Goal: Communication & Community: Share content

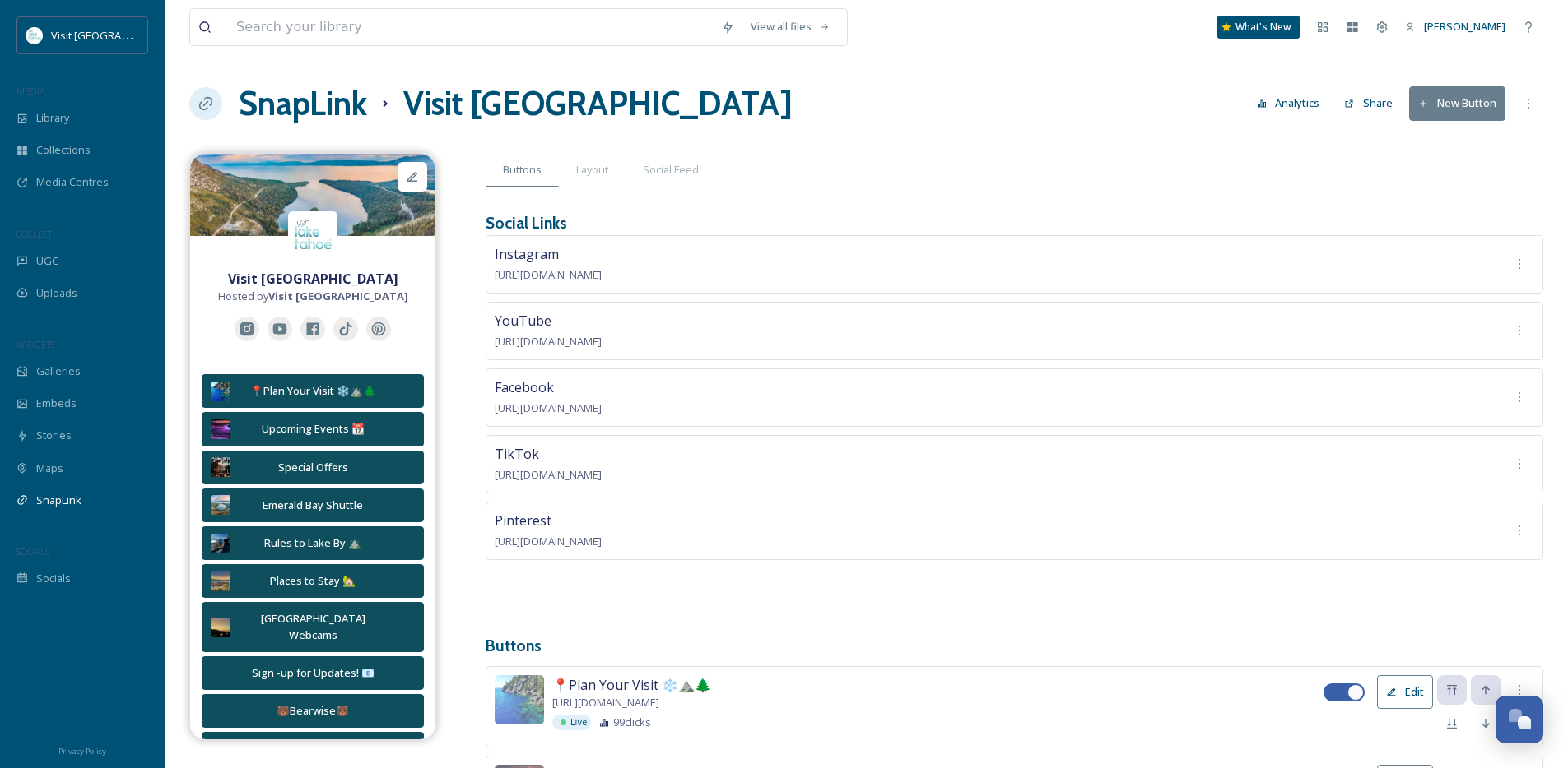
scroll to position [1262, 0]
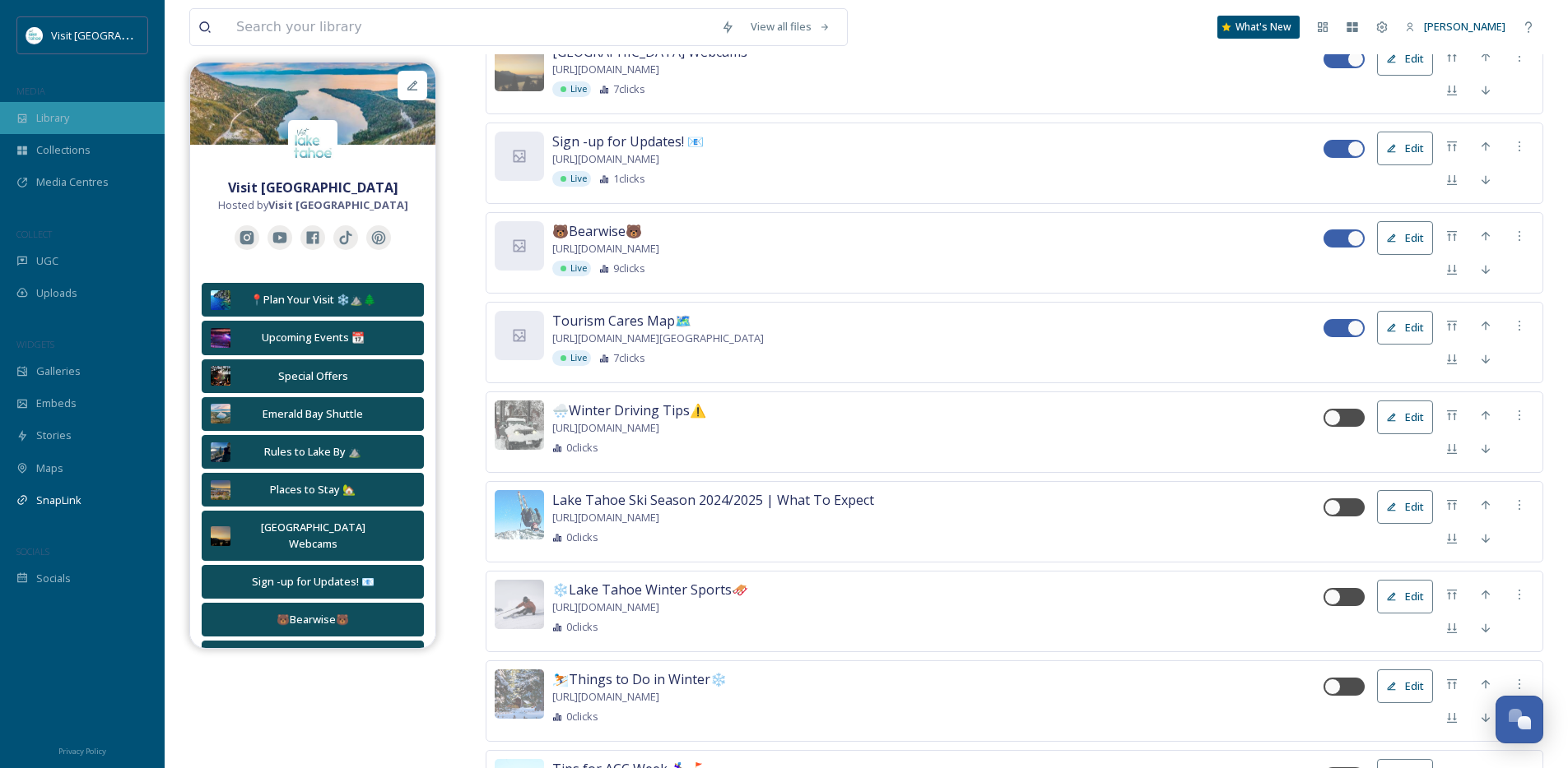
click at [91, 110] on div "Library" at bounding box center [82, 119] width 165 height 33
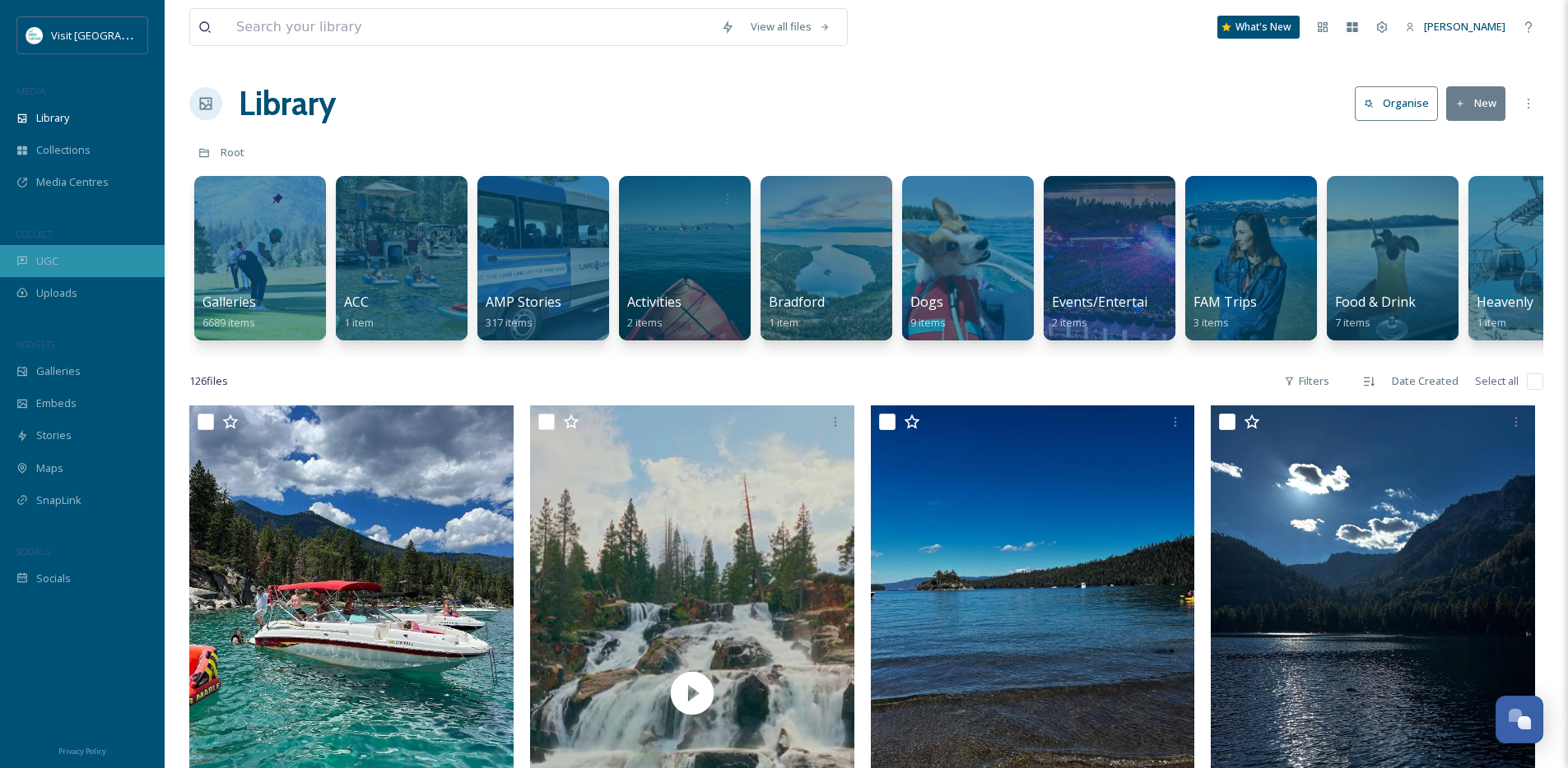
click at [59, 268] on div "UGC" at bounding box center [82, 261] width 165 height 33
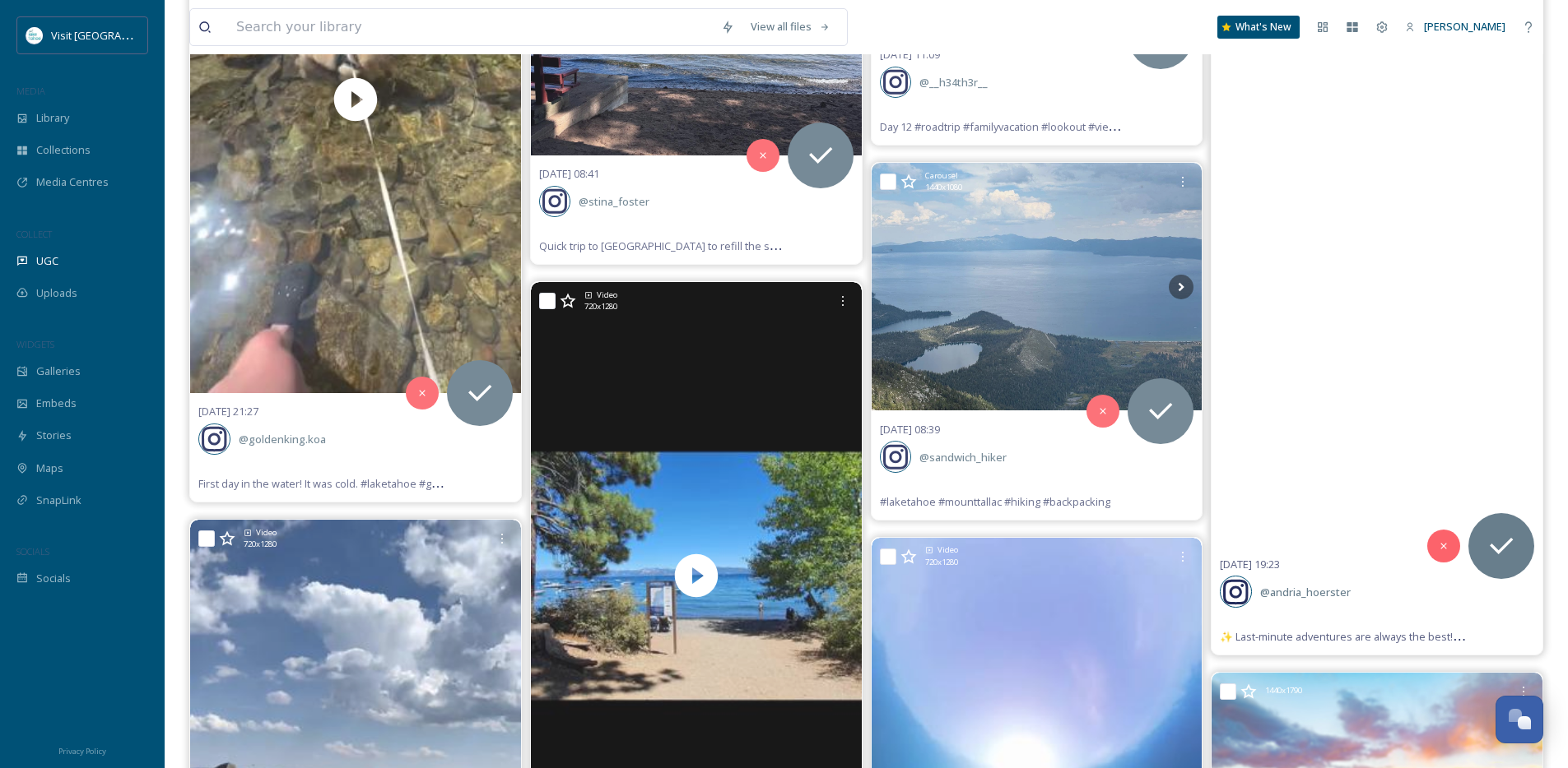
scroll to position [20105, 0]
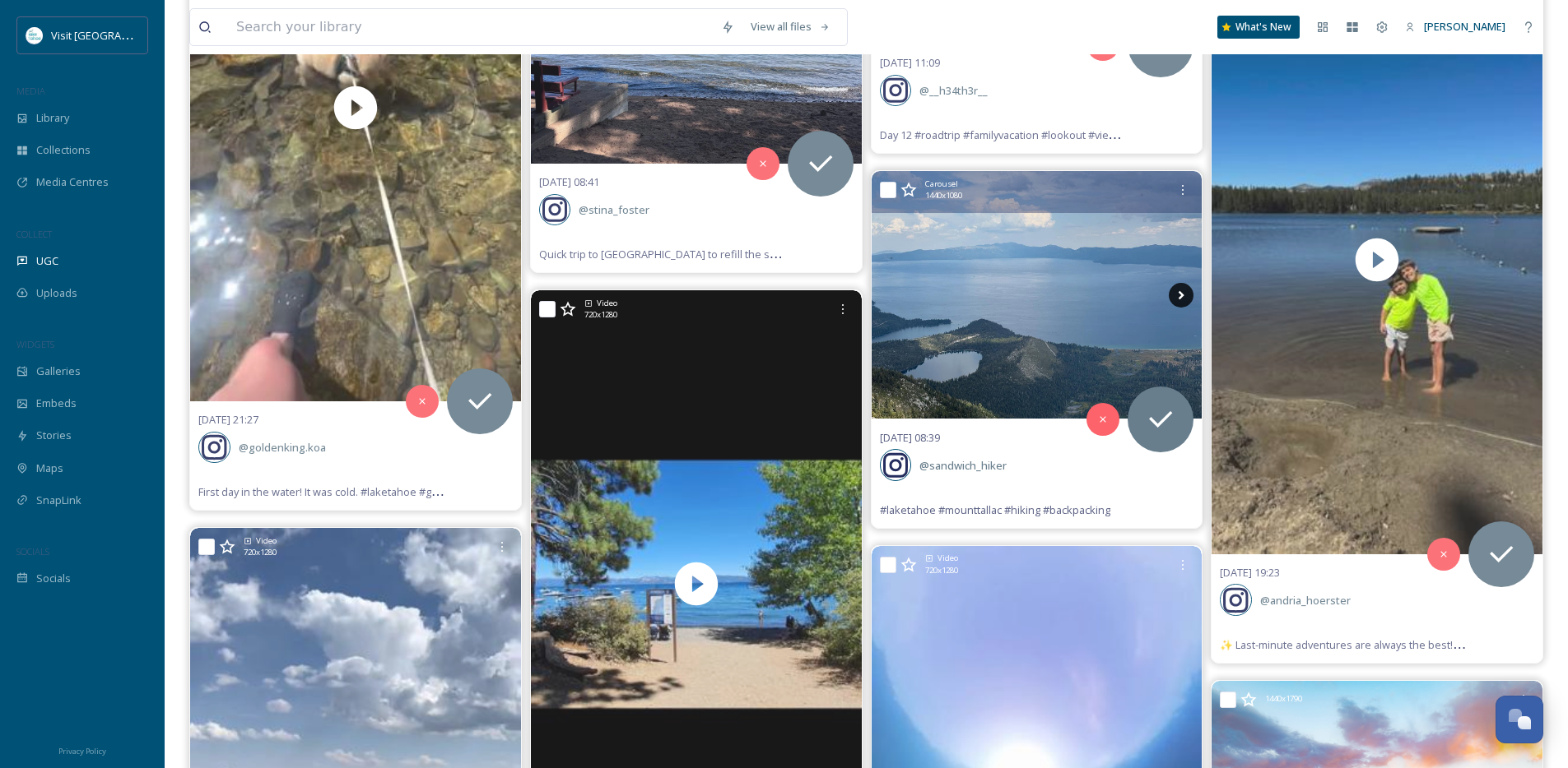
click at [1188, 292] on icon at bounding box center [1182, 296] width 25 height 25
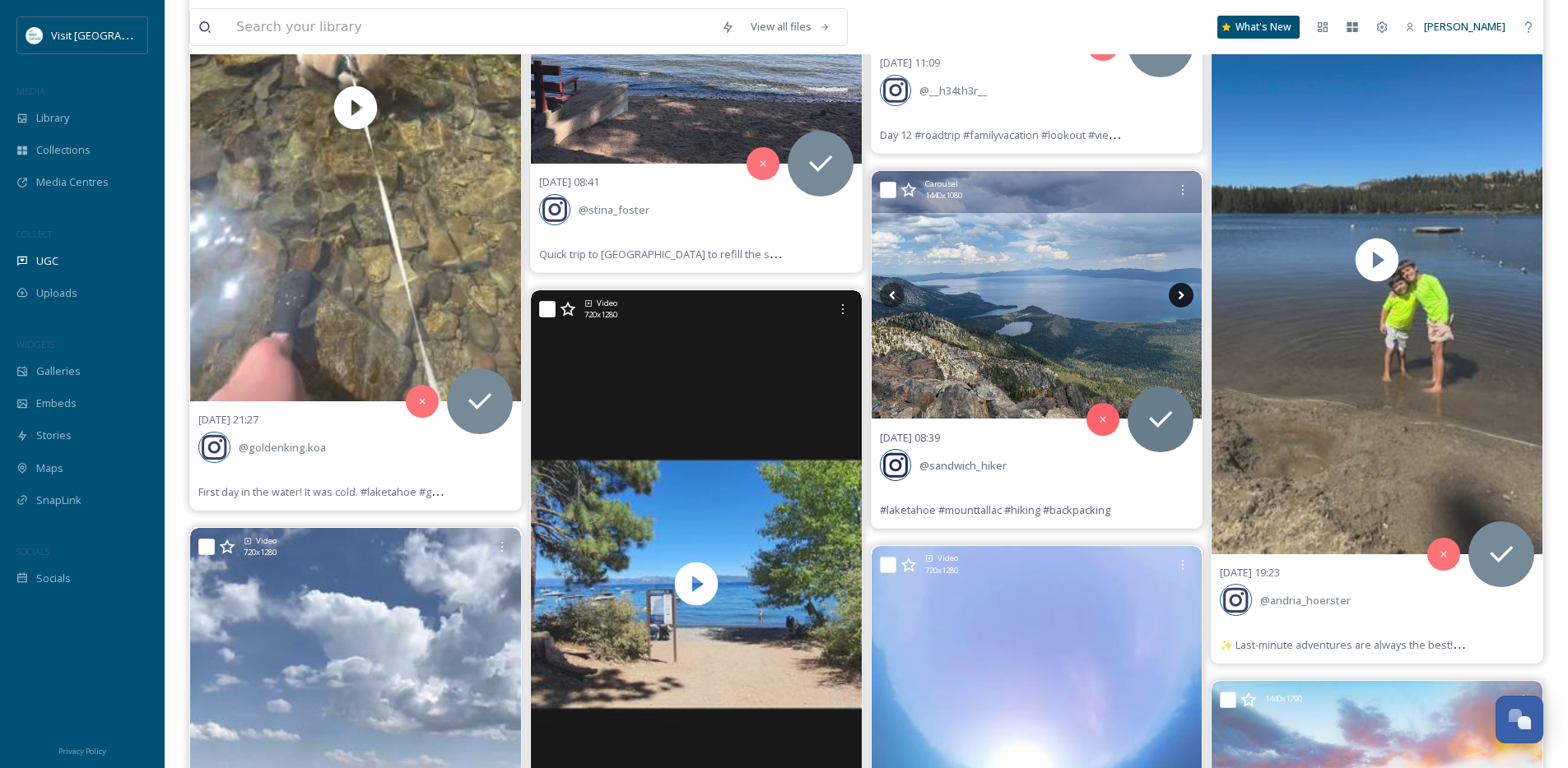
click at [1188, 292] on icon at bounding box center [1182, 296] width 25 height 25
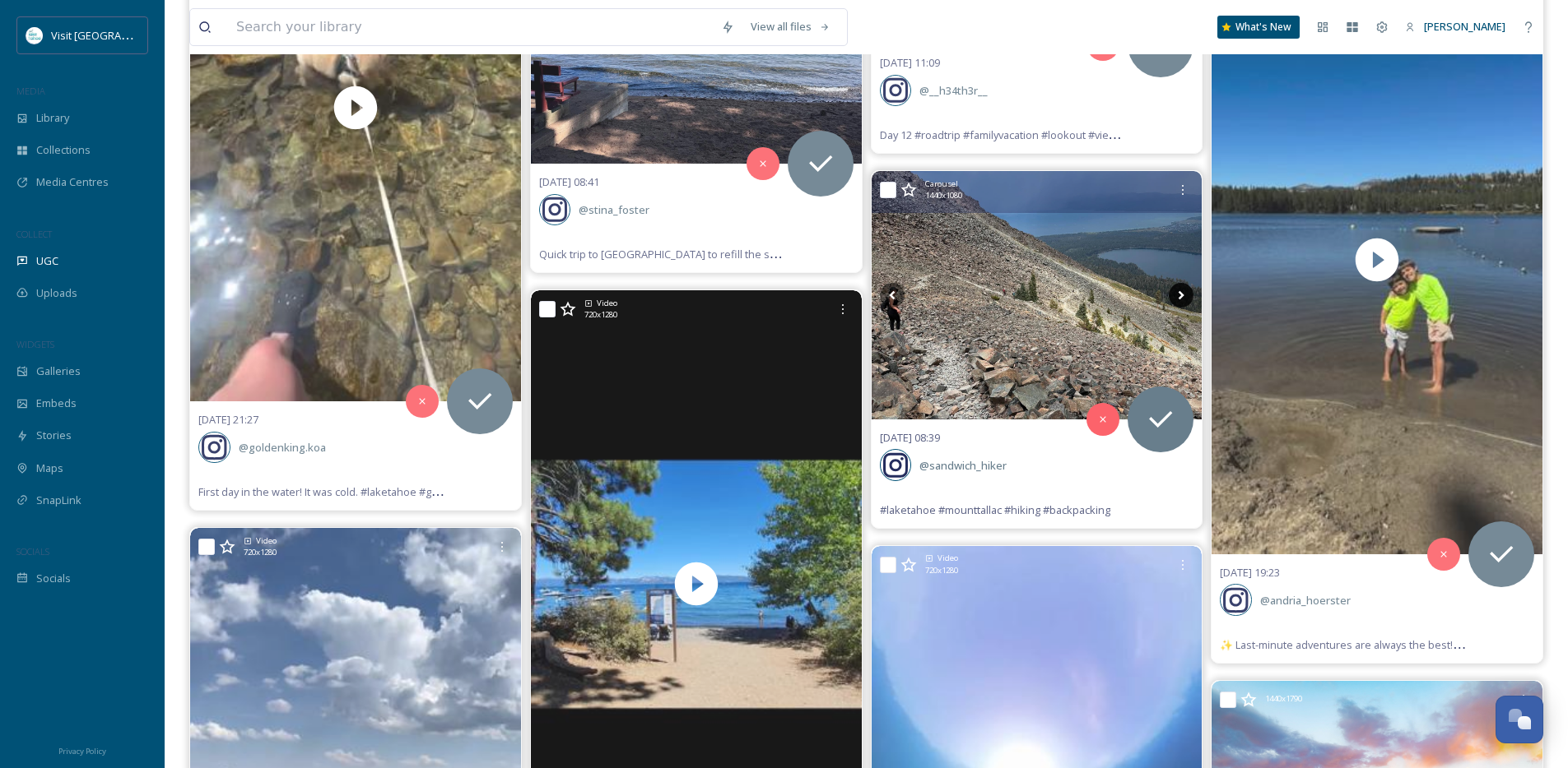
click at [1188, 292] on icon at bounding box center [1182, 296] width 25 height 25
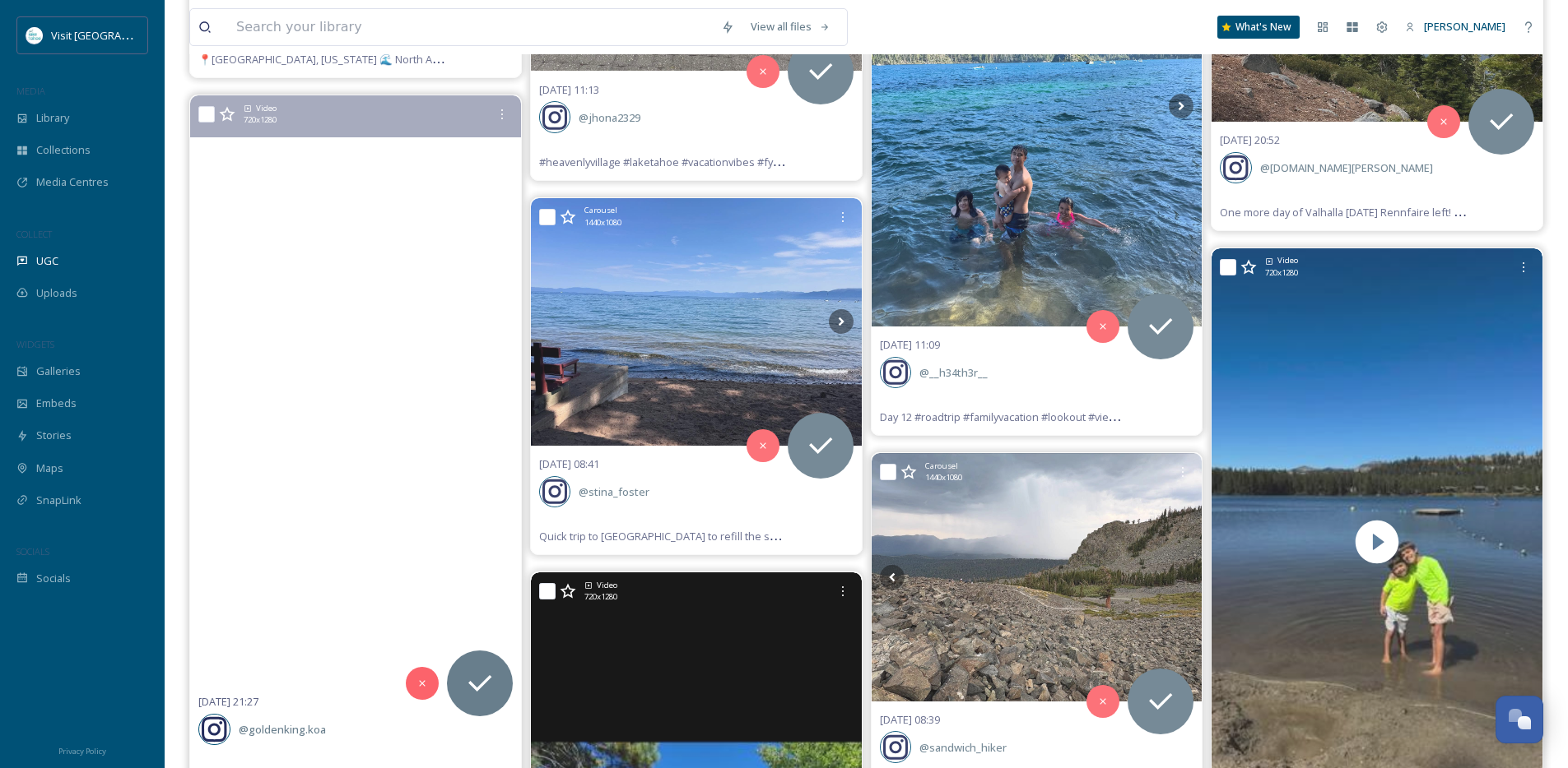
scroll to position [19819, 0]
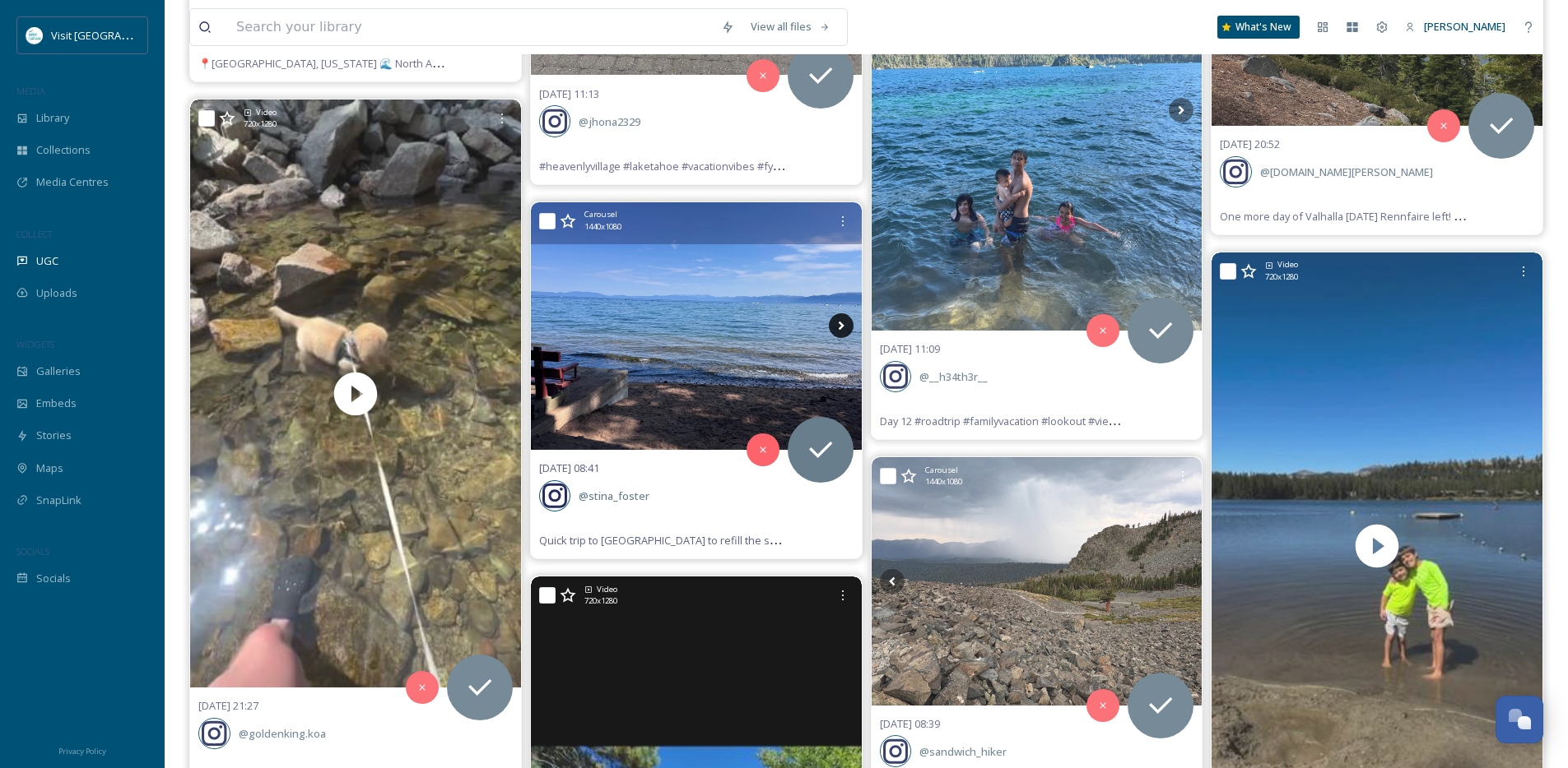
click at [838, 323] on icon at bounding box center [841, 326] width 25 height 25
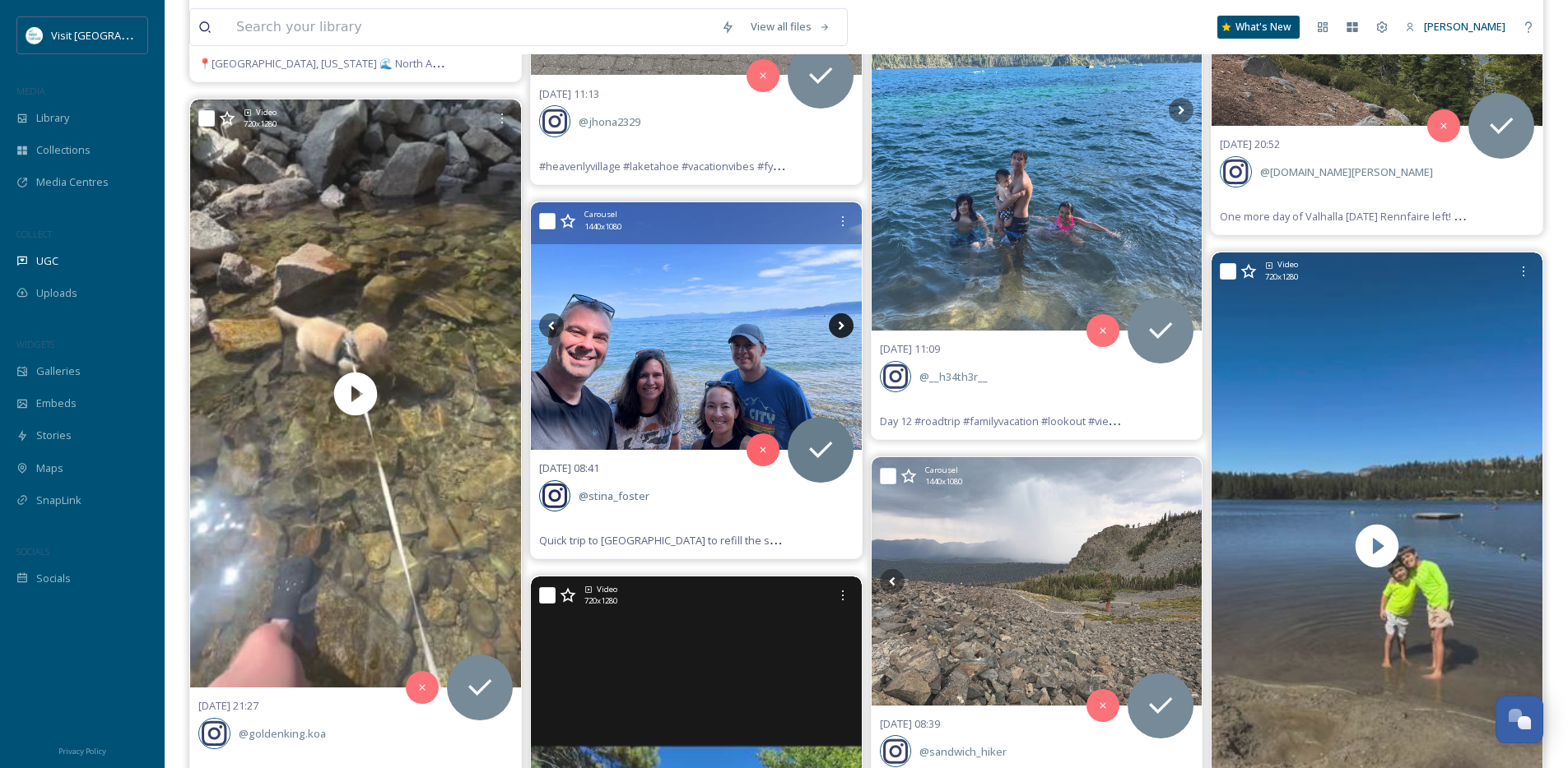
click at [838, 323] on icon at bounding box center [841, 326] width 25 height 25
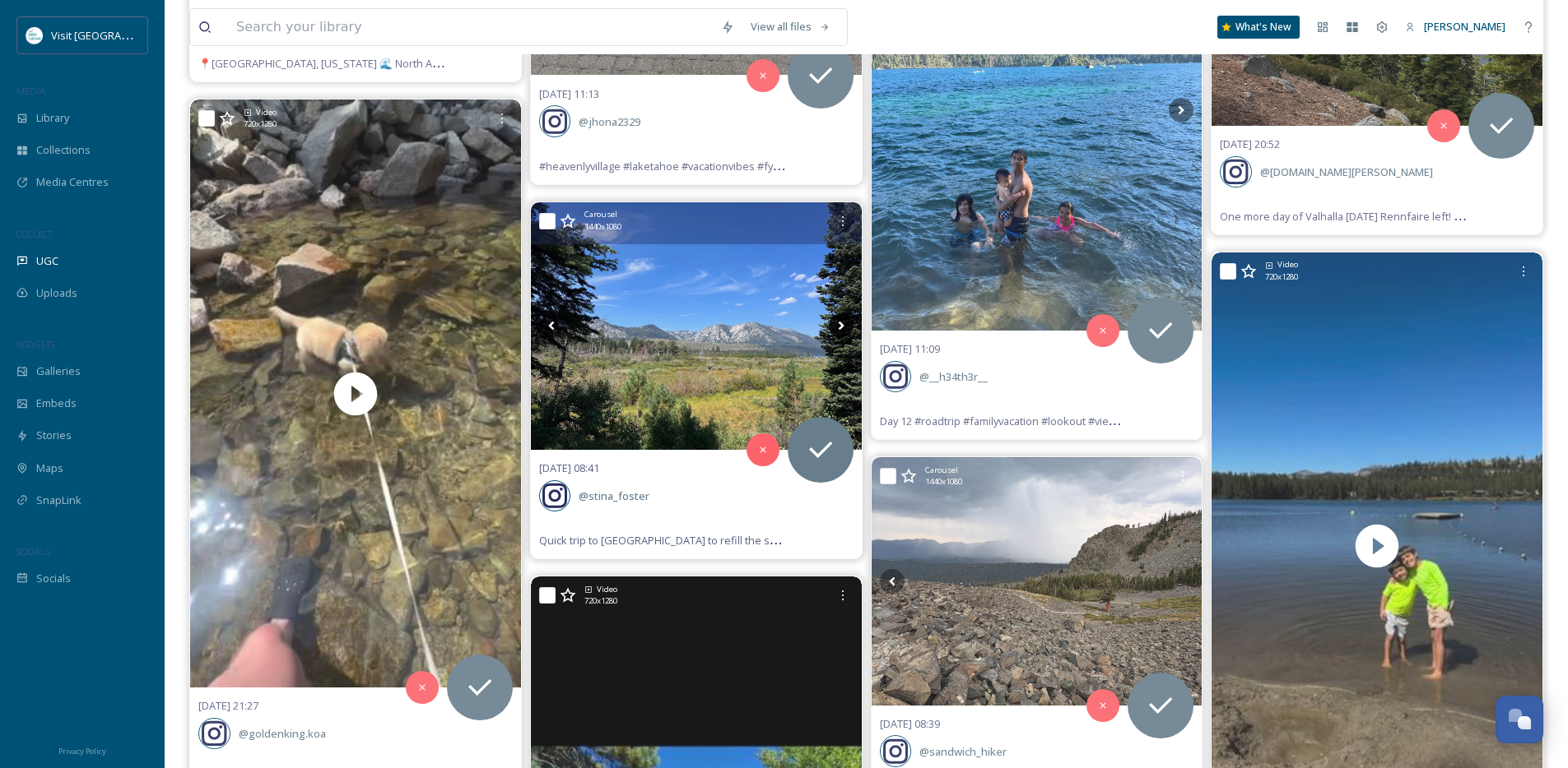
click at [838, 323] on icon at bounding box center [841, 326] width 25 height 25
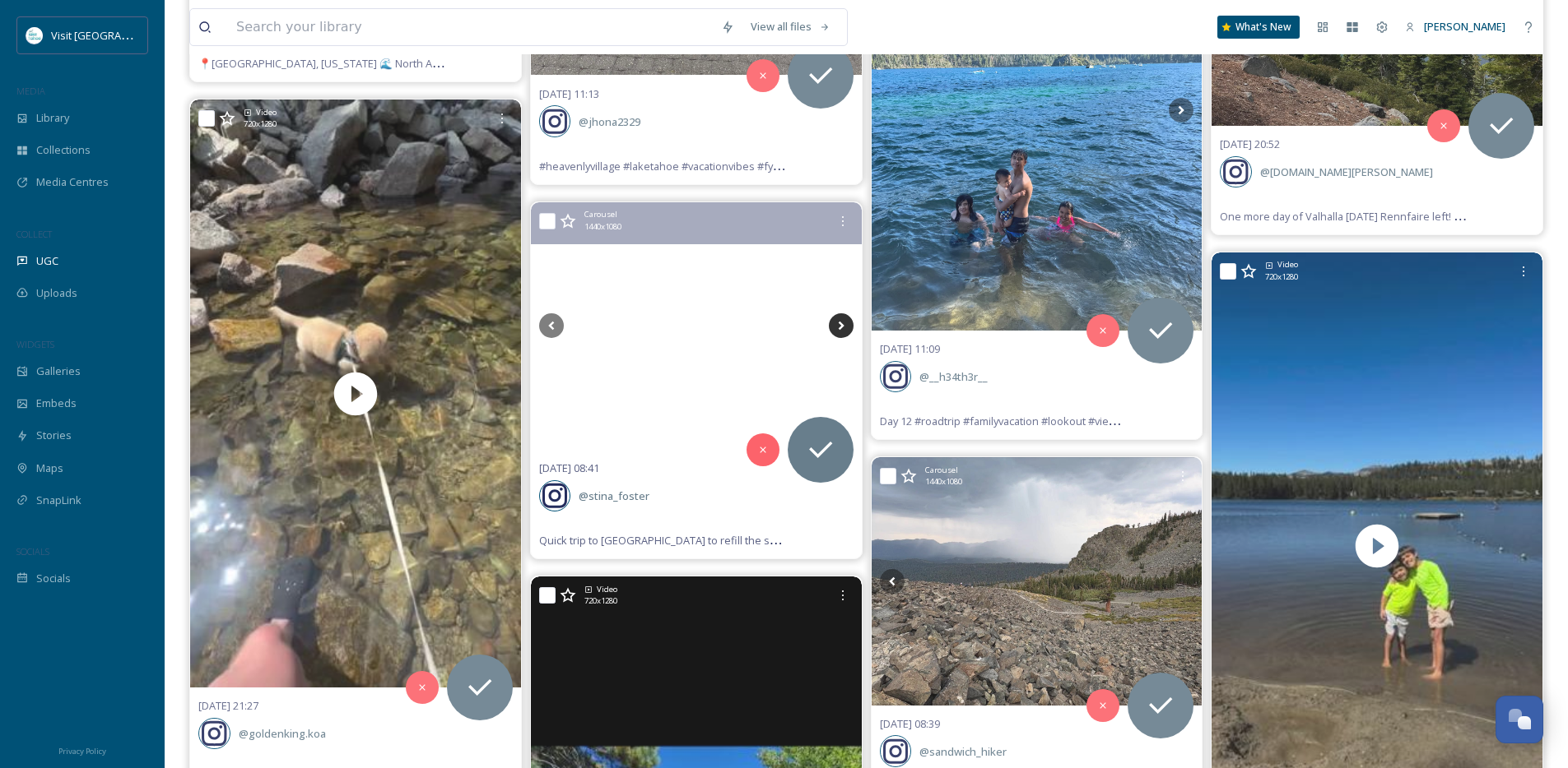
click at [838, 323] on icon at bounding box center [841, 326] width 25 height 25
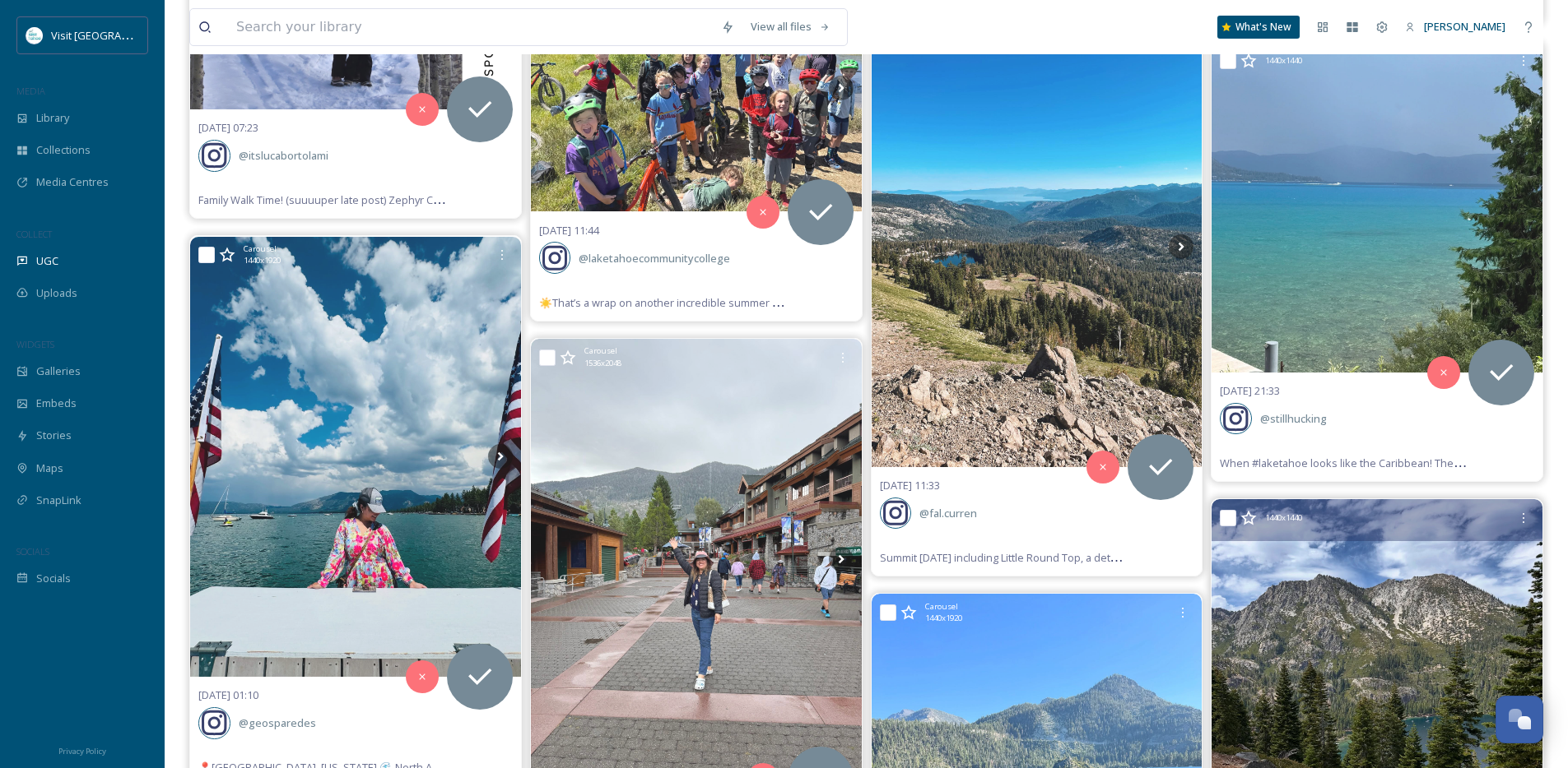
scroll to position [18983, 0]
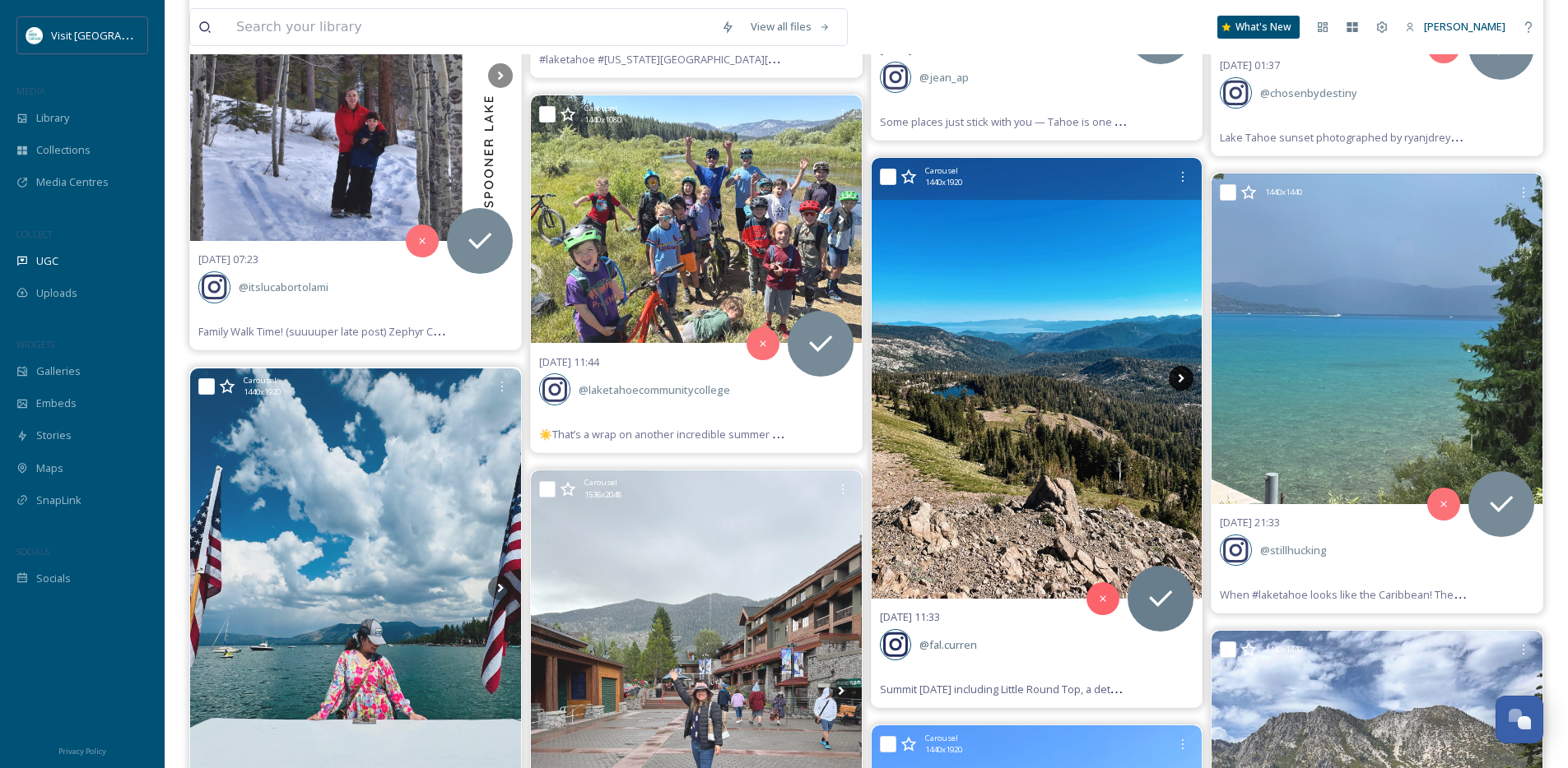
click at [1181, 379] on icon at bounding box center [1182, 379] width 25 height 25
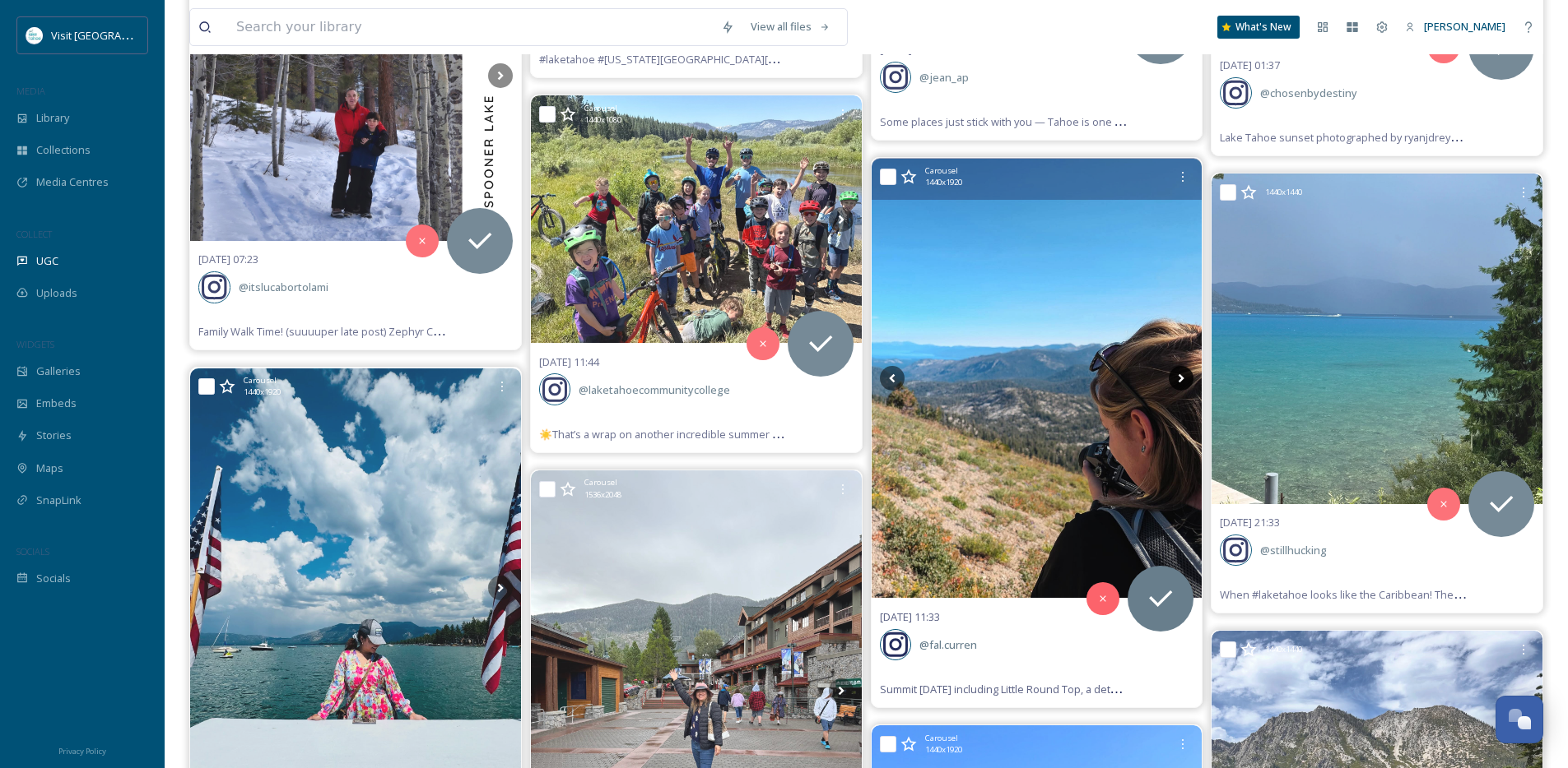
click at [1181, 379] on icon at bounding box center [1182, 379] width 25 height 25
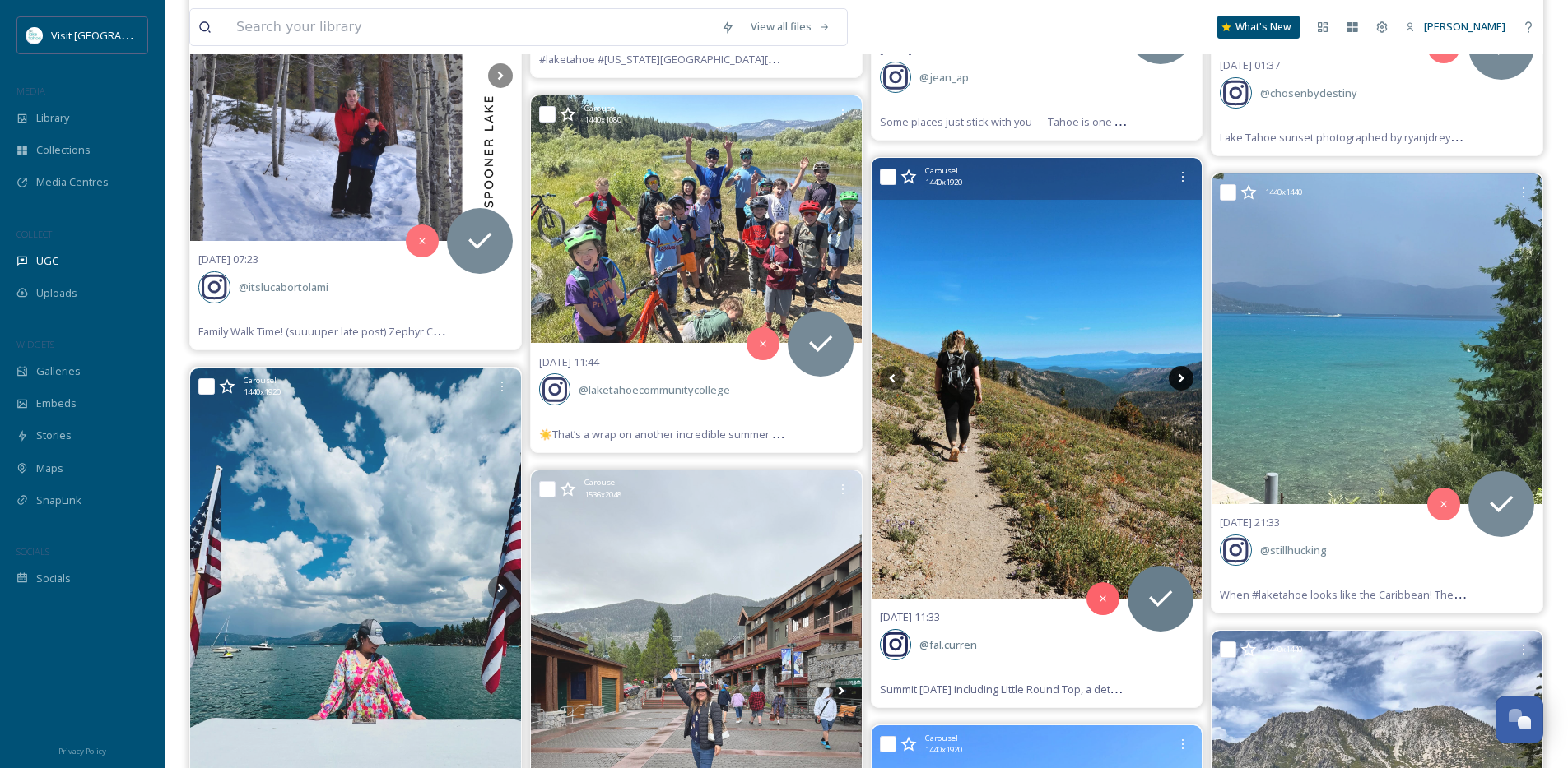
click at [1181, 379] on icon at bounding box center [1182, 379] width 25 height 25
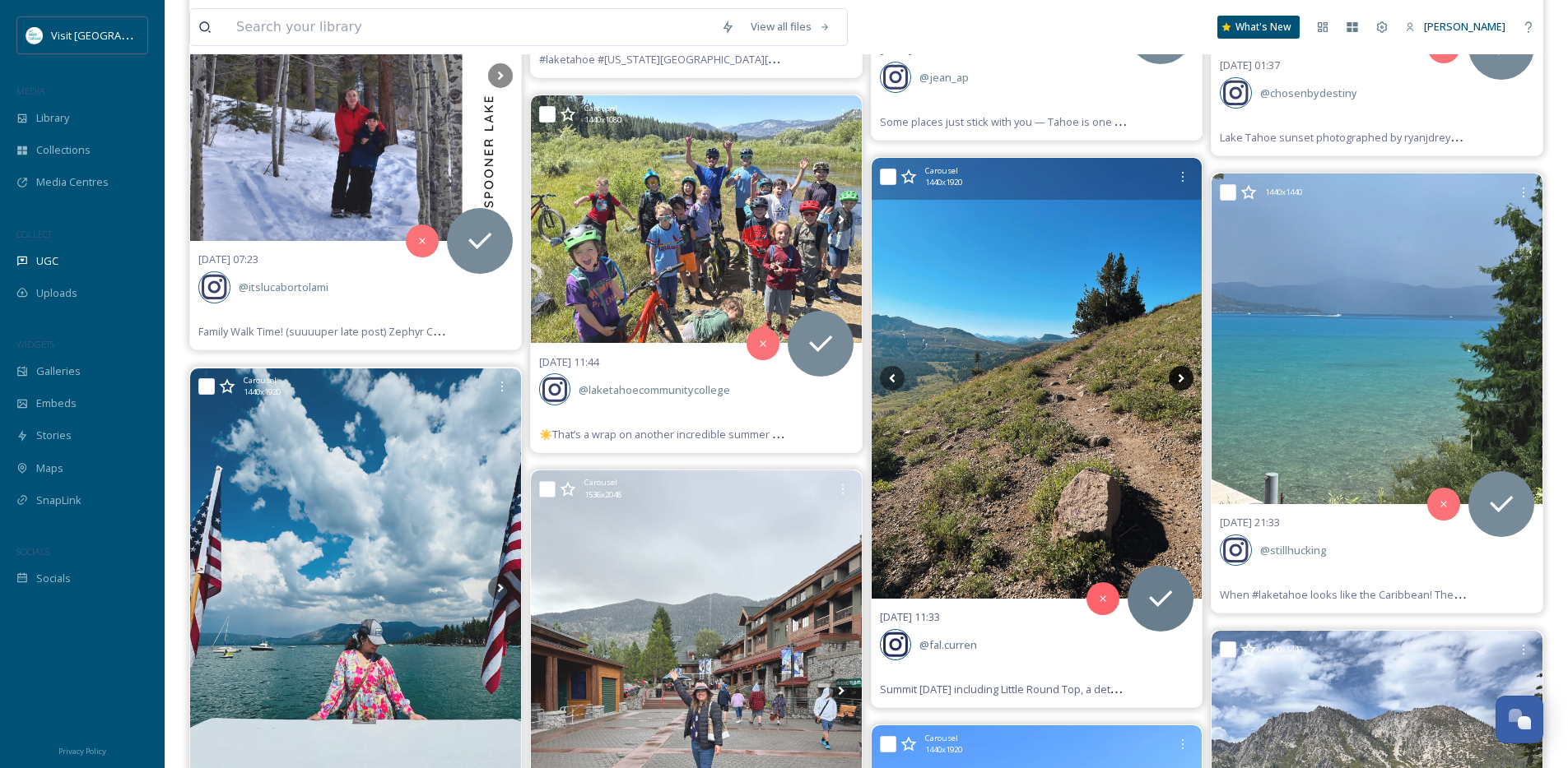
click at [1181, 379] on icon at bounding box center [1182, 379] width 25 height 25
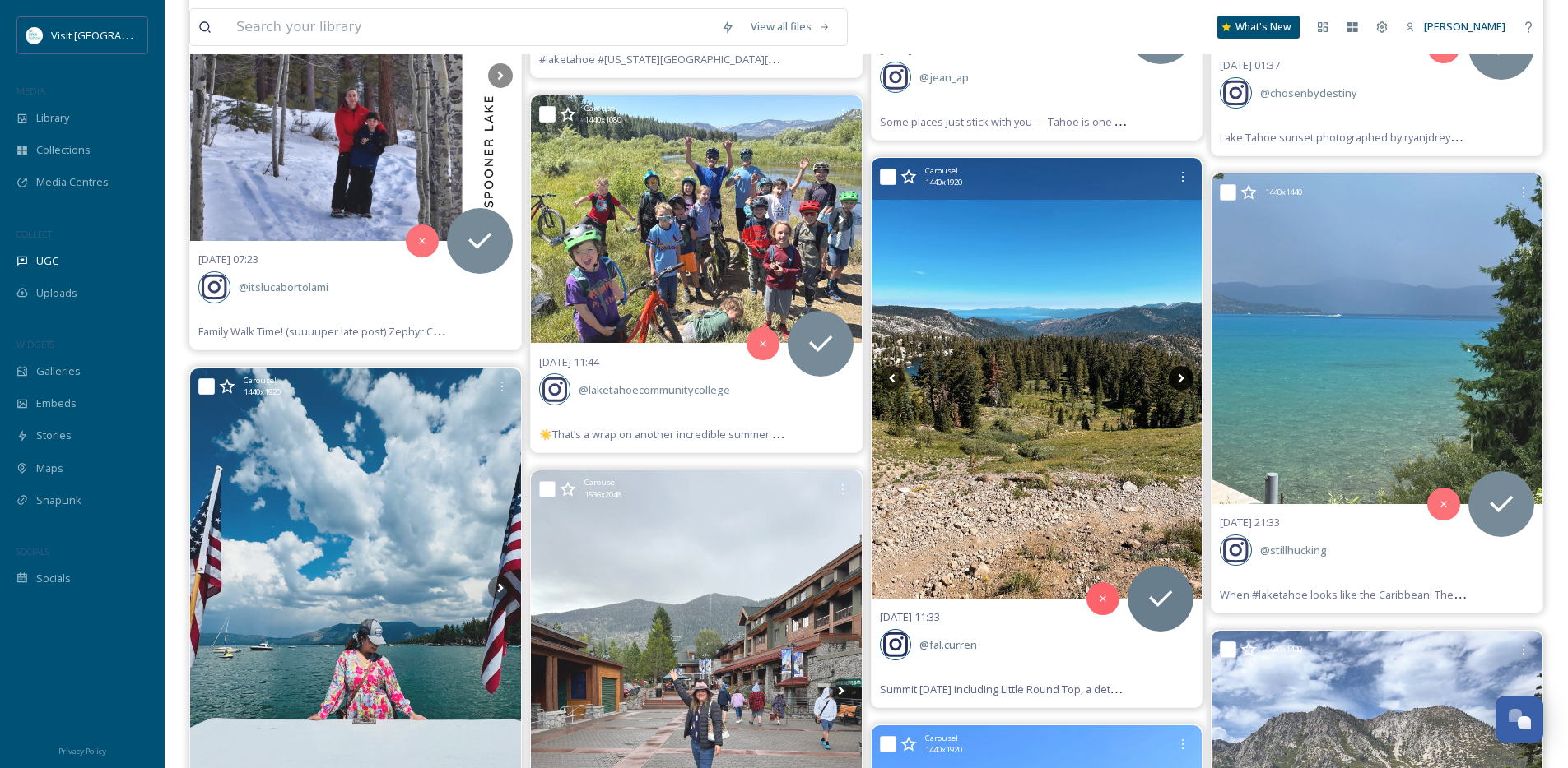
click at [1181, 379] on icon at bounding box center [1182, 379] width 25 height 25
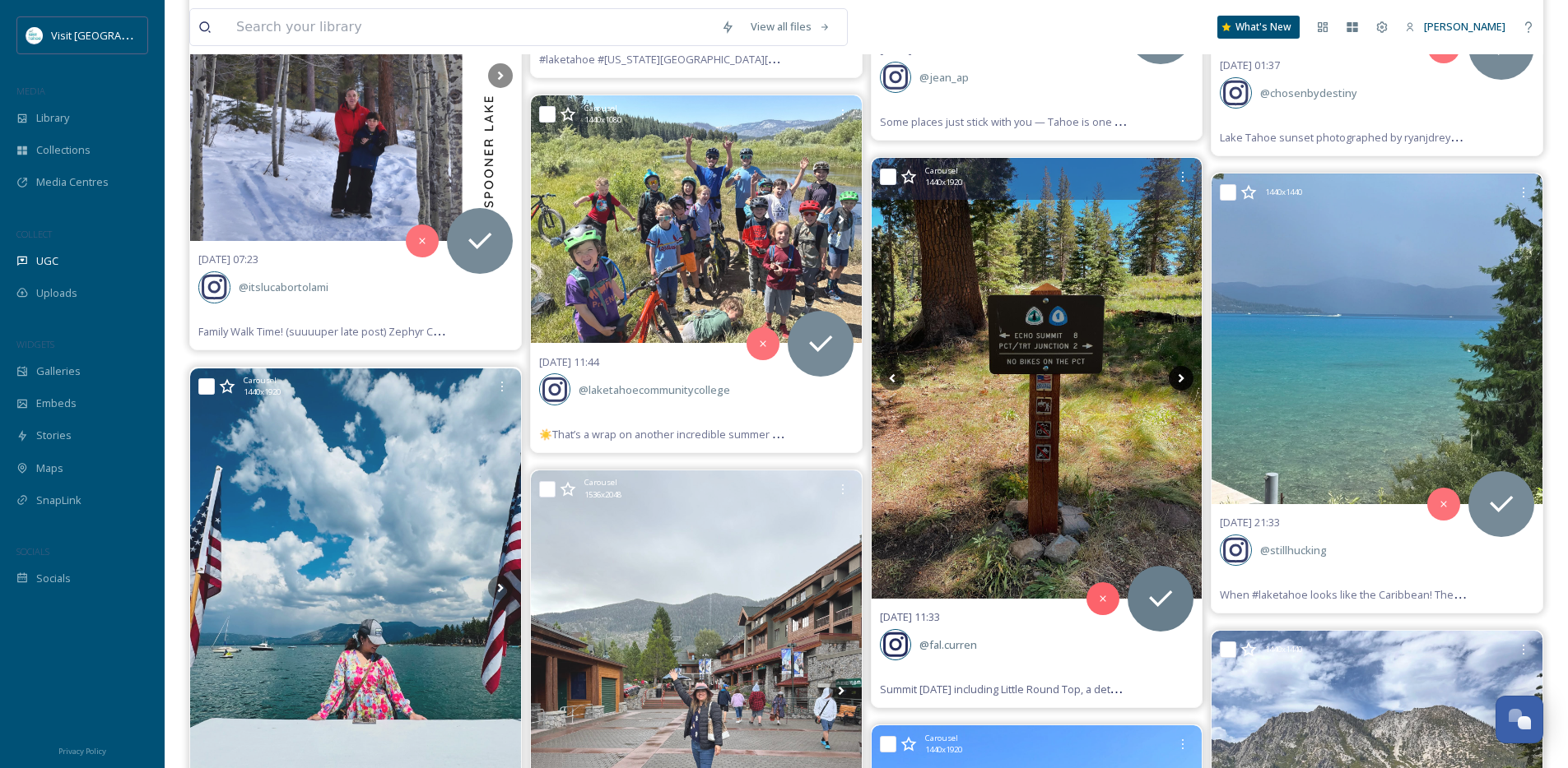
click at [1181, 379] on icon at bounding box center [1182, 379] width 25 height 25
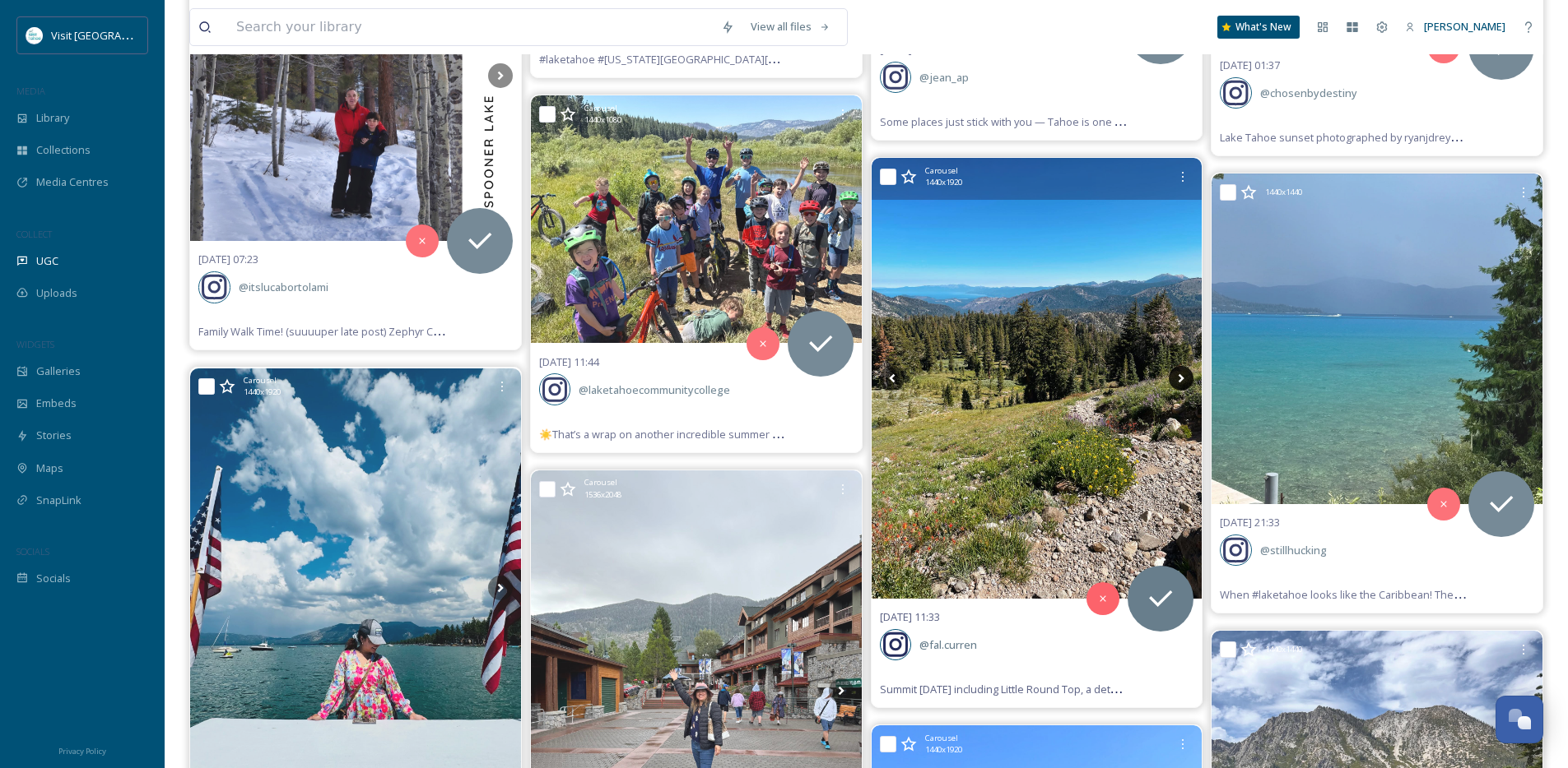
click at [1181, 379] on icon at bounding box center [1182, 379] width 25 height 25
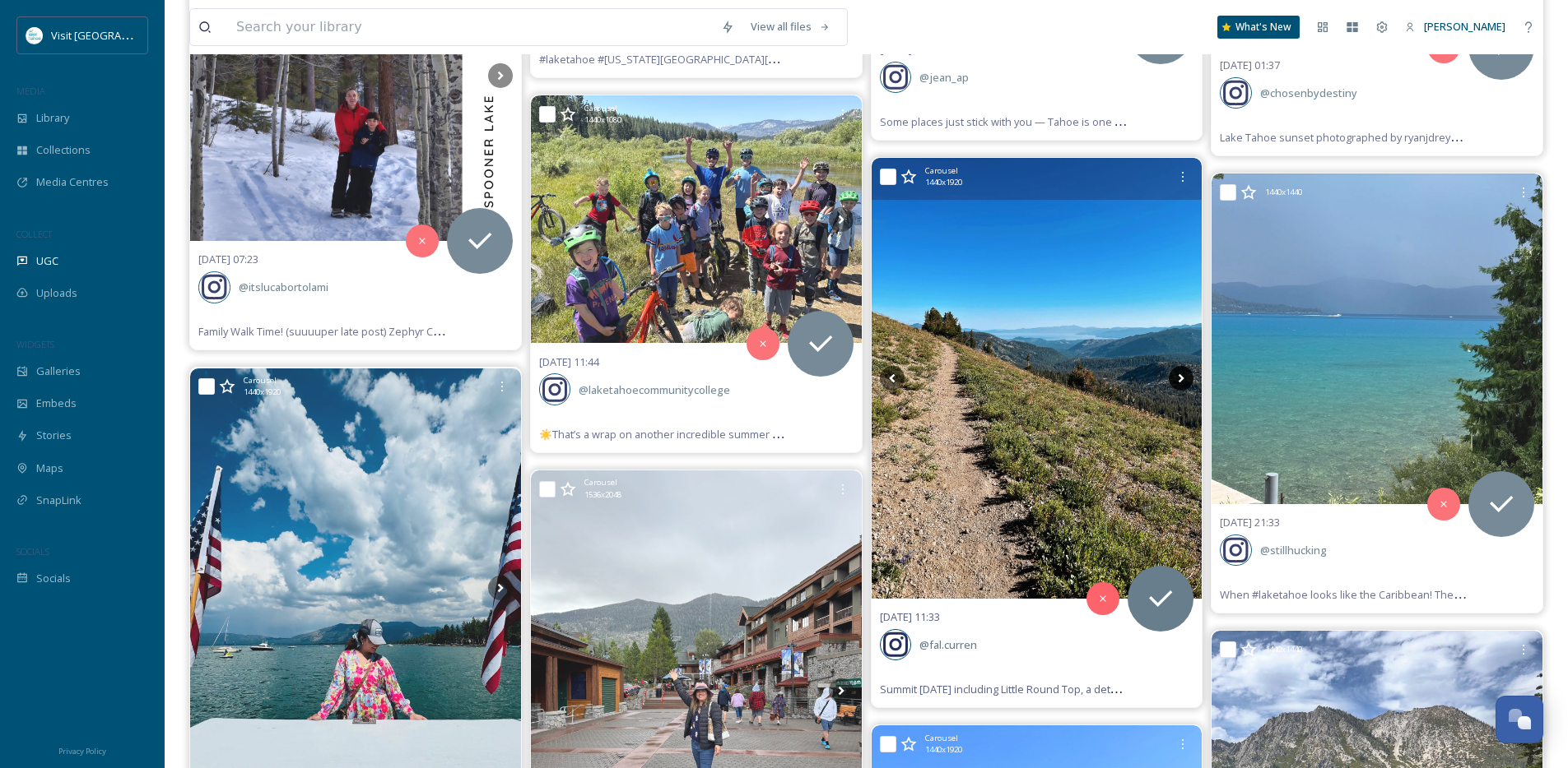
click at [1181, 379] on icon at bounding box center [1182, 379] width 25 height 25
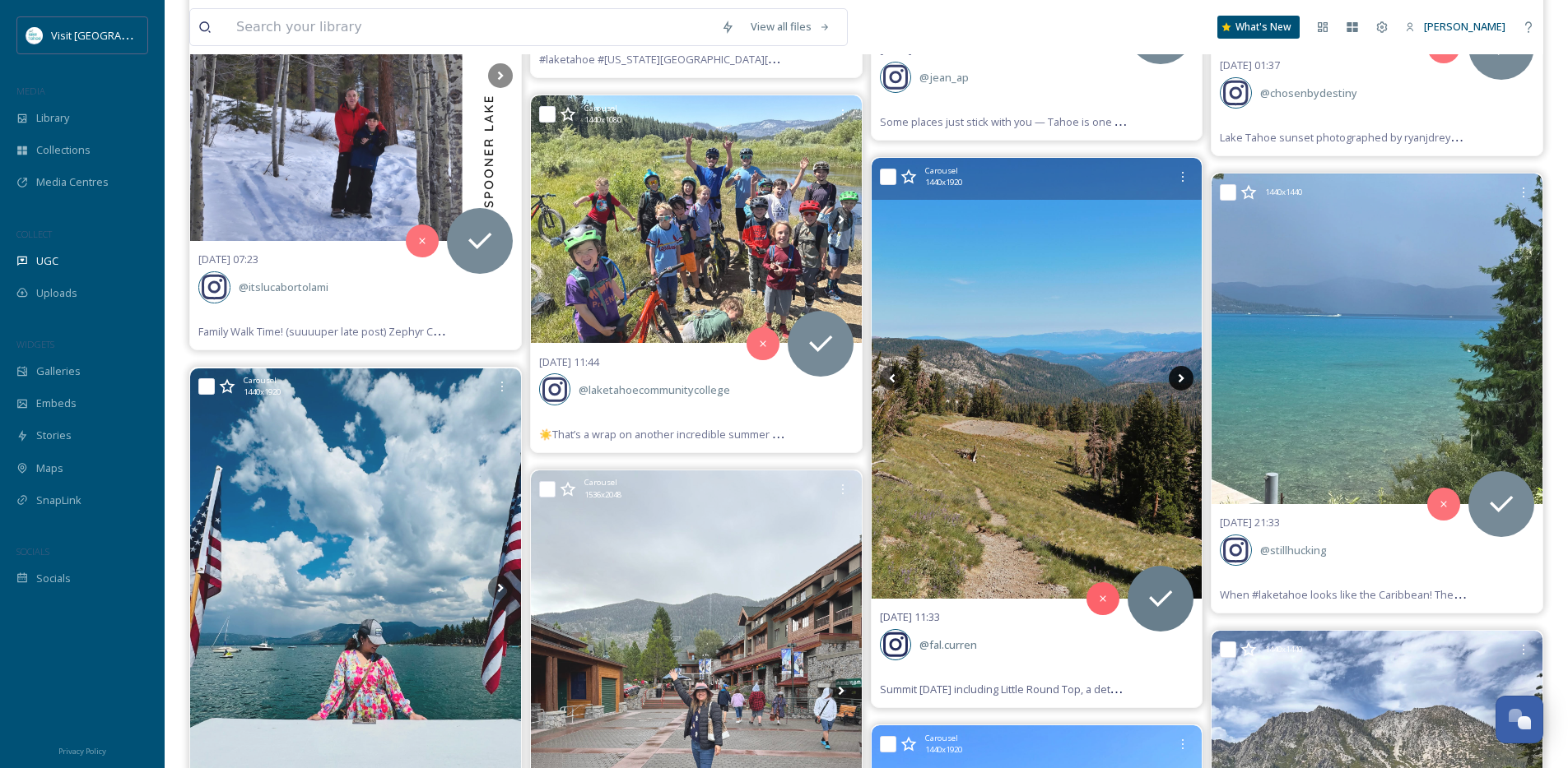
click at [1181, 379] on icon at bounding box center [1182, 379] width 25 height 25
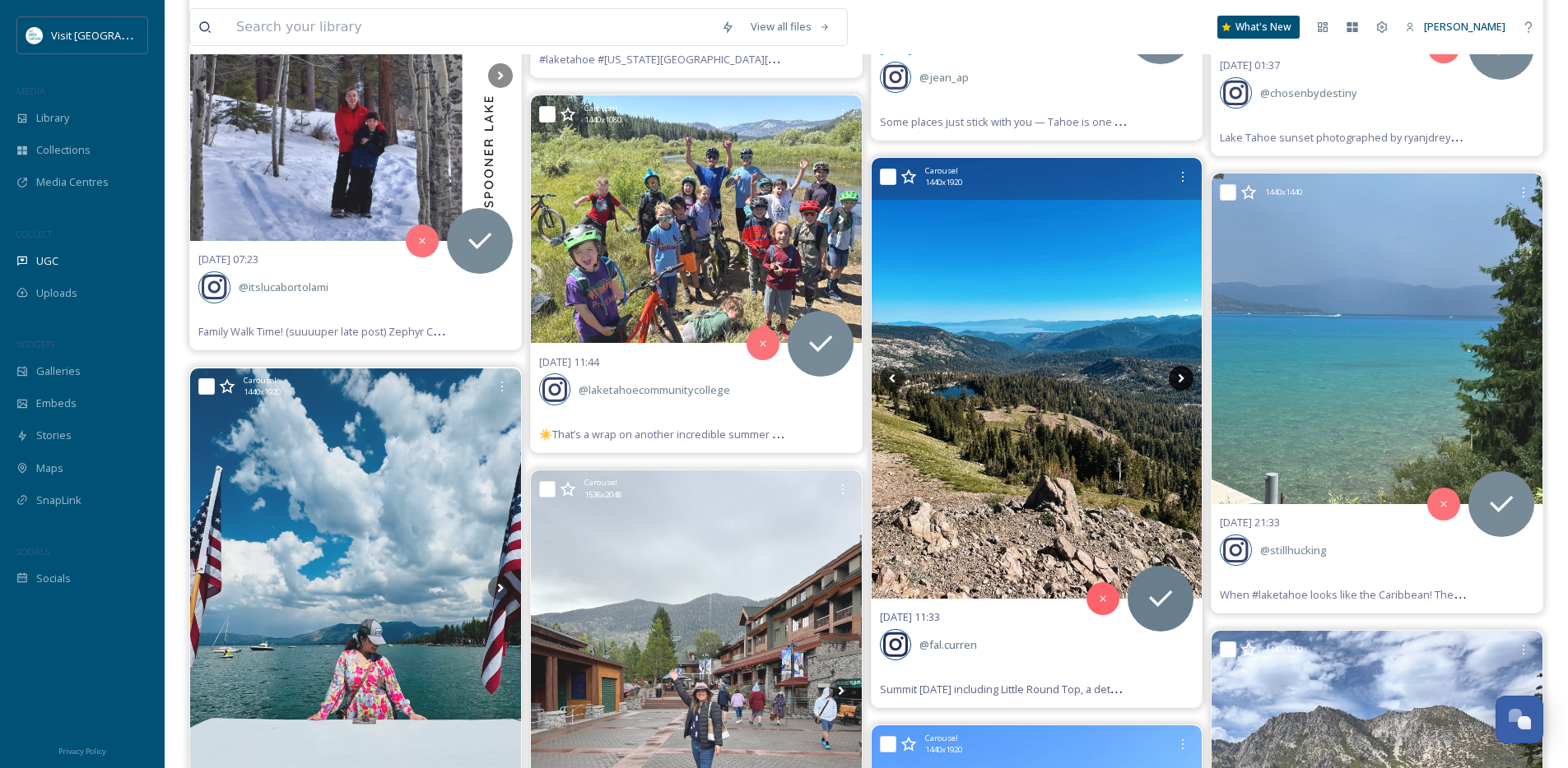
click at [1181, 379] on icon at bounding box center [1182, 379] width 25 height 25
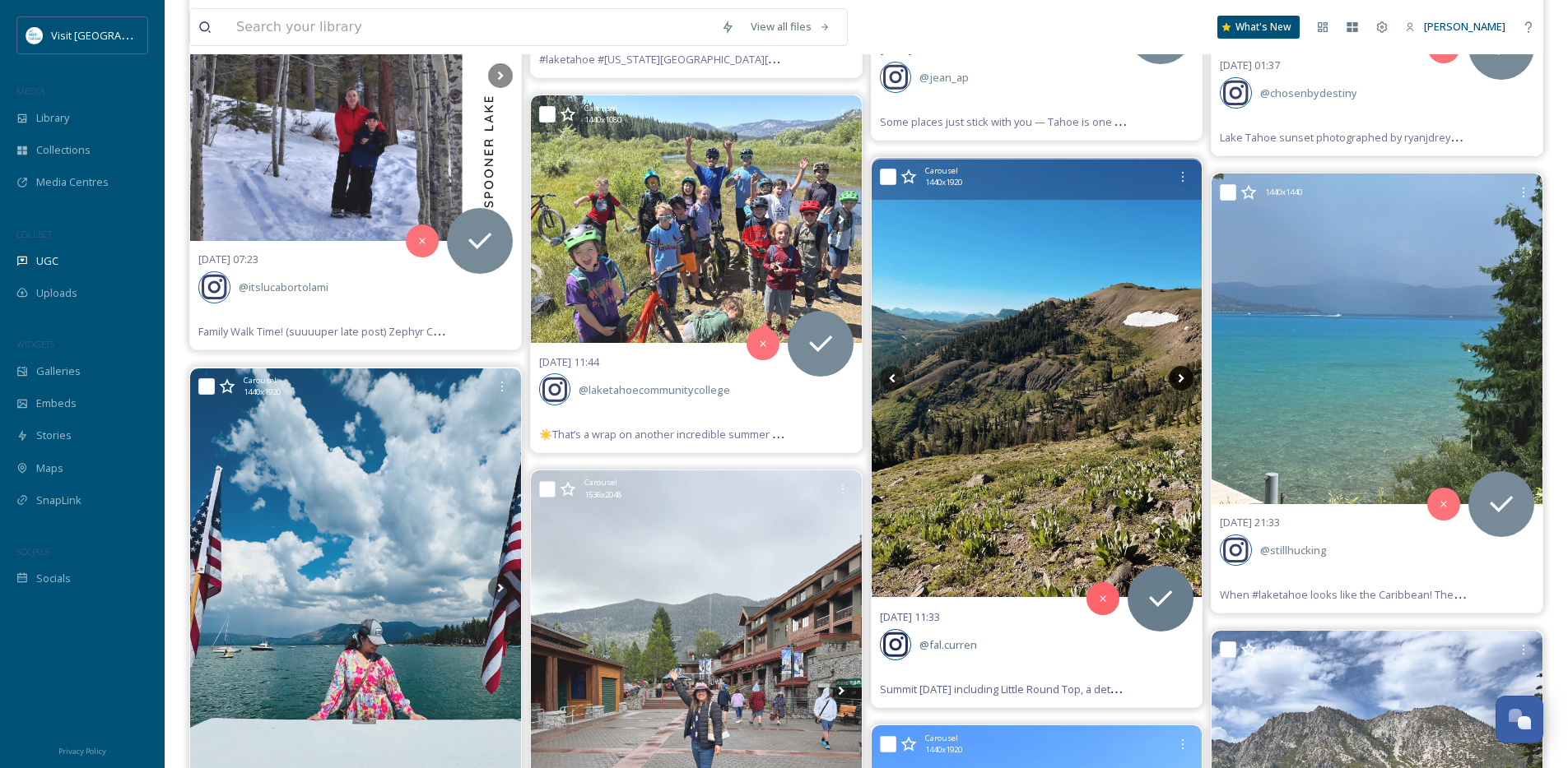
click at [1181, 379] on icon at bounding box center [1182, 379] width 25 height 25
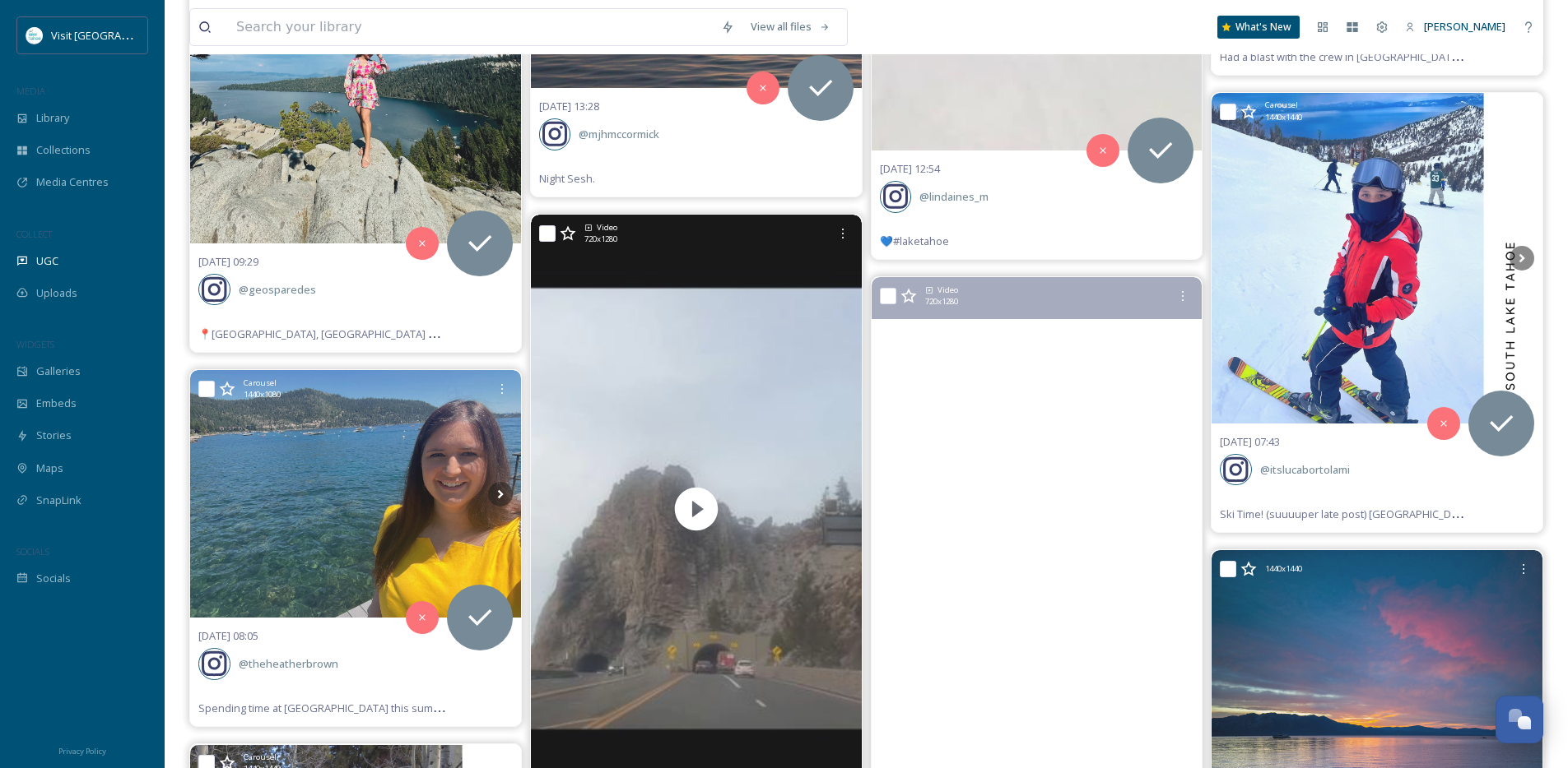
scroll to position [18143, 0]
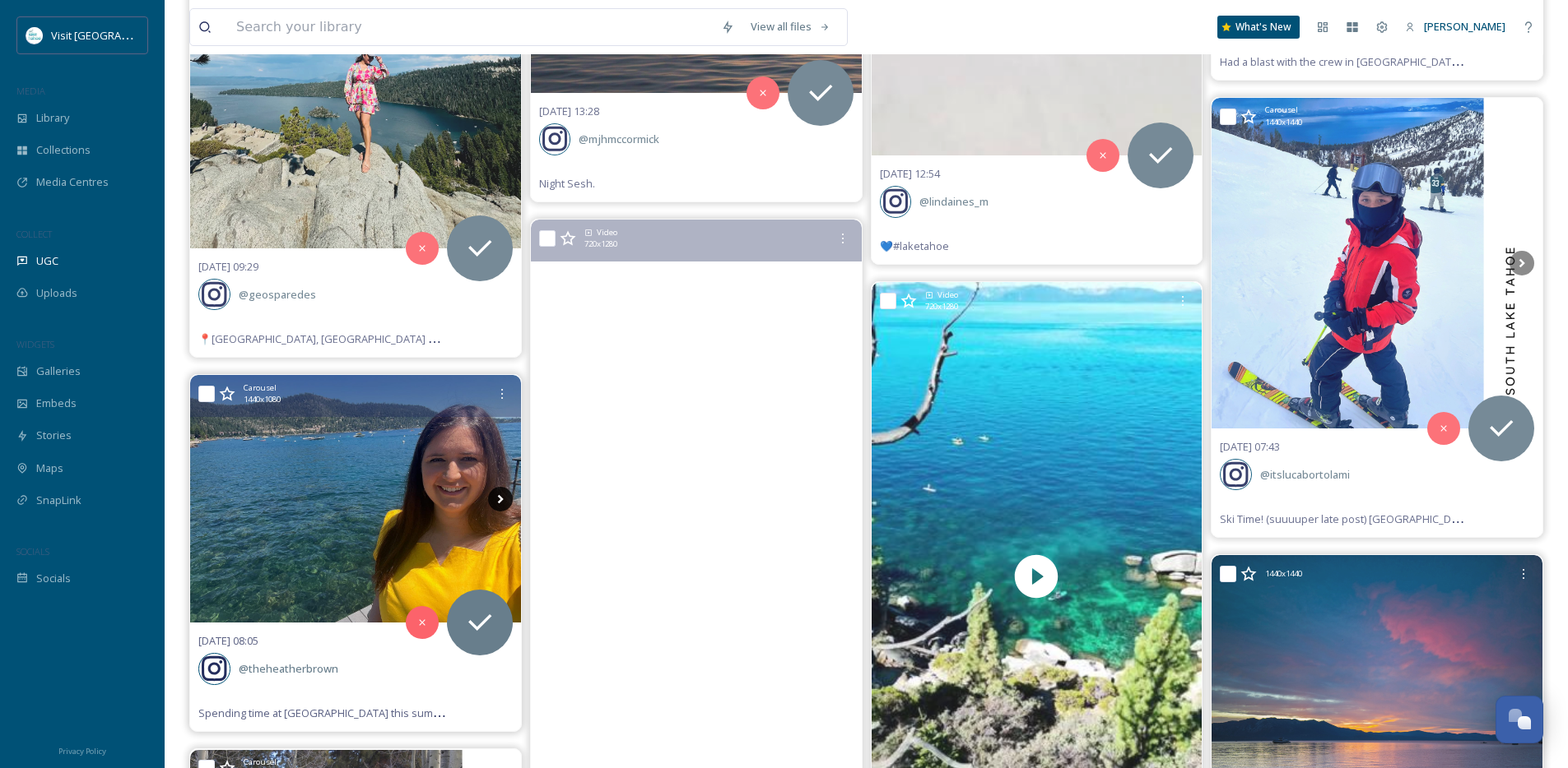
click at [492, 499] on icon at bounding box center [500, 499] width 25 height 25
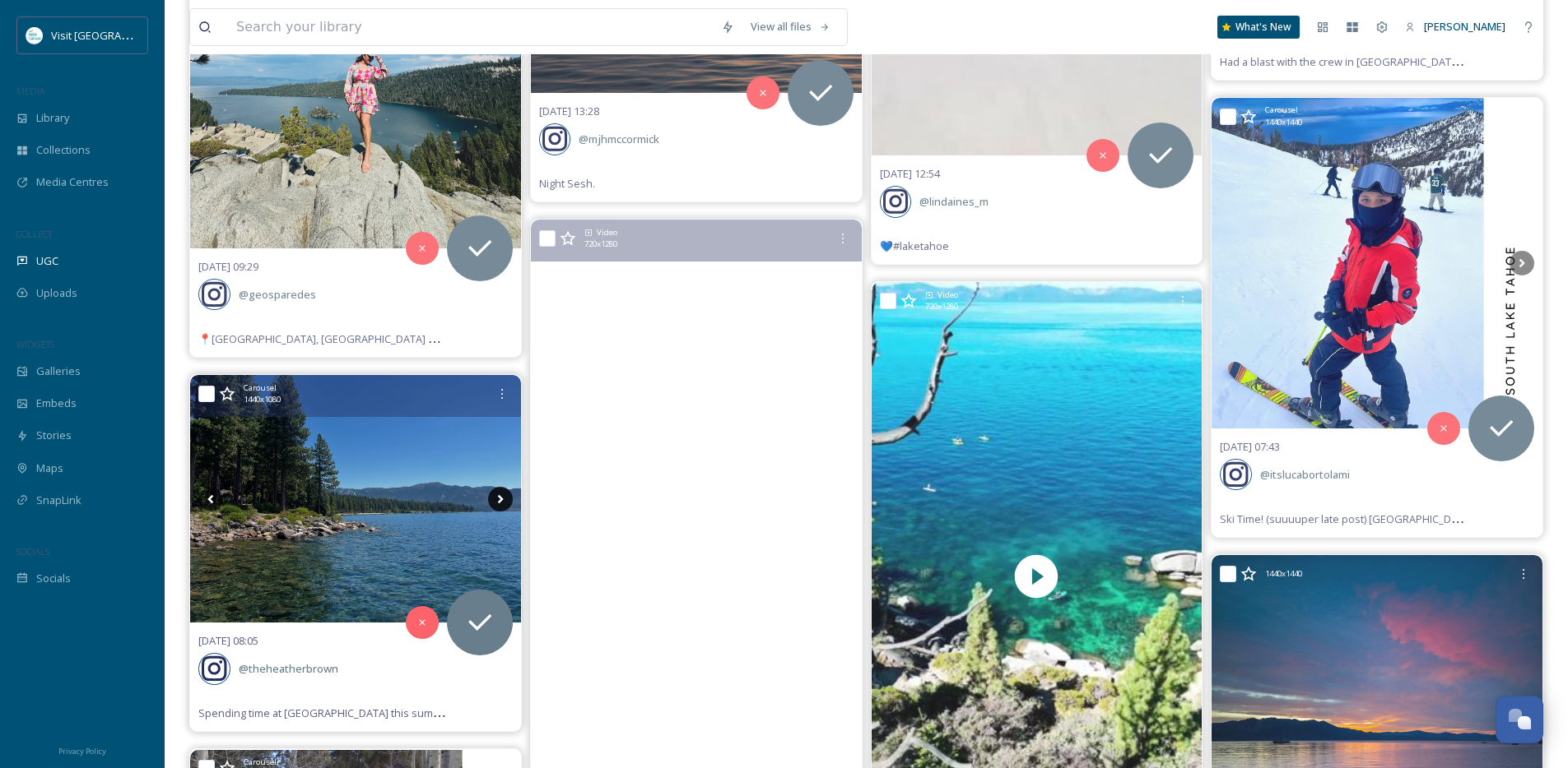
click at [492, 499] on icon at bounding box center [500, 499] width 25 height 25
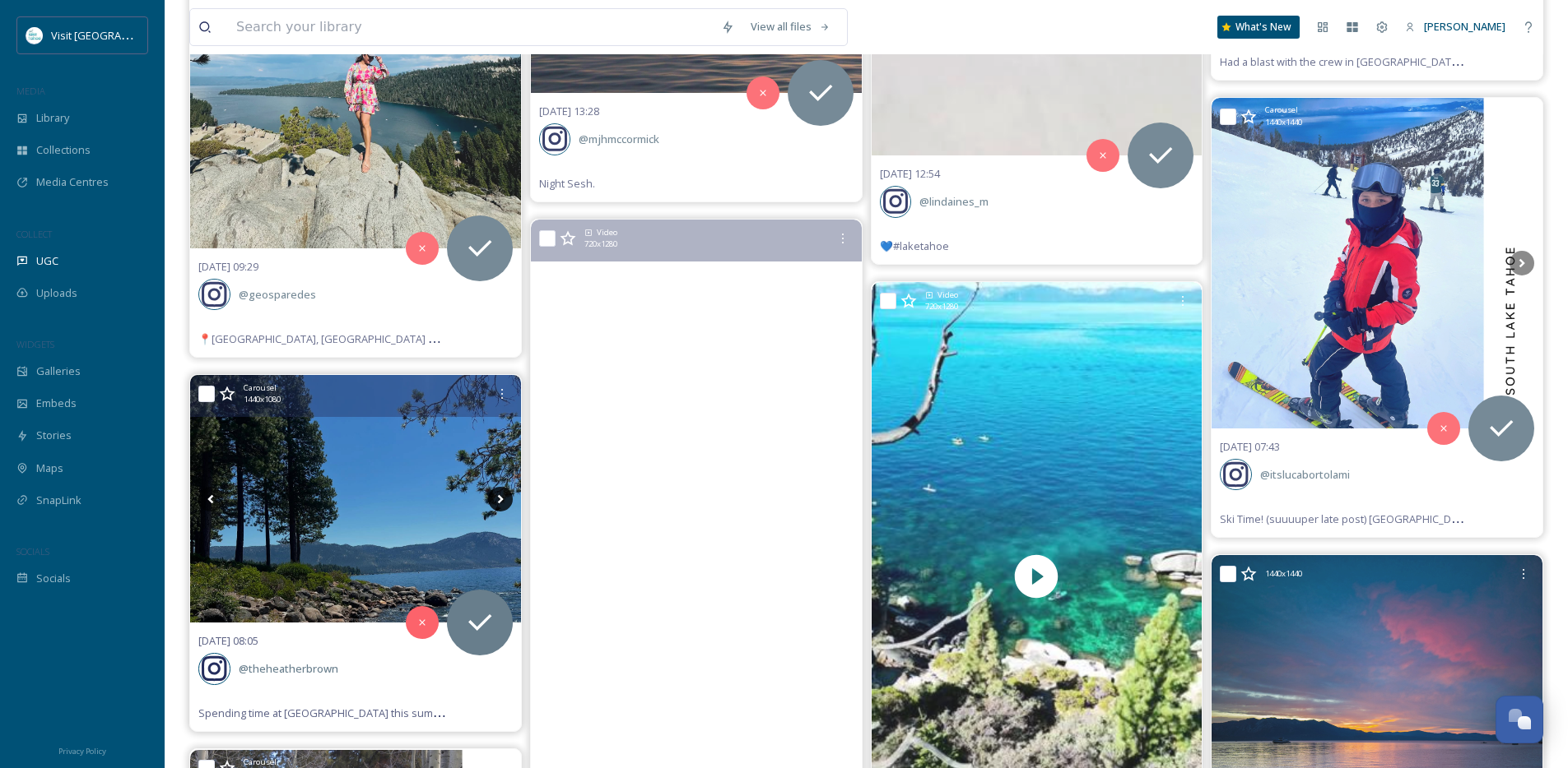
click at [492, 499] on icon at bounding box center [500, 499] width 25 height 25
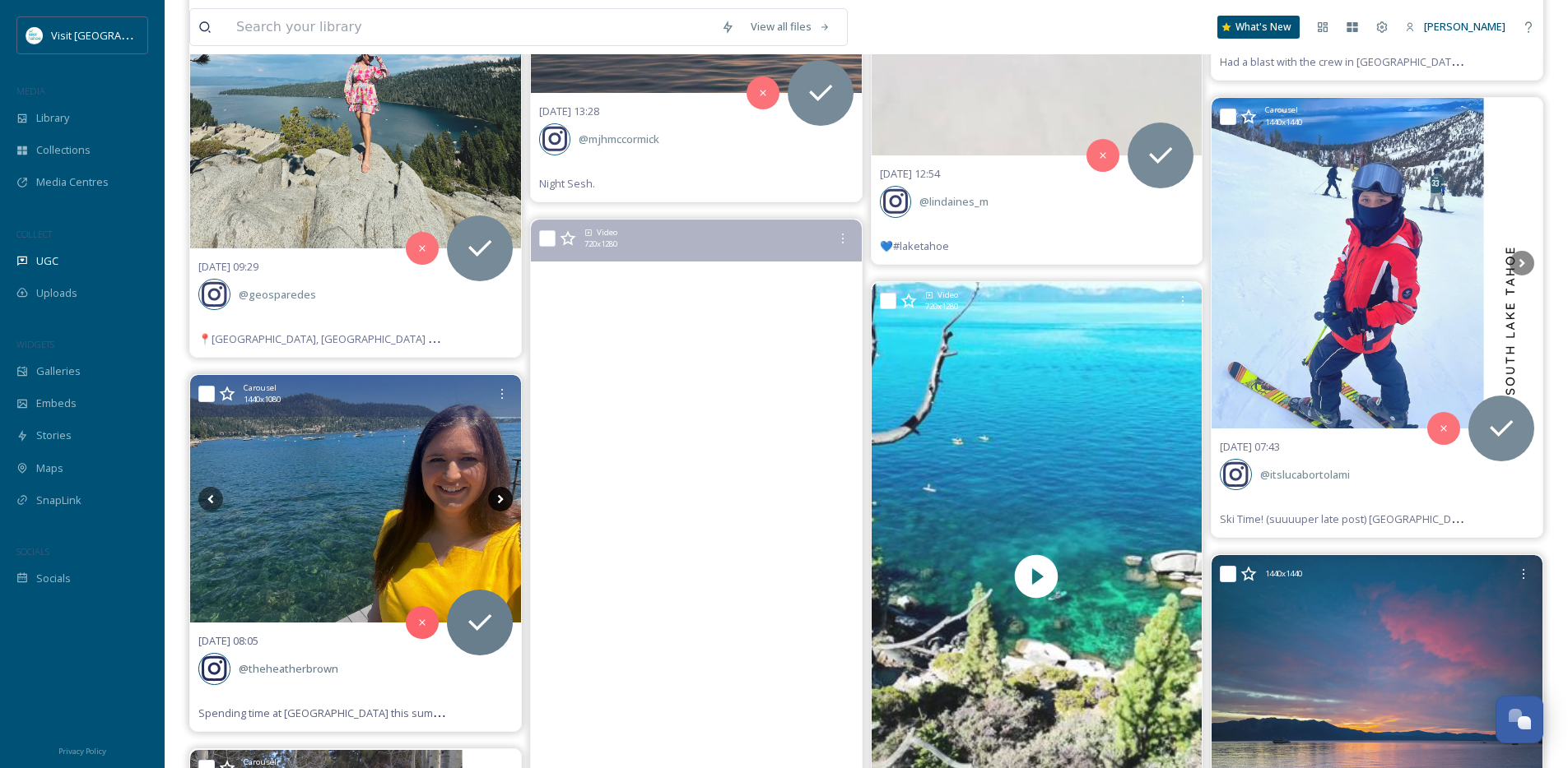
click at [492, 499] on icon at bounding box center [500, 499] width 25 height 25
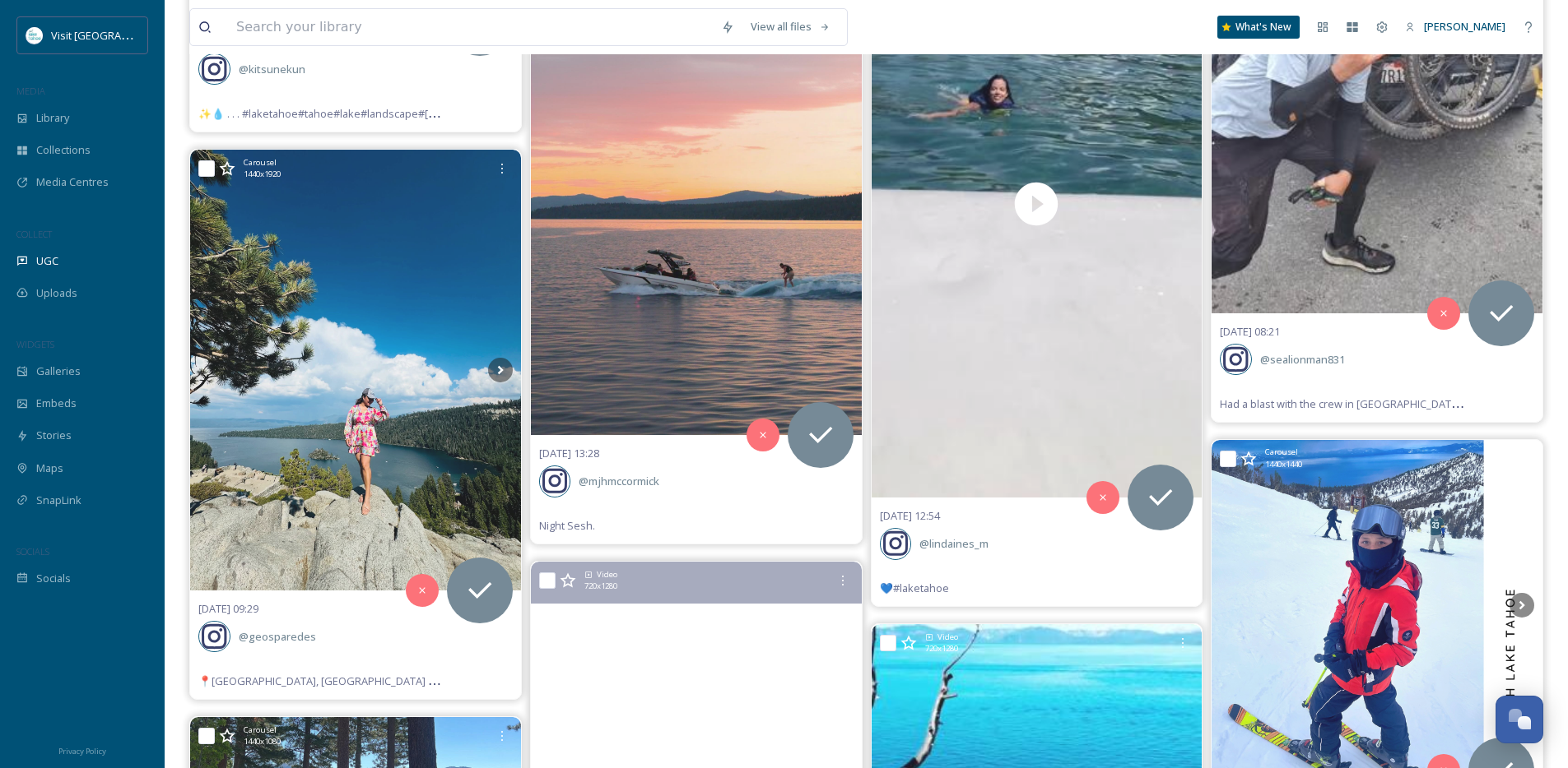
scroll to position [17780, 0]
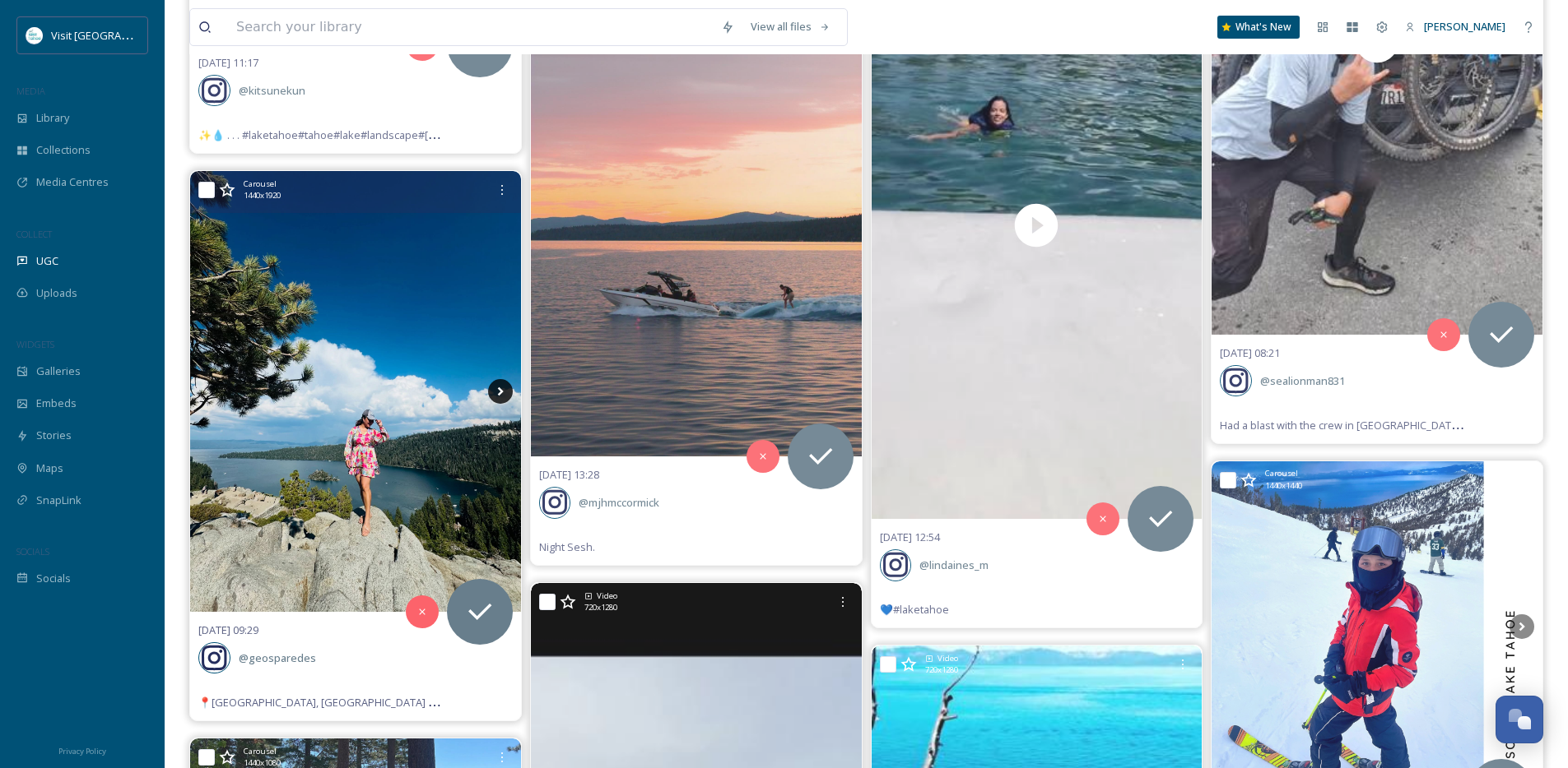
click at [497, 398] on icon at bounding box center [500, 392] width 25 height 25
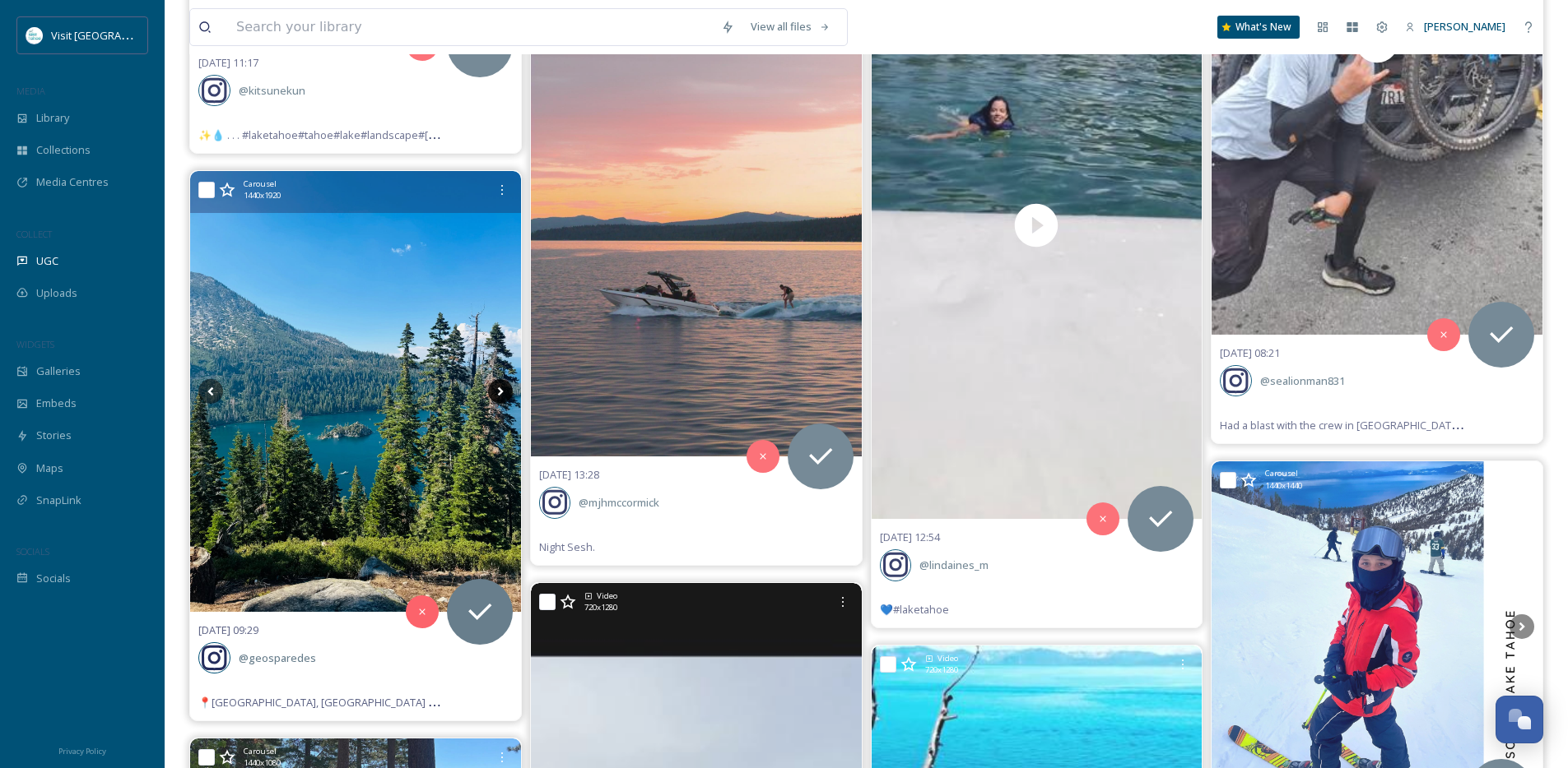
click at [497, 398] on icon at bounding box center [500, 392] width 25 height 25
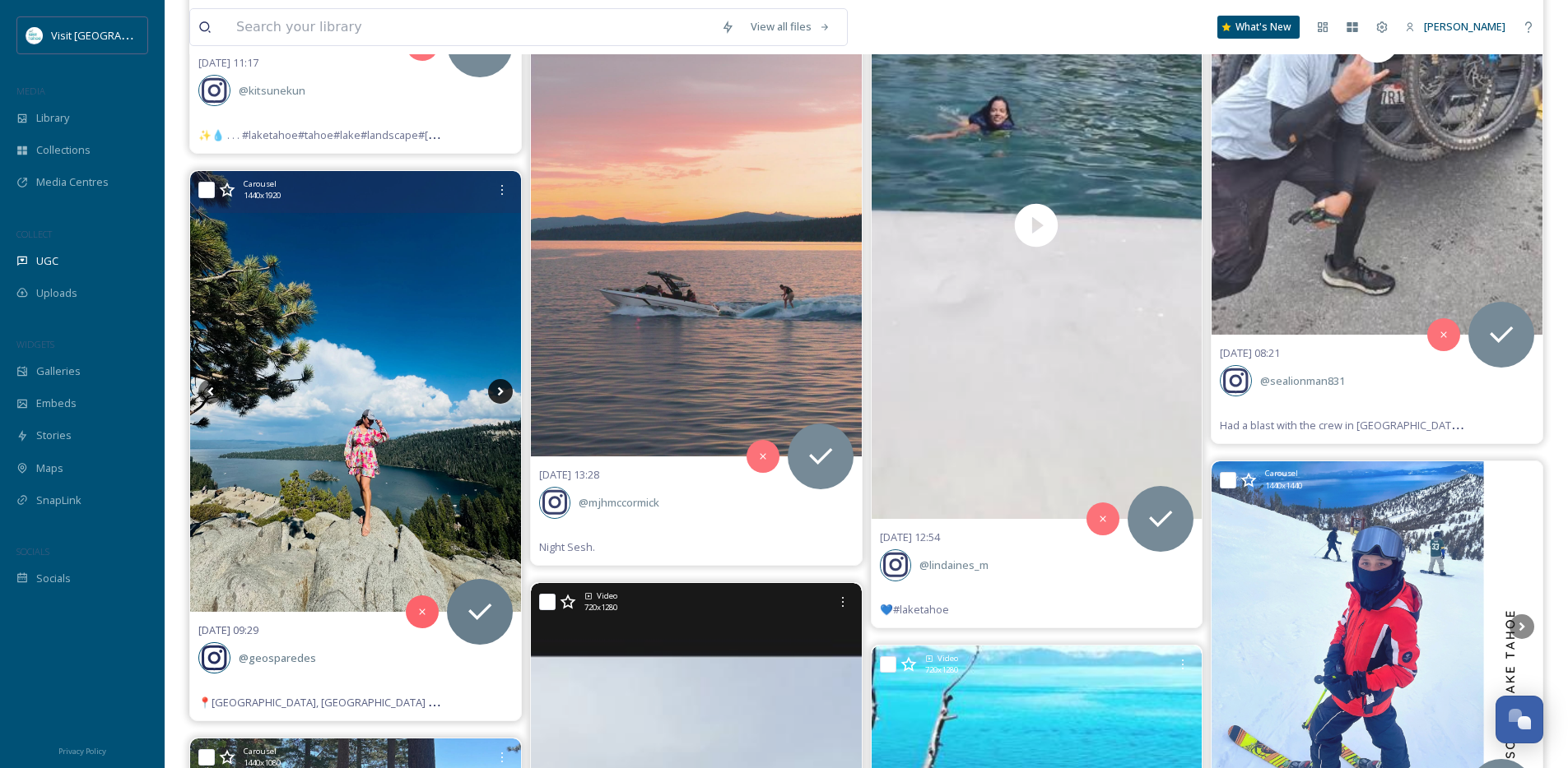
click at [497, 398] on icon at bounding box center [500, 392] width 25 height 25
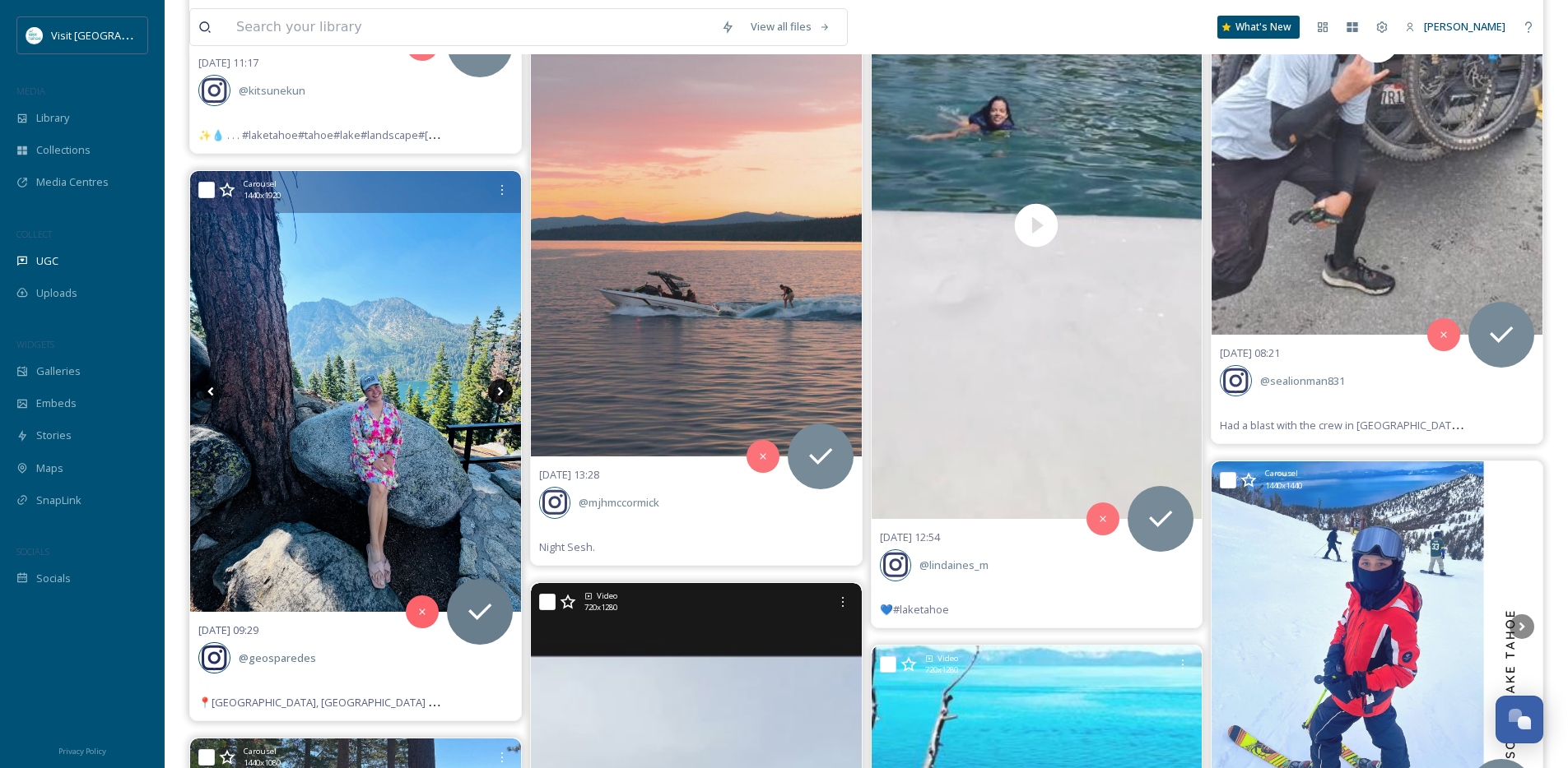
click at [497, 398] on icon at bounding box center [500, 392] width 25 height 25
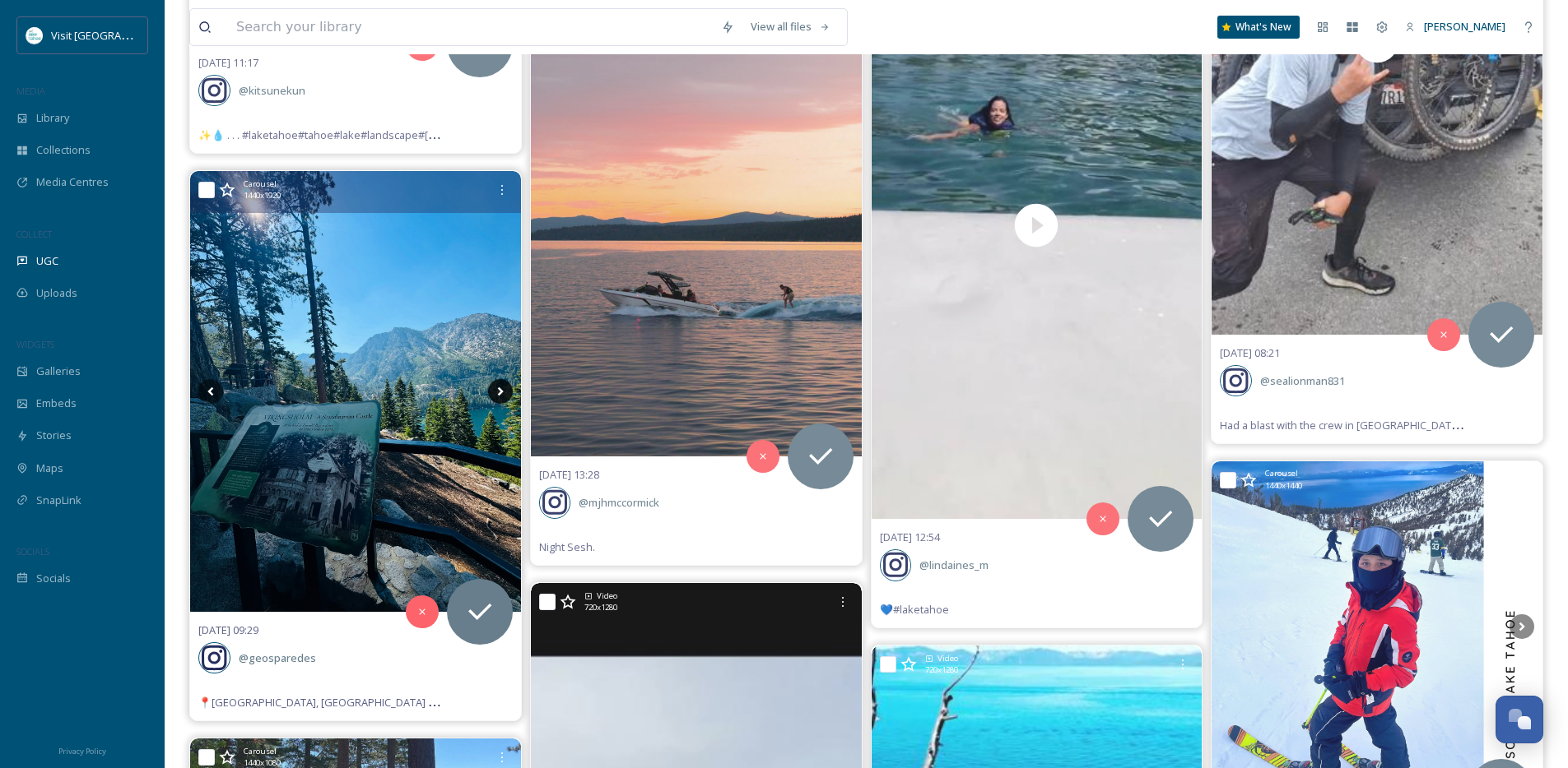
click at [497, 398] on icon at bounding box center [500, 392] width 25 height 25
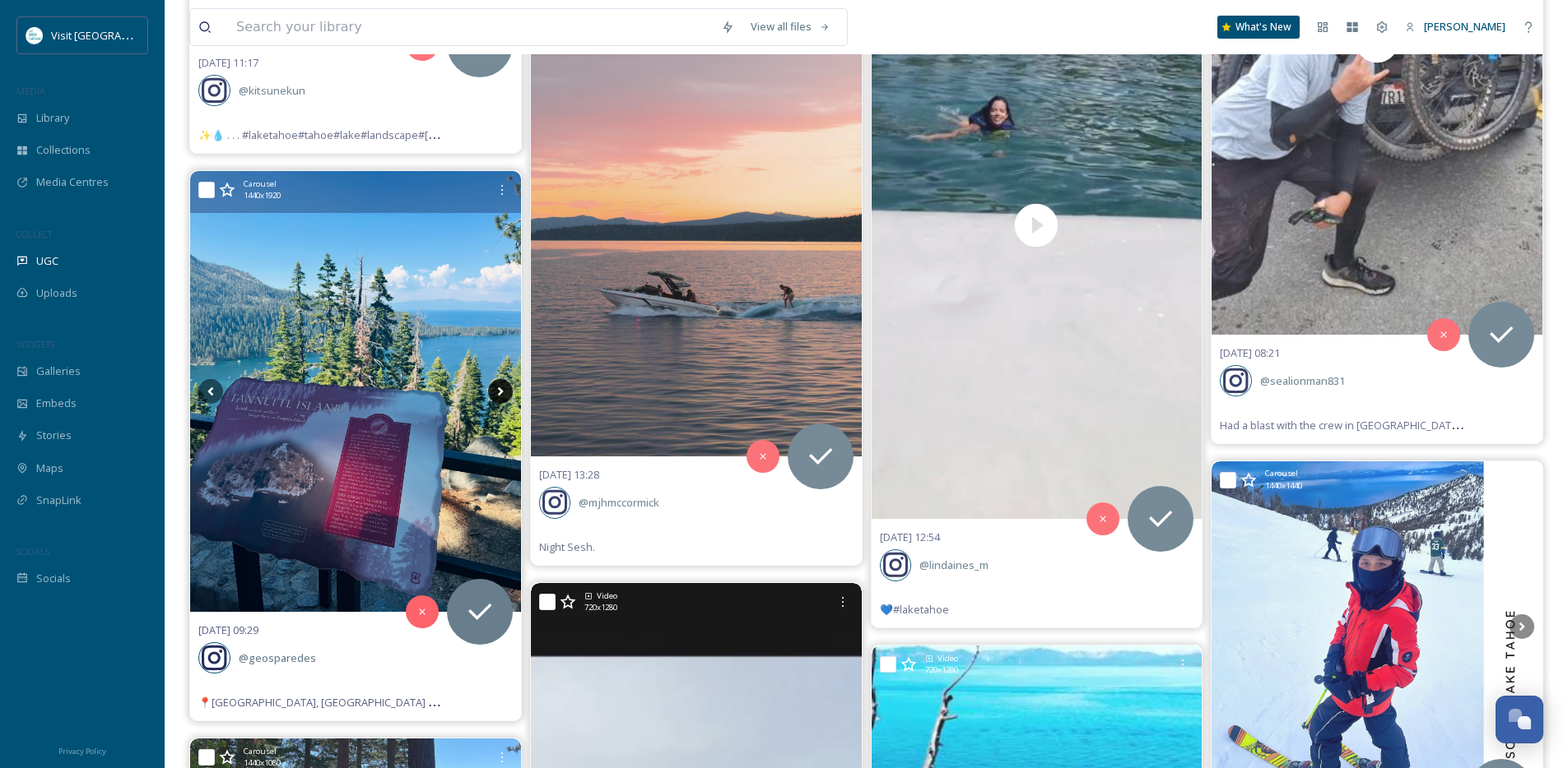
click at [497, 398] on icon at bounding box center [500, 392] width 25 height 25
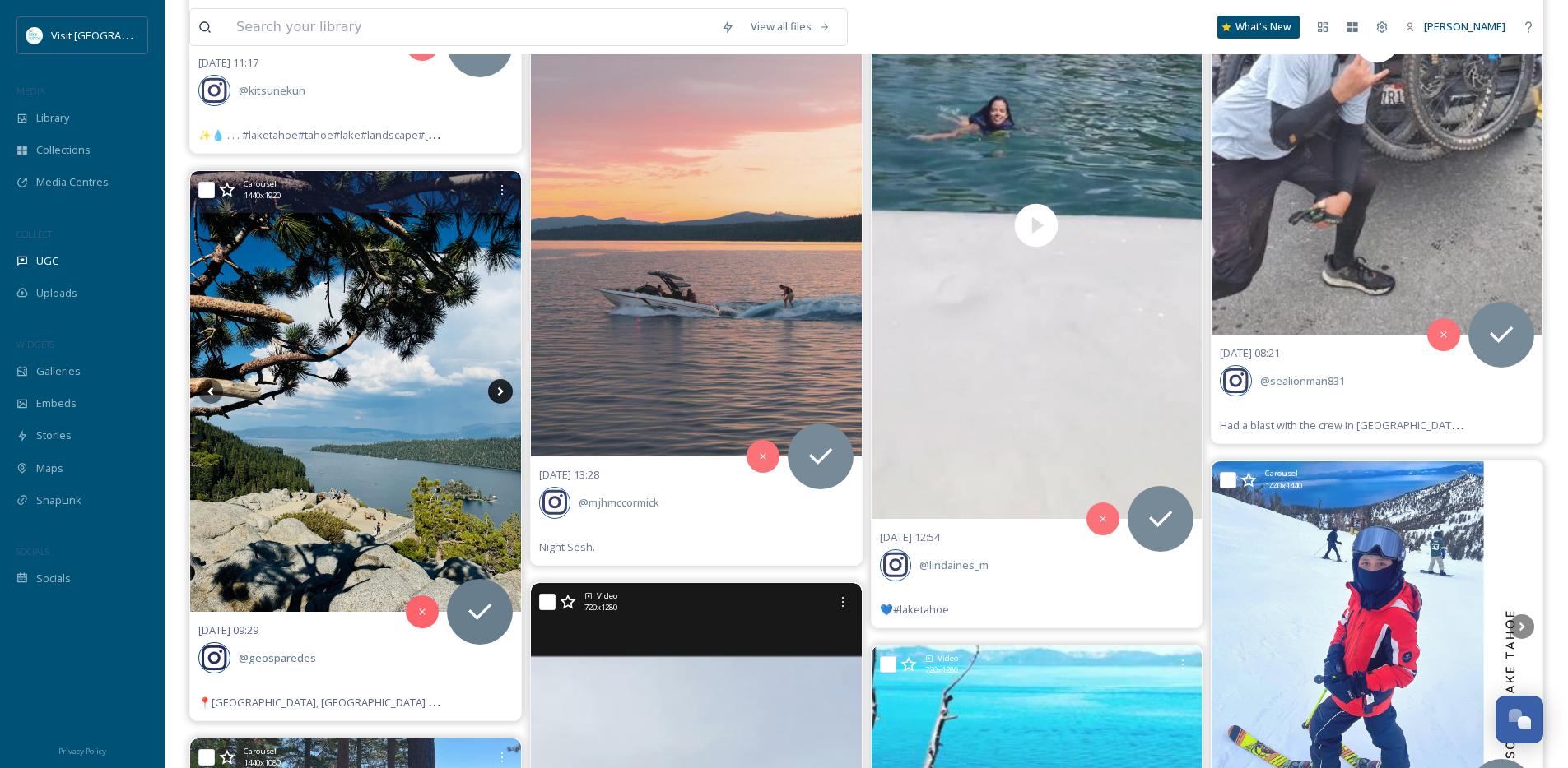
click at [497, 398] on icon at bounding box center [500, 392] width 25 height 25
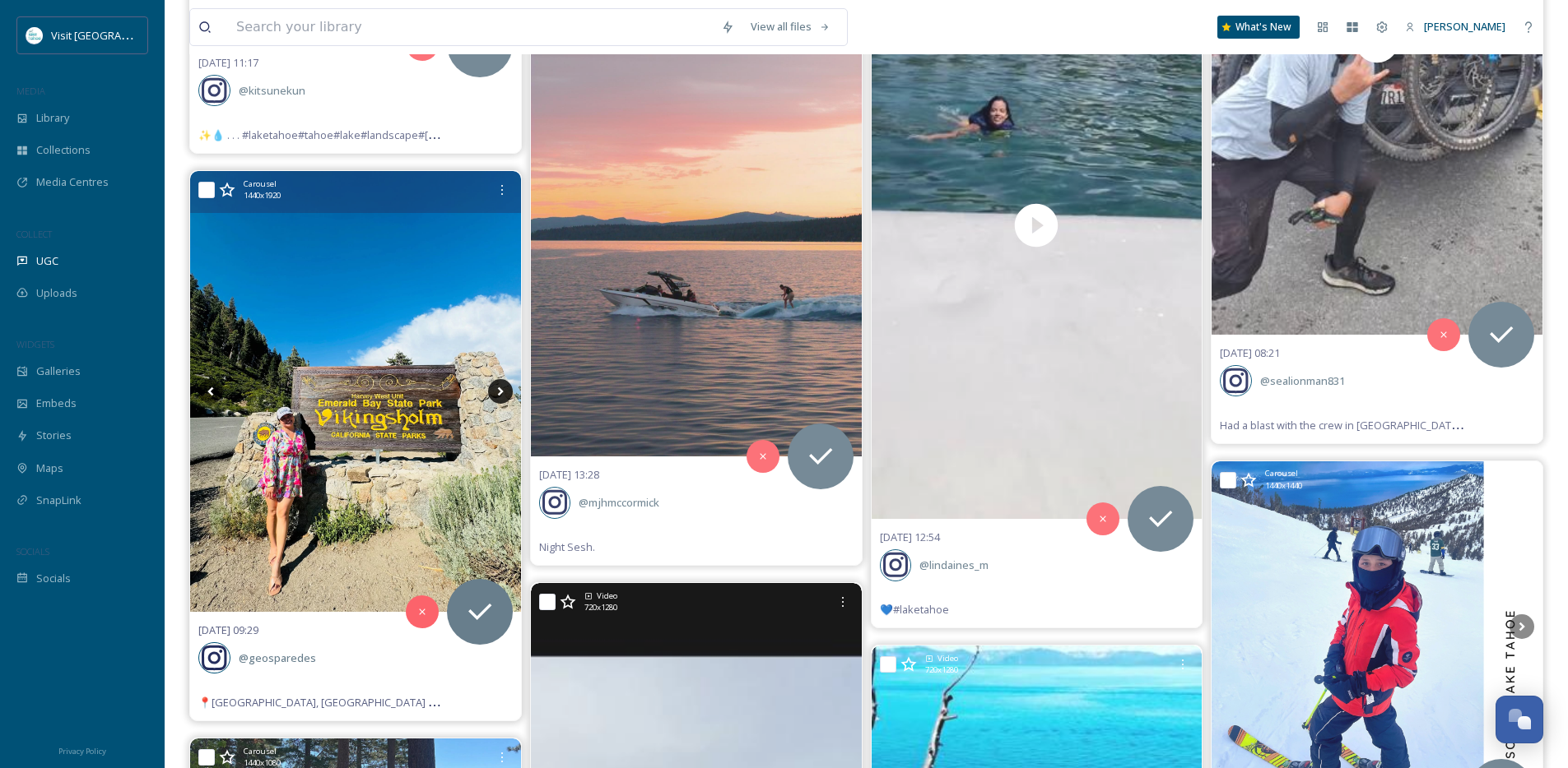
click at [497, 398] on icon at bounding box center [500, 392] width 25 height 25
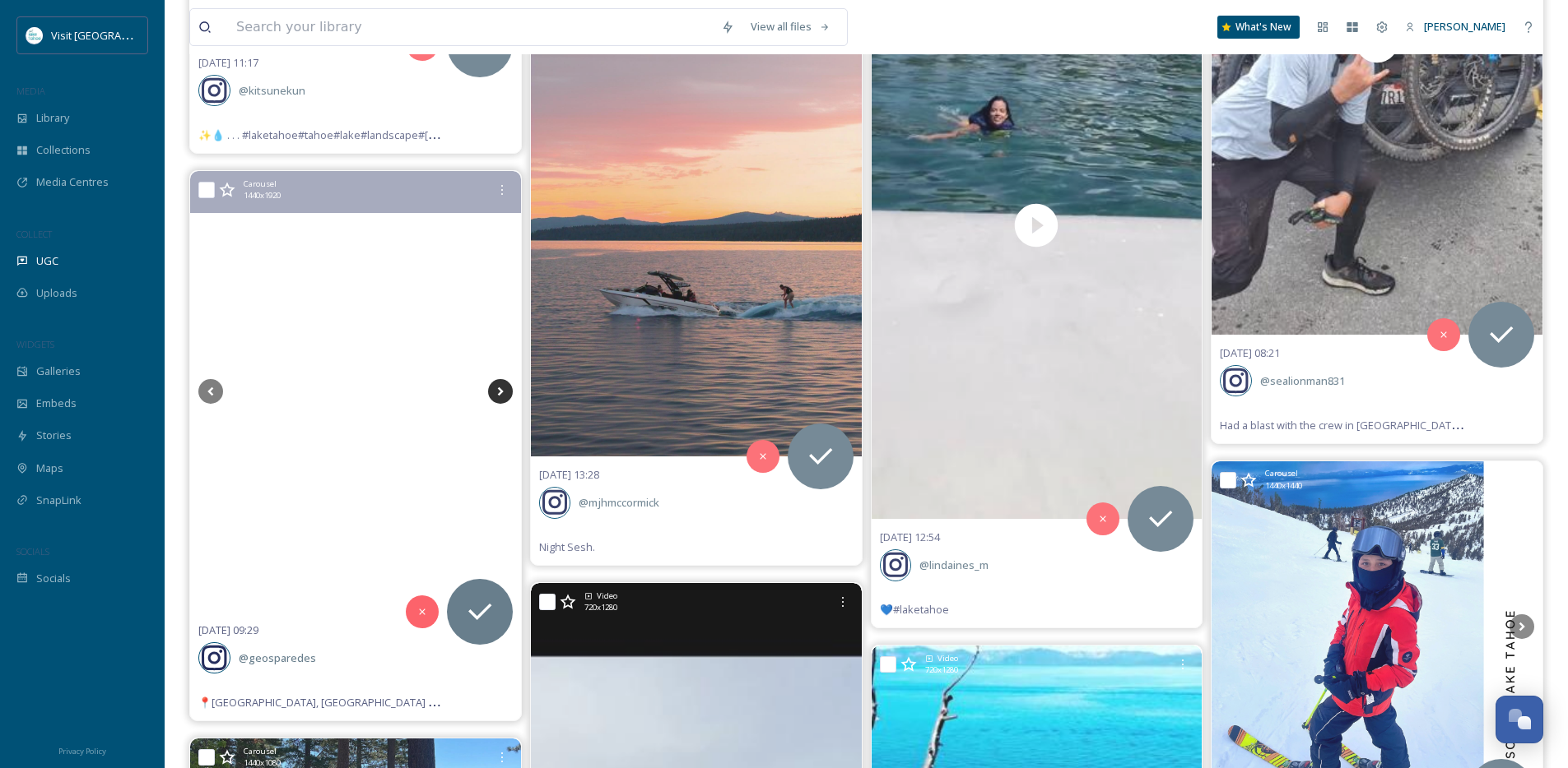
click at [497, 398] on icon at bounding box center [500, 392] width 25 height 25
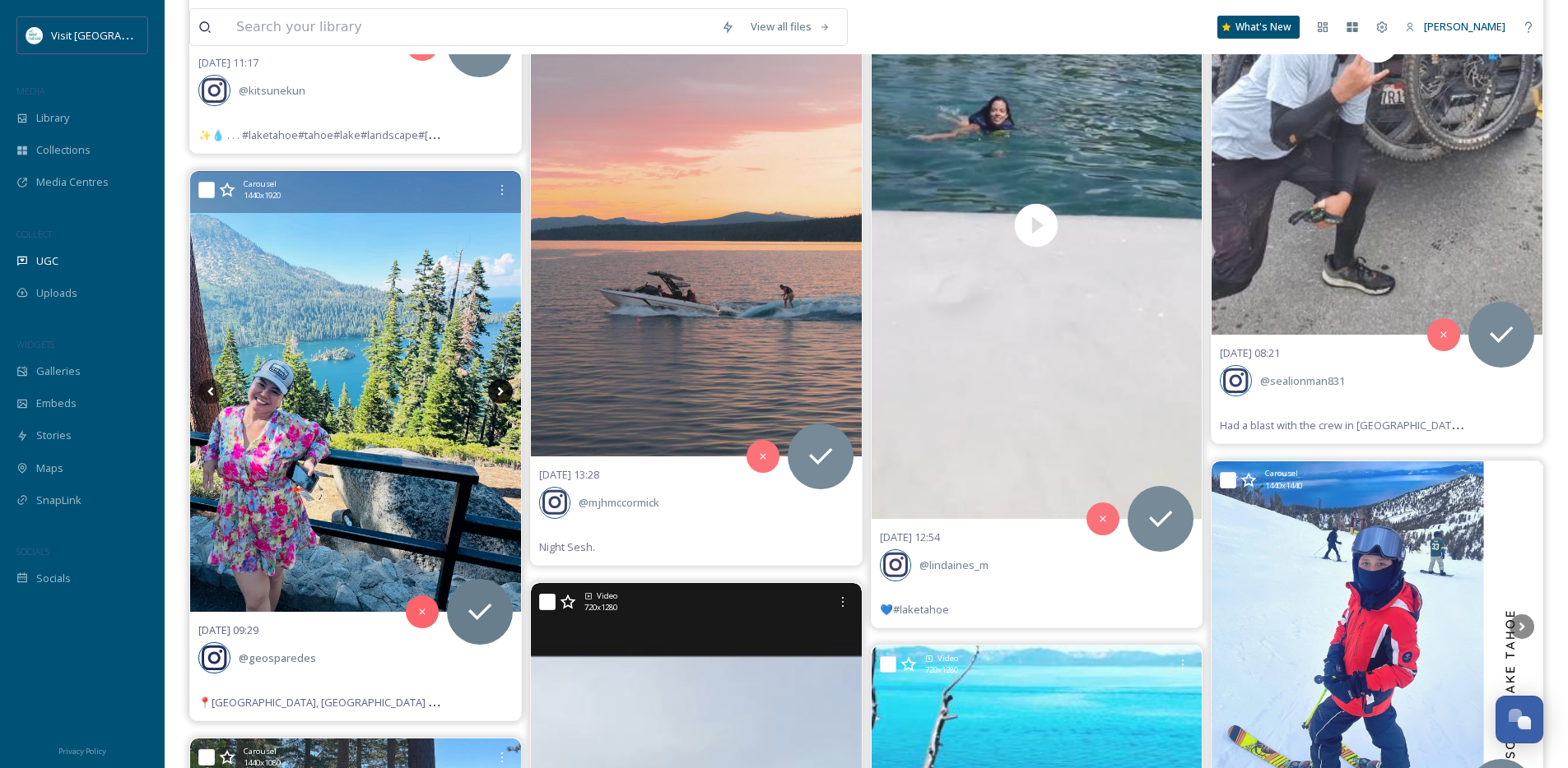
click at [497, 398] on icon at bounding box center [500, 392] width 25 height 25
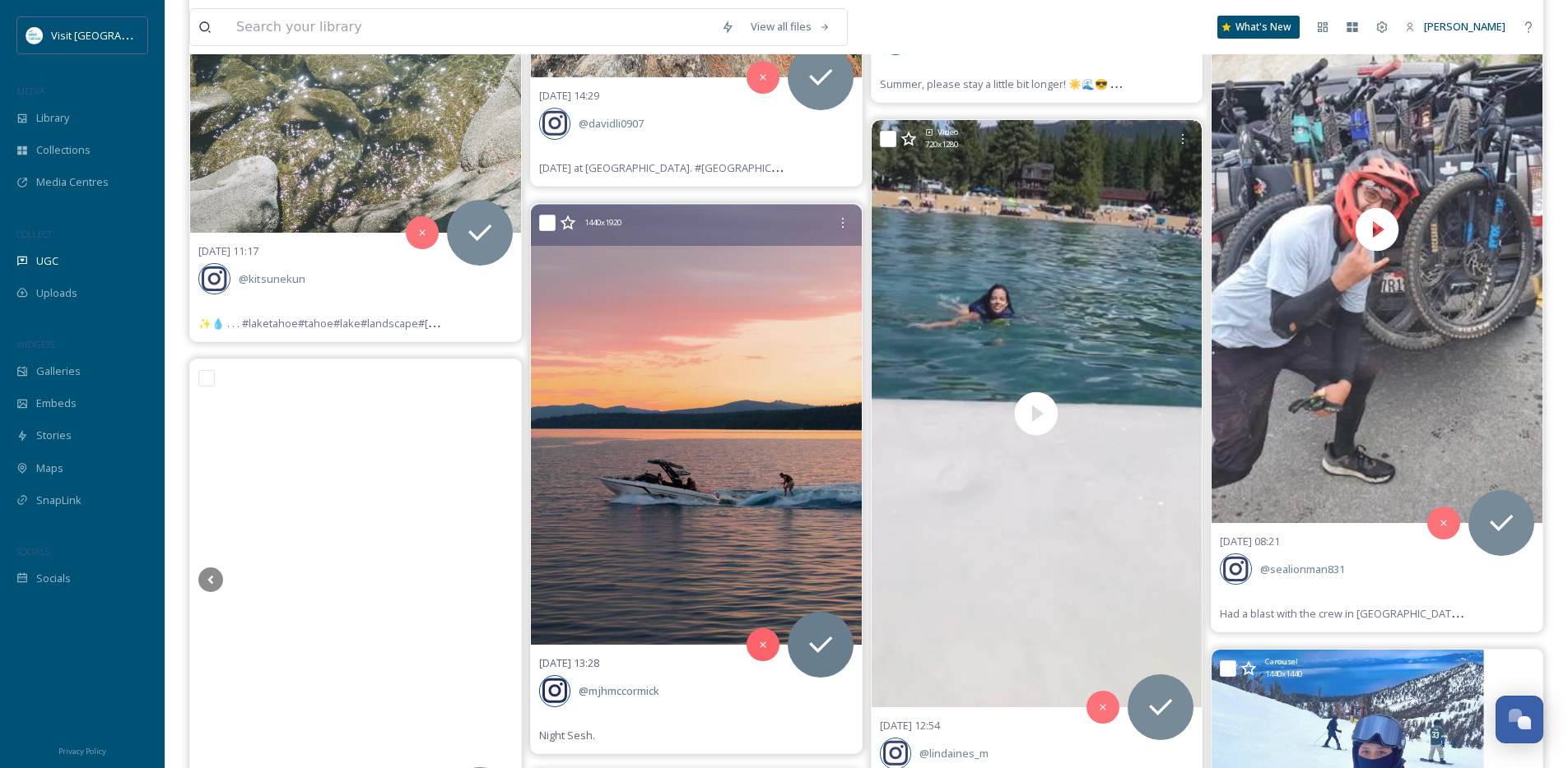
scroll to position [17592, 0]
click at [691, 527] on img at bounding box center [696, 424] width 331 height 441
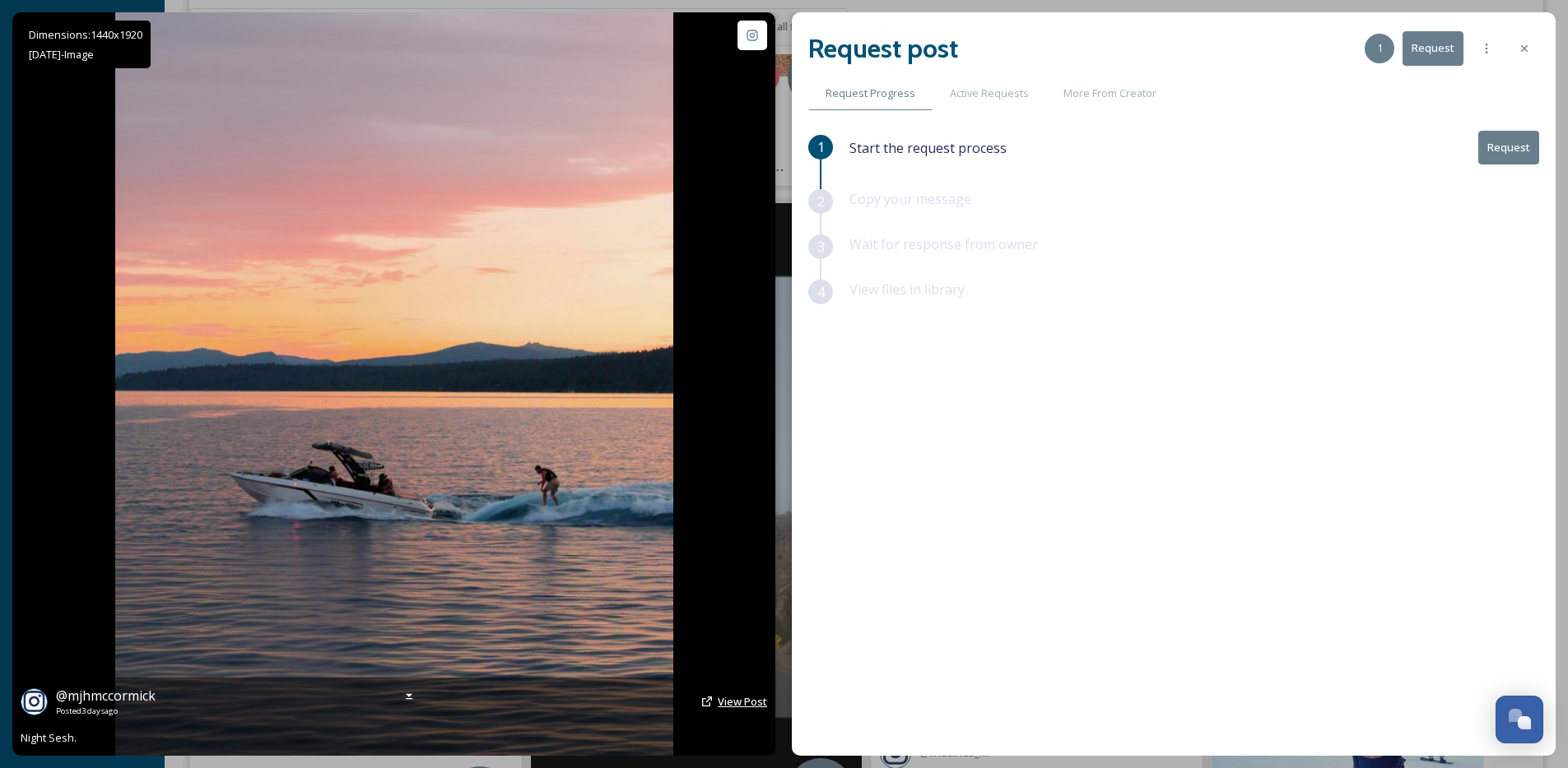
click at [721, 697] on span "View Post" at bounding box center [742, 701] width 50 height 14
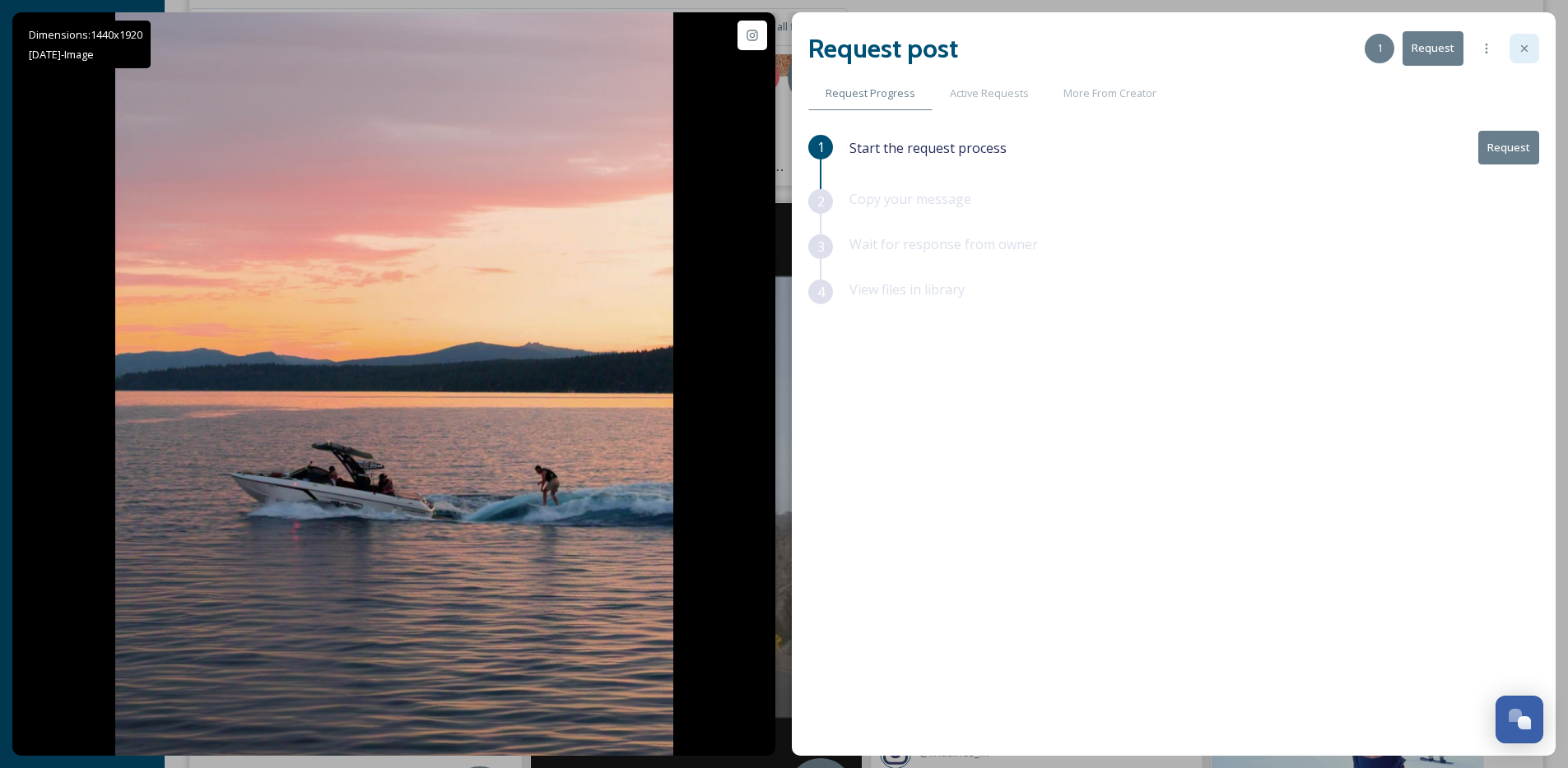
click at [1525, 52] on icon at bounding box center [1524, 49] width 13 height 13
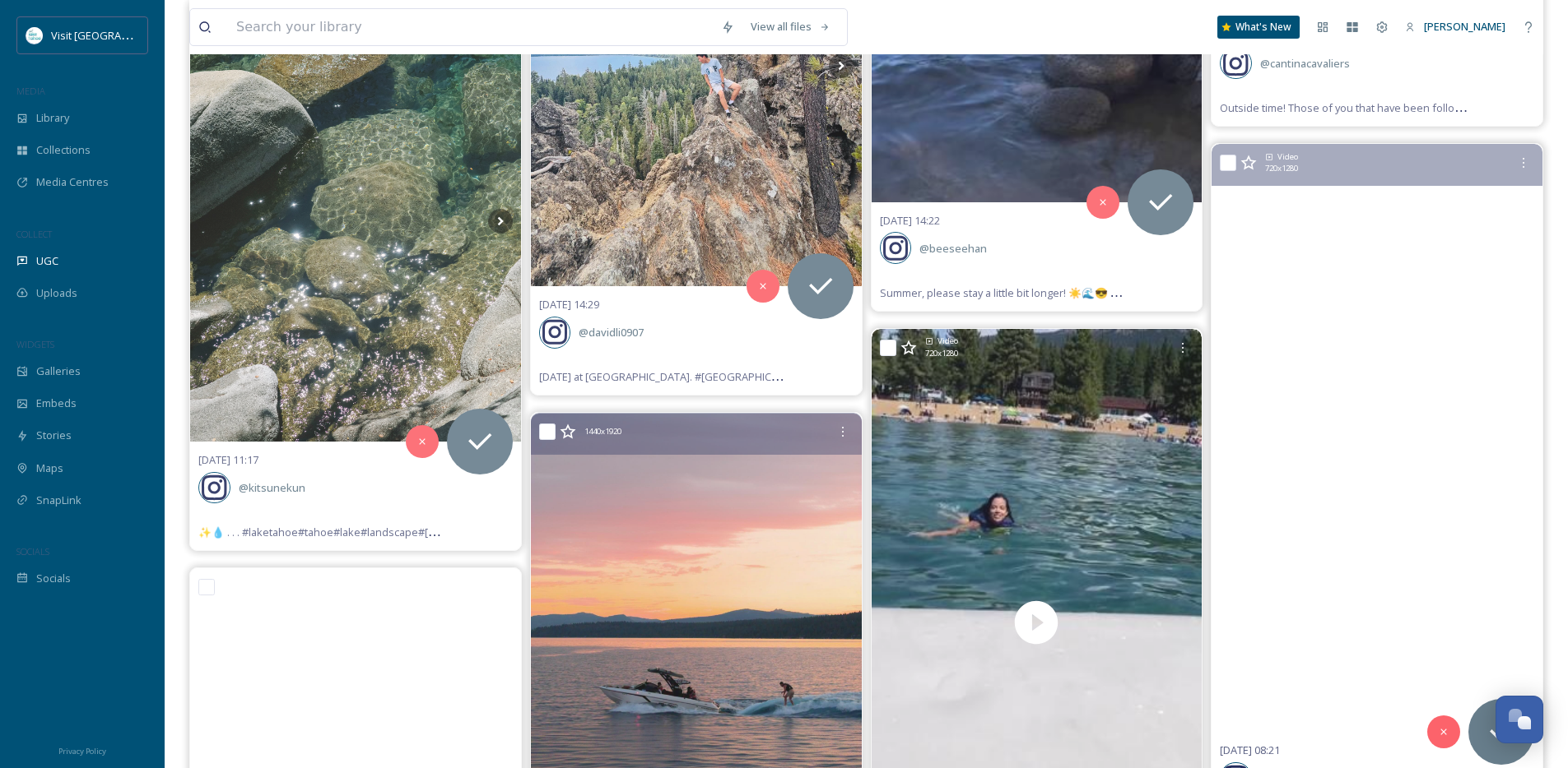
scroll to position [16980, 0]
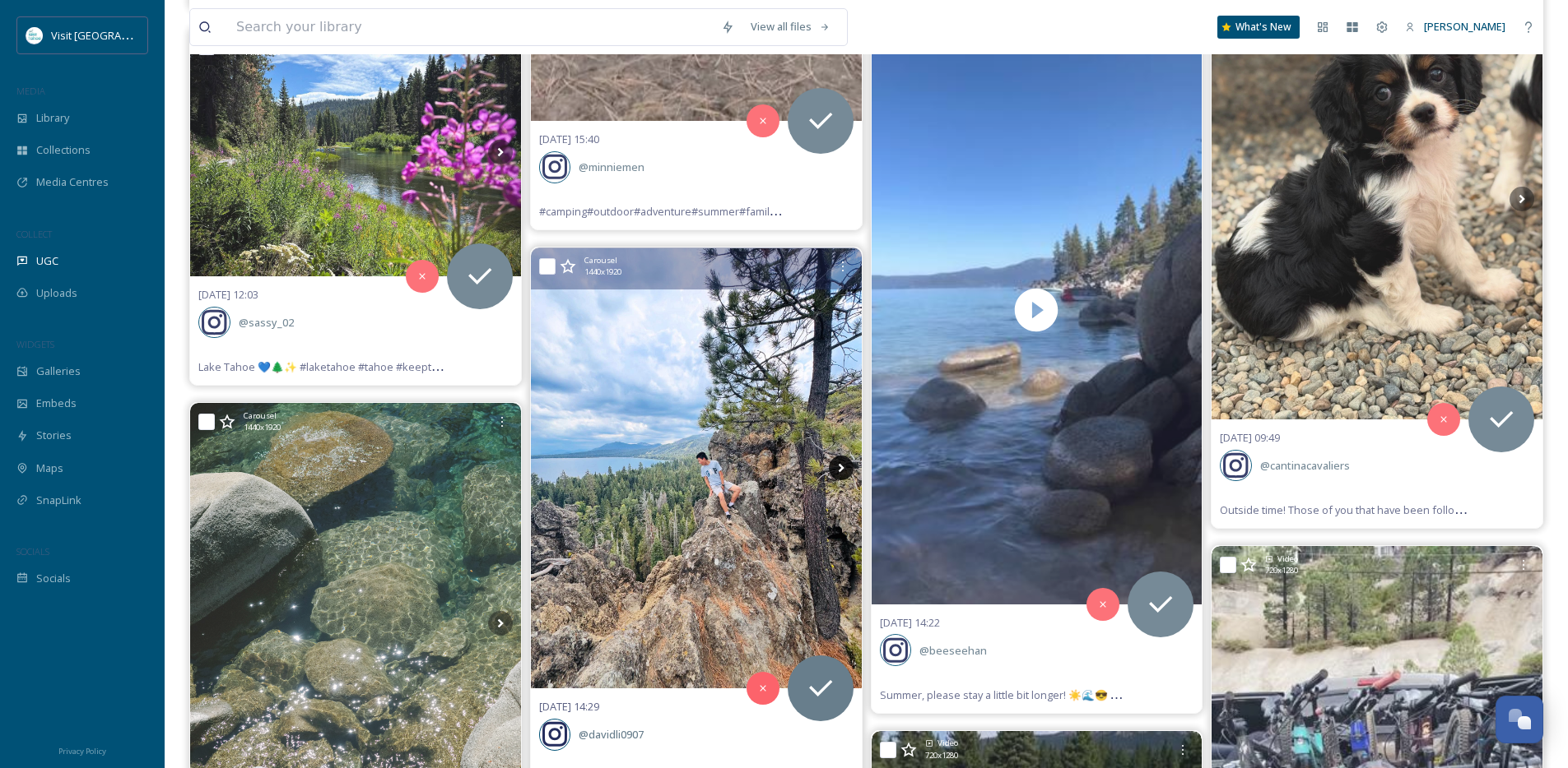
click at [840, 468] on icon at bounding box center [841, 468] width 6 height 9
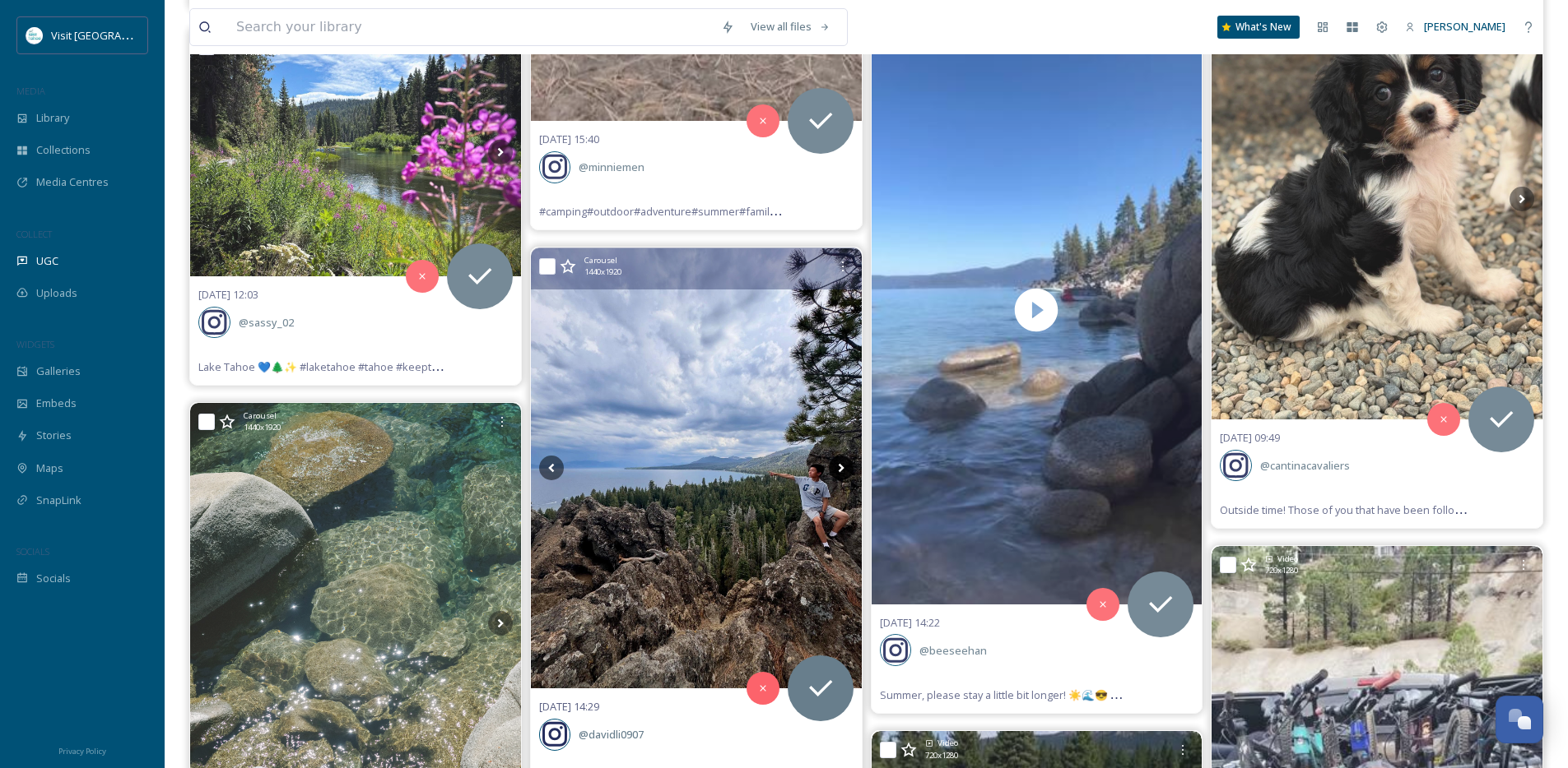
click at [840, 468] on icon at bounding box center [841, 468] width 6 height 9
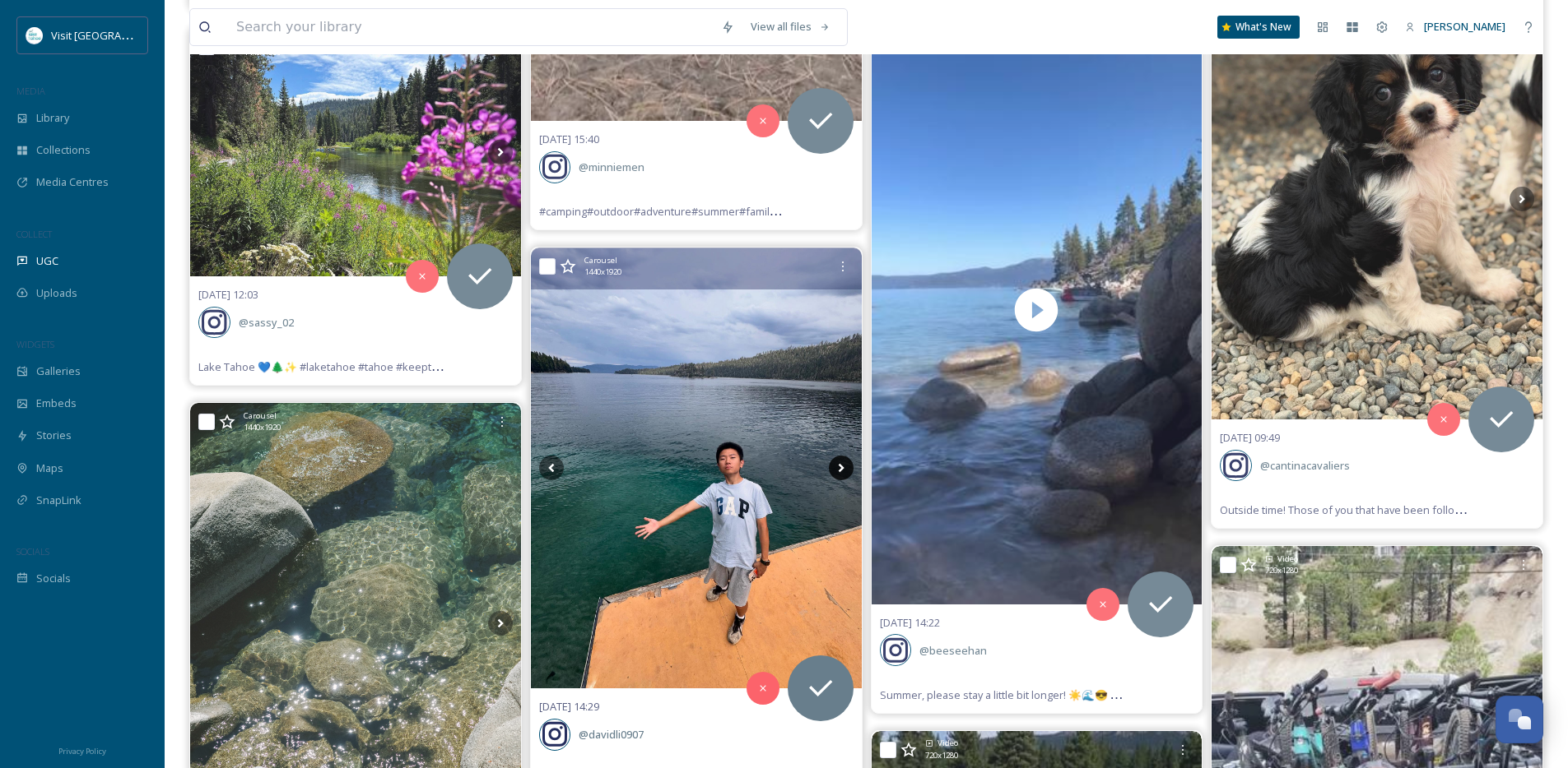
click at [840, 468] on icon at bounding box center [841, 468] width 6 height 9
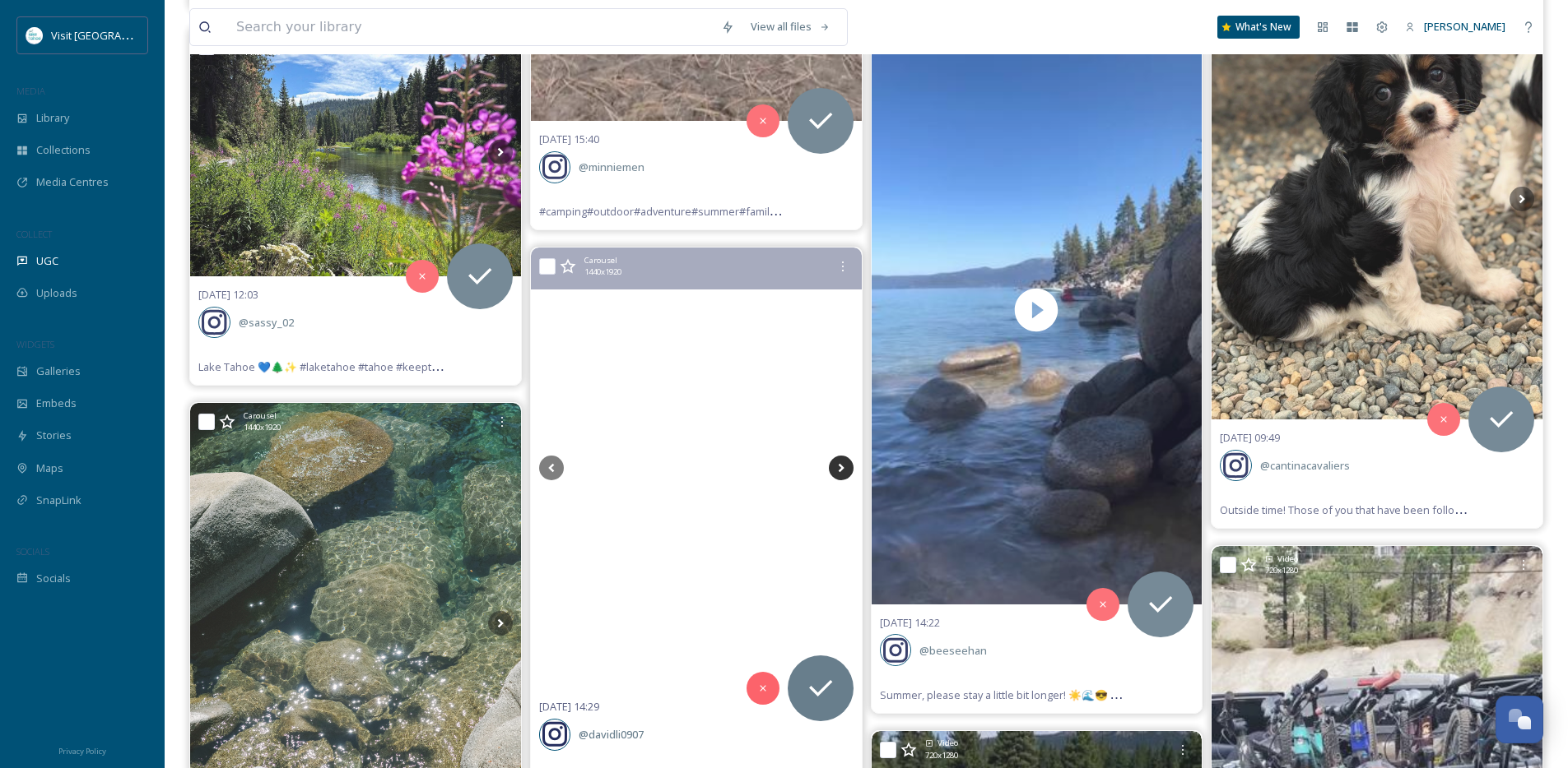
click at [840, 468] on icon at bounding box center [841, 468] width 6 height 9
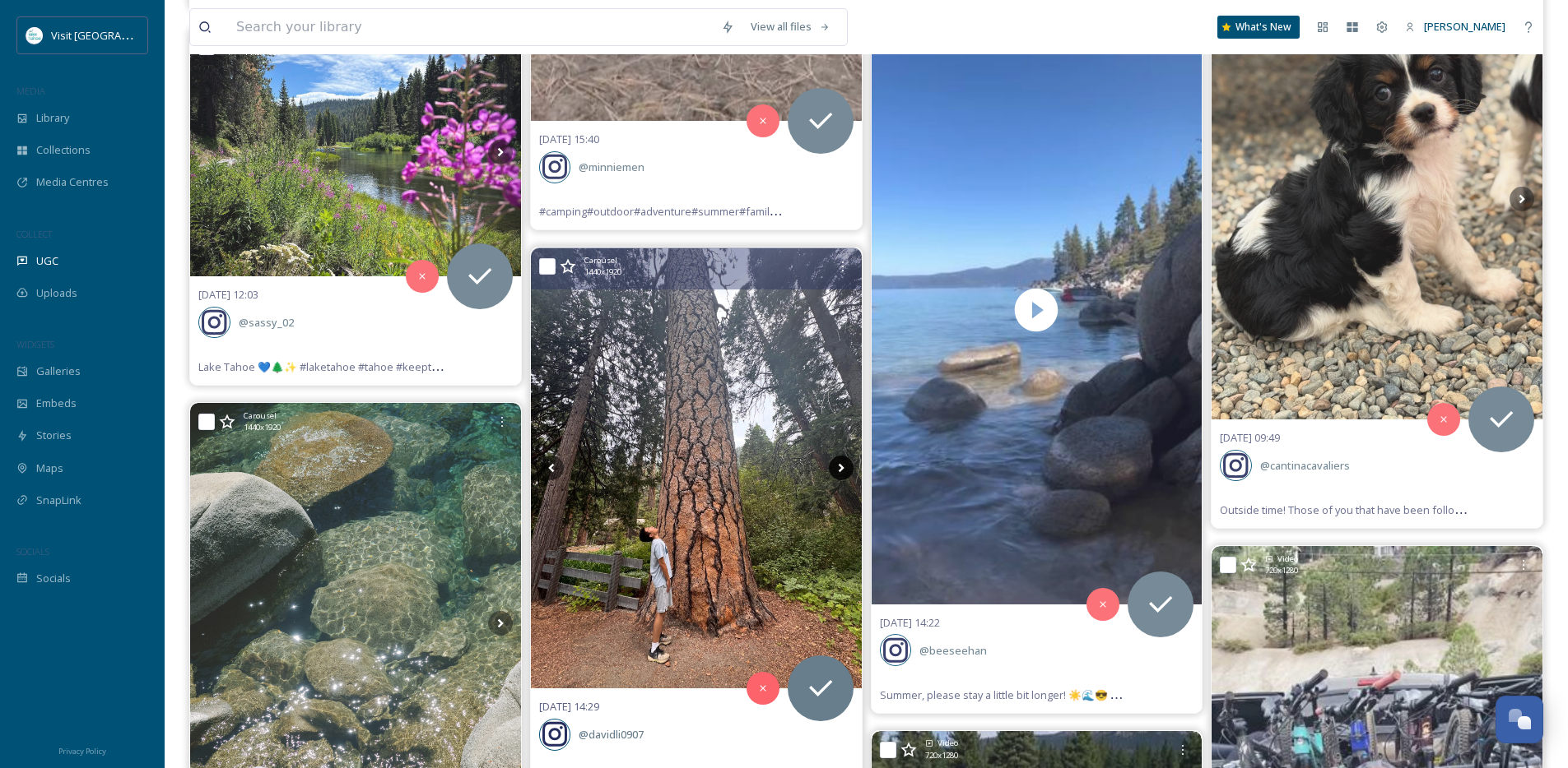
click at [840, 468] on icon at bounding box center [841, 468] width 6 height 9
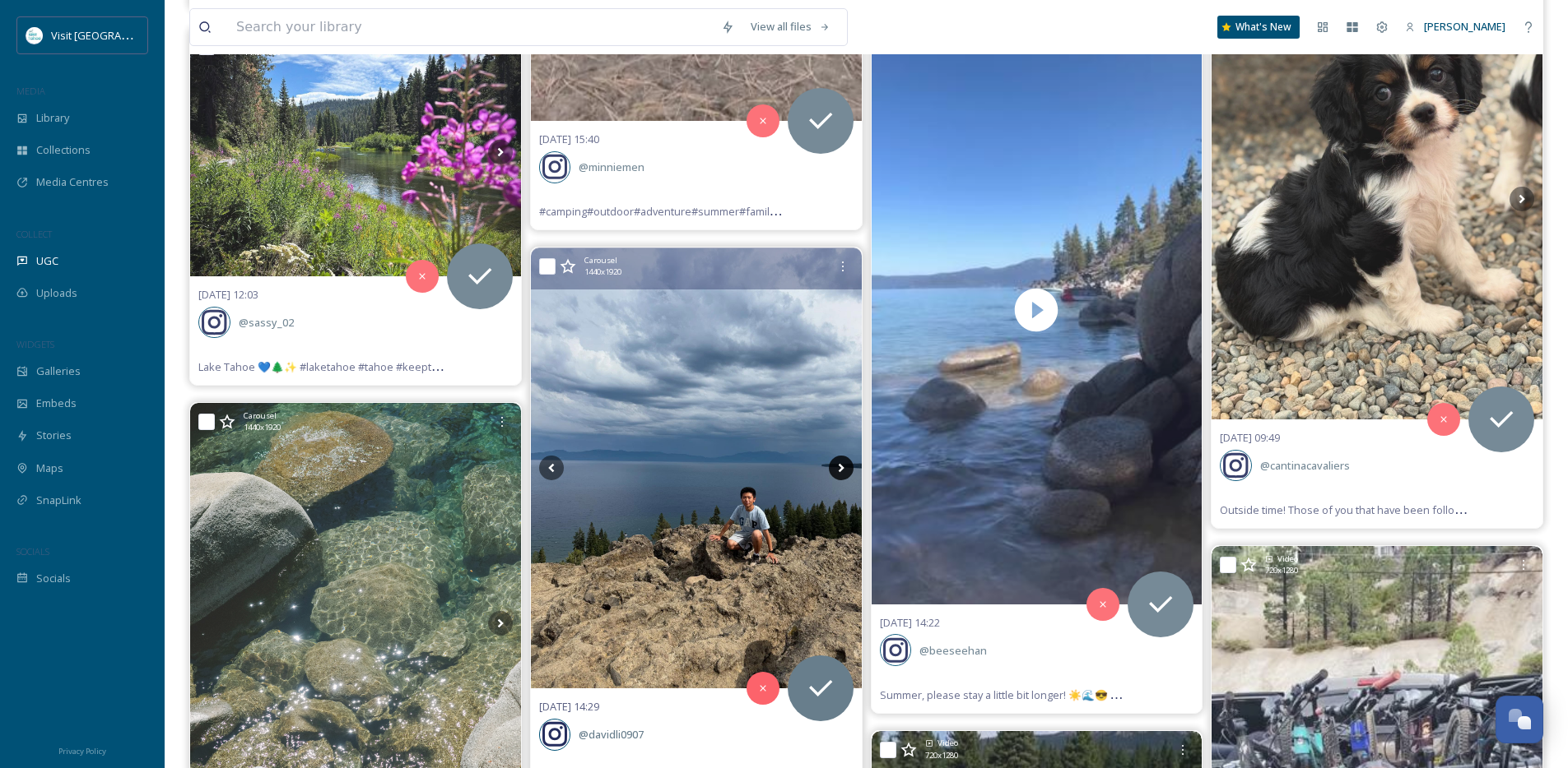
click at [840, 468] on icon at bounding box center [841, 468] width 6 height 9
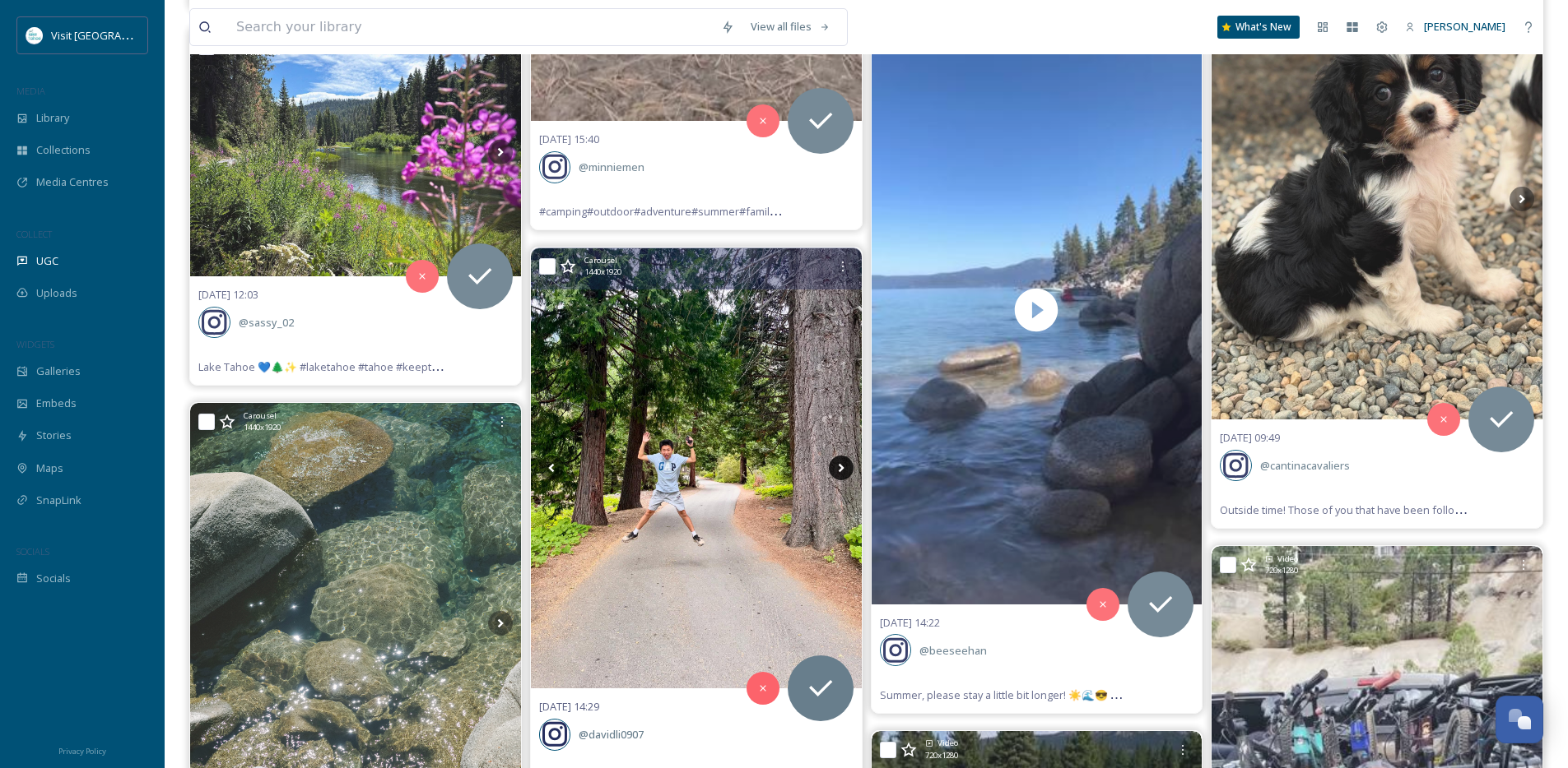
click at [840, 468] on icon at bounding box center [841, 468] width 6 height 9
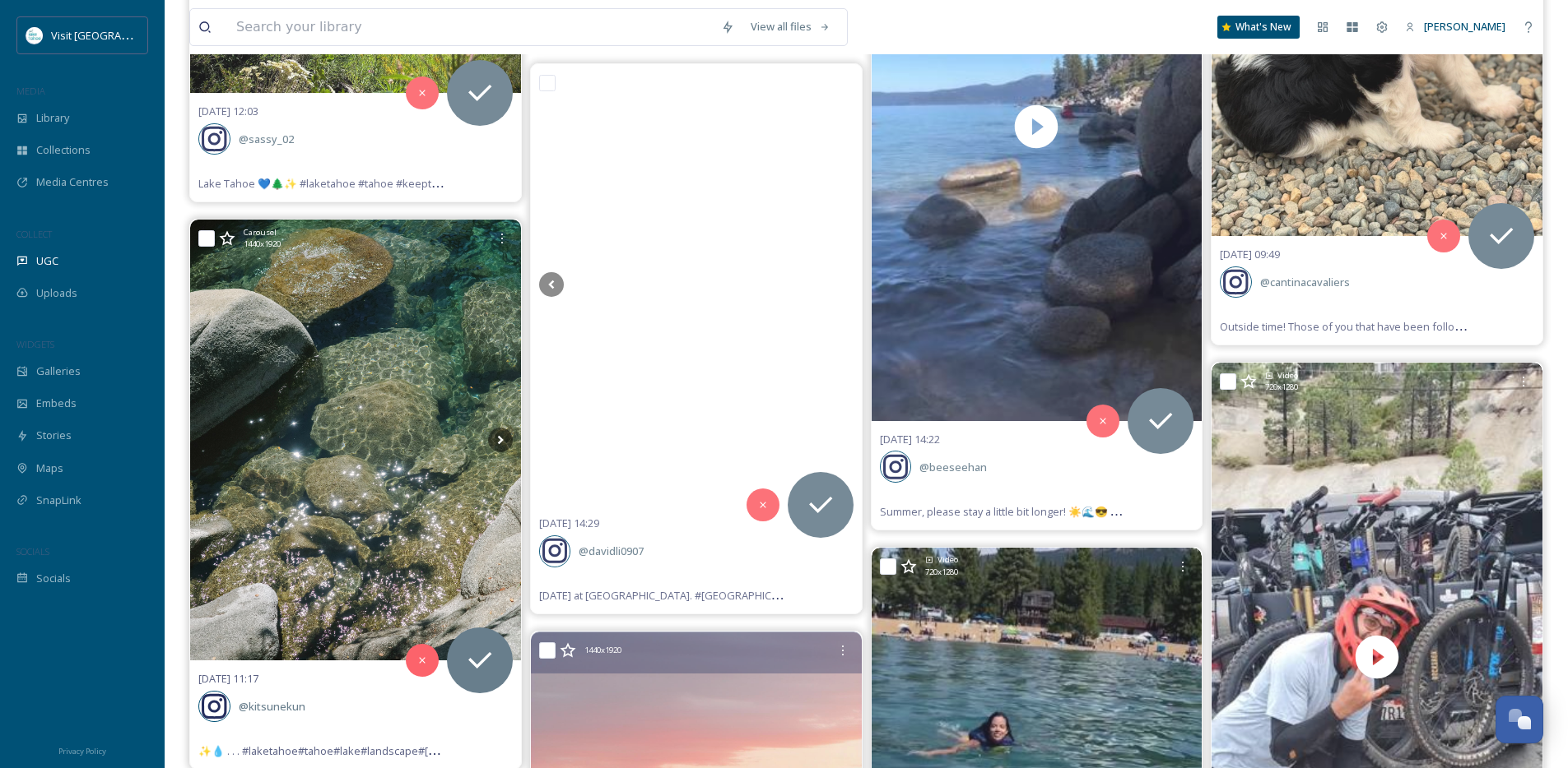
scroll to position [17145, 0]
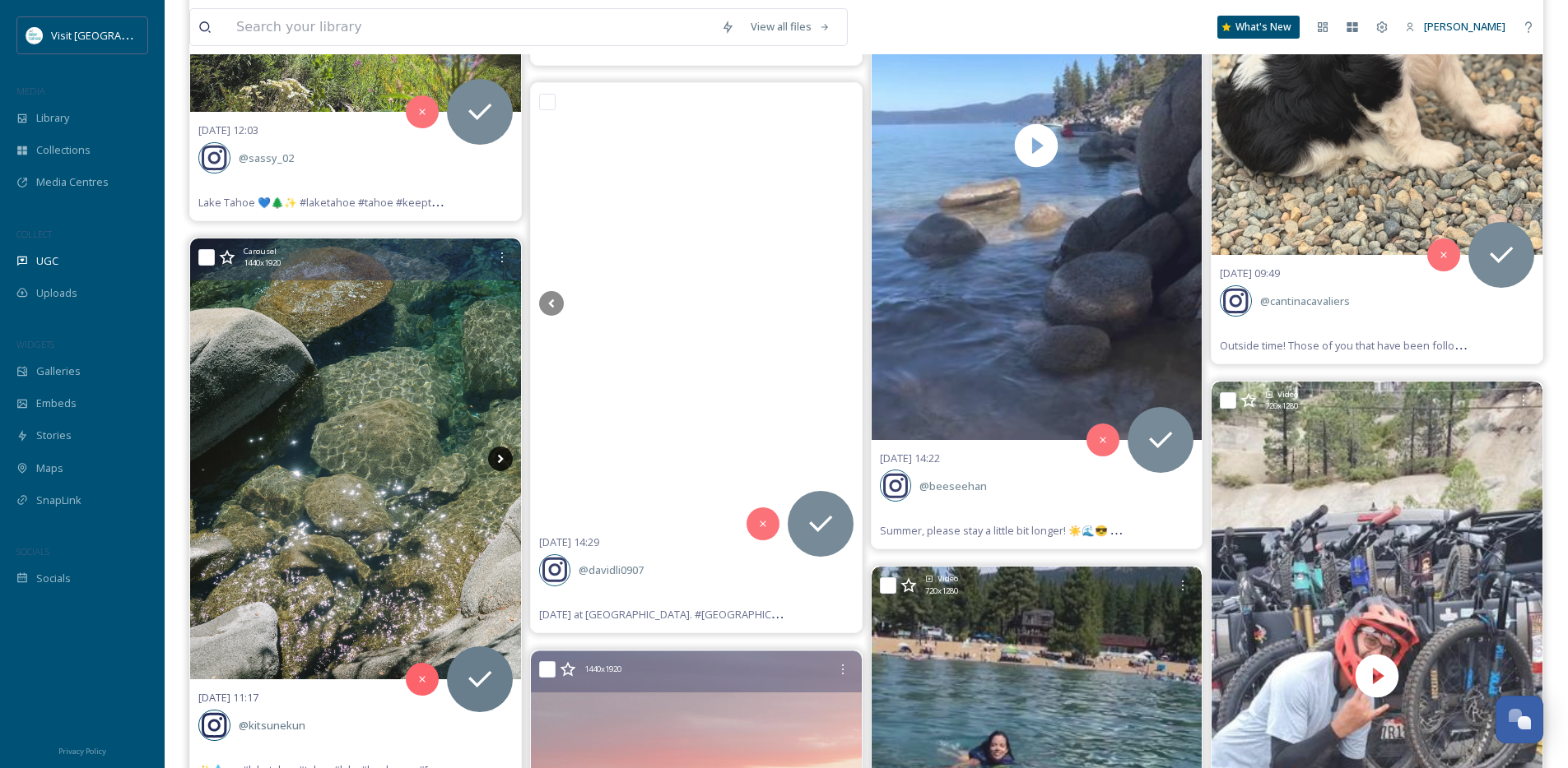
click at [503, 456] on icon at bounding box center [500, 459] width 25 height 25
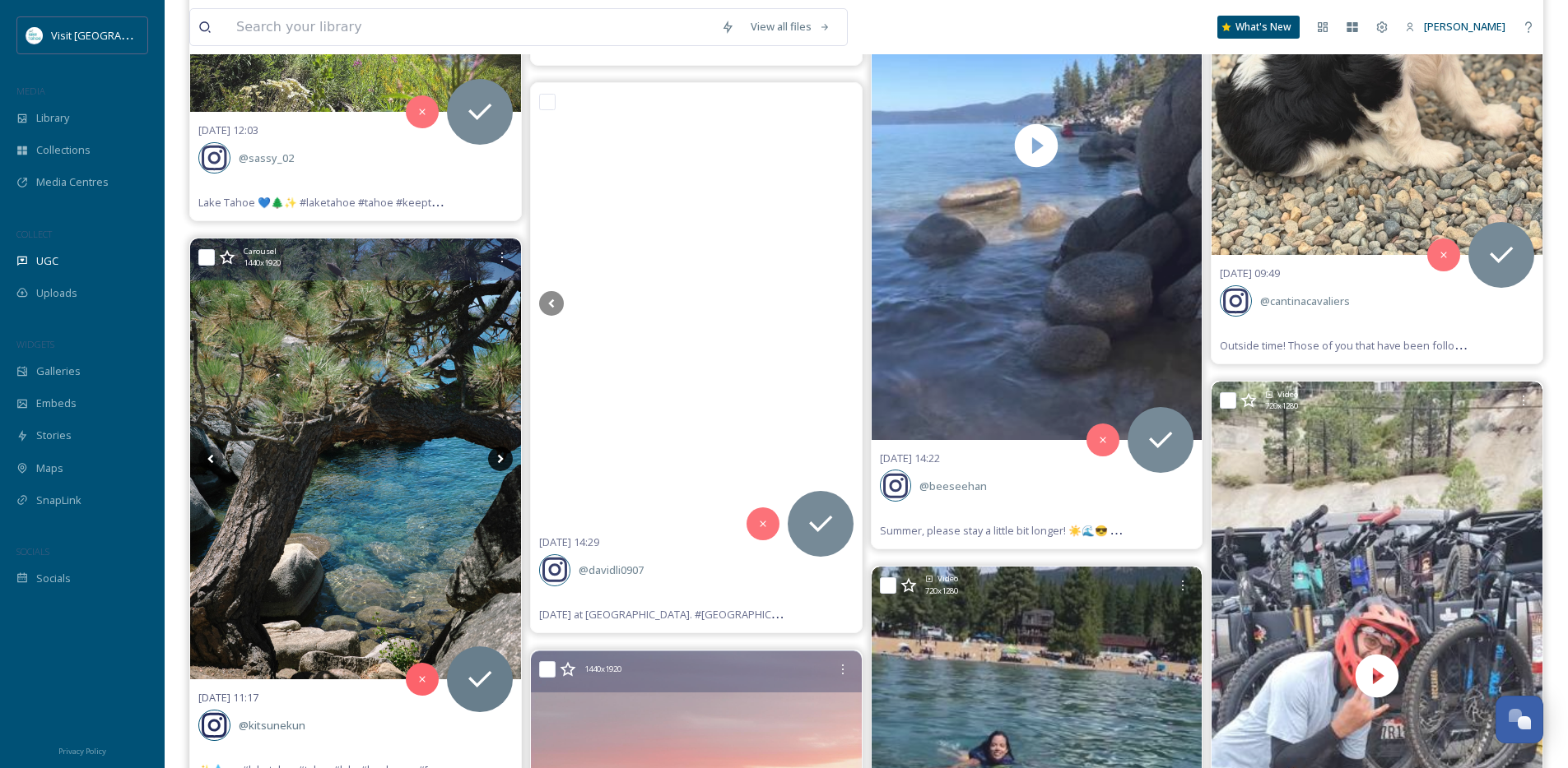
click at [503, 456] on icon at bounding box center [500, 459] width 25 height 25
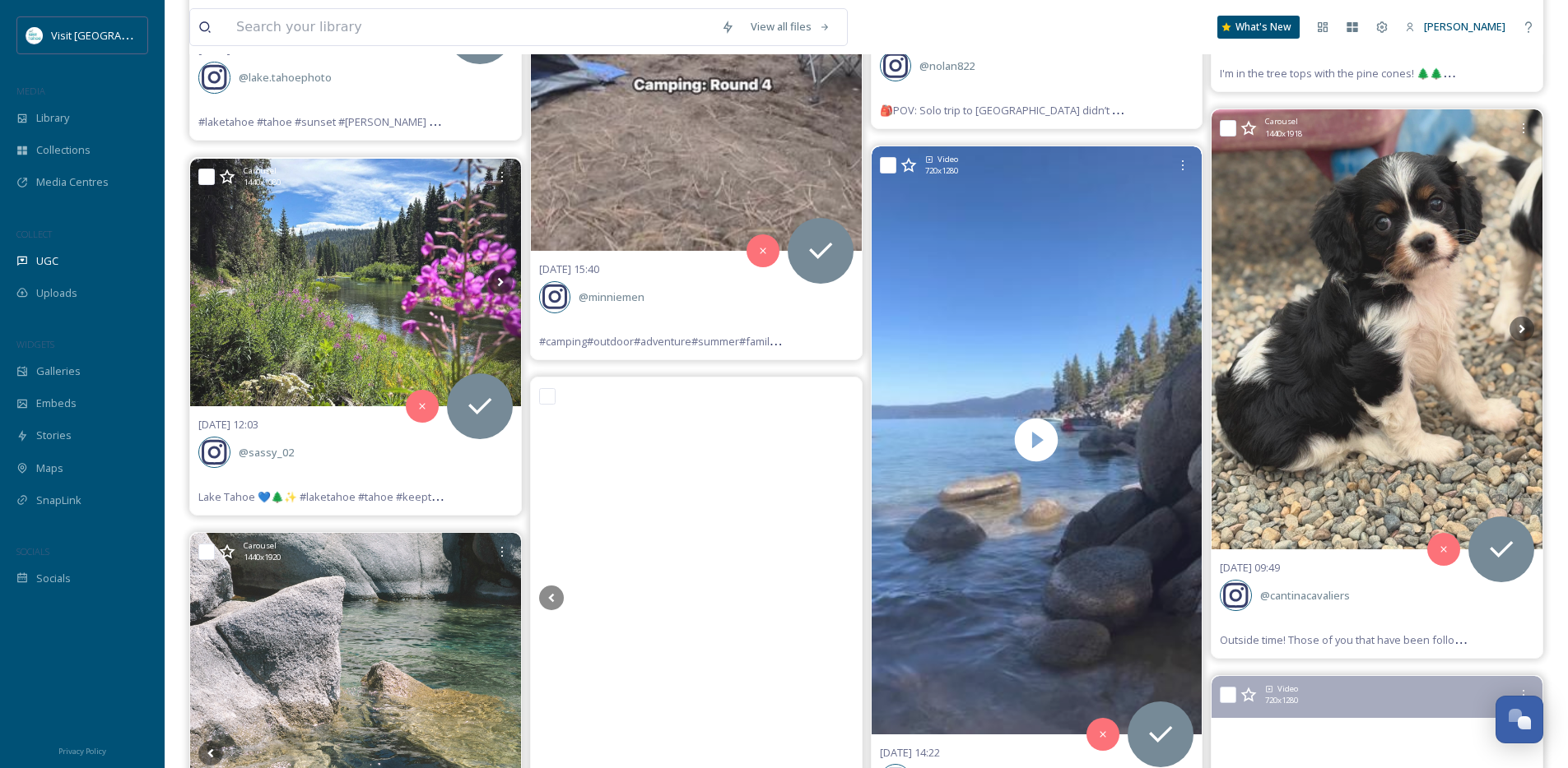
scroll to position [16848, 0]
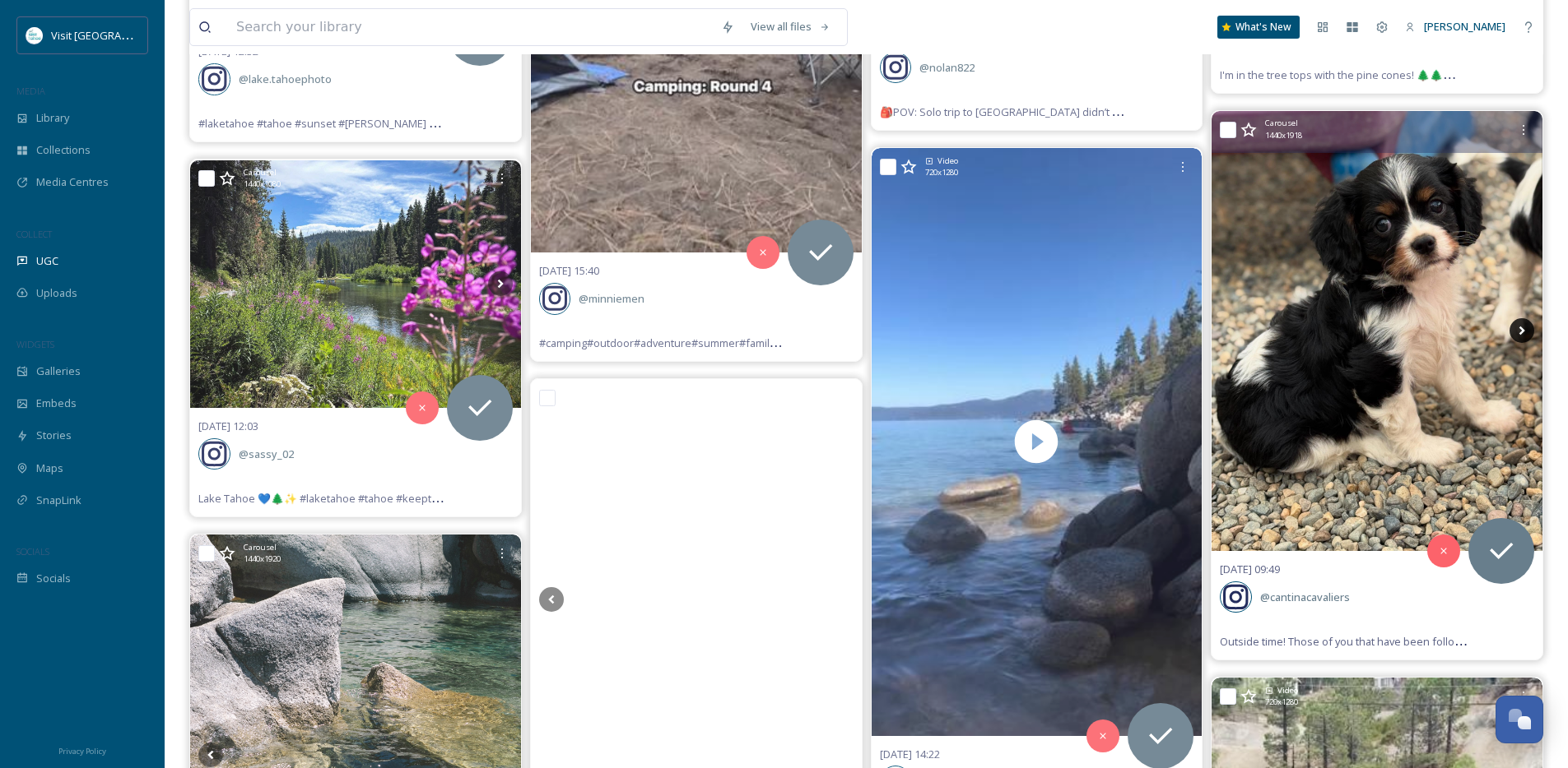
click at [1523, 333] on icon at bounding box center [1522, 331] width 25 height 25
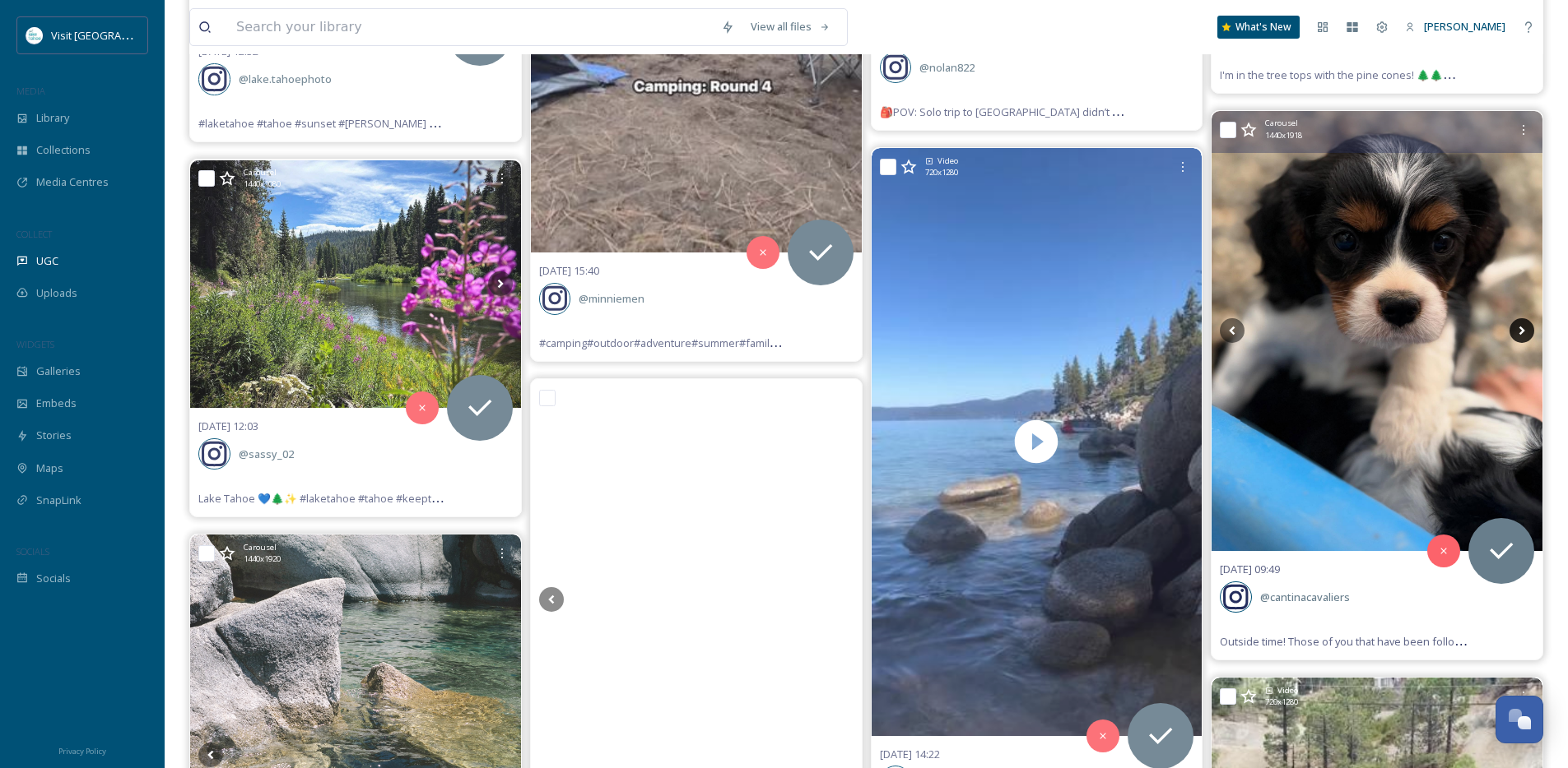
click at [1523, 333] on icon at bounding box center [1522, 331] width 25 height 25
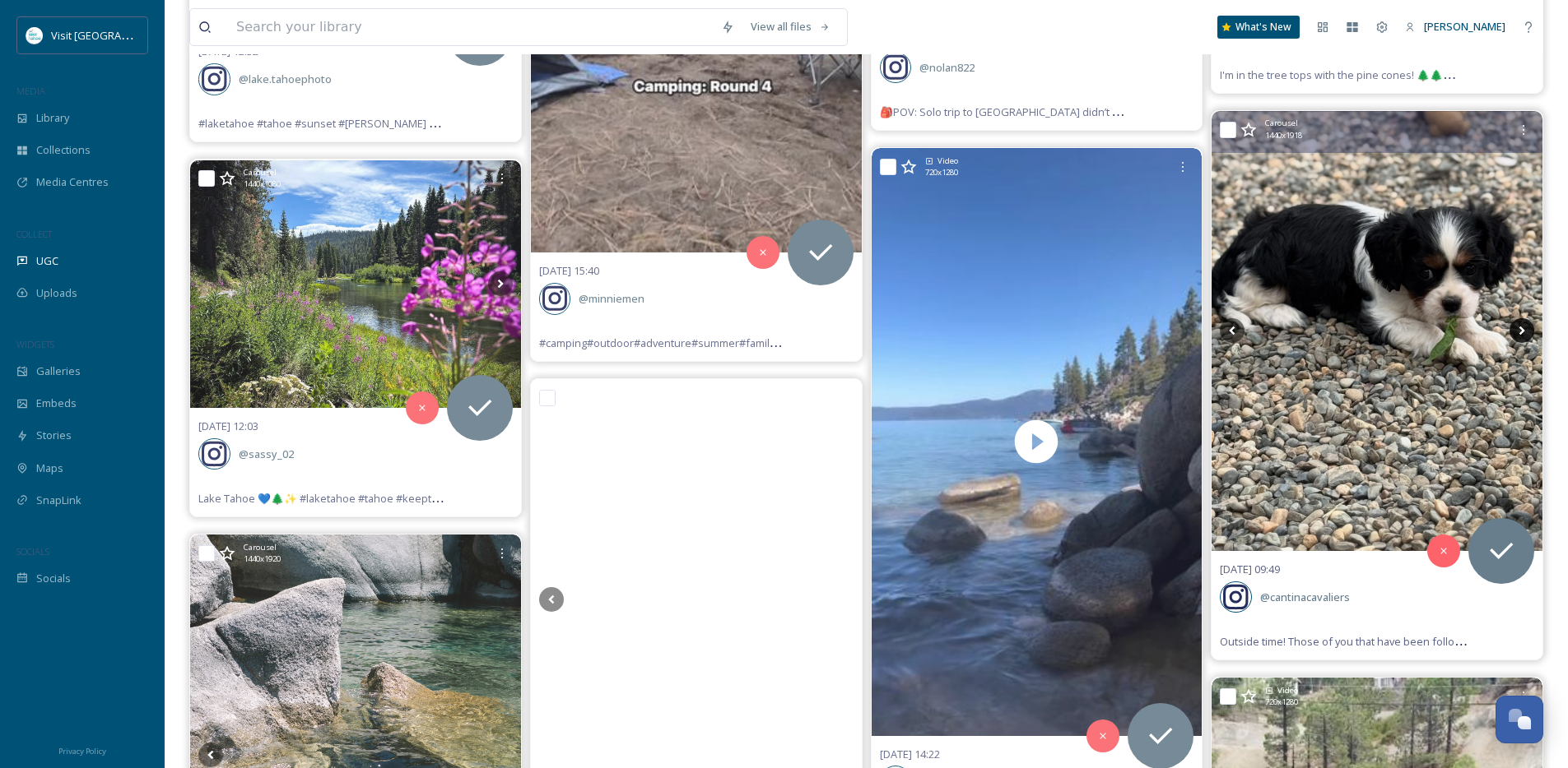
click at [1523, 333] on icon at bounding box center [1522, 331] width 25 height 25
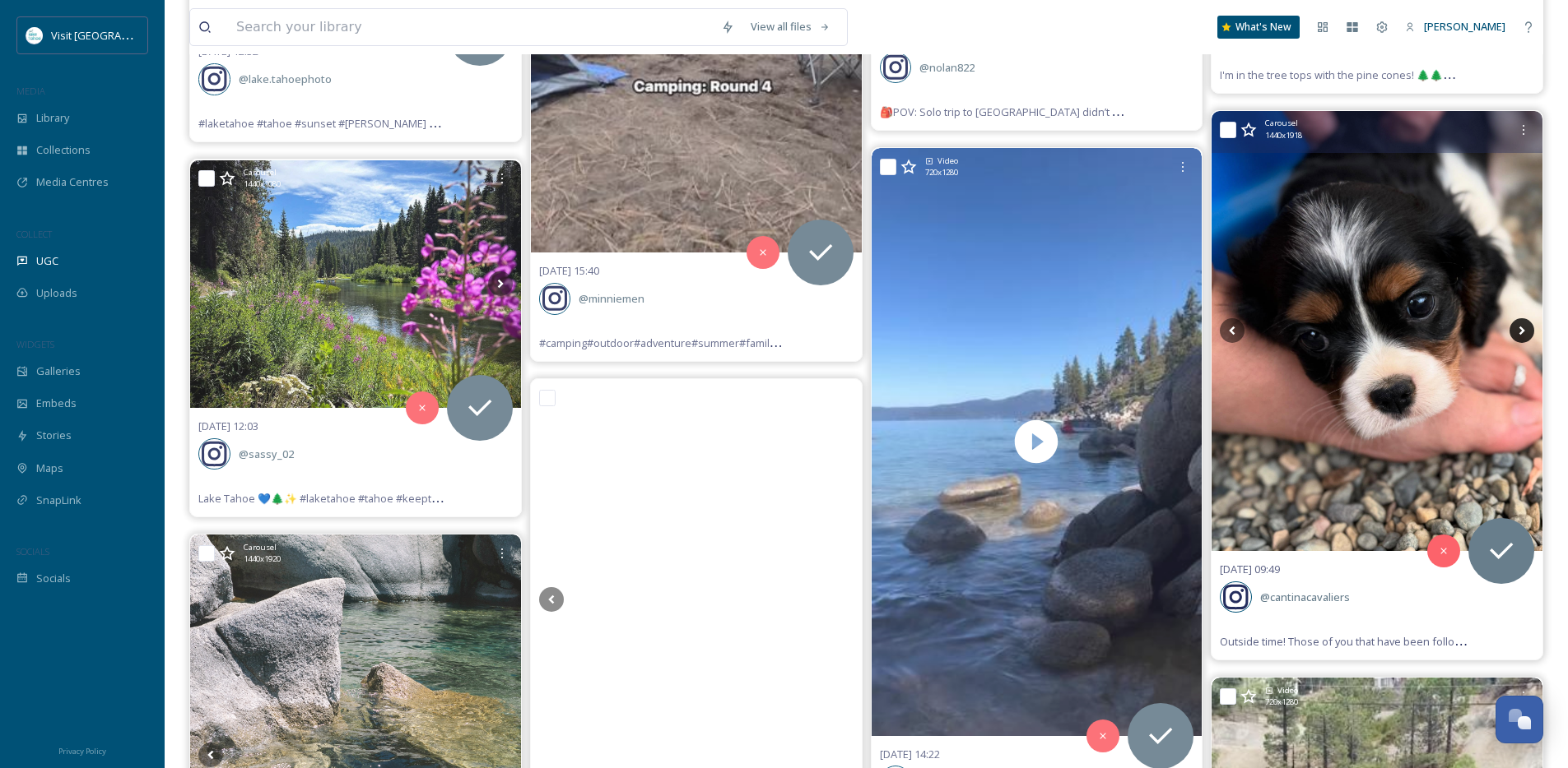
click at [1523, 333] on icon at bounding box center [1522, 331] width 25 height 25
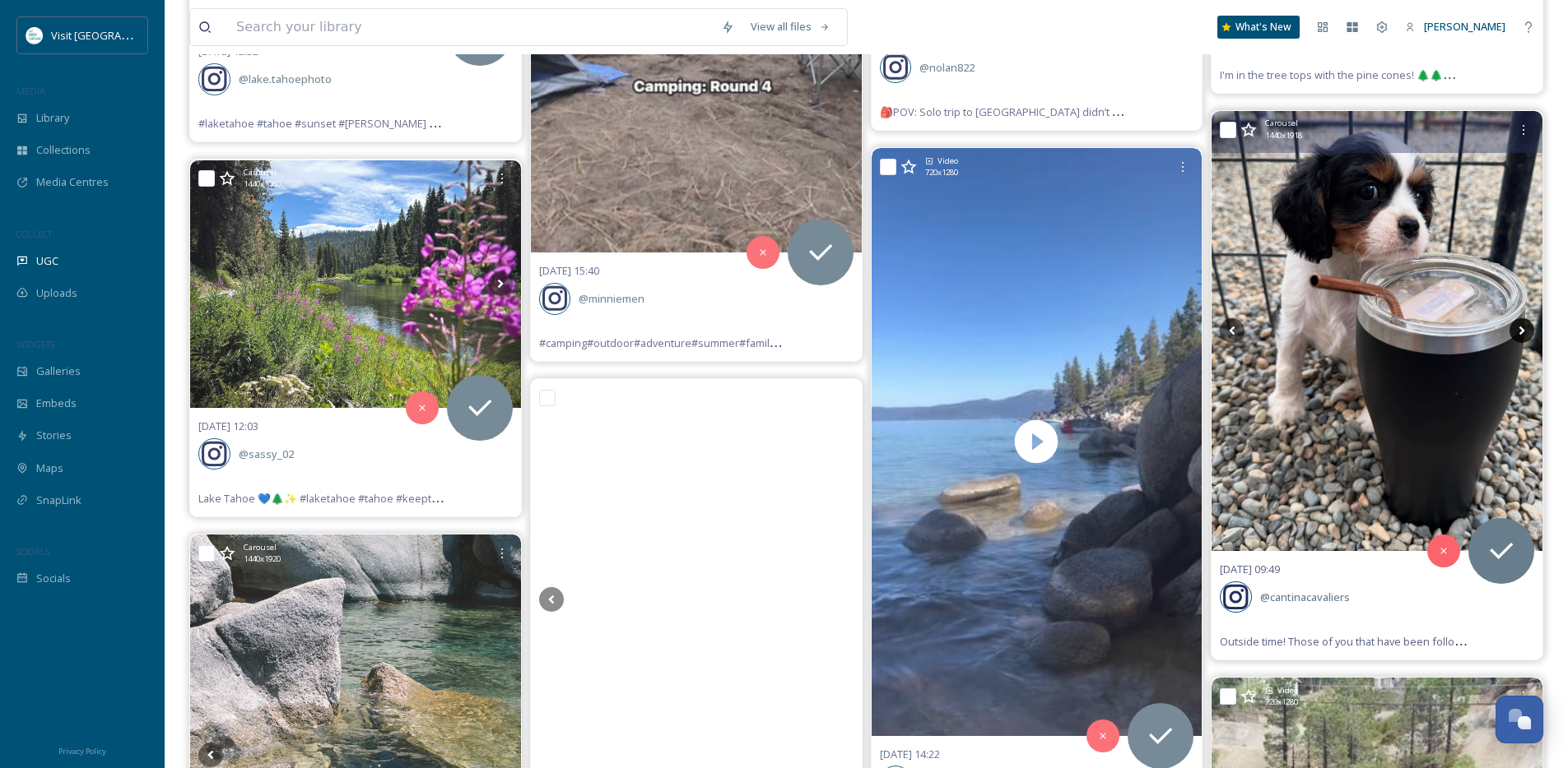
click at [1523, 333] on icon at bounding box center [1522, 331] width 25 height 25
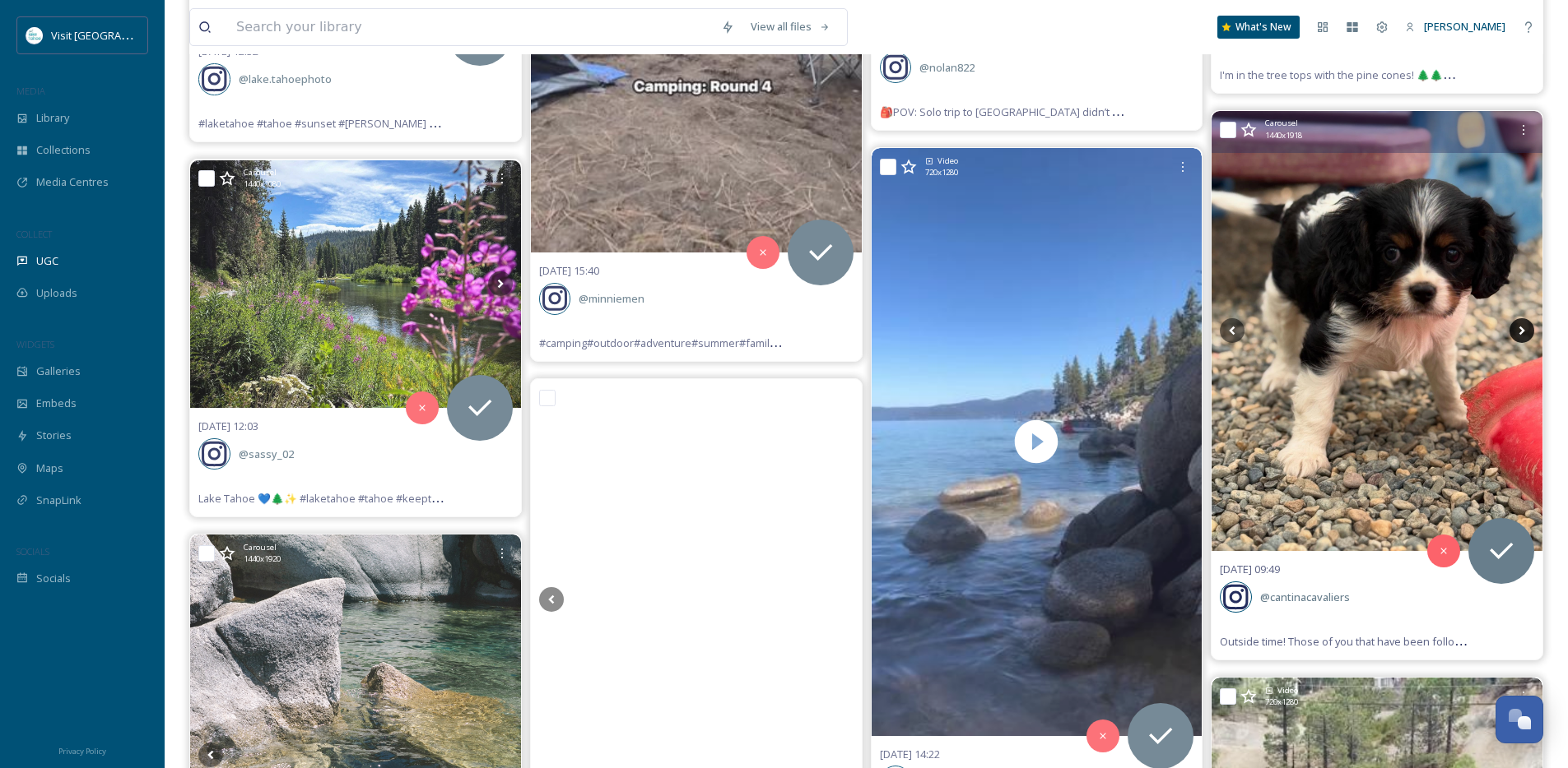
click at [1523, 333] on icon at bounding box center [1522, 331] width 25 height 25
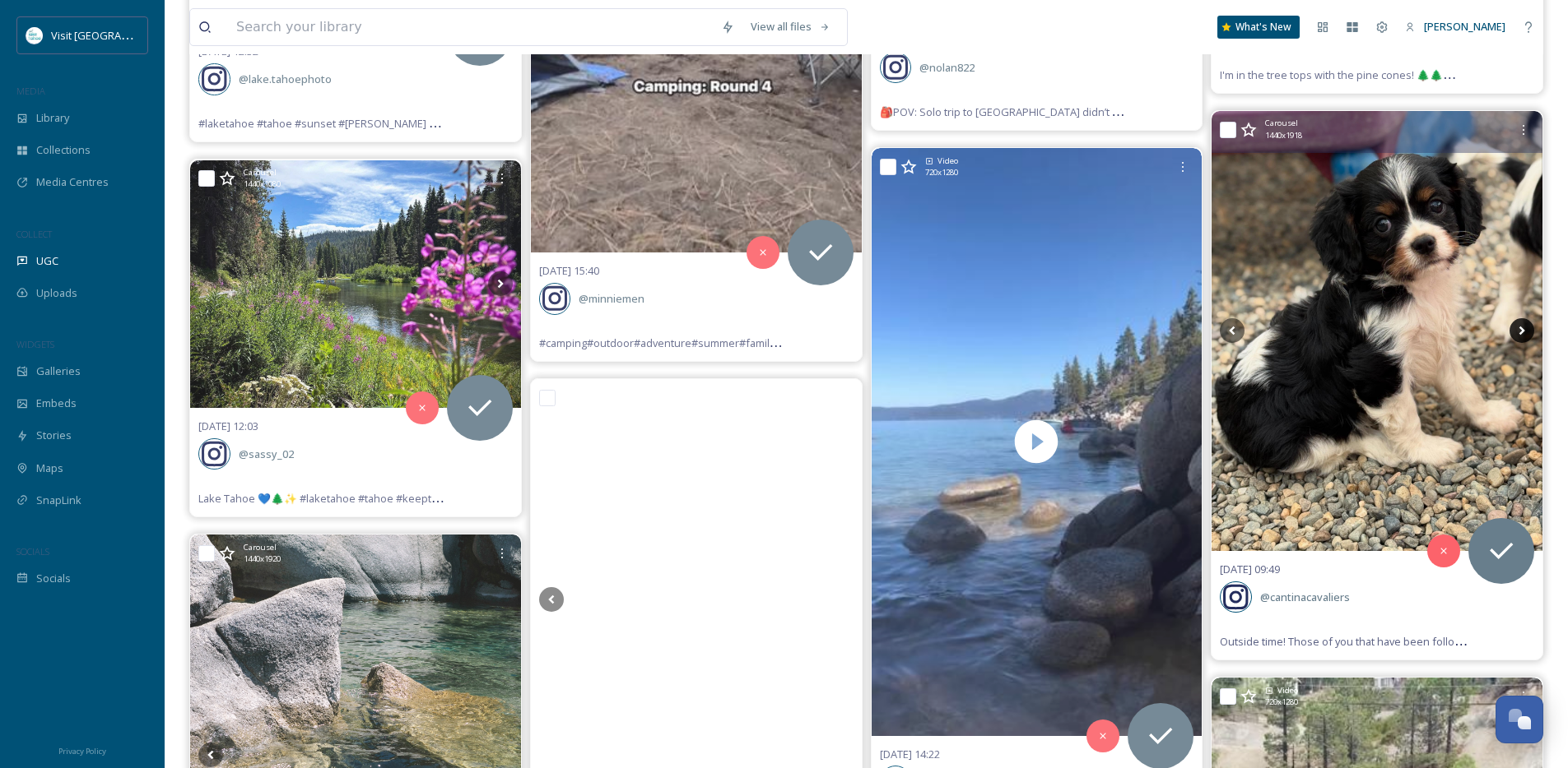
click at [1523, 333] on icon at bounding box center [1522, 331] width 25 height 25
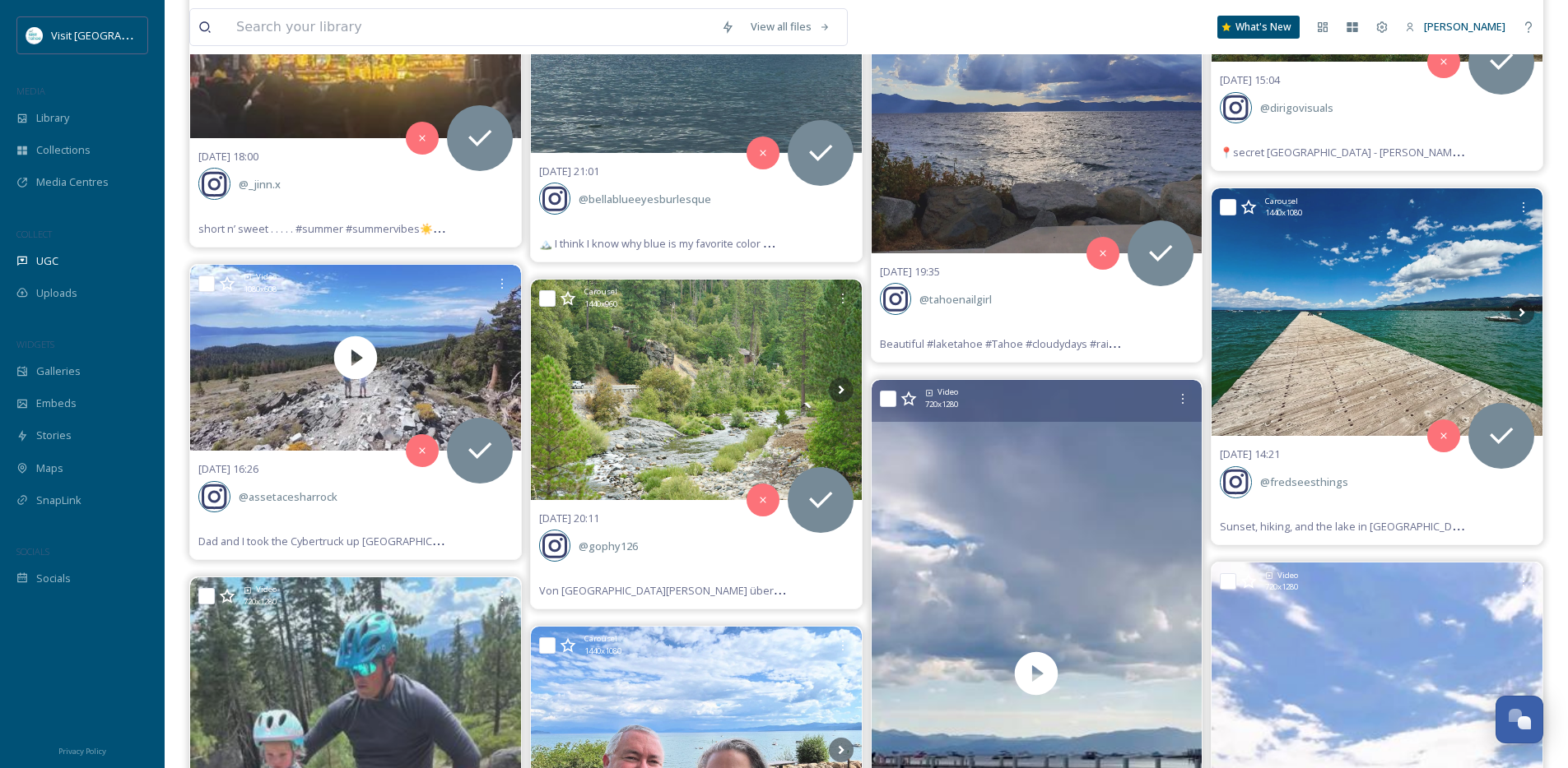
scroll to position [14618, 0]
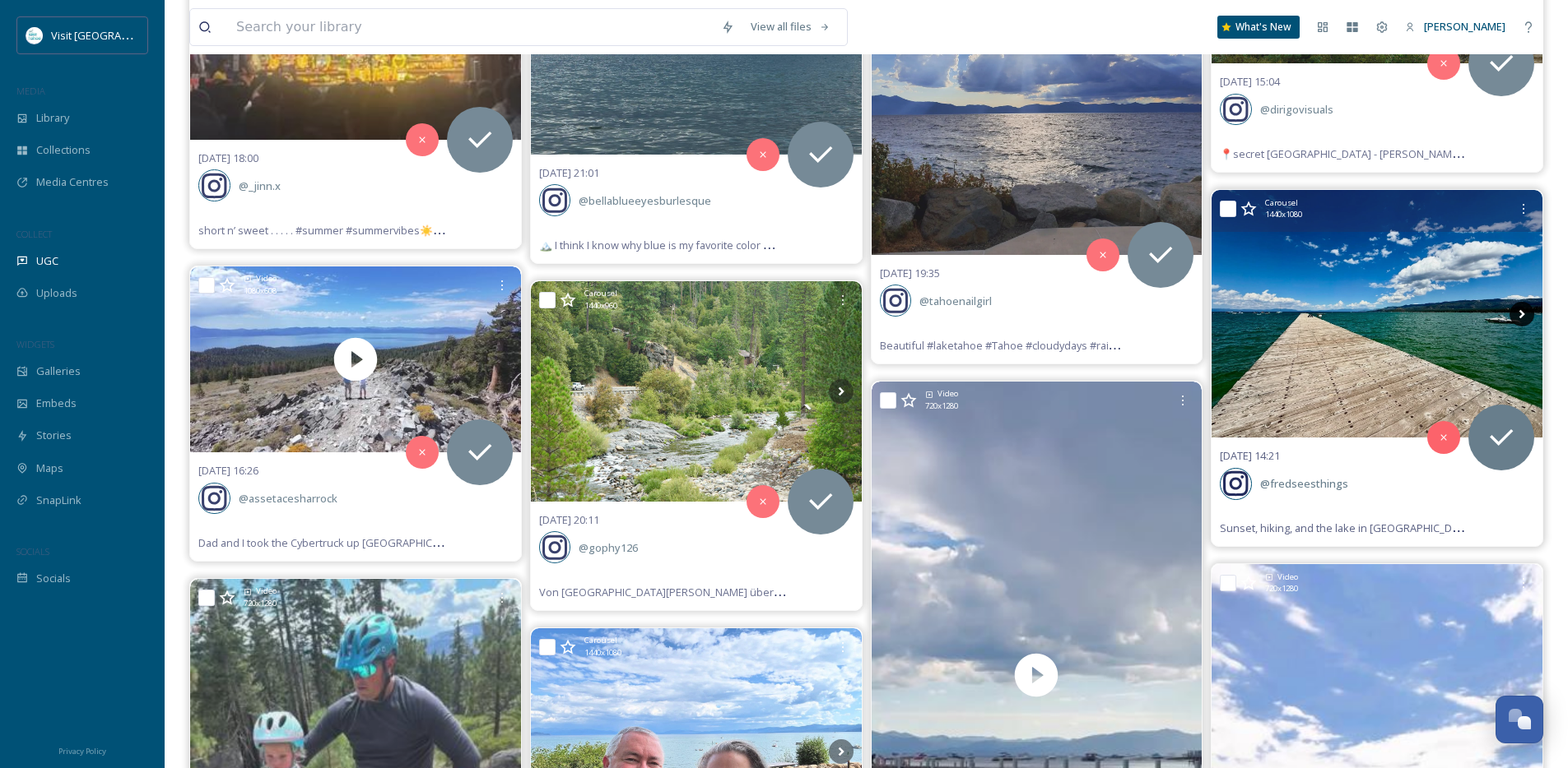
click at [1526, 314] on icon at bounding box center [1522, 315] width 25 height 25
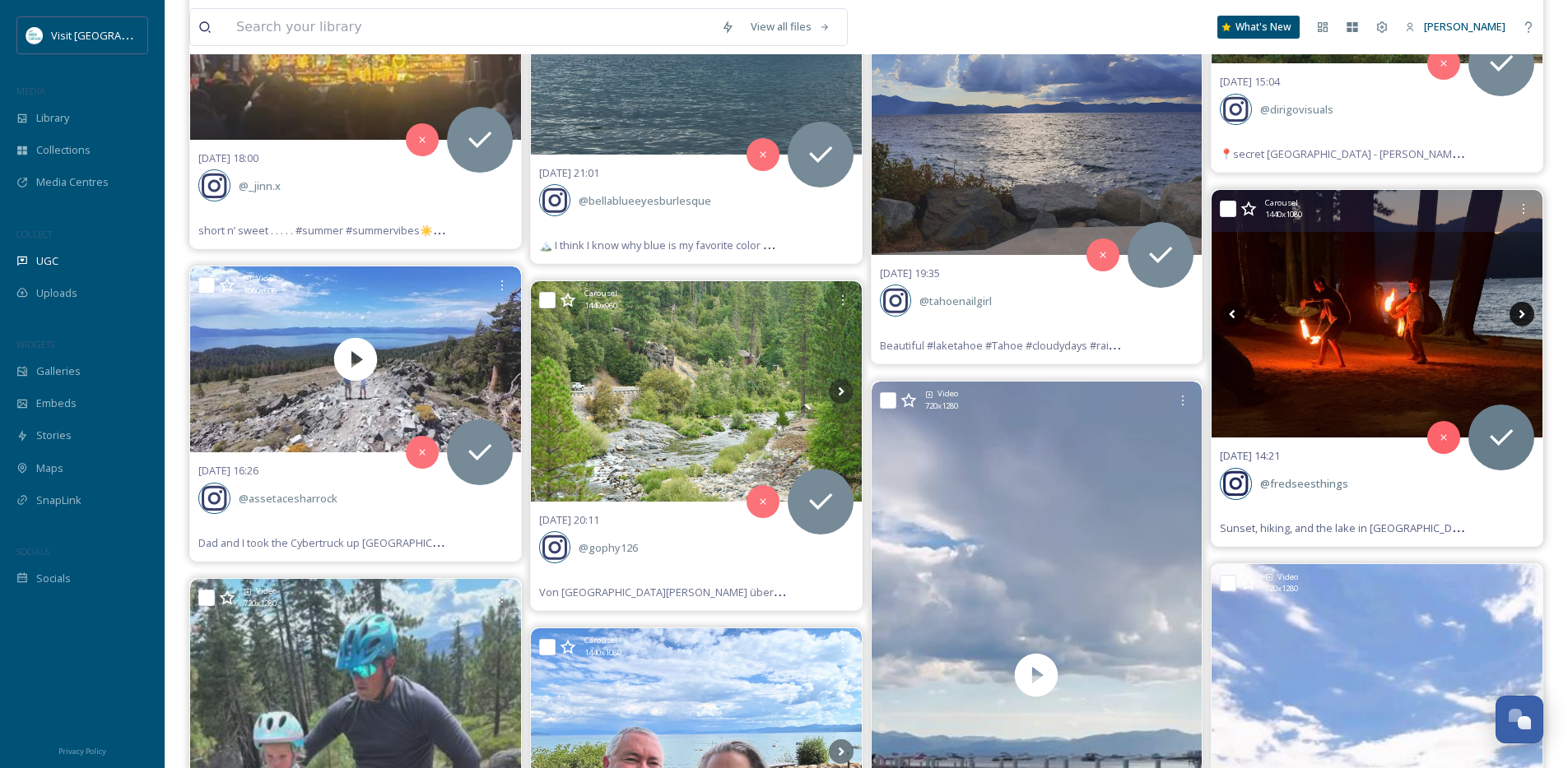
click at [1526, 314] on icon at bounding box center [1522, 315] width 25 height 25
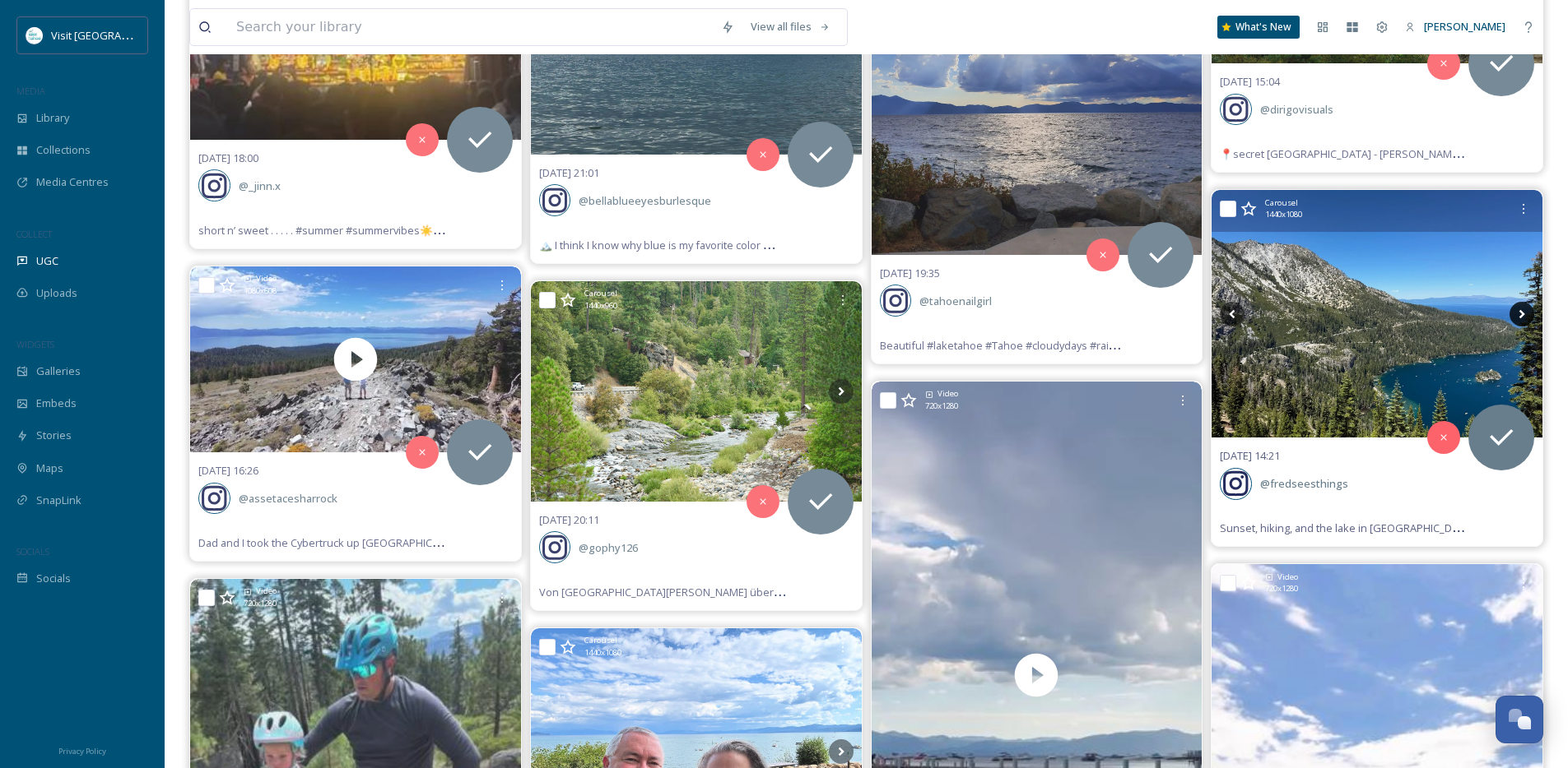
click at [1526, 314] on icon at bounding box center [1522, 315] width 25 height 25
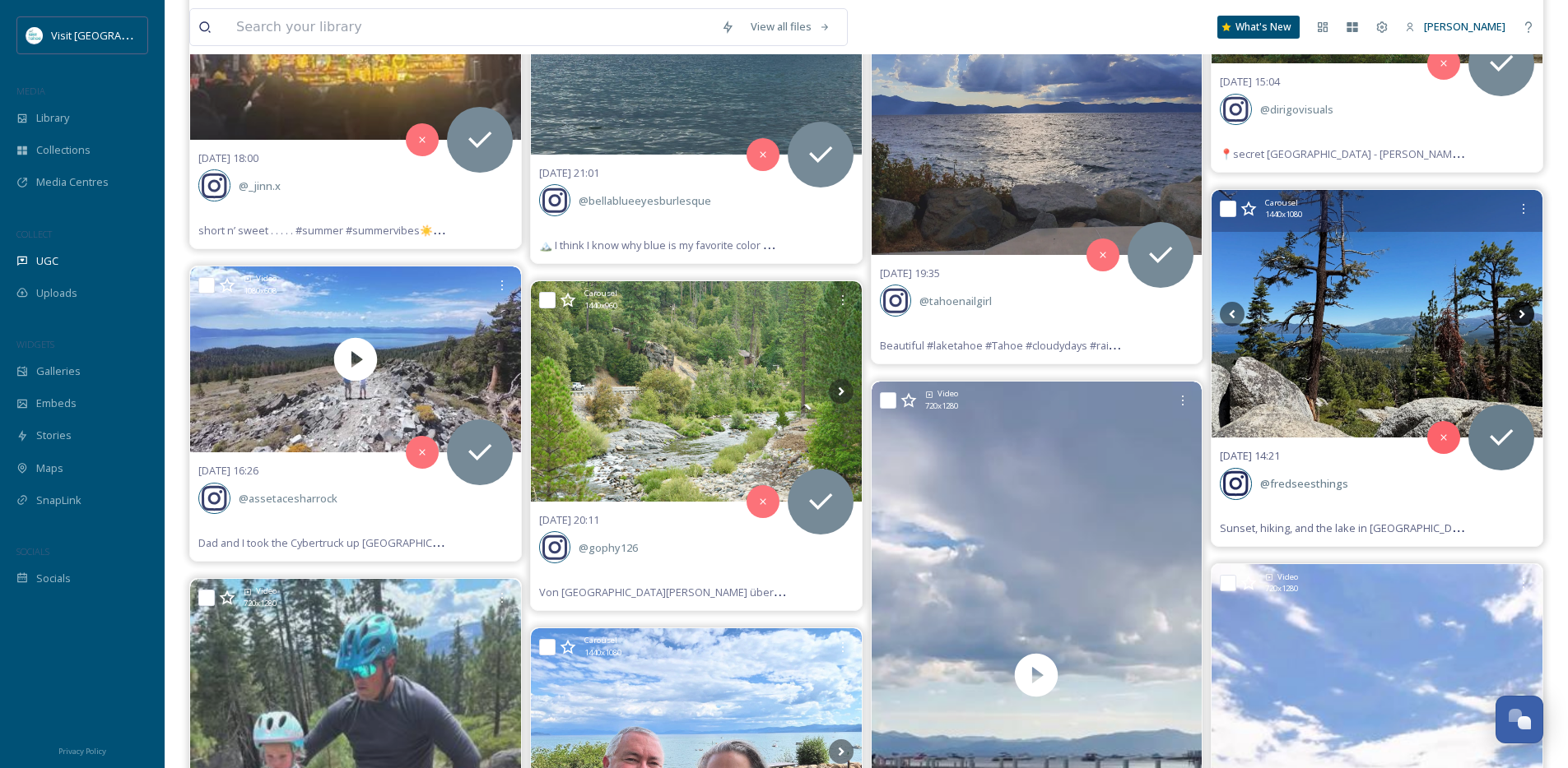
click at [1526, 314] on icon at bounding box center [1522, 315] width 25 height 25
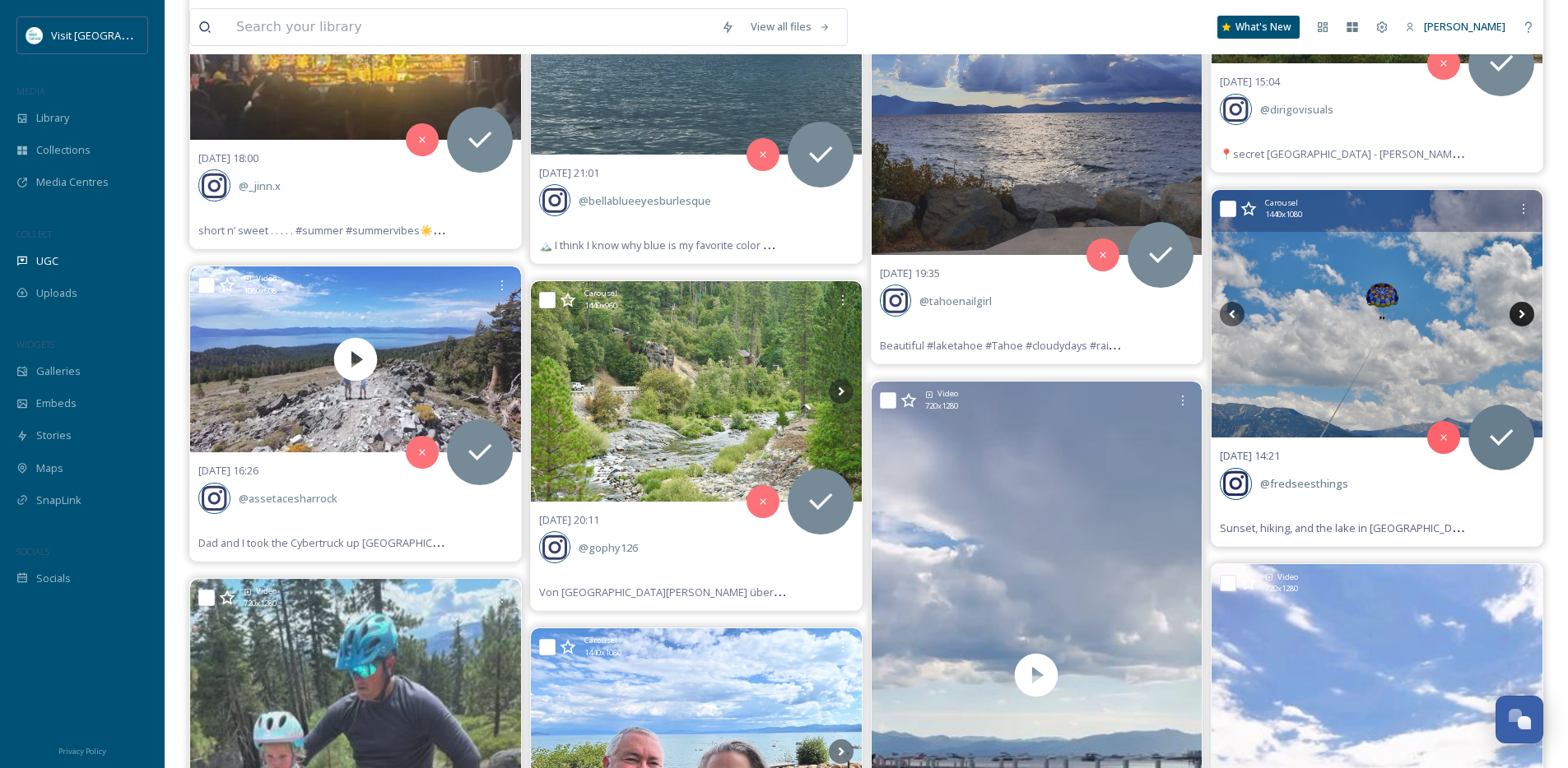
click at [1526, 314] on icon at bounding box center [1522, 315] width 25 height 25
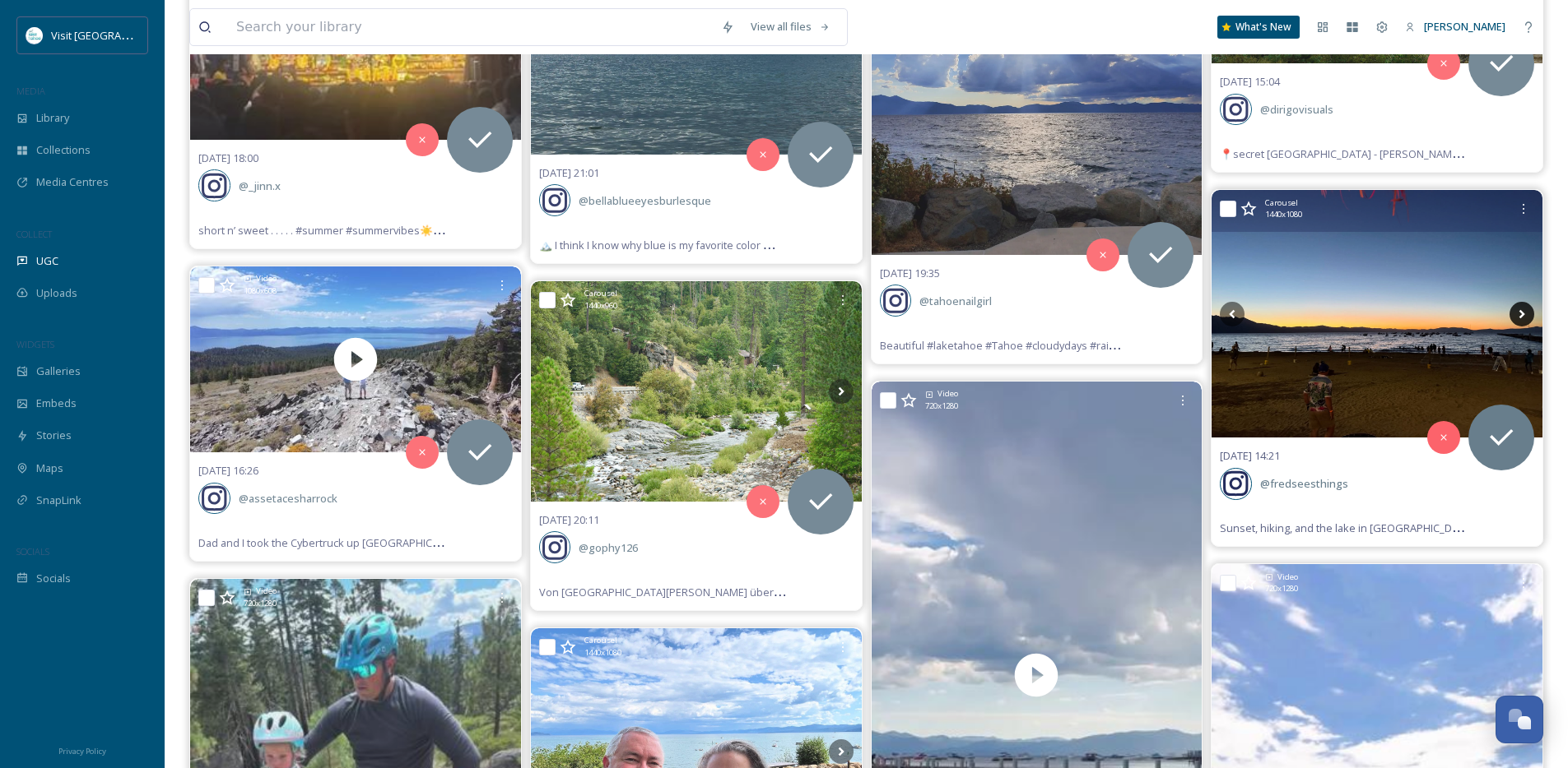
click at [1526, 314] on icon at bounding box center [1522, 315] width 25 height 25
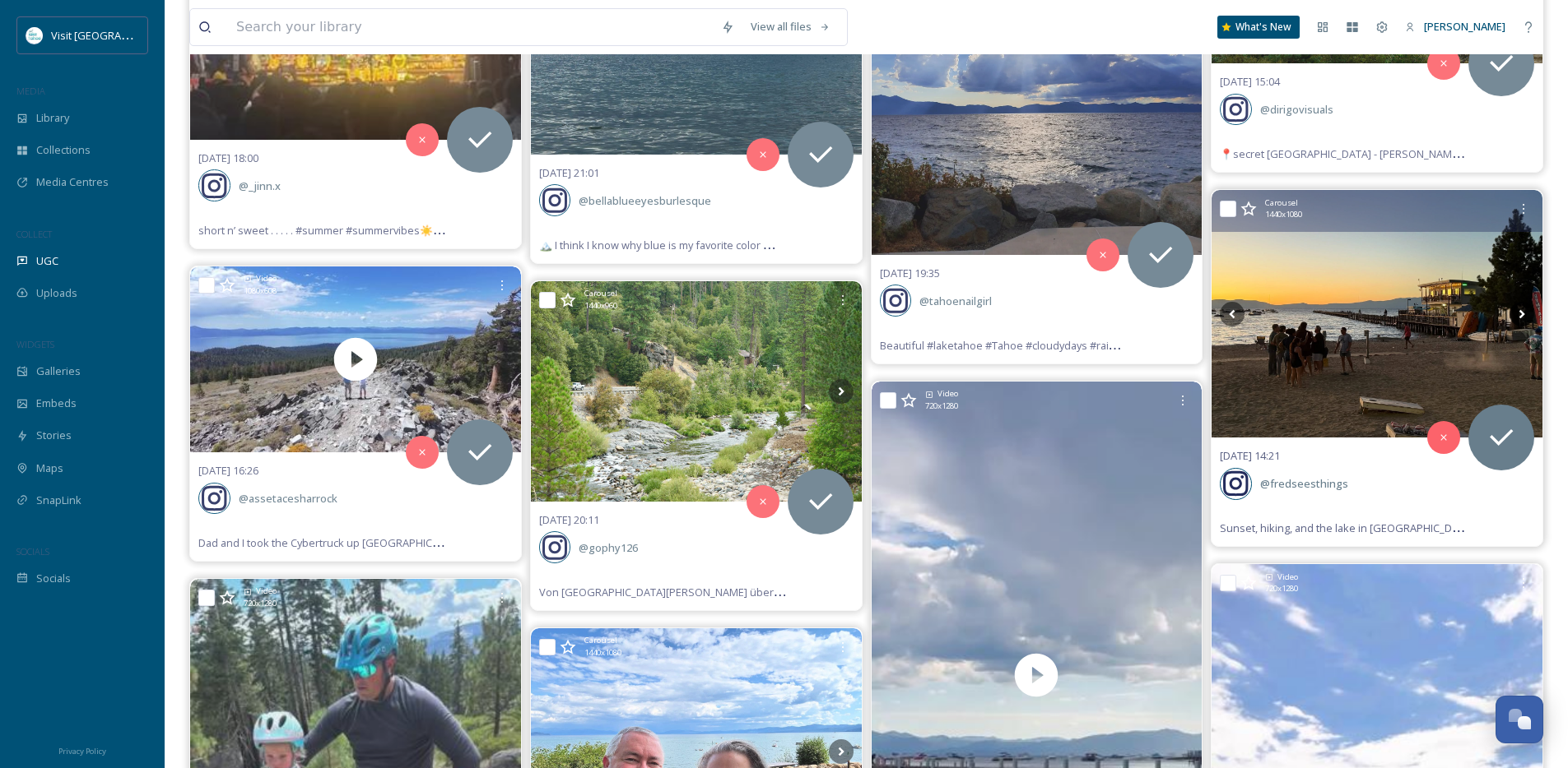
click at [1526, 314] on icon at bounding box center [1522, 315] width 25 height 25
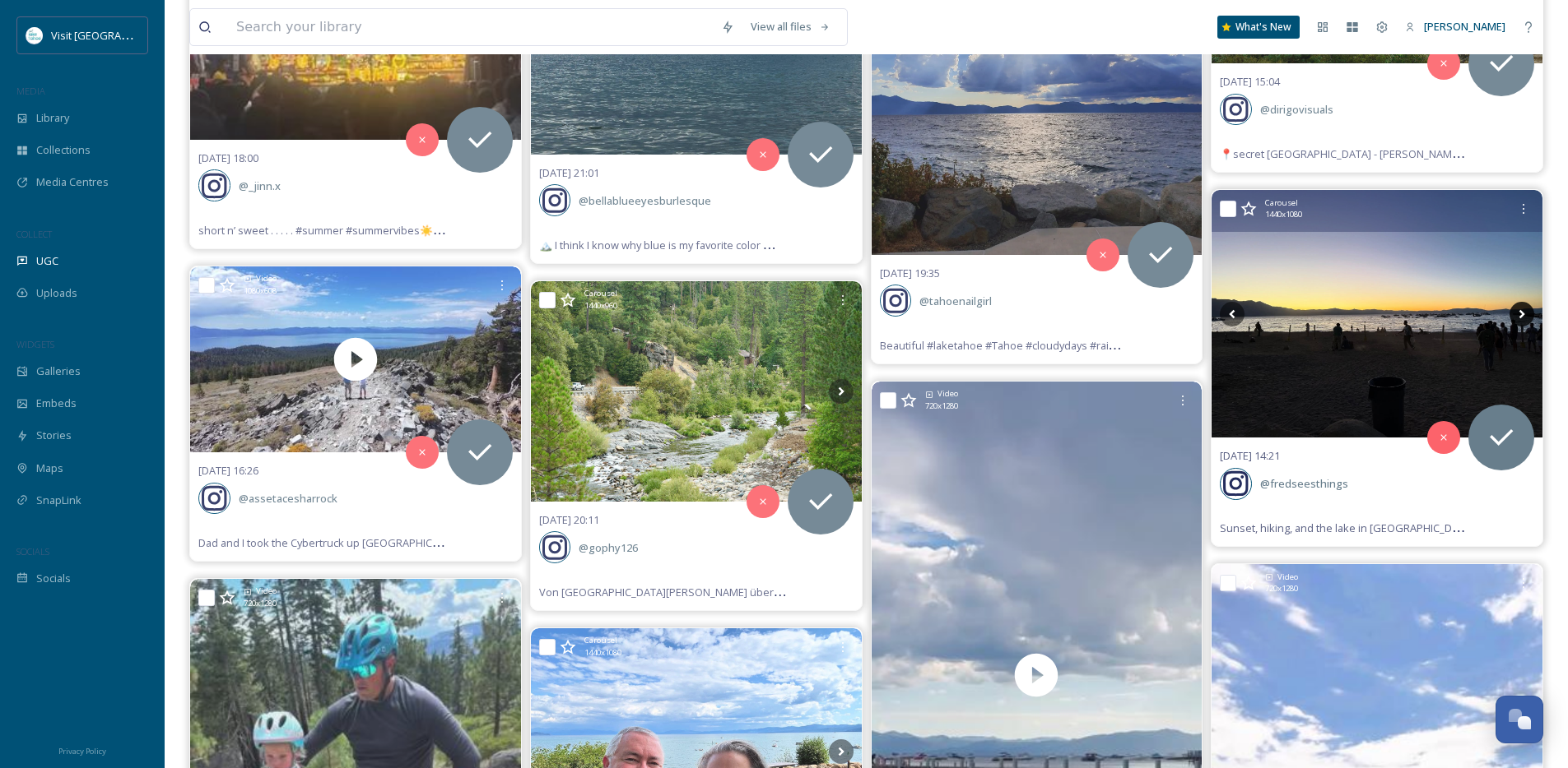
click at [1526, 314] on icon at bounding box center [1522, 315] width 25 height 25
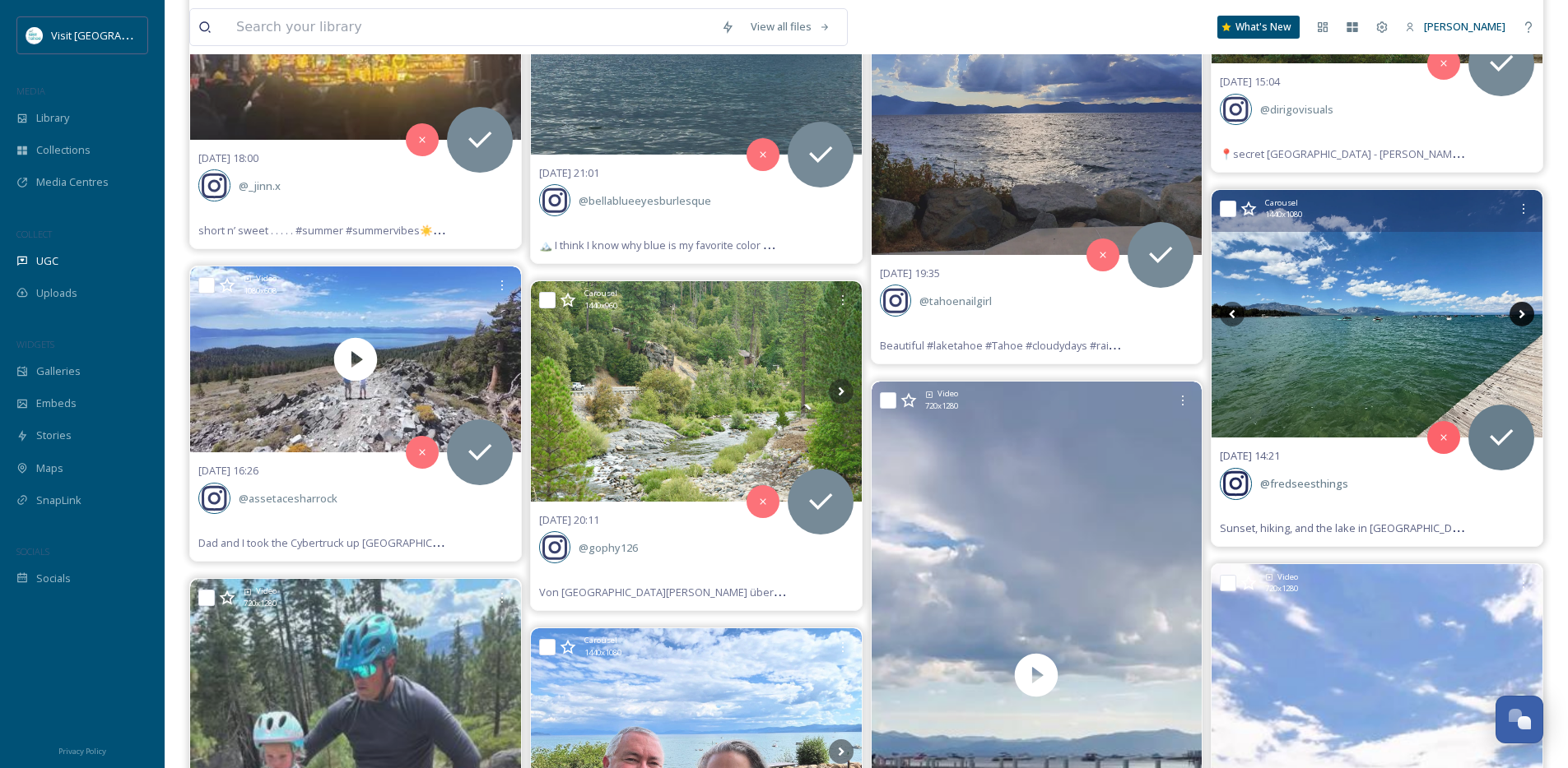
click at [1526, 314] on icon at bounding box center [1522, 315] width 25 height 25
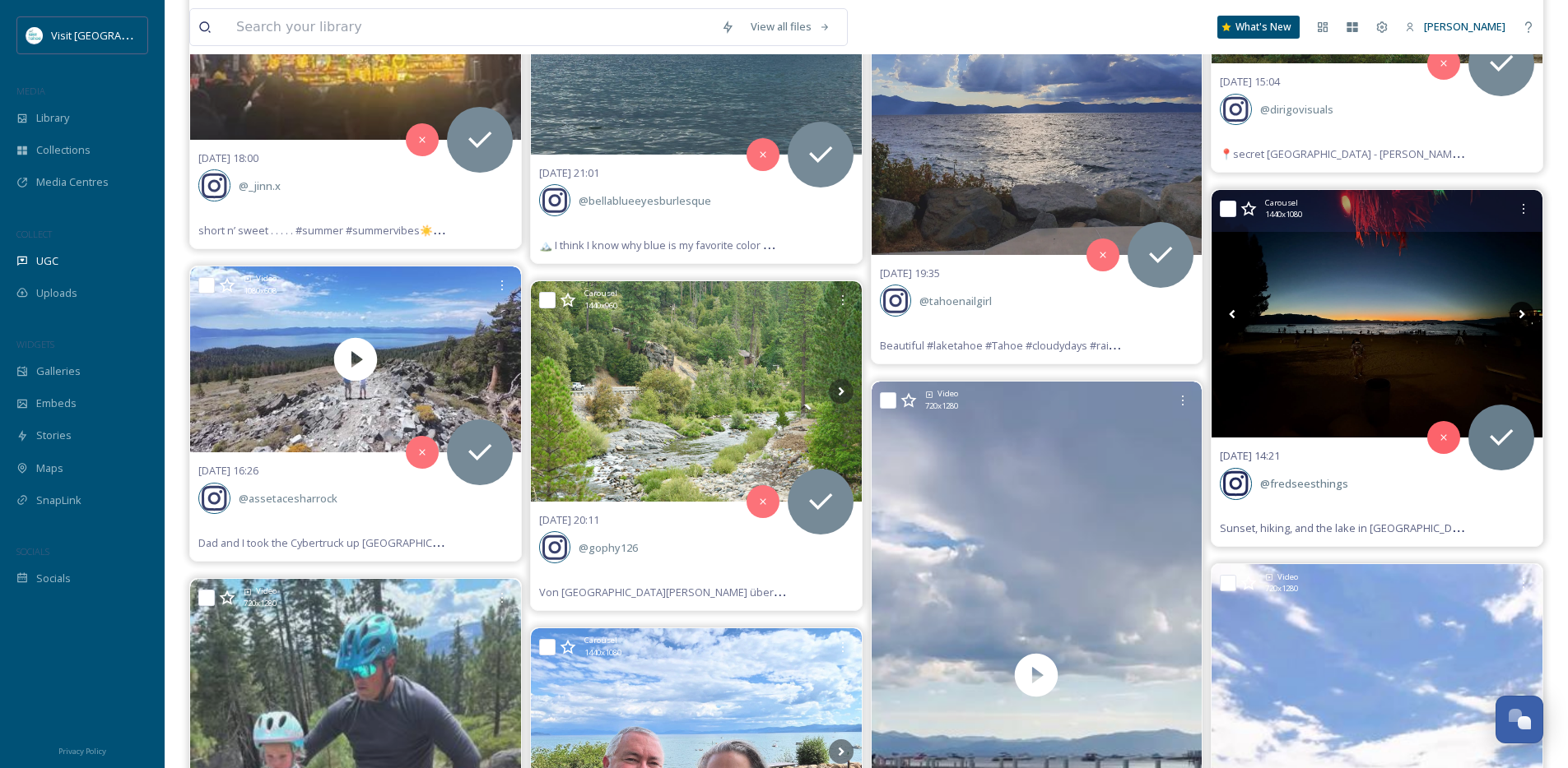
click at [1526, 314] on icon at bounding box center [1522, 315] width 25 height 25
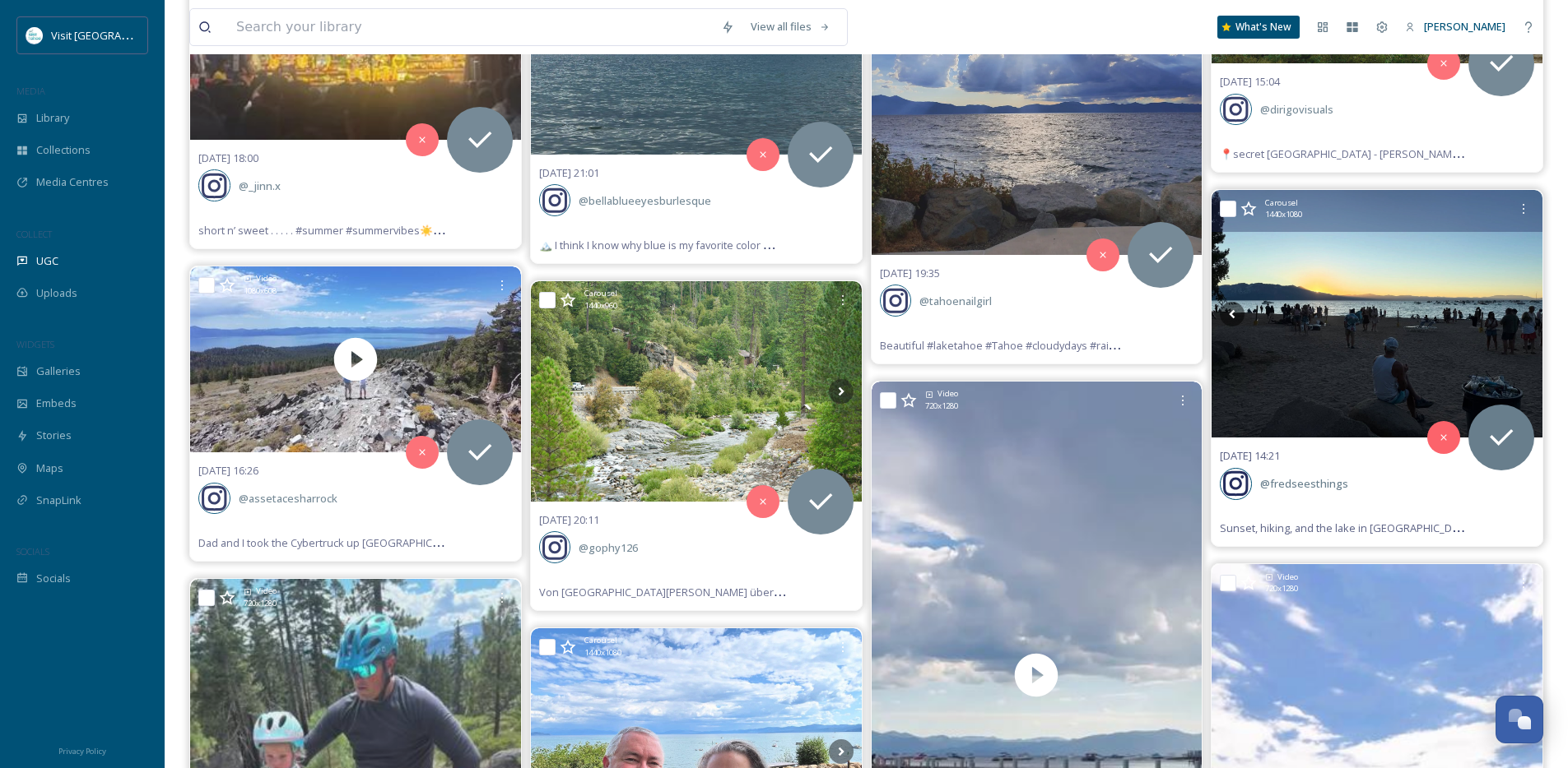
click at [1526, 314] on icon at bounding box center [1522, 315] width 25 height 25
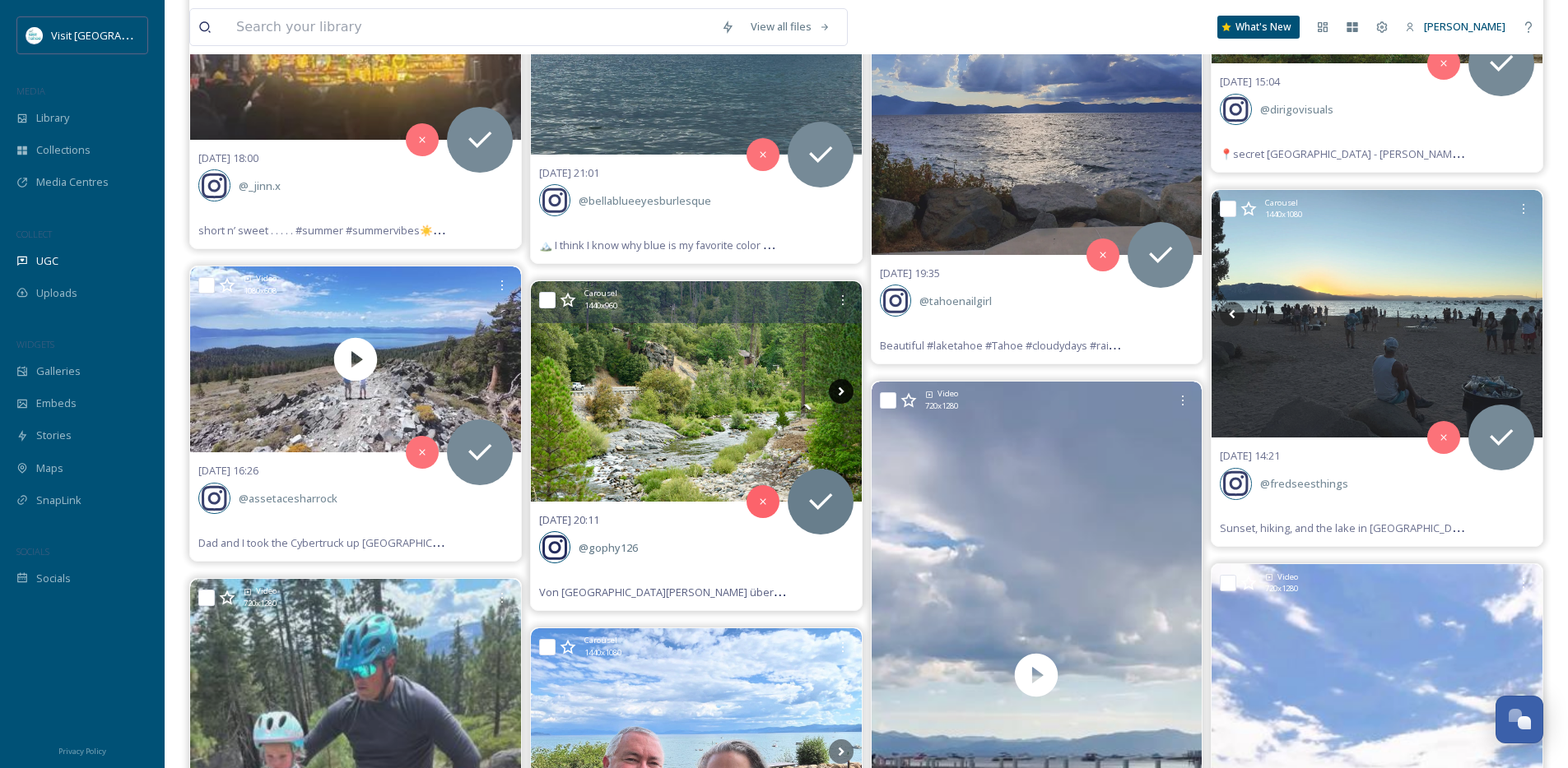
click at [839, 395] on icon at bounding box center [841, 392] width 25 height 25
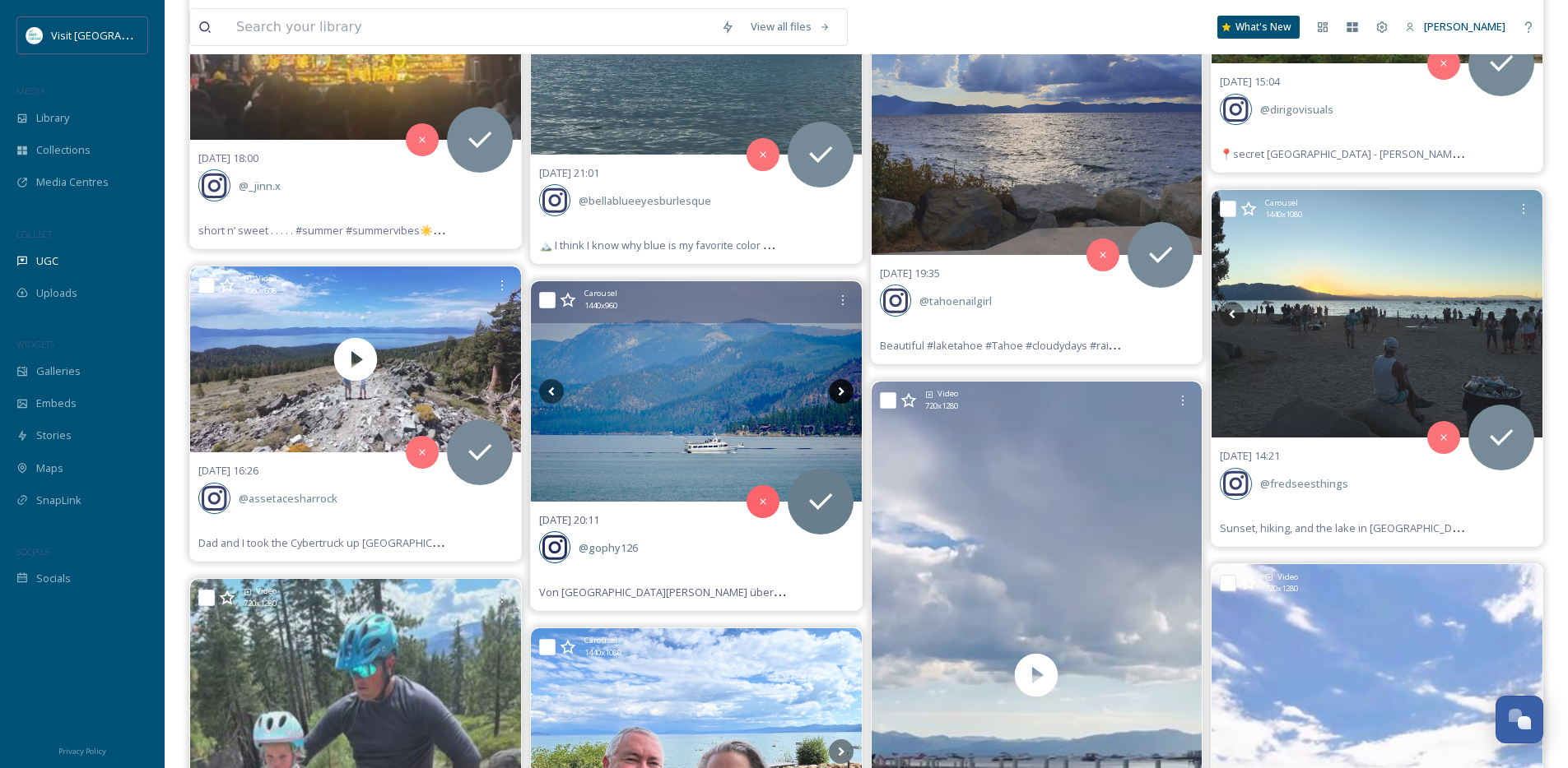
click at [839, 395] on icon at bounding box center [841, 392] width 25 height 25
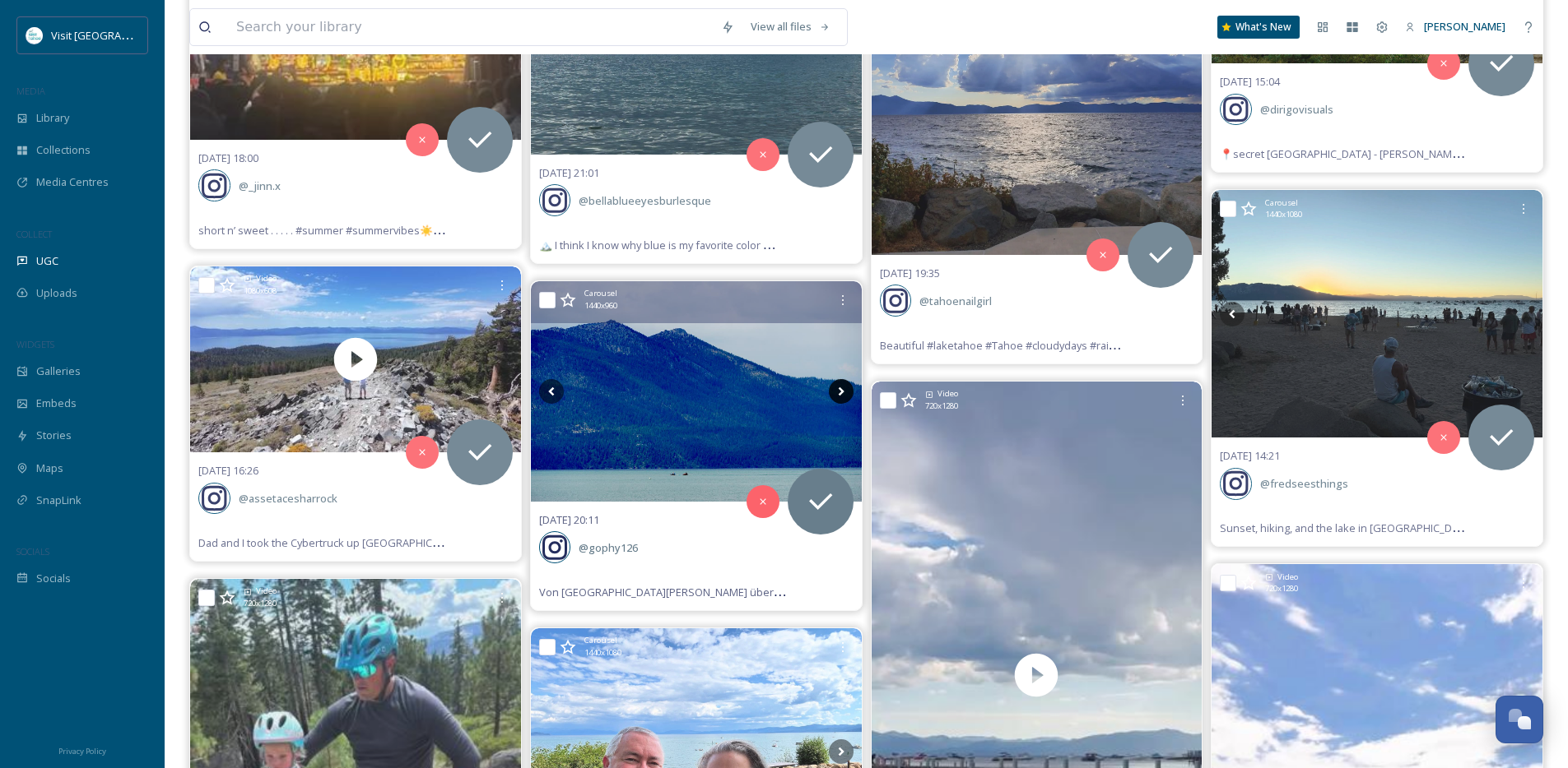
click at [839, 395] on icon at bounding box center [841, 392] width 25 height 25
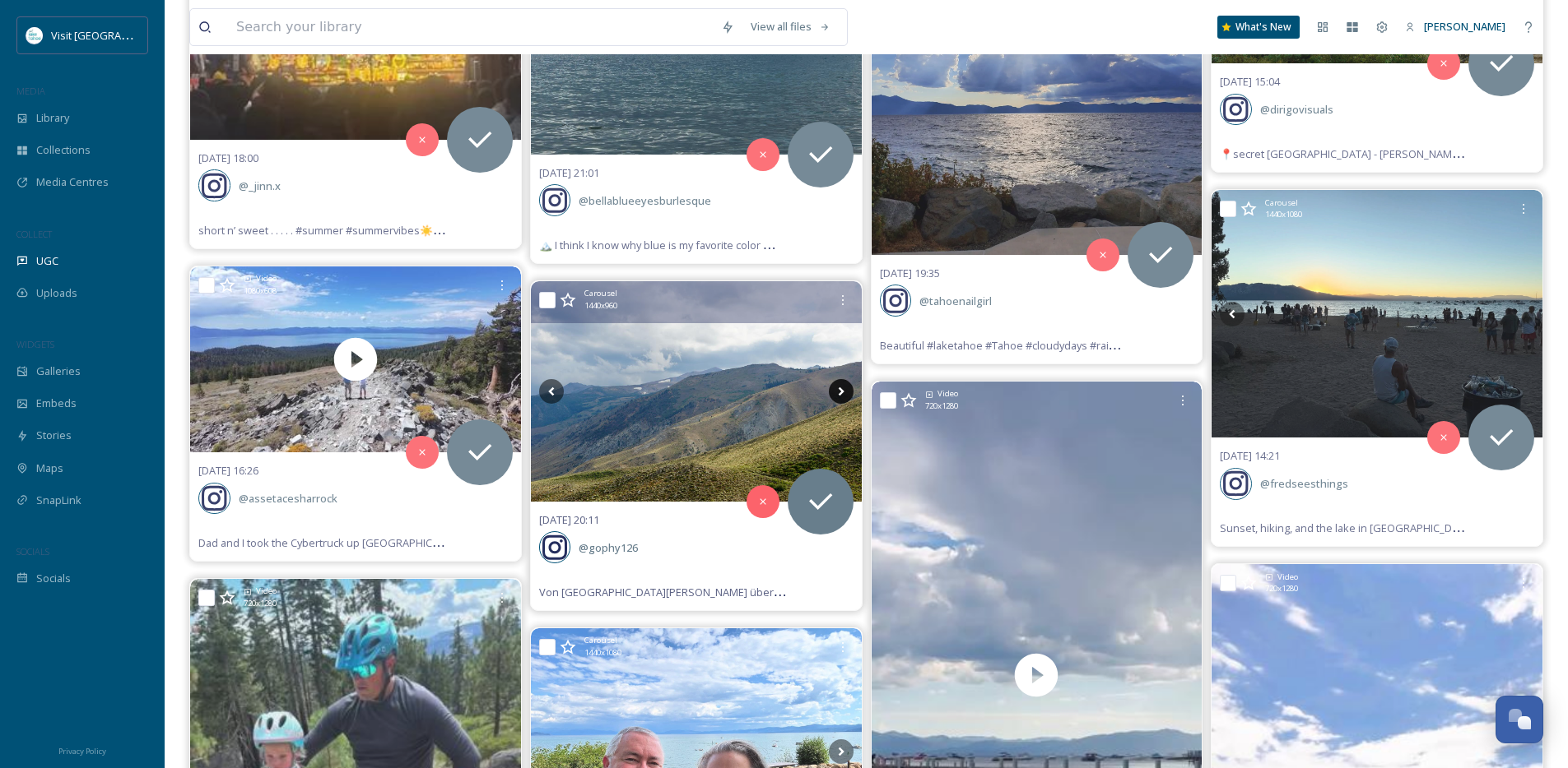
click at [839, 395] on icon at bounding box center [841, 390] width 6 height 9
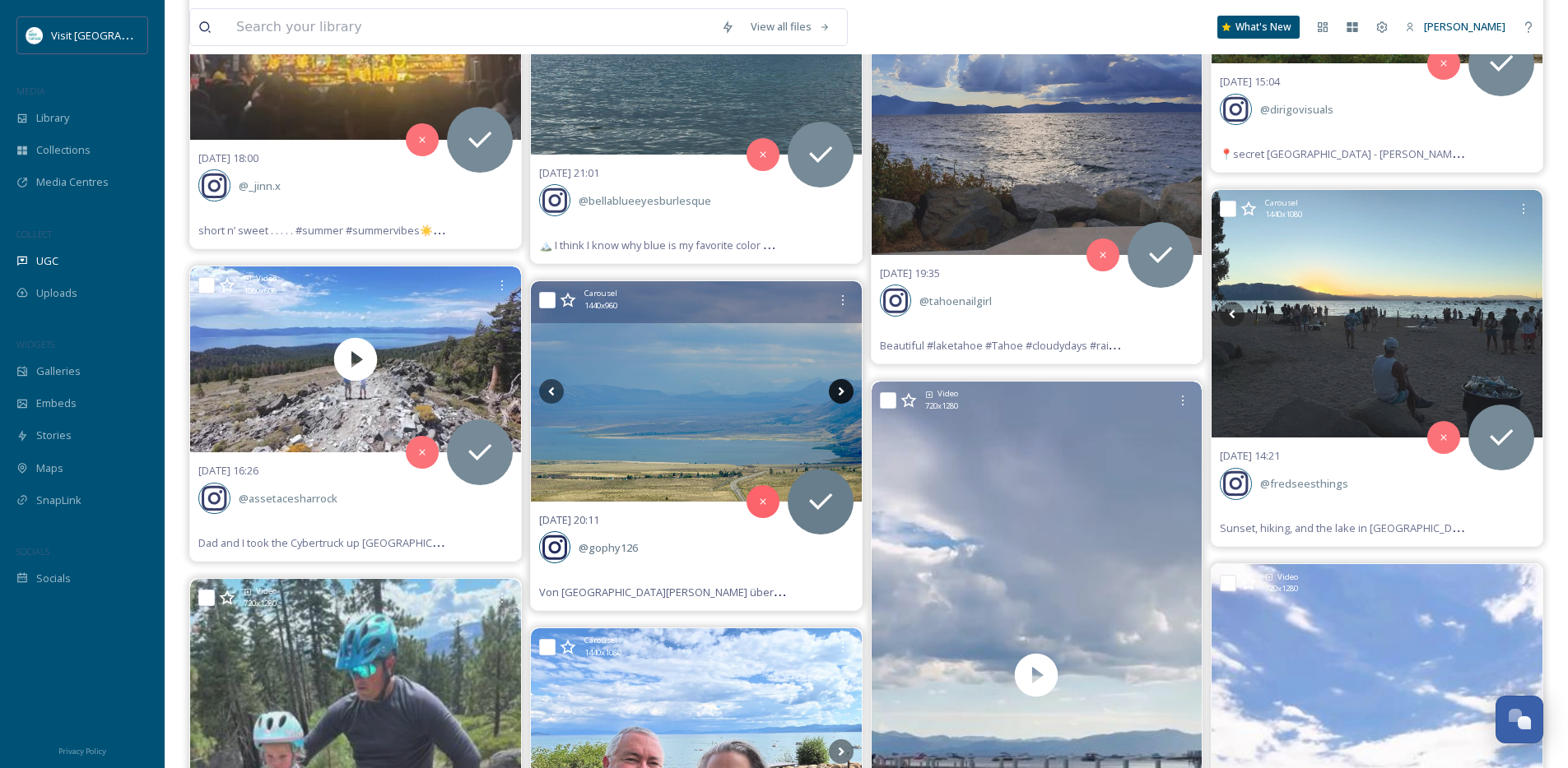
click at [839, 395] on icon at bounding box center [841, 390] width 6 height 9
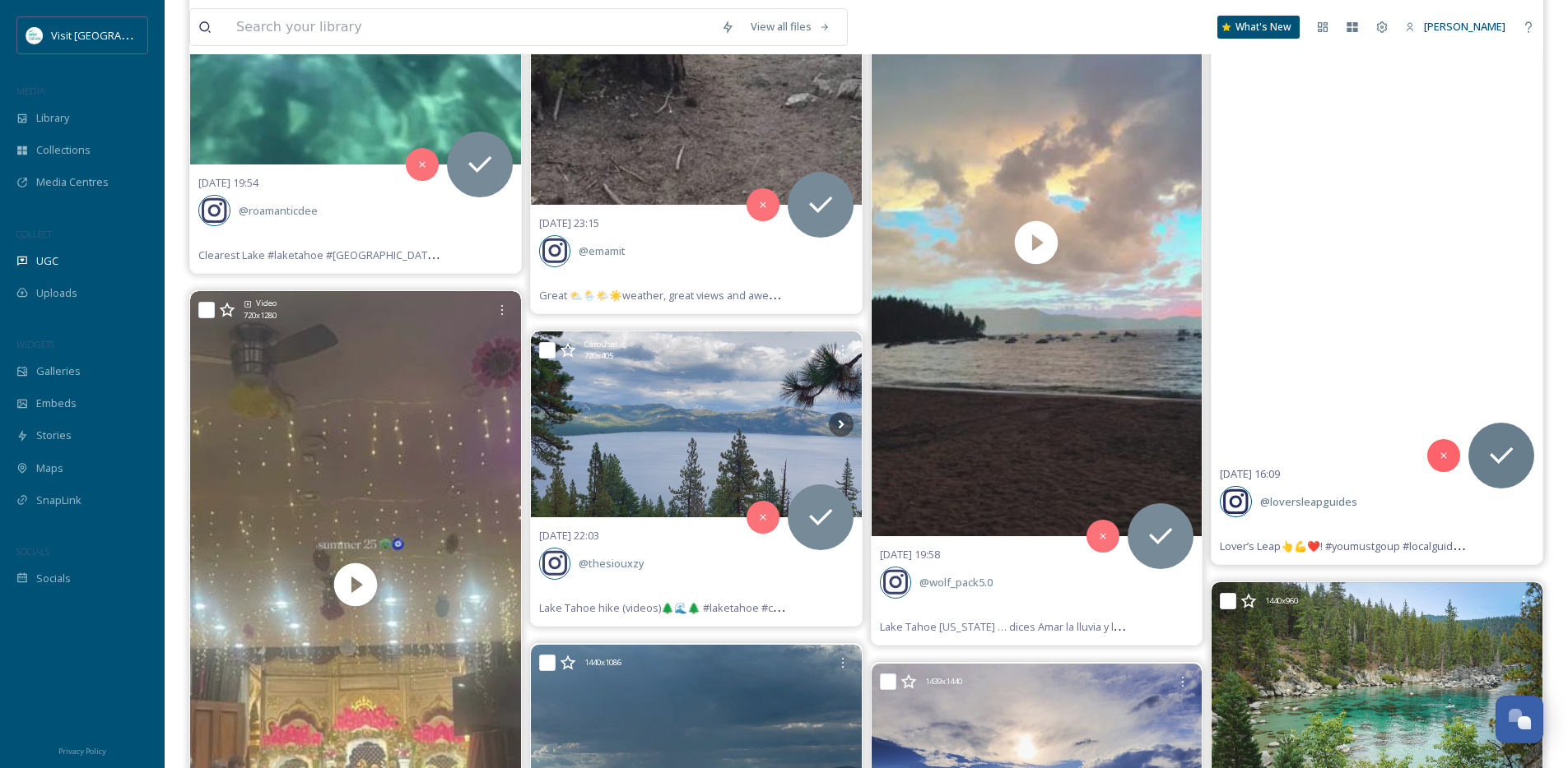
scroll to position [13888, 0]
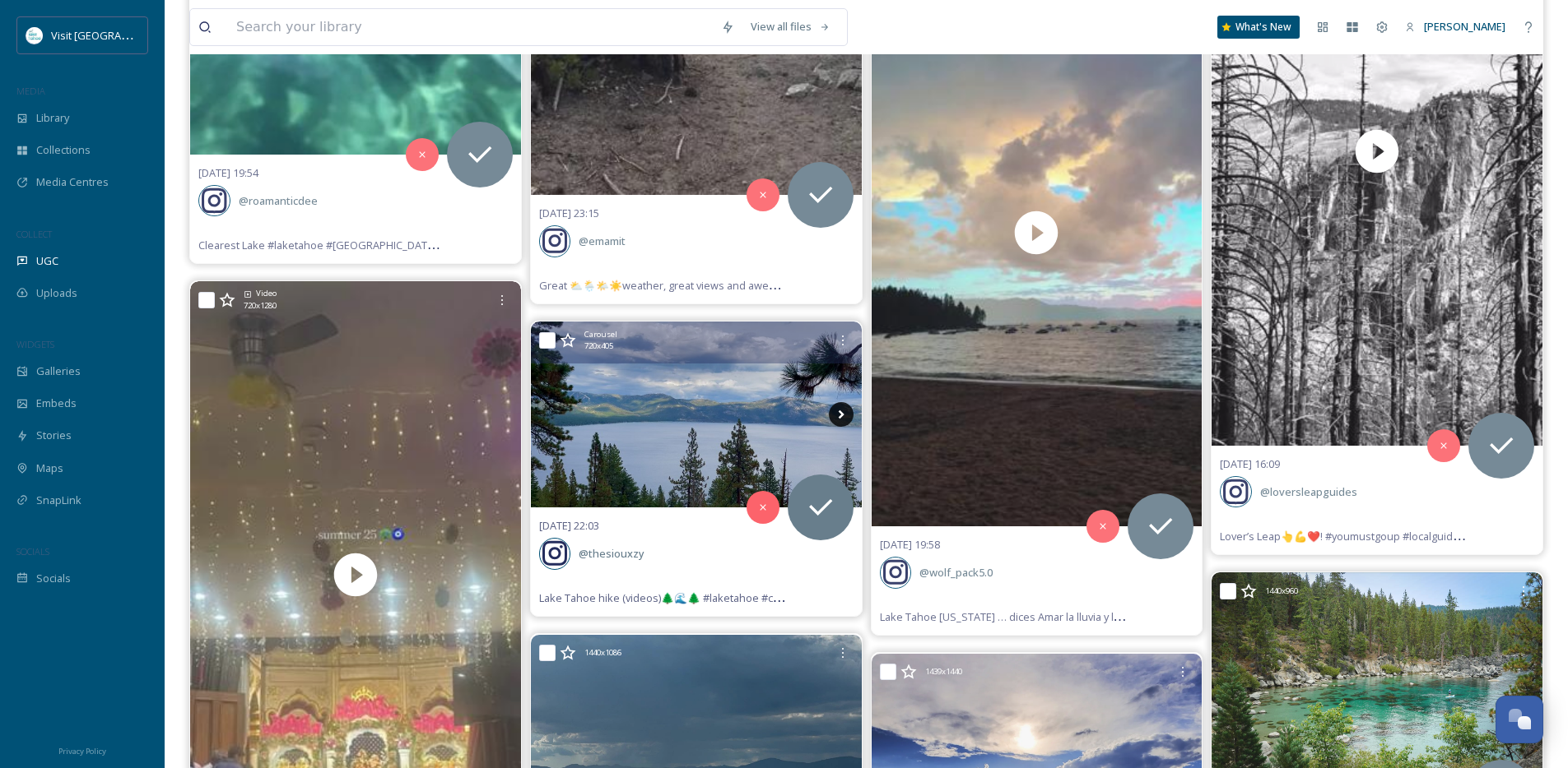
click at [841, 418] on icon at bounding box center [841, 415] width 25 height 25
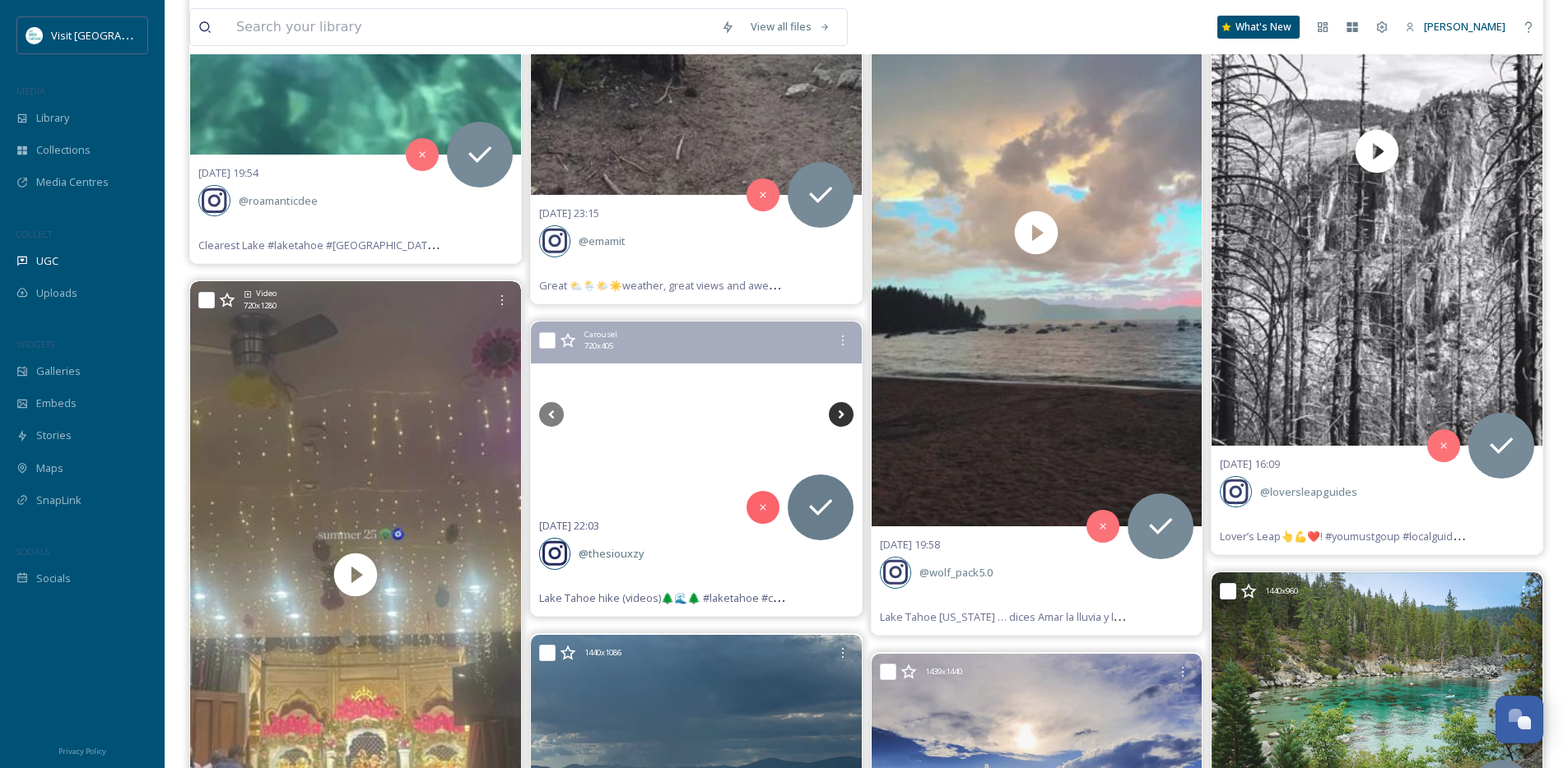
click at [841, 418] on icon at bounding box center [841, 415] width 25 height 25
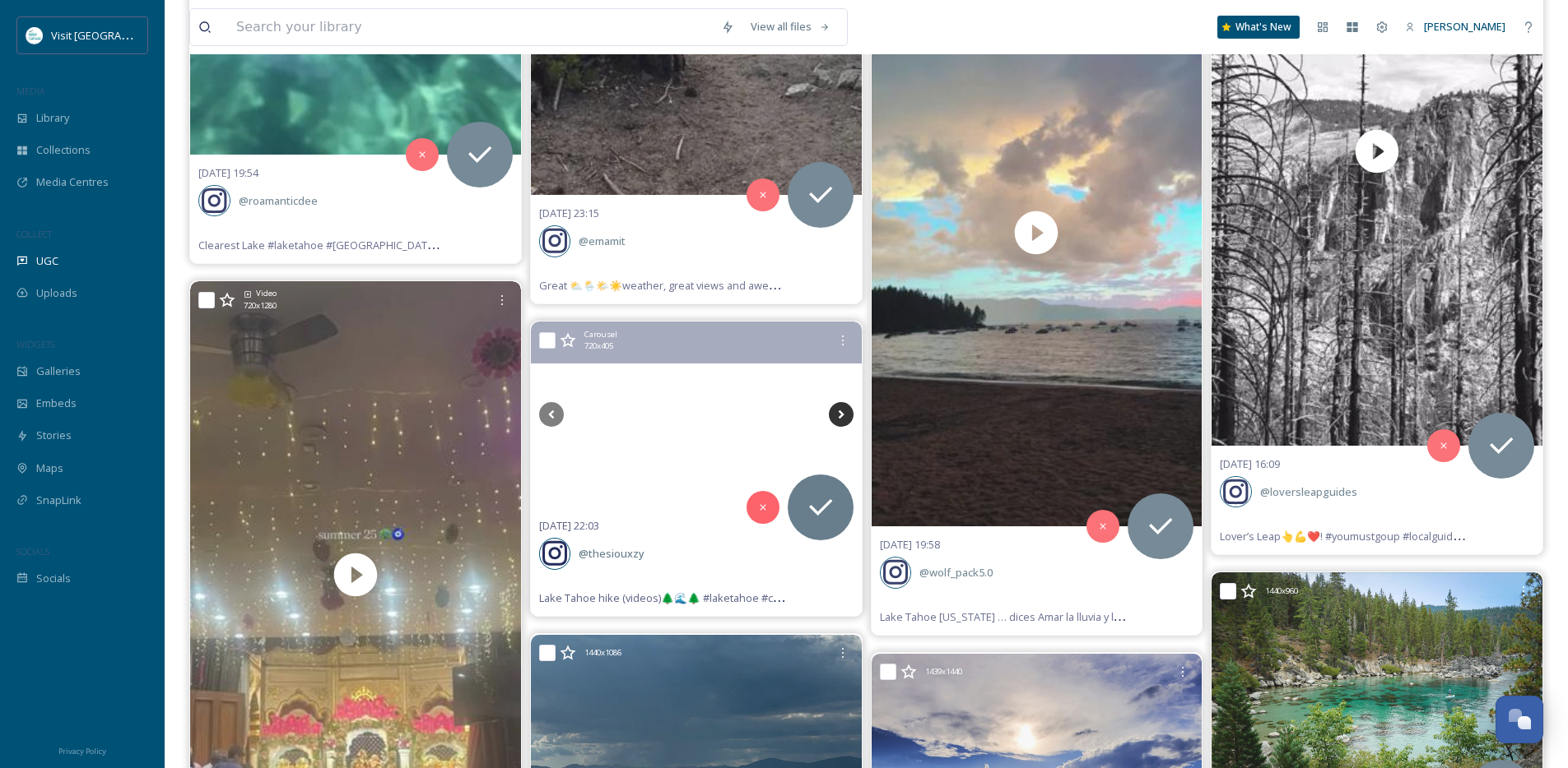
click at [841, 418] on icon at bounding box center [841, 415] width 25 height 25
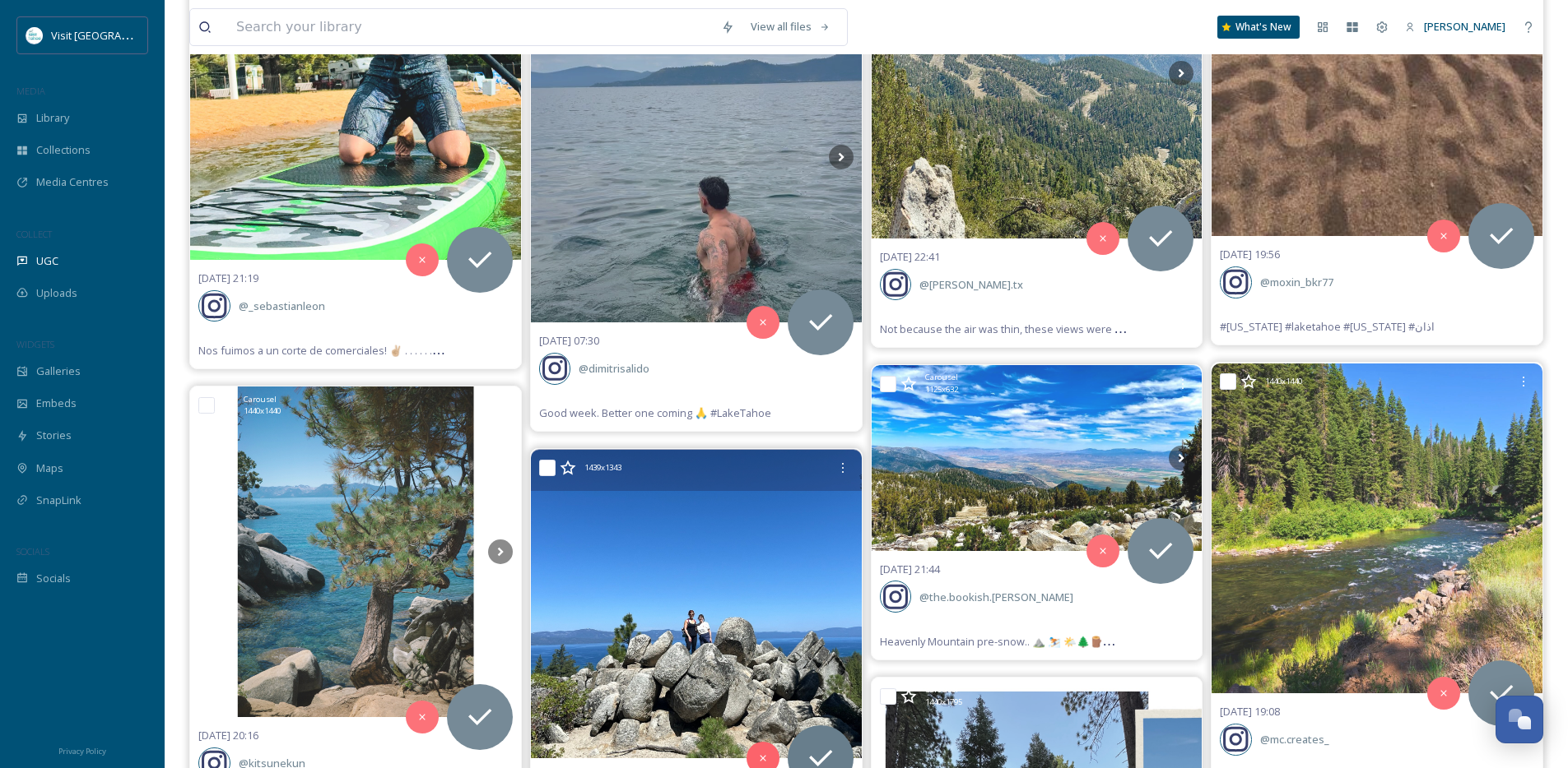
scroll to position [12592, 0]
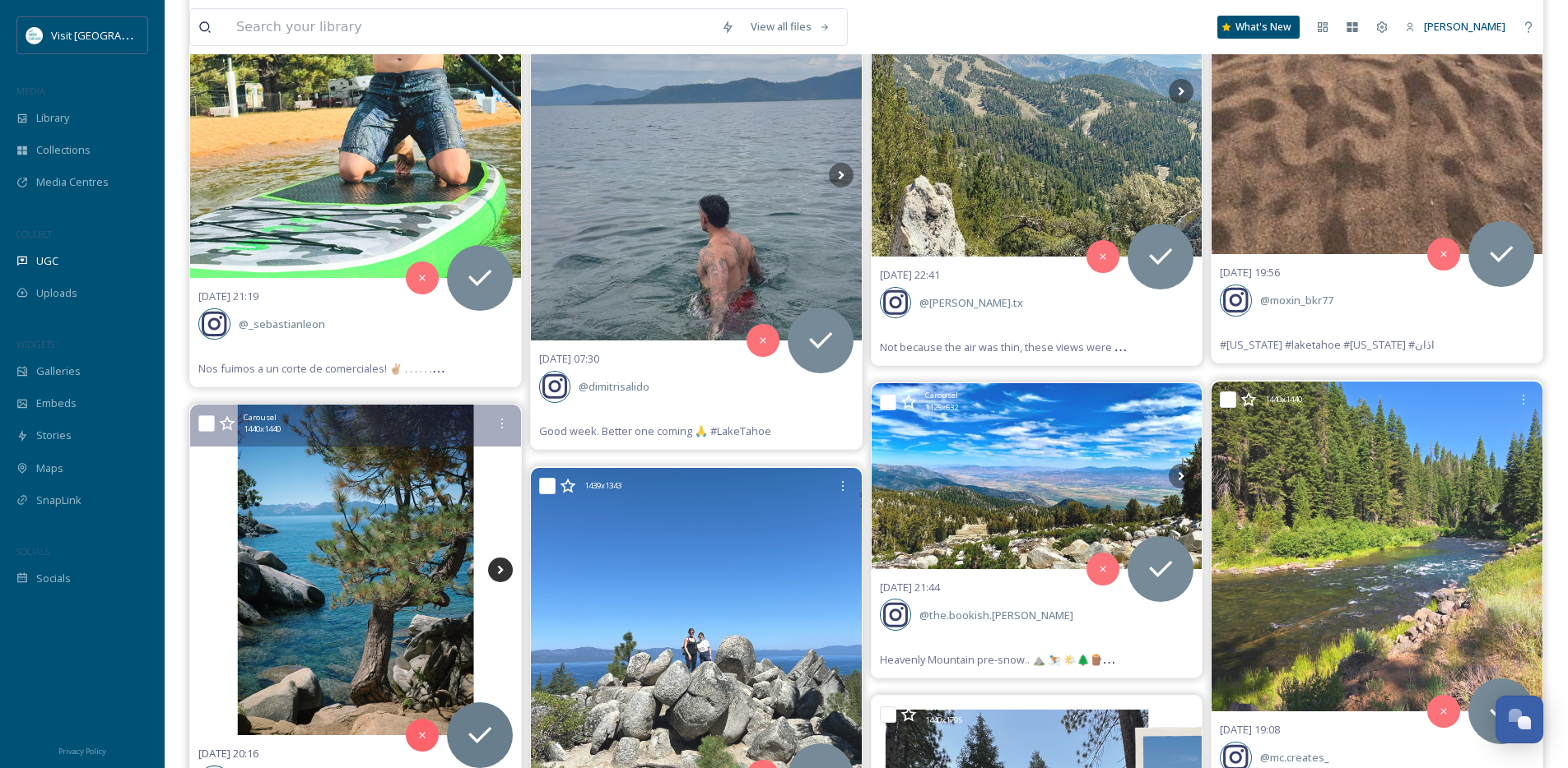
click at [489, 576] on icon at bounding box center [500, 570] width 25 height 25
click at [492, 574] on icon at bounding box center [500, 570] width 25 height 25
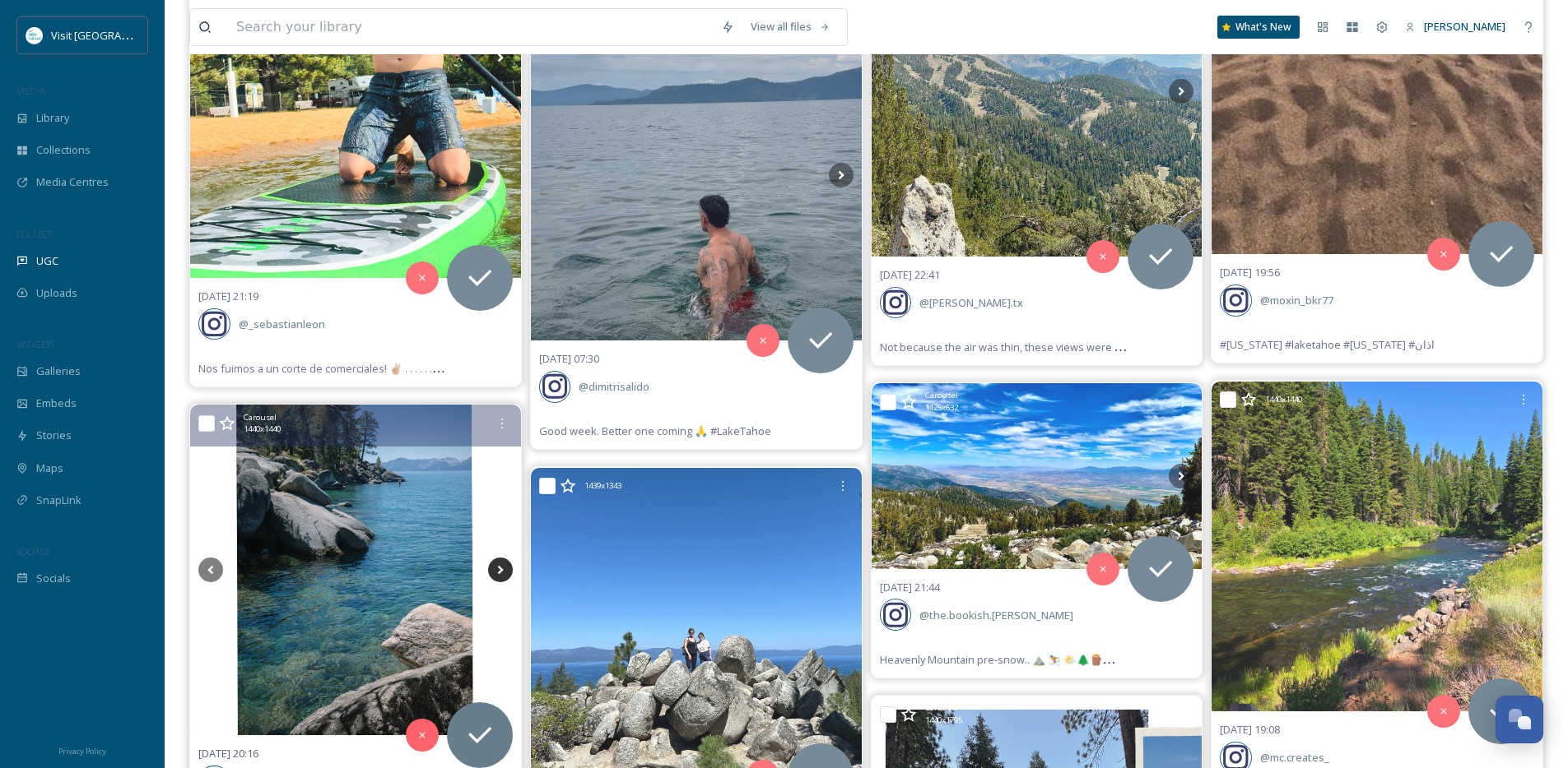
click at [492, 574] on icon at bounding box center [500, 570] width 25 height 25
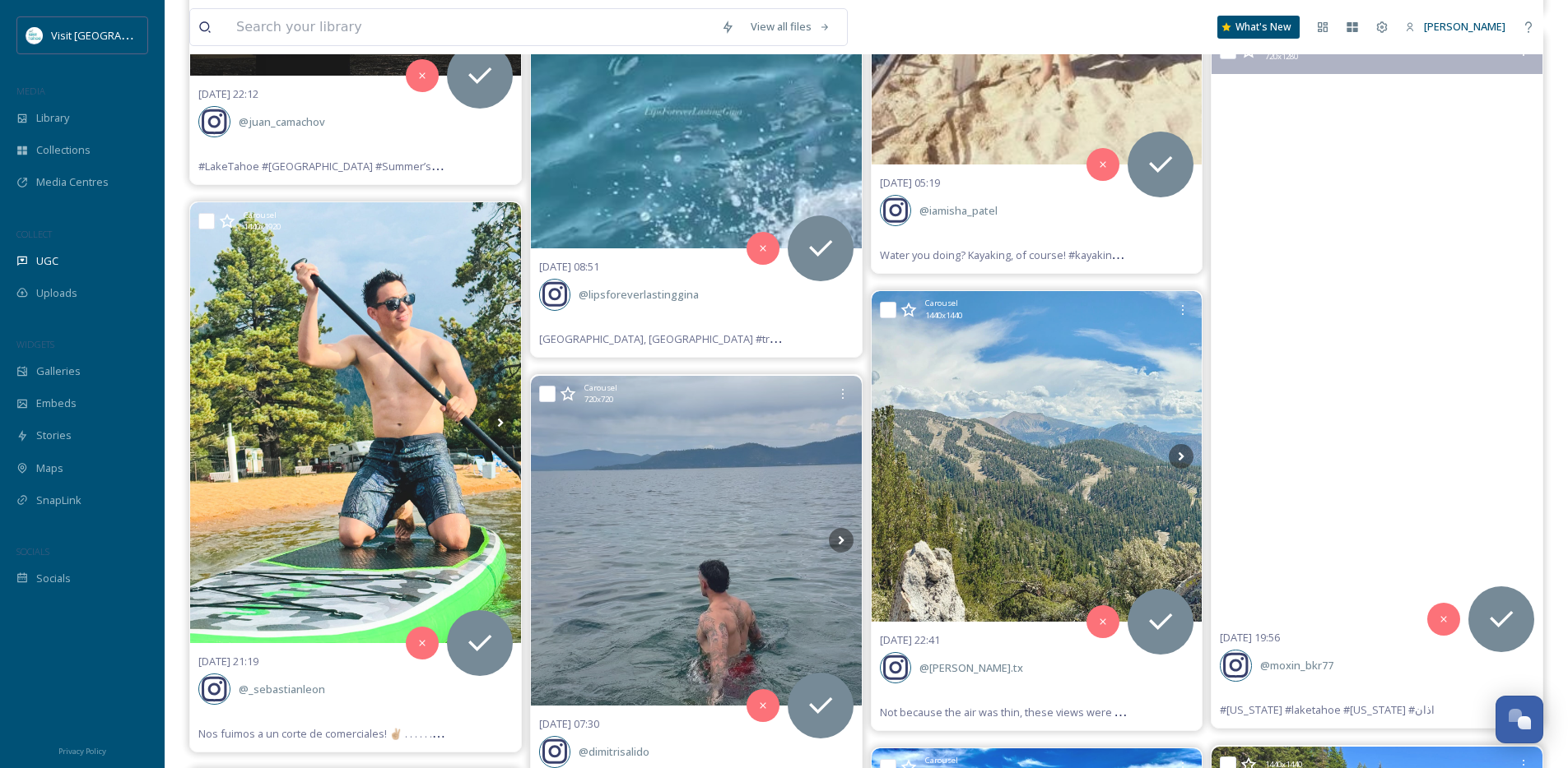
scroll to position [12207, 0]
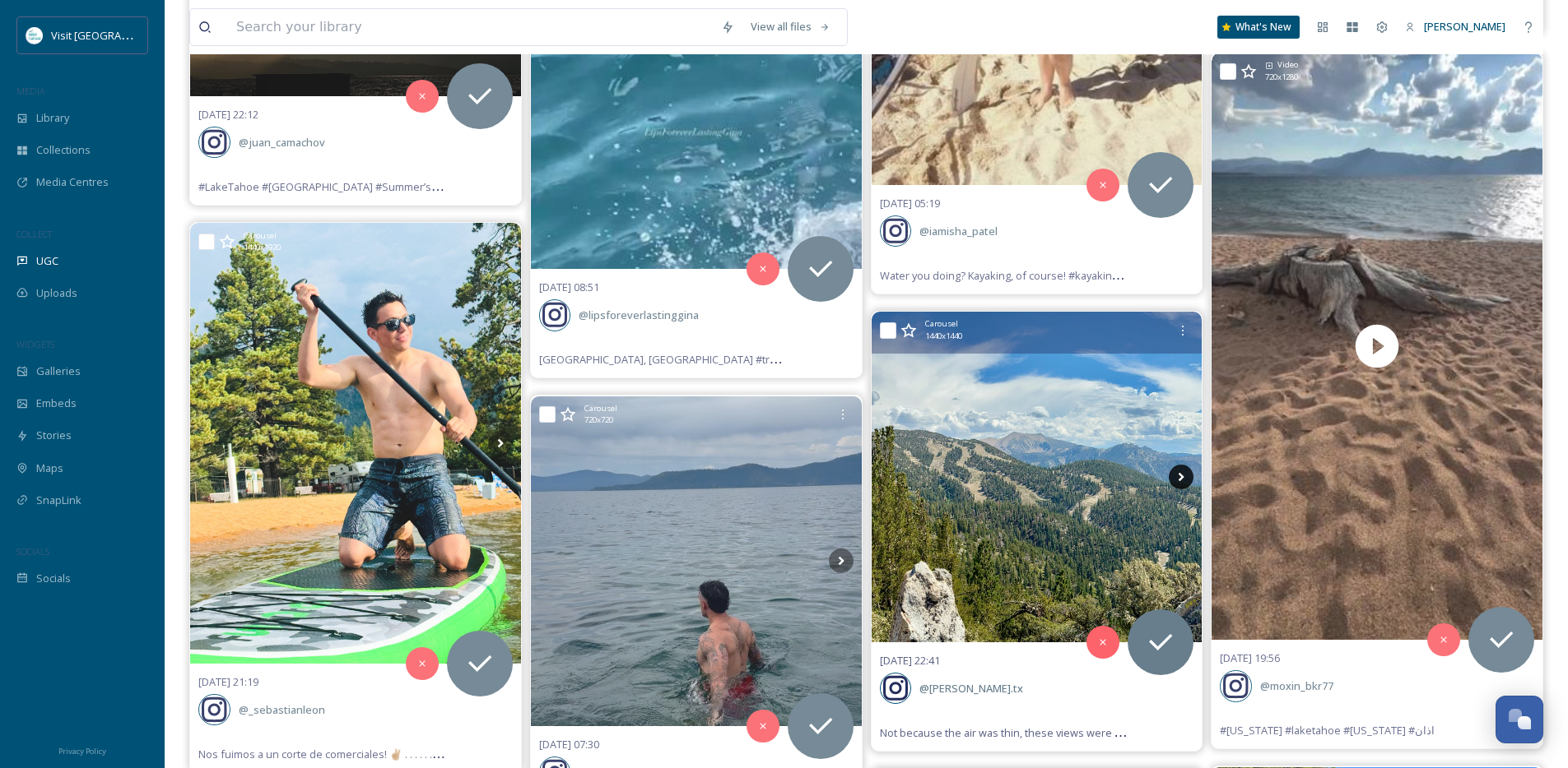
click at [1190, 478] on icon at bounding box center [1182, 477] width 25 height 25
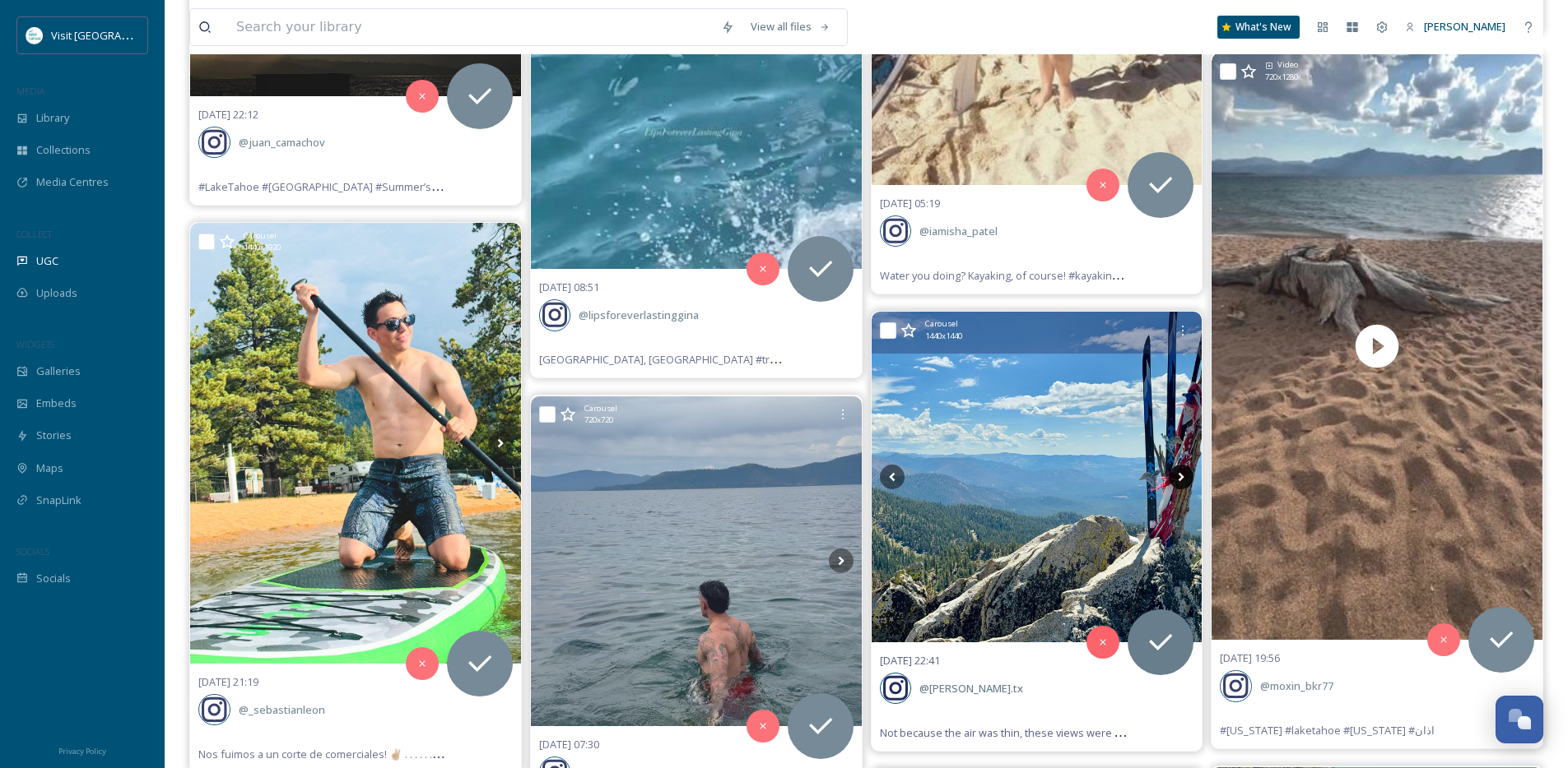
click at [1186, 475] on icon at bounding box center [1182, 477] width 25 height 25
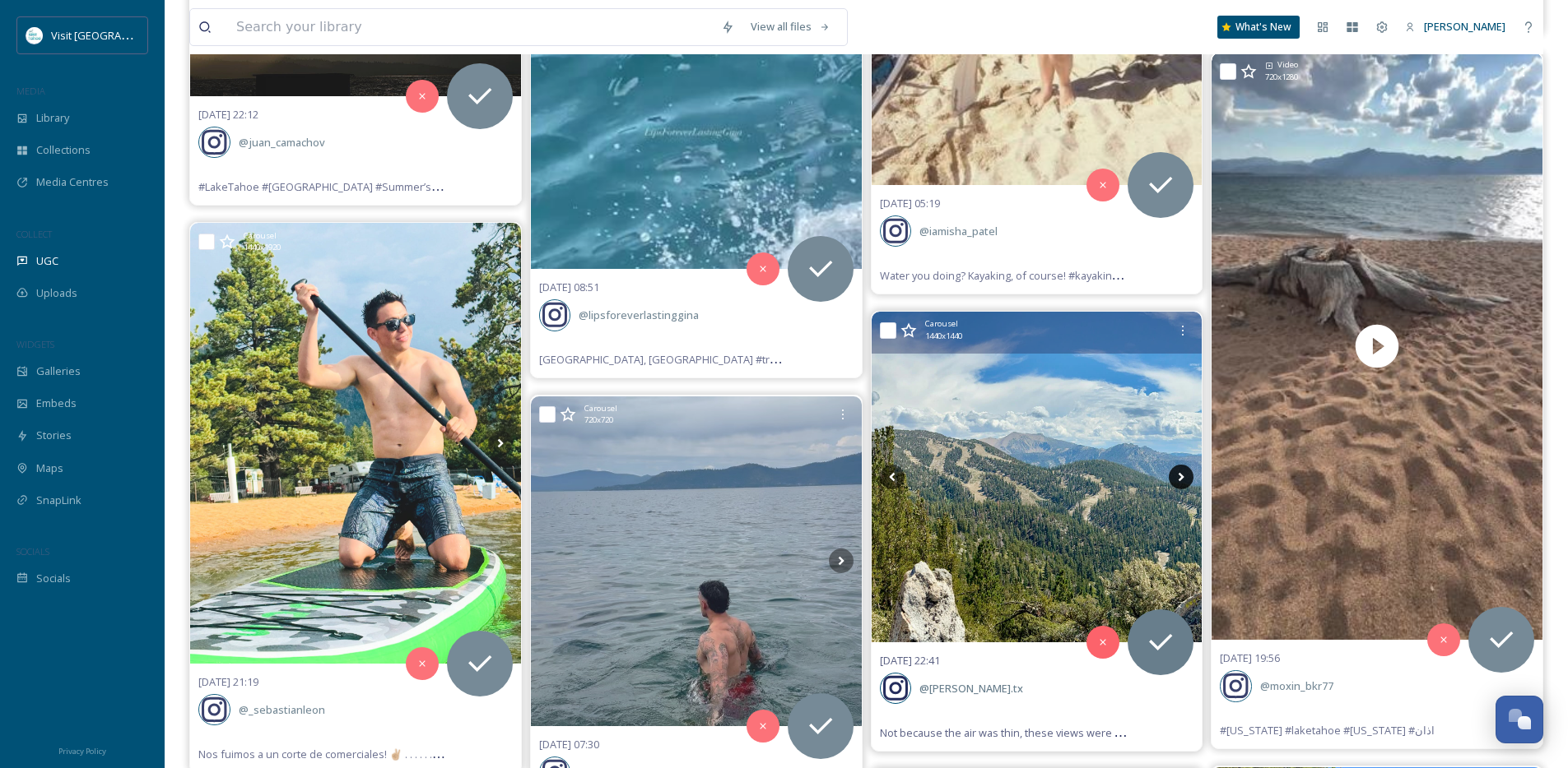
click at [1180, 478] on icon at bounding box center [1182, 477] width 25 height 25
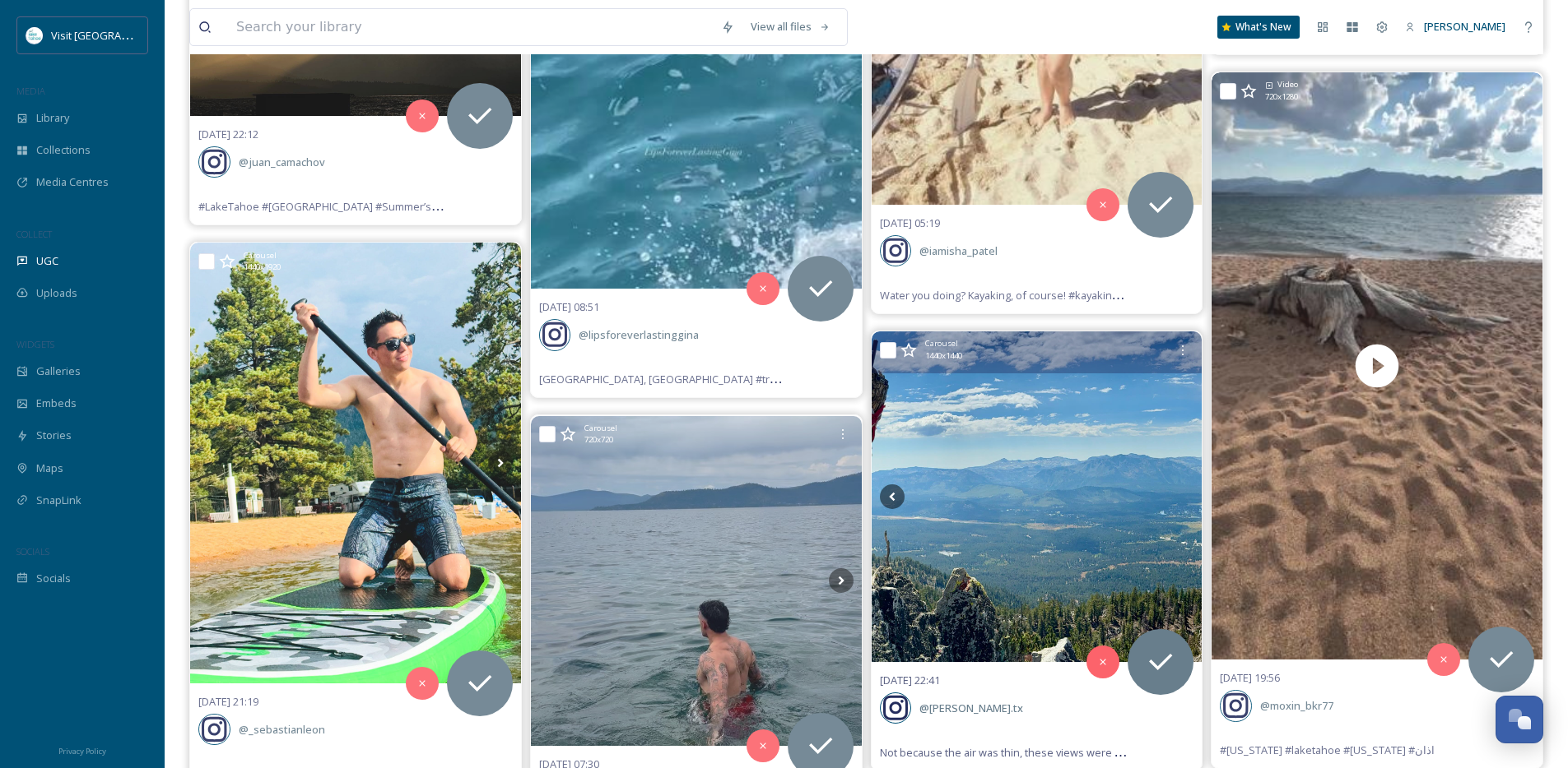
scroll to position [12181, 0]
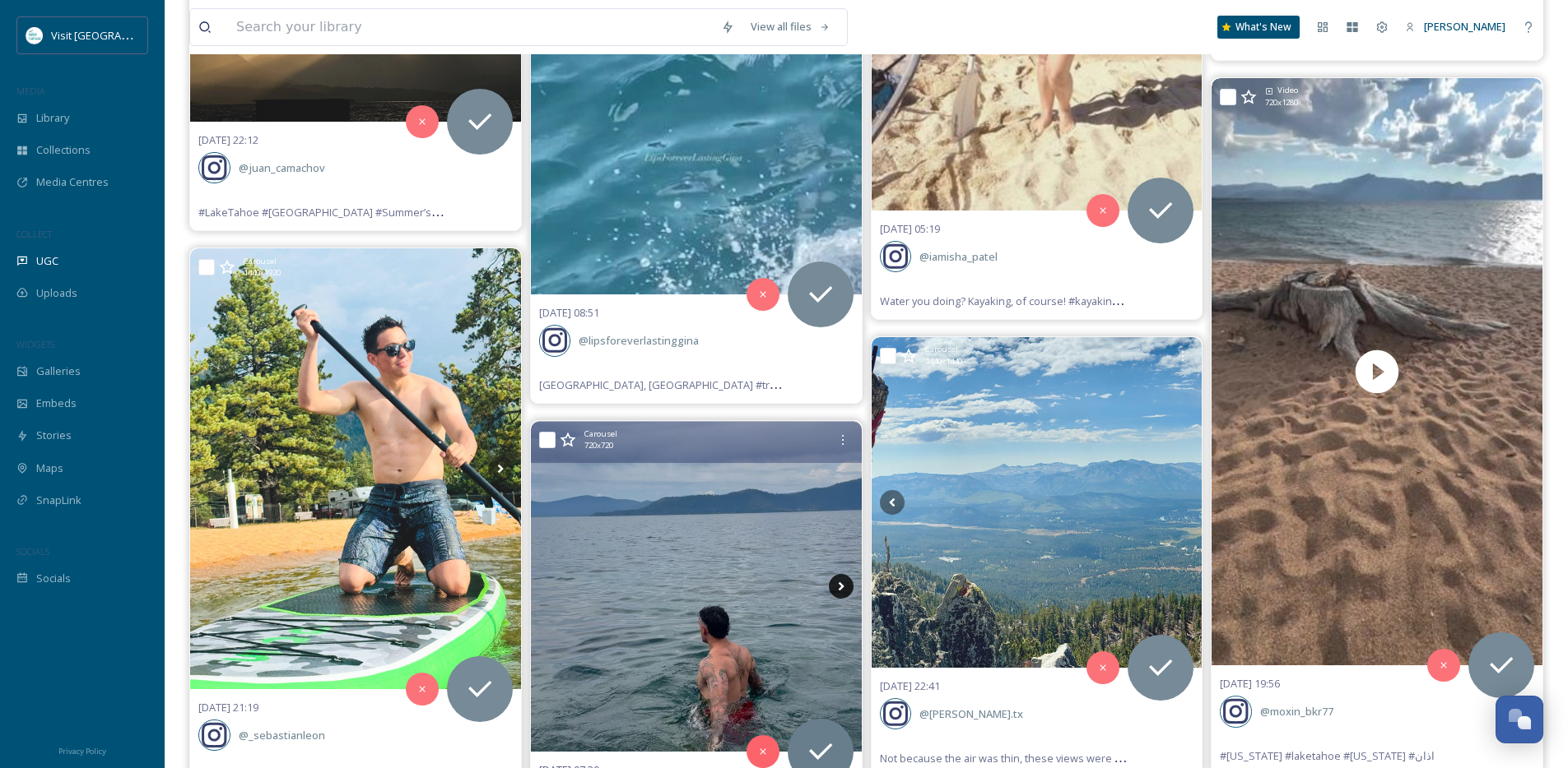
click at [834, 585] on icon at bounding box center [841, 586] width 25 height 25
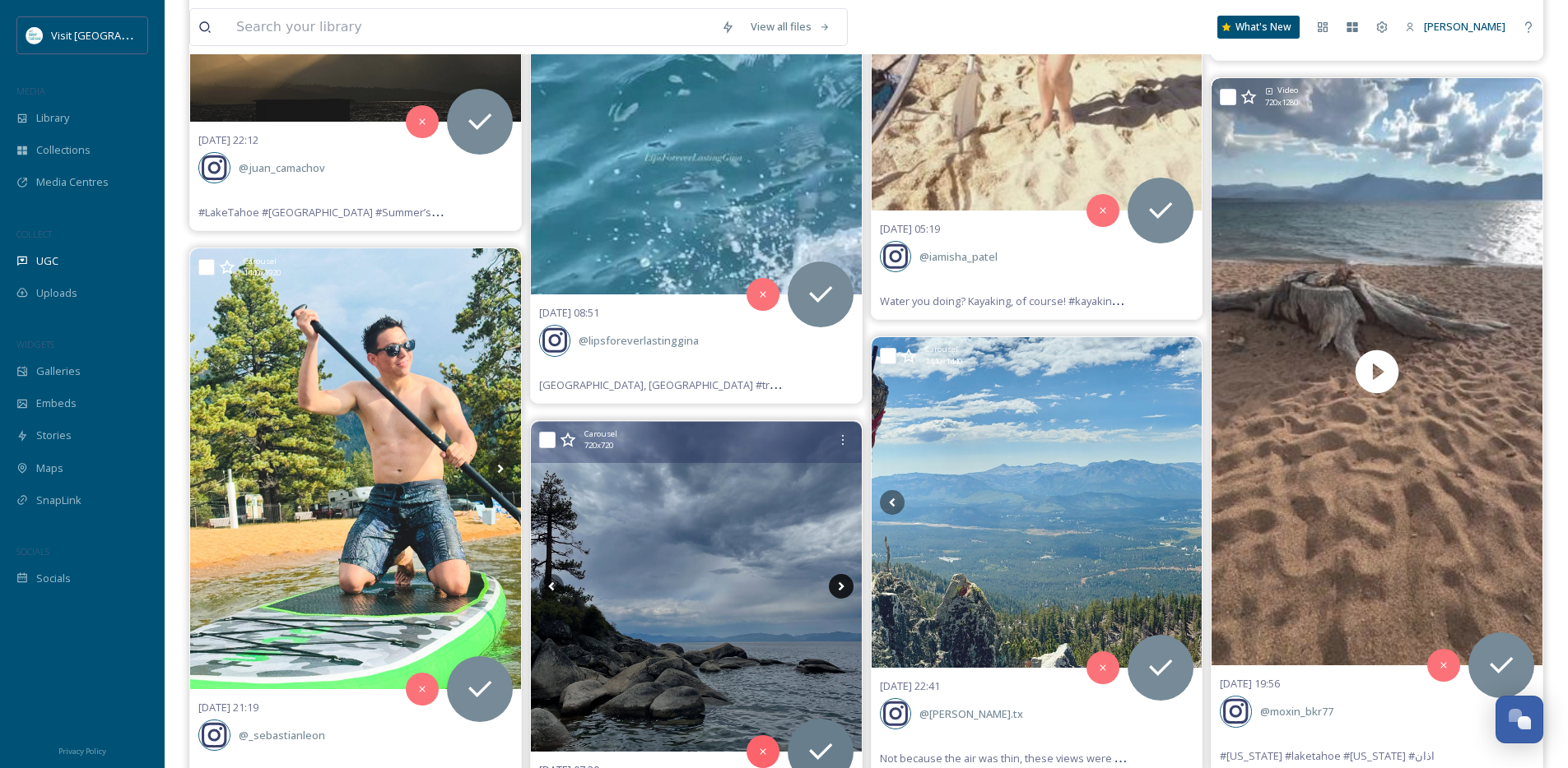
click at [837, 585] on icon at bounding box center [841, 586] width 25 height 25
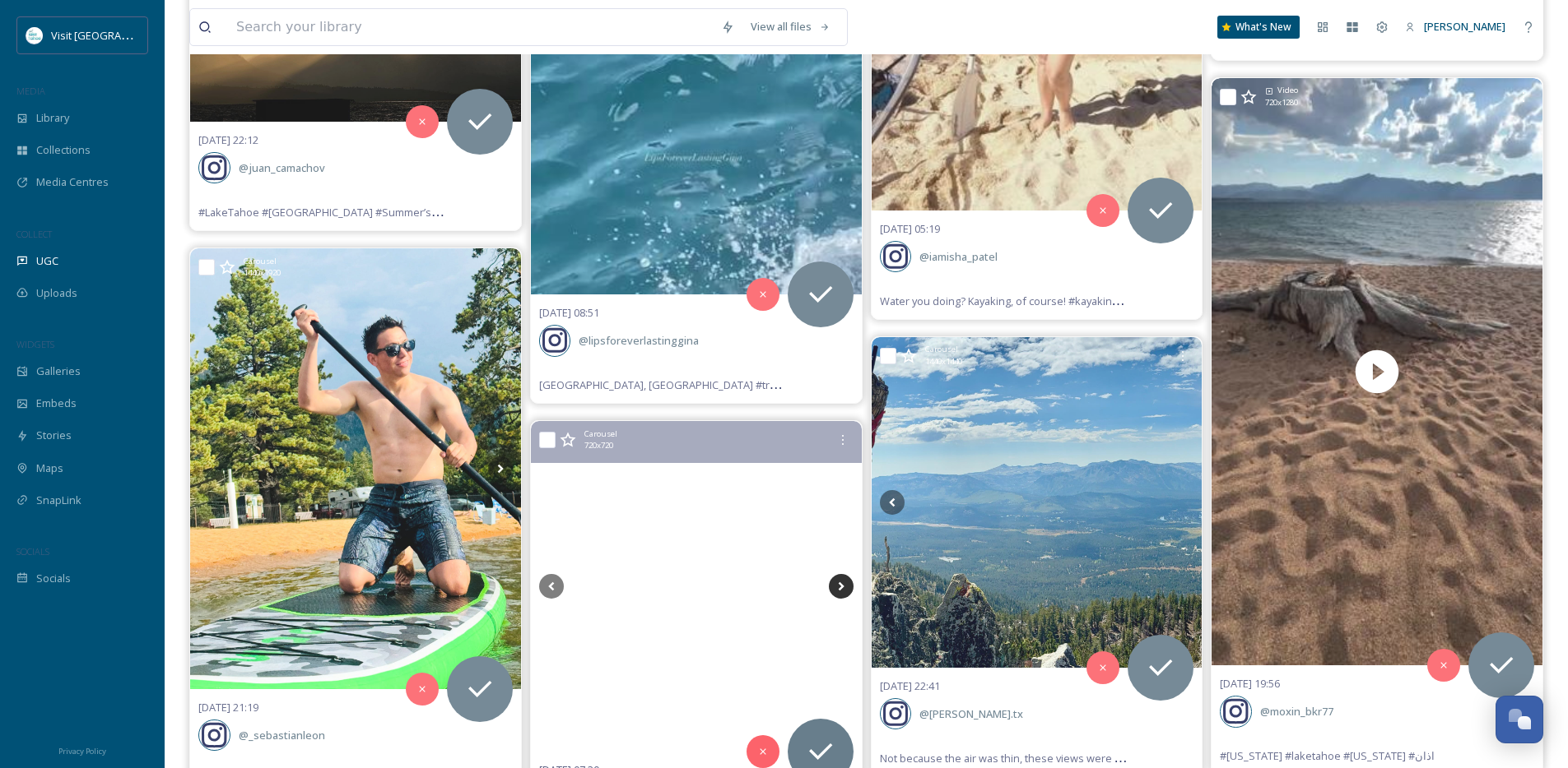
click at [837, 585] on icon at bounding box center [841, 586] width 25 height 25
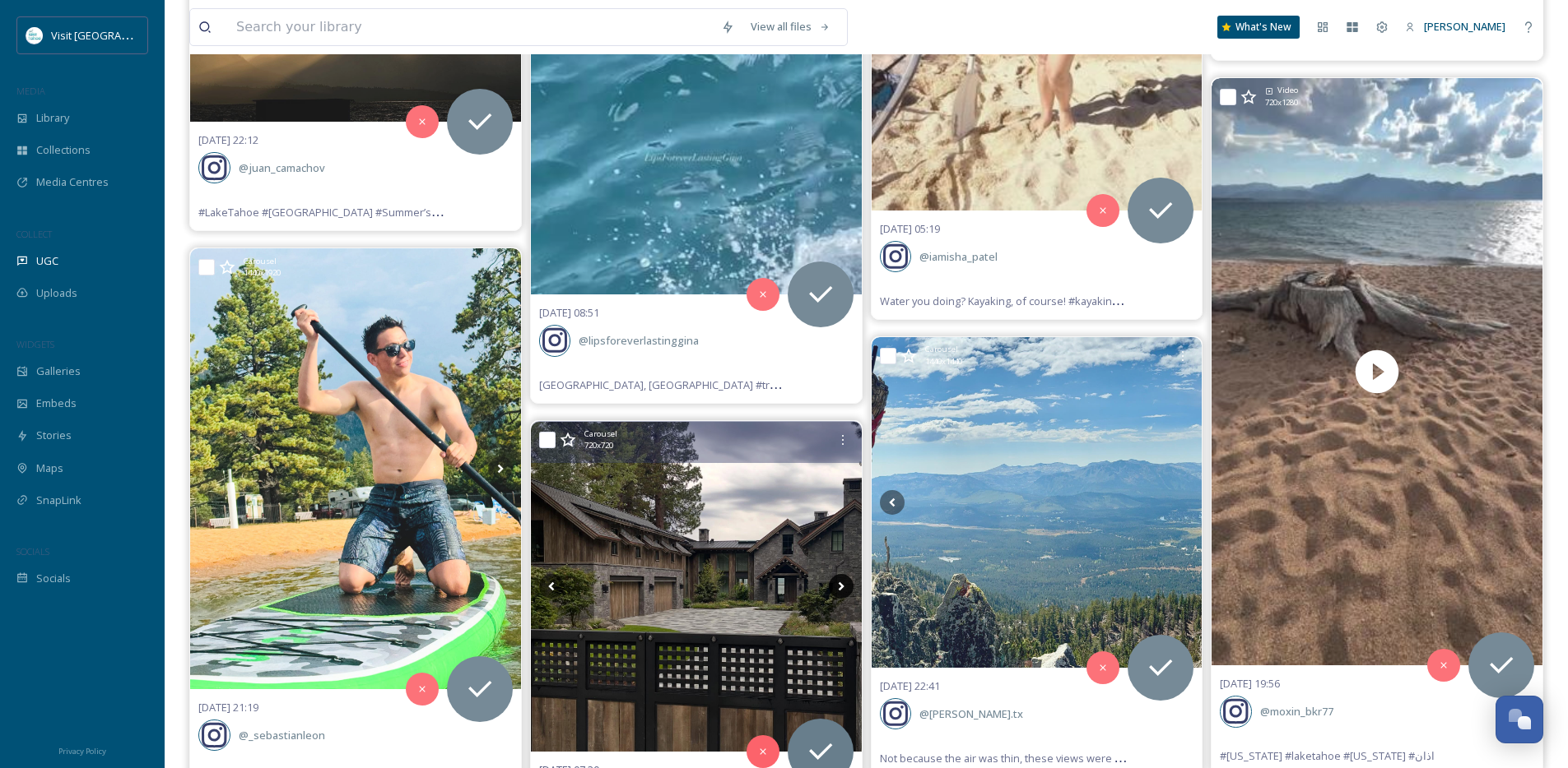
click at [837, 585] on icon at bounding box center [841, 586] width 25 height 25
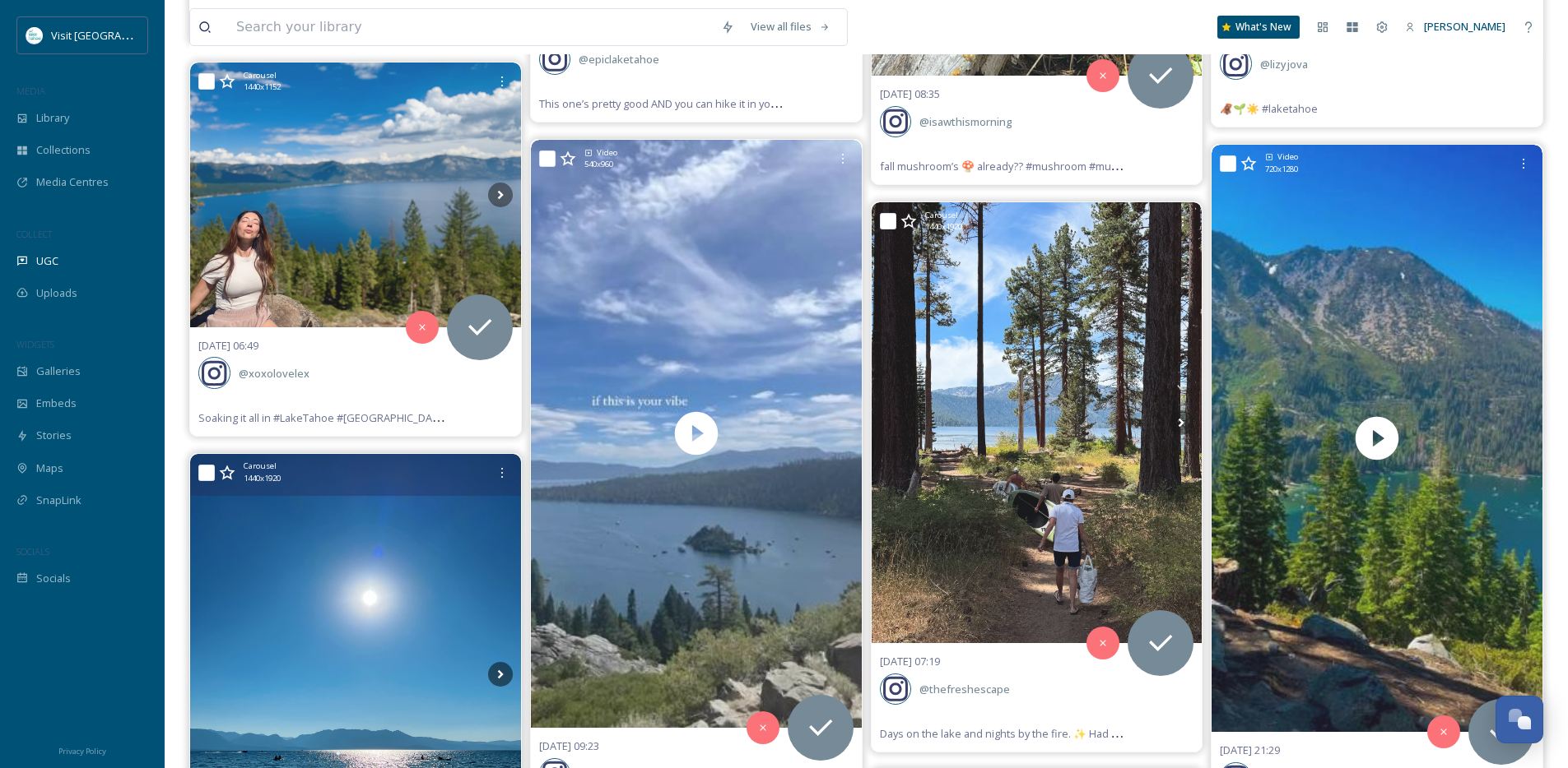
scroll to position [10719, 0]
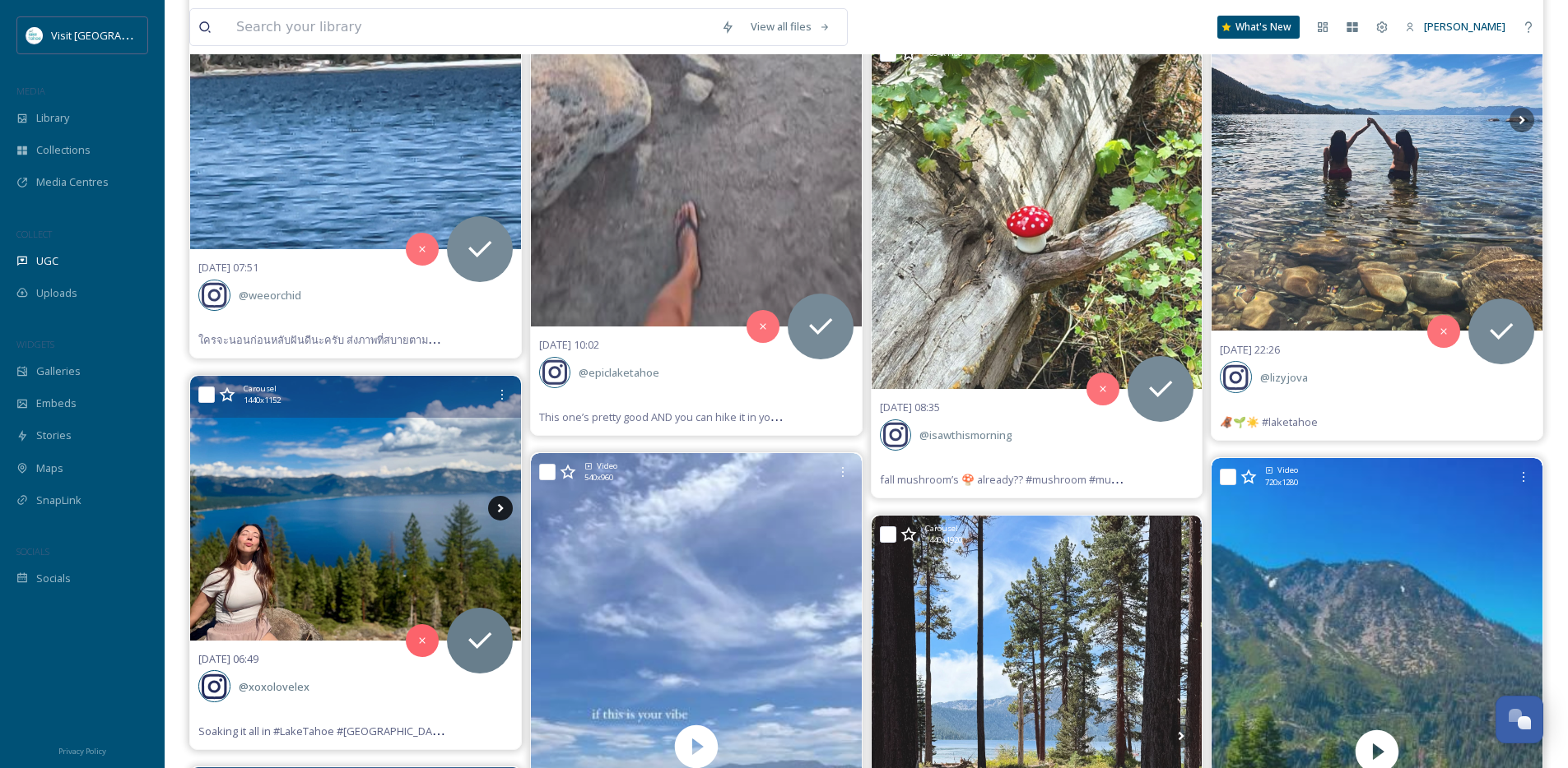
click at [499, 504] on icon at bounding box center [500, 509] width 25 height 25
click at [499, 504] on icon at bounding box center [500, 508] width 6 height 9
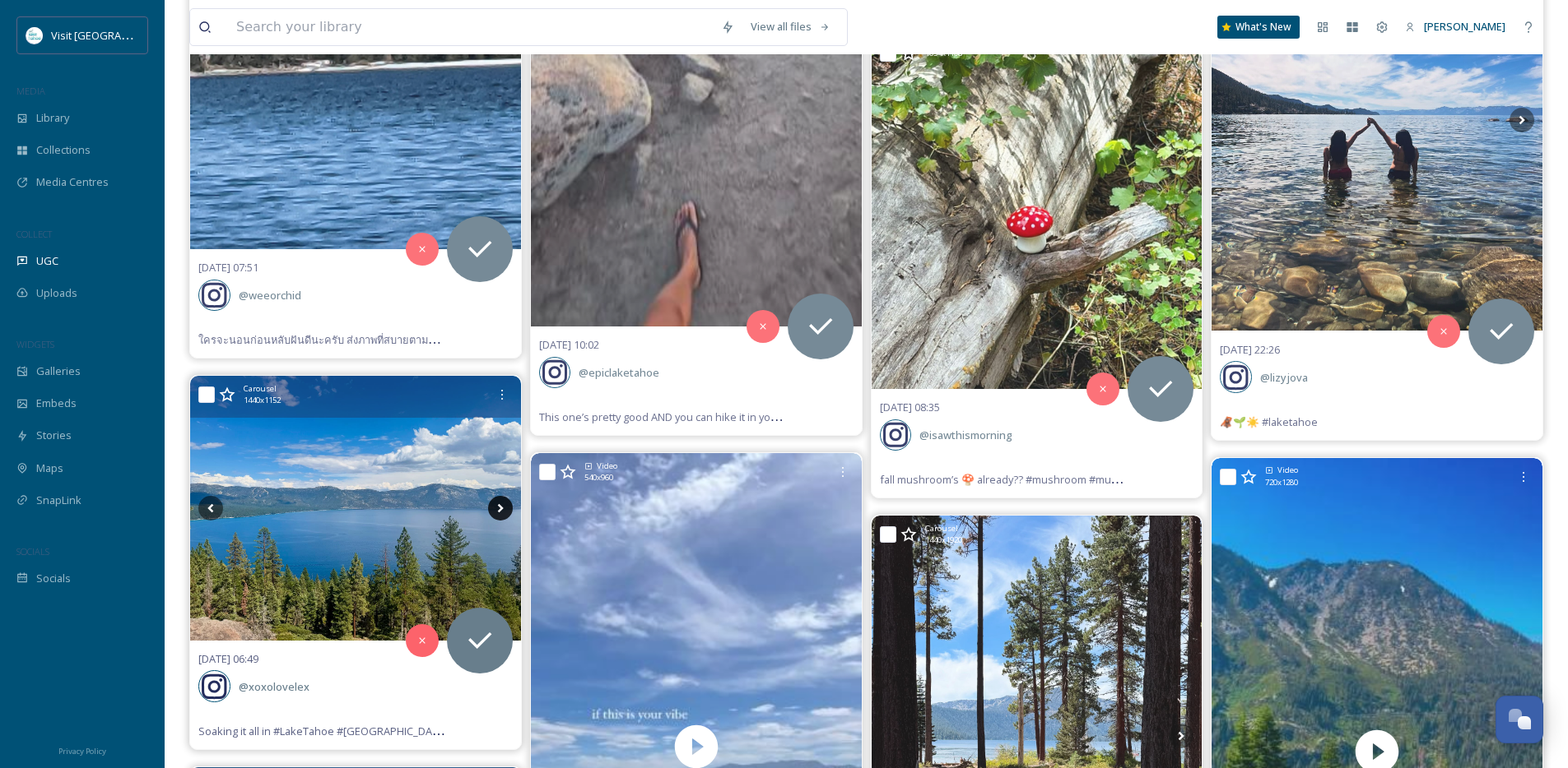
click at [499, 507] on icon at bounding box center [500, 508] width 6 height 9
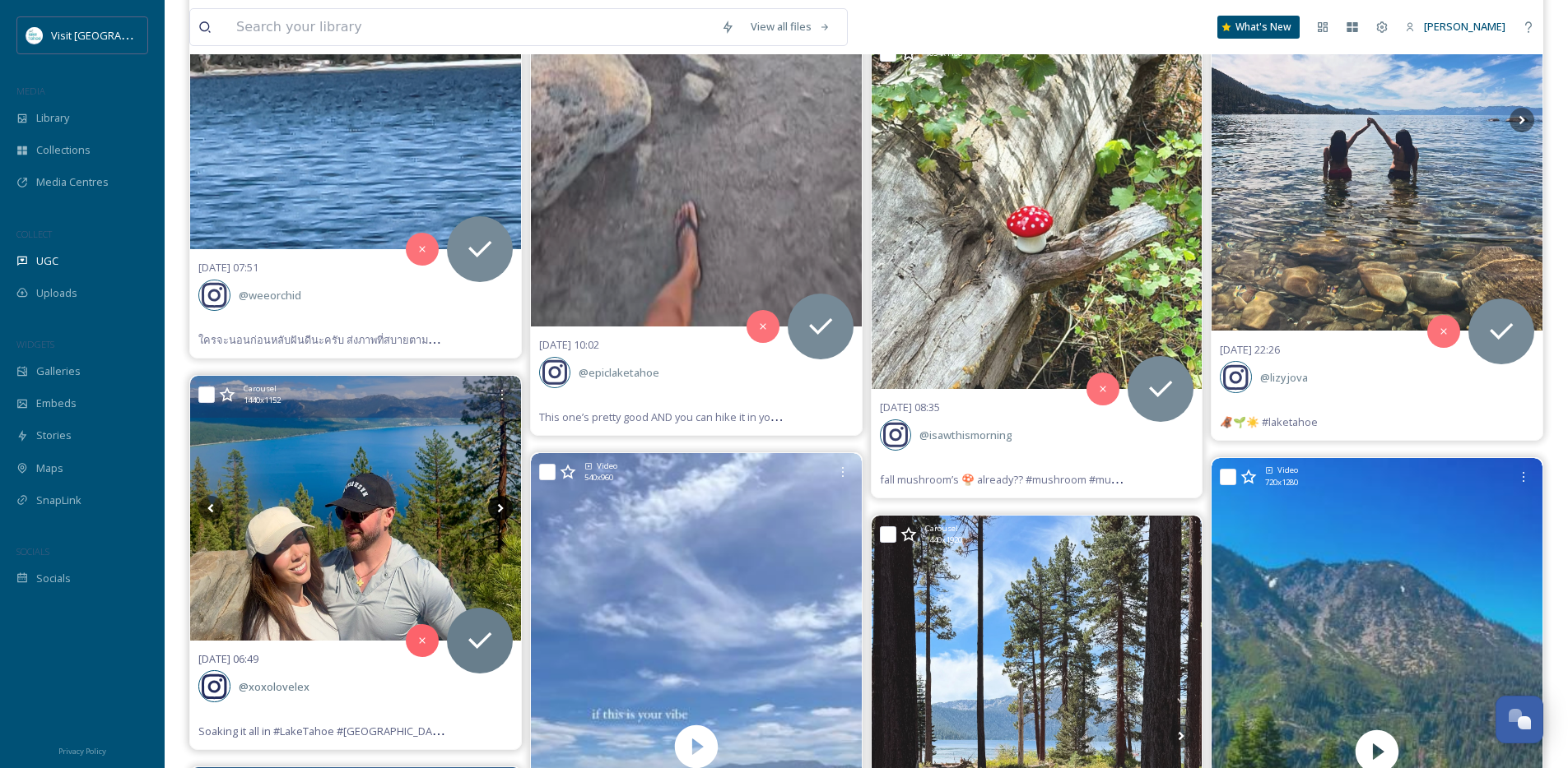
click at [499, 507] on icon at bounding box center [500, 508] width 6 height 9
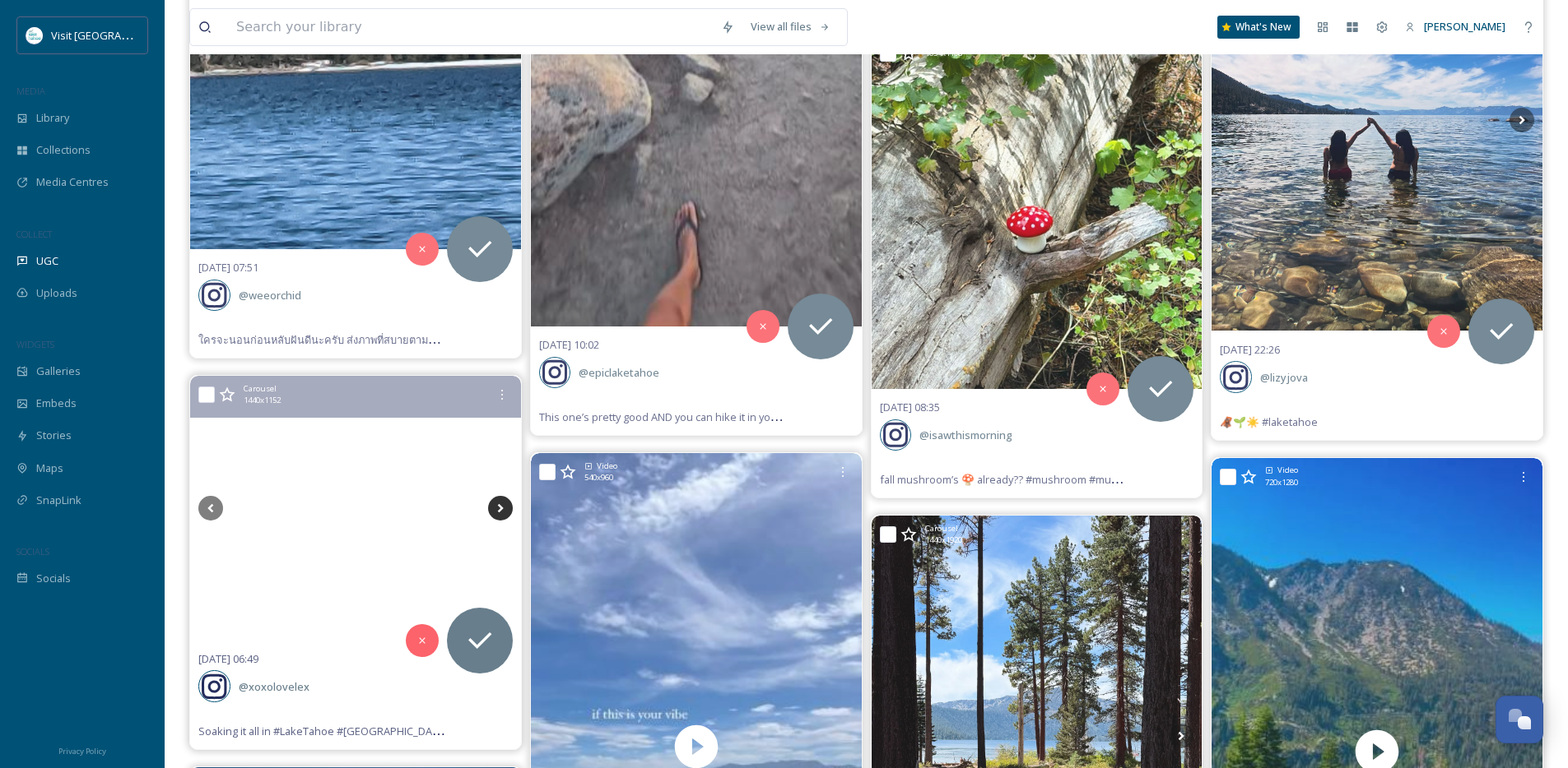
click at [499, 507] on icon at bounding box center [500, 508] width 6 height 9
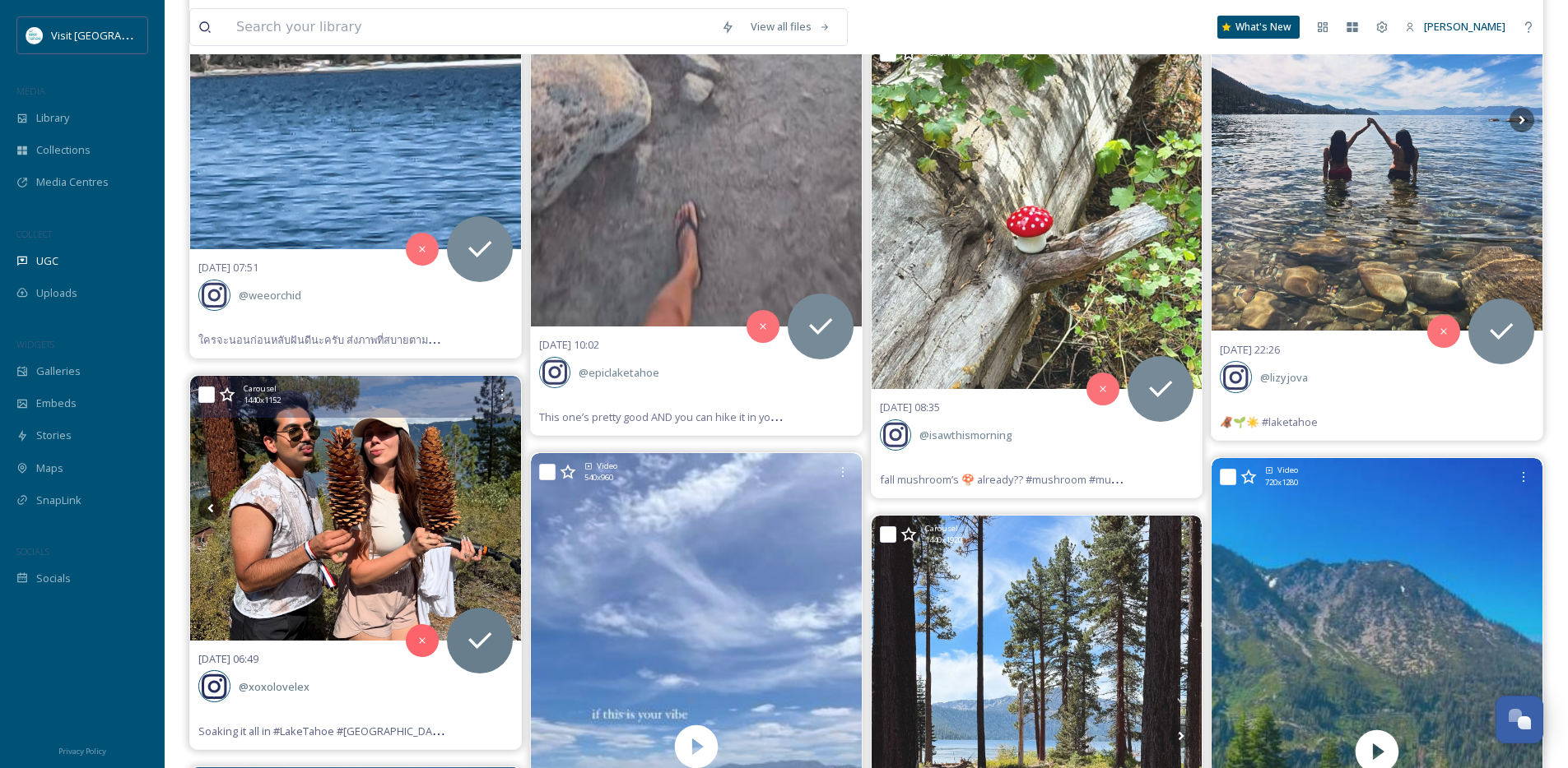
click at [499, 507] on icon at bounding box center [500, 508] width 6 height 9
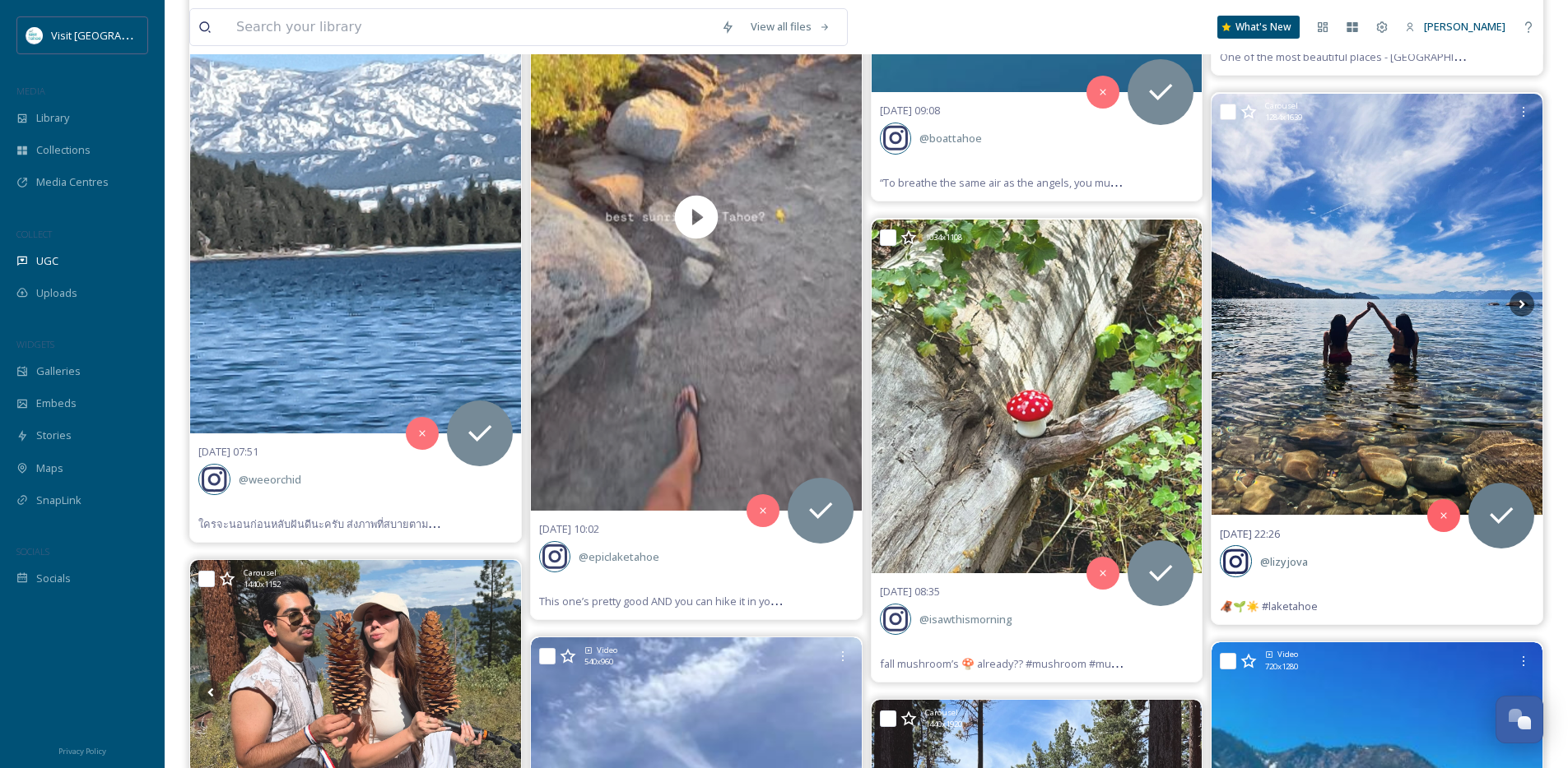
scroll to position [10522, 0]
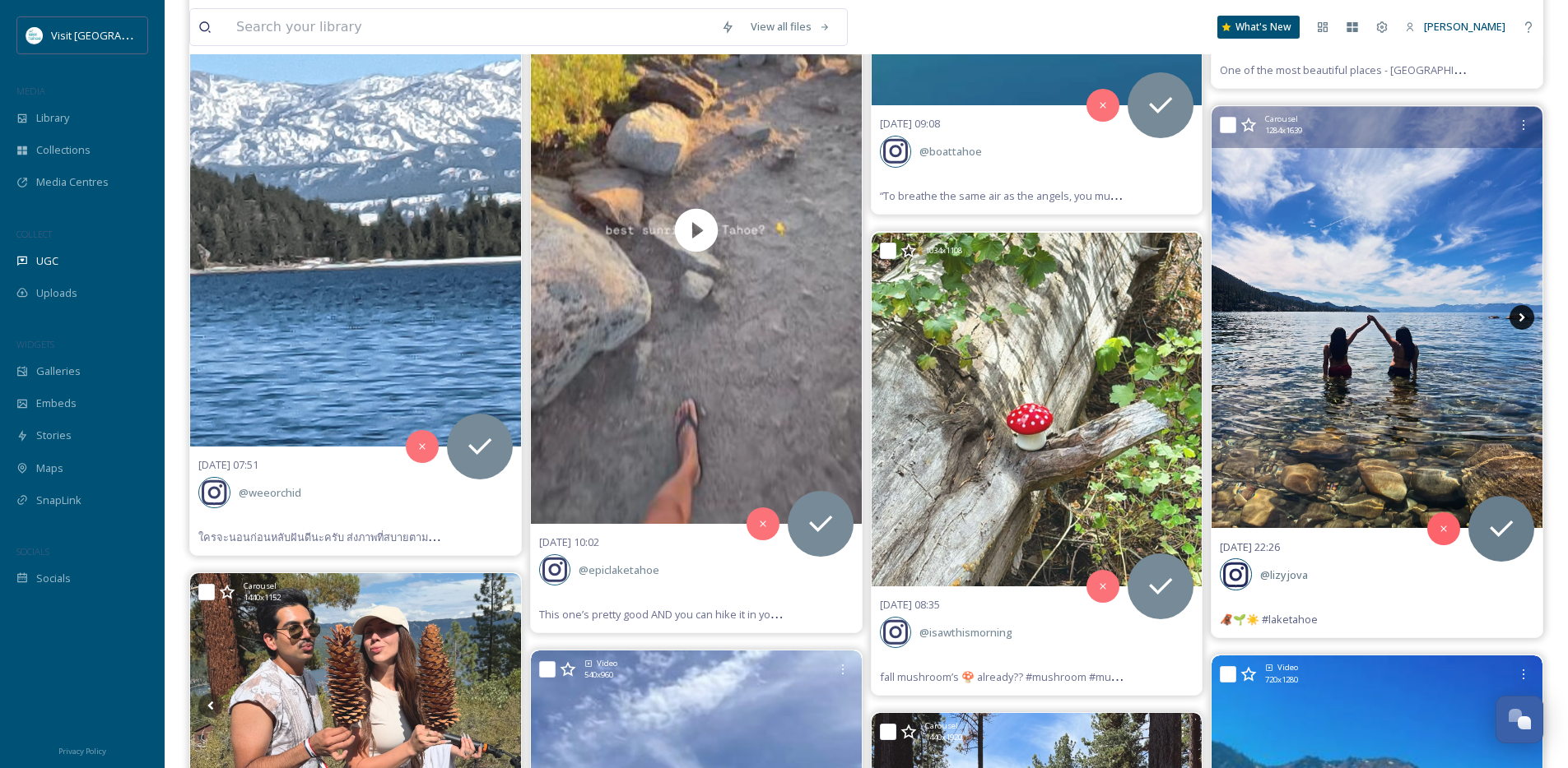
click at [1516, 320] on icon at bounding box center [1522, 318] width 25 height 25
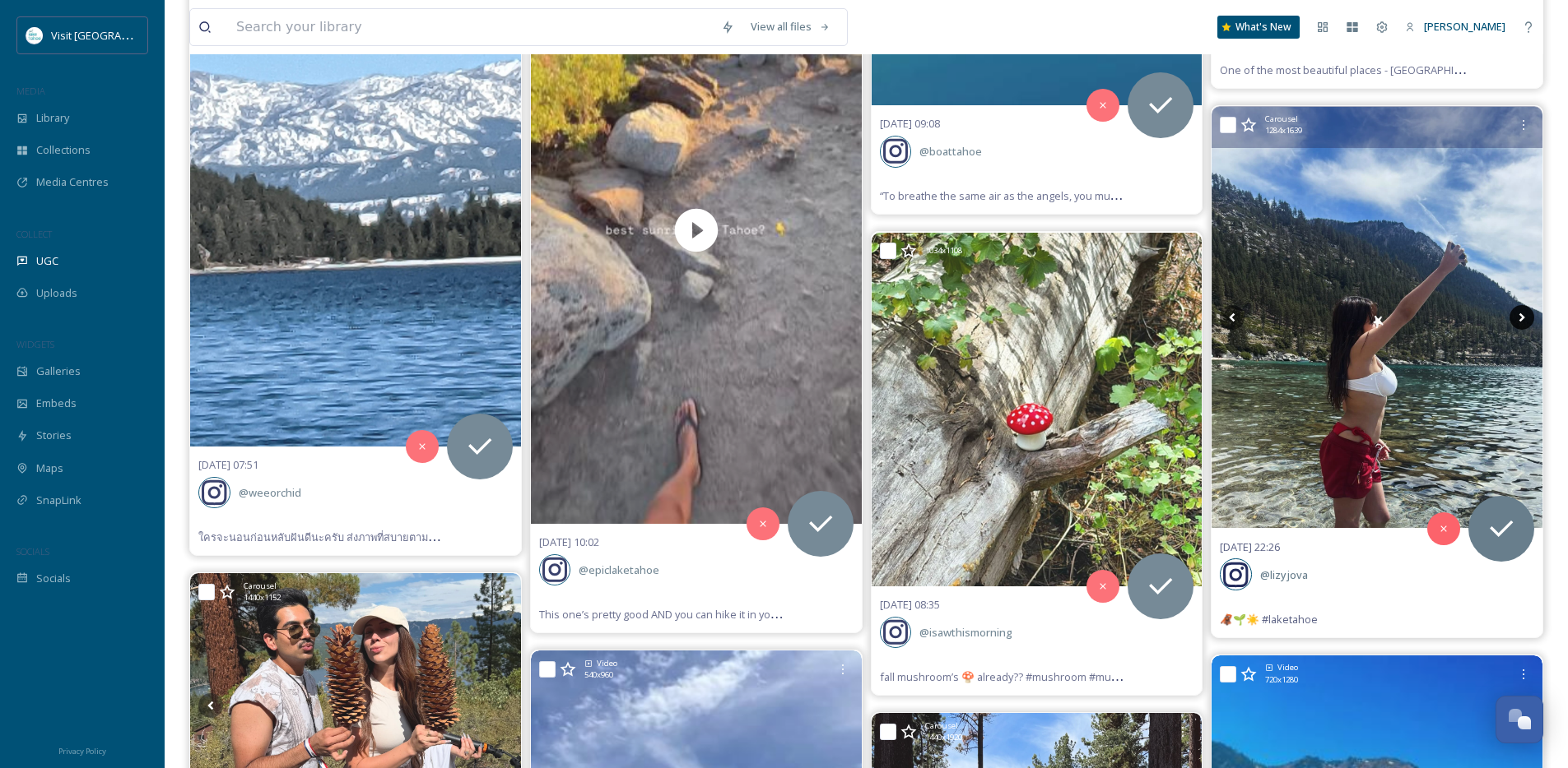
click at [1516, 320] on icon at bounding box center [1522, 318] width 25 height 25
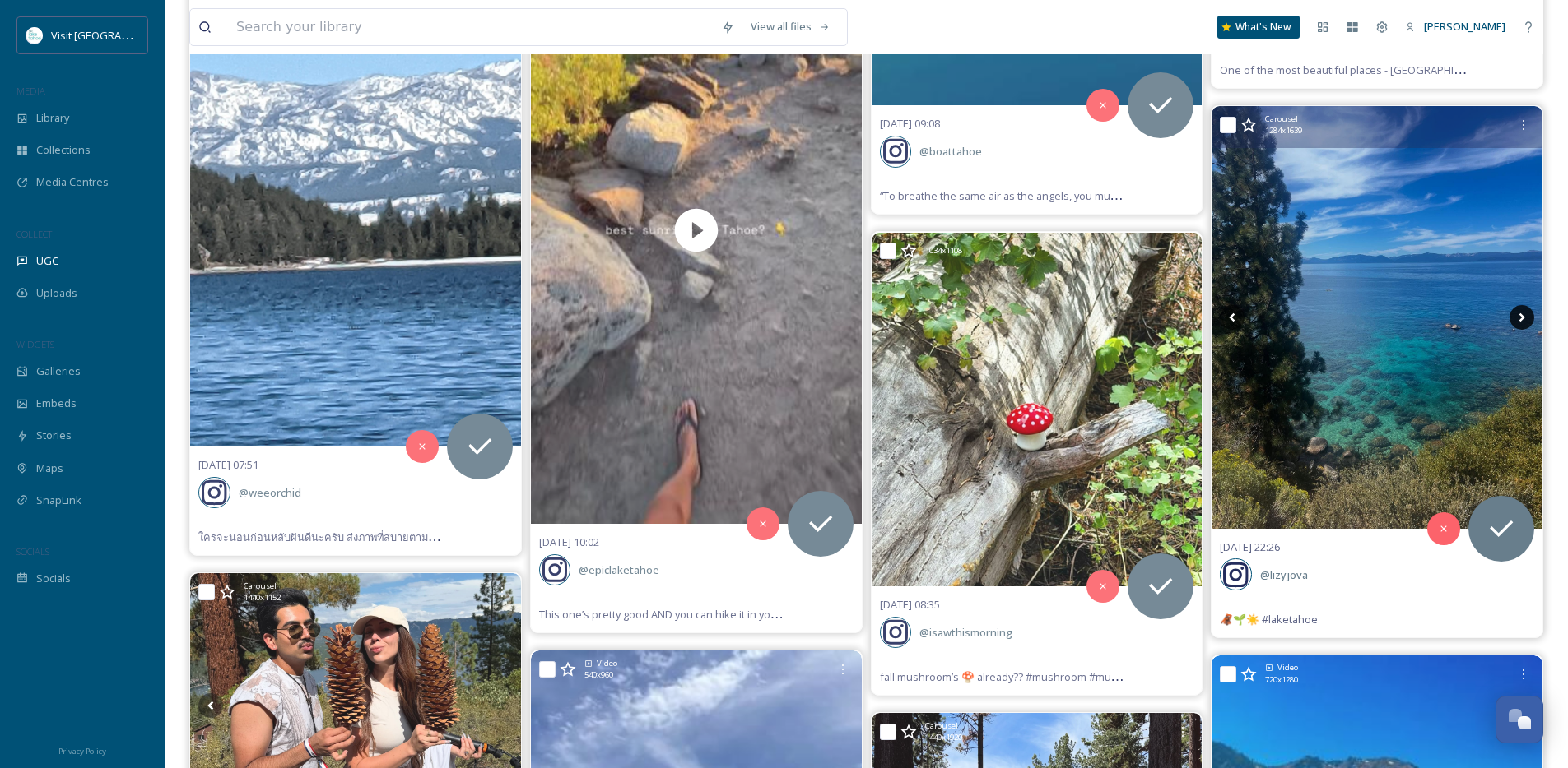
click at [1516, 320] on icon at bounding box center [1522, 318] width 25 height 25
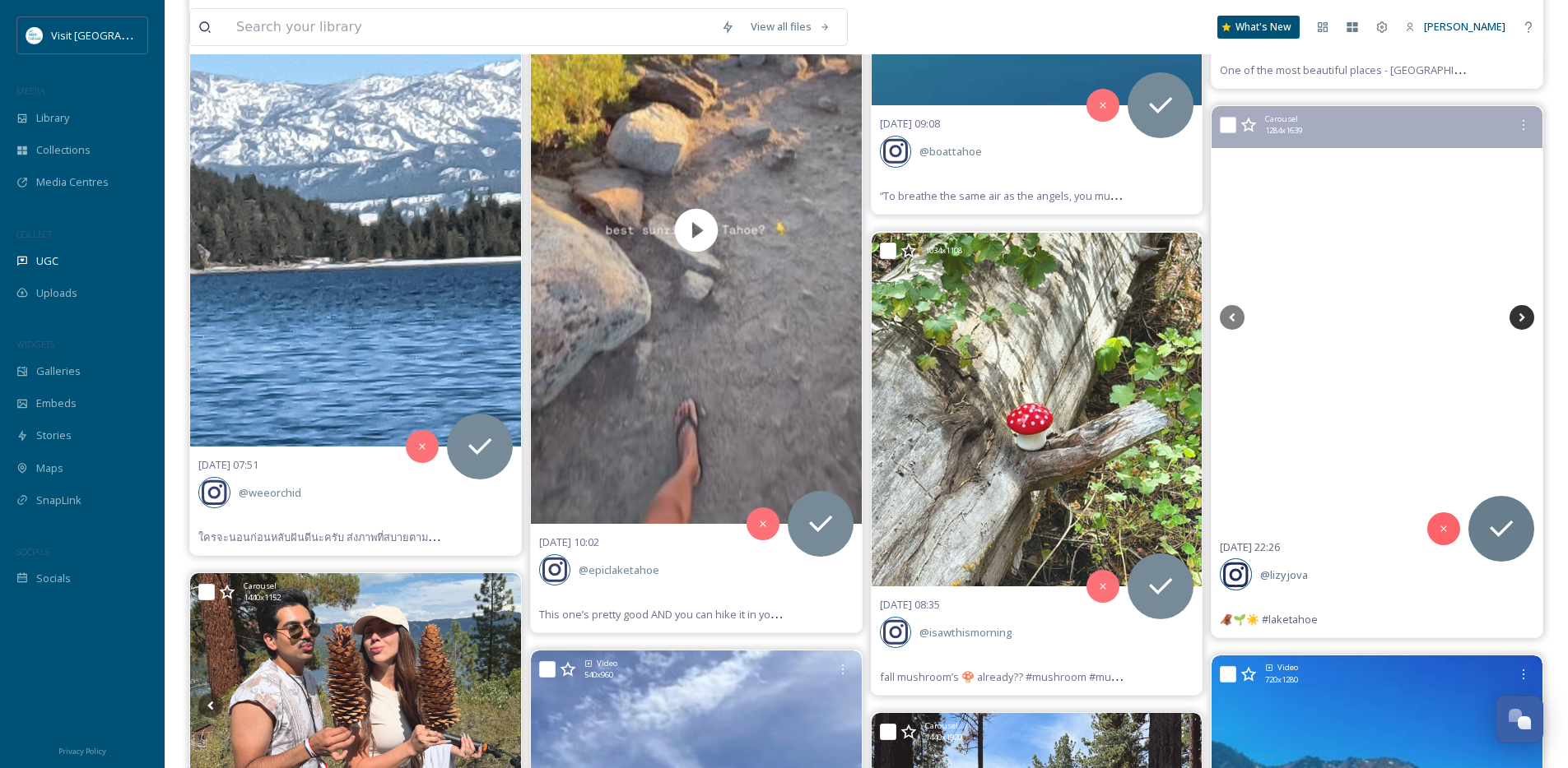
click at [1516, 320] on icon at bounding box center [1522, 318] width 25 height 25
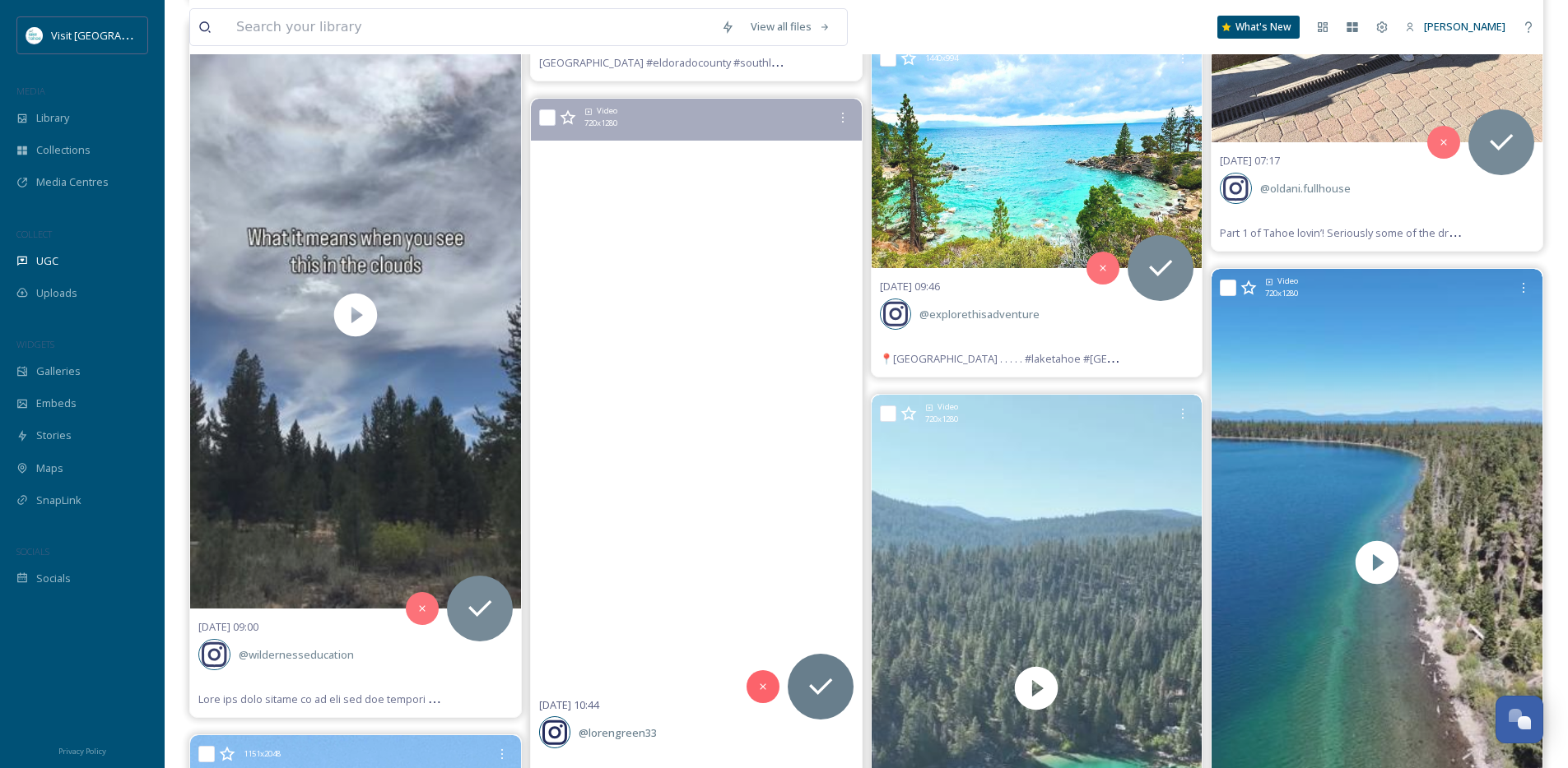
scroll to position [9625, 0]
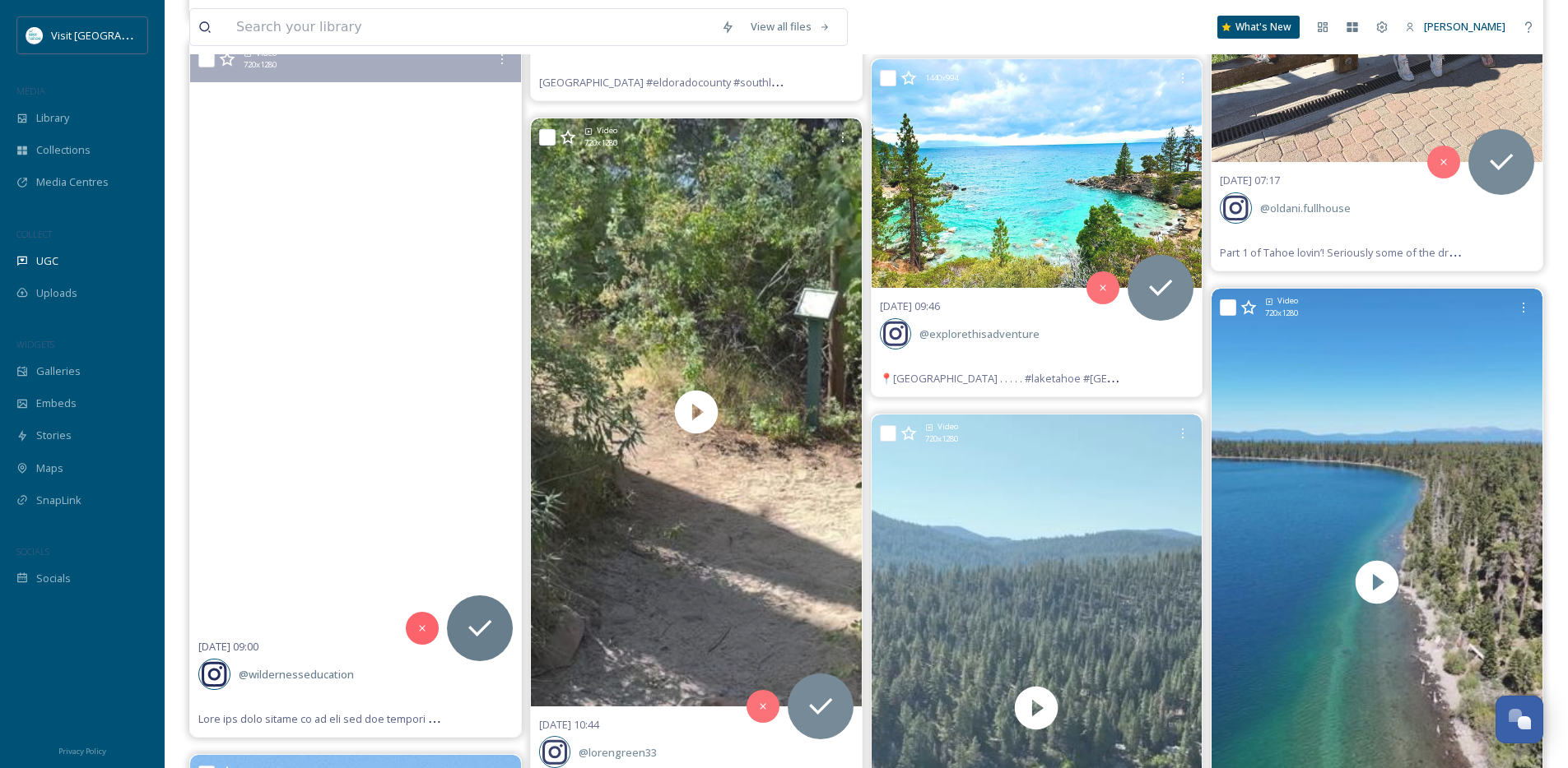
click at [340, 368] on video "Have you ever looked up at the sky and noticed sections of a cloud glowing with…" at bounding box center [356, 334] width 331 height 588
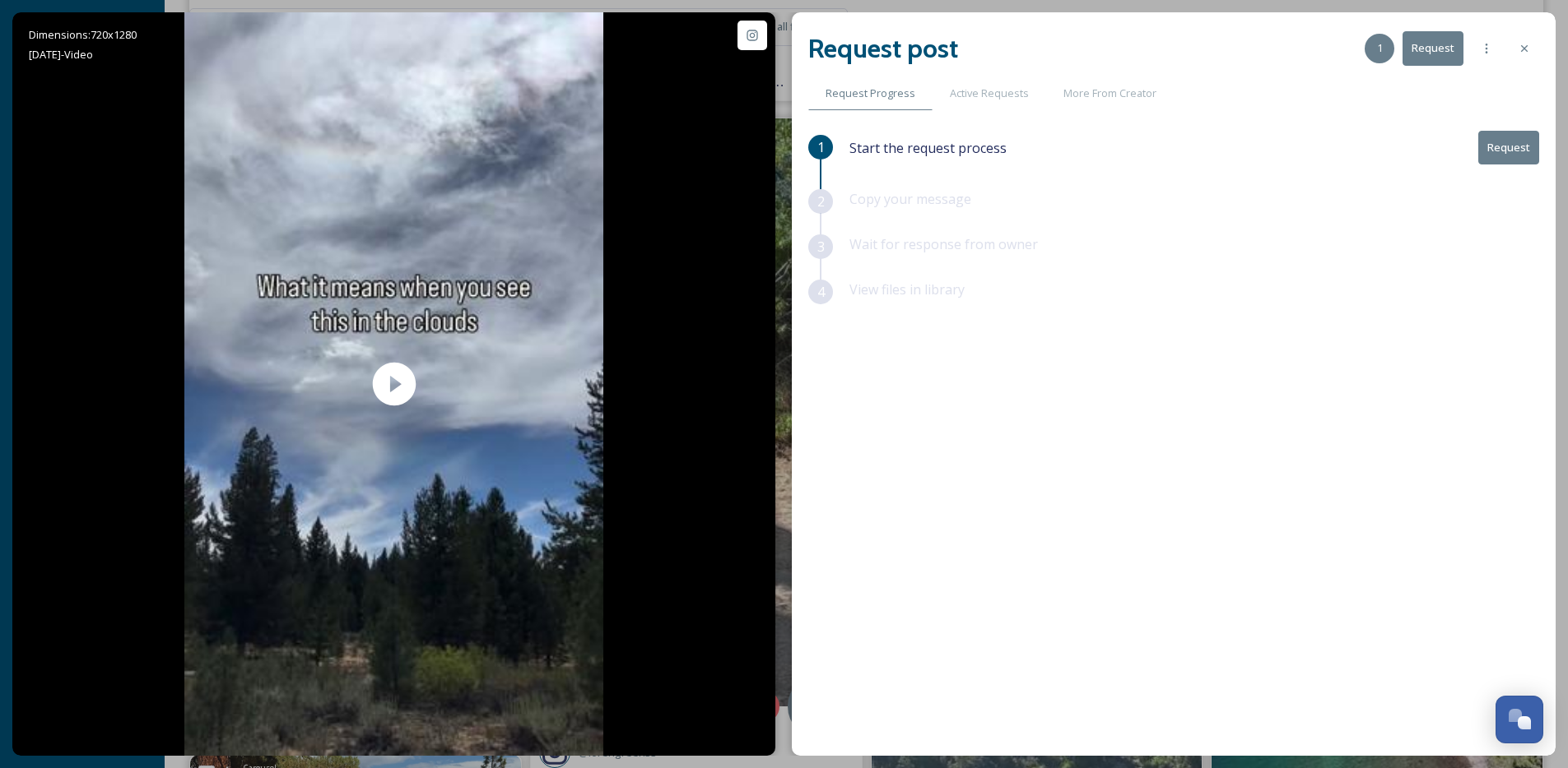
click at [1508, 35] on div "Request post 1 Request" at bounding box center [1174, 48] width 731 height 39
click at [1533, 45] on div at bounding box center [1524, 48] width 30 height 30
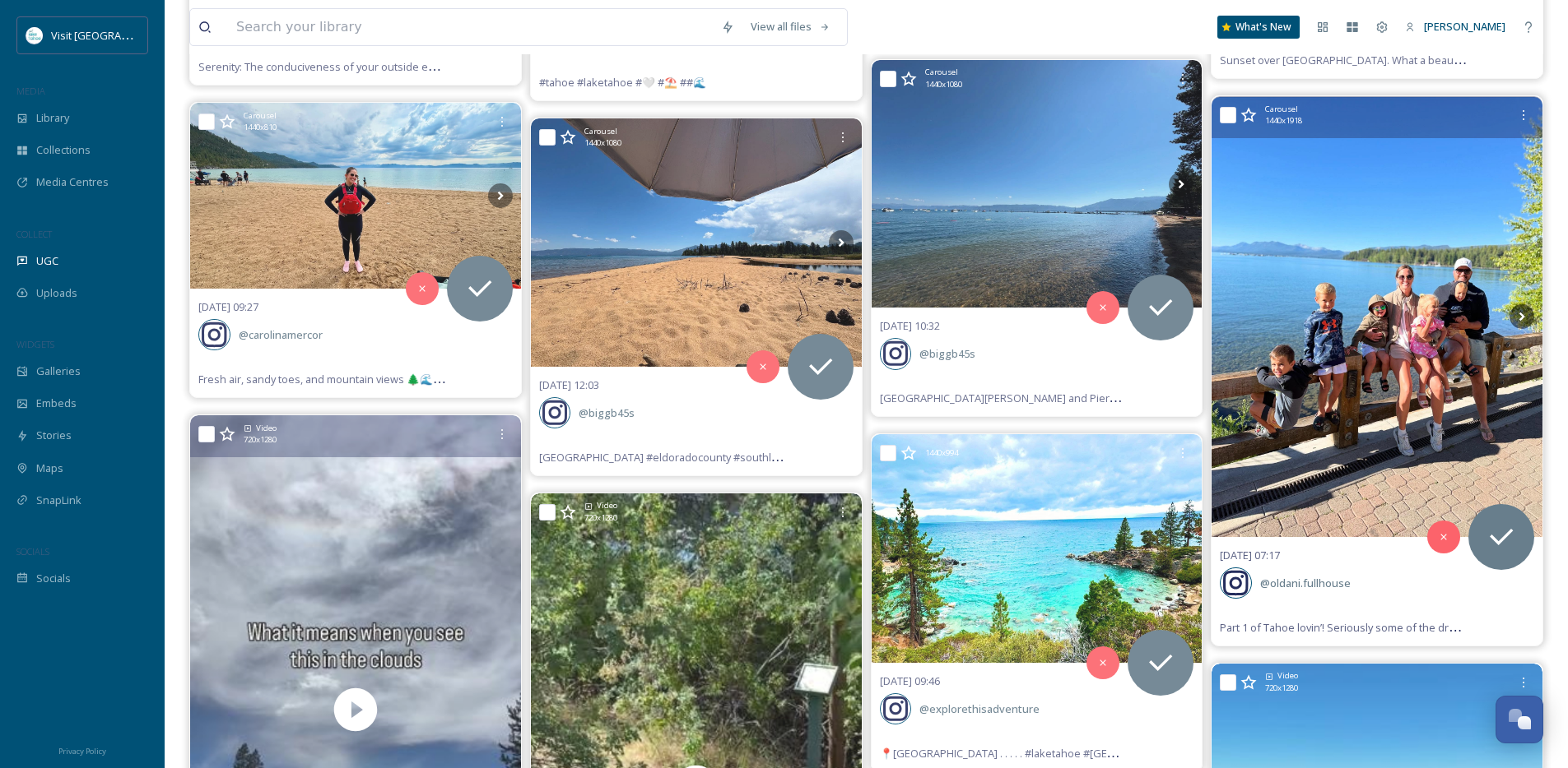
scroll to position [9251, 0]
click at [1525, 315] on icon at bounding box center [1522, 316] width 25 height 25
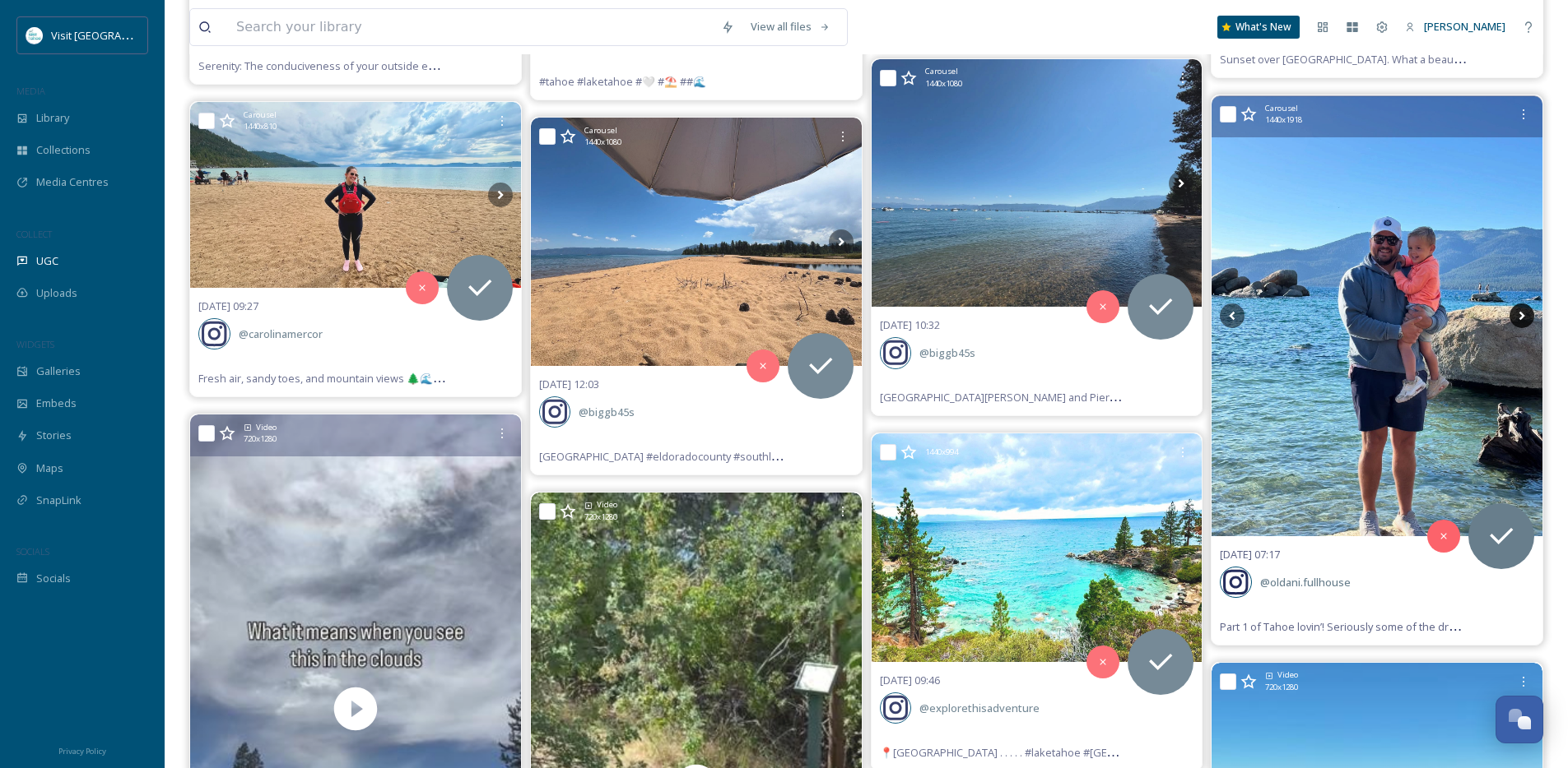
click at [1525, 315] on icon at bounding box center [1522, 316] width 25 height 25
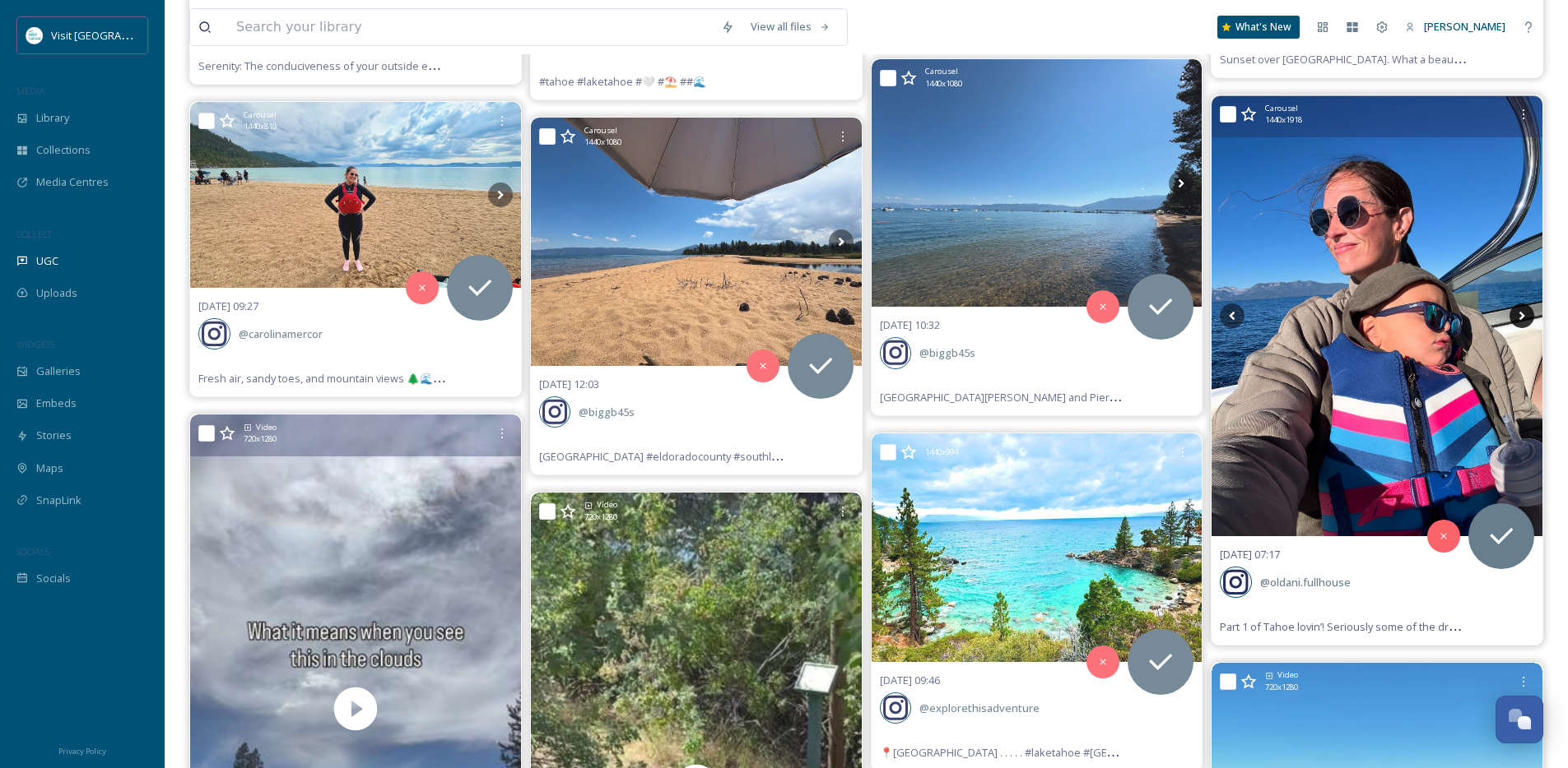
click at [1525, 315] on icon at bounding box center [1522, 316] width 25 height 25
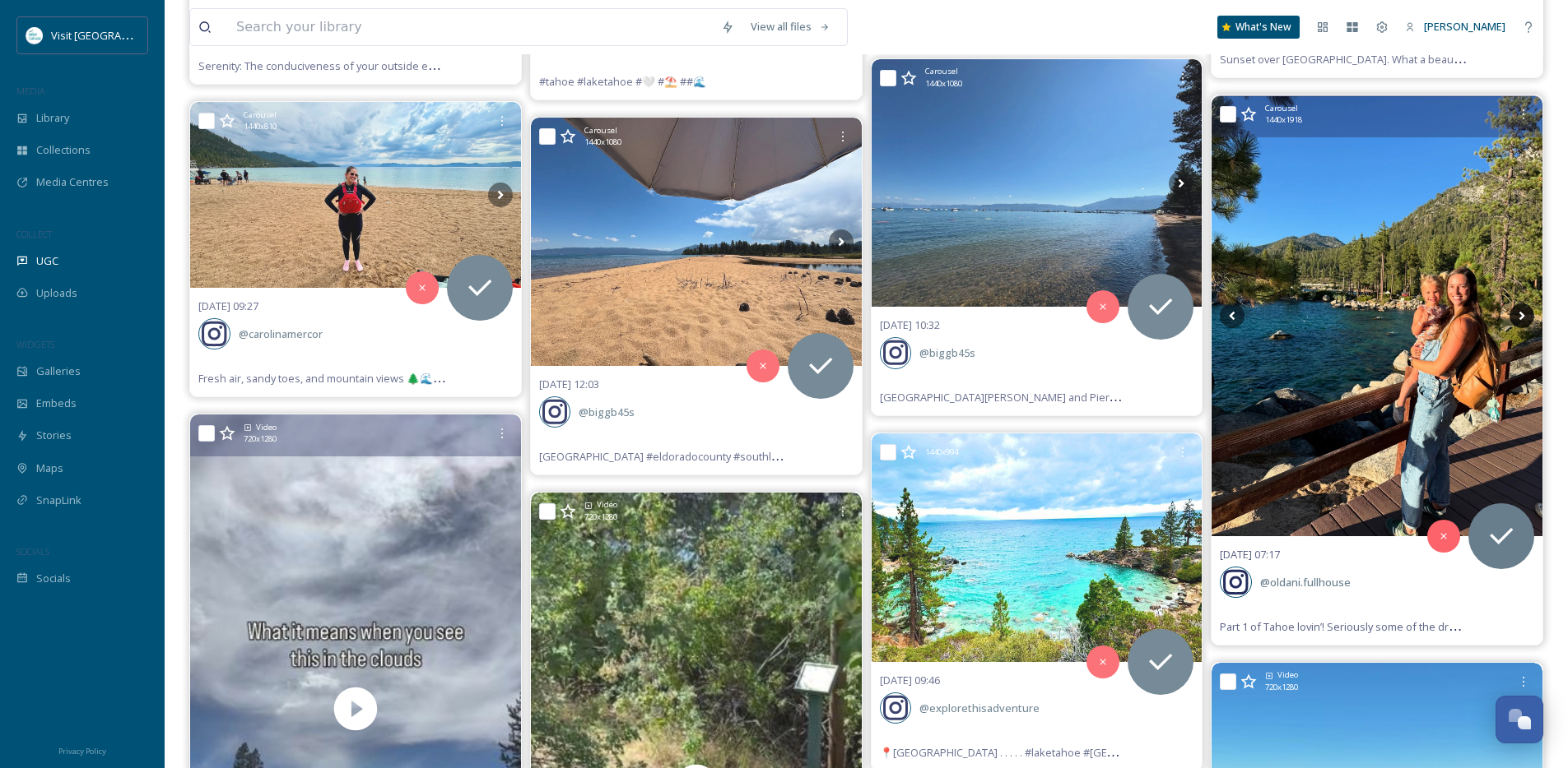
click at [1525, 315] on icon at bounding box center [1522, 316] width 25 height 25
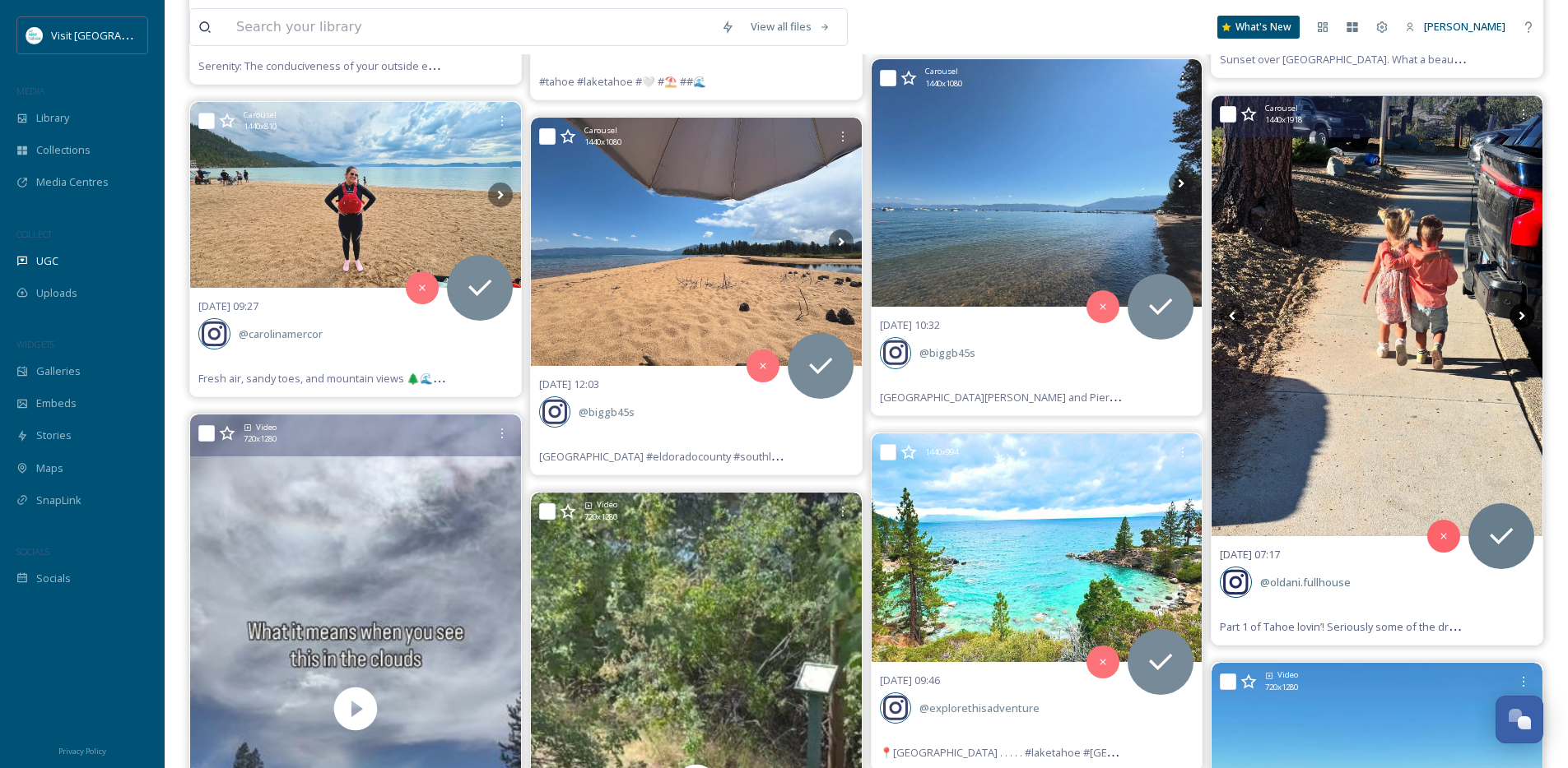
click at [1525, 315] on icon at bounding box center [1522, 316] width 25 height 25
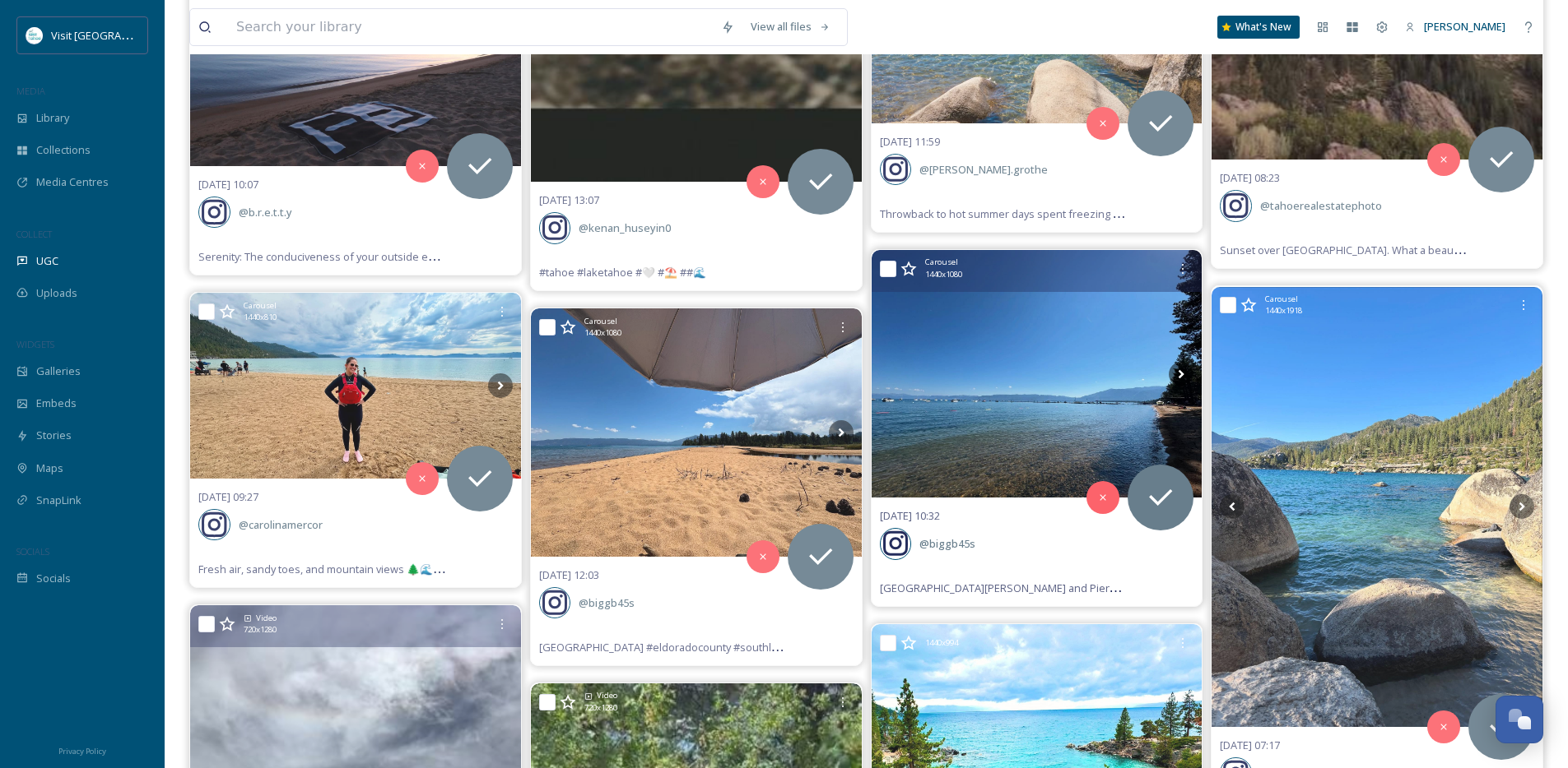
scroll to position [9037, 0]
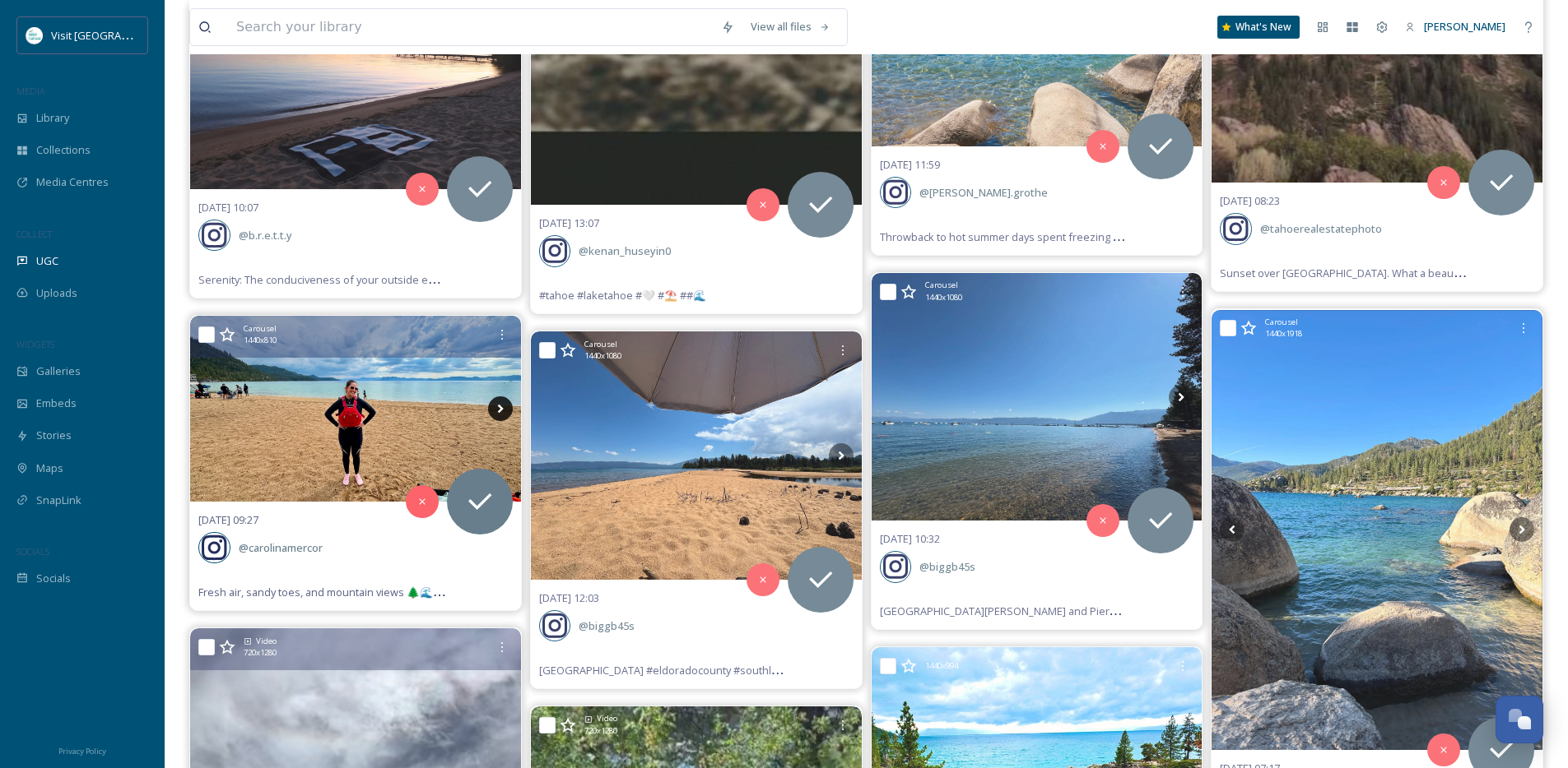
click at [497, 407] on icon at bounding box center [500, 409] width 25 height 25
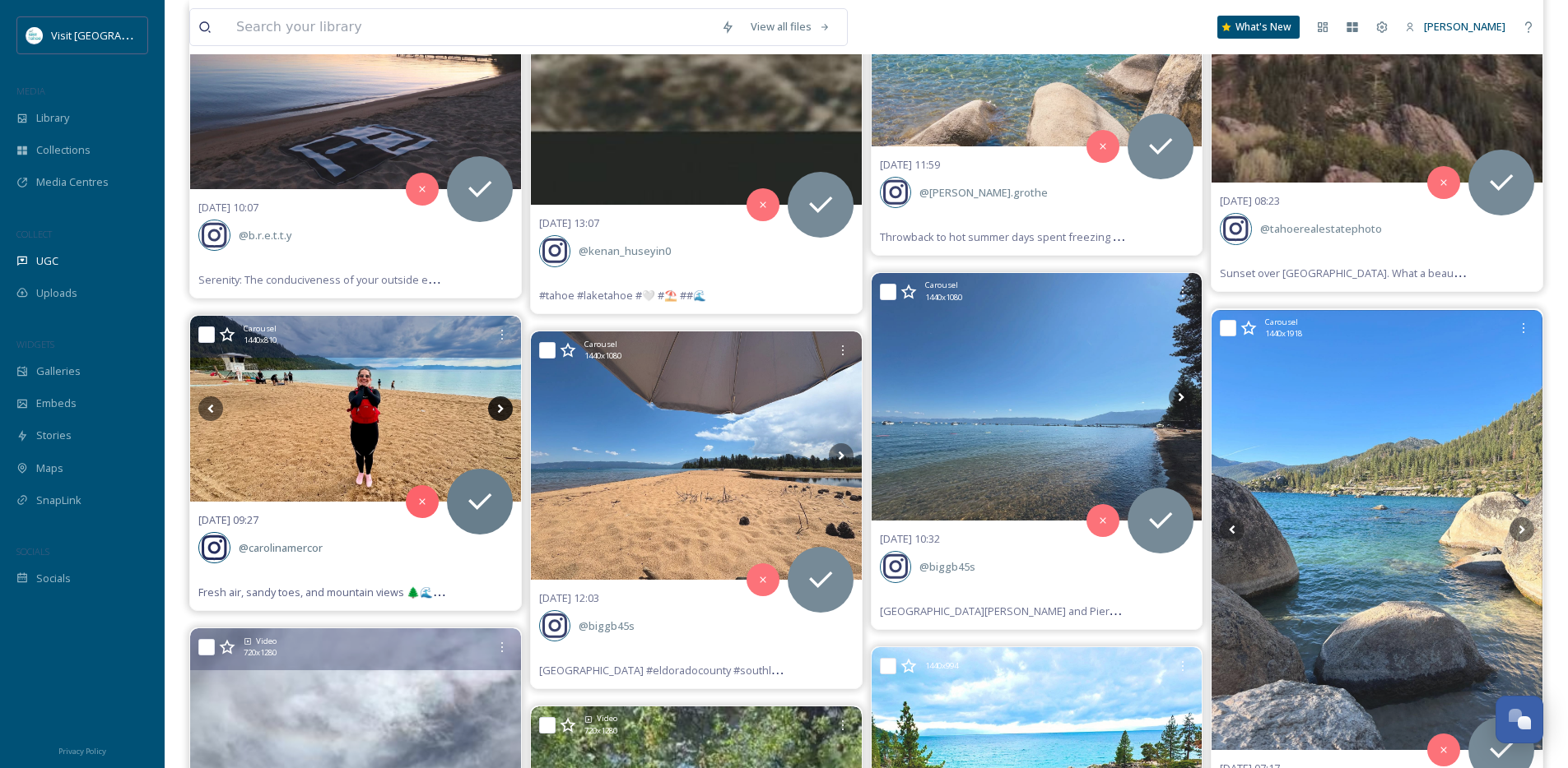
click at [497, 407] on icon at bounding box center [500, 409] width 25 height 25
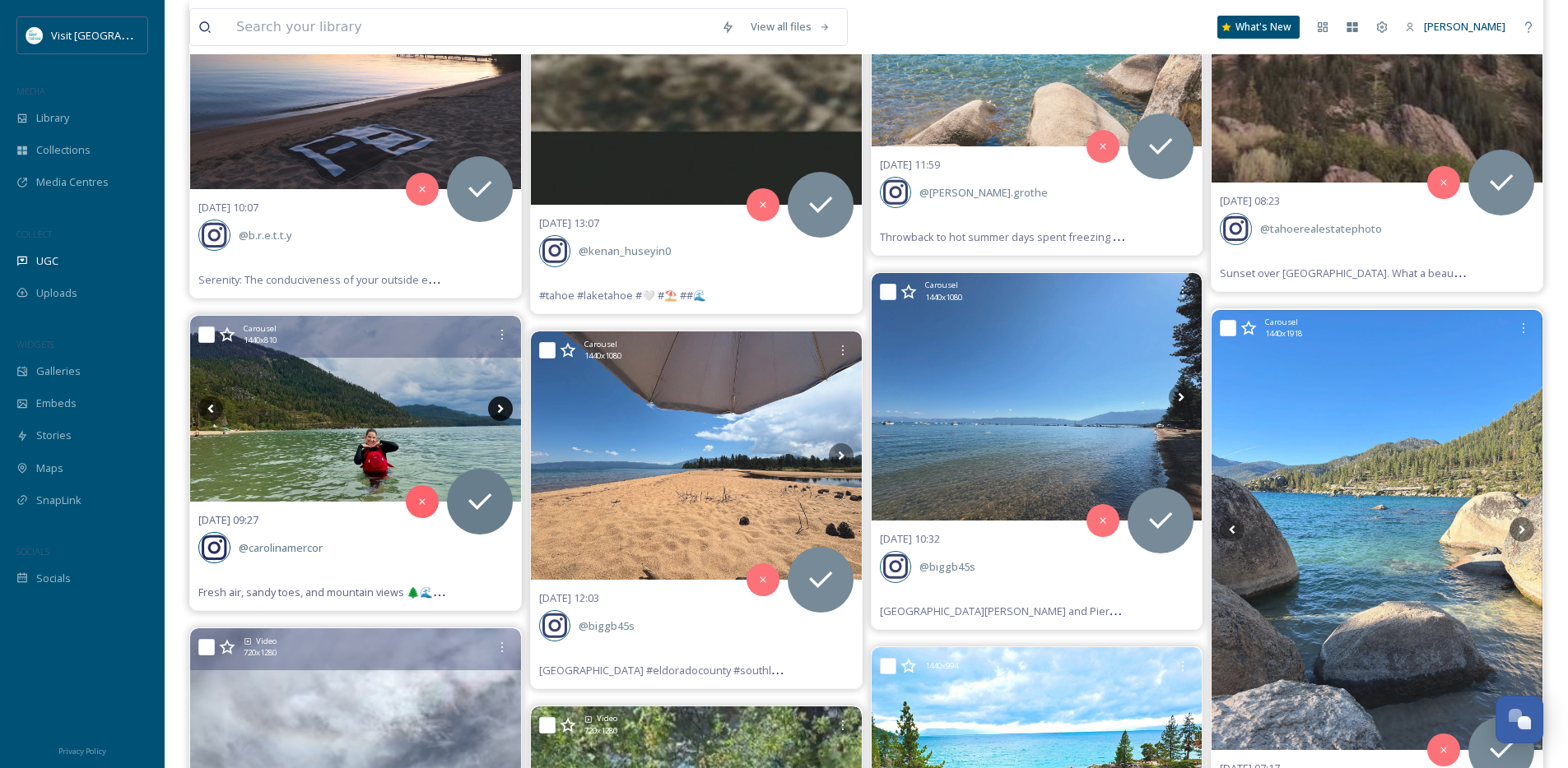
click at [497, 407] on icon at bounding box center [500, 409] width 25 height 25
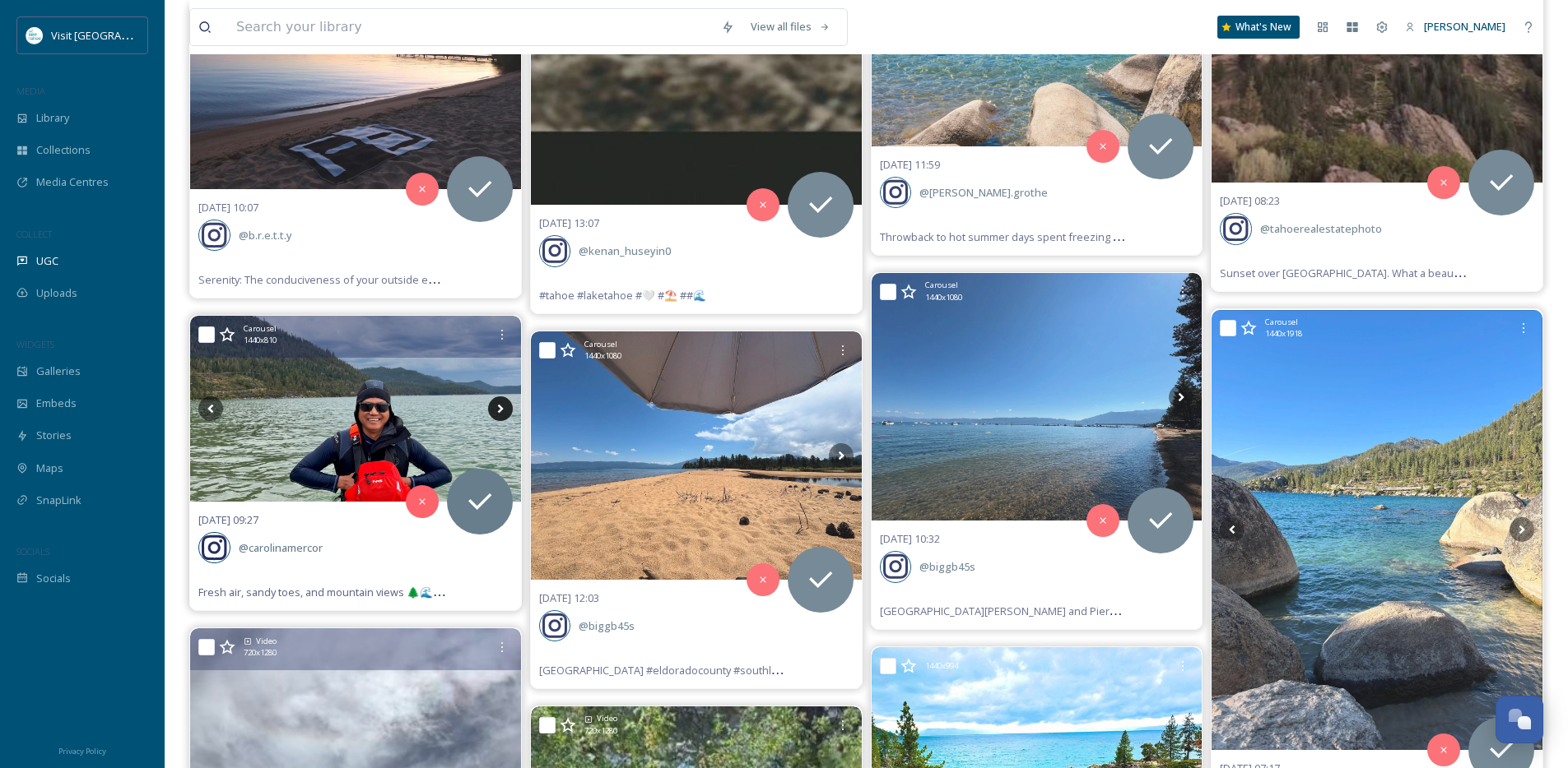
click at [497, 407] on icon at bounding box center [500, 409] width 25 height 25
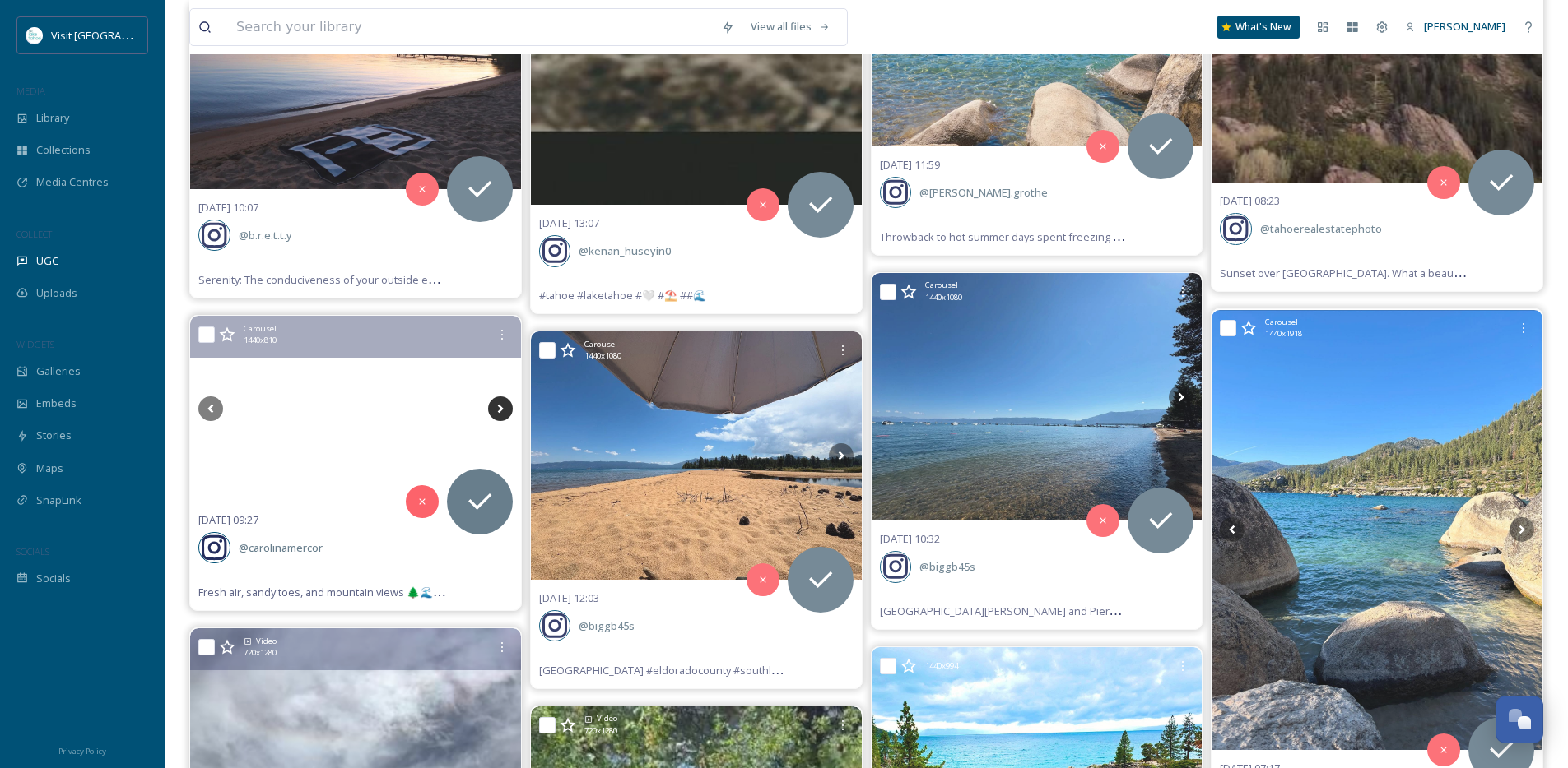
click at [497, 407] on icon at bounding box center [500, 409] width 25 height 25
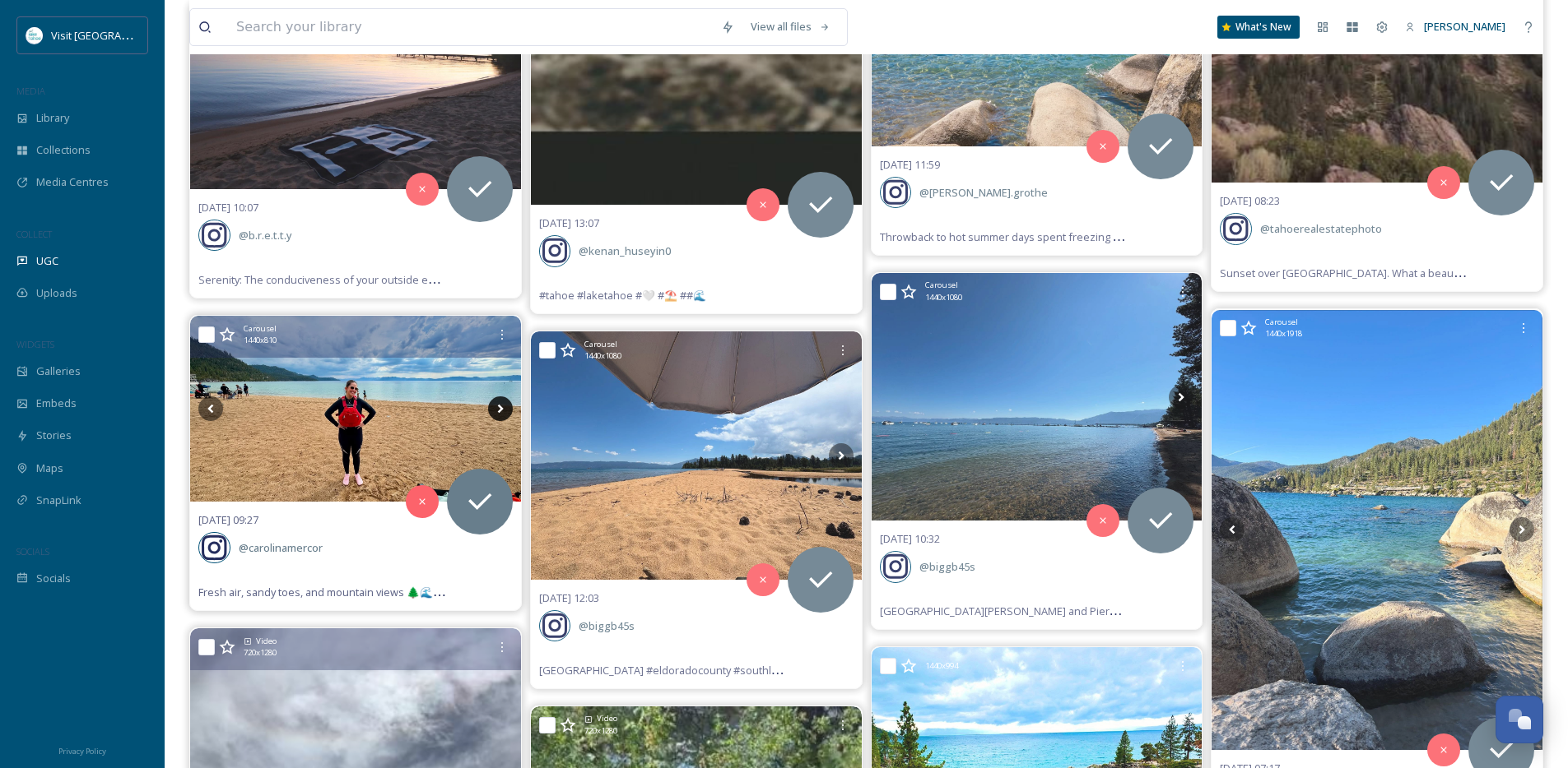
click at [497, 407] on icon at bounding box center [500, 409] width 25 height 25
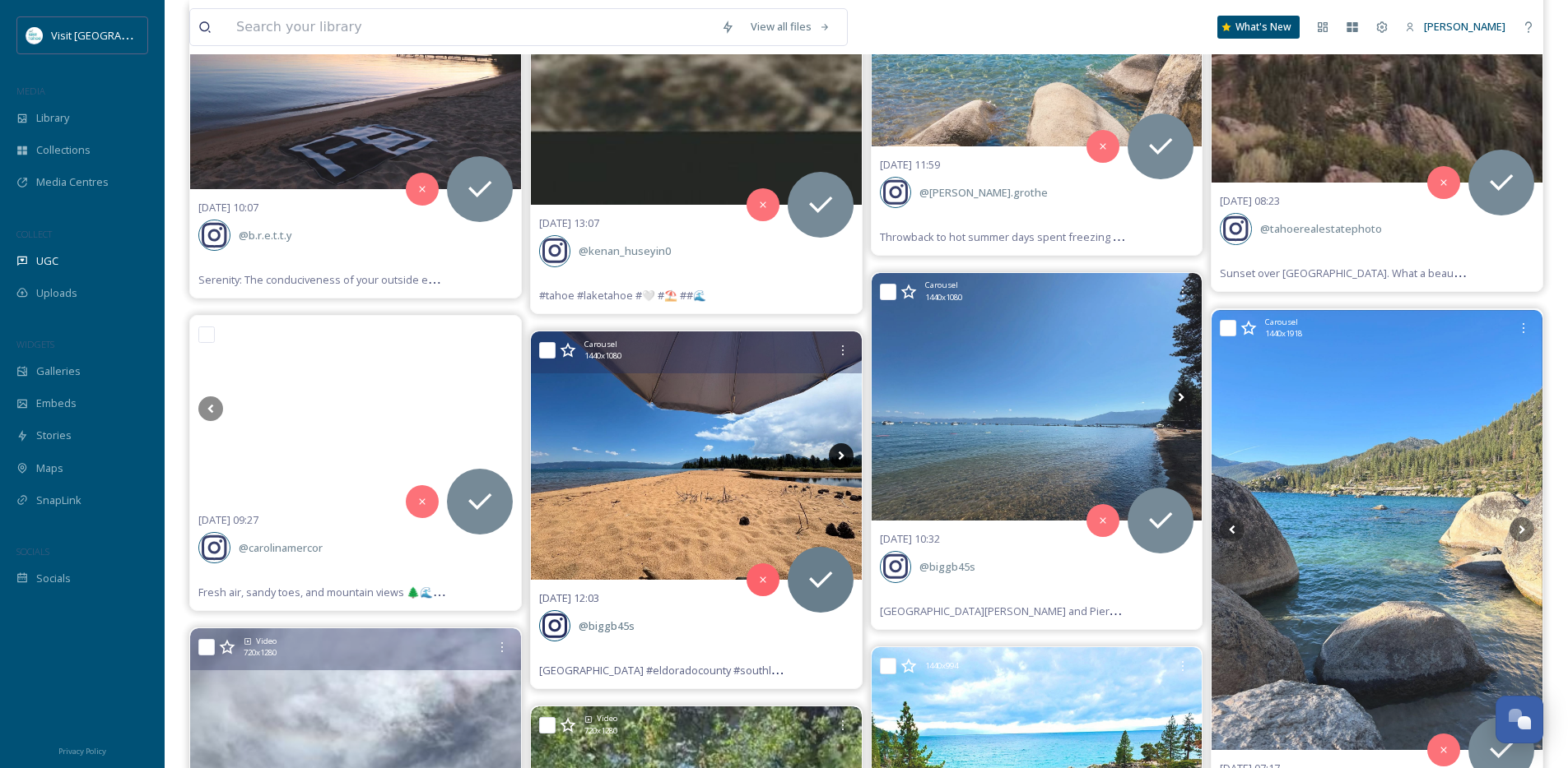
click at [839, 458] on icon at bounding box center [841, 455] width 6 height 9
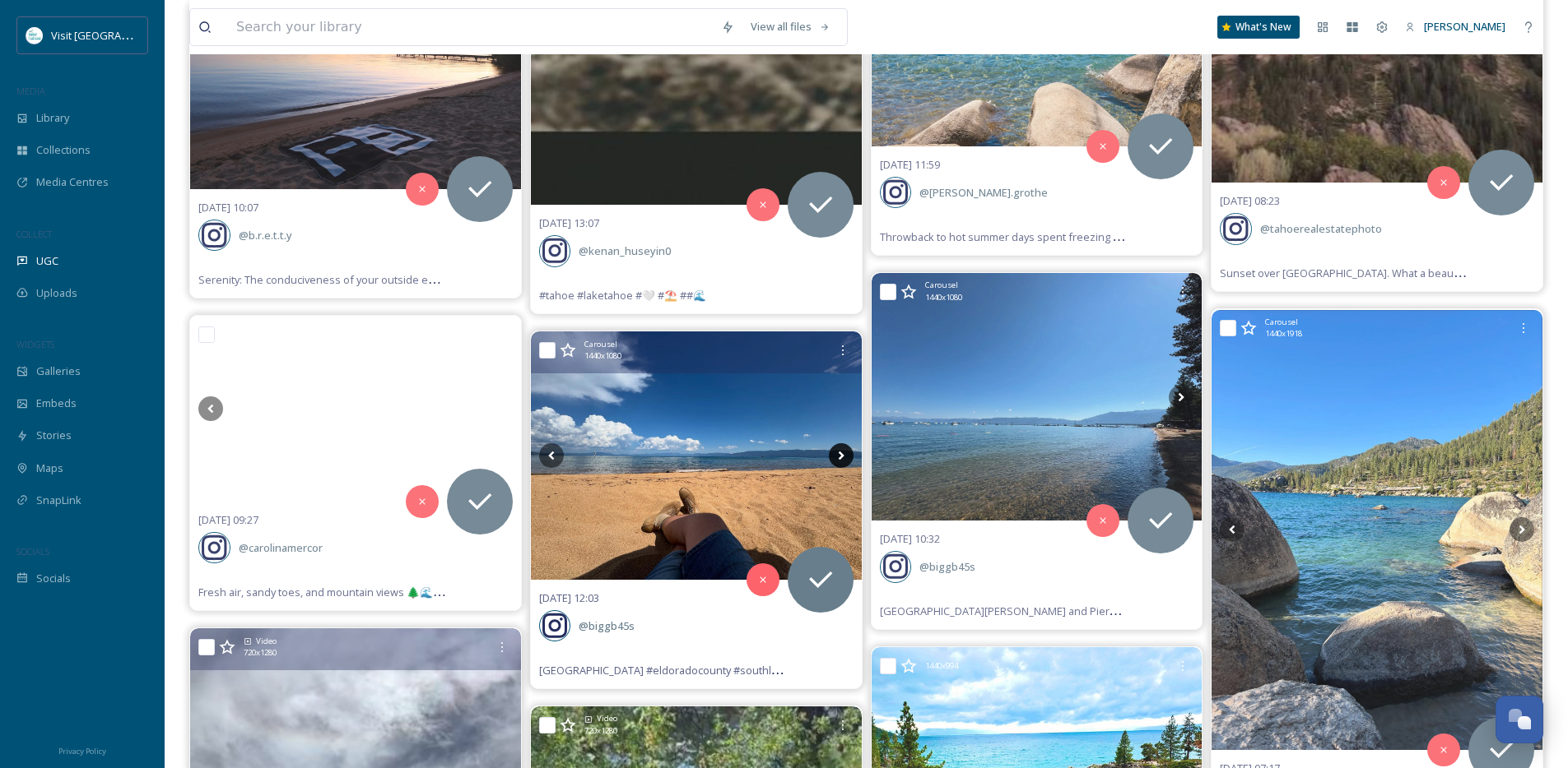
click at [839, 458] on icon at bounding box center [841, 455] width 6 height 9
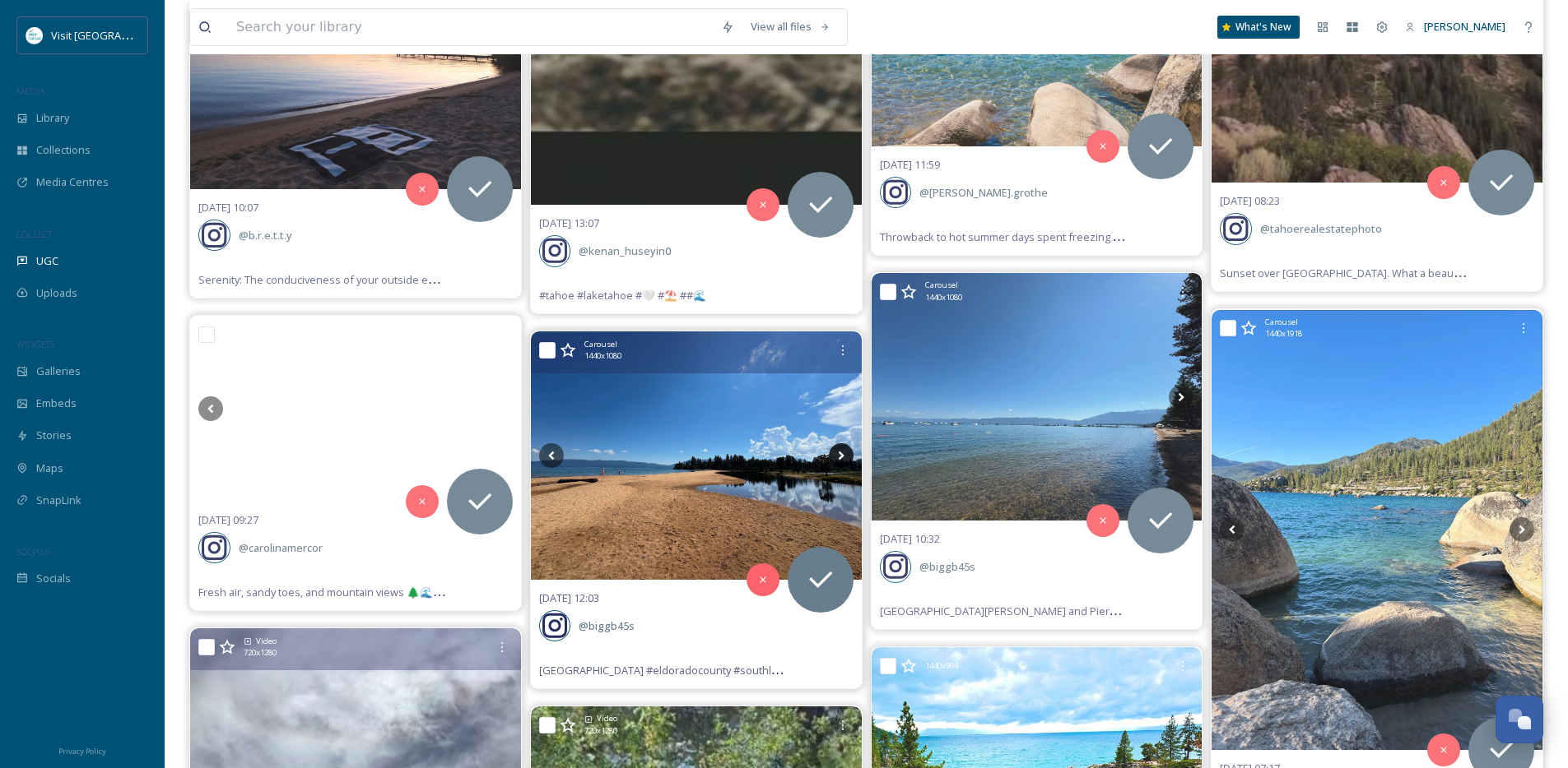
click at [839, 458] on icon at bounding box center [841, 455] width 6 height 9
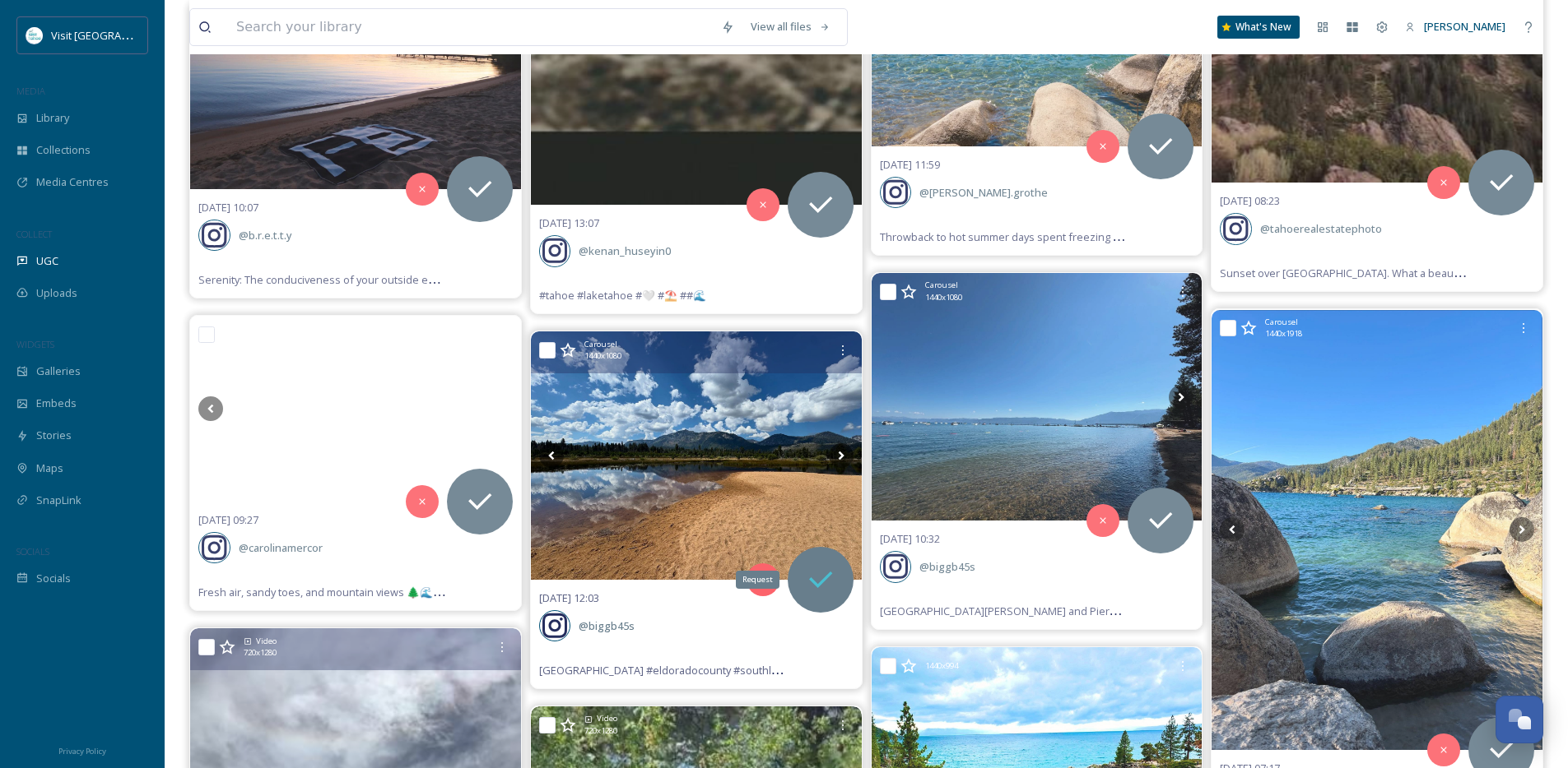
click at [812, 588] on icon at bounding box center [820, 580] width 33 height 33
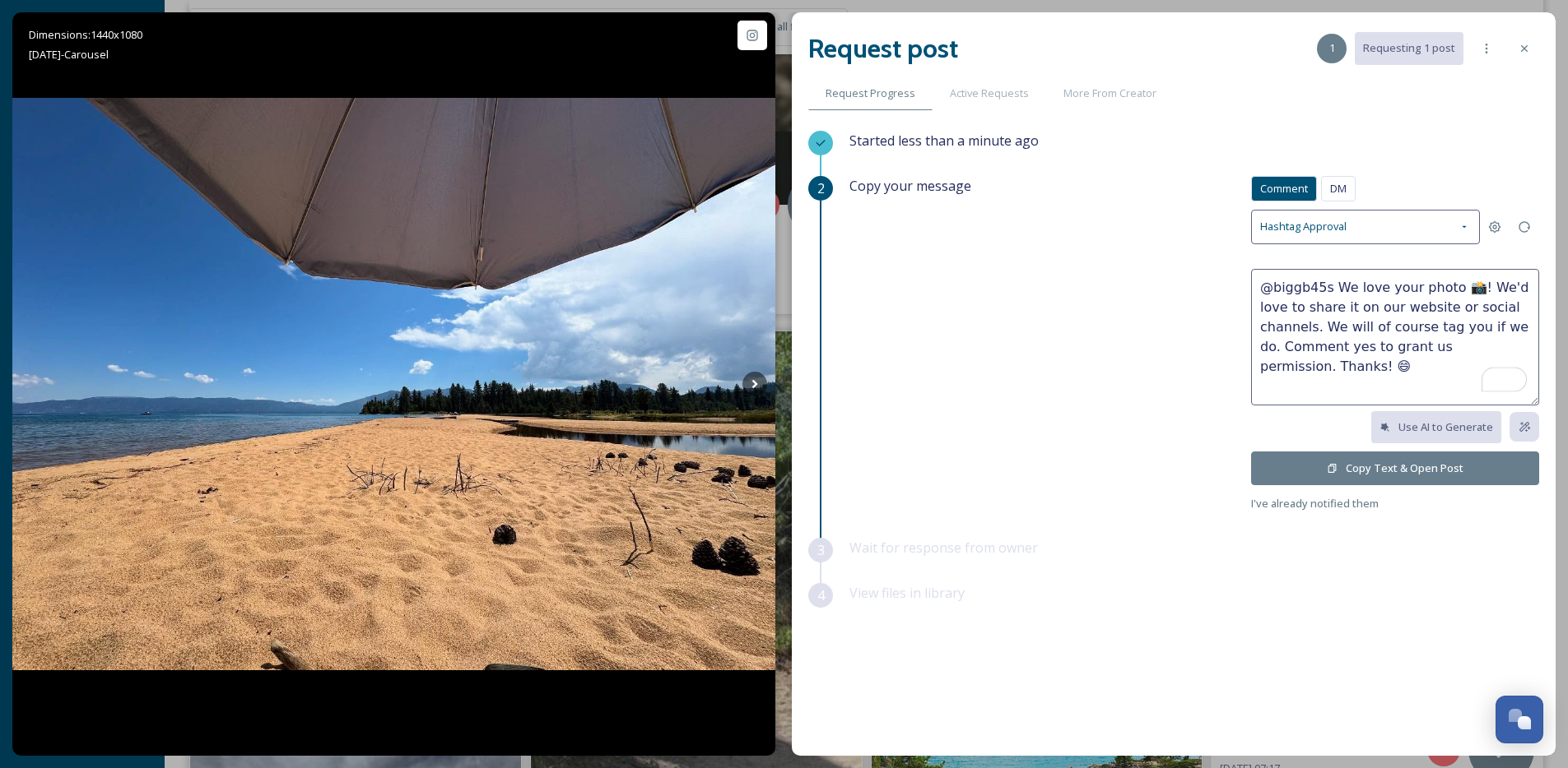
drag, startPoint x: 1467, startPoint y: 286, endPoint x: 1335, endPoint y: 293, distance: 132.2
click at [1335, 293] on textarea "@biggb45s We love your photo 📸! We'd love to share it on our website or social …" at bounding box center [1395, 337] width 288 height 137
click at [1299, 309] on textarea "@biggb45s Such pretty photos! We'd love to share it on our website or social ch…" at bounding box center [1395, 337] width 288 height 137
type textarea "@biggb45s Such pretty photos! We'd love to share on our website or social chann…"
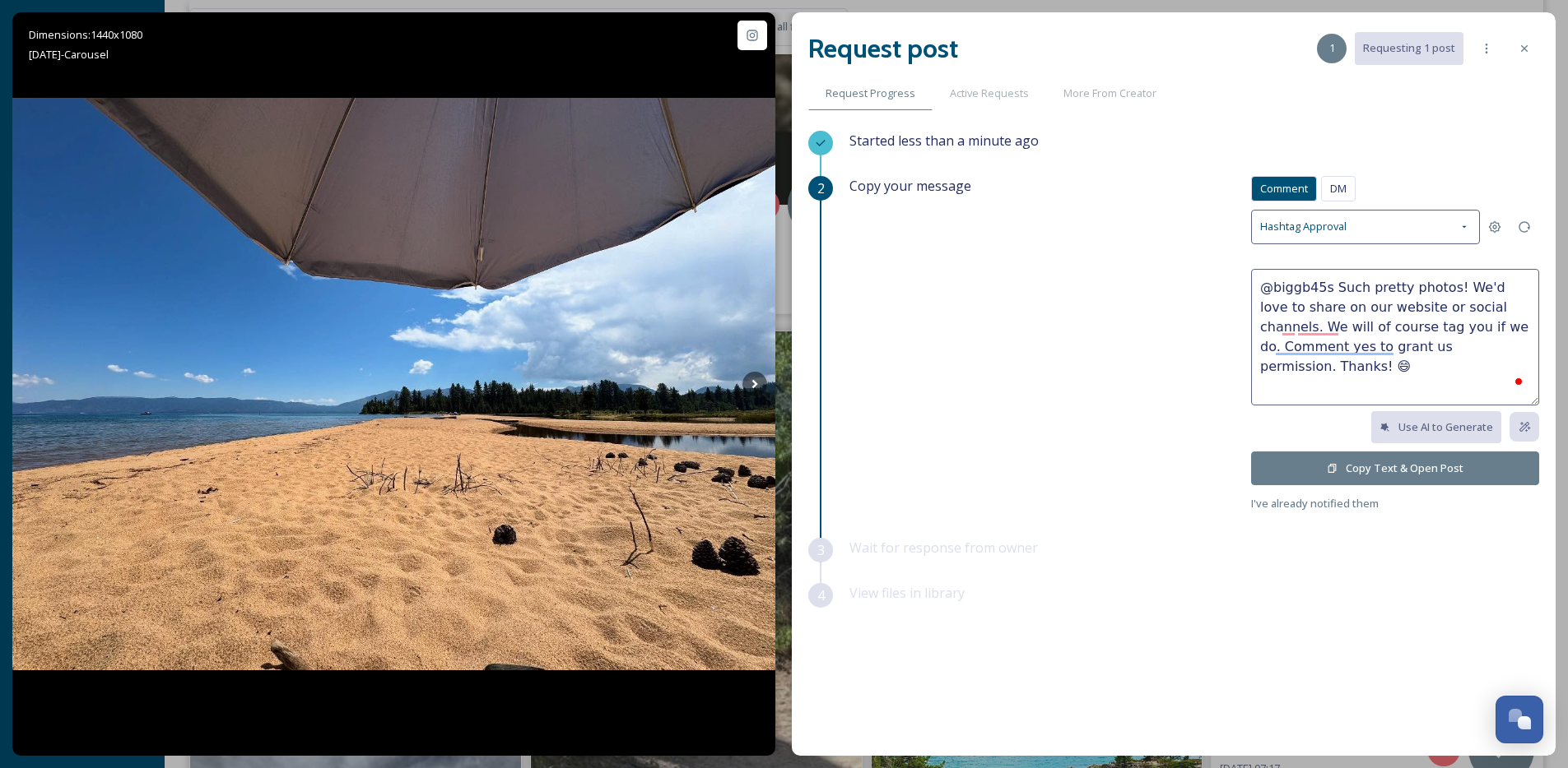
click at [1287, 479] on button "Copy Text & Open Post" at bounding box center [1395, 468] width 288 height 33
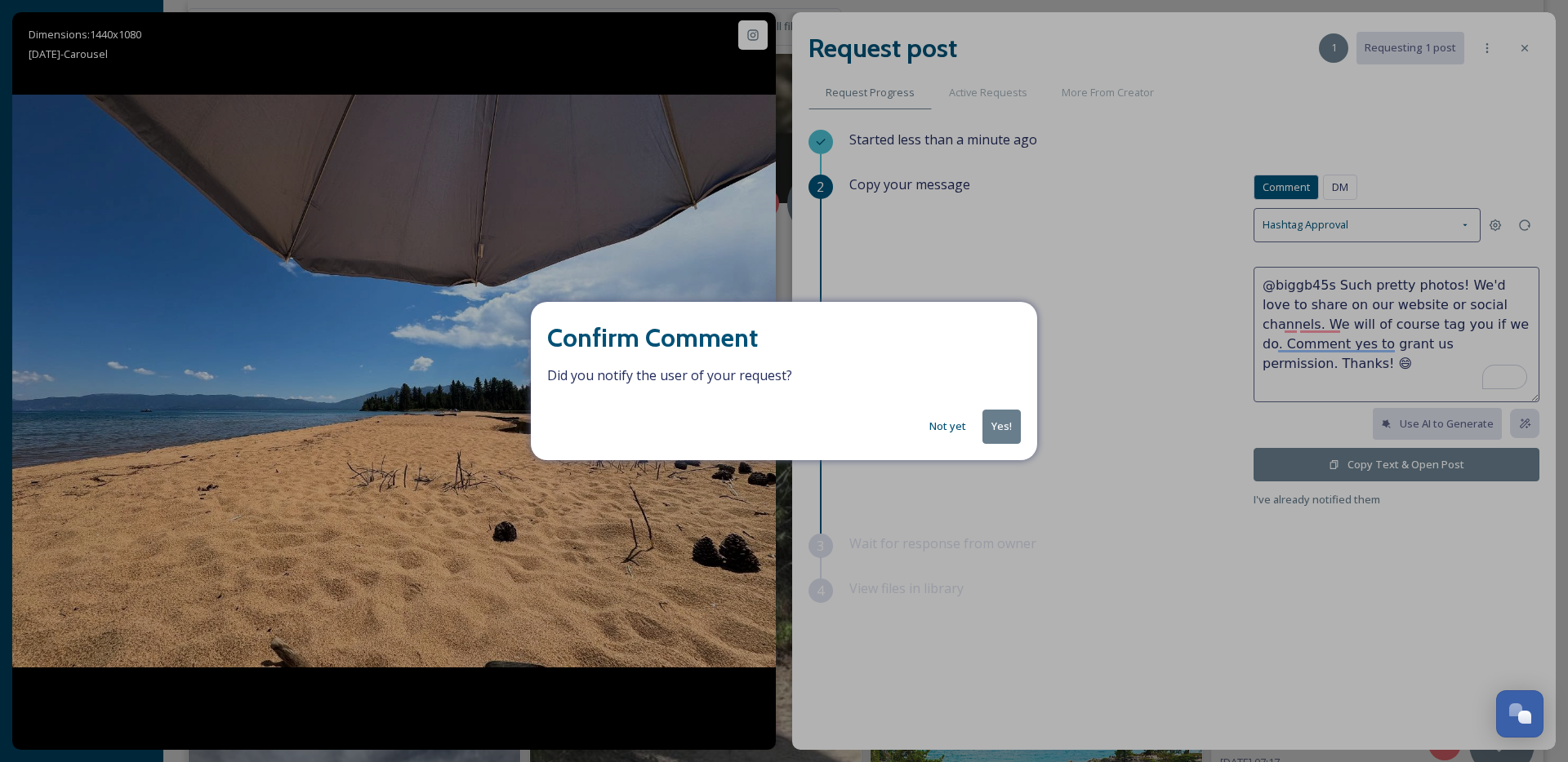
click at [994, 431] on button "Yes!" at bounding box center [1001, 426] width 38 height 33
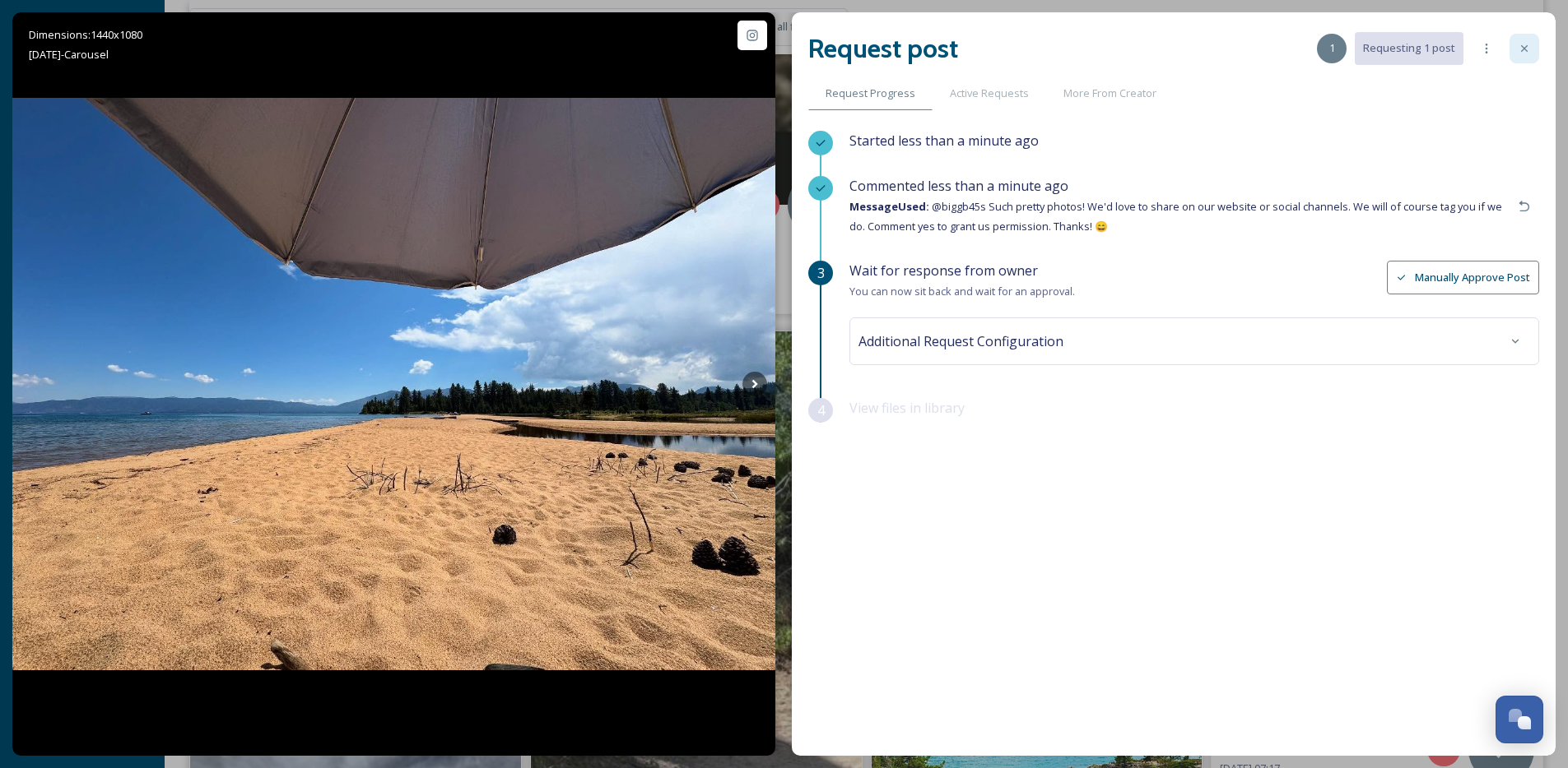
click at [1522, 42] on icon at bounding box center [1524, 49] width 13 height 13
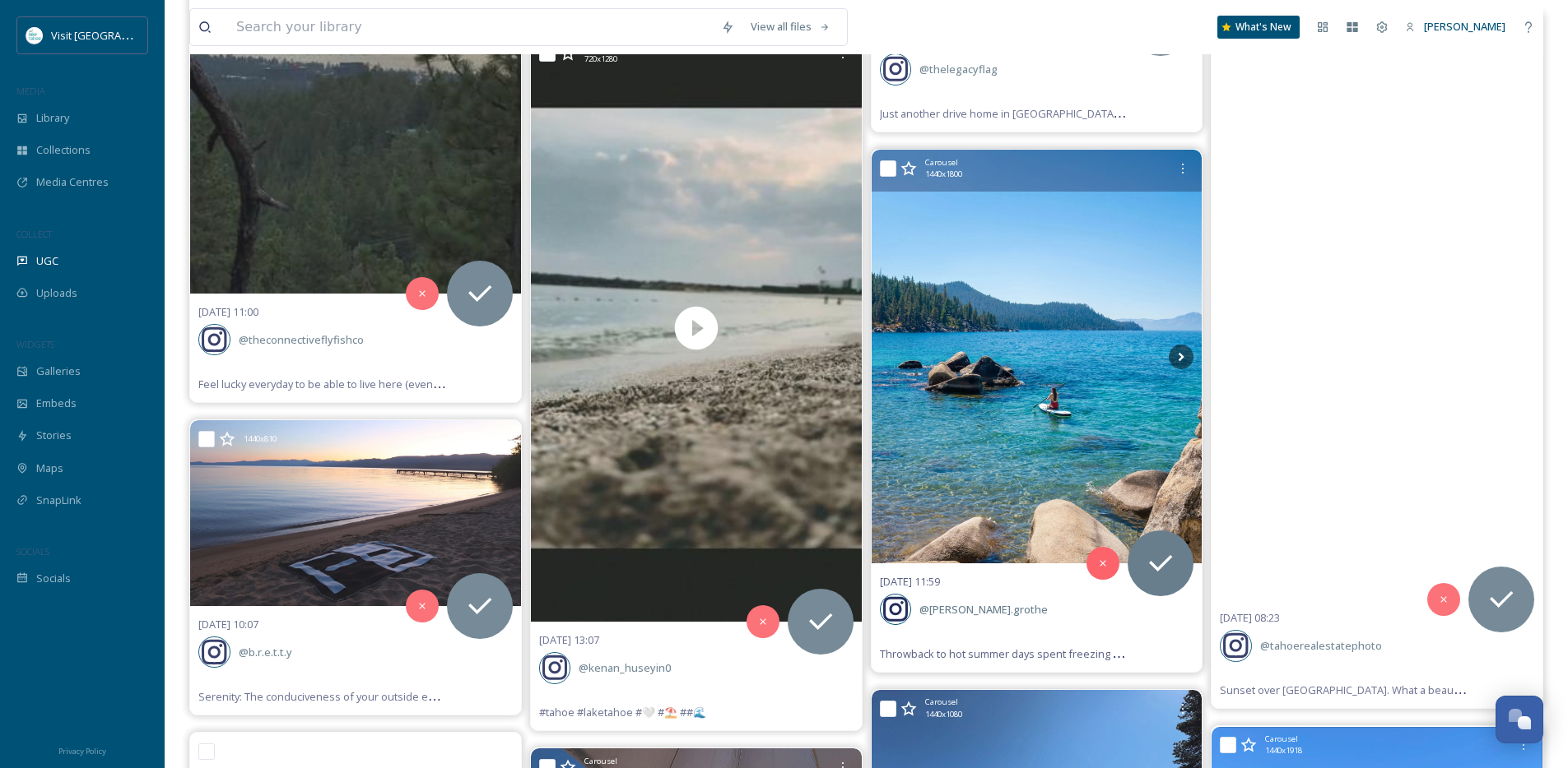
scroll to position [8618, 0]
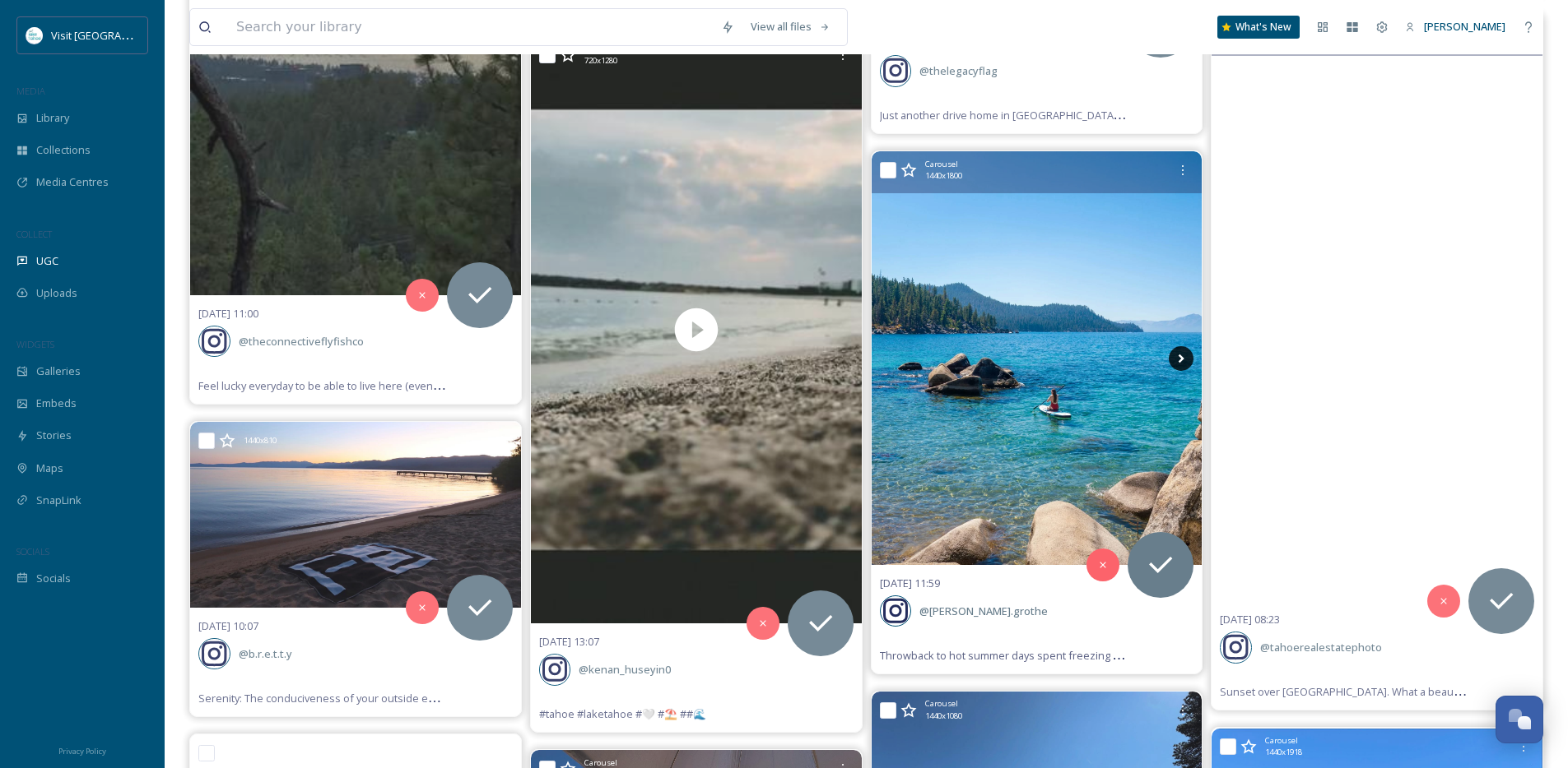
click at [1179, 360] on icon at bounding box center [1182, 359] width 25 height 25
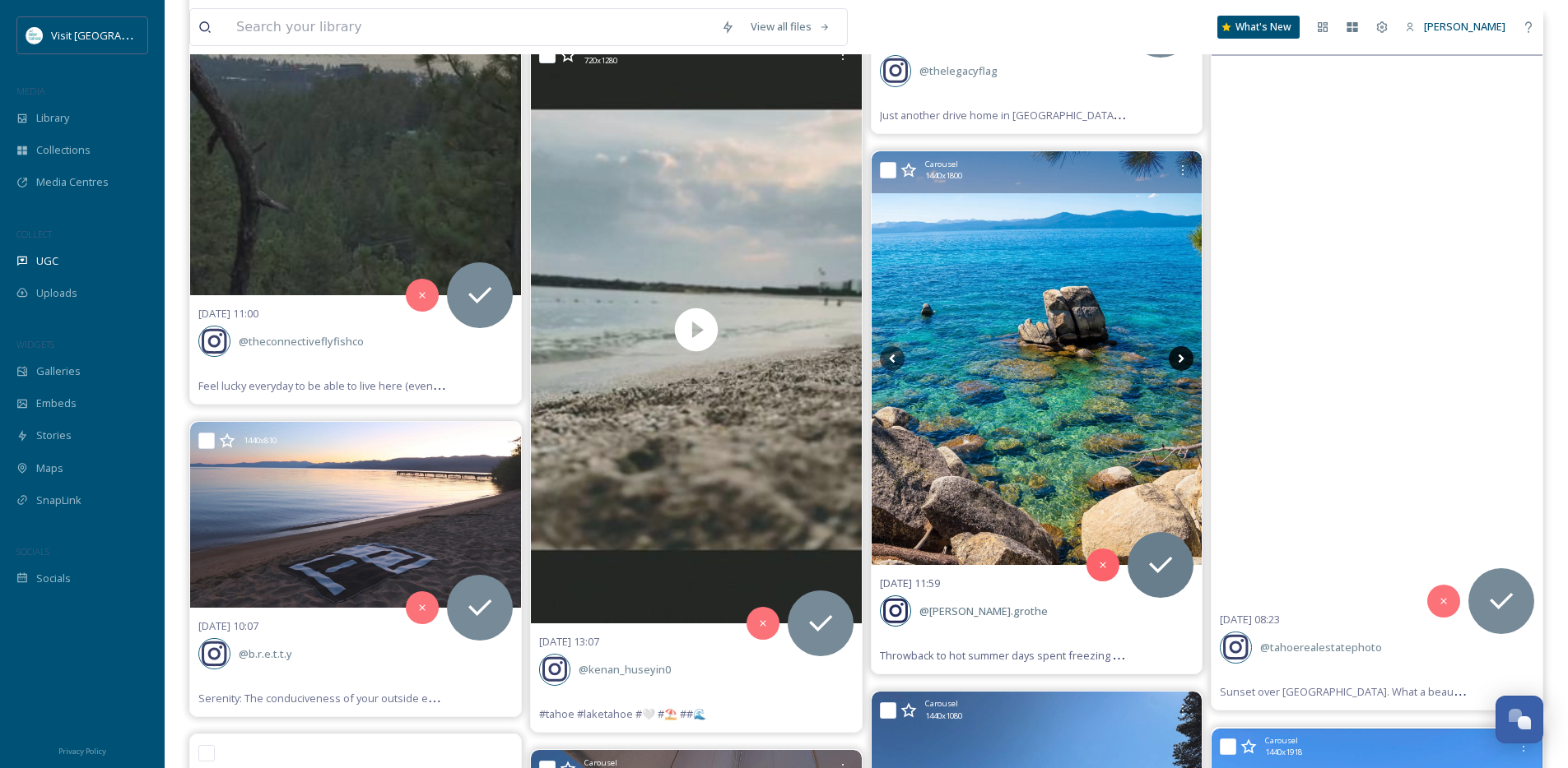
click at [1179, 360] on icon at bounding box center [1182, 359] width 25 height 25
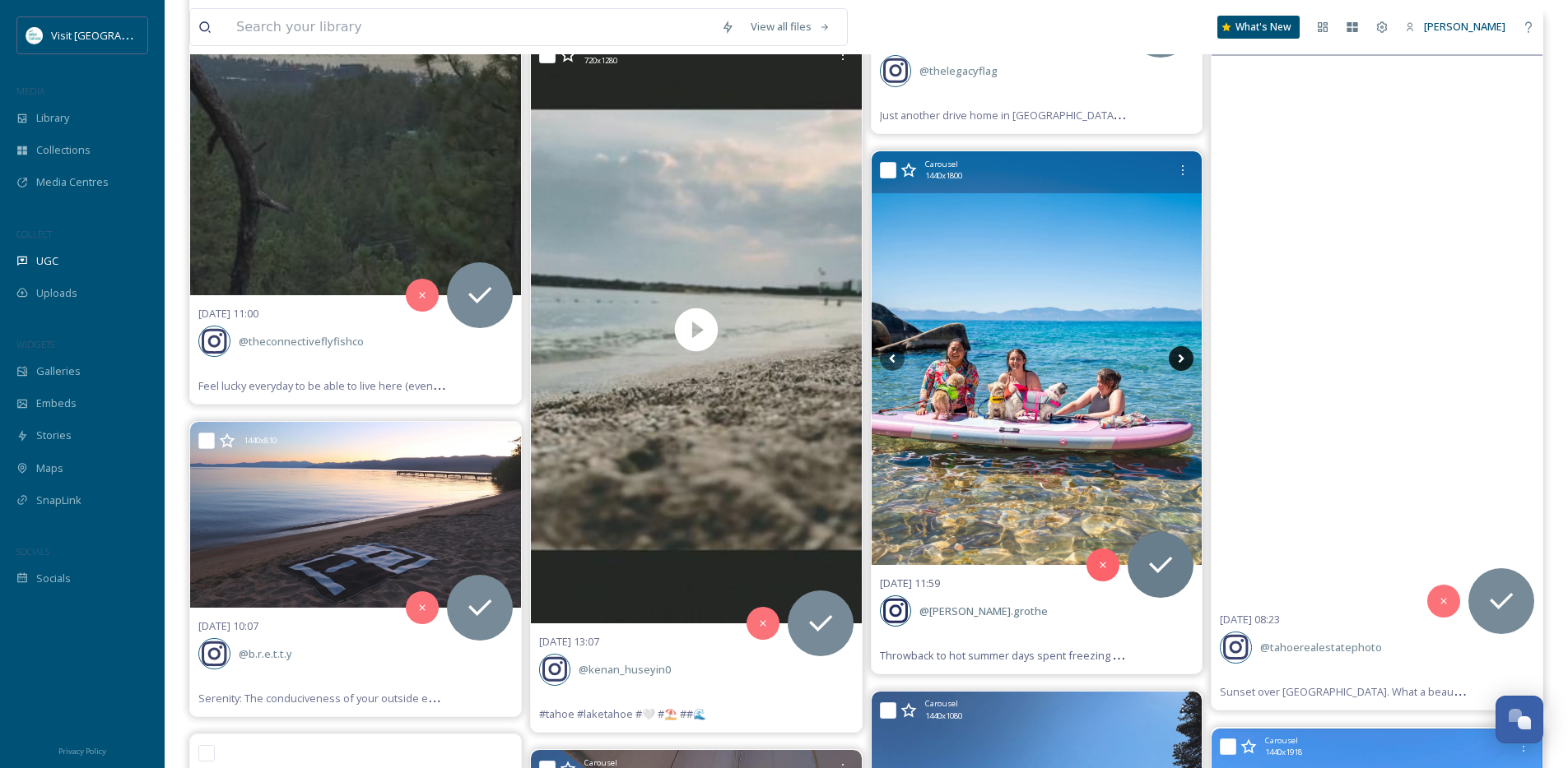
click at [1179, 360] on icon at bounding box center [1182, 359] width 25 height 25
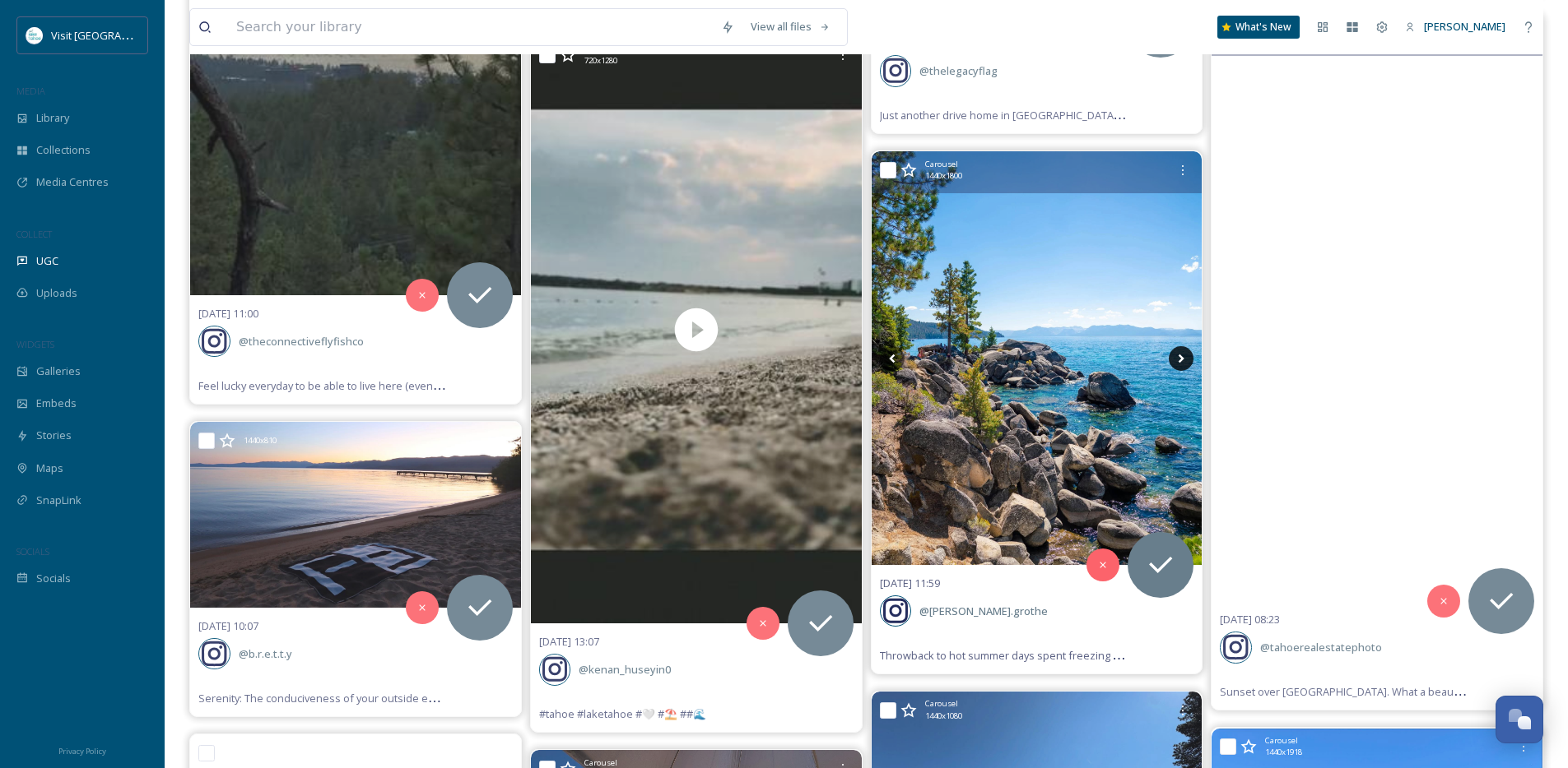
click at [1179, 360] on icon at bounding box center [1182, 359] width 25 height 25
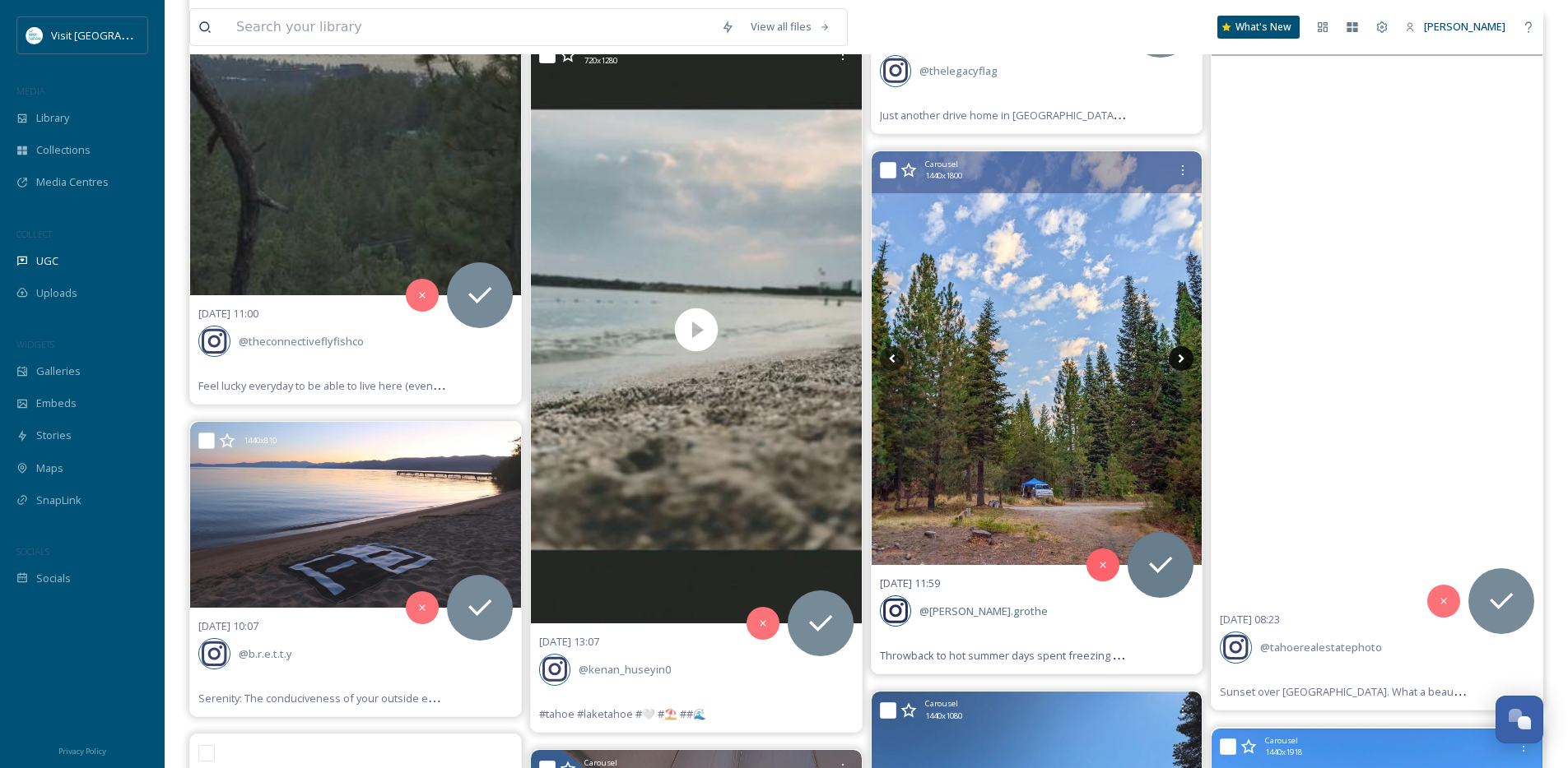
click at [1179, 360] on icon at bounding box center [1182, 359] width 25 height 25
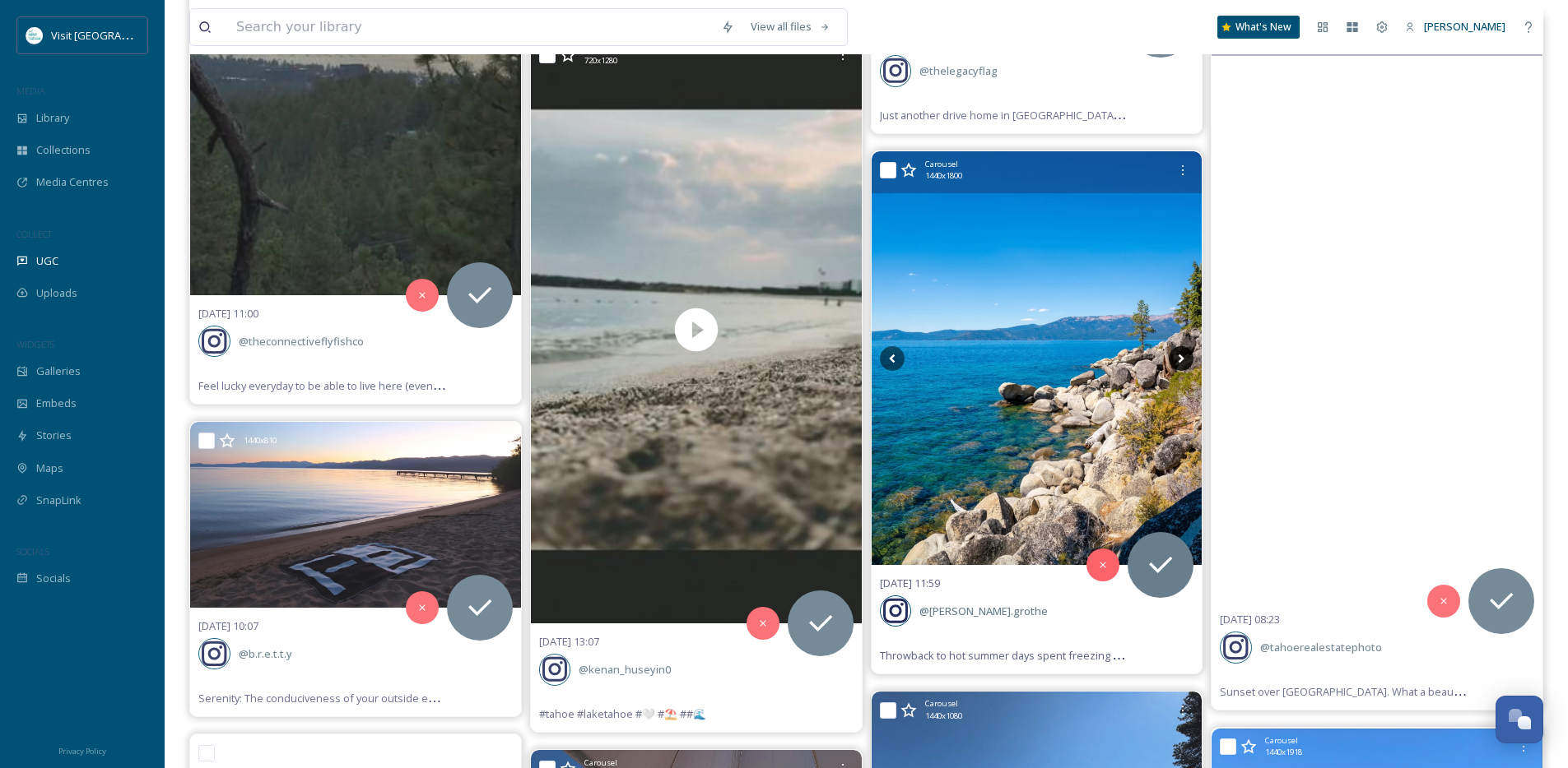
click at [1179, 360] on icon at bounding box center [1182, 359] width 25 height 25
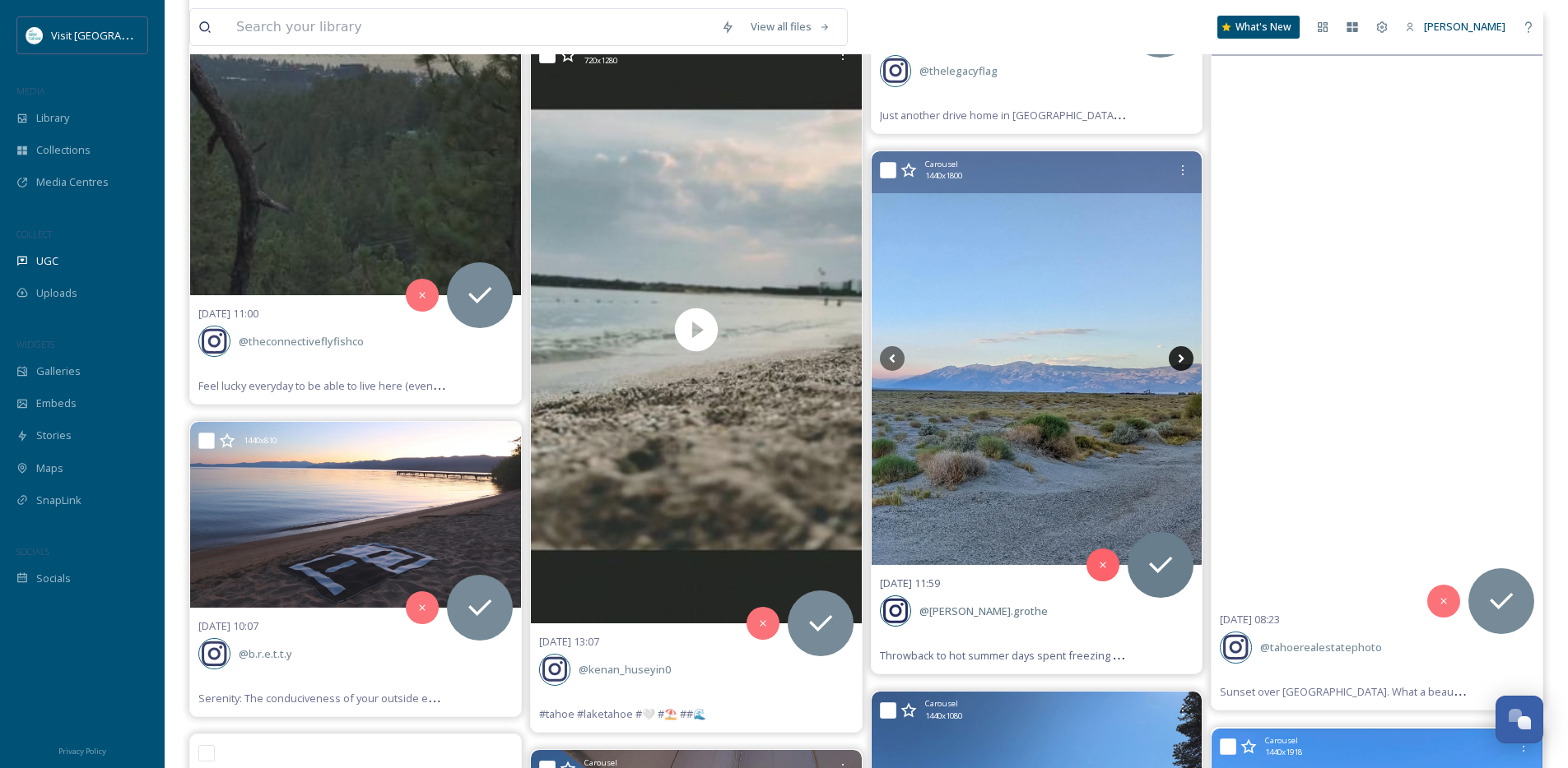
click at [1179, 360] on icon at bounding box center [1182, 359] width 25 height 25
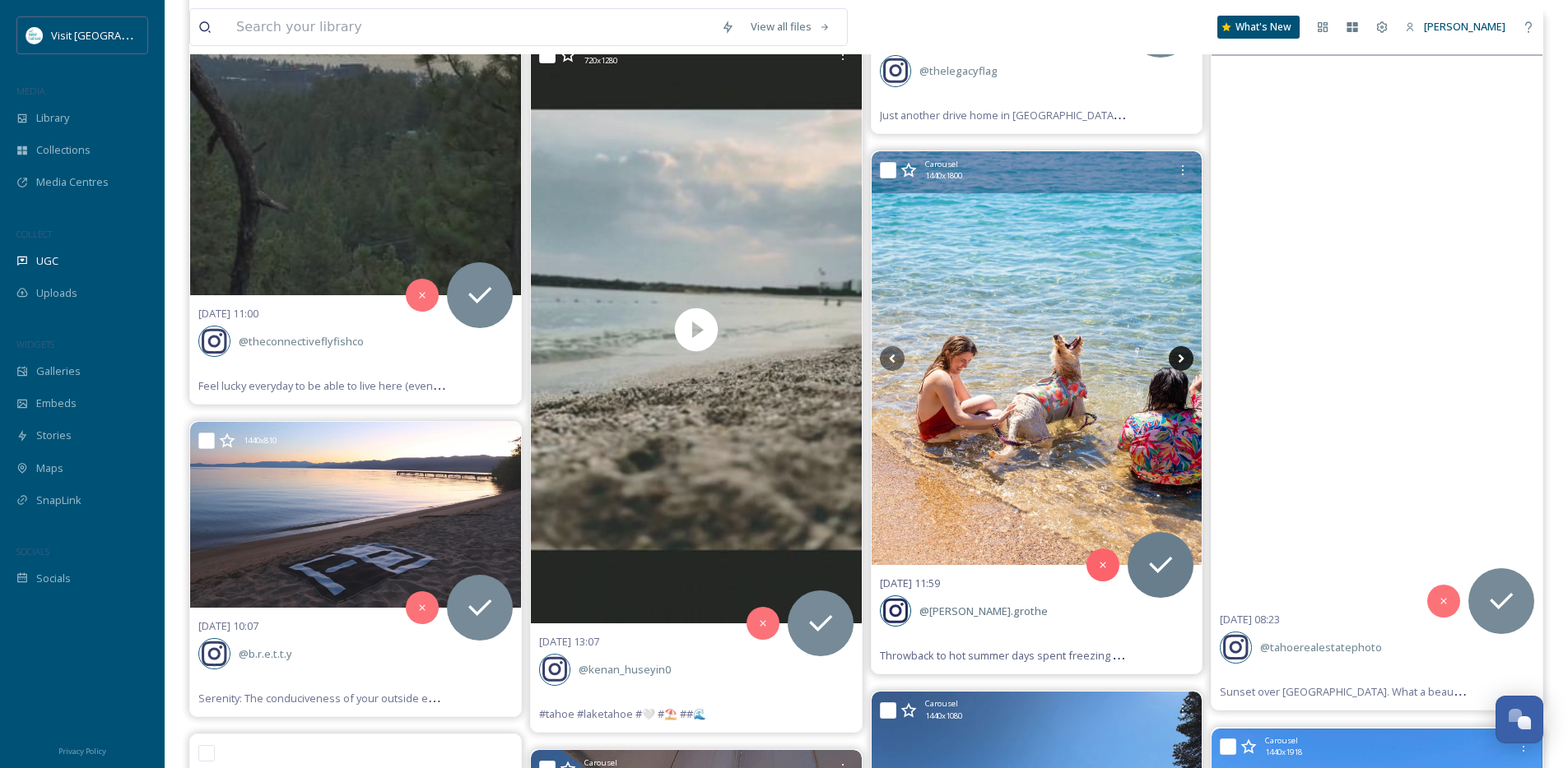
click at [1179, 360] on icon at bounding box center [1182, 359] width 25 height 25
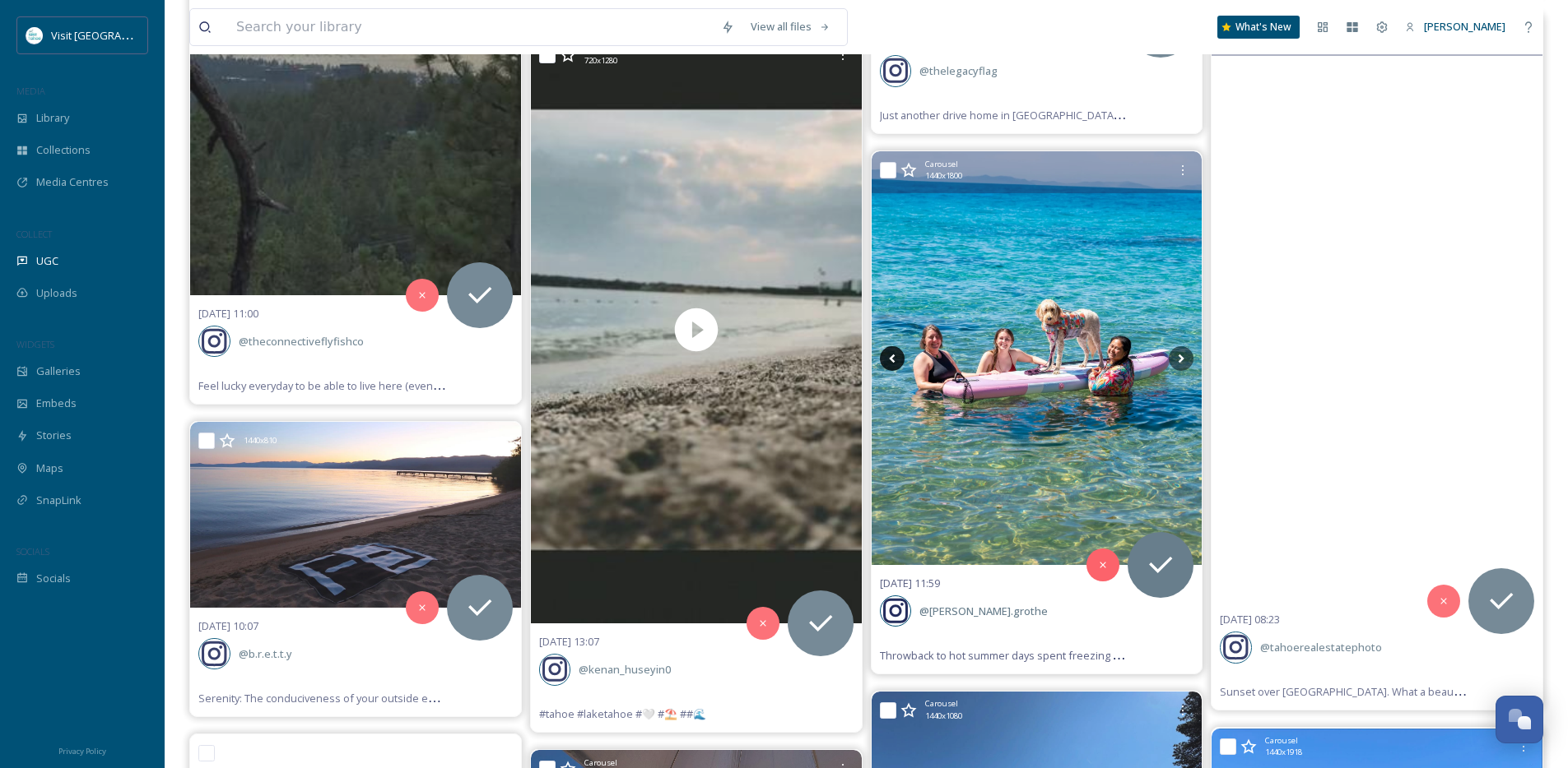
click at [891, 356] on icon at bounding box center [893, 359] width 25 height 25
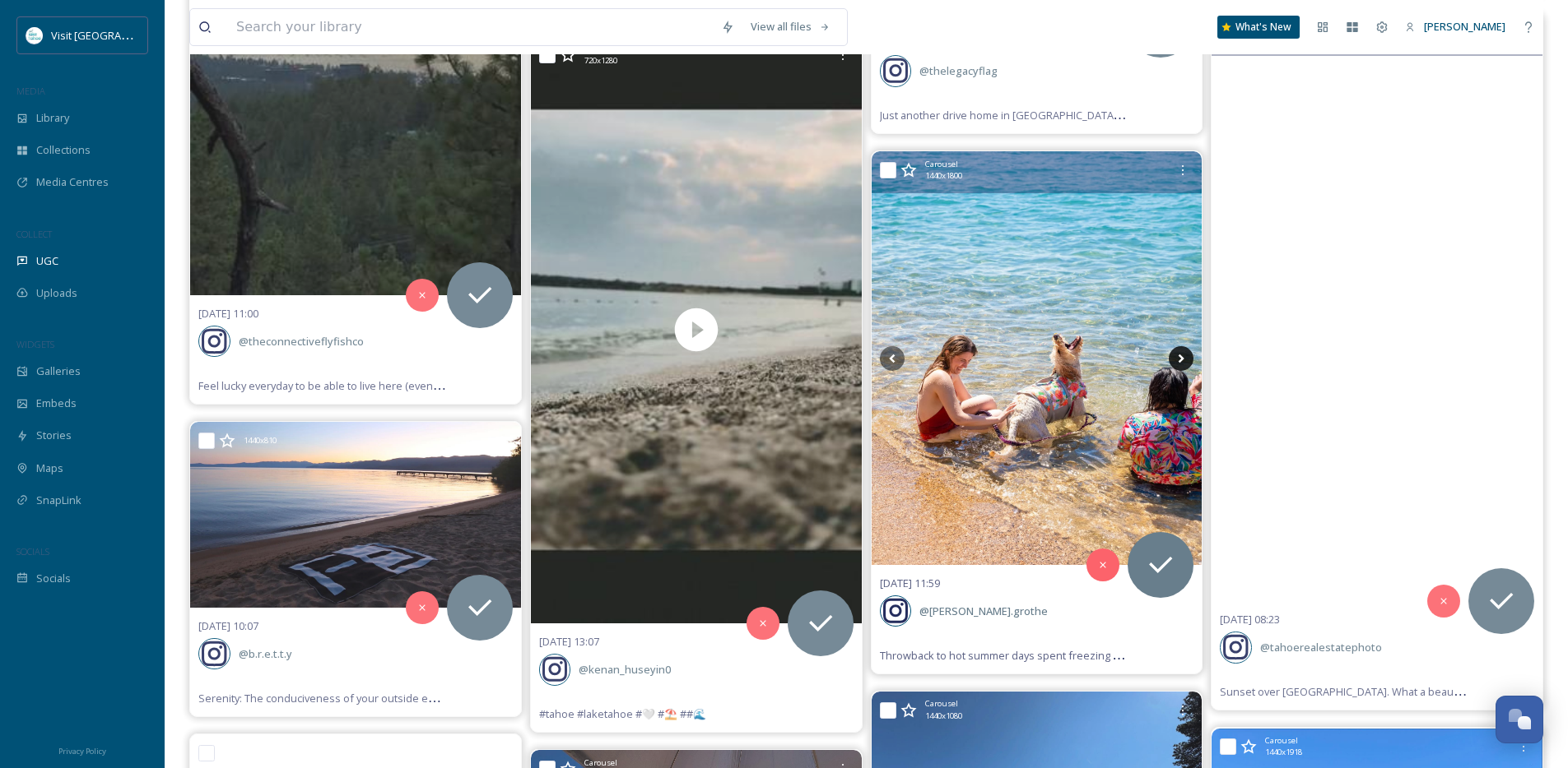
click at [1178, 357] on icon at bounding box center [1182, 359] width 25 height 25
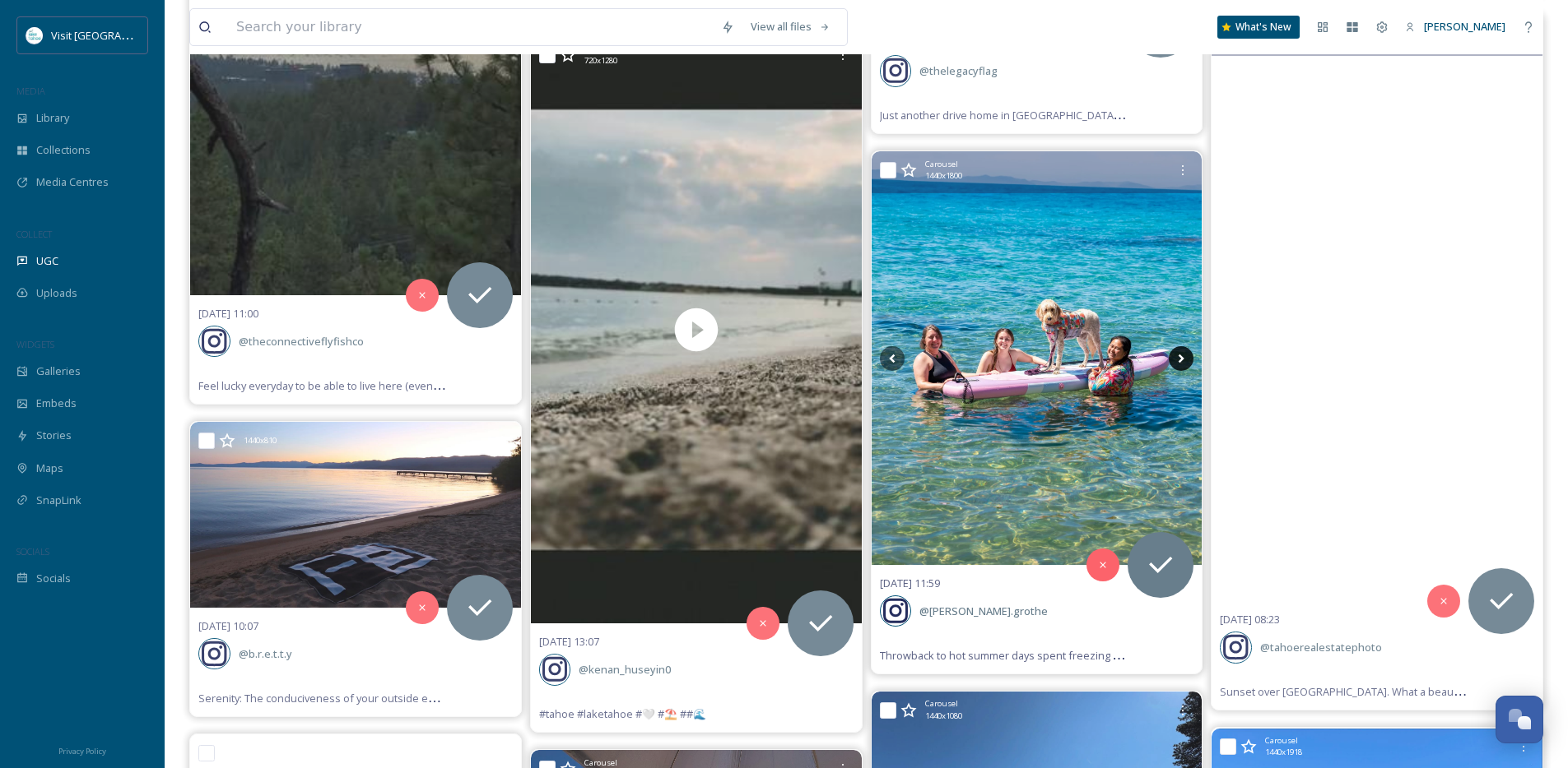
click at [1178, 357] on icon at bounding box center [1182, 359] width 25 height 25
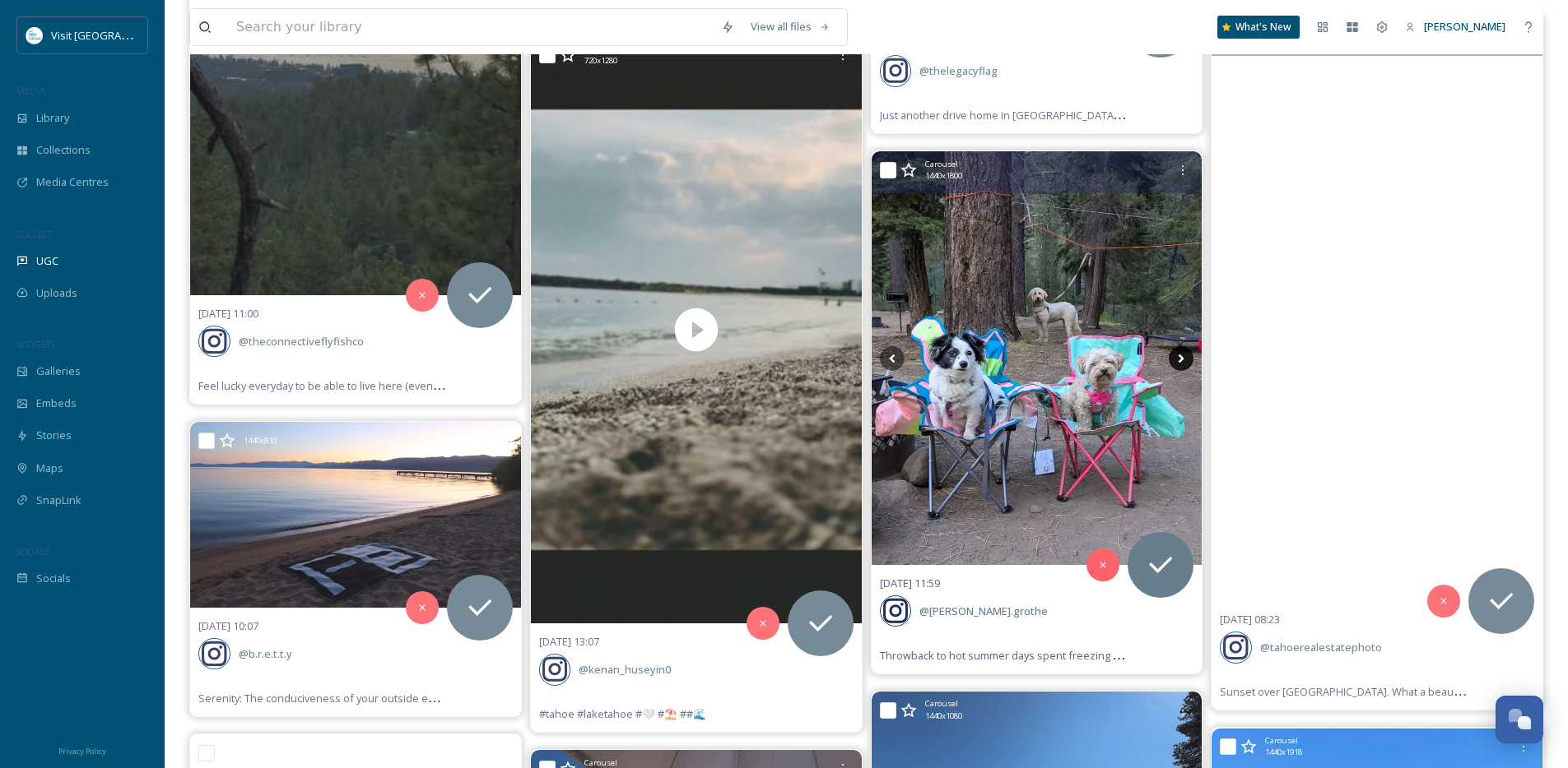
click at [1178, 357] on icon at bounding box center [1182, 359] width 25 height 25
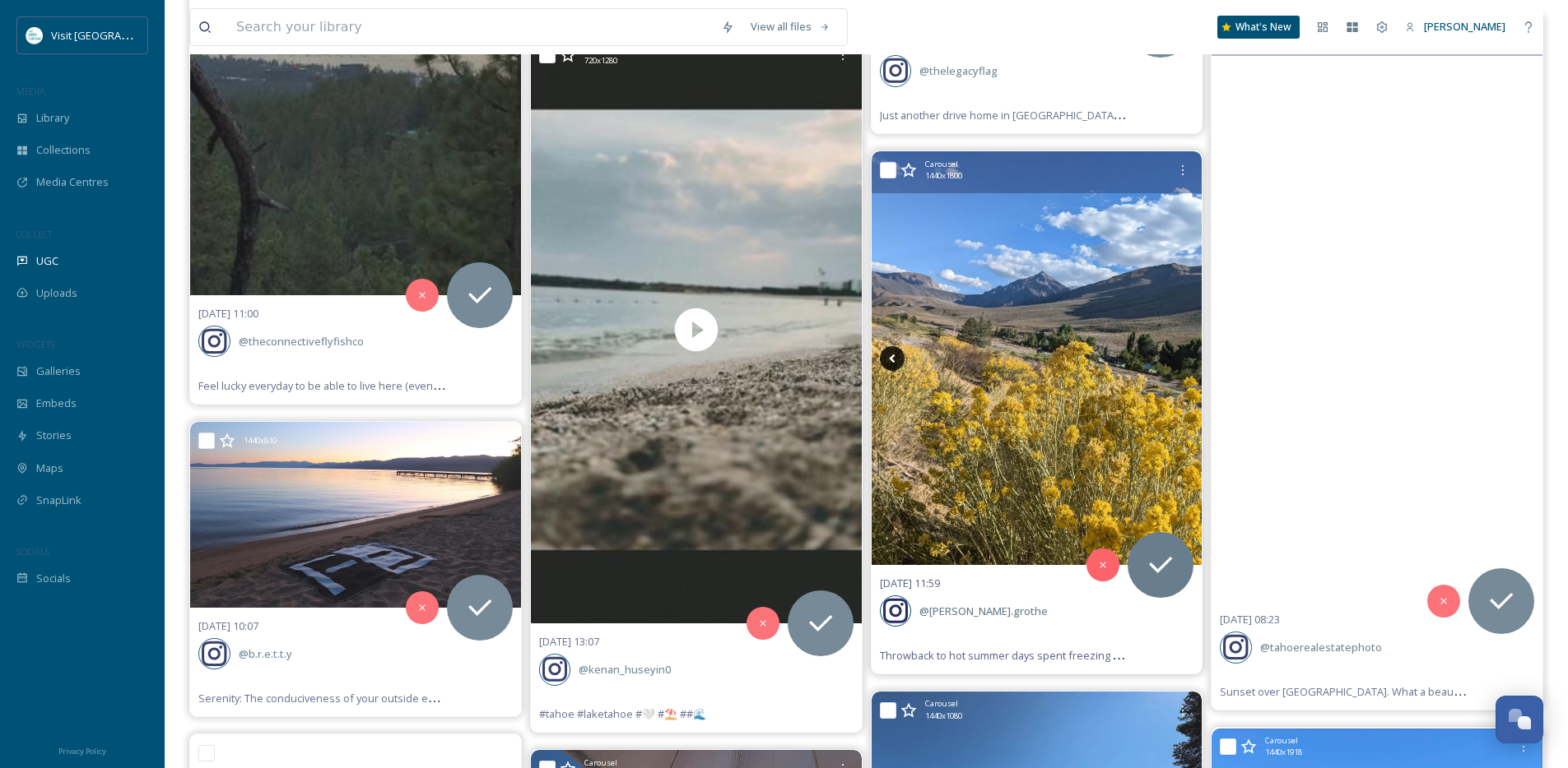
click at [898, 362] on icon at bounding box center [893, 359] width 25 height 25
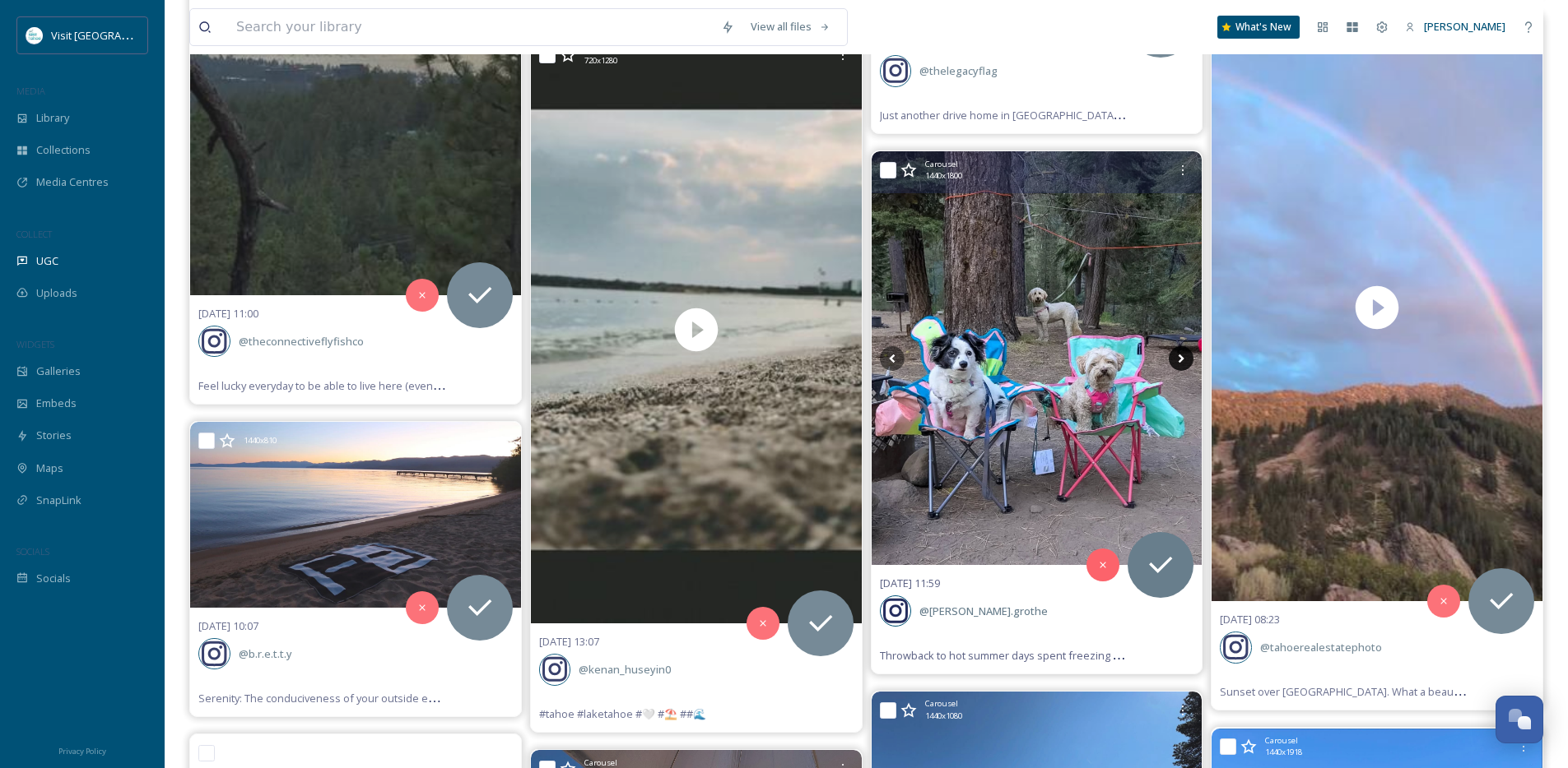
click at [1169, 361] on icon at bounding box center [1182, 359] width 25 height 25
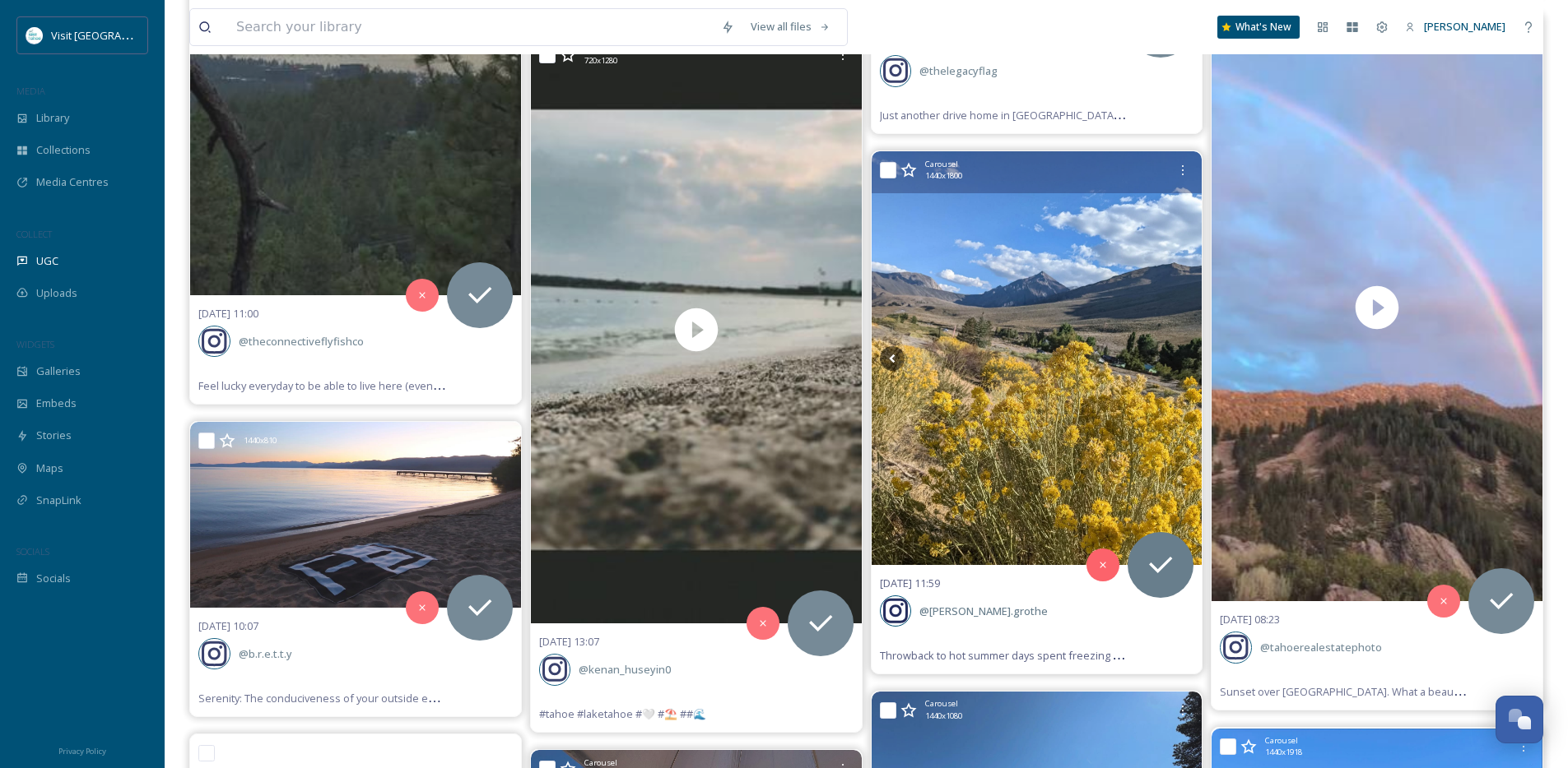
click at [993, 429] on img at bounding box center [1037, 358] width 331 height 413
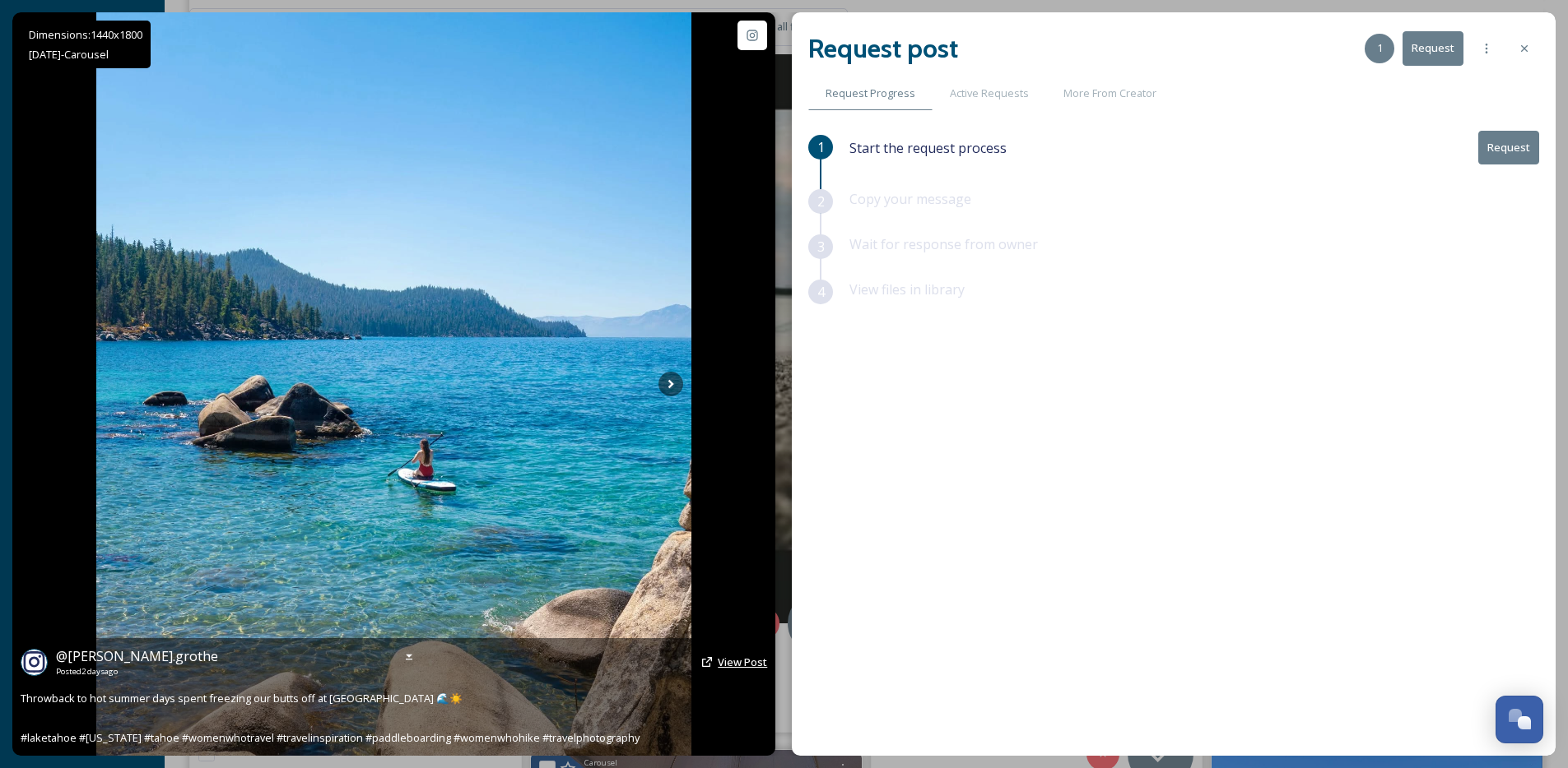
click at [737, 661] on span "View Post" at bounding box center [742, 662] width 50 height 14
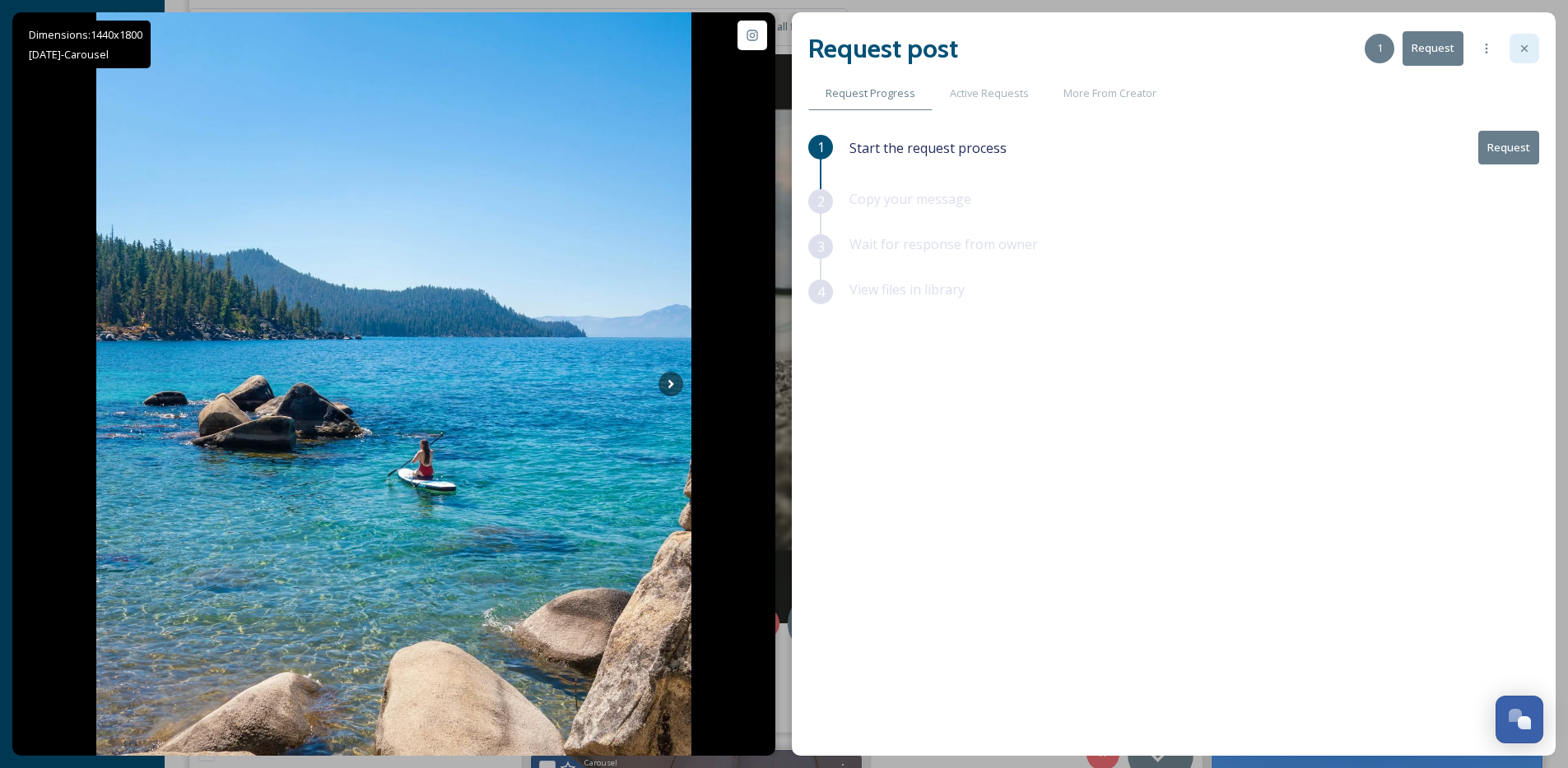
click at [1529, 49] on icon at bounding box center [1524, 49] width 13 height 13
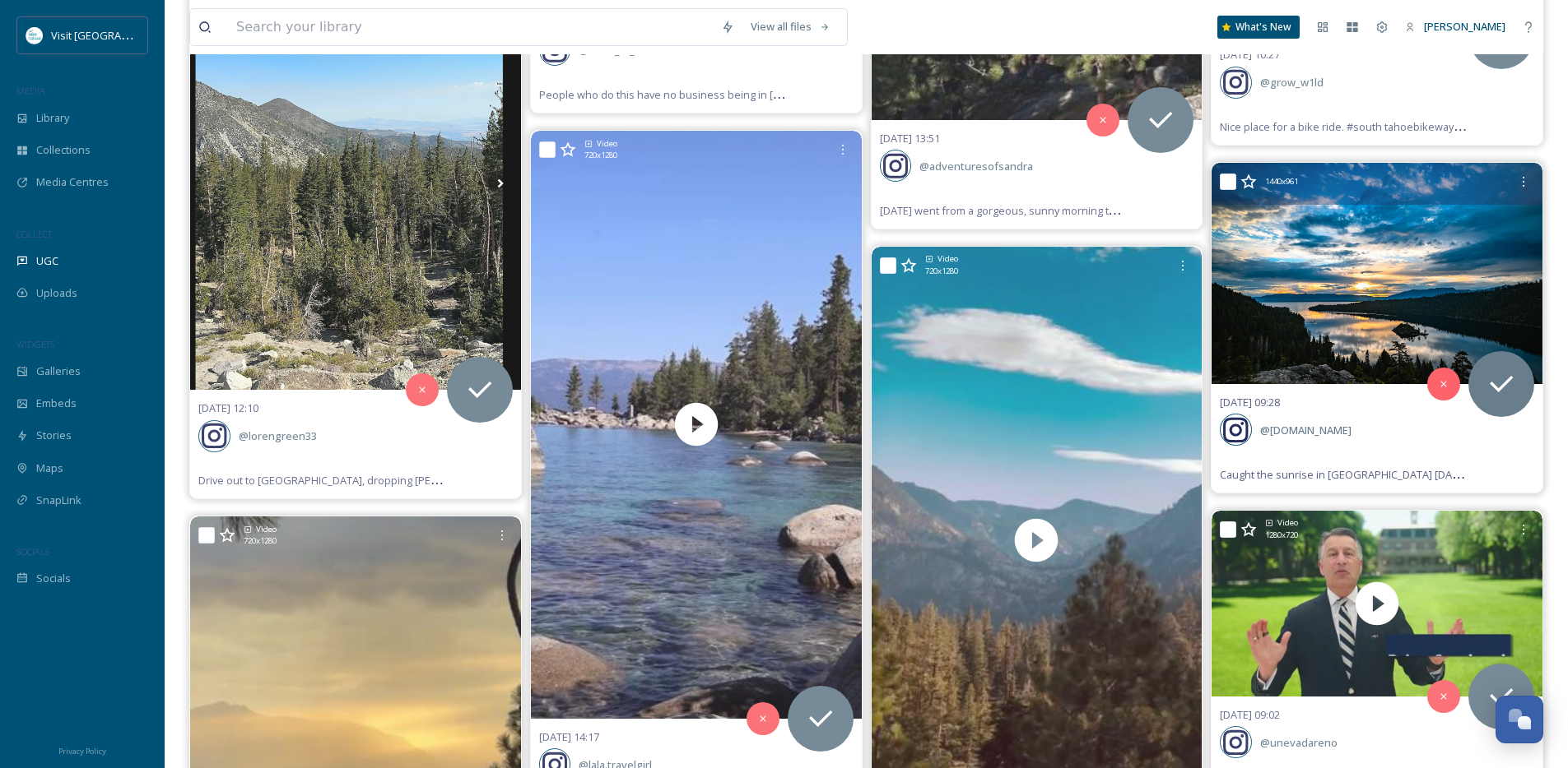
scroll to position [7805, 0]
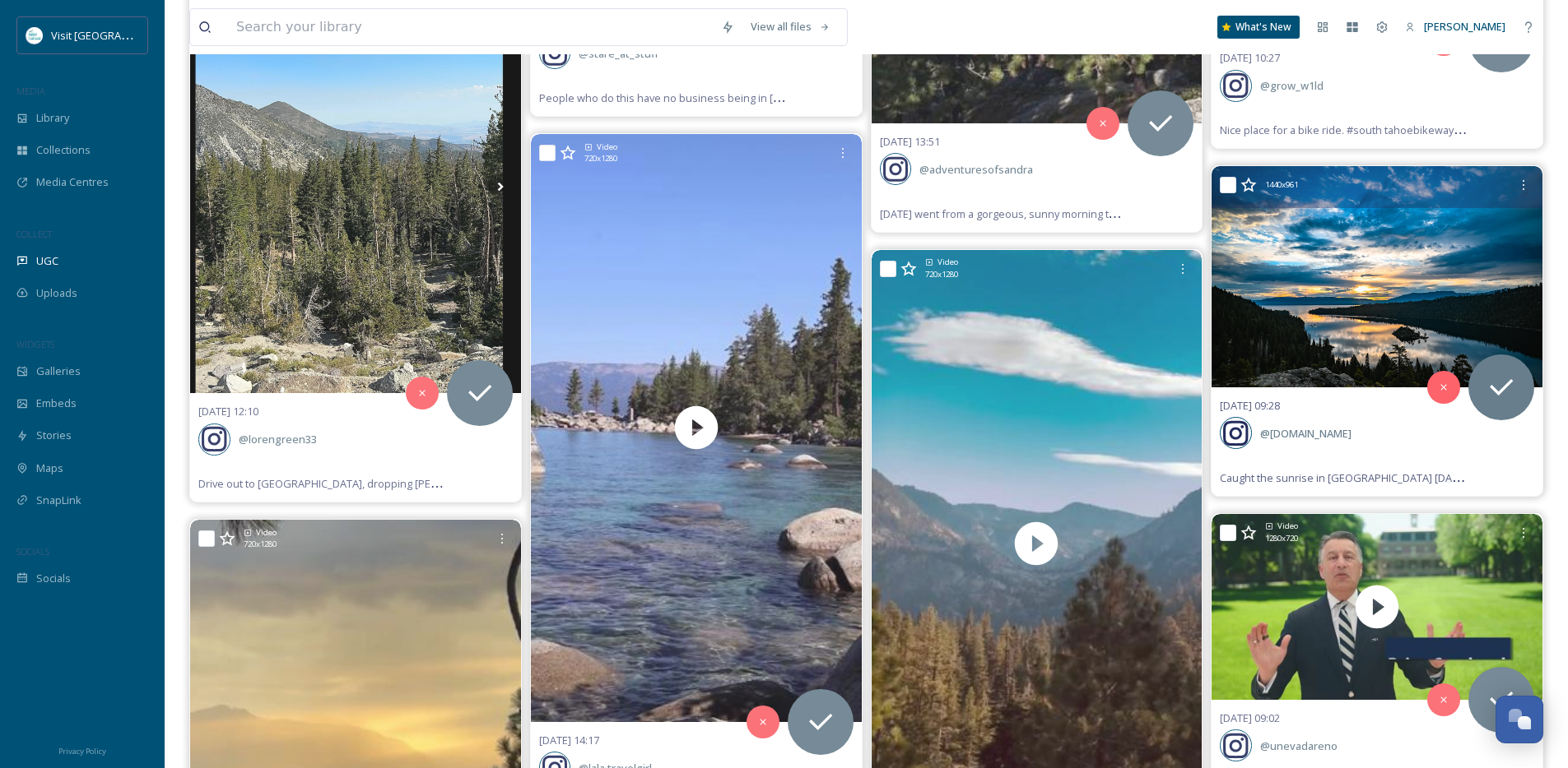
click at [1318, 268] on img at bounding box center [1377, 276] width 331 height 221
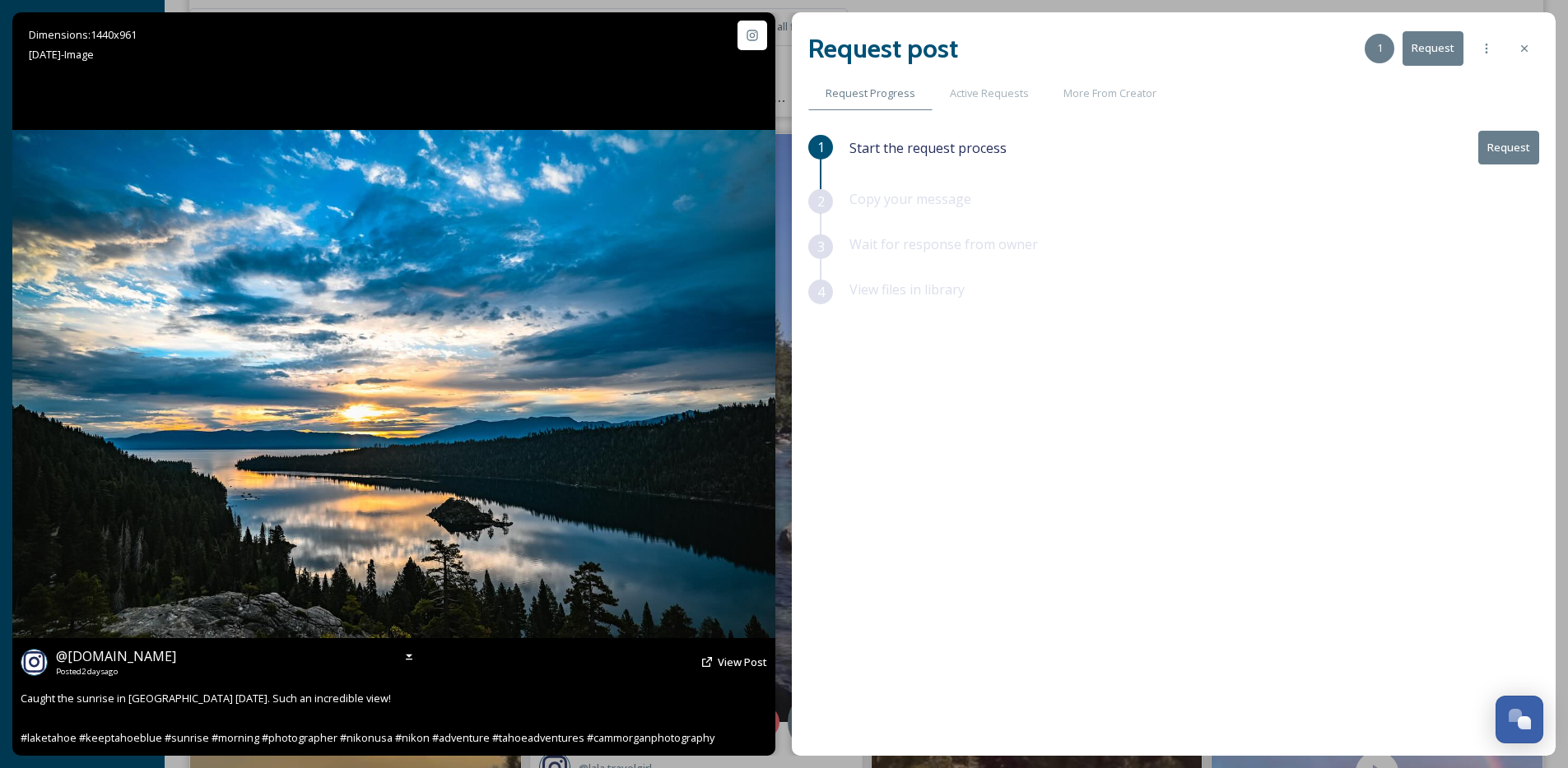
click at [718, 660] on div "@ cam.morgan.photography Posted 2 days ago View Post" at bounding box center [394, 662] width 746 height 32
click at [731, 660] on span "View Post" at bounding box center [742, 662] width 50 height 14
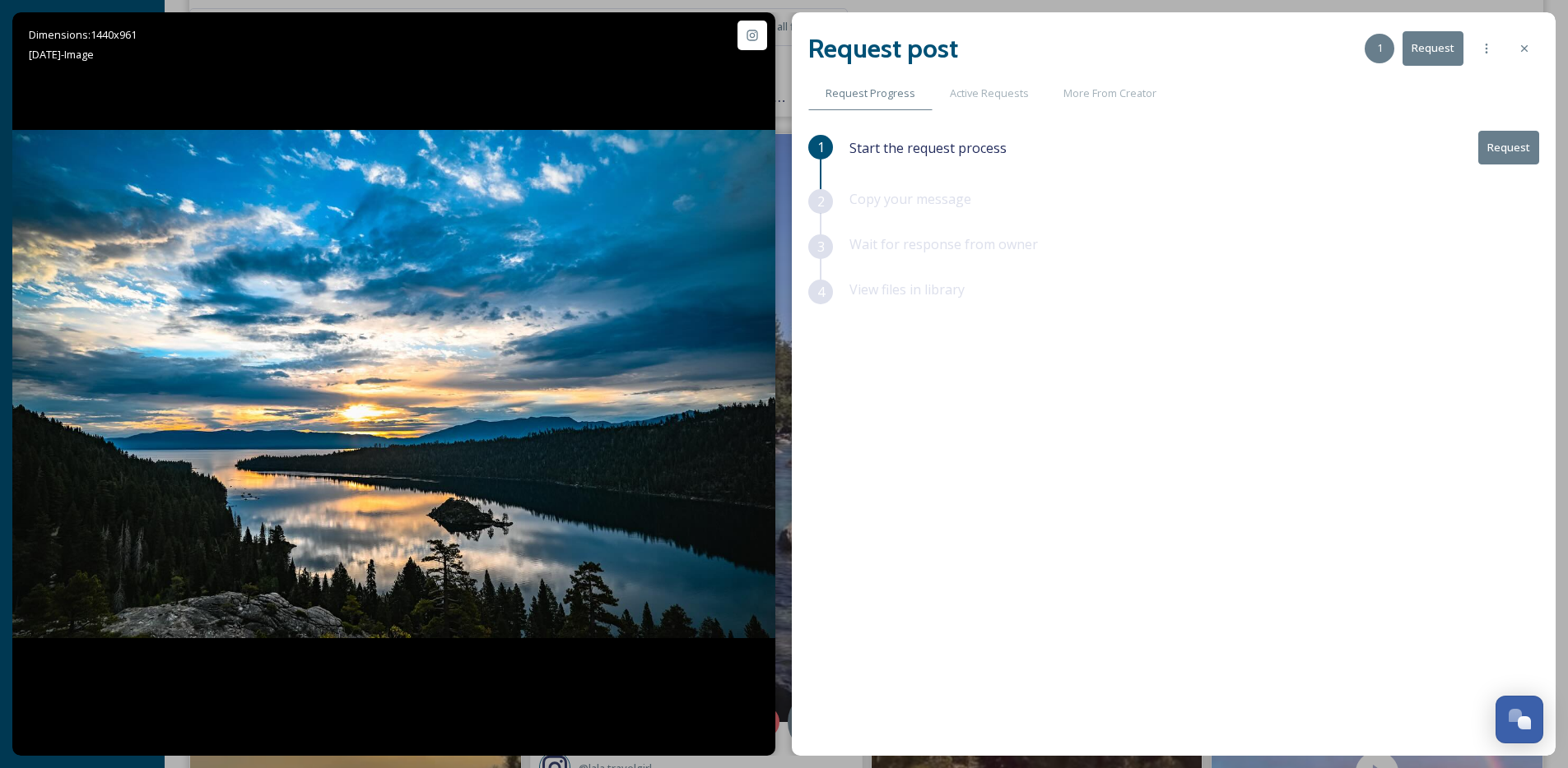
click at [1506, 152] on button "Request" at bounding box center [1509, 147] width 61 height 33
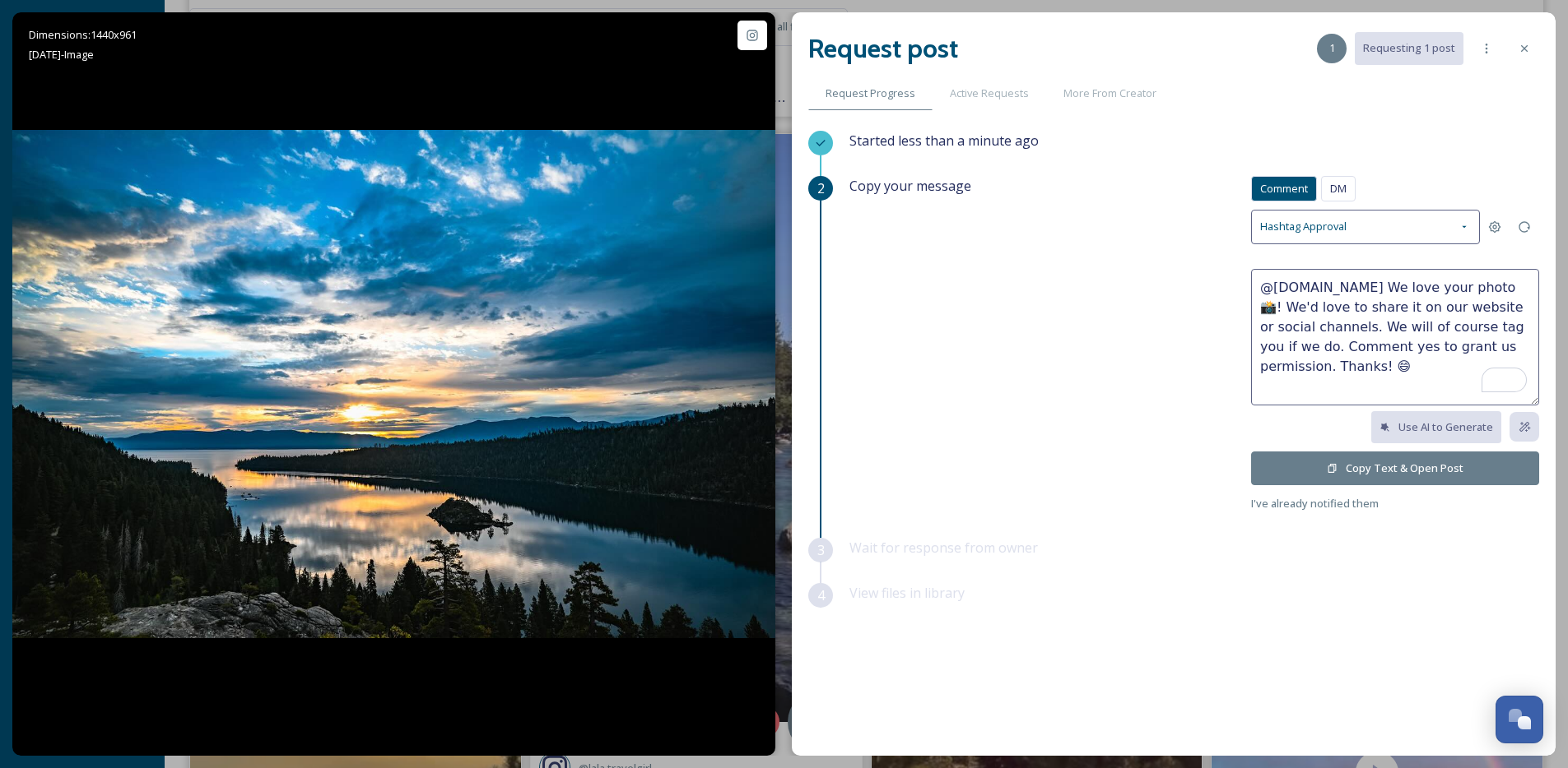
drag, startPoint x: 1429, startPoint y: 287, endPoint x: 1292, endPoint y: 302, distance: 137.8
click at [1292, 302] on textarea "@cam.morgan.photography We love your photo 📸! We'd love to share it on our webs…" at bounding box center [1395, 337] width 288 height 137
type textarea "@cam.morgan.photography Wow, this photo is stunning! We'd love to share it on o…"
click at [1331, 496] on span "I've already notified them" at bounding box center [1314, 503] width 127 height 14
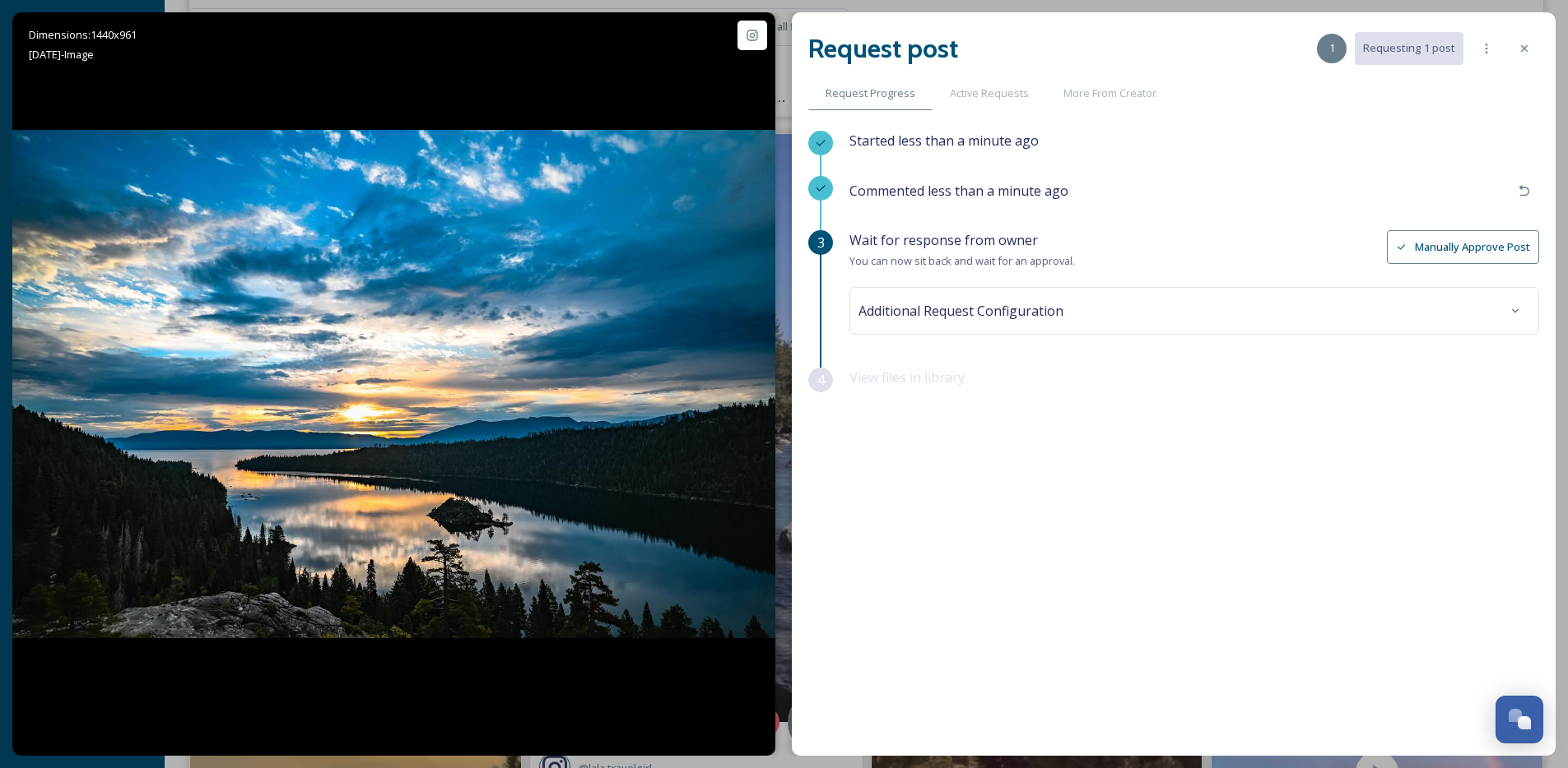
click at [1328, 475] on div "Started less than a minute ago Commented less than a minute ago 3 Wait for resp…" at bounding box center [1174, 401] width 731 height 539
click at [1440, 238] on button "Manually Approve Post" at bounding box center [1463, 247] width 152 height 33
click at [1262, 311] on div "Additional Request Configuration" at bounding box center [1194, 311] width 672 height 30
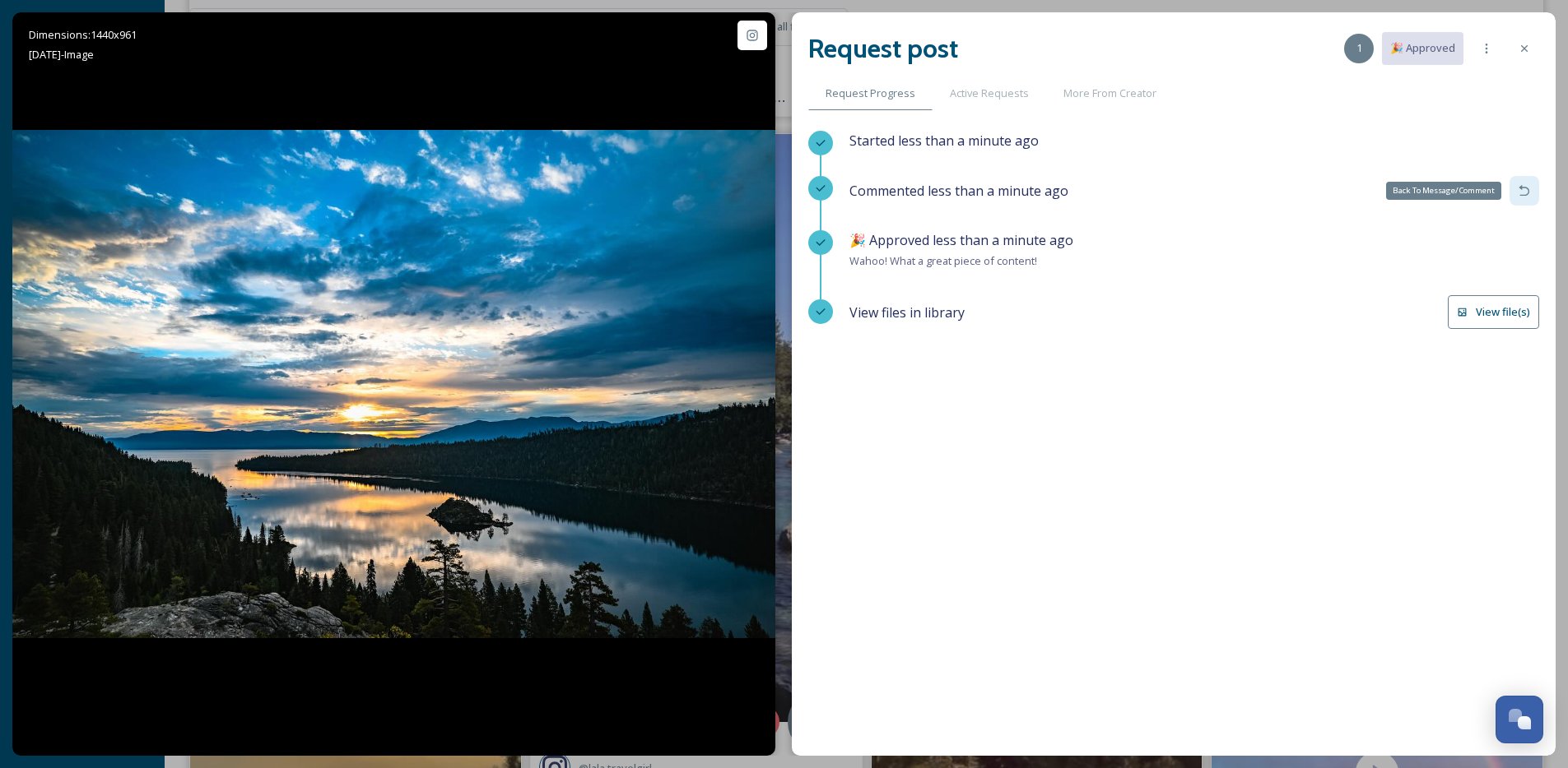
click at [1523, 194] on icon at bounding box center [1523, 190] width 11 height 11
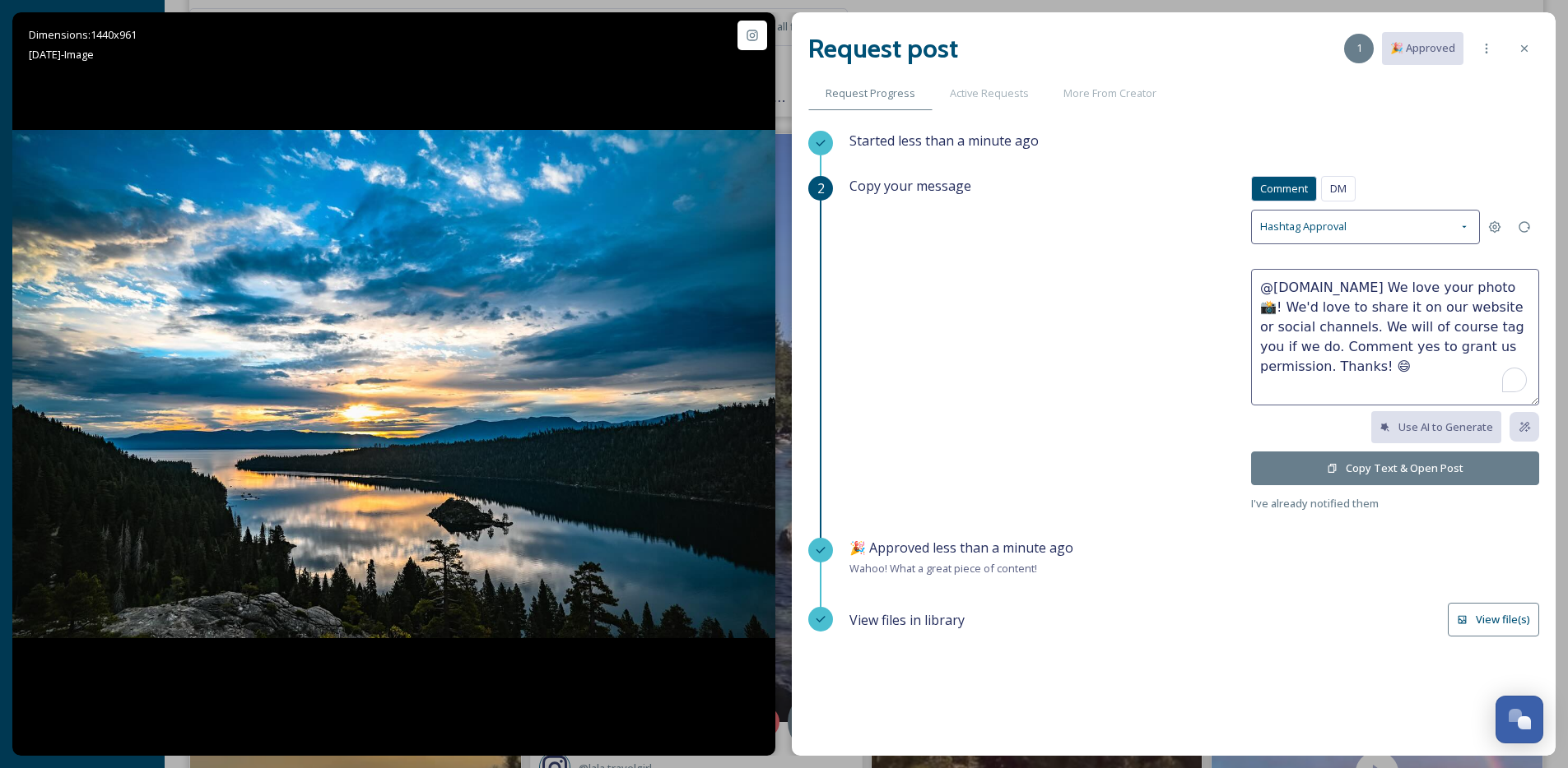
drag, startPoint x: 1225, startPoint y: 268, endPoint x: 1200, endPoint y: 256, distance: 27.7
click at [1200, 256] on div "Copy your message Comment DM Comment DM Hashtag Approval @cam.morgan.photograph…" at bounding box center [1194, 344] width 690 height 338
click at [1385, 278] on textarea "@cam.morgan.photography We love your photo 📸! We'd love to share it on our webs…" at bounding box center [1395, 337] width 288 height 137
drag, startPoint x: 1434, startPoint y: 288, endPoint x: 1297, endPoint y: 305, distance: 138.1
click at [1301, 303] on textarea "@cam.morgan.photography We love your photo 📸! We'd love to share it on our webs…" at bounding box center [1395, 337] width 288 height 137
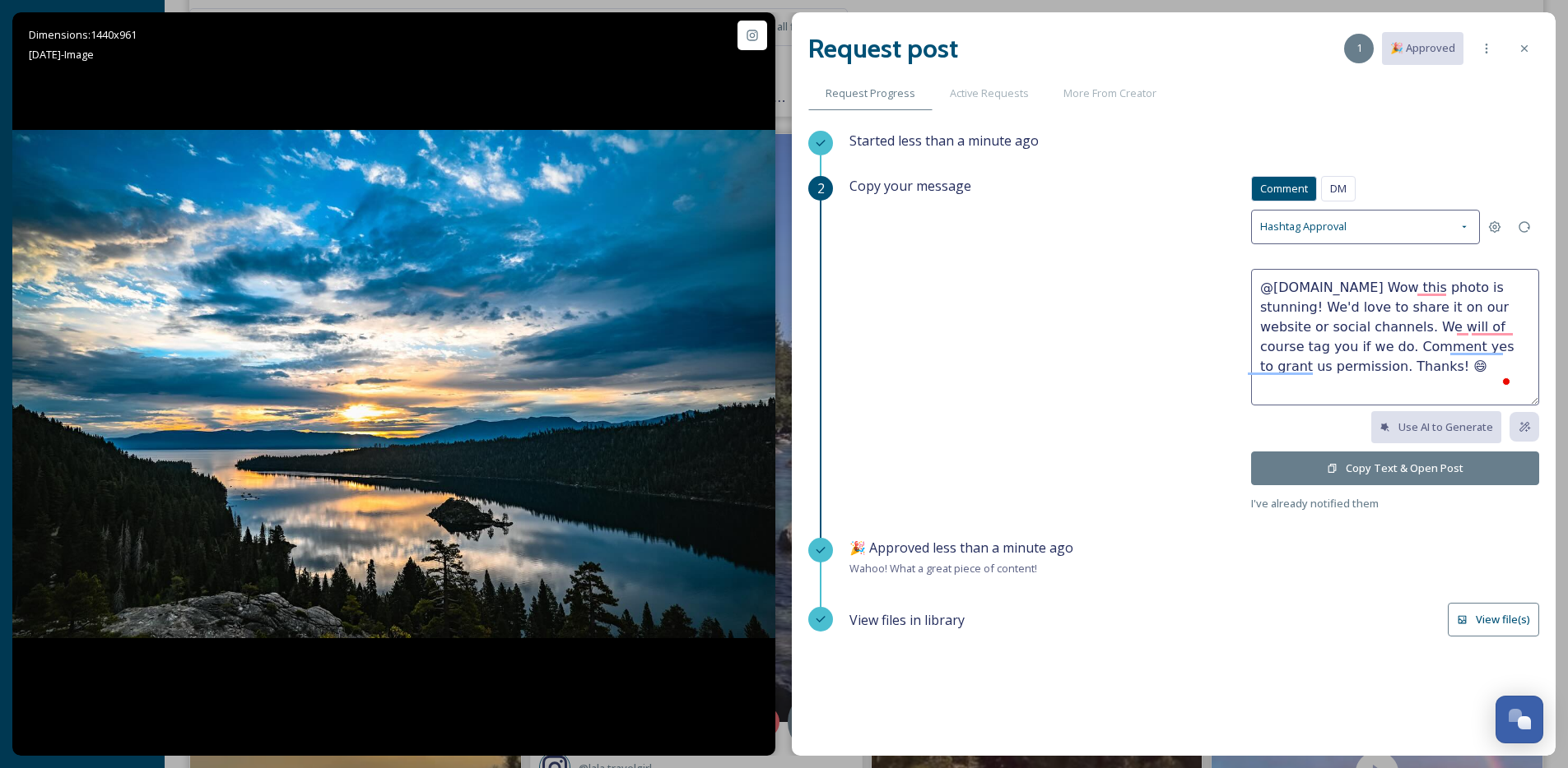
click at [1456, 290] on textarea "@cam.morgan.photography Wow this photo is stunning! We'd love to share it on ou…" at bounding box center [1395, 337] width 288 height 137
drag, startPoint x: 1266, startPoint y: 295, endPoint x: 1104, endPoint y: 209, distance: 183.4
click at [1104, 209] on div "Copy your message Comment DM Comment DM Hashtag Approval @cam.morgan.photograph…" at bounding box center [1194, 344] width 690 height 338
type textarea "@cam.morgan.photography Wow, this photo is stunning! We'd love to share it on o…"
click at [1292, 460] on button "Copy Text & Open Post" at bounding box center [1395, 468] width 288 height 33
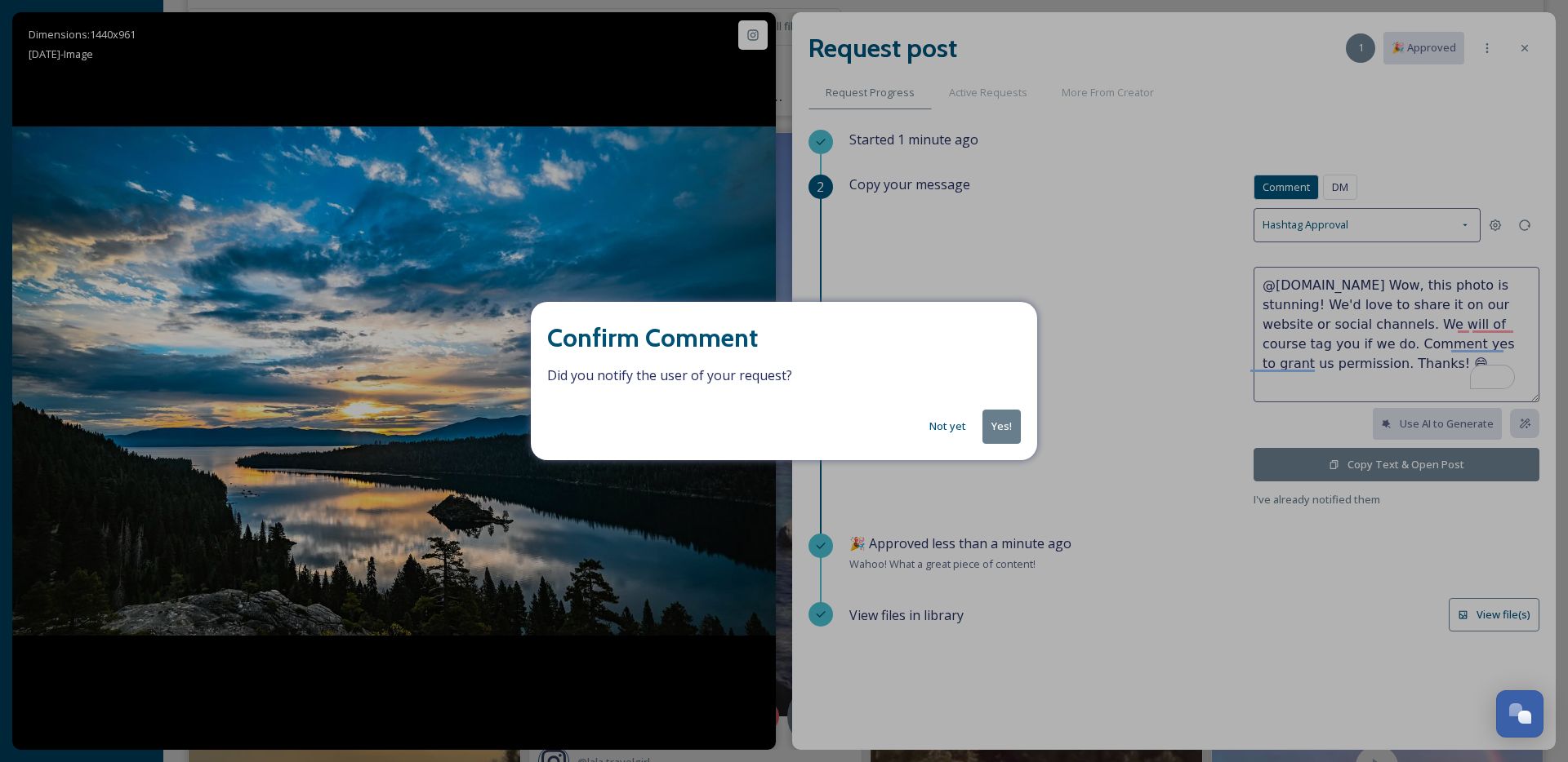
click at [1008, 434] on button "Yes!" at bounding box center [1001, 426] width 38 height 33
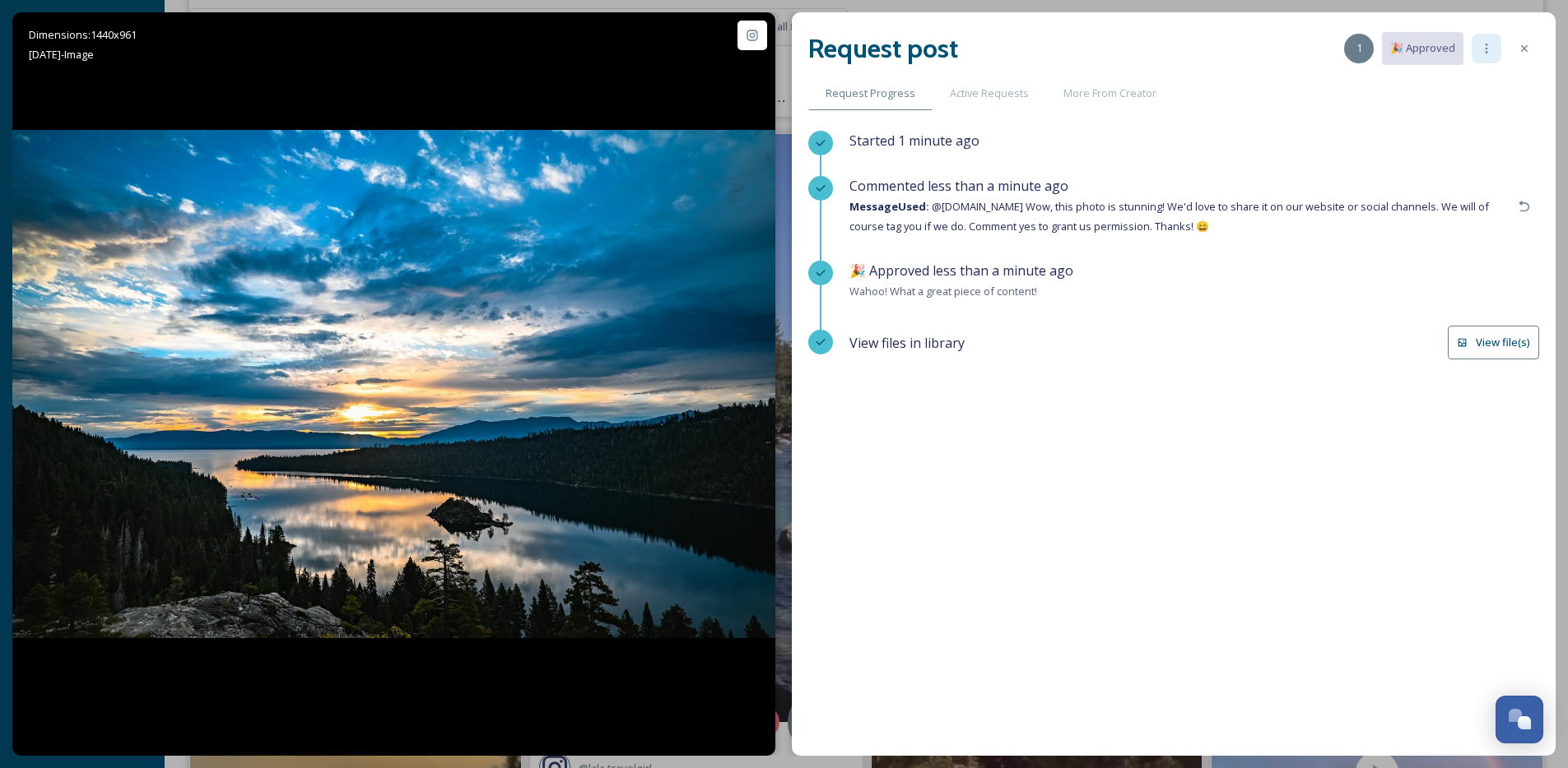
click at [1480, 42] on icon at bounding box center [1487, 49] width 13 height 13
click at [1480, 44] on icon at bounding box center [1487, 49] width 13 height 13
click at [1484, 44] on icon at bounding box center [1487, 49] width 13 height 13
click at [1408, 122] on span "Add To Tracked" at bounding box center [1428, 117] width 77 height 15
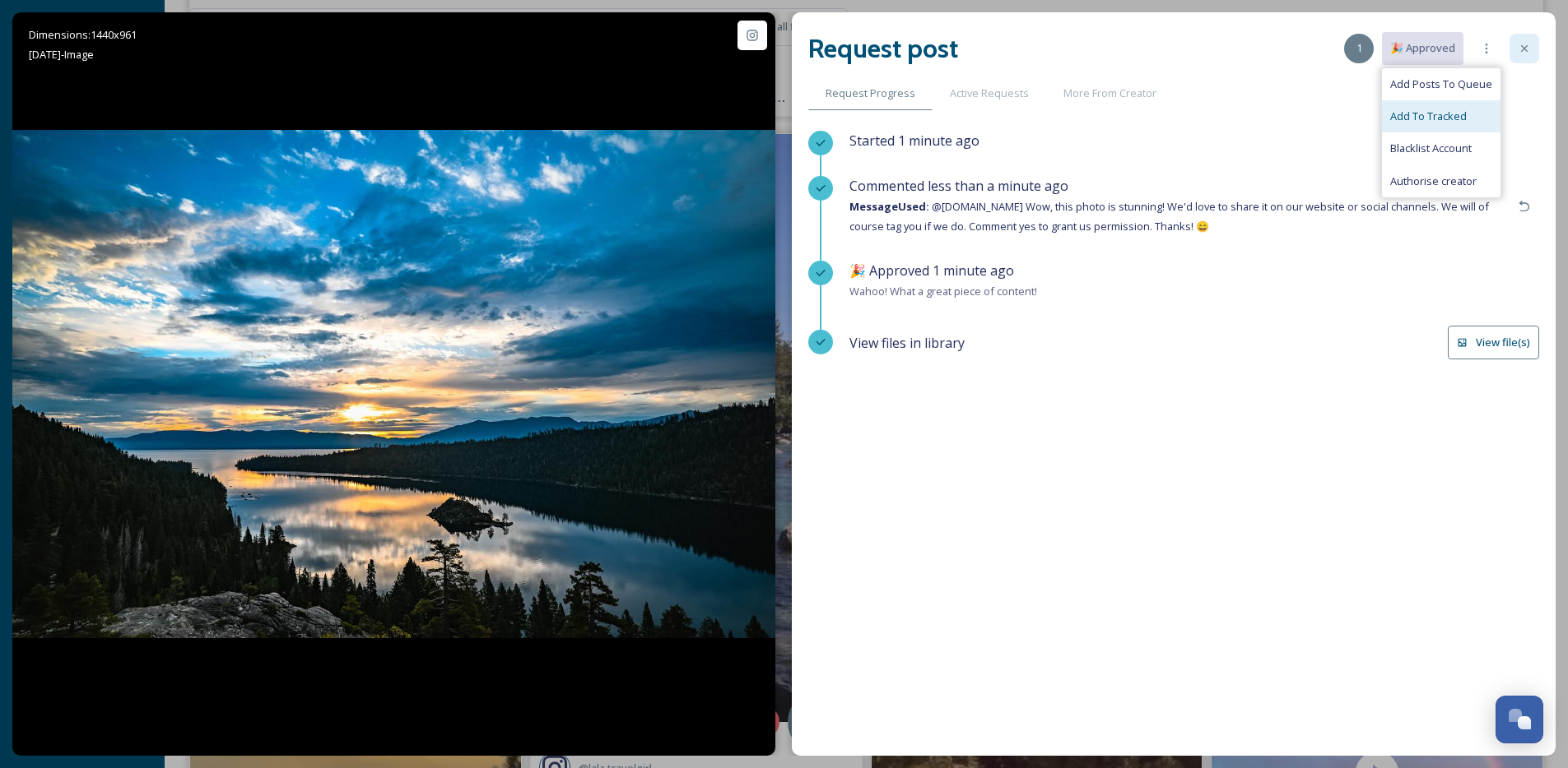
click at [1527, 48] on icon at bounding box center [1524, 49] width 13 height 13
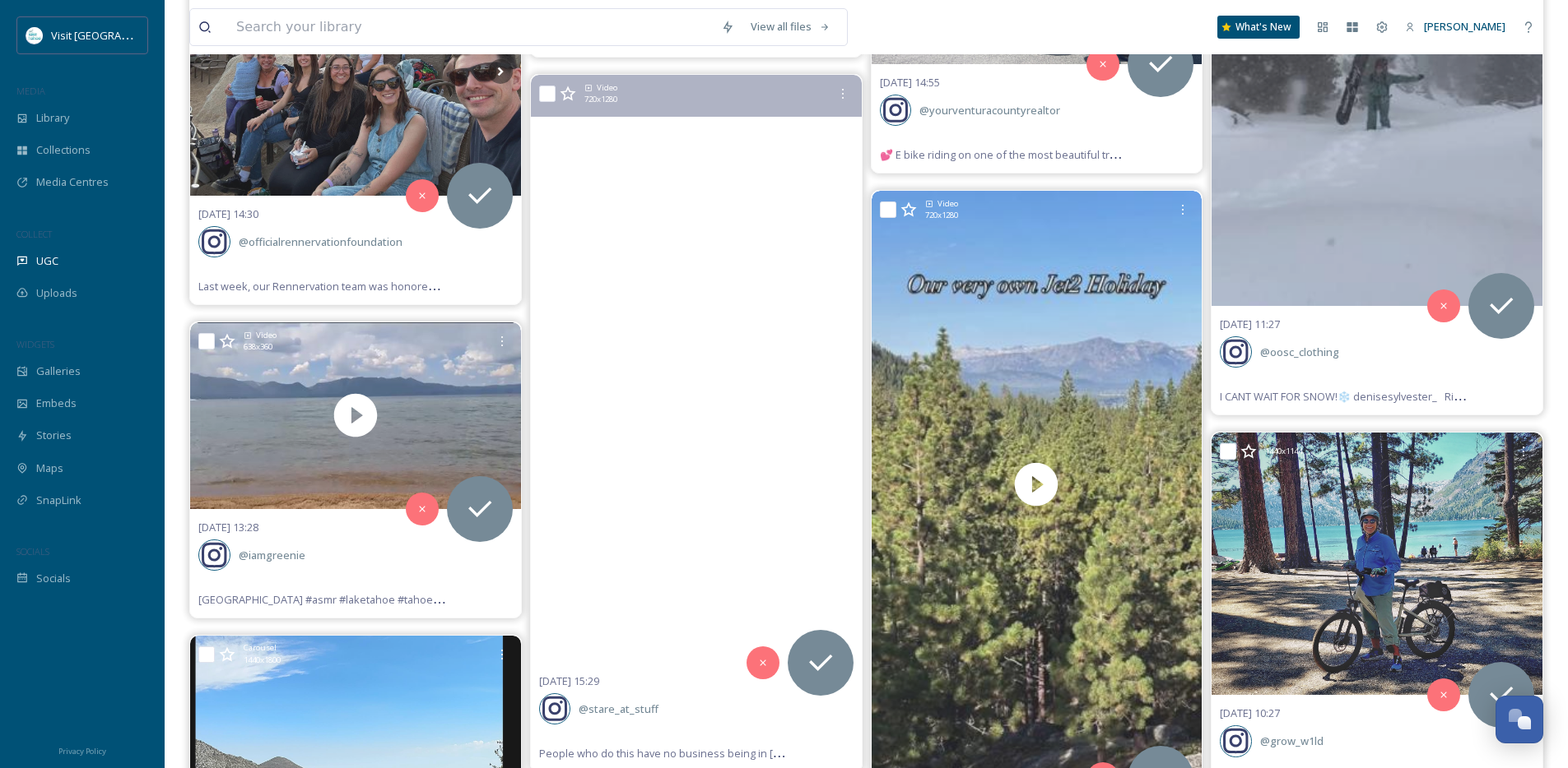
scroll to position [7152, 0]
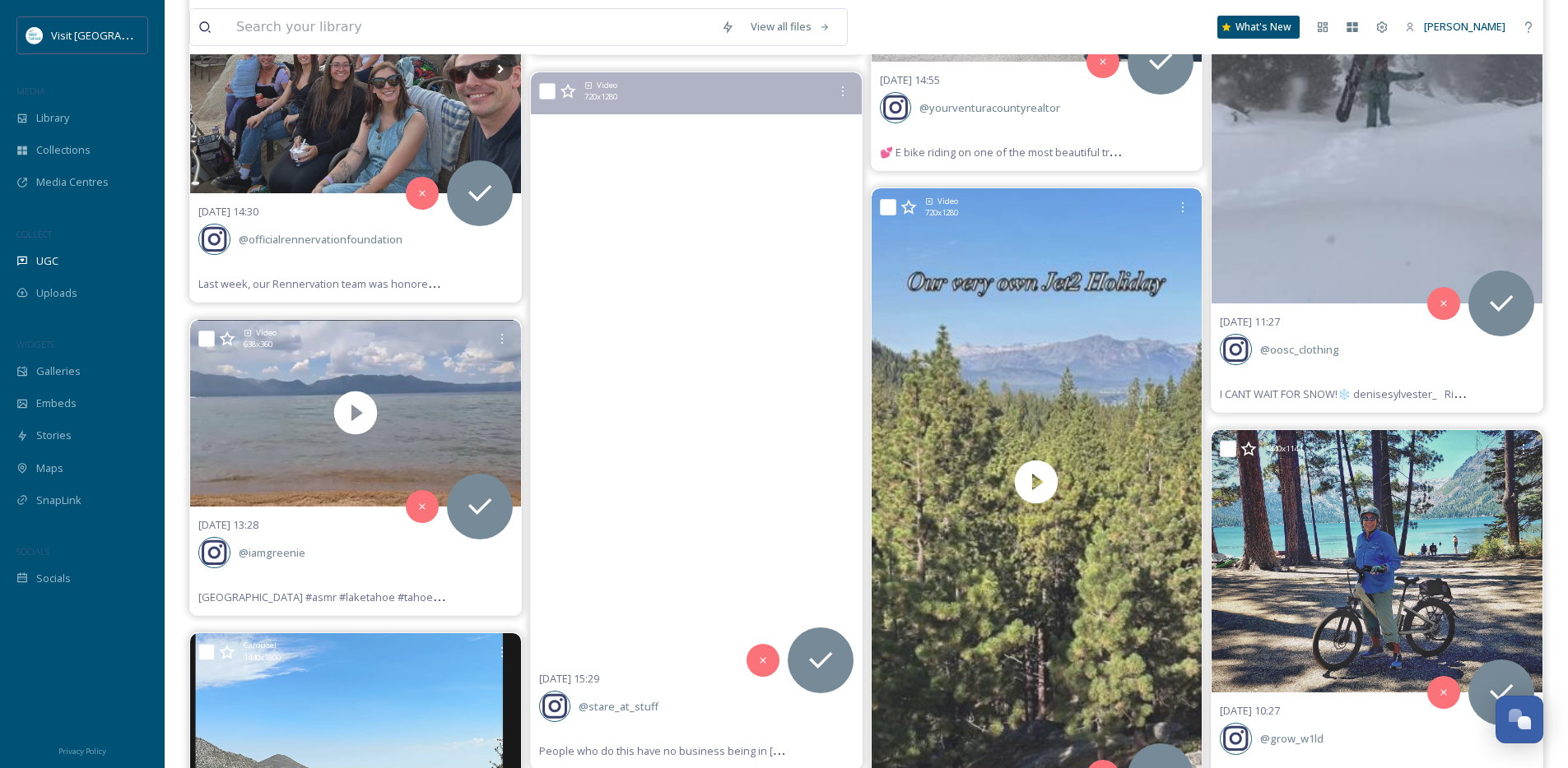
click at [690, 426] on video "People who do this have no business being in Tahoe. #laketahoe #packitoutevenif…" at bounding box center [696, 366] width 331 height 588
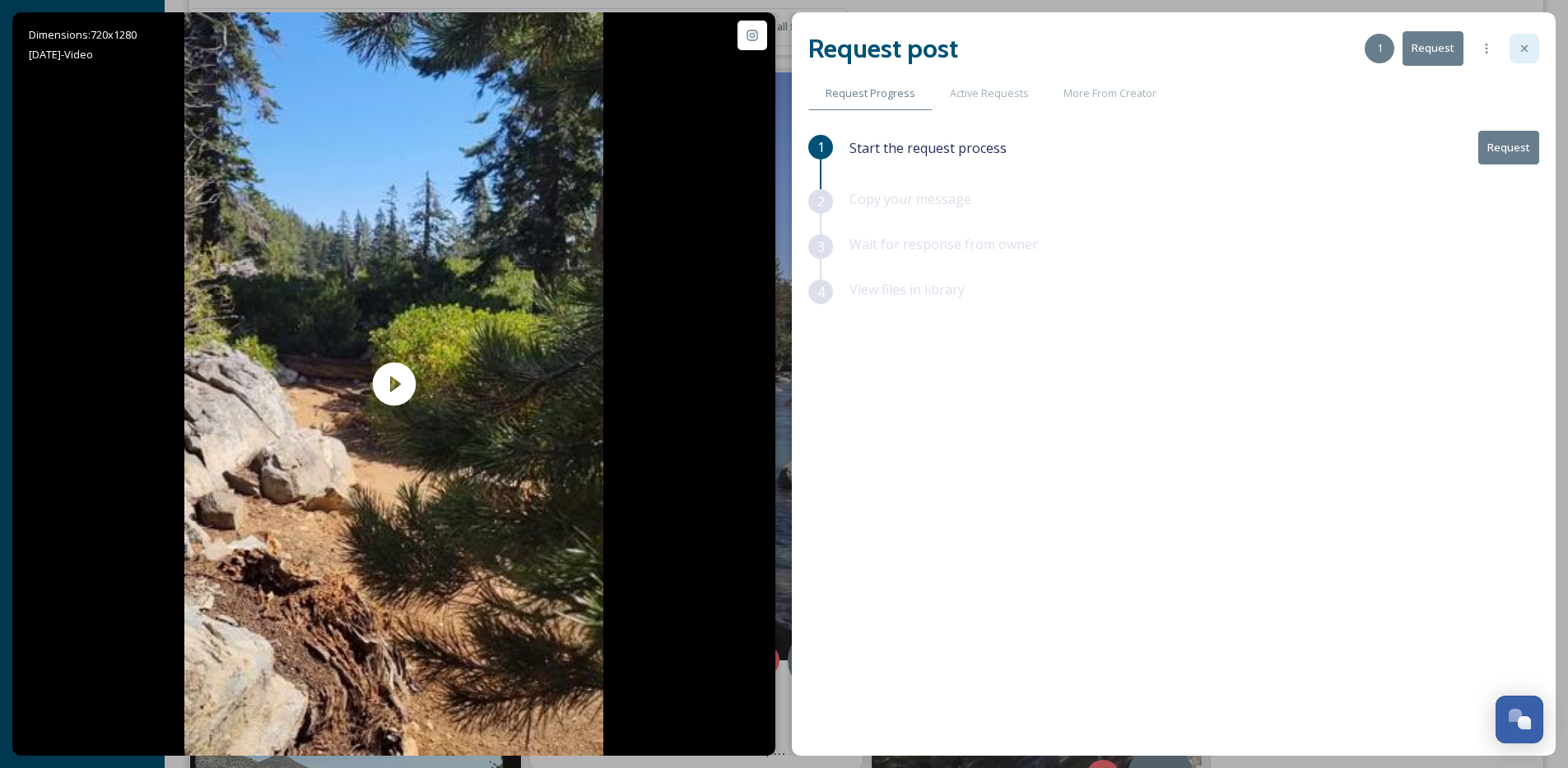
click at [1535, 54] on div at bounding box center [1524, 48] width 30 height 30
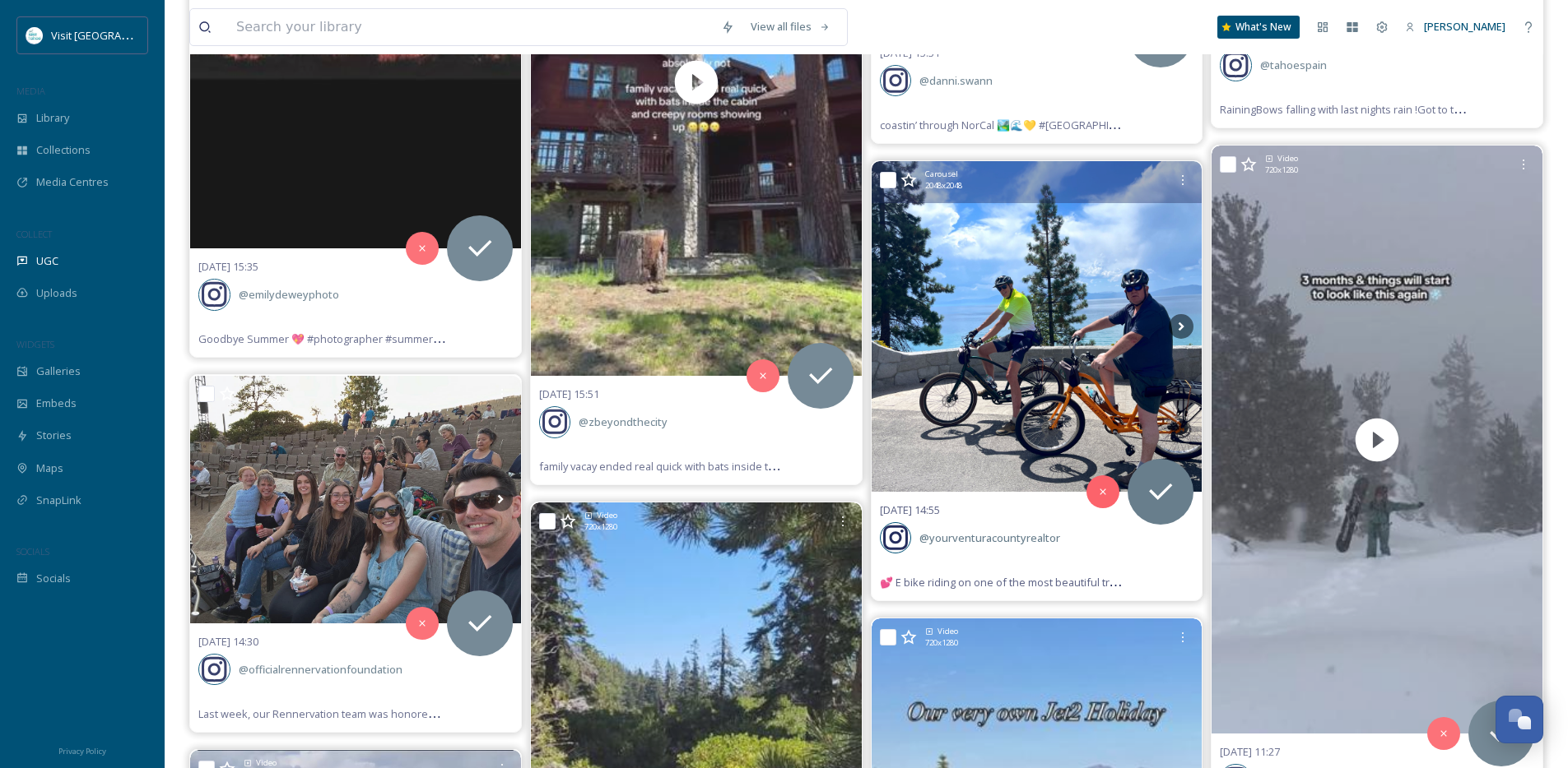
scroll to position [6715, 0]
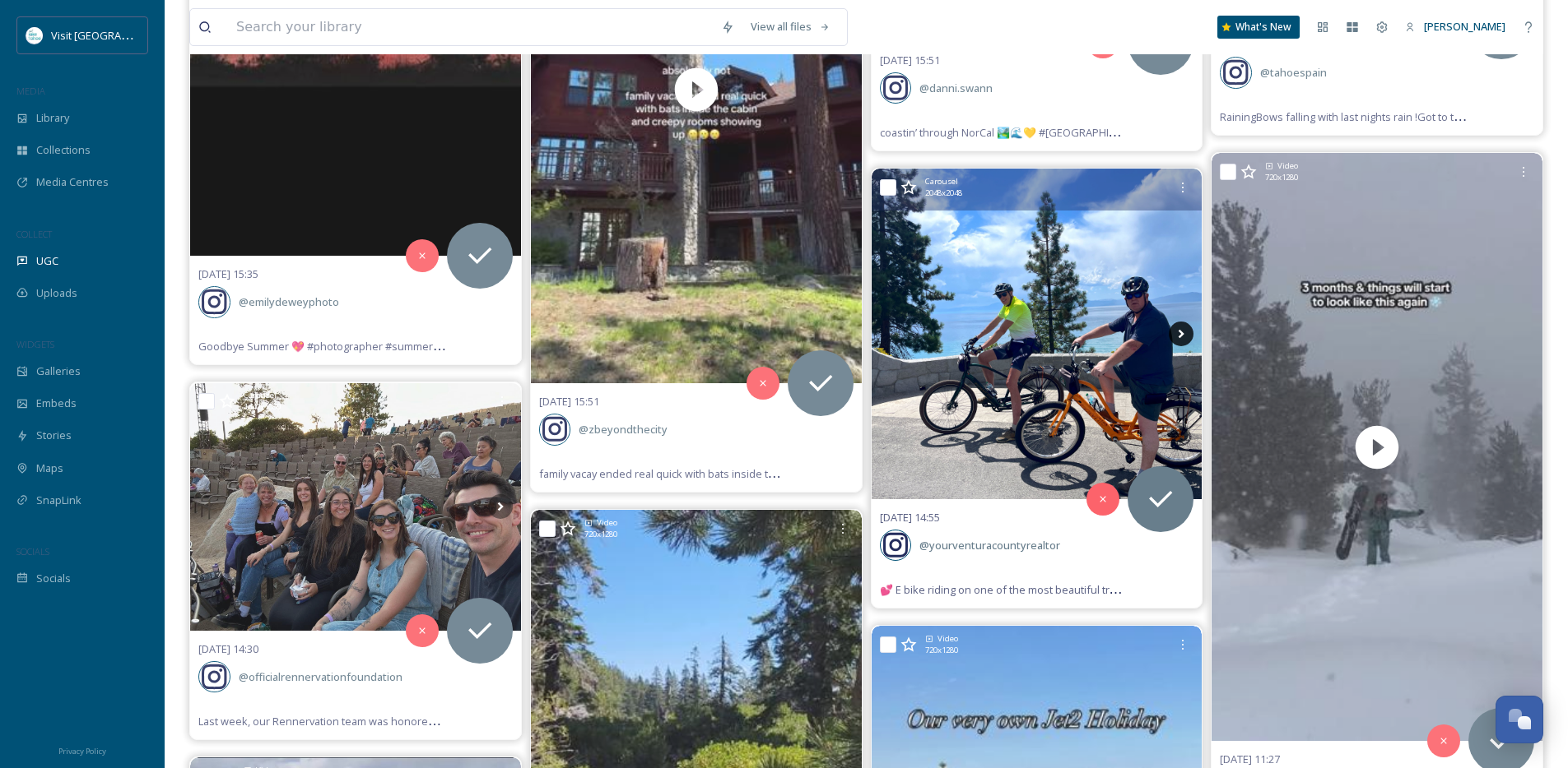
click at [1180, 337] on icon at bounding box center [1182, 334] width 6 height 9
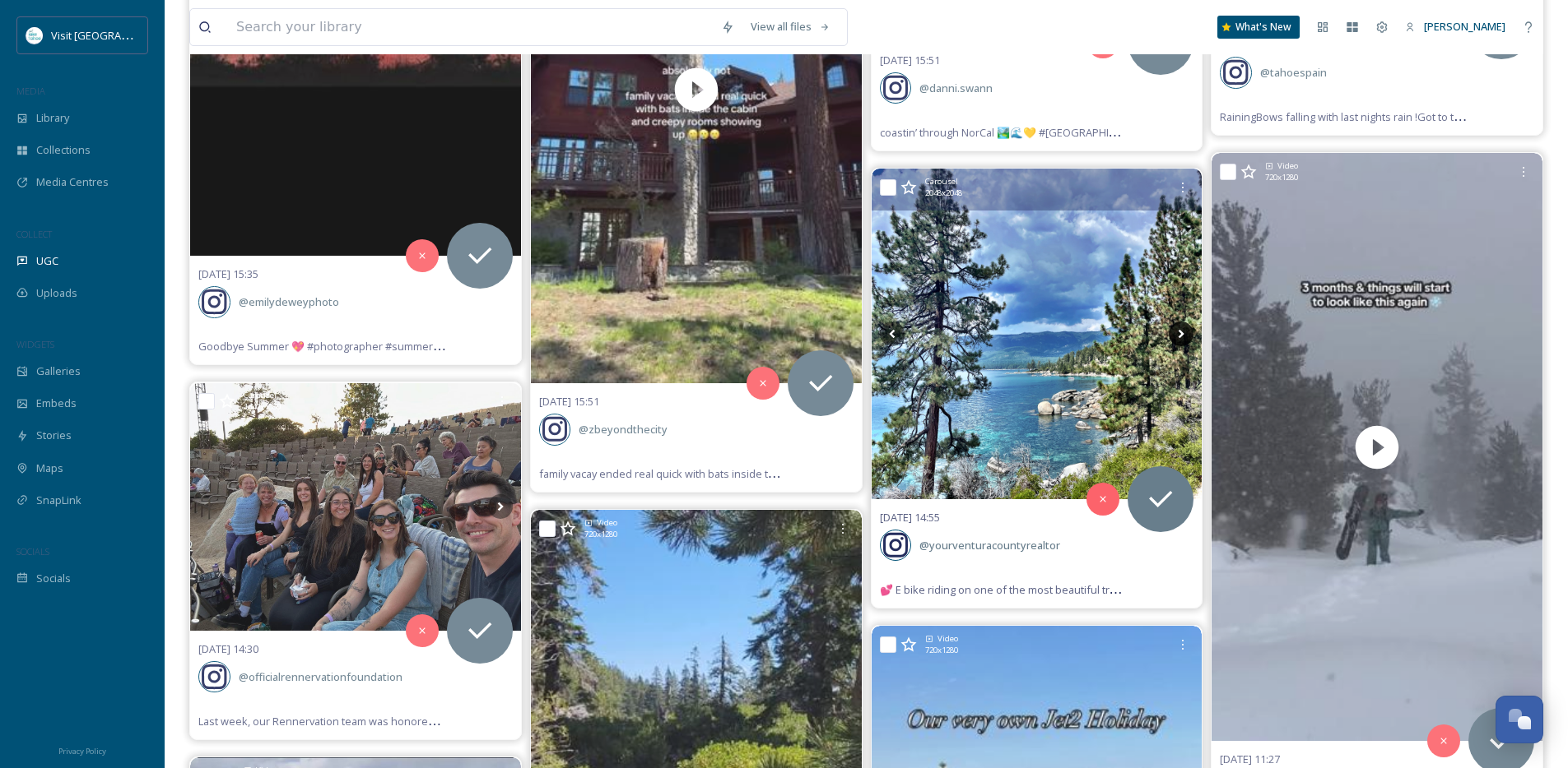
click at [1180, 337] on icon at bounding box center [1182, 334] width 6 height 9
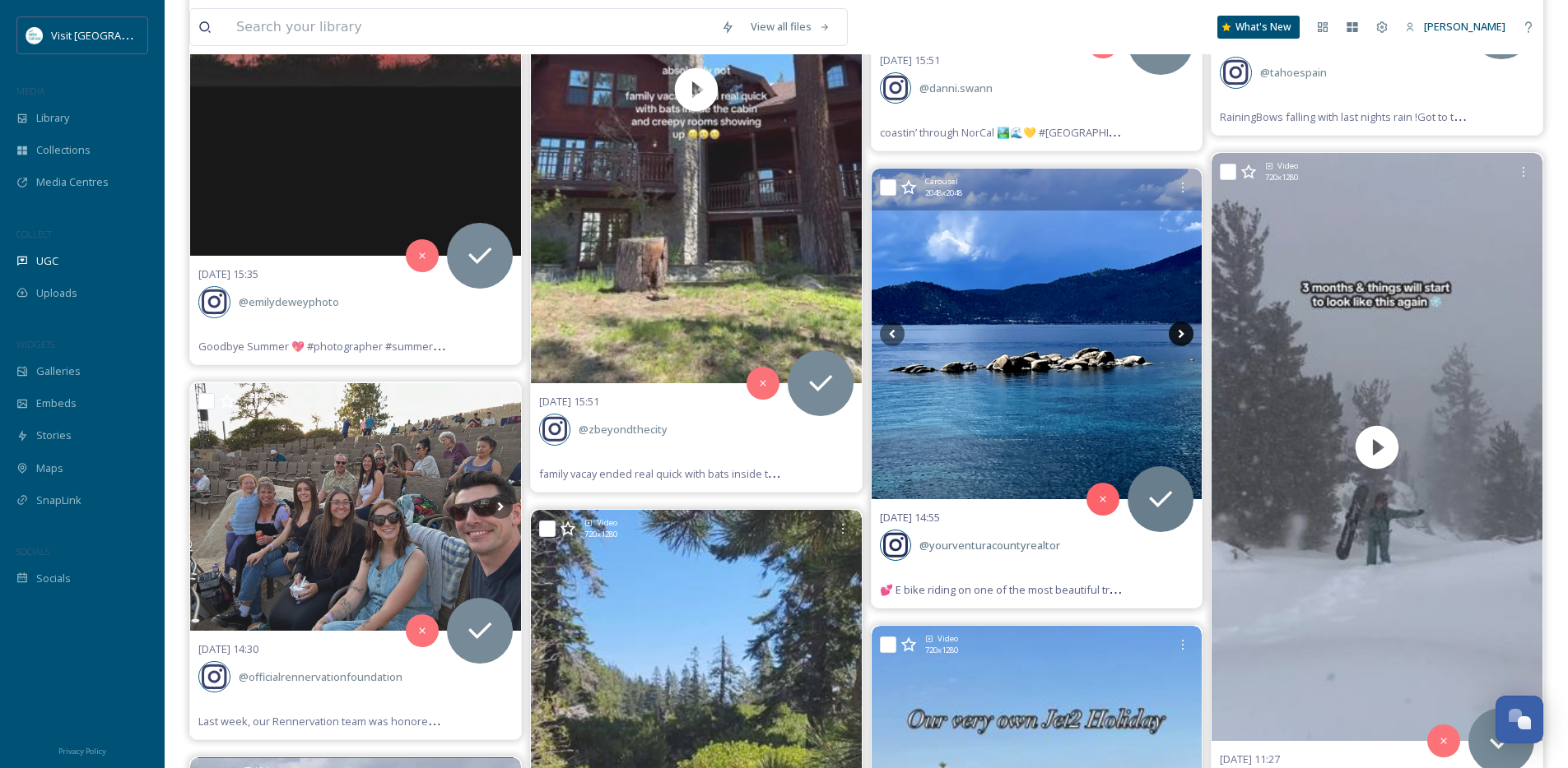
click at [1178, 337] on icon at bounding box center [1182, 334] width 25 height 25
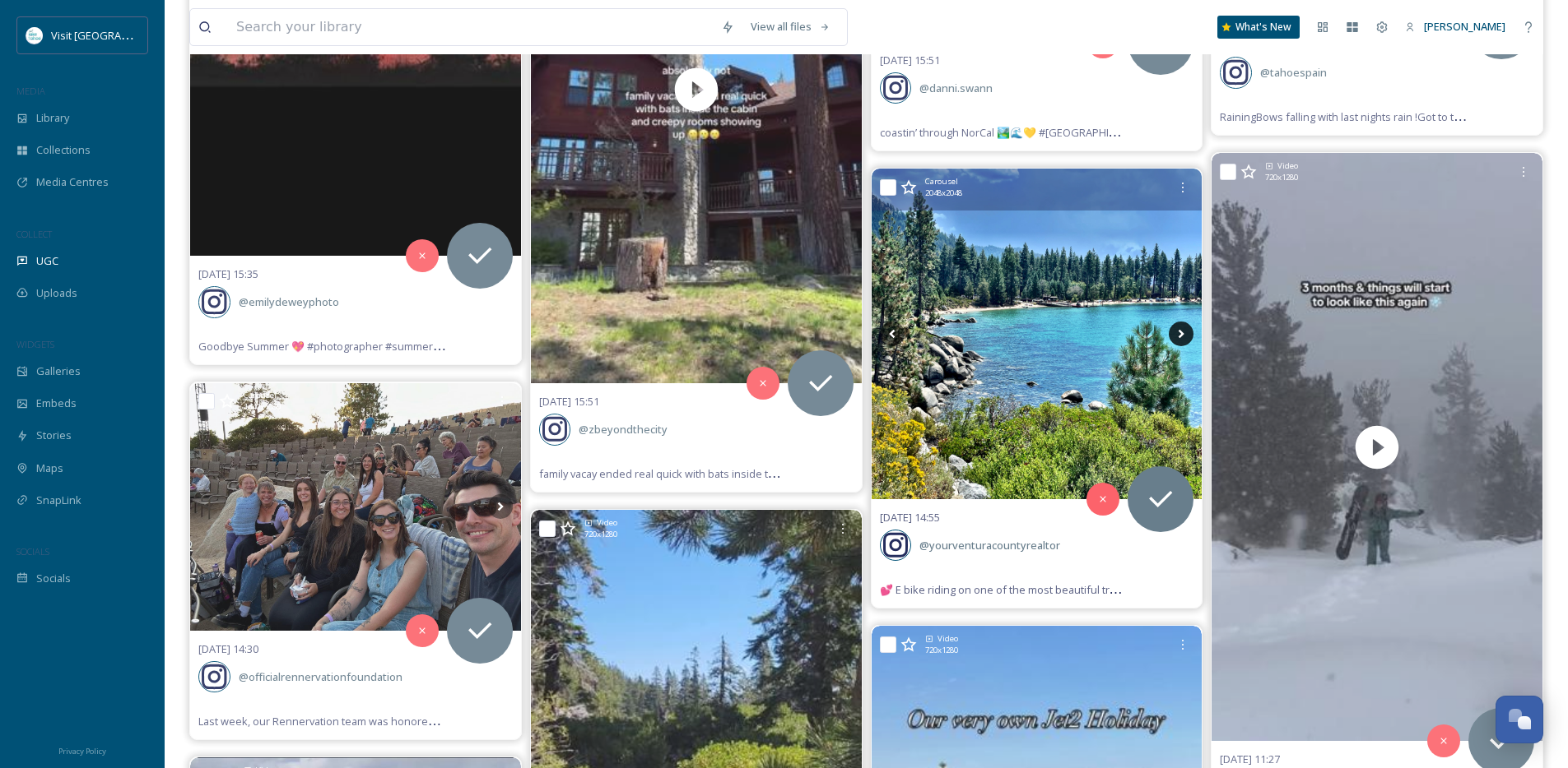
click at [1178, 337] on icon at bounding box center [1182, 334] width 25 height 25
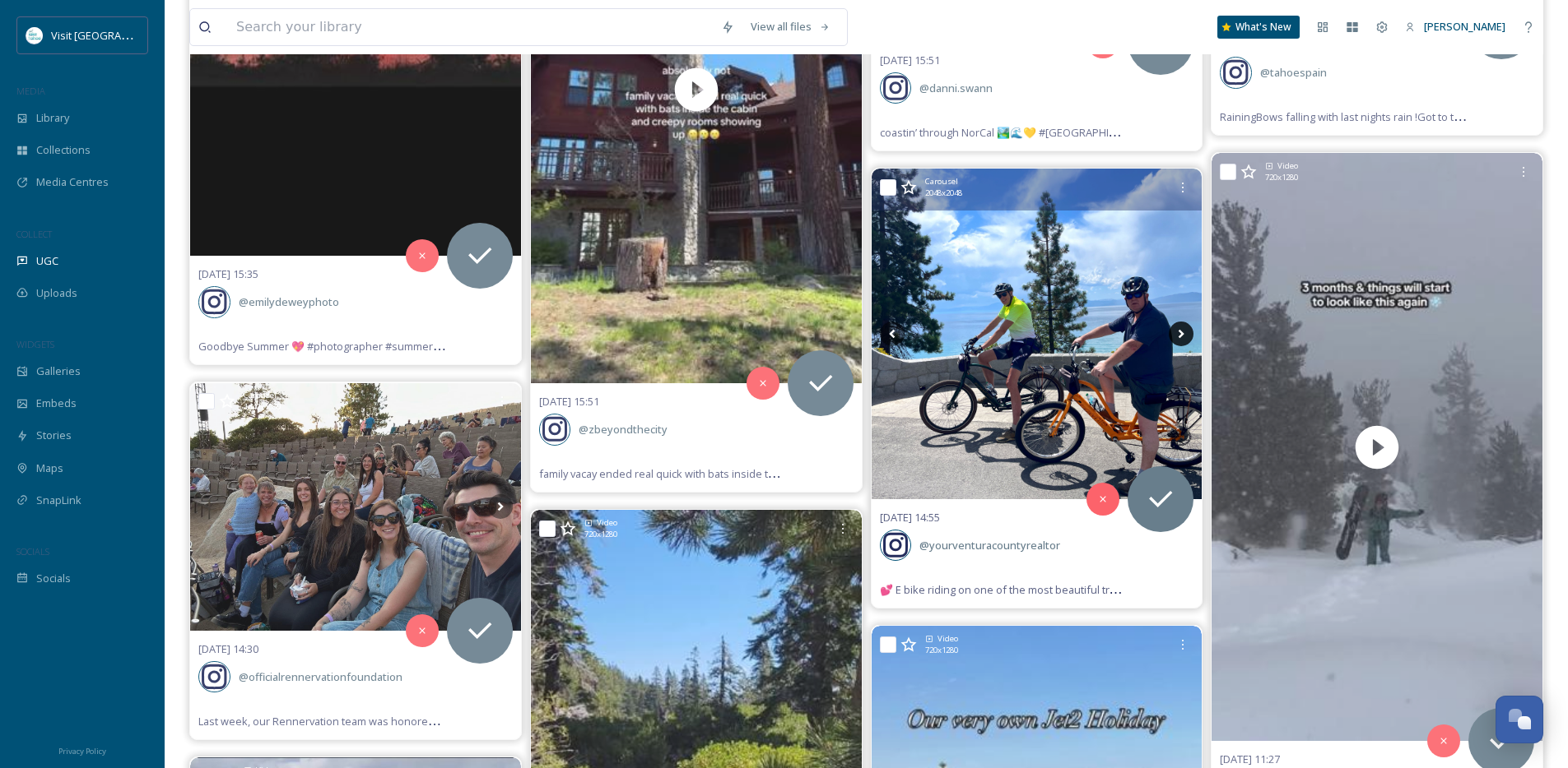
click at [1178, 337] on icon at bounding box center [1182, 334] width 25 height 25
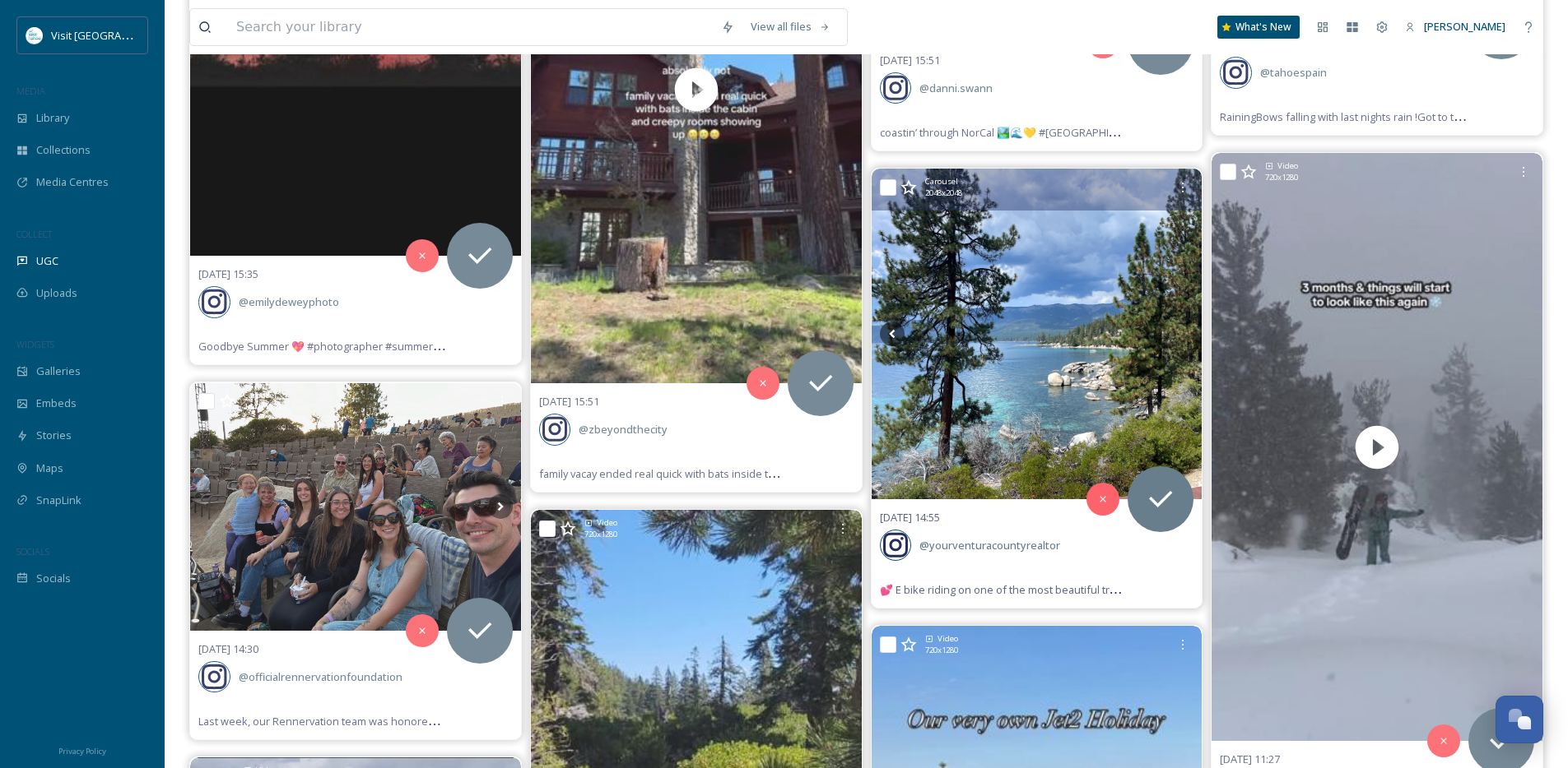
click at [1178, 337] on icon at bounding box center [1182, 334] width 25 height 25
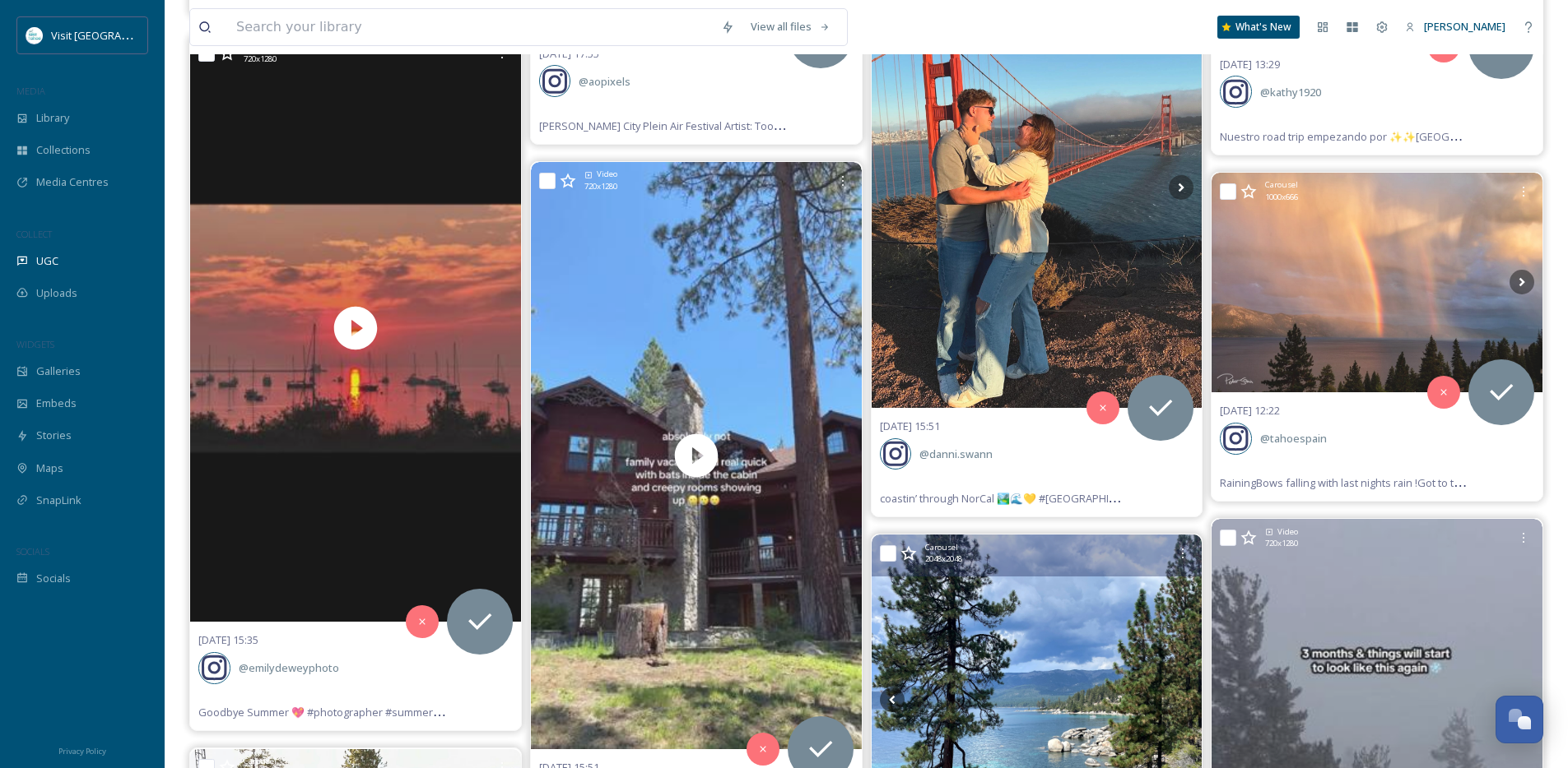
scroll to position [6334, 0]
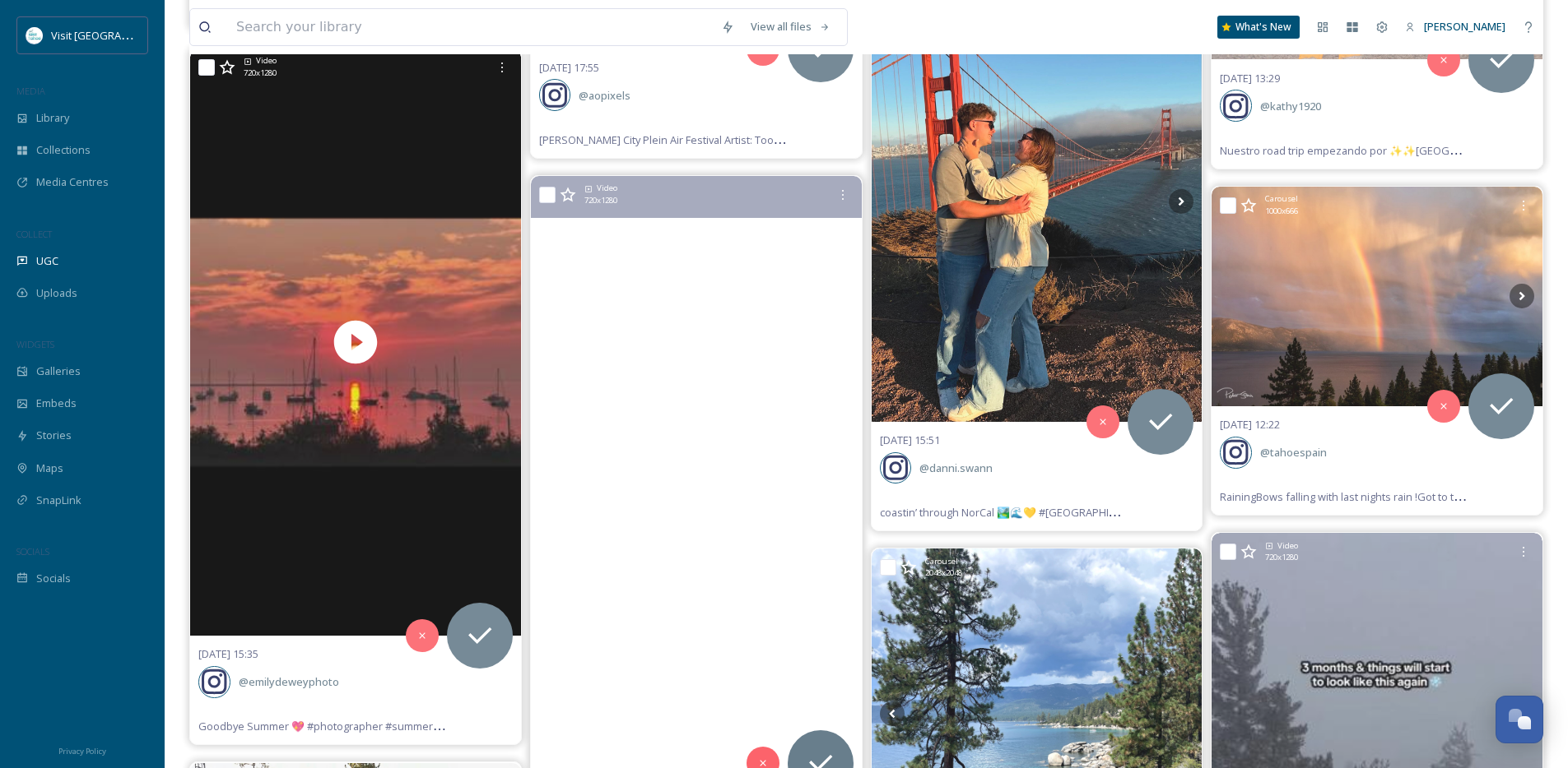
click at [771, 544] on video "family vacay ended real quick with bats inside the cabin and creepy rooms showi…" at bounding box center [696, 470] width 331 height 588
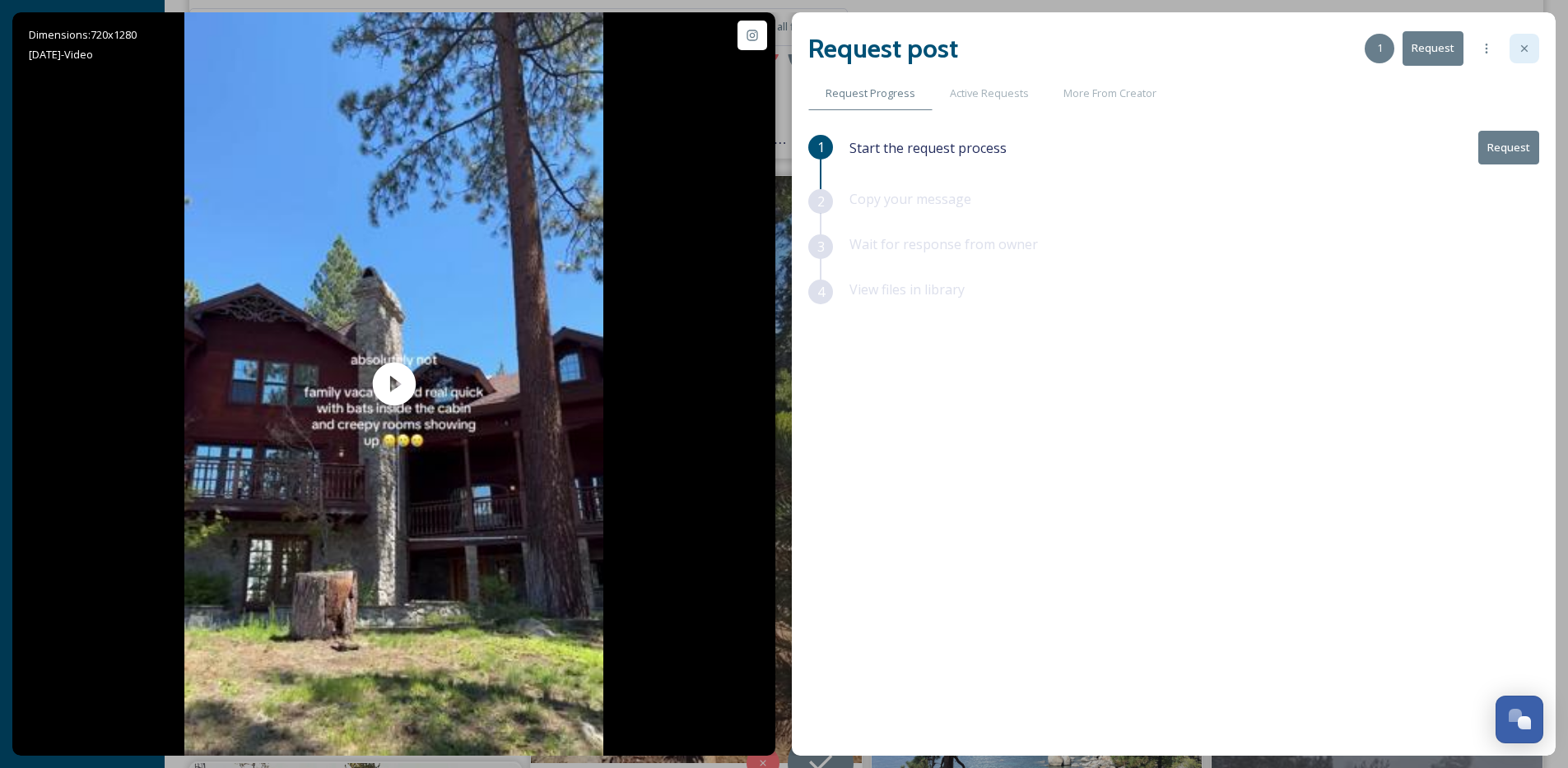
click at [1523, 51] on icon at bounding box center [1524, 49] width 13 height 13
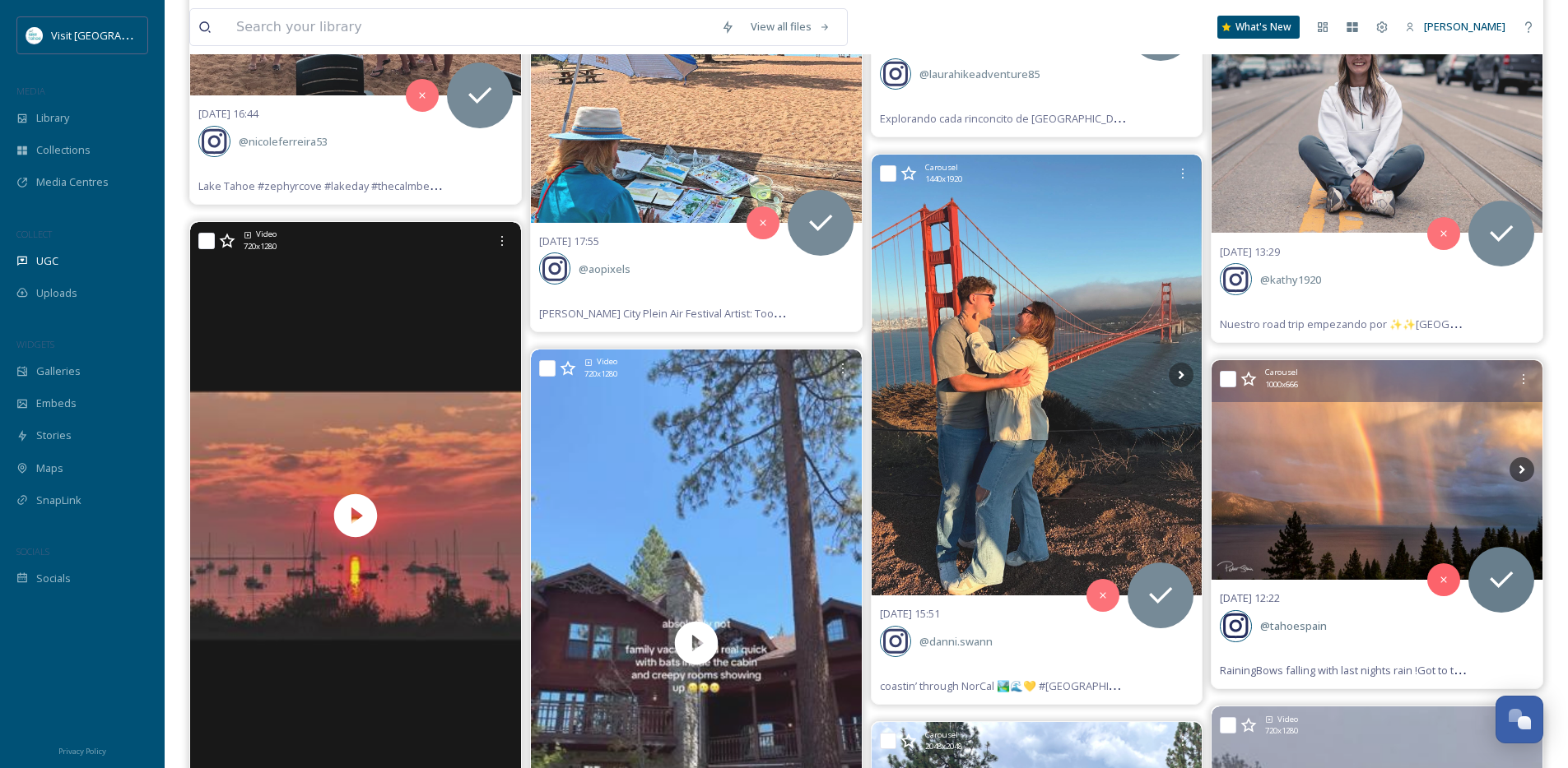
scroll to position [6151, 0]
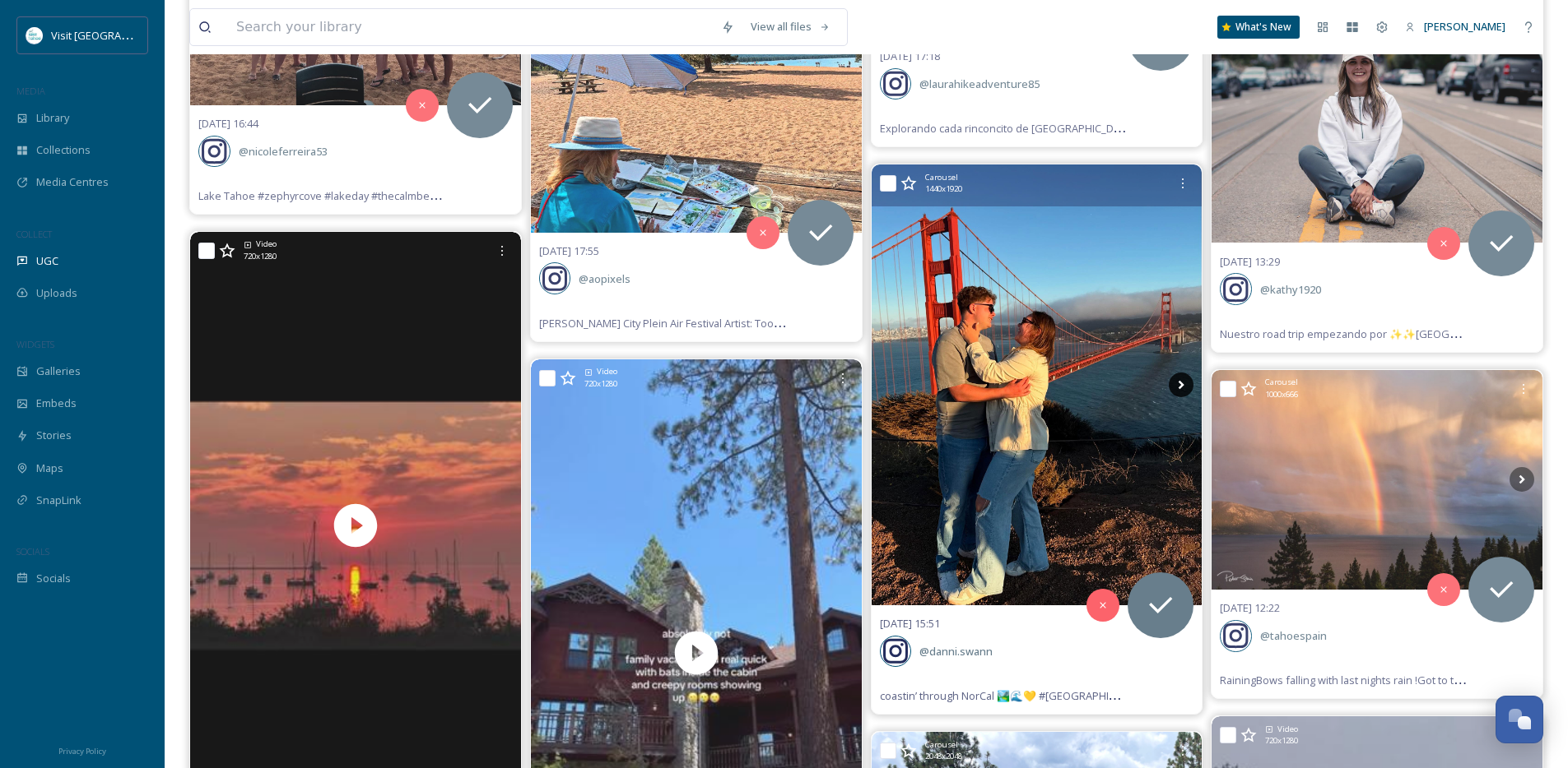
click at [1182, 386] on icon at bounding box center [1182, 385] width 25 height 25
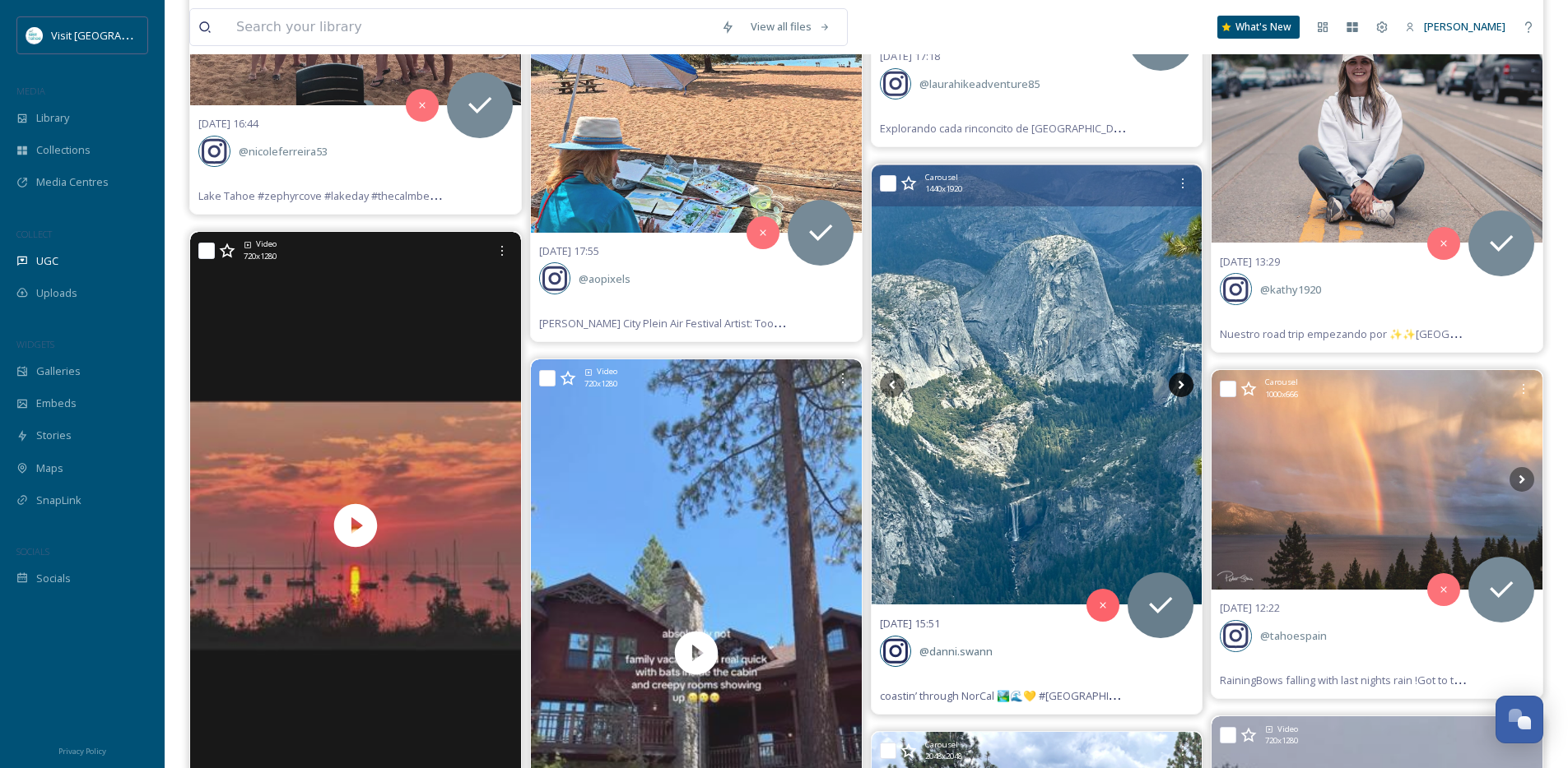
click at [1182, 385] on icon at bounding box center [1182, 384] width 6 height 9
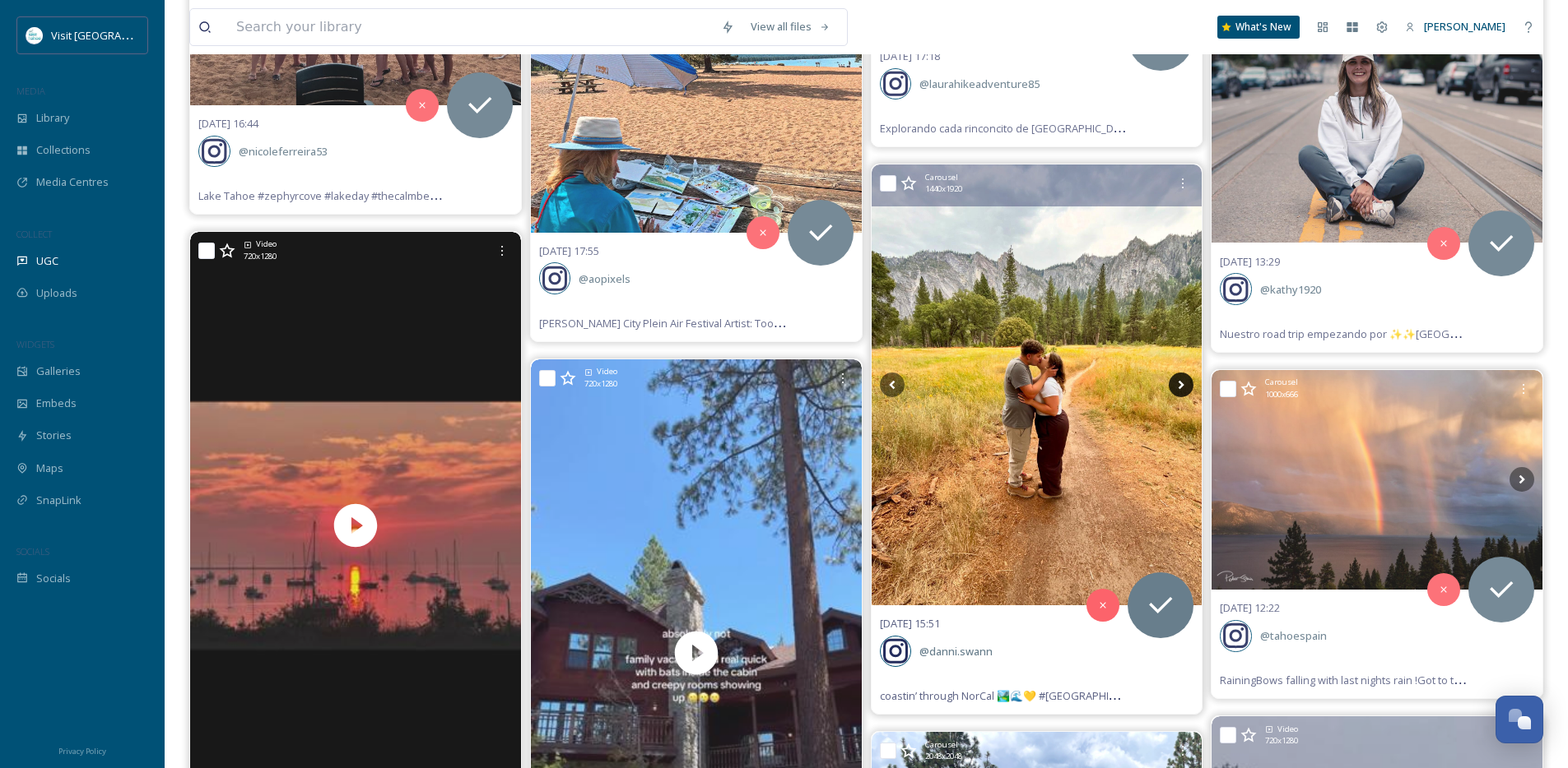
click at [1182, 385] on icon at bounding box center [1182, 384] width 6 height 9
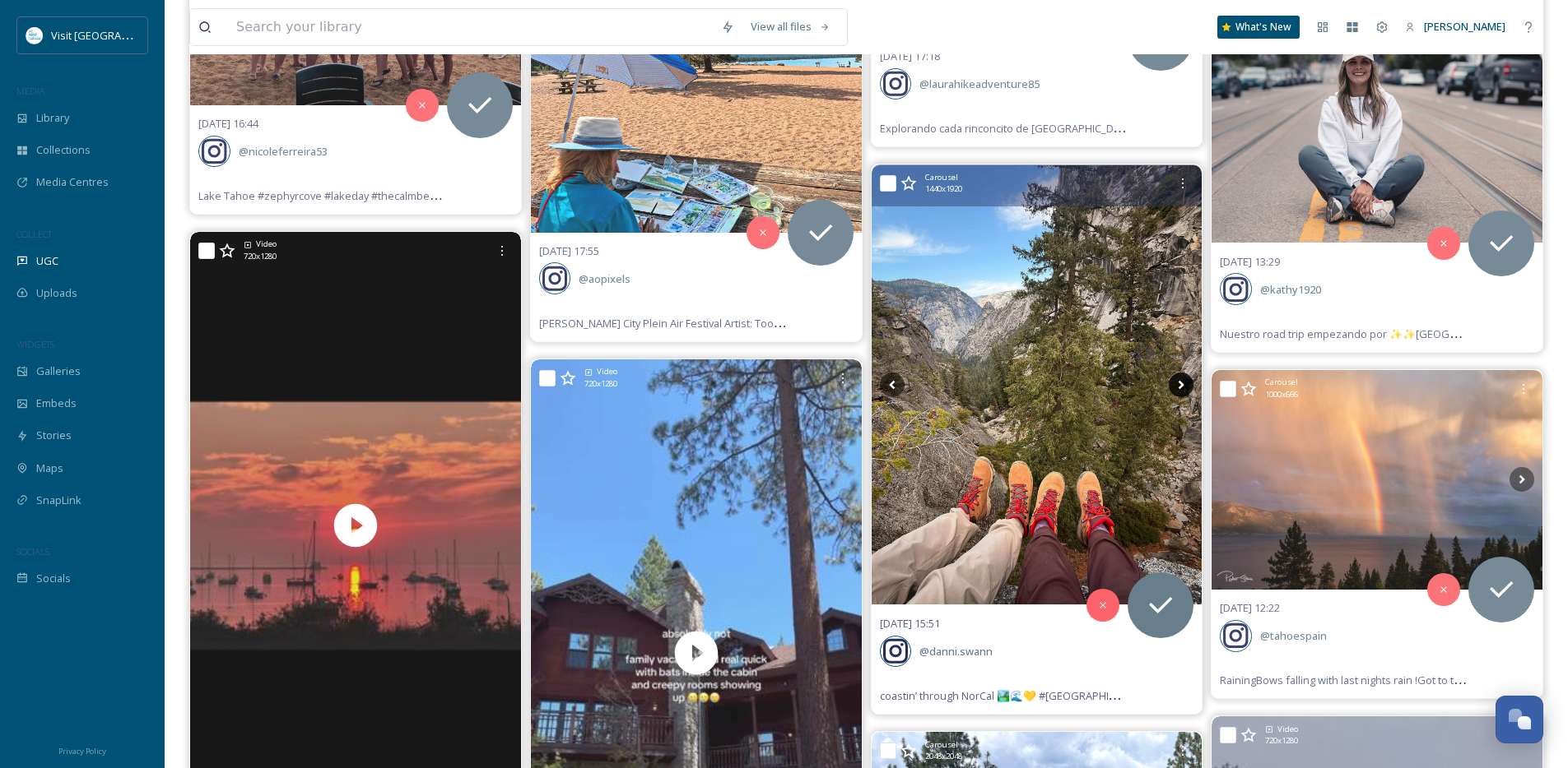
click at [1182, 385] on icon at bounding box center [1182, 384] width 6 height 9
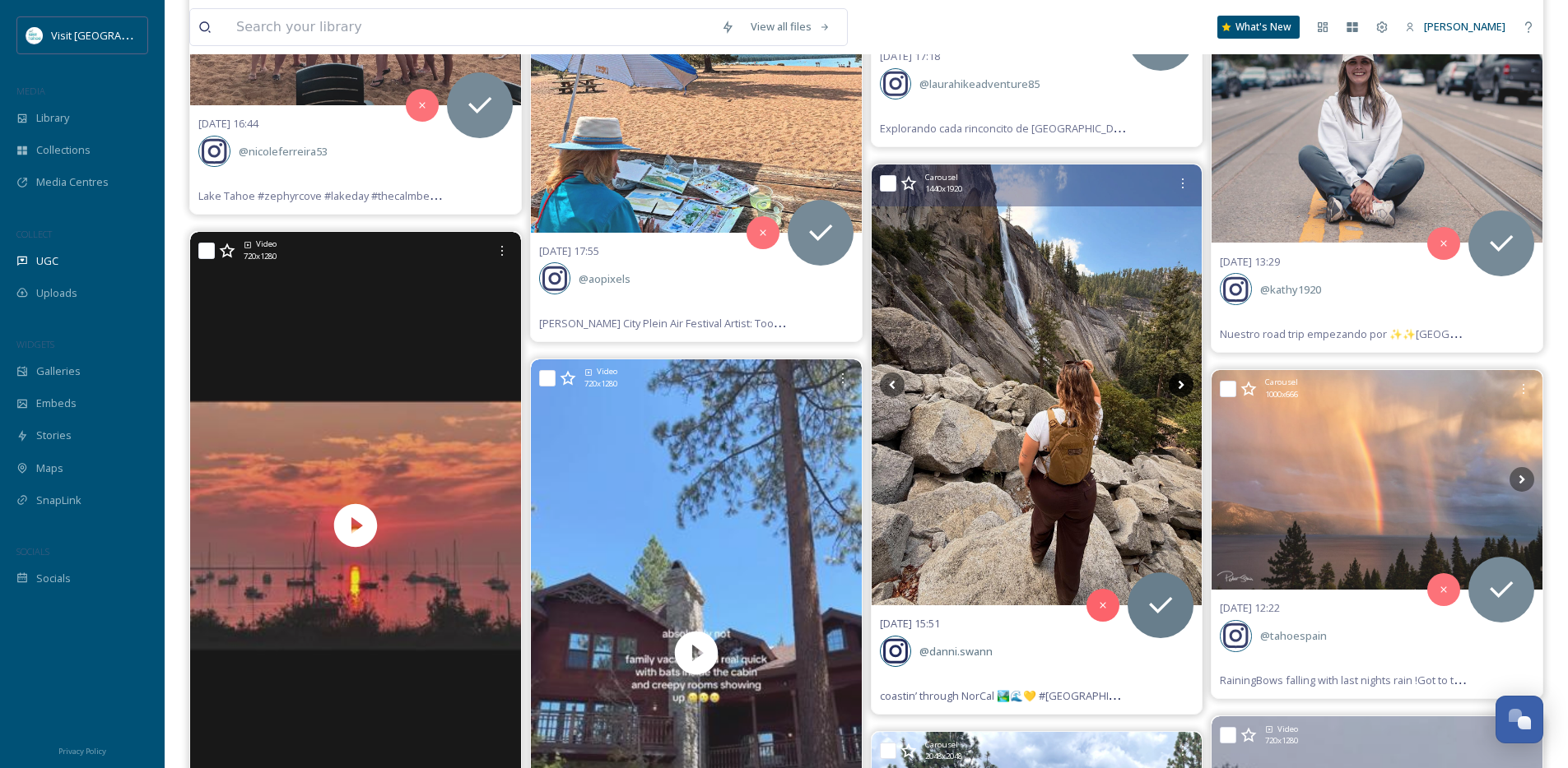
click at [1182, 385] on icon at bounding box center [1182, 384] width 6 height 9
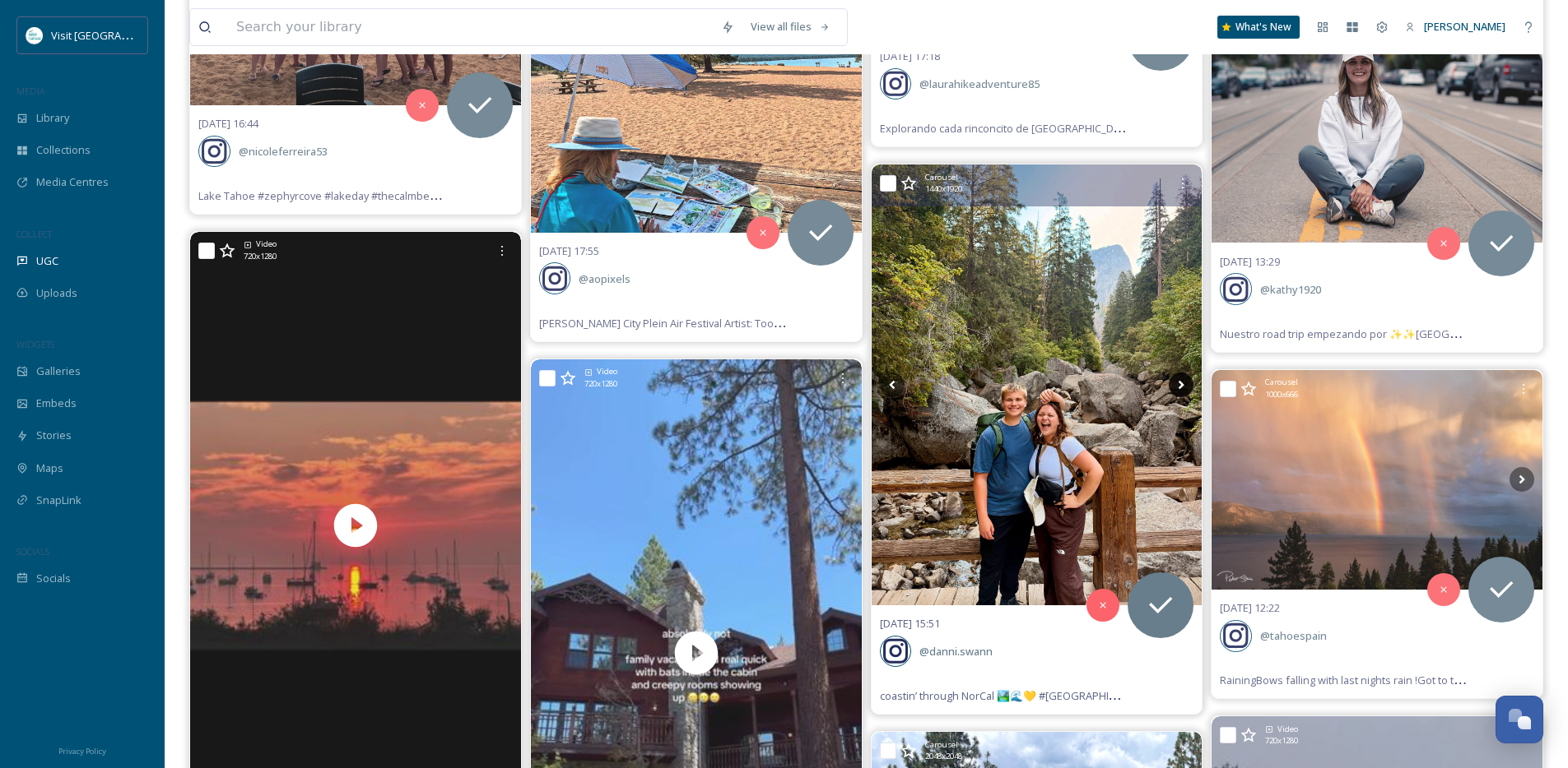
click at [1182, 385] on icon at bounding box center [1182, 384] width 6 height 9
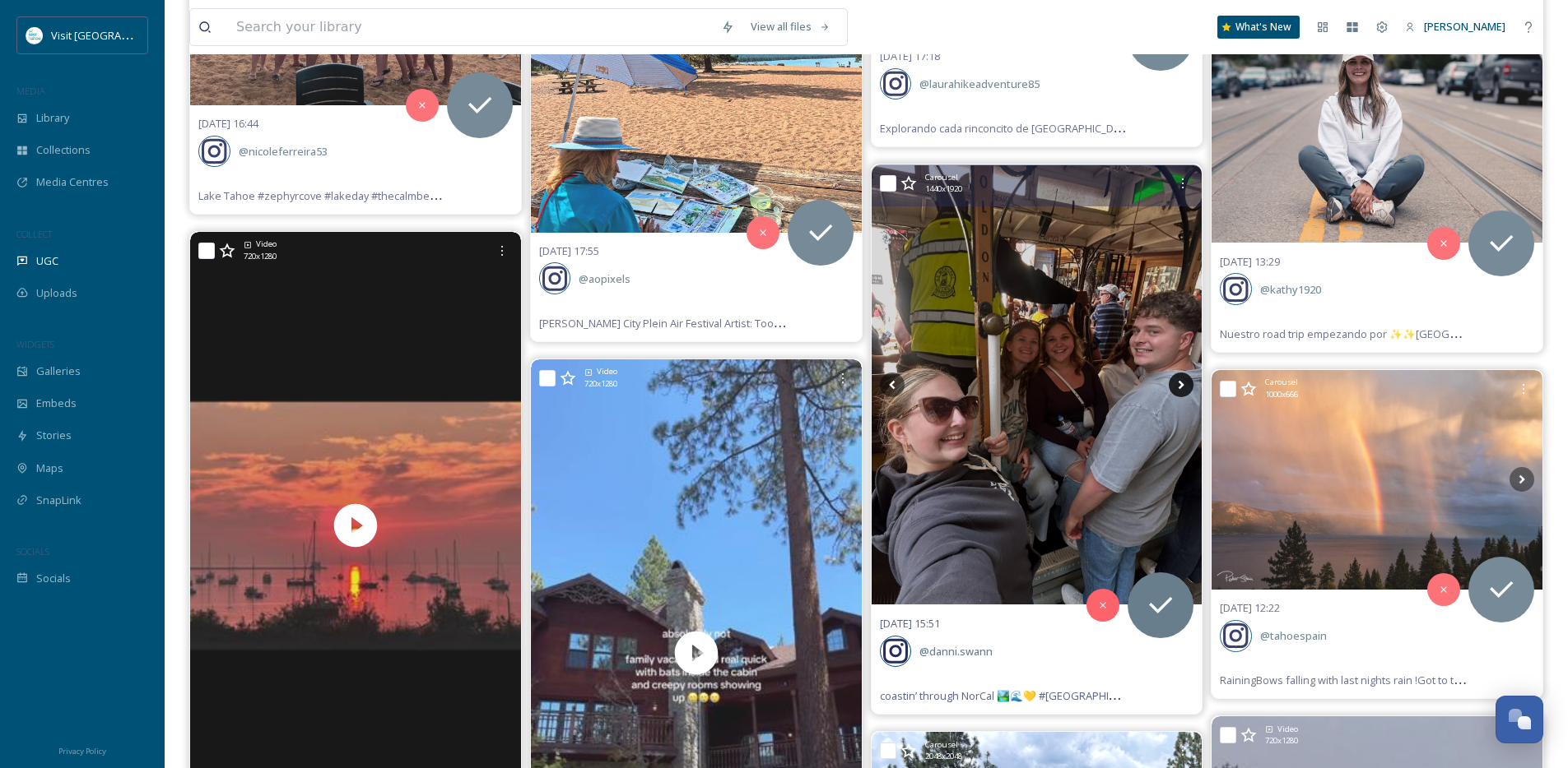
click at [1177, 384] on icon at bounding box center [1182, 385] width 25 height 25
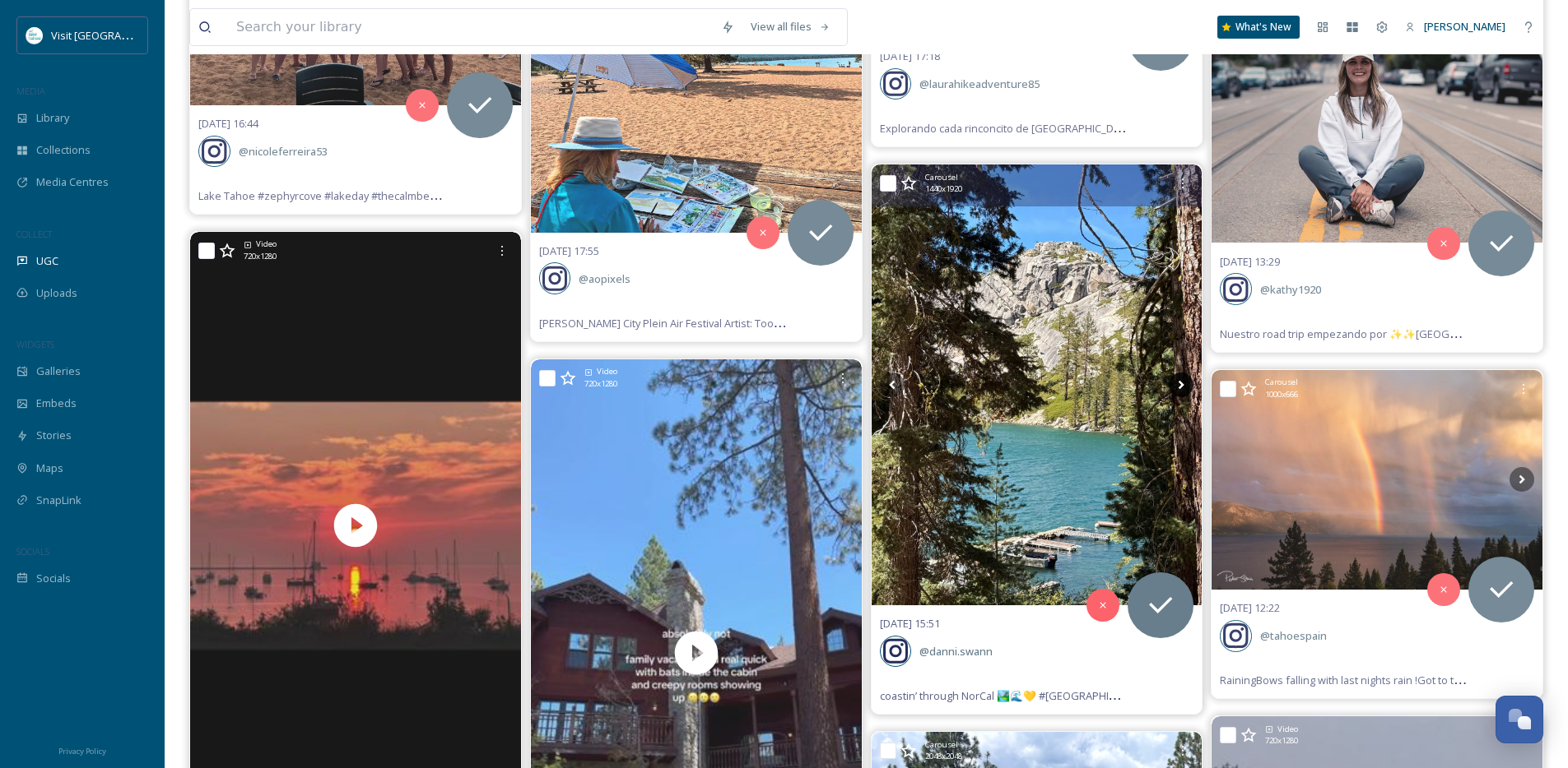
click at [1177, 383] on icon at bounding box center [1182, 385] width 25 height 25
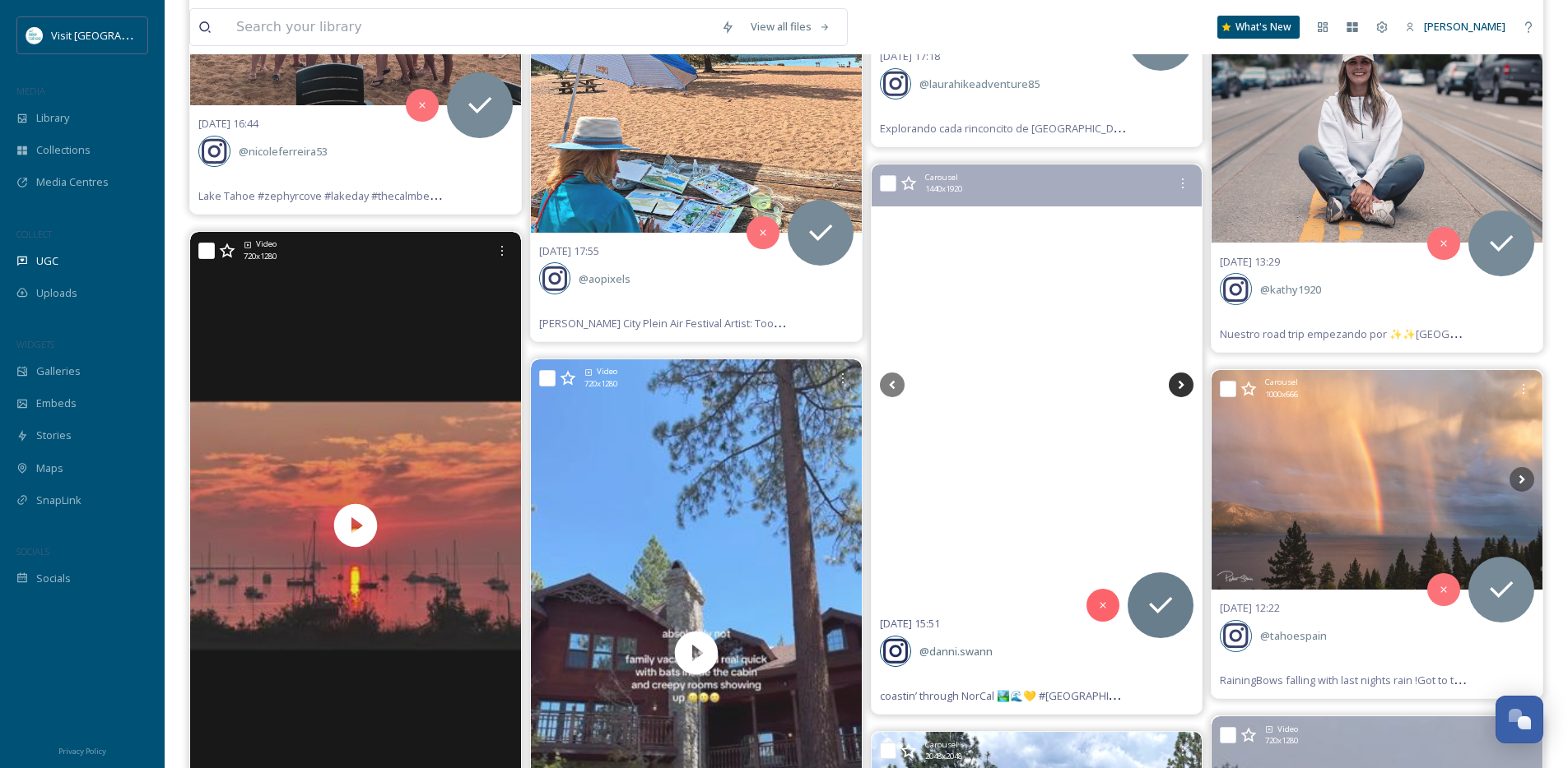
click at [1177, 383] on icon at bounding box center [1182, 385] width 25 height 25
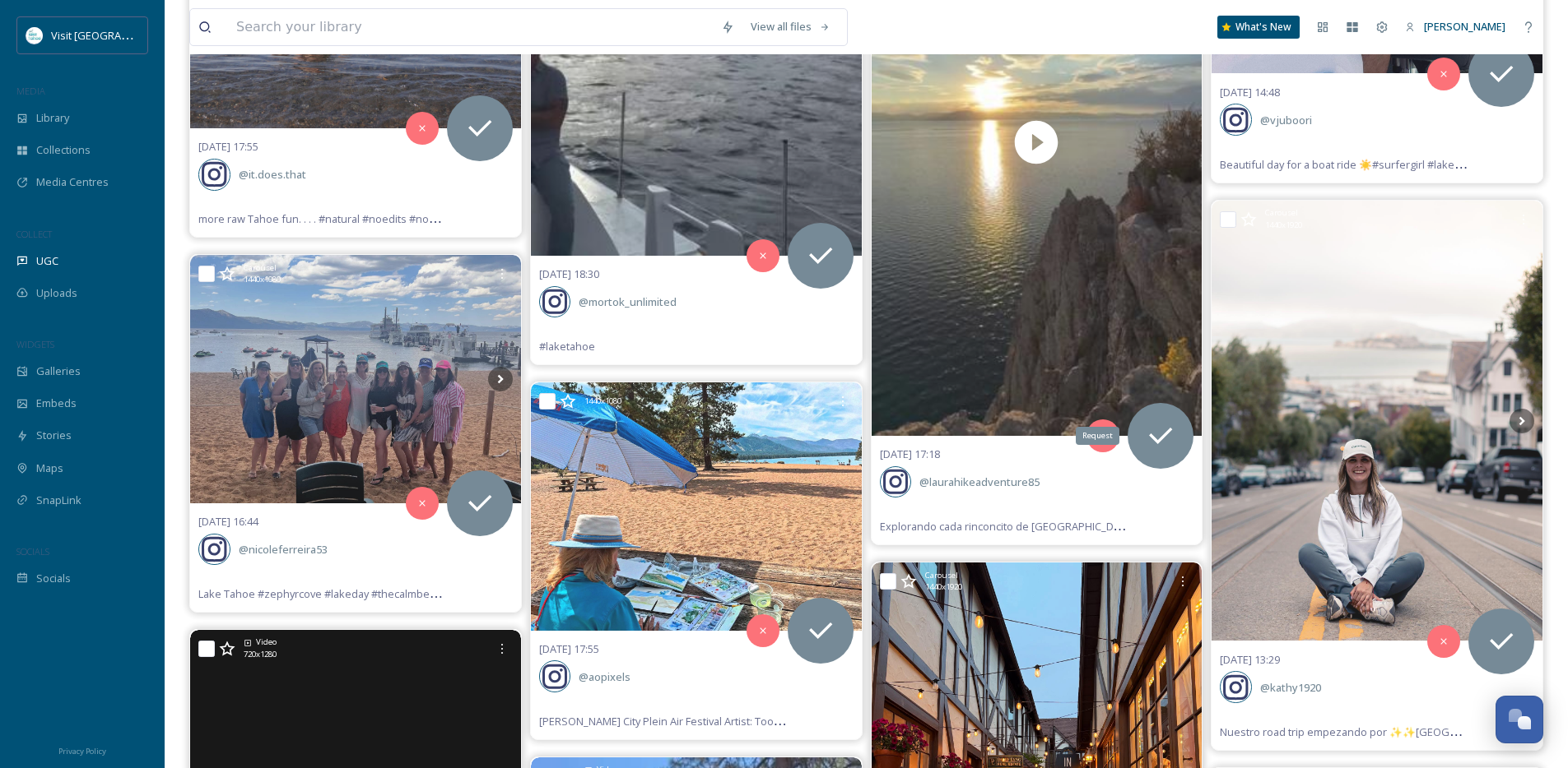
scroll to position [5751, 0]
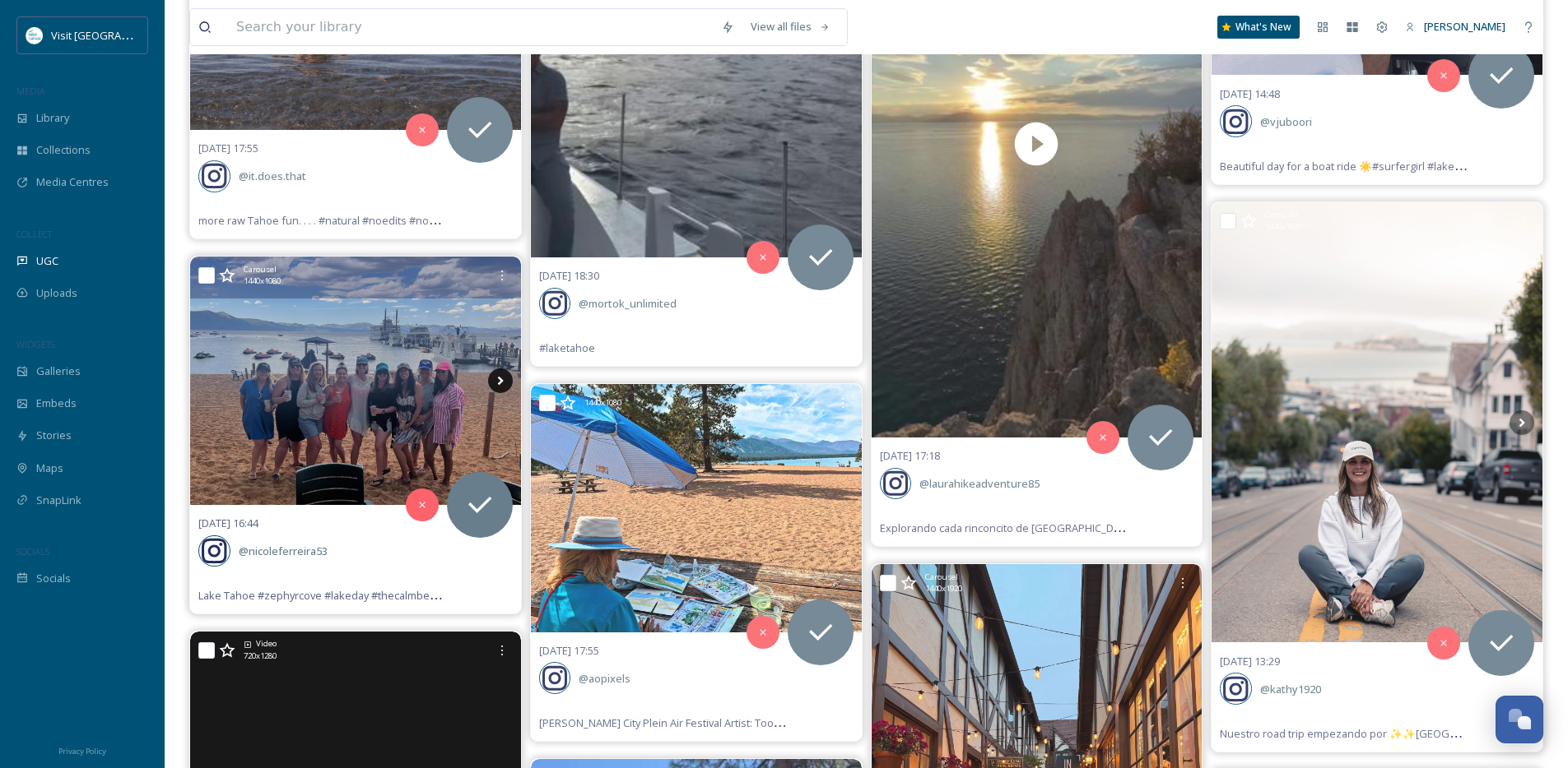
click at [504, 376] on icon at bounding box center [500, 381] width 25 height 25
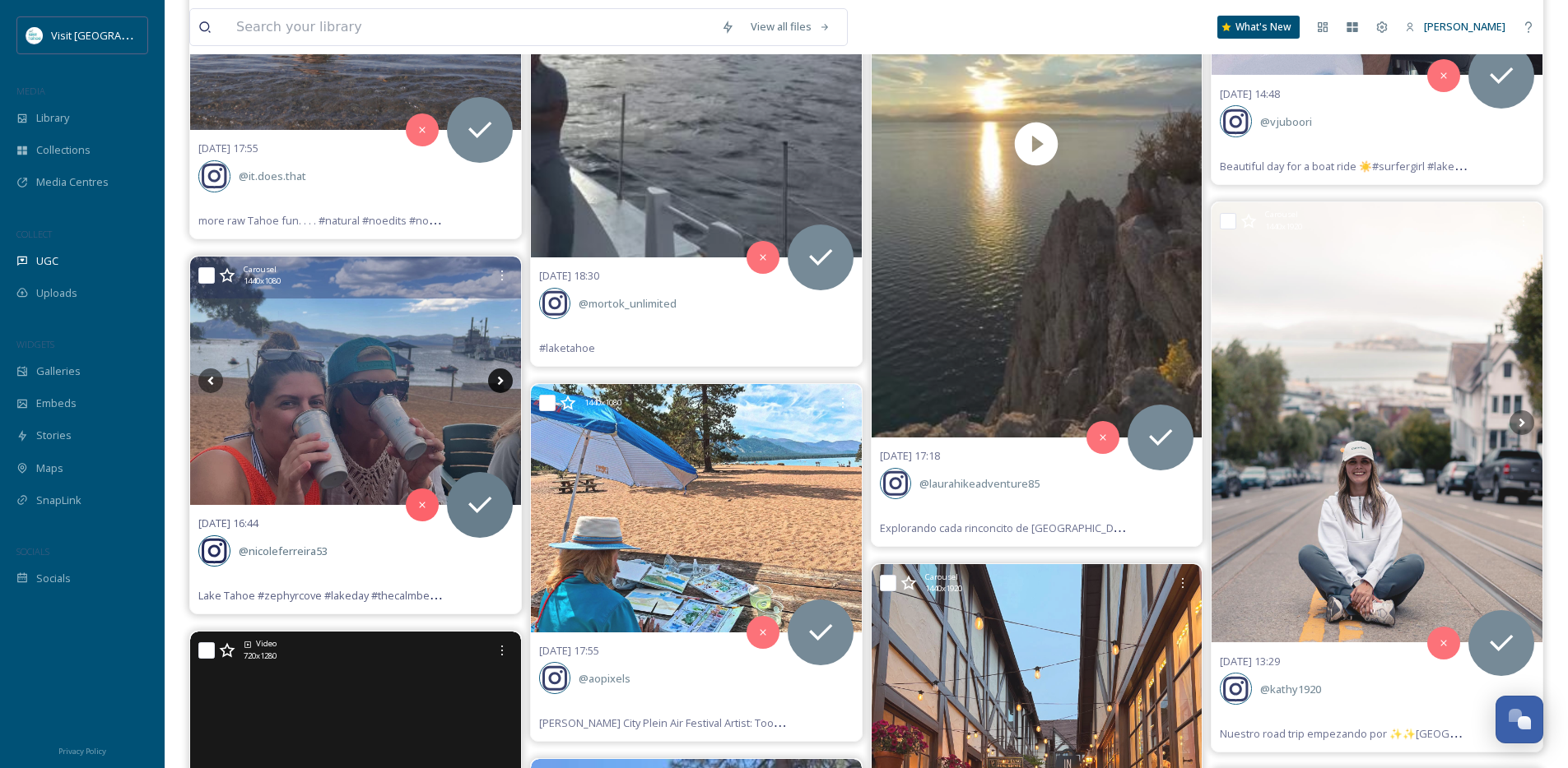
click at [503, 377] on icon at bounding box center [500, 381] width 25 height 25
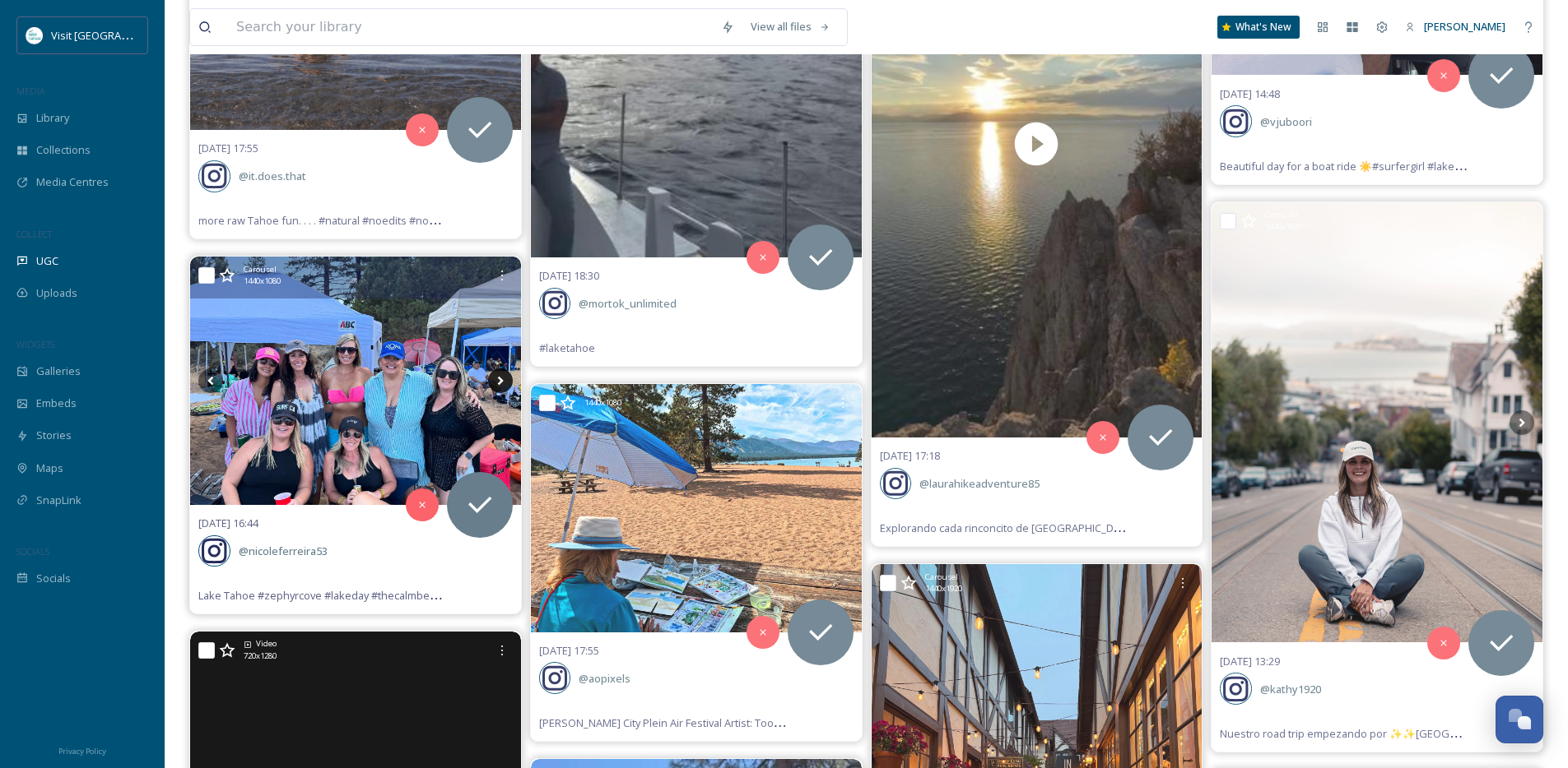
click at [503, 377] on icon at bounding box center [500, 381] width 25 height 25
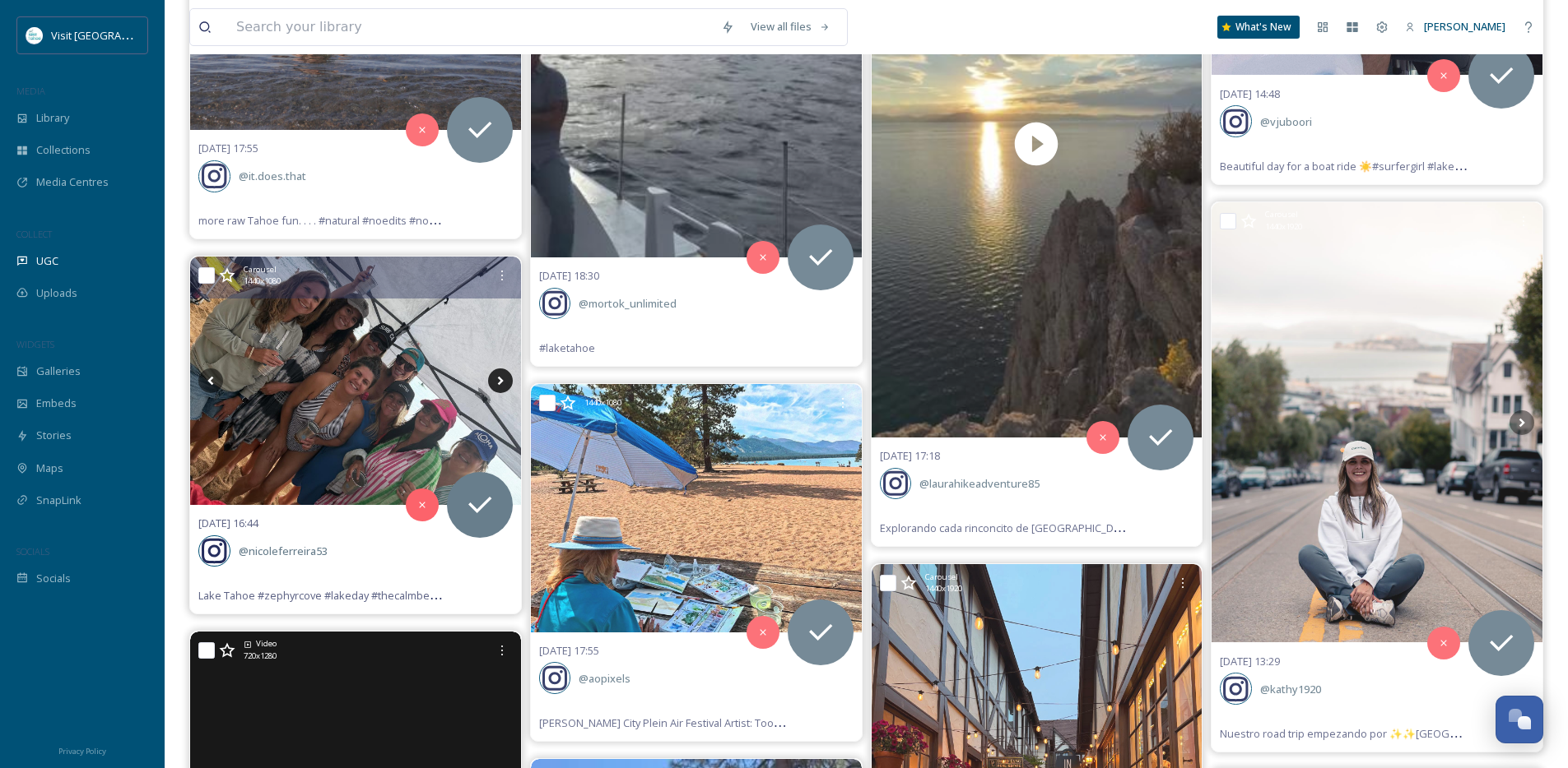
click at [503, 377] on icon at bounding box center [500, 381] width 25 height 25
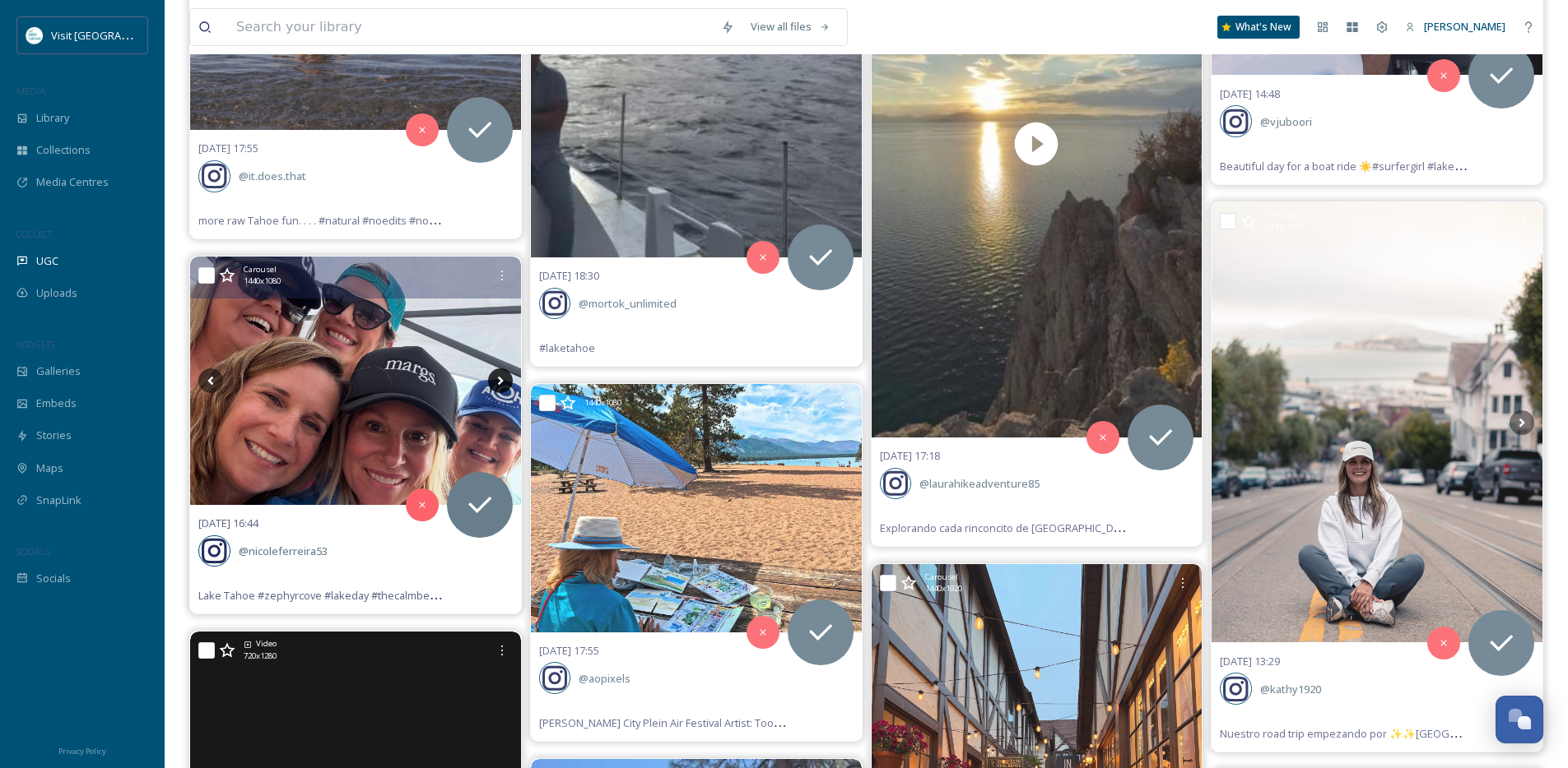
click at [503, 377] on icon at bounding box center [500, 381] width 25 height 25
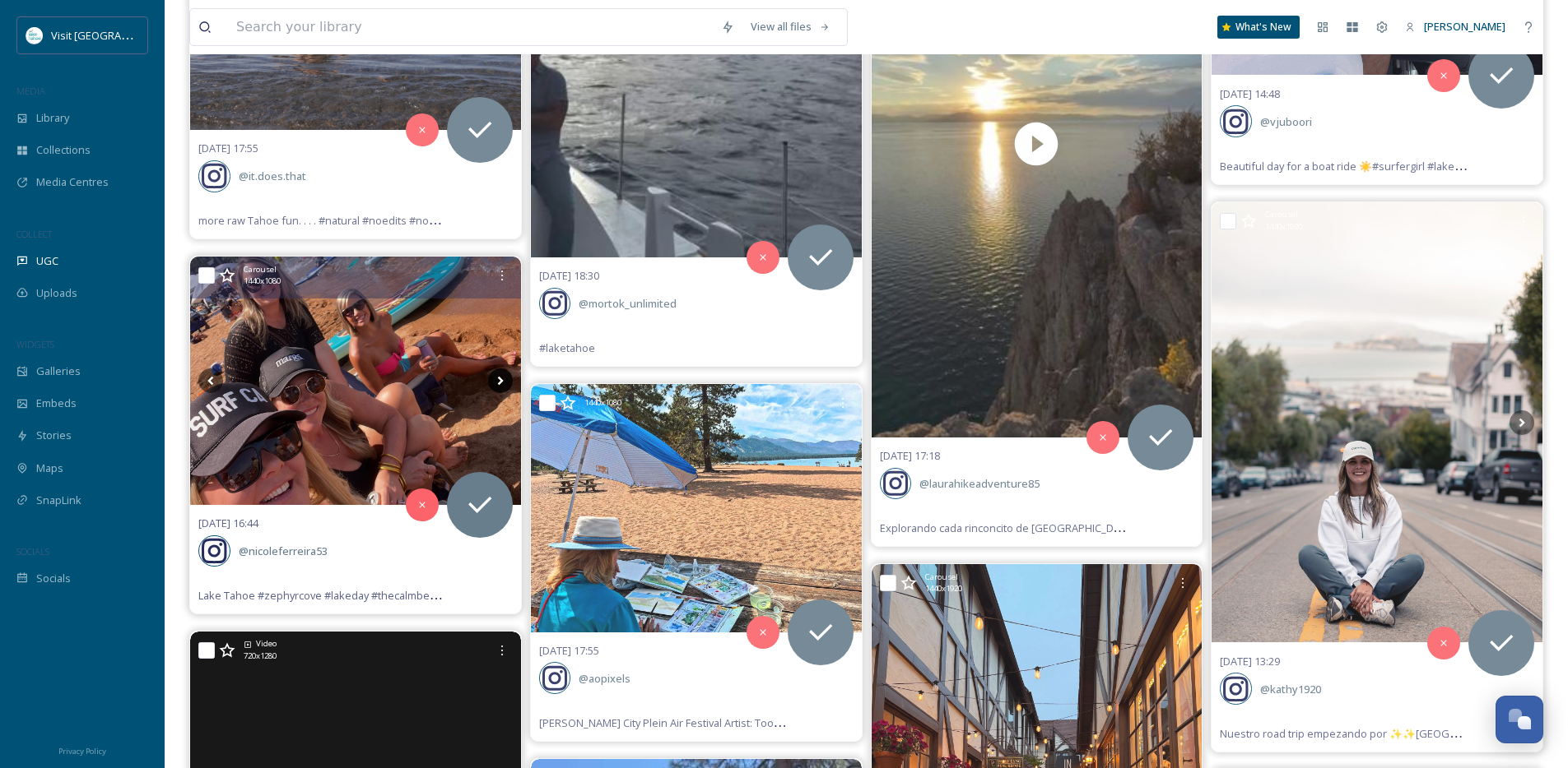
click at [503, 377] on icon at bounding box center [500, 381] width 25 height 25
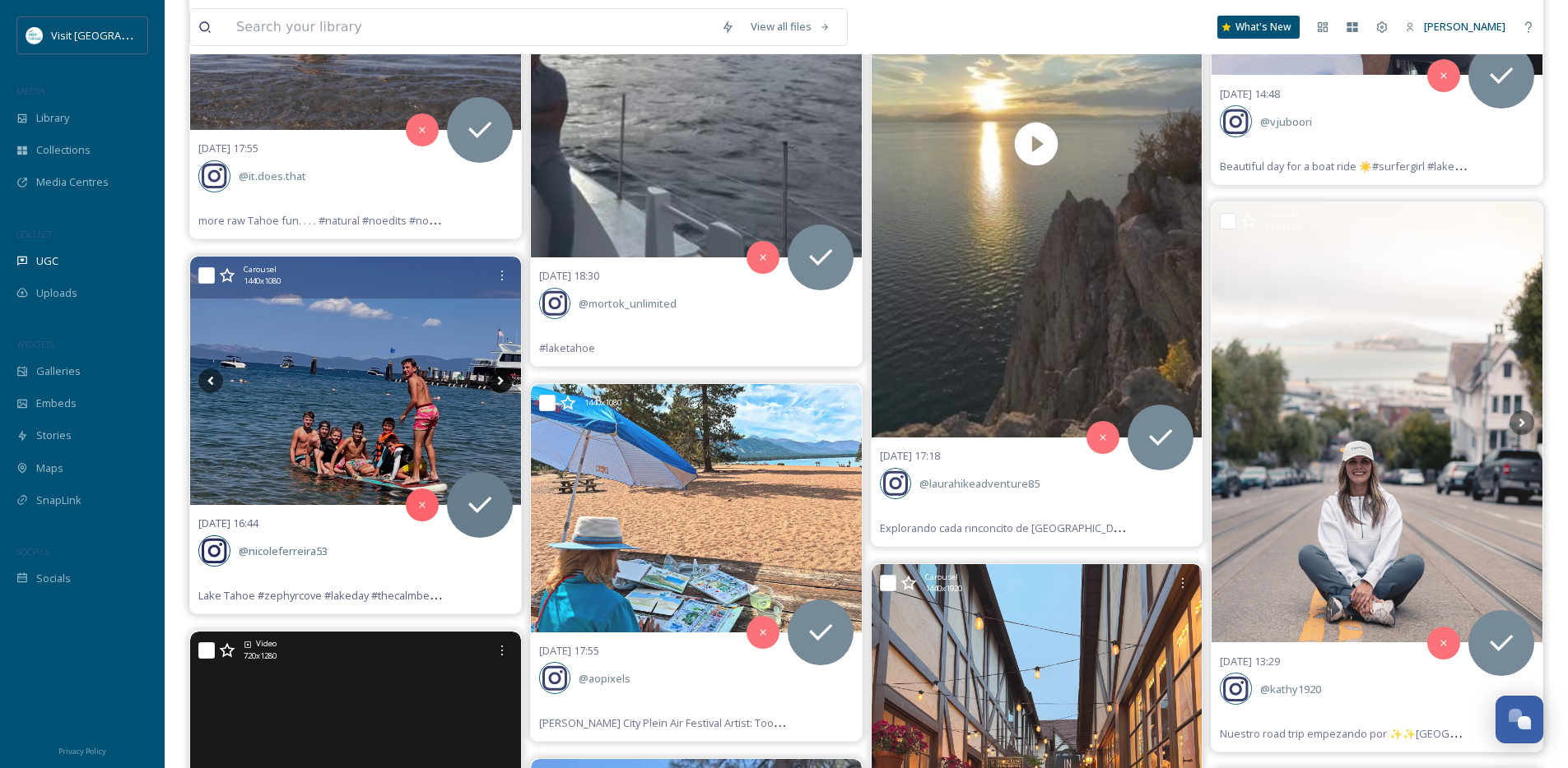
click at [503, 377] on icon at bounding box center [500, 381] width 25 height 25
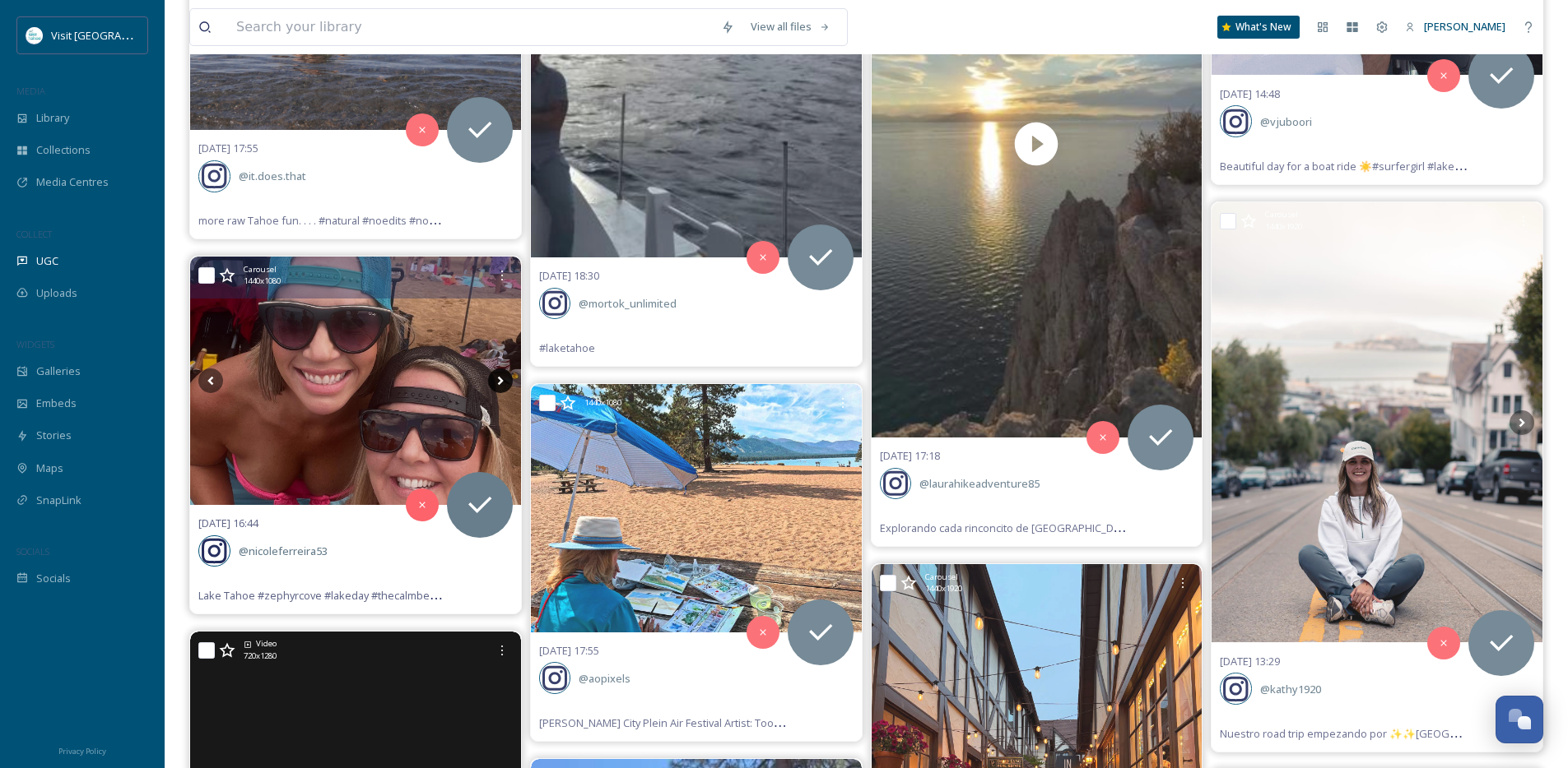
click at [503, 377] on icon at bounding box center [500, 381] width 25 height 25
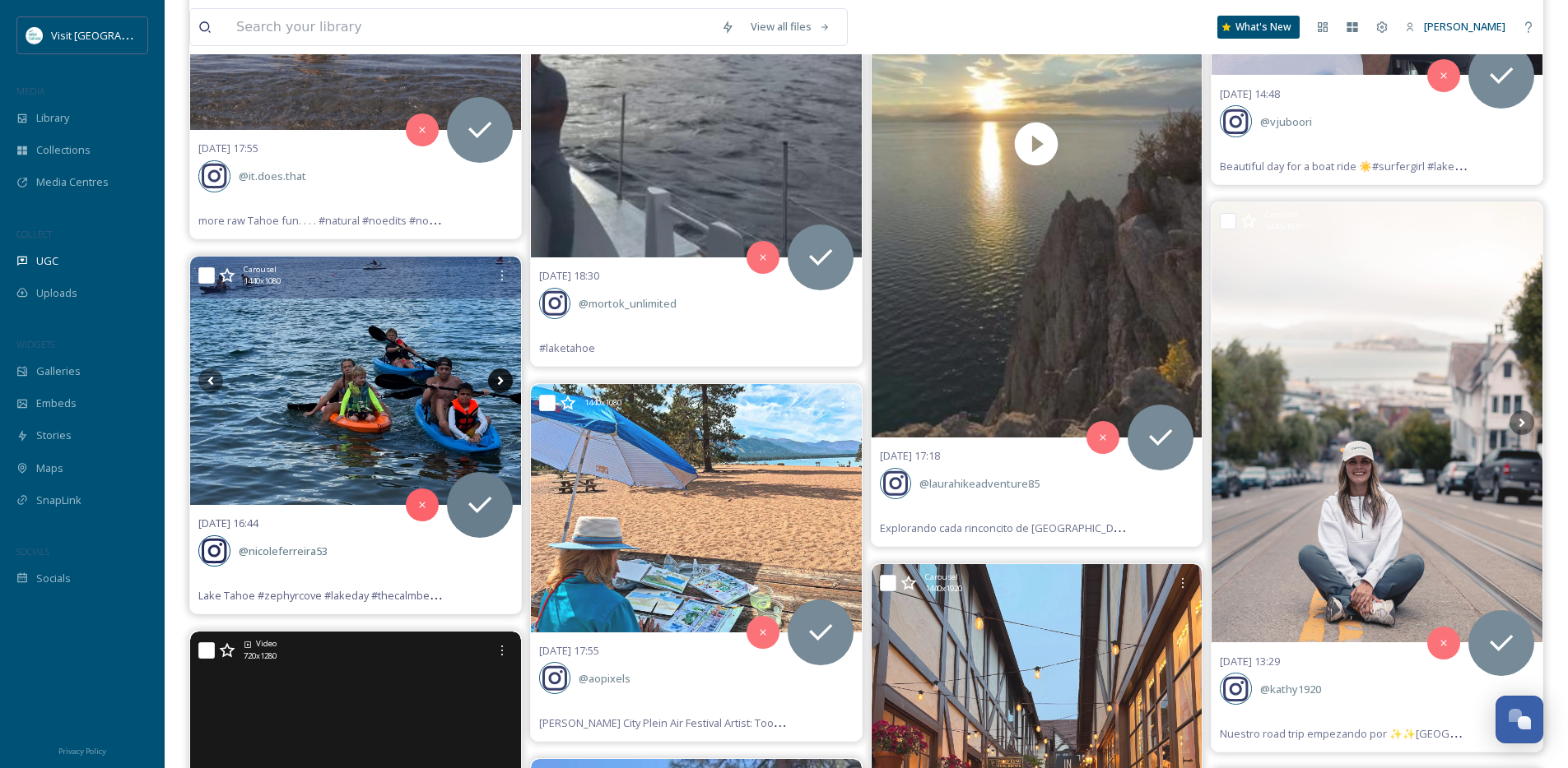
click at [503, 377] on icon at bounding box center [500, 381] width 25 height 25
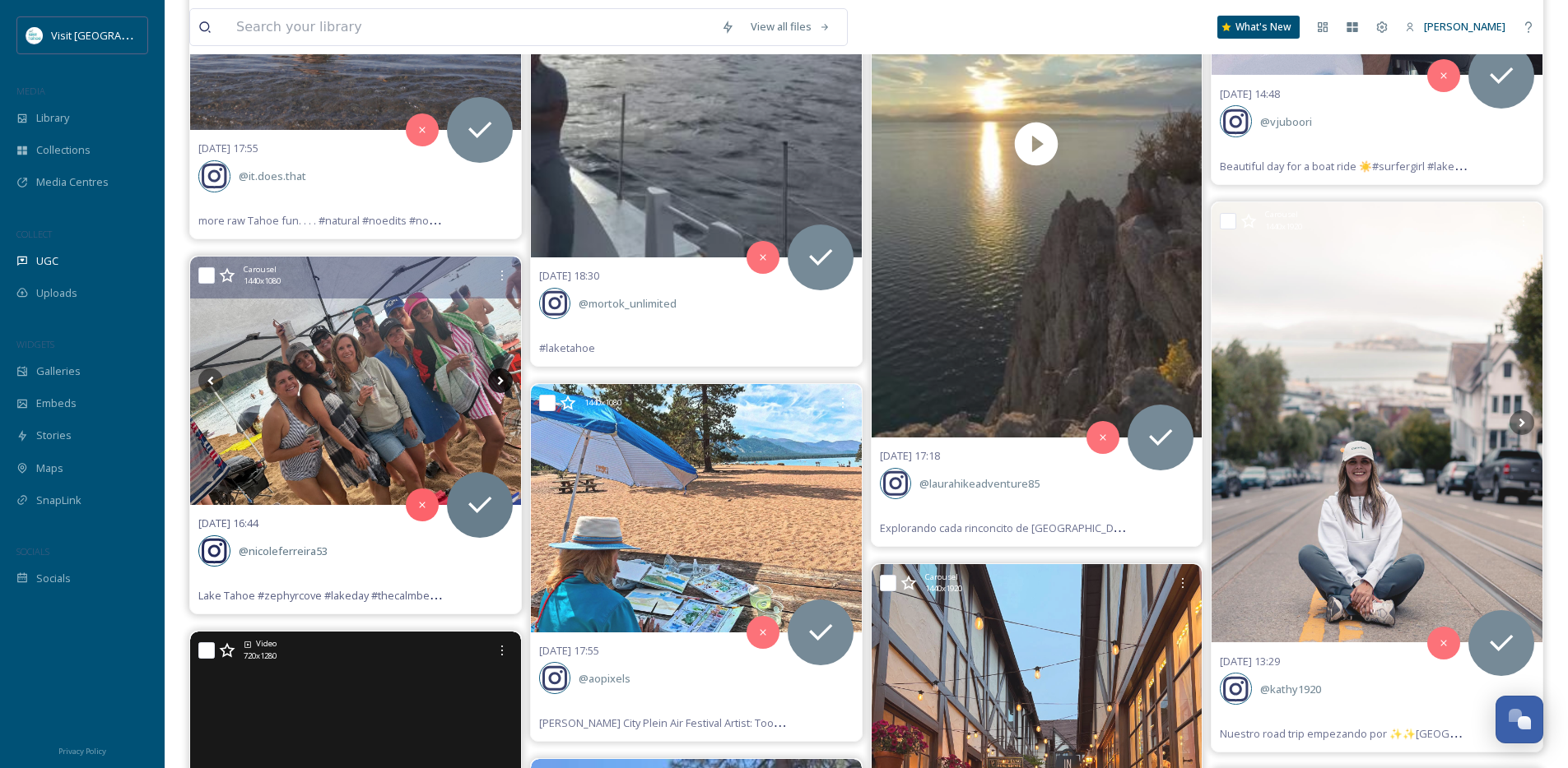
click at [503, 377] on icon at bounding box center [500, 381] width 25 height 25
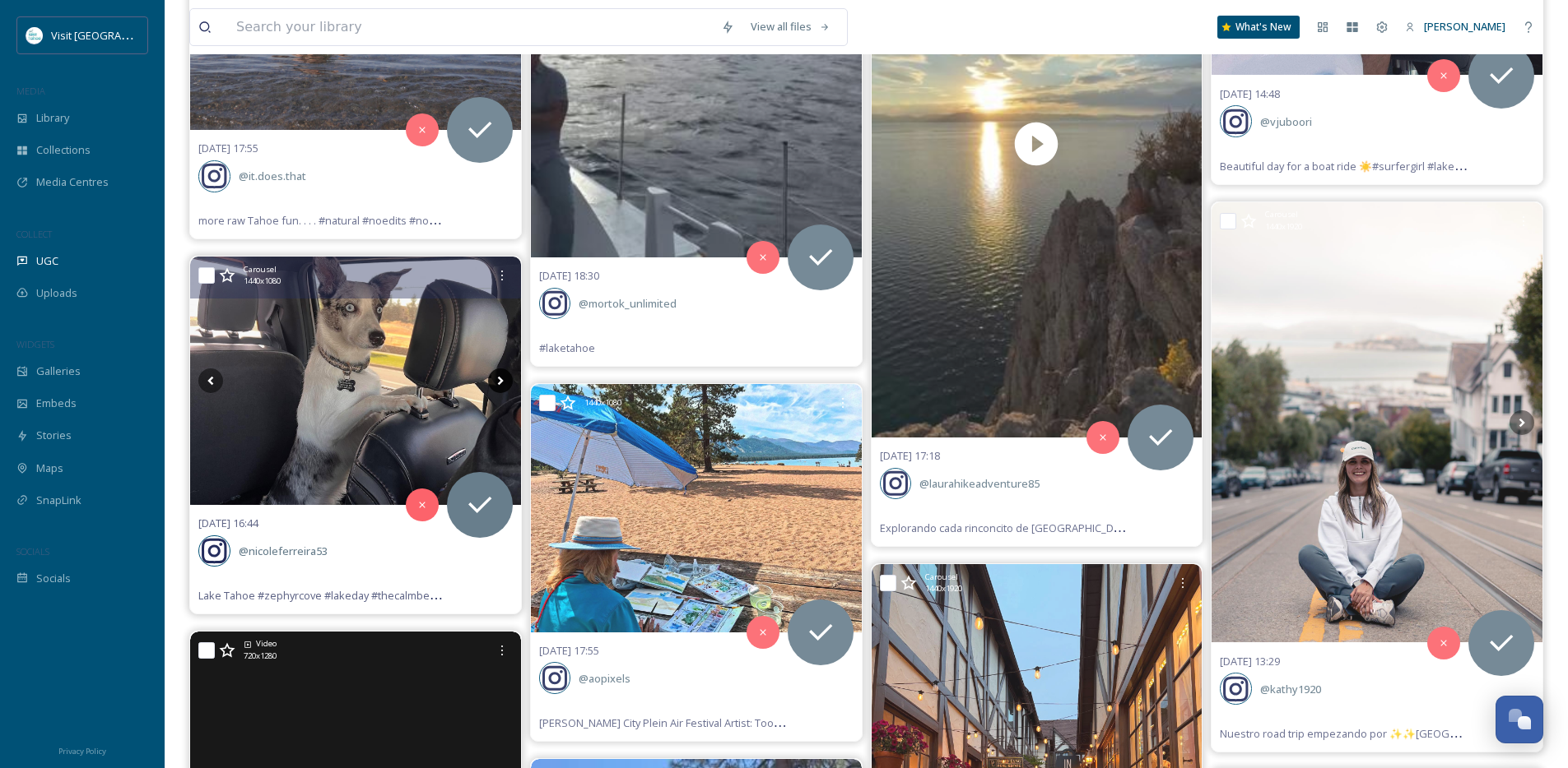
click at [503, 377] on icon at bounding box center [500, 381] width 25 height 25
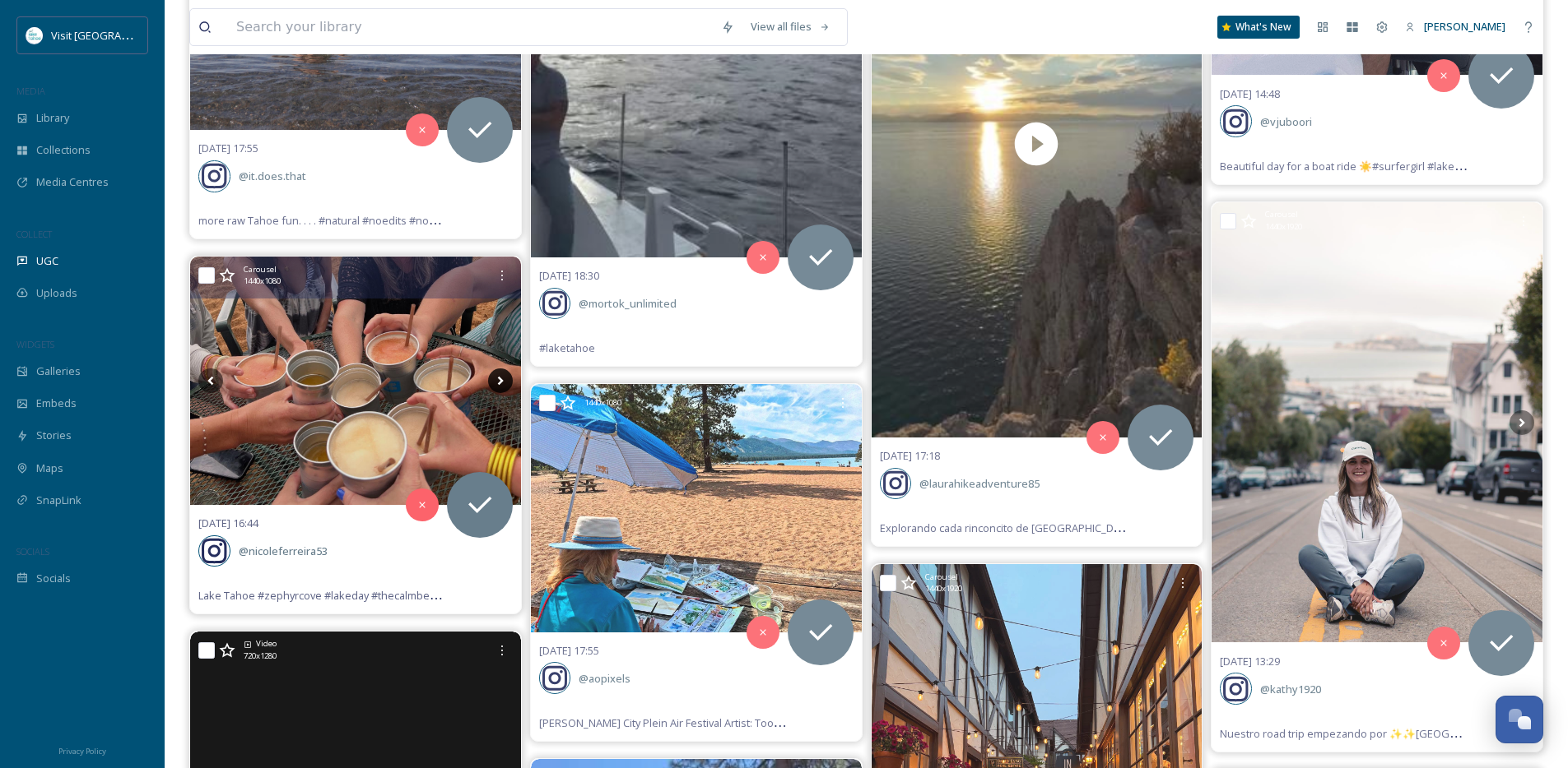
click at [503, 377] on icon at bounding box center [500, 381] width 25 height 25
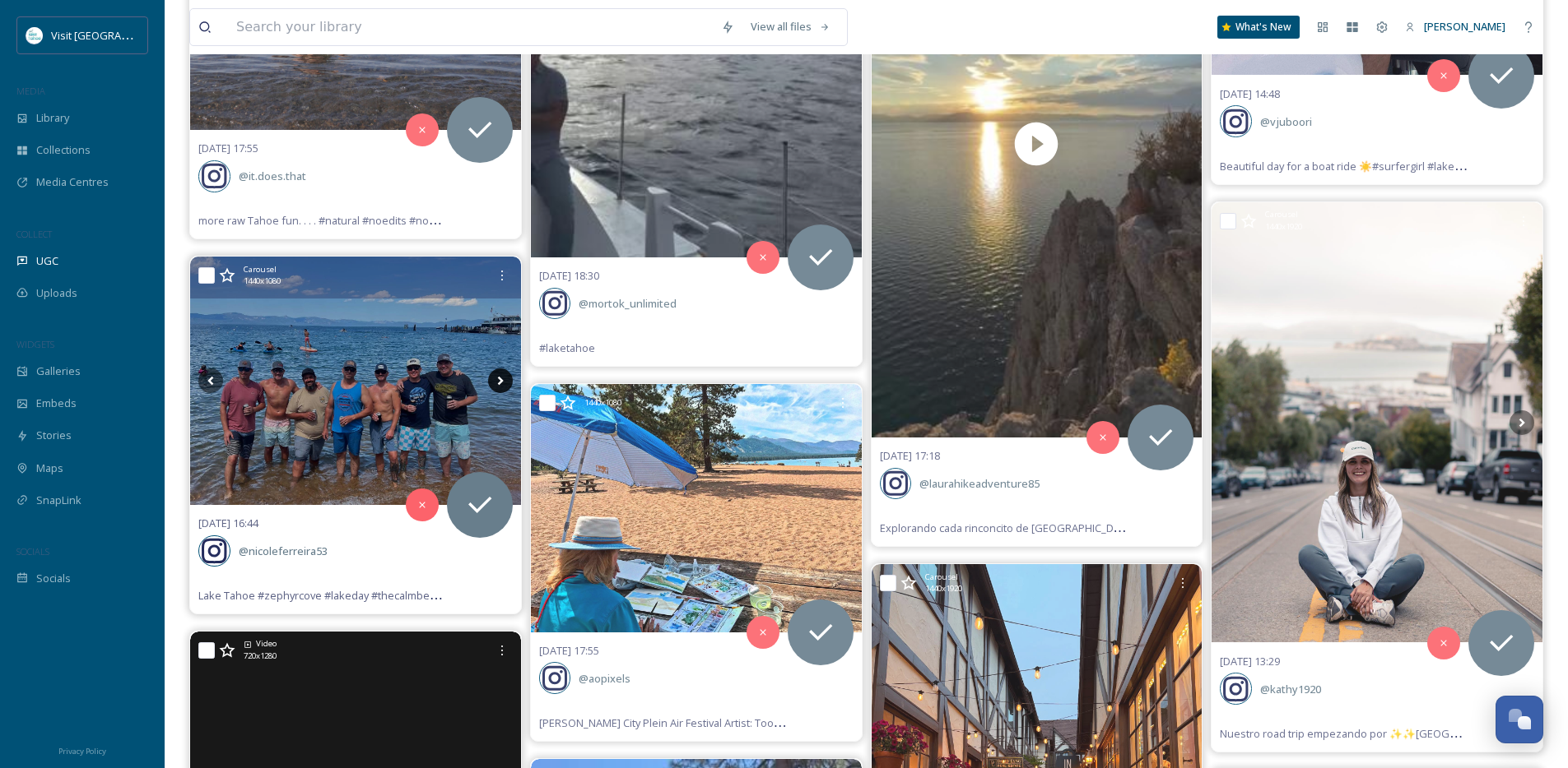
click at [502, 380] on icon at bounding box center [500, 381] width 25 height 25
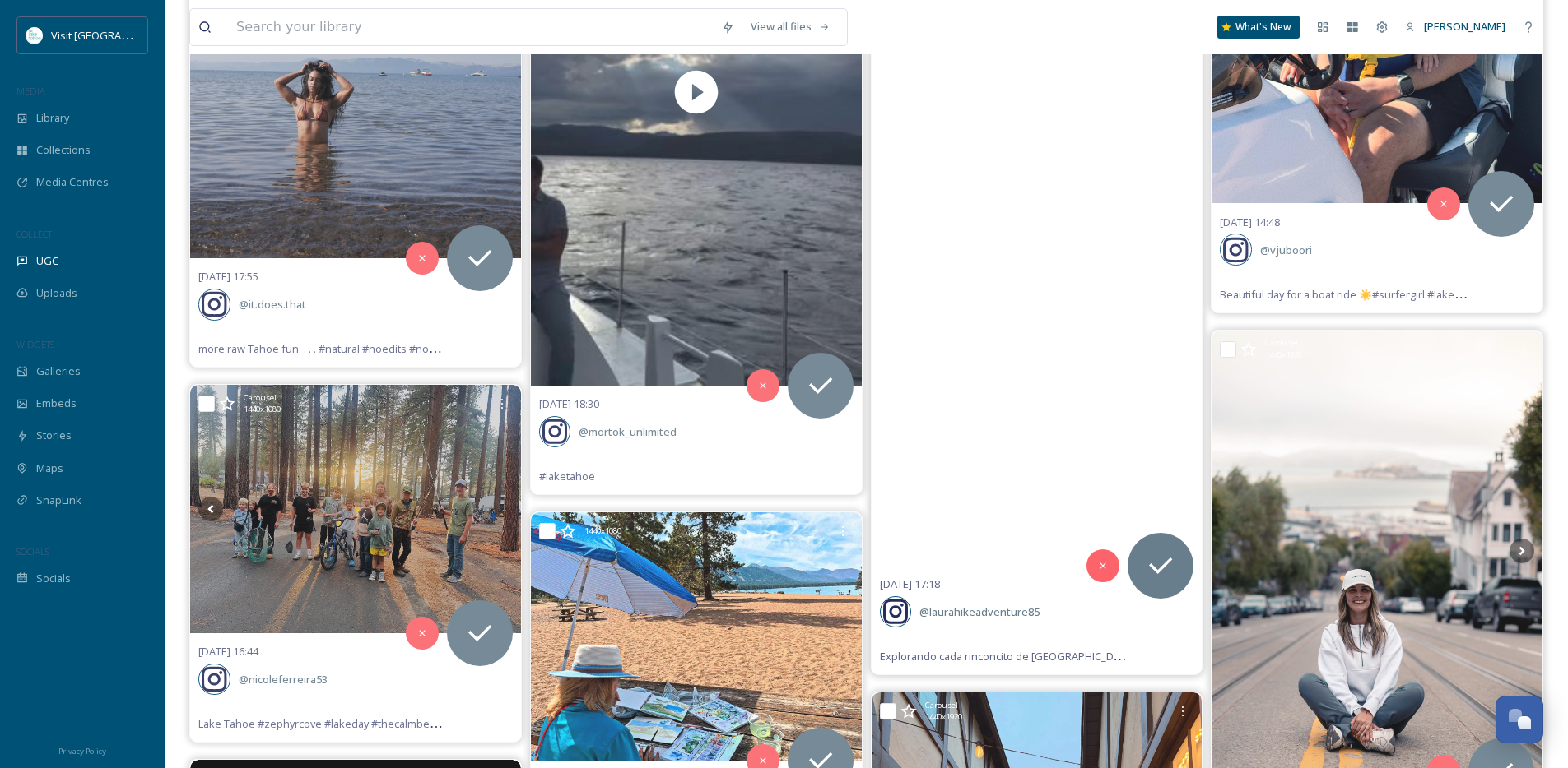
scroll to position [5678, 0]
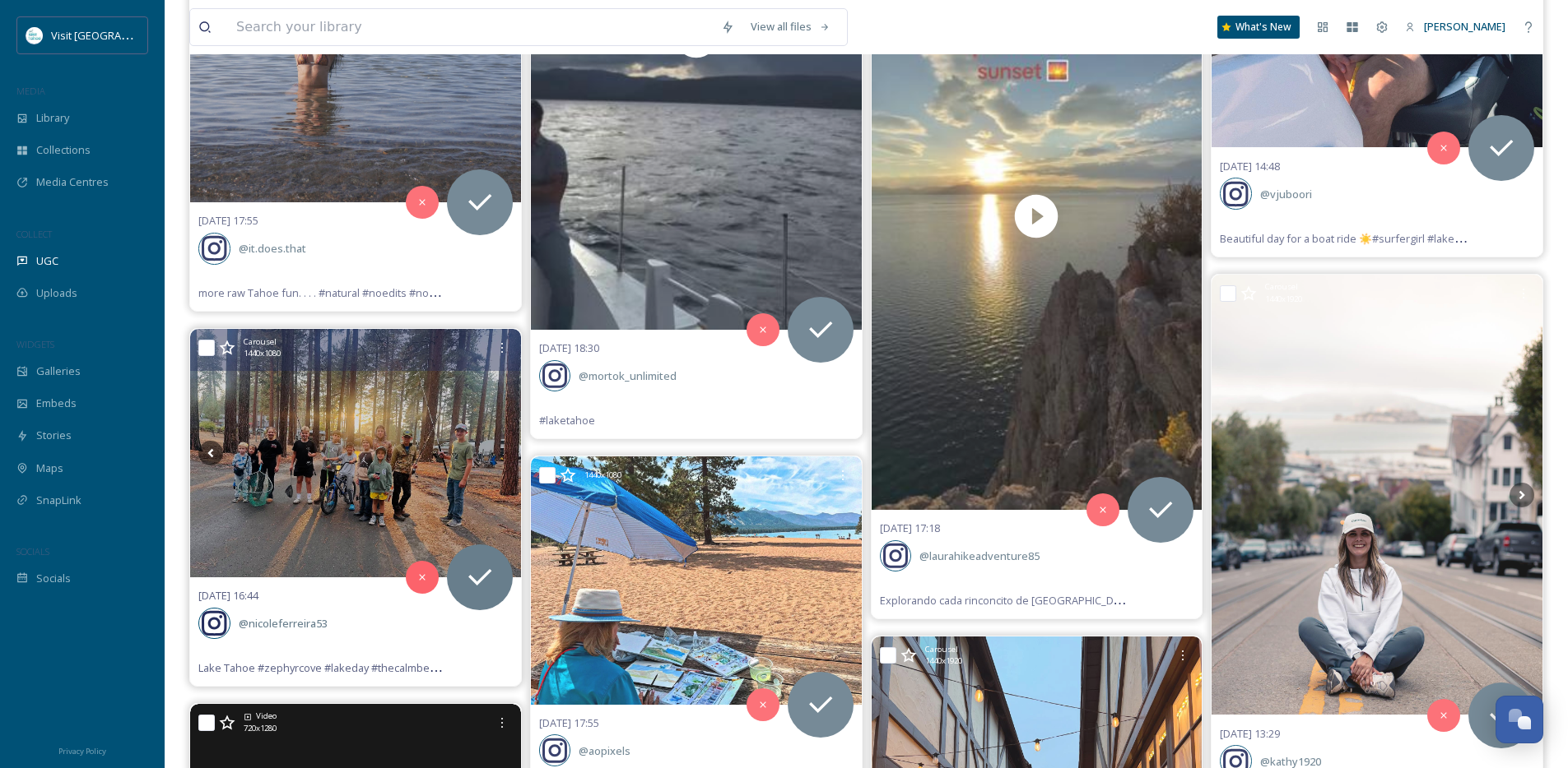
click at [356, 446] on img at bounding box center [356, 452] width 331 height 248
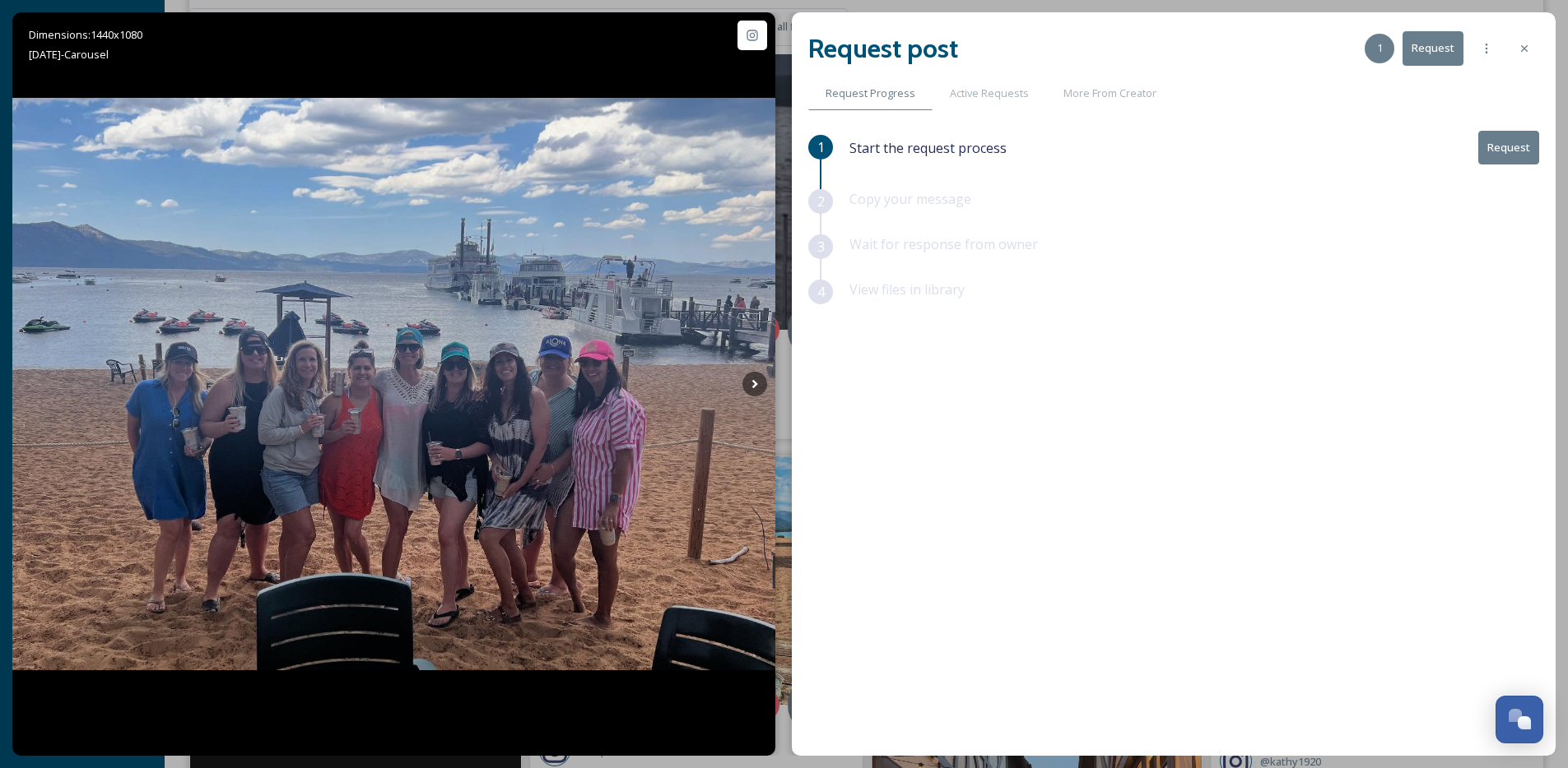
click at [1526, 139] on button "Request" at bounding box center [1509, 147] width 61 height 33
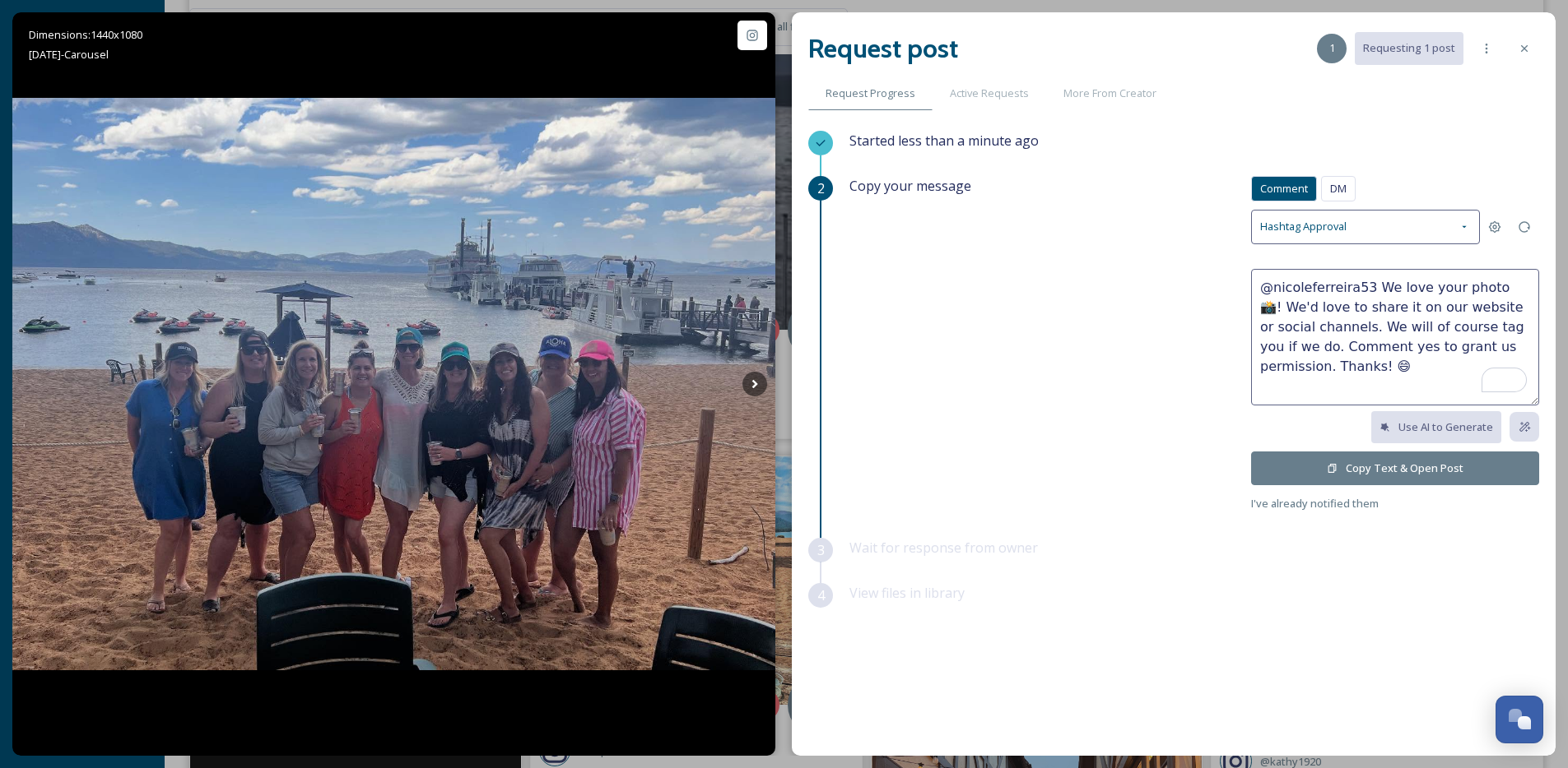
drag, startPoint x: 1371, startPoint y: 287, endPoint x: 1499, endPoint y: 285, distance: 128.0
click at [1500, 285] on textarea "@nicoleferreira53 We love your photo 📸! We'd love to share it on our website or…" at bounding box center [1395, 337] width 288 height 137
type textarea "@nicoleferreira53 Love that last pic of the whole crew! We'd love to share it o…"
click at [1469, 458] on button "Copy Text & Open Post" at bounding box center [1395, 468] width 288 height 33
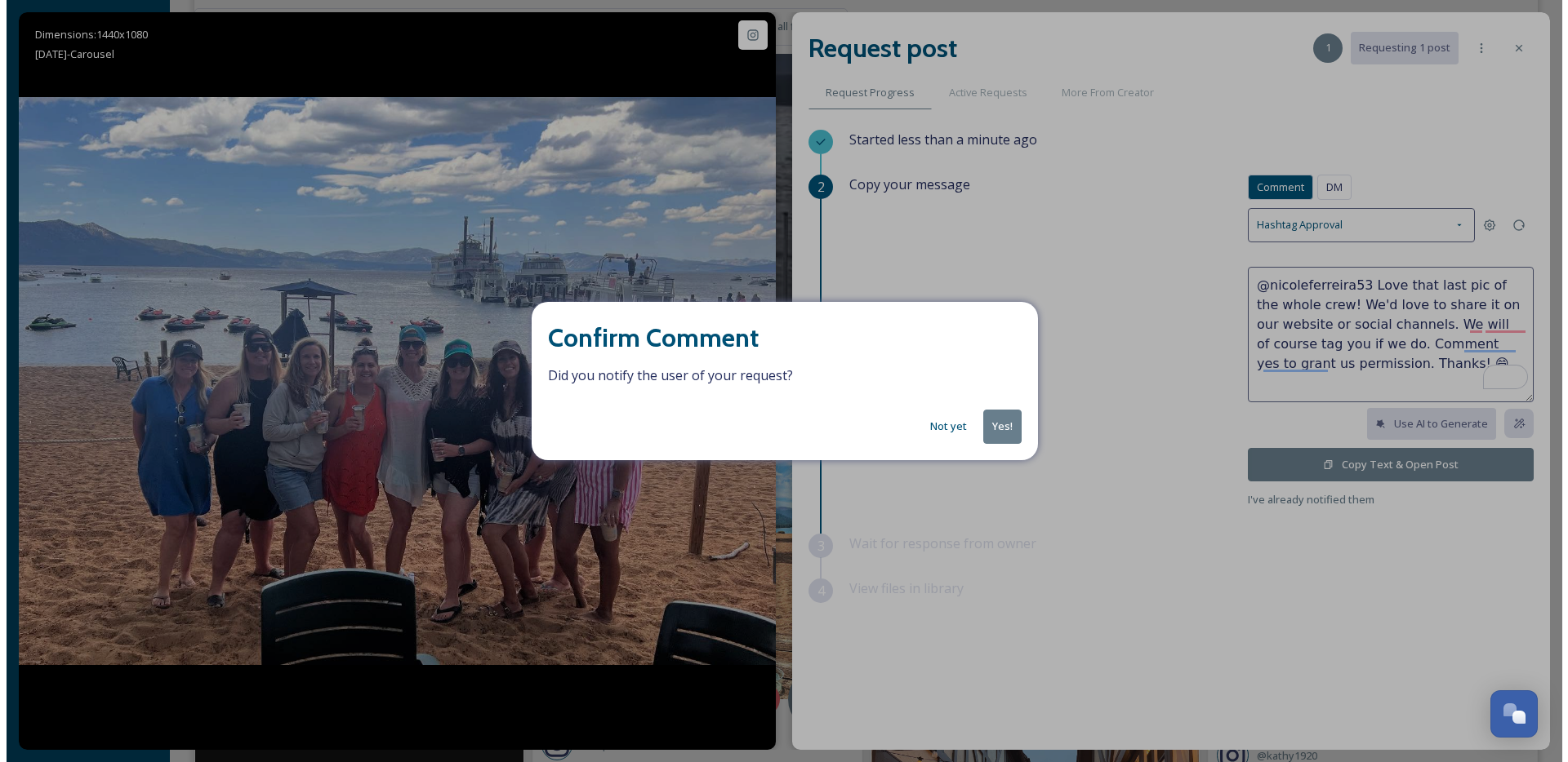
scroll to position [5632, 0]
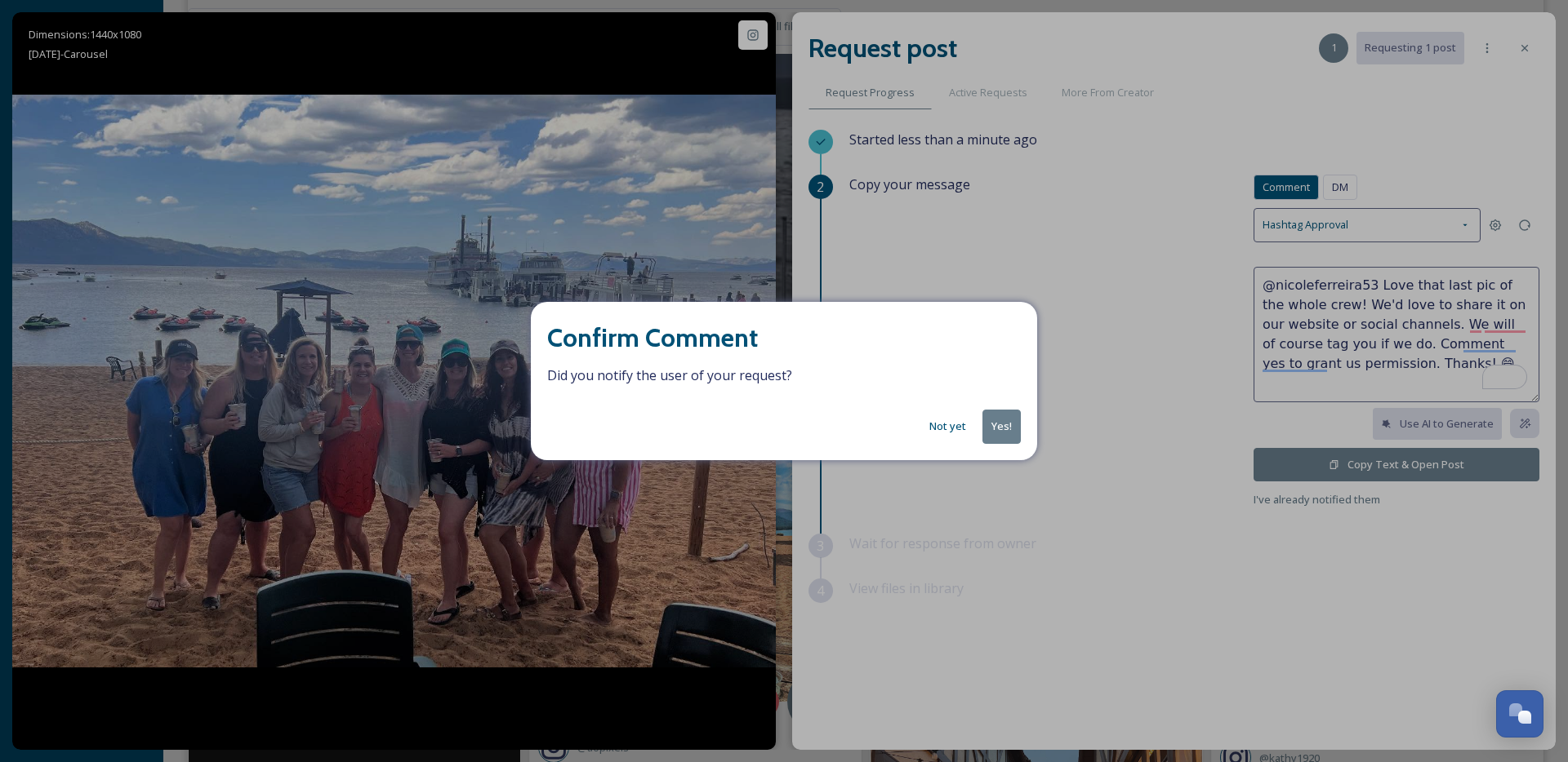
scroll to position [5632, 0]
click at [1002, 430] on button "Yes!" at bounding box center [1001, 426] width 38 height 33
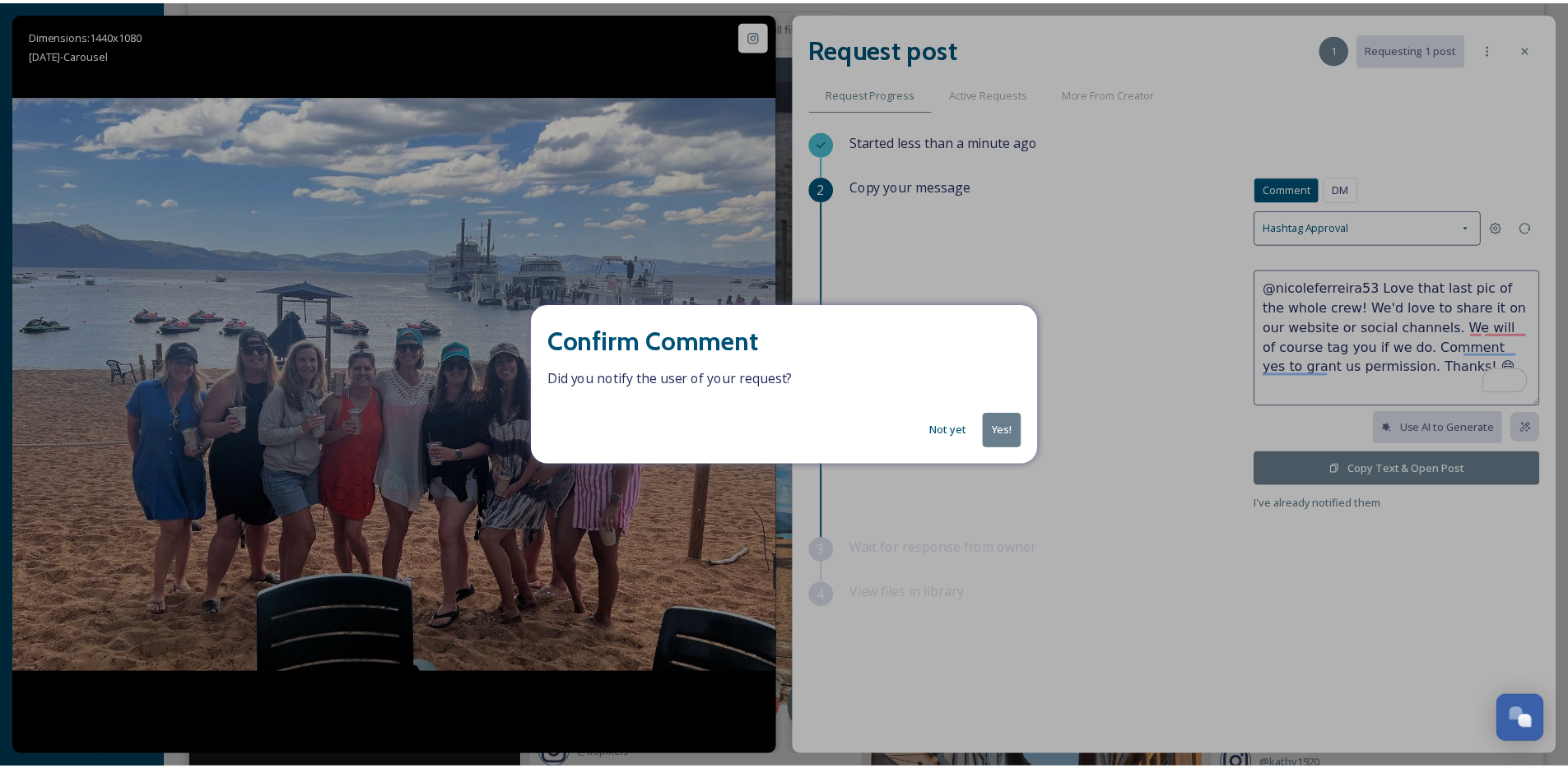
scroll to position [5678, 0]
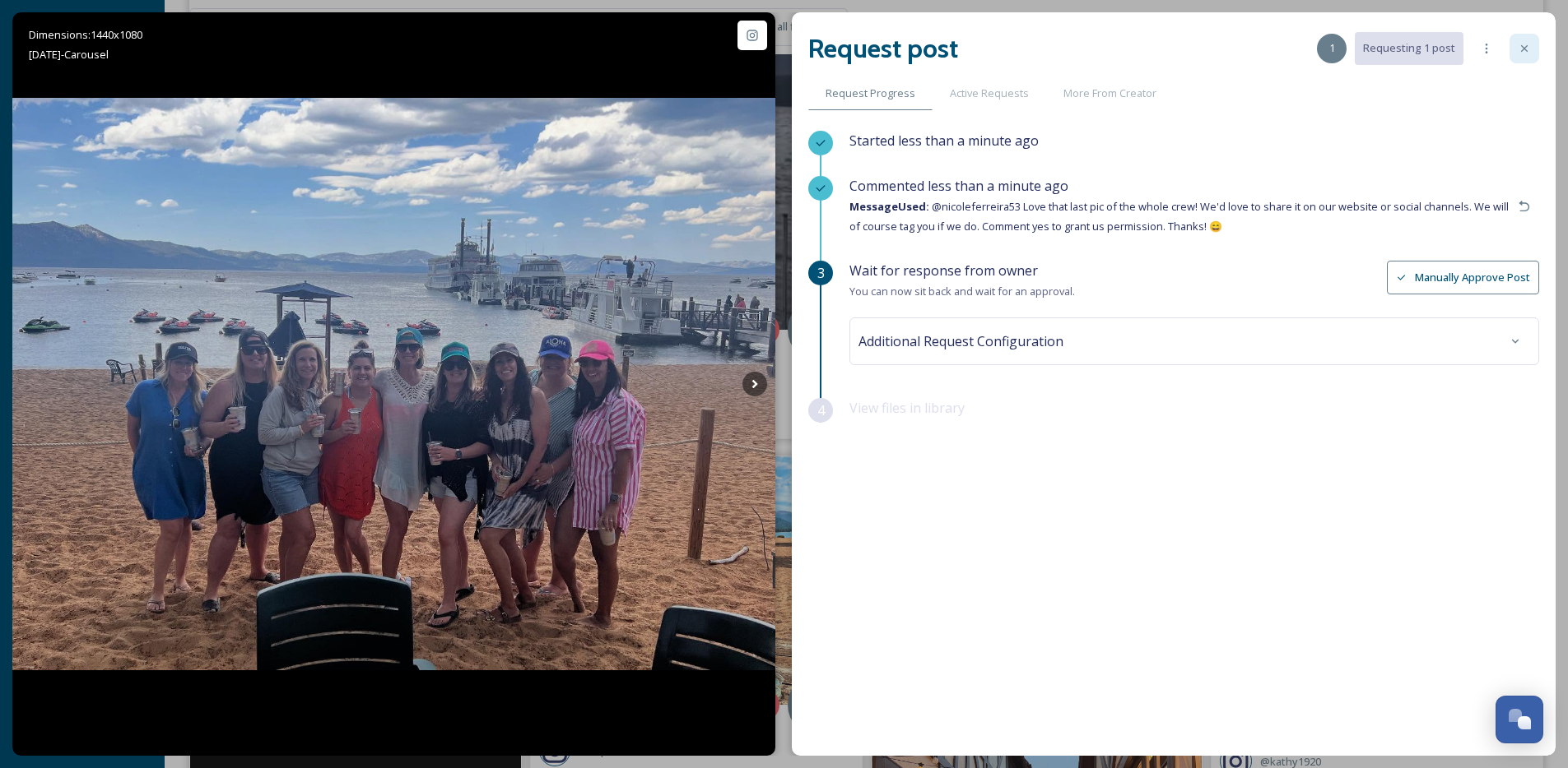
click at [1531, 51] on div at bounding box center [1524, 48] width 30 height 30
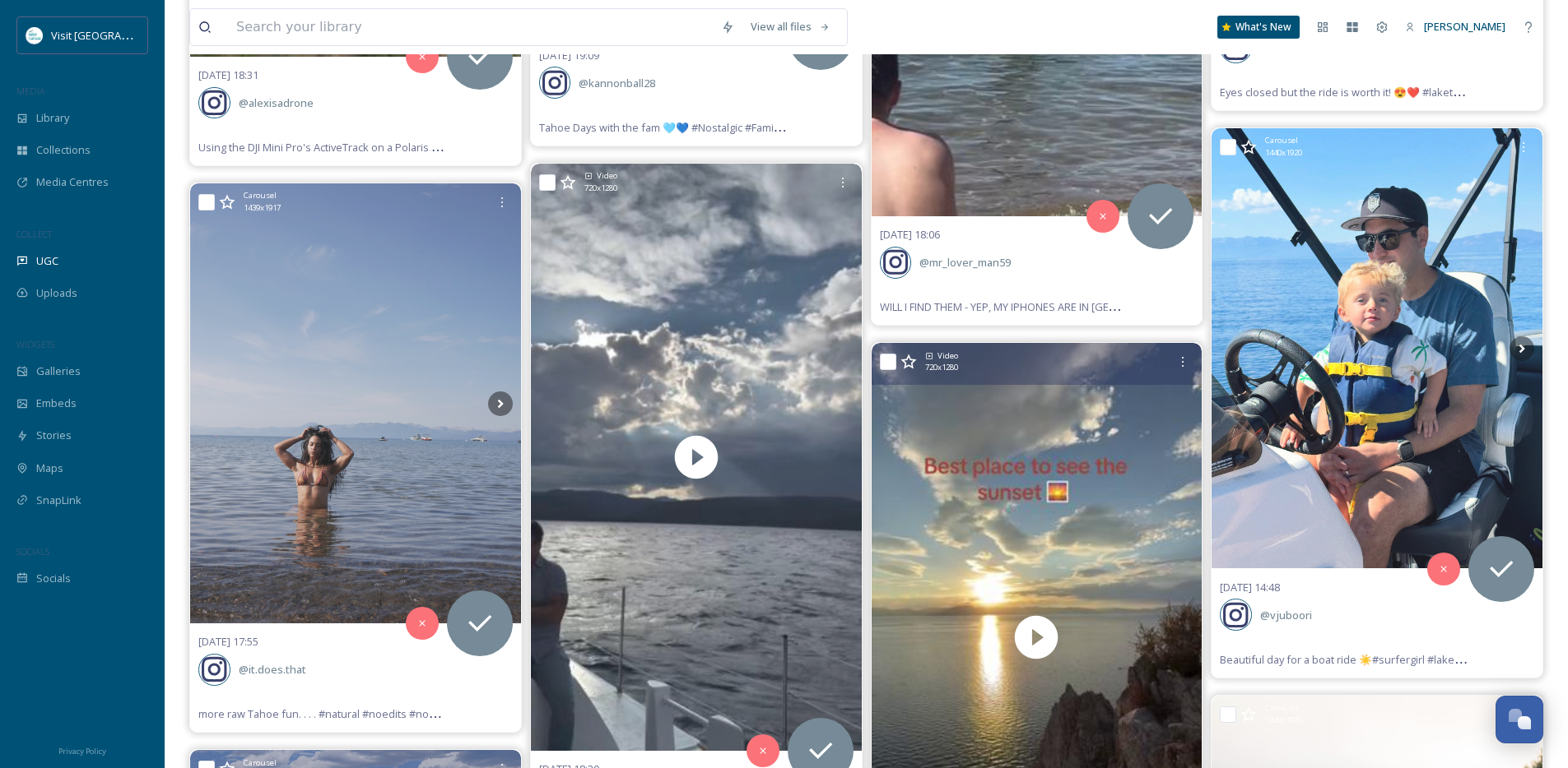
scroll to position [5256, 0]
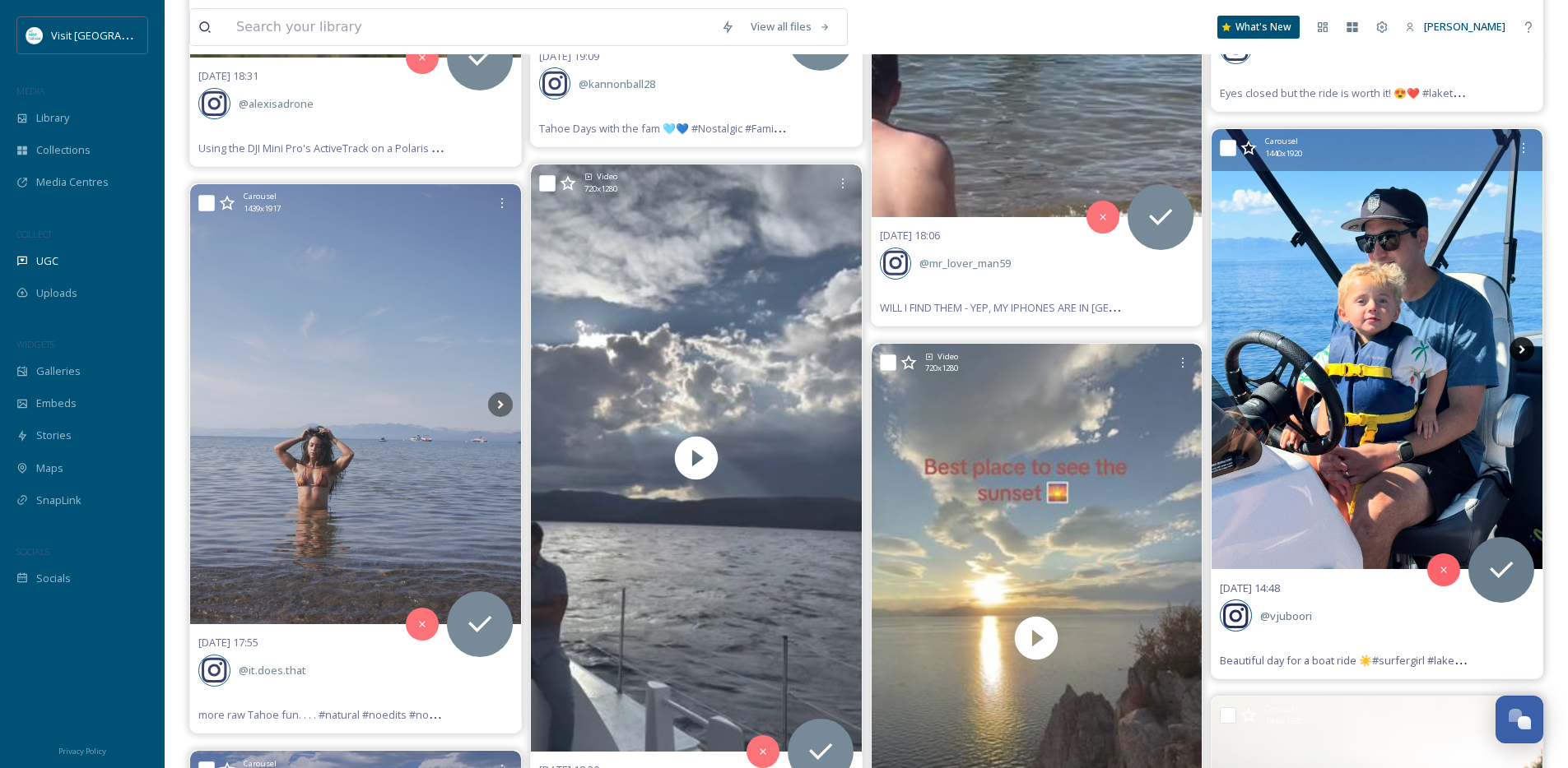
click at [1523, 350] on icon at bounding box center [1522, 350] width 25 height 25
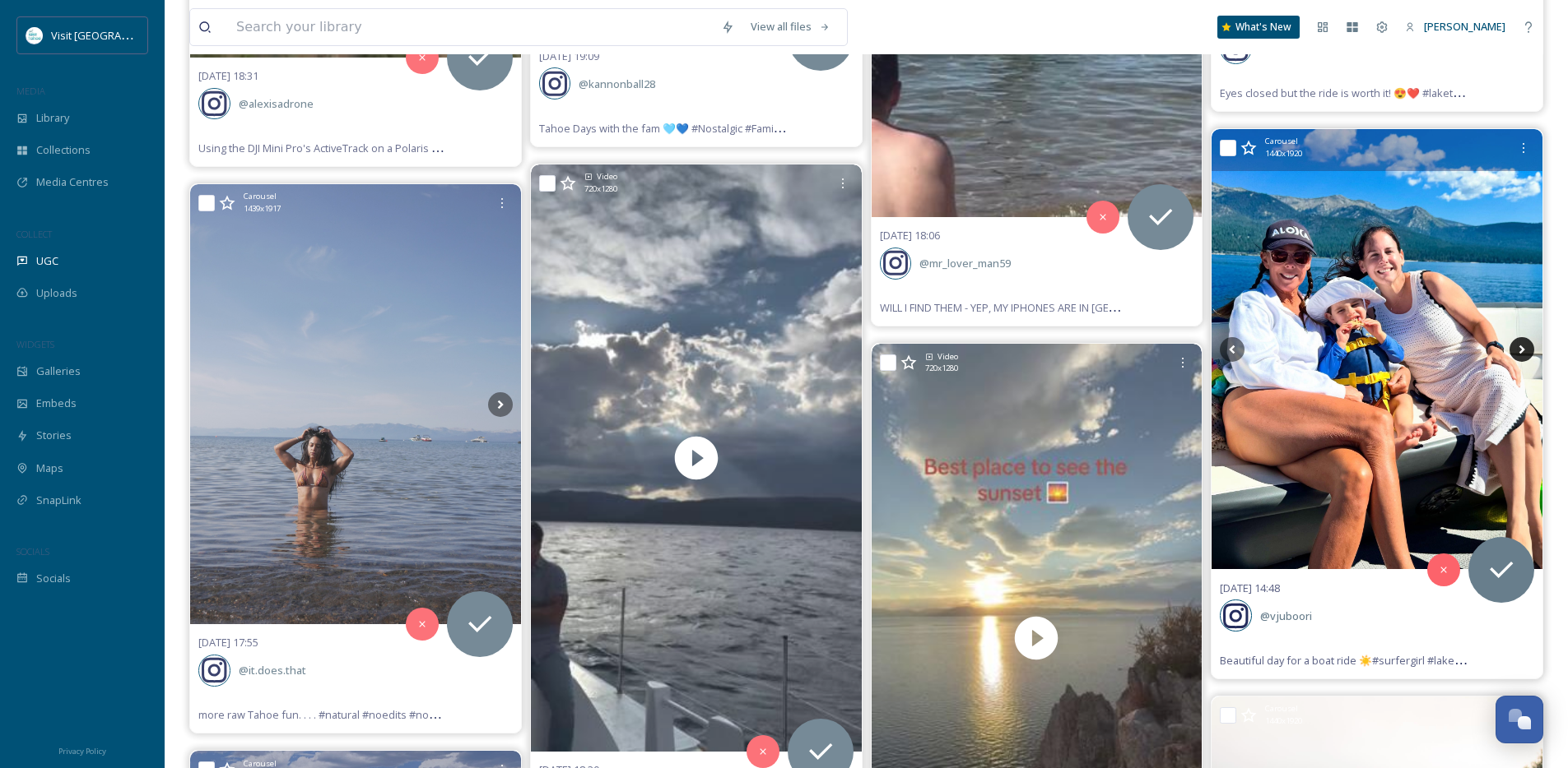
click at [1523, 350] on icon at bounding box center [1522, 350] width 25 height 25
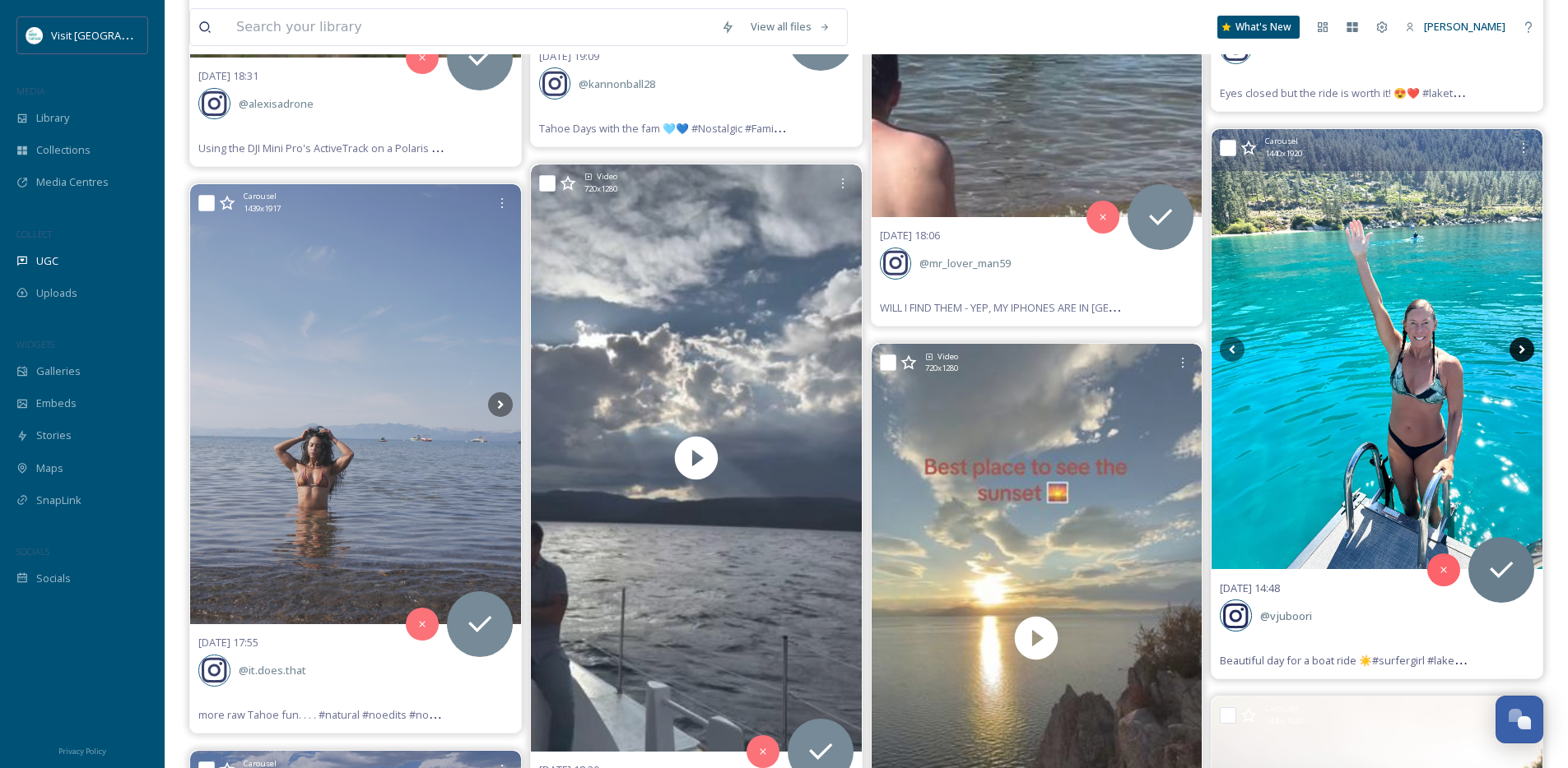
click at [1523, 350] on icon at bounding box center [1522, 350] width 25 height 25
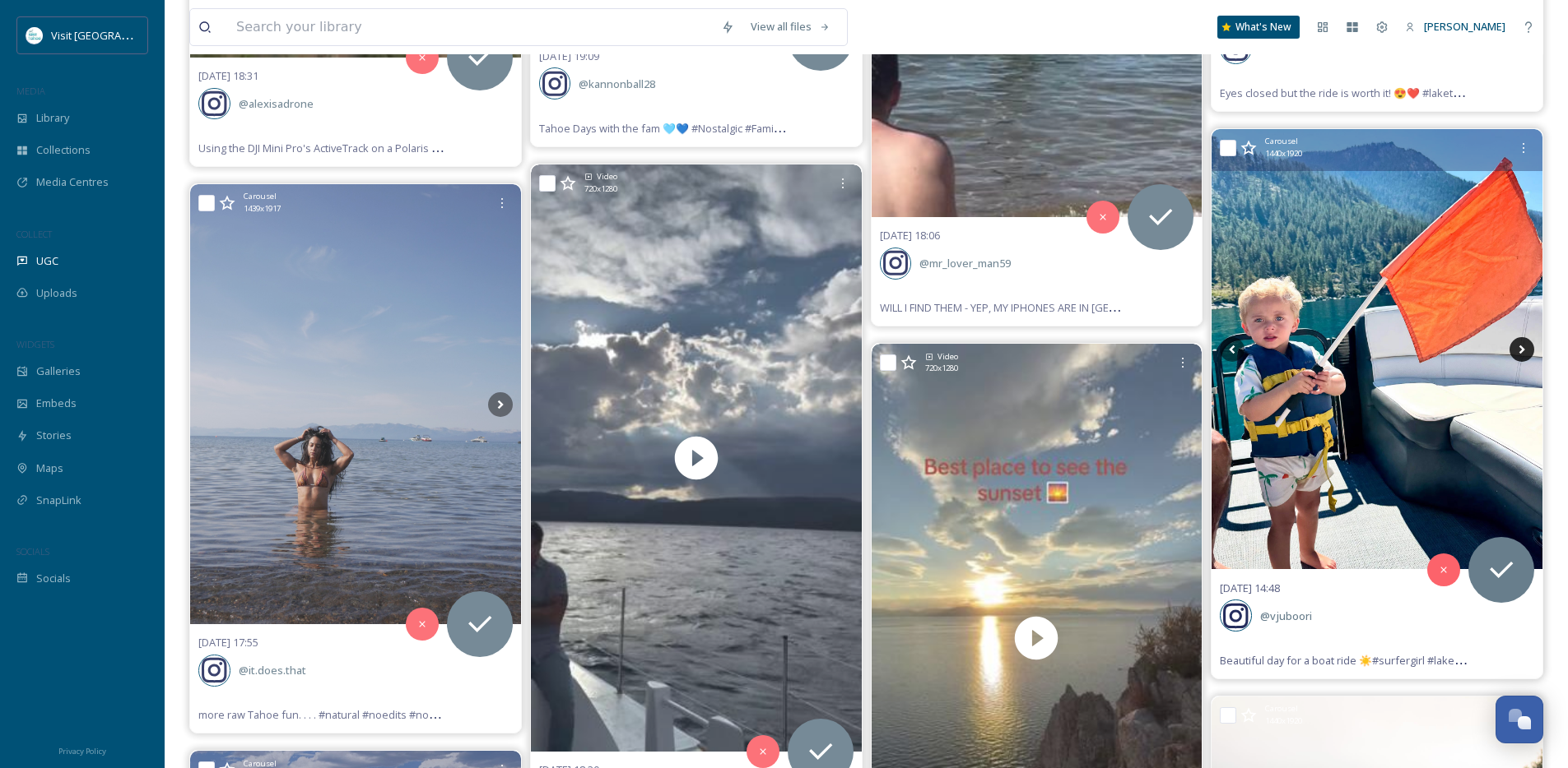
click at [1523, 350] on icon at bounding box center [1522, 350] width 25 height 25
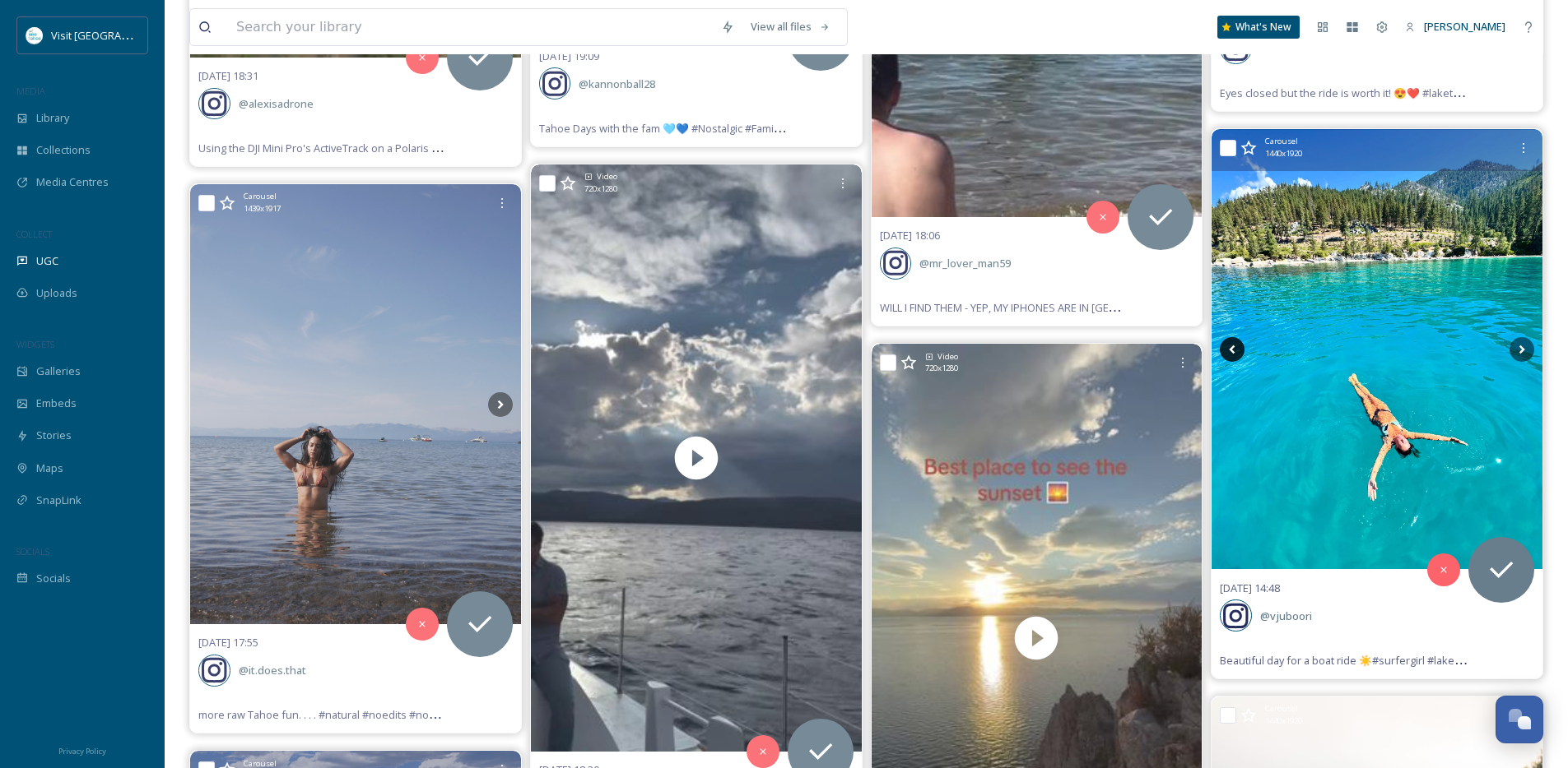
click at [1234, 338] on icon at bounding box center [1232, 350] width 25 height 25
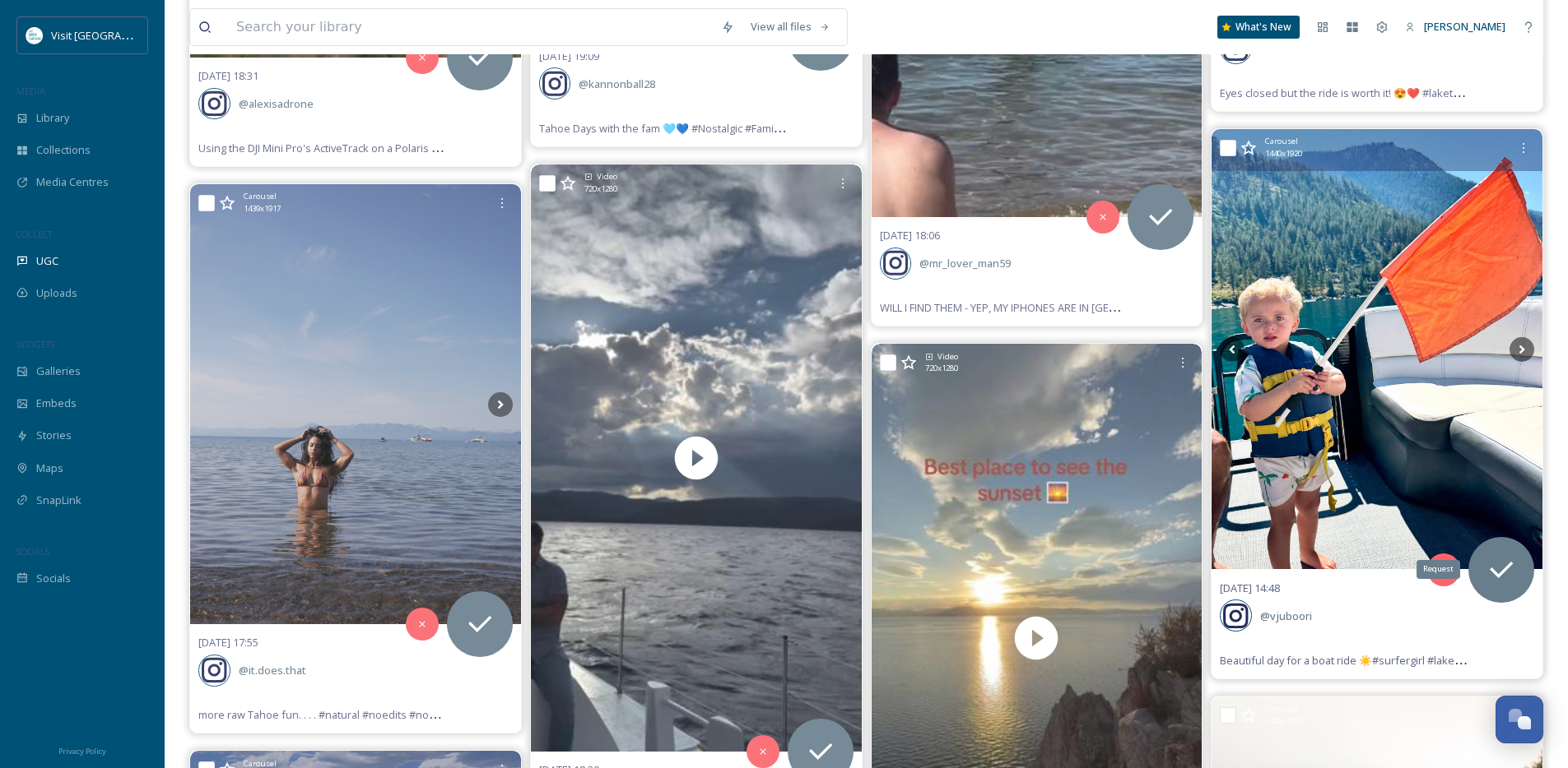
click at [1384, 427] on img at bounding box center [1377, 349] width 331 height 441
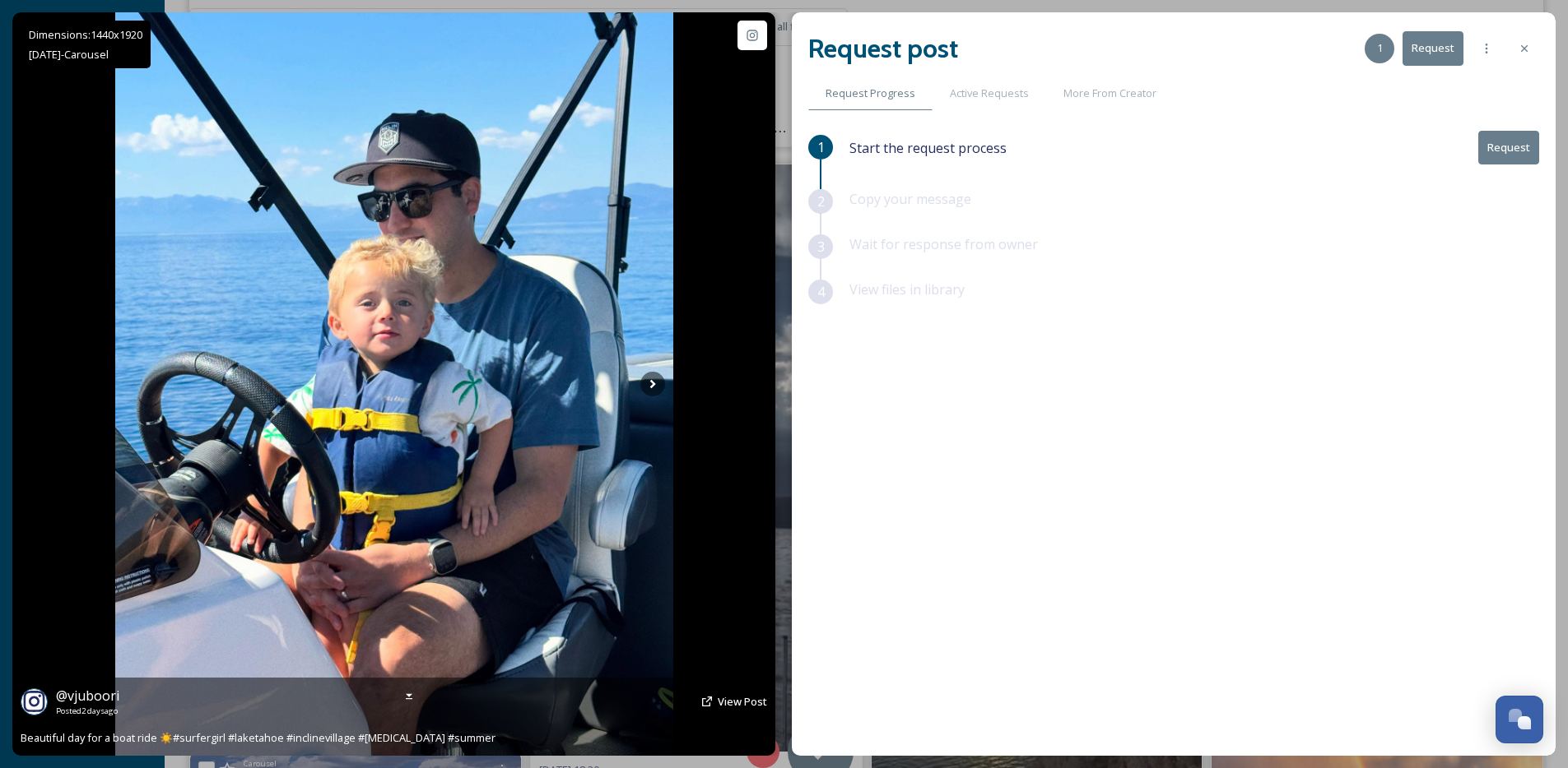
click at [697, 706] on div "@ vjuboori Posted [DATE] View Post" at bounding box center [394, 701] width 746 height 32
click at [721, 700] on span "View Post" at bounding box center [742, 701] width 50 height 14
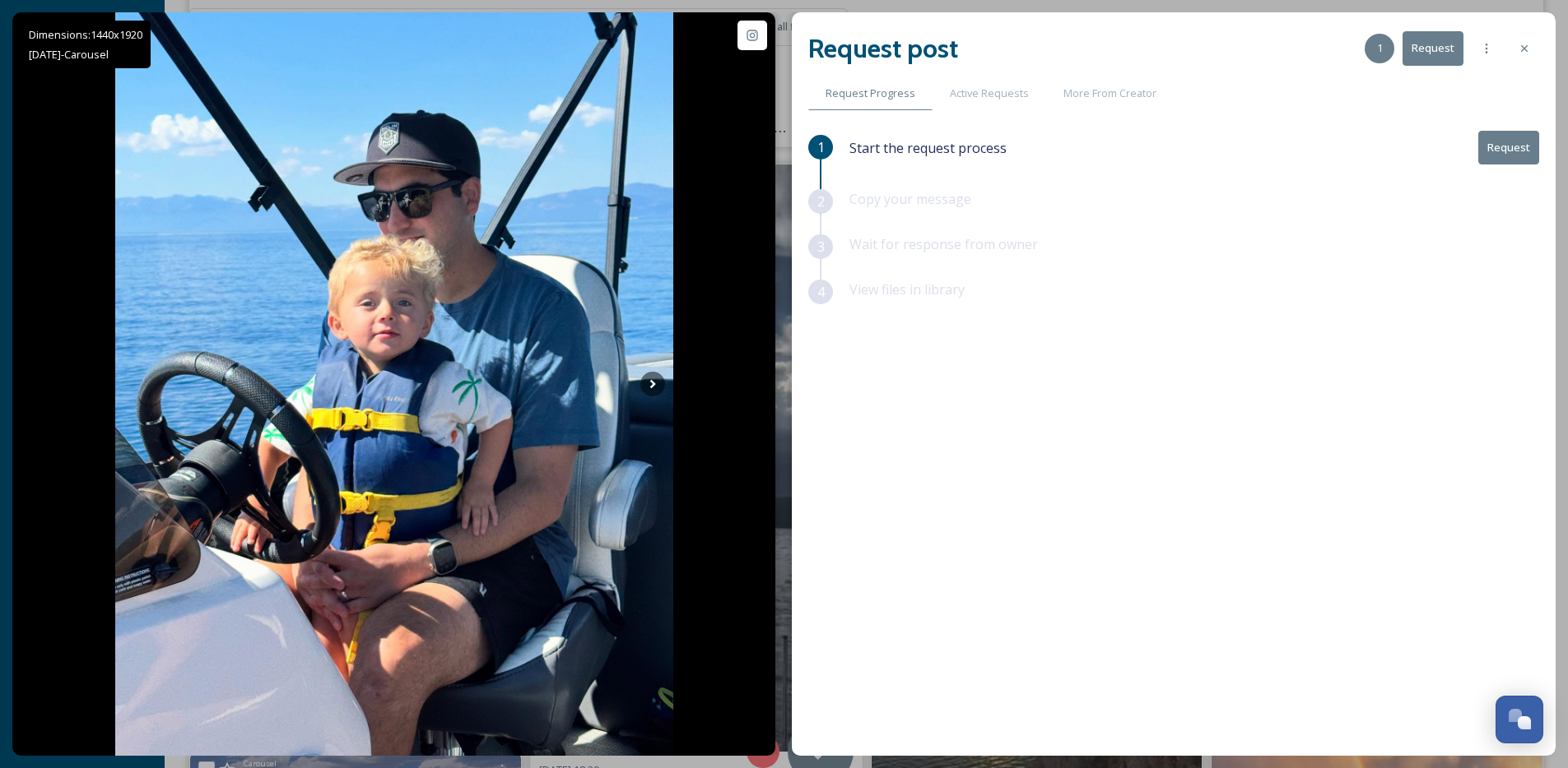
drag, startPoint x: 1525, startPoint y: 51, endPoint x: 1503, endPoint y: 125, distance: 77.2
click at [1525, 51] on icon at bounding box center [1524, 49] width 13 height 13
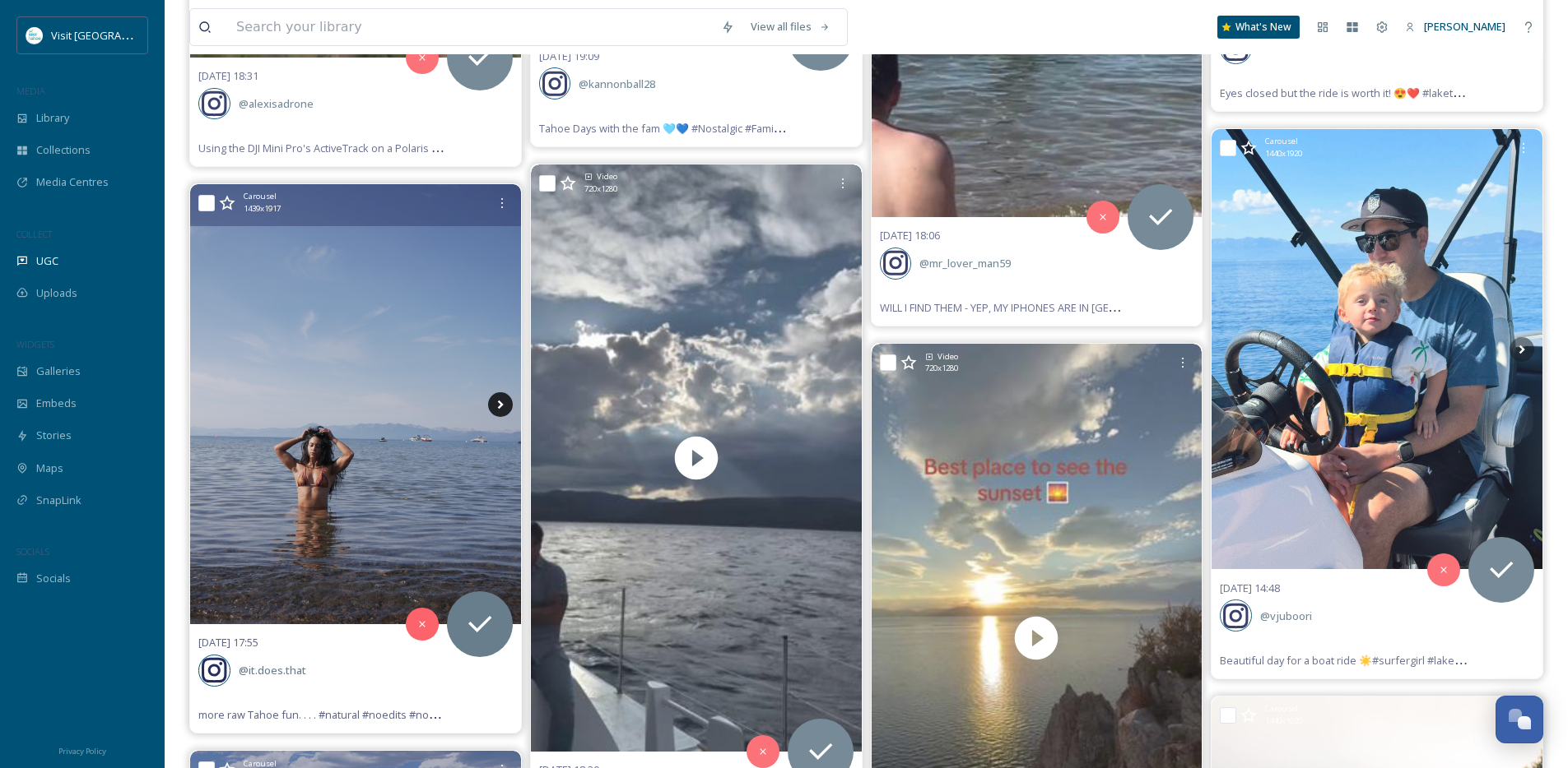
click at [500, 406] on icon at bounding box center [500, 405] width 25 height 25
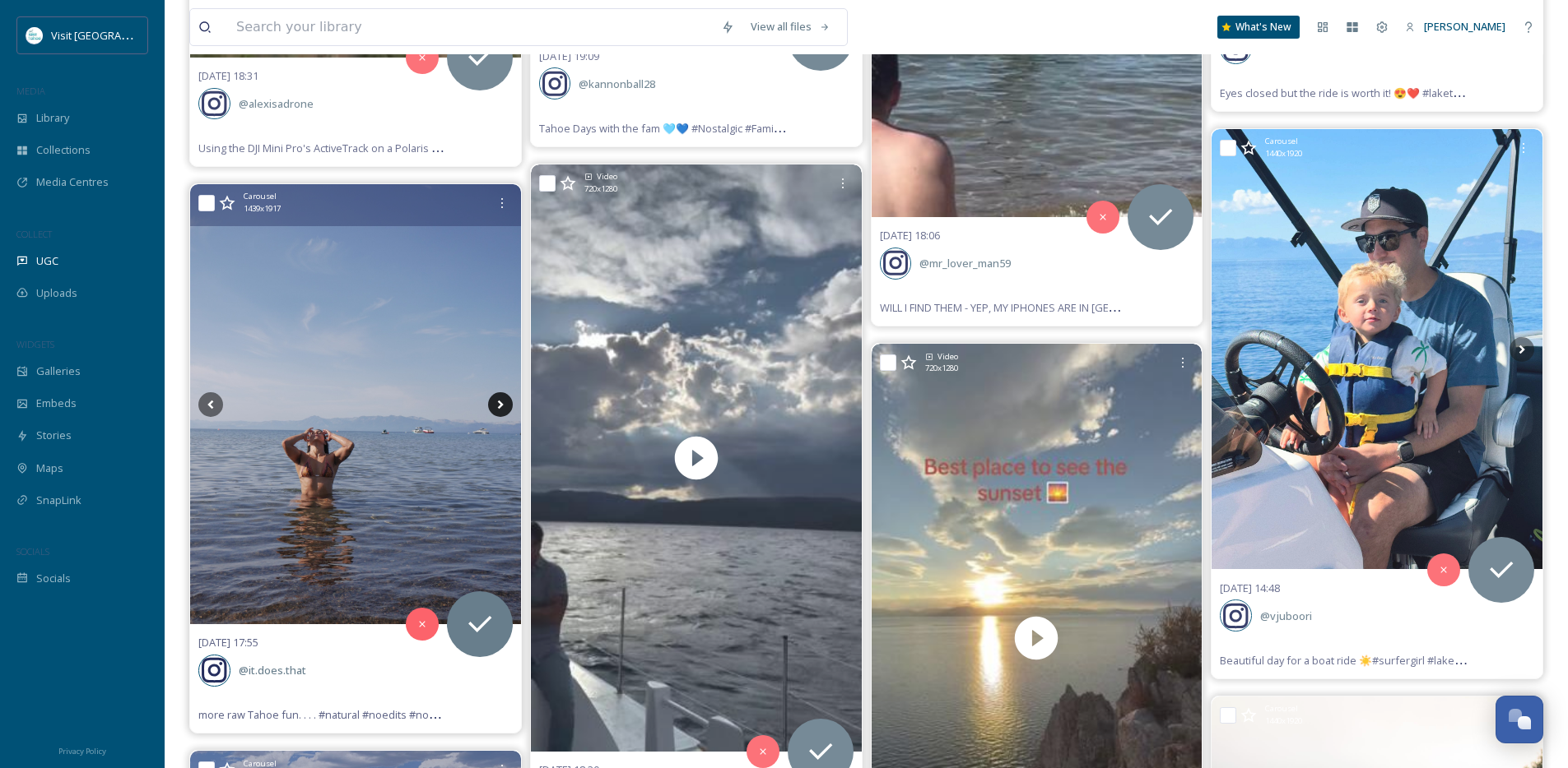
click at [500, 406] on icon at bounding box center [500, 405] width 25 height 25
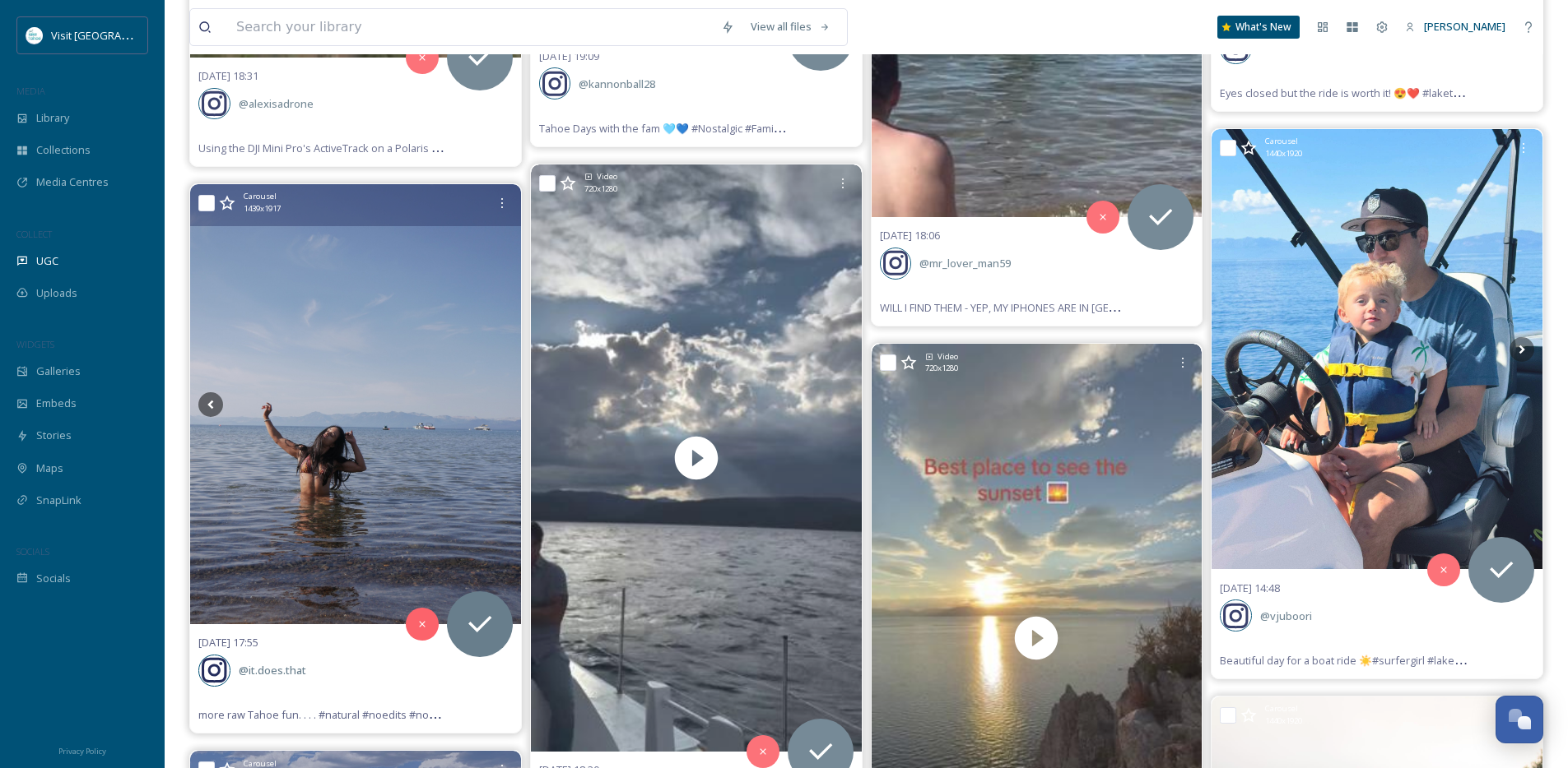
click at [500, 406] on icon at bounding box center [500, 405] width 25 height 25
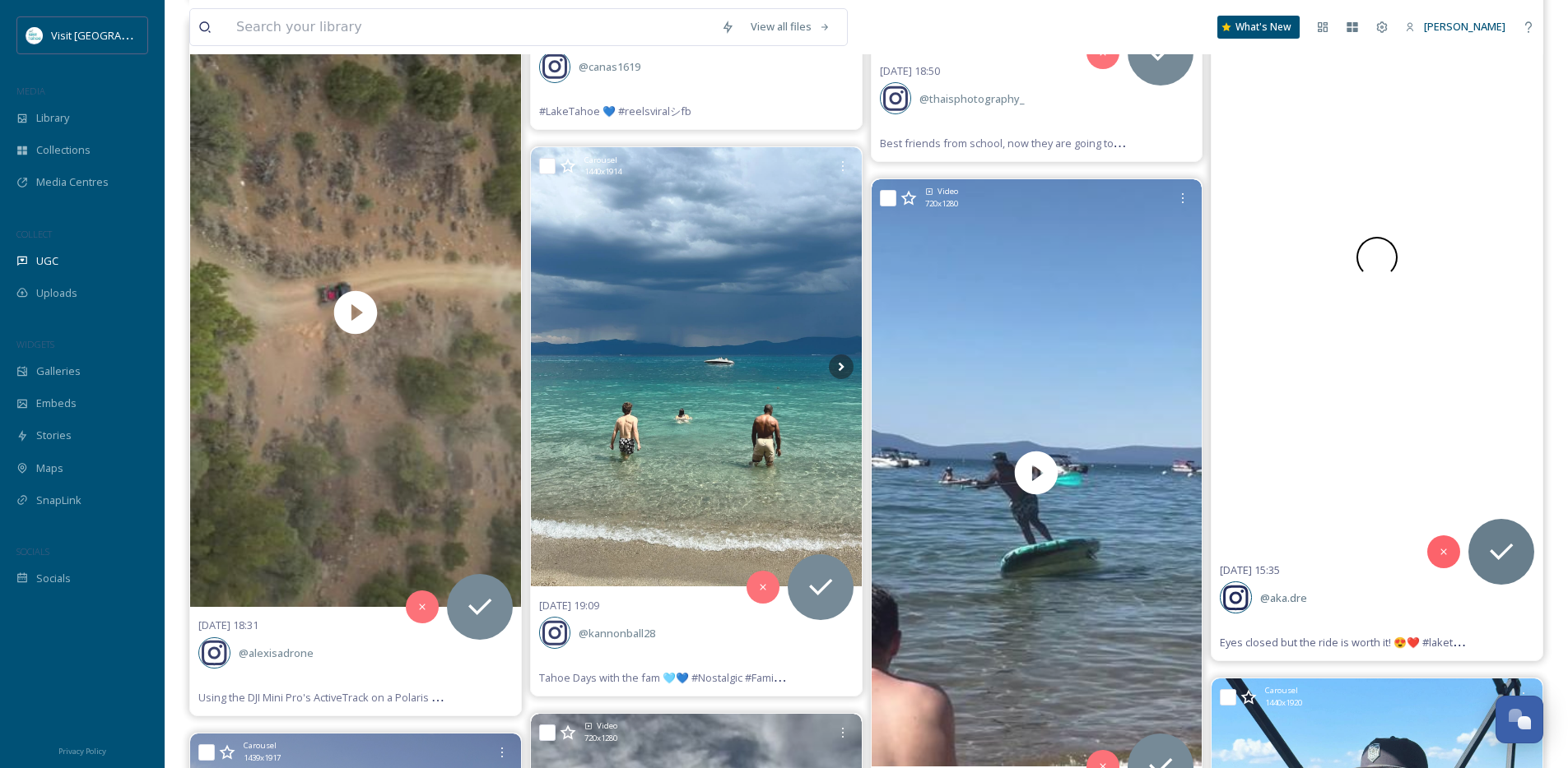
scroll to position [4591, 0]
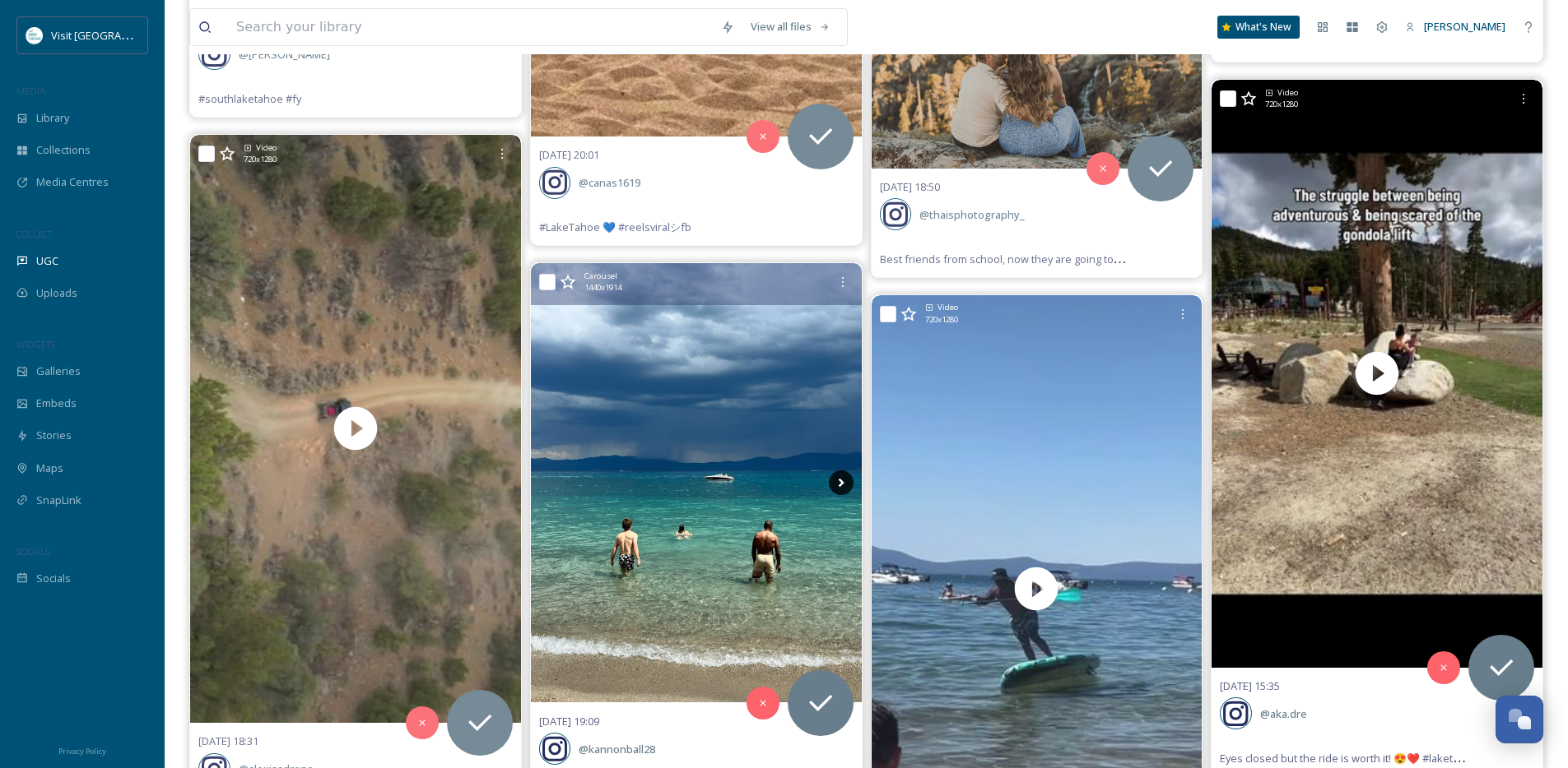
click at [841, 486] on icon at bounding box center [841, 483] width 25 height 25
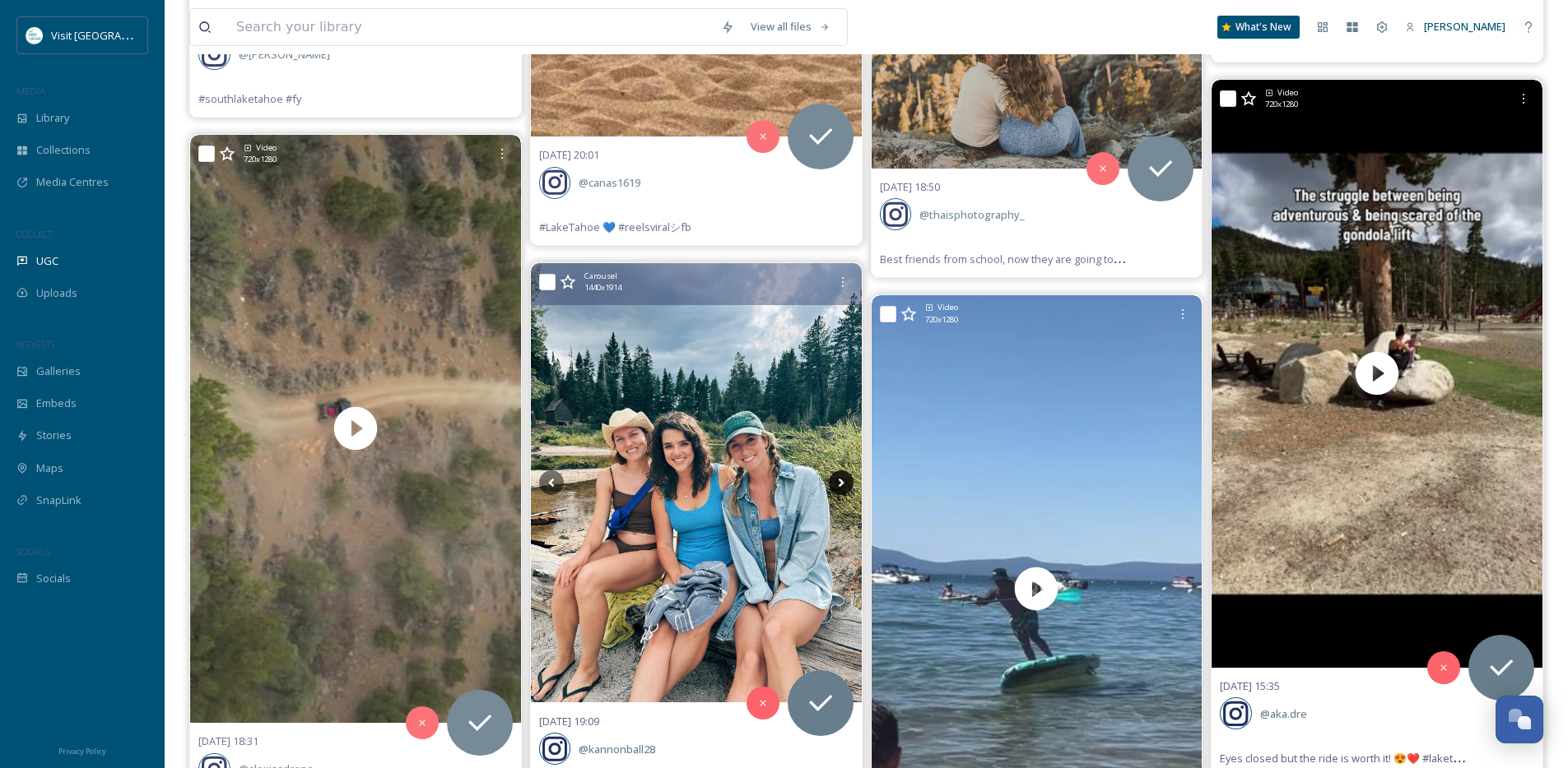
click at [841, 486] on icon at bounding box center [841, 483] width 25 height 25
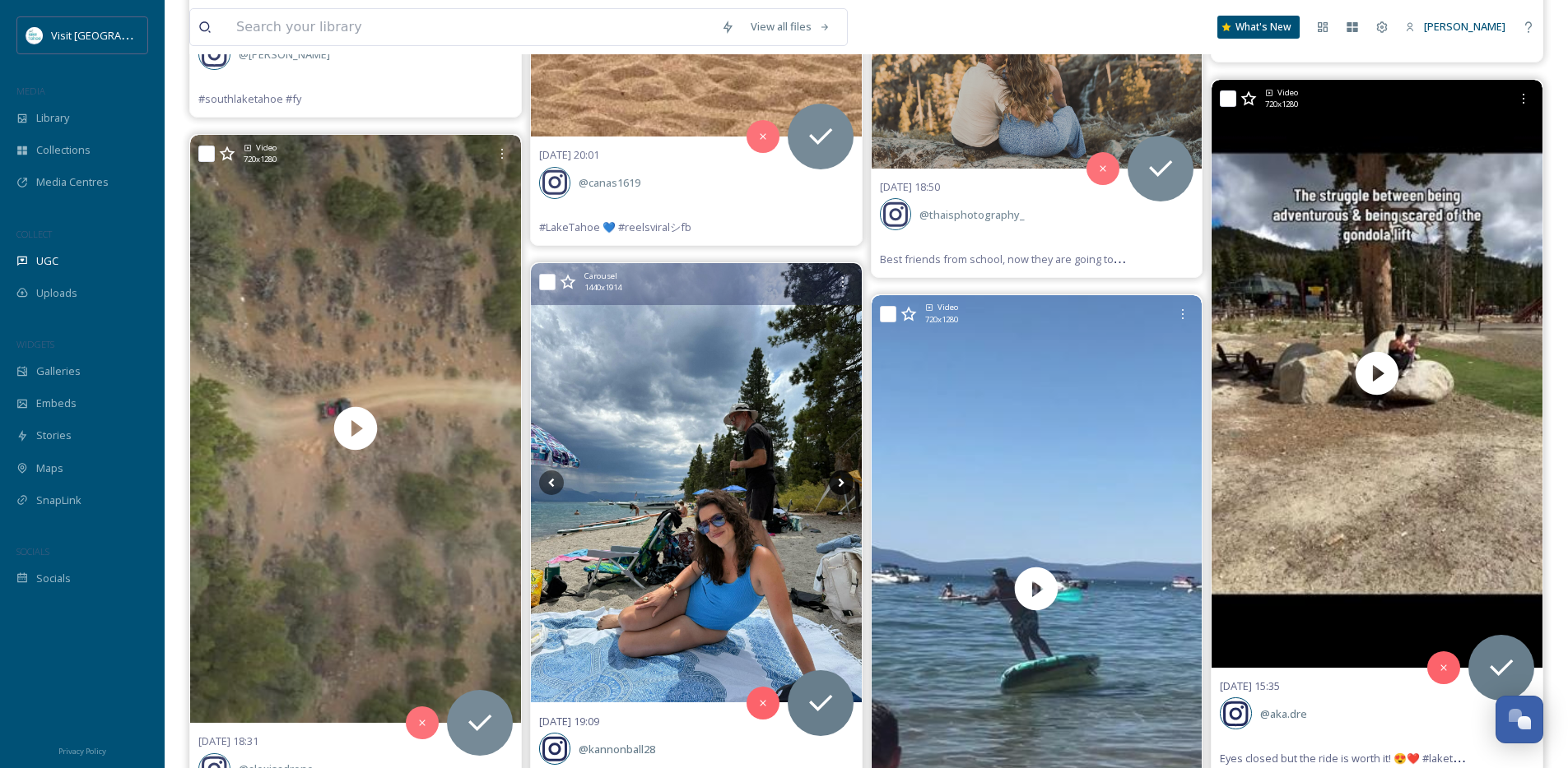
click at [841, 486] on icon at bounding box center [841, 483] width 25 height 25
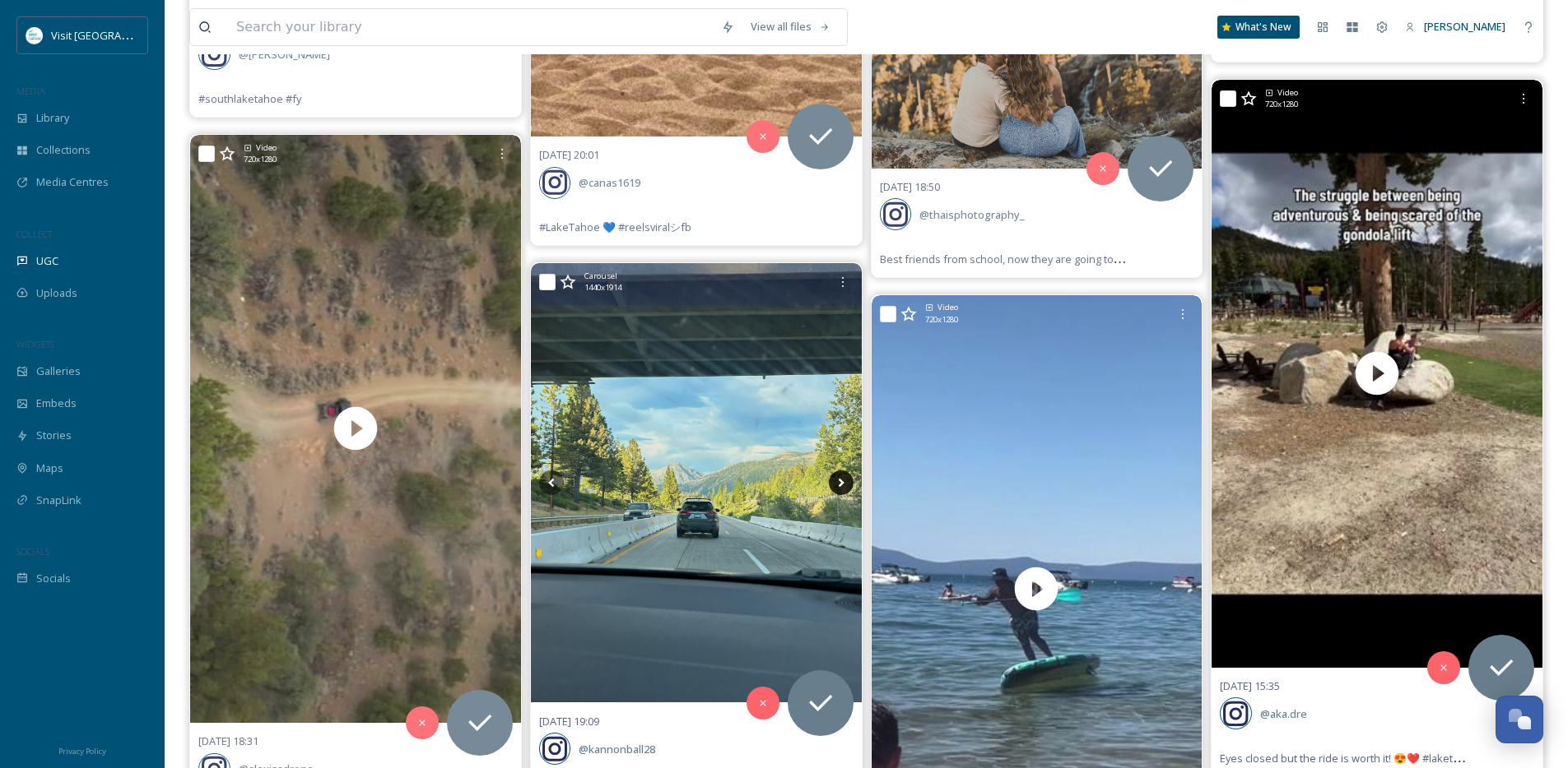
click at [841, 486] on icon at bounding box center [841, 483] width 25 height 25
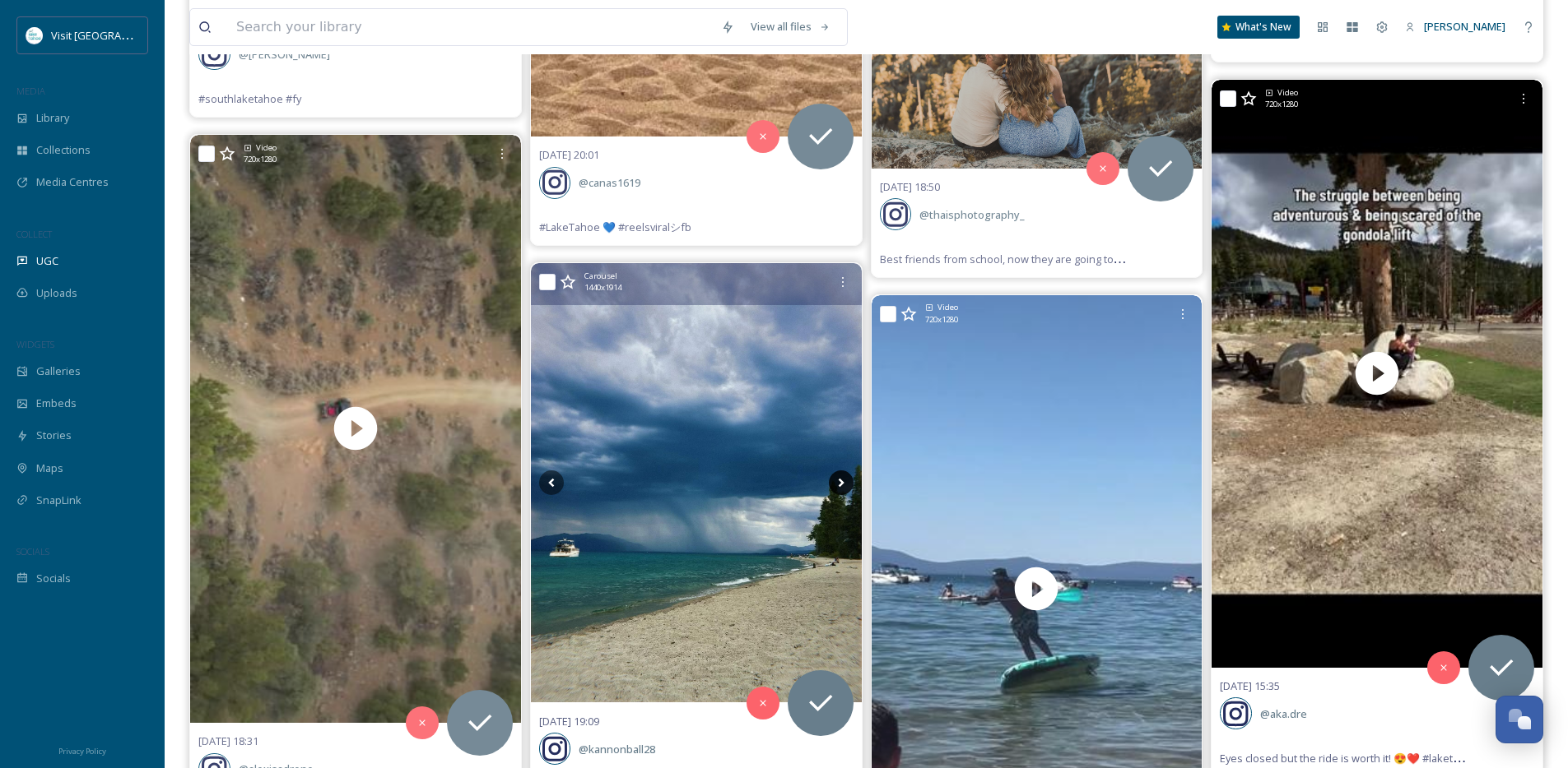
click at [841, 486] on icon at bounding box center [841, 483] width 25 height 25
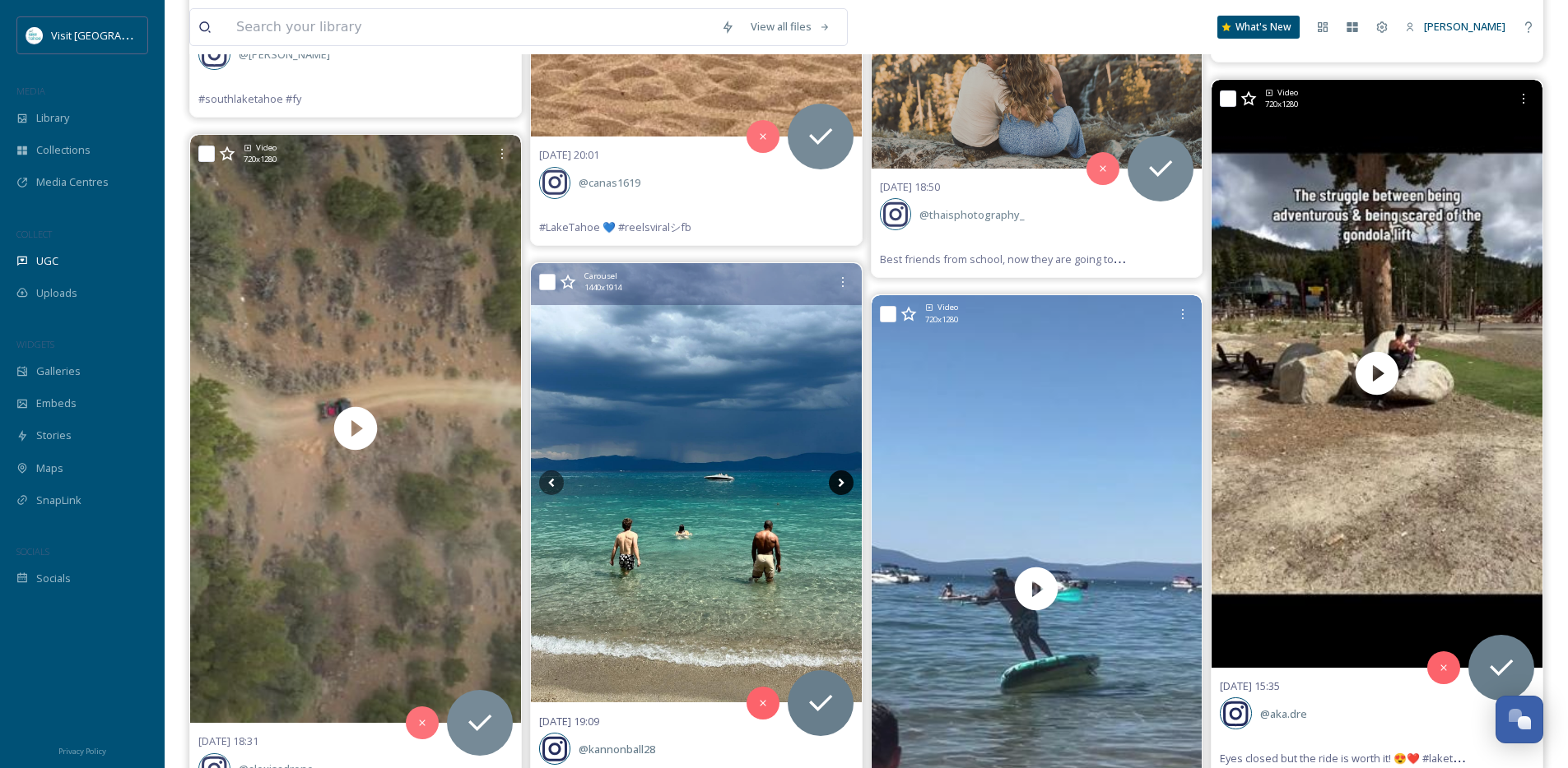
click at [841, 486] on icon at bounding box center [841, 483] width 25 height 25
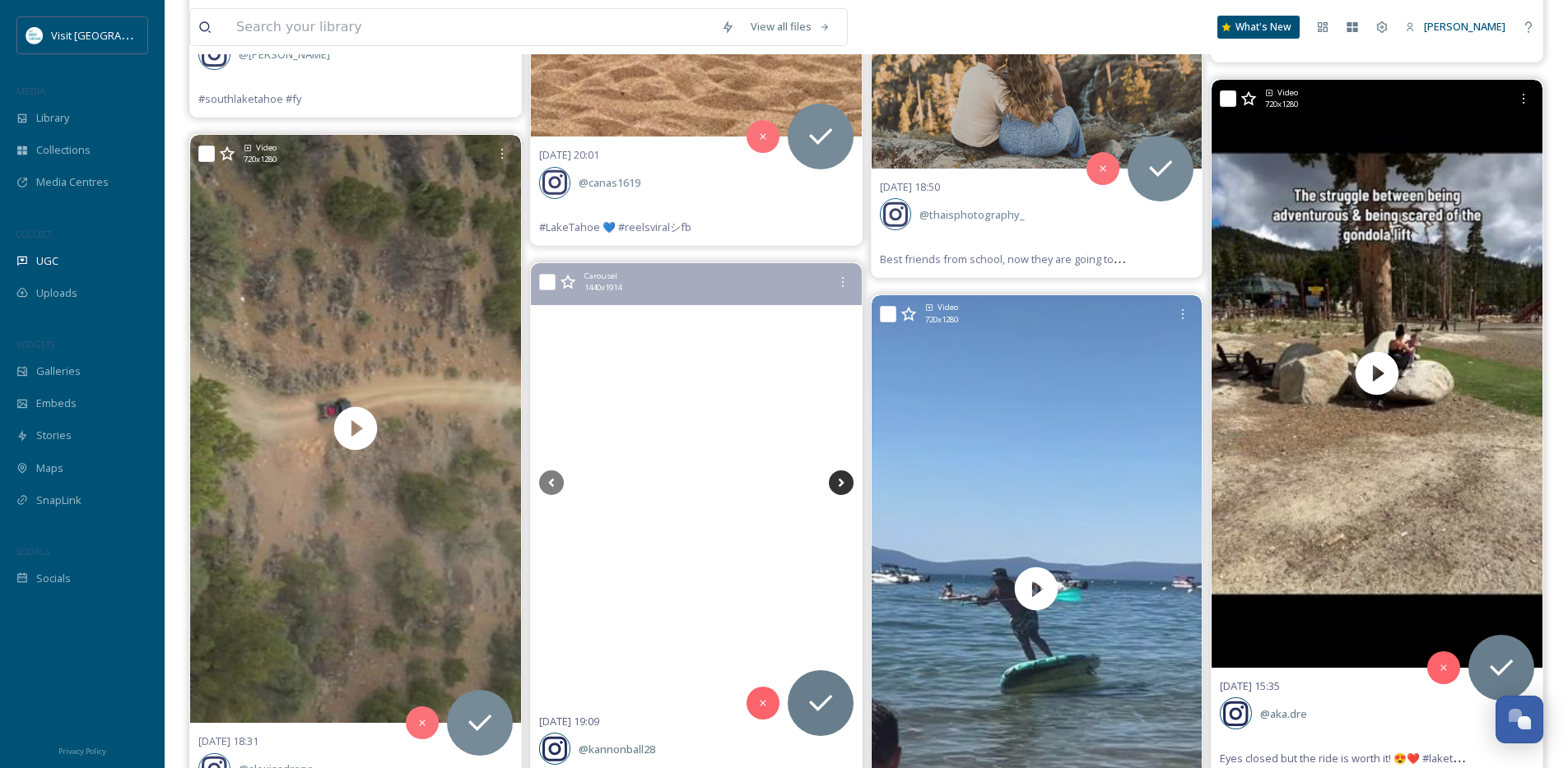
click at [841, 486] on icon at bounding box center [841, 483] width 25 height 25
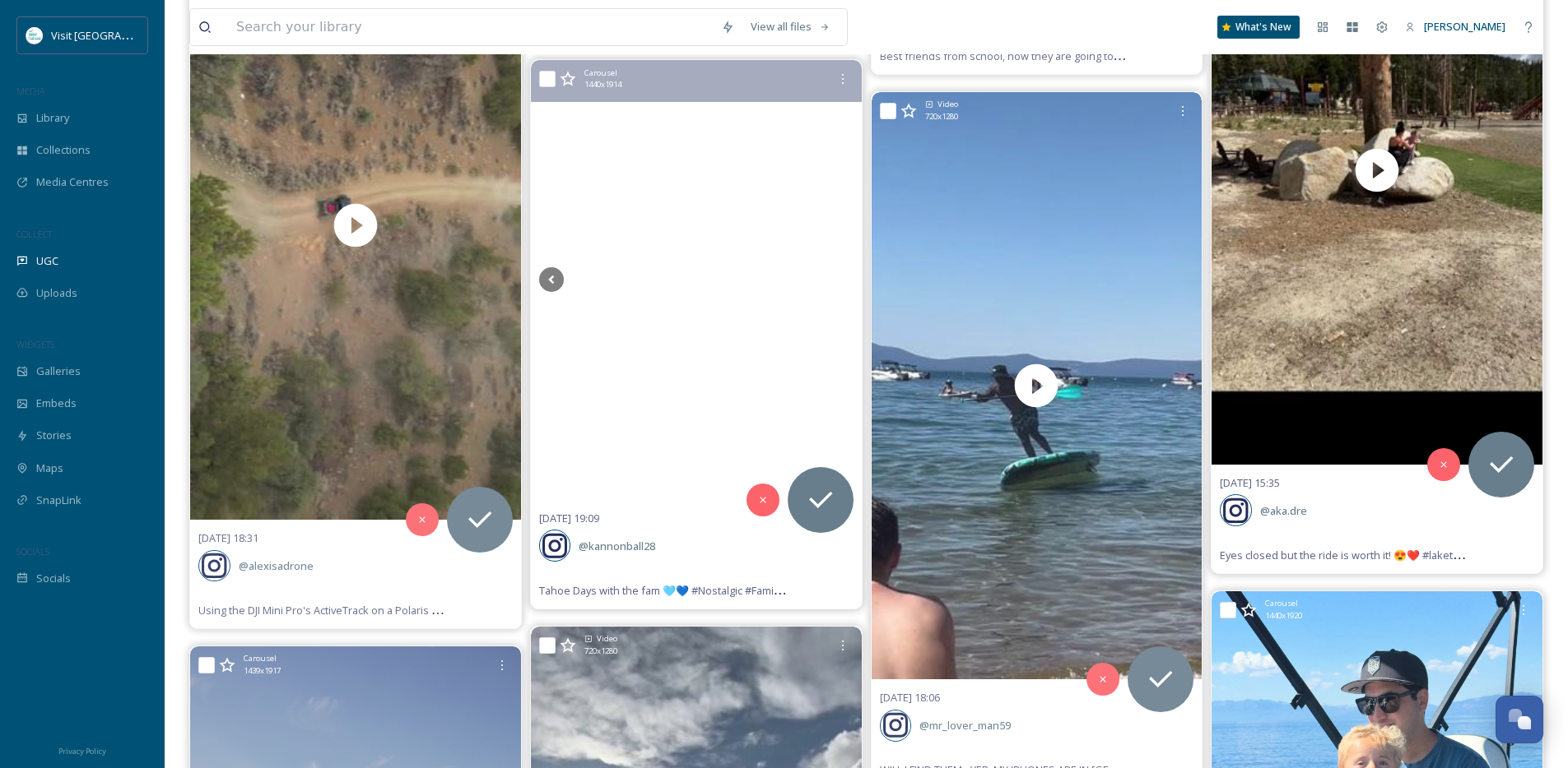
scroll to position [4780, 0]
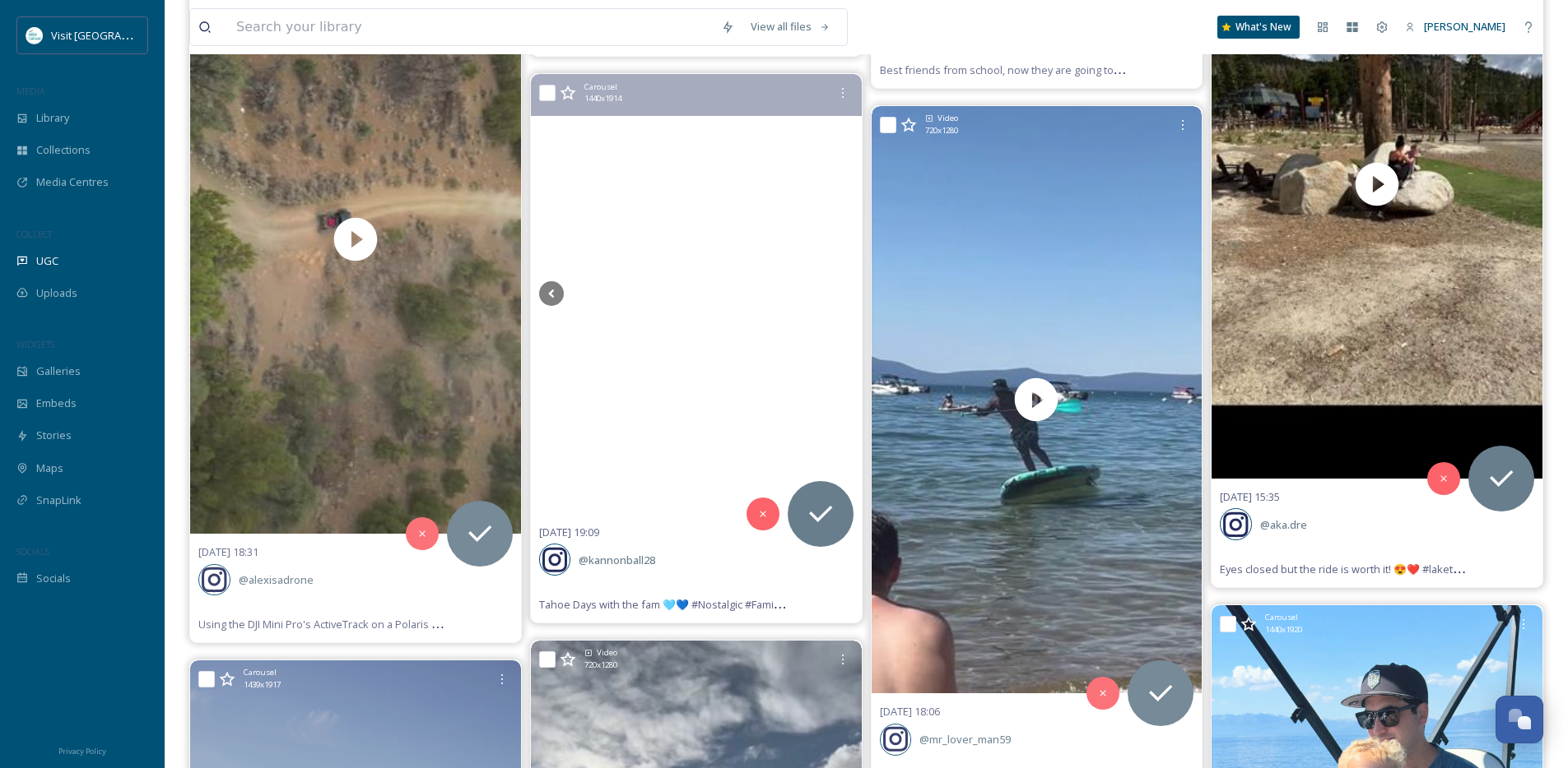
click at [709, 356] on video "Tahoe Days with the fam 🩵💙\a\a#Nostalgic #FamilyTime #LakeTahoe #Swimming #Dock…" at bounding box center [696, 294] width 247 height 123
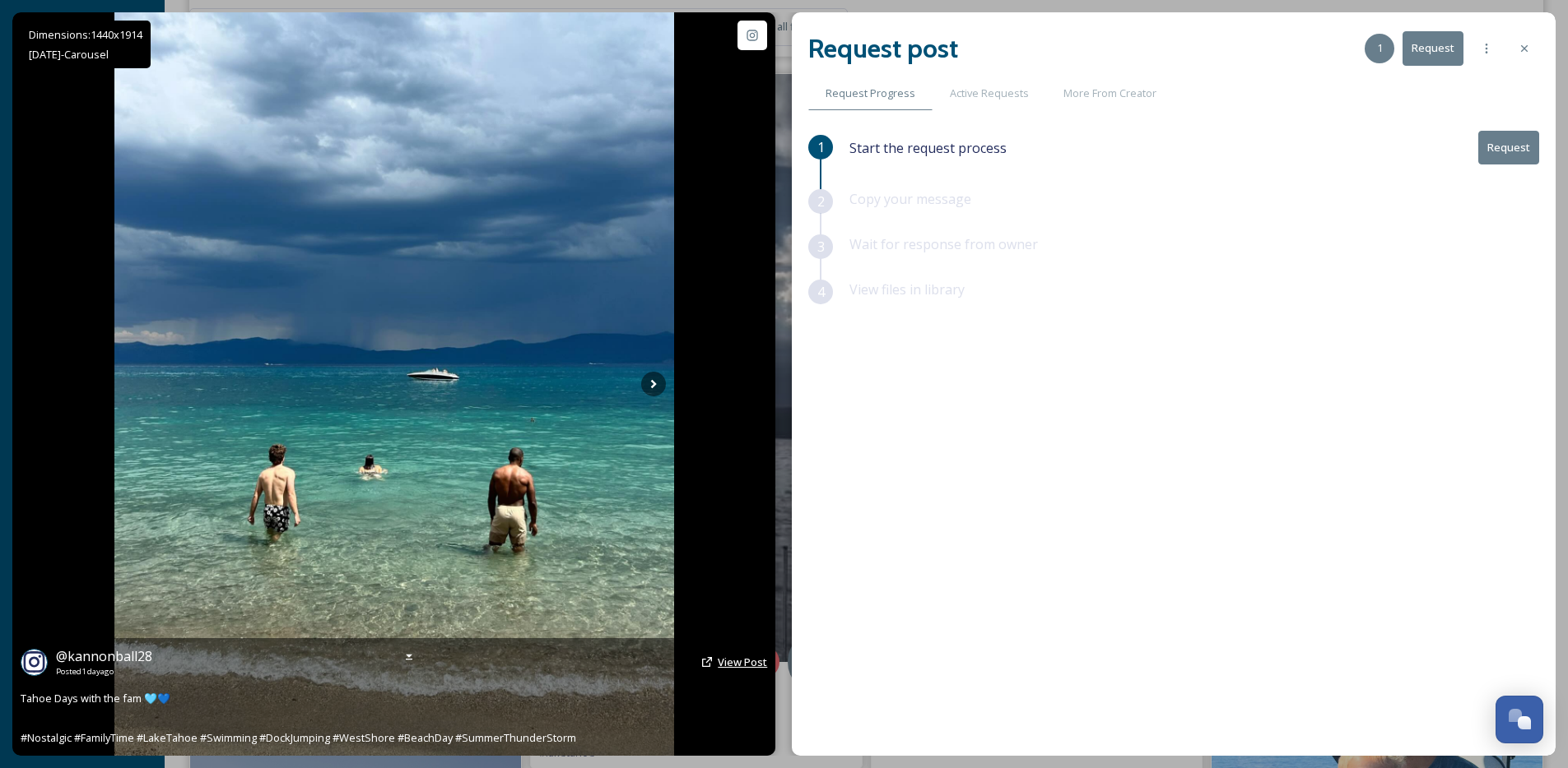
click at [733, 663] on span "View Post" at bounding box center [742, 662] width 50 height 14
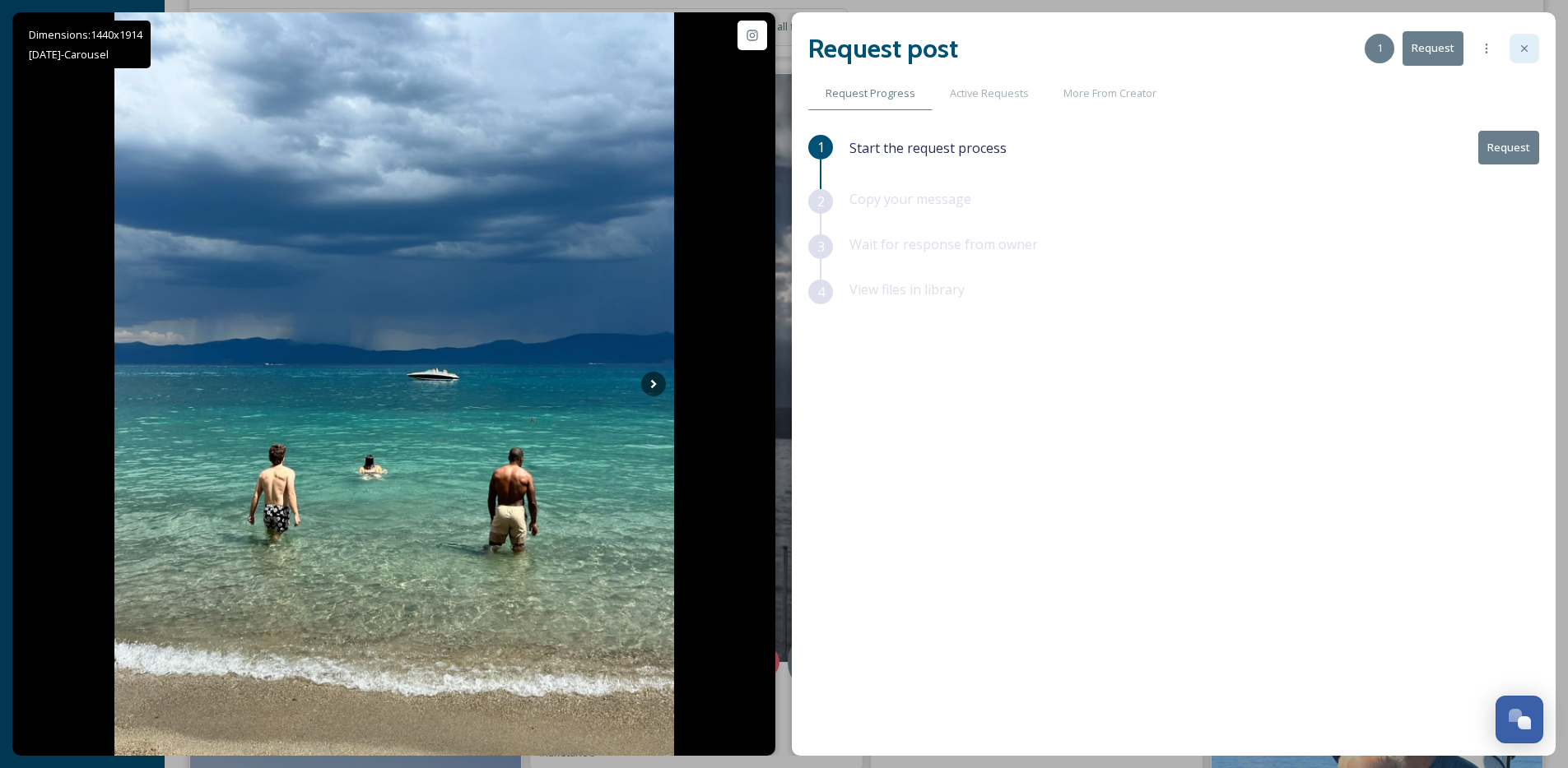
click at [1532, 43] on div at bounding box center [1524, 48] width 30 height 30
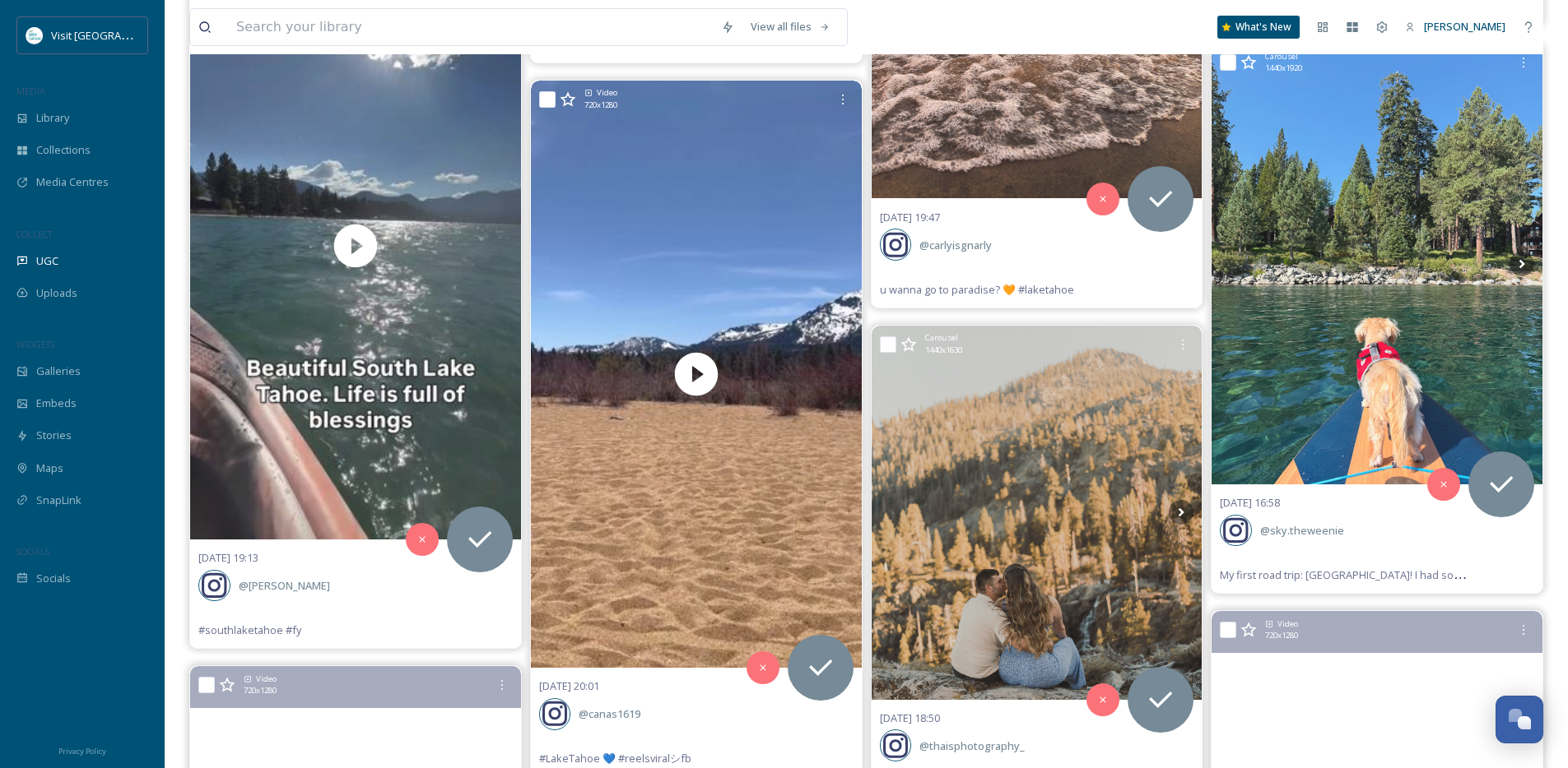
scroll to position [4085, 0]
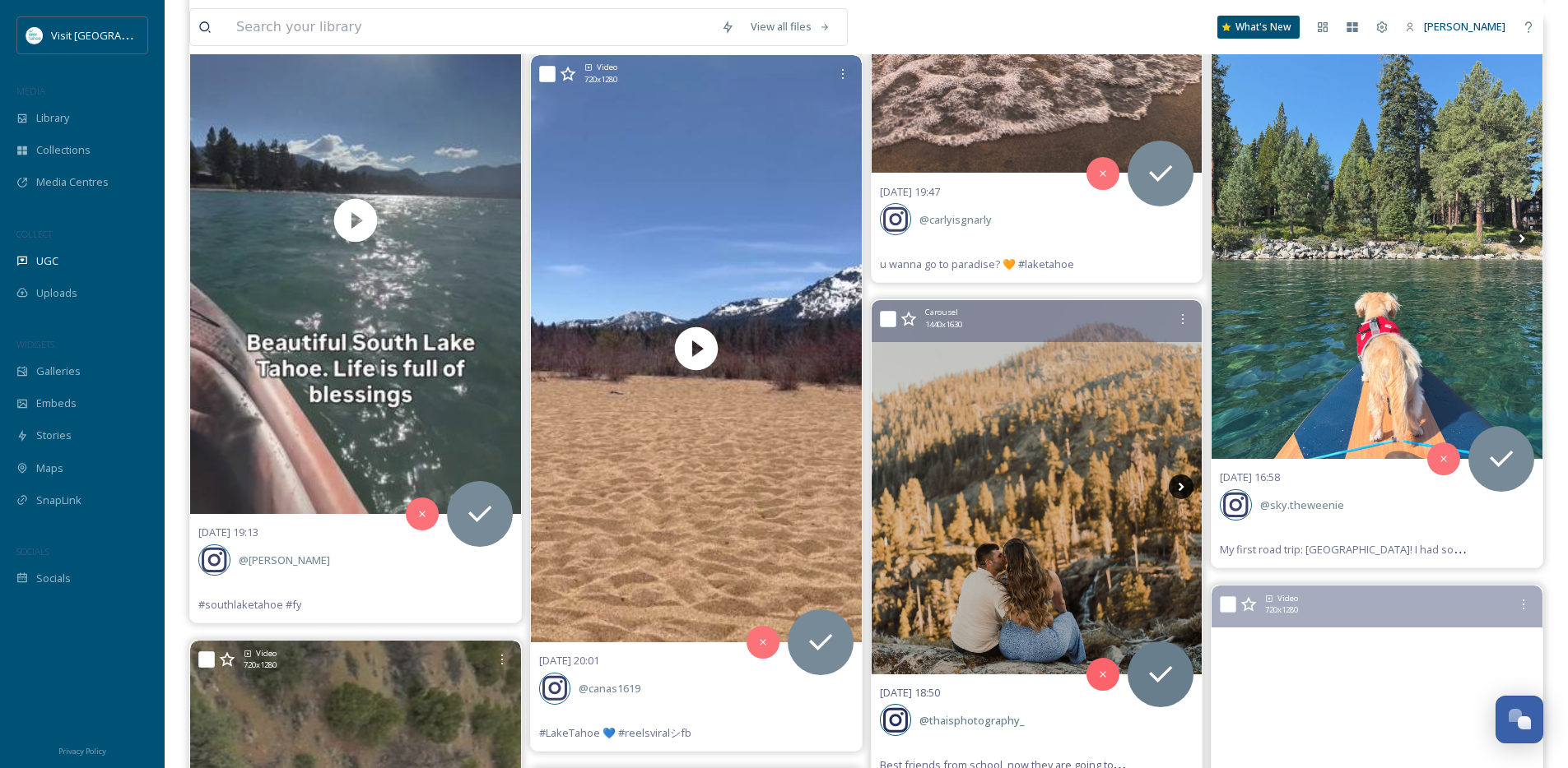
click at [1183, 486] on icon at bounding box center [1182, 487] width 25 height 25
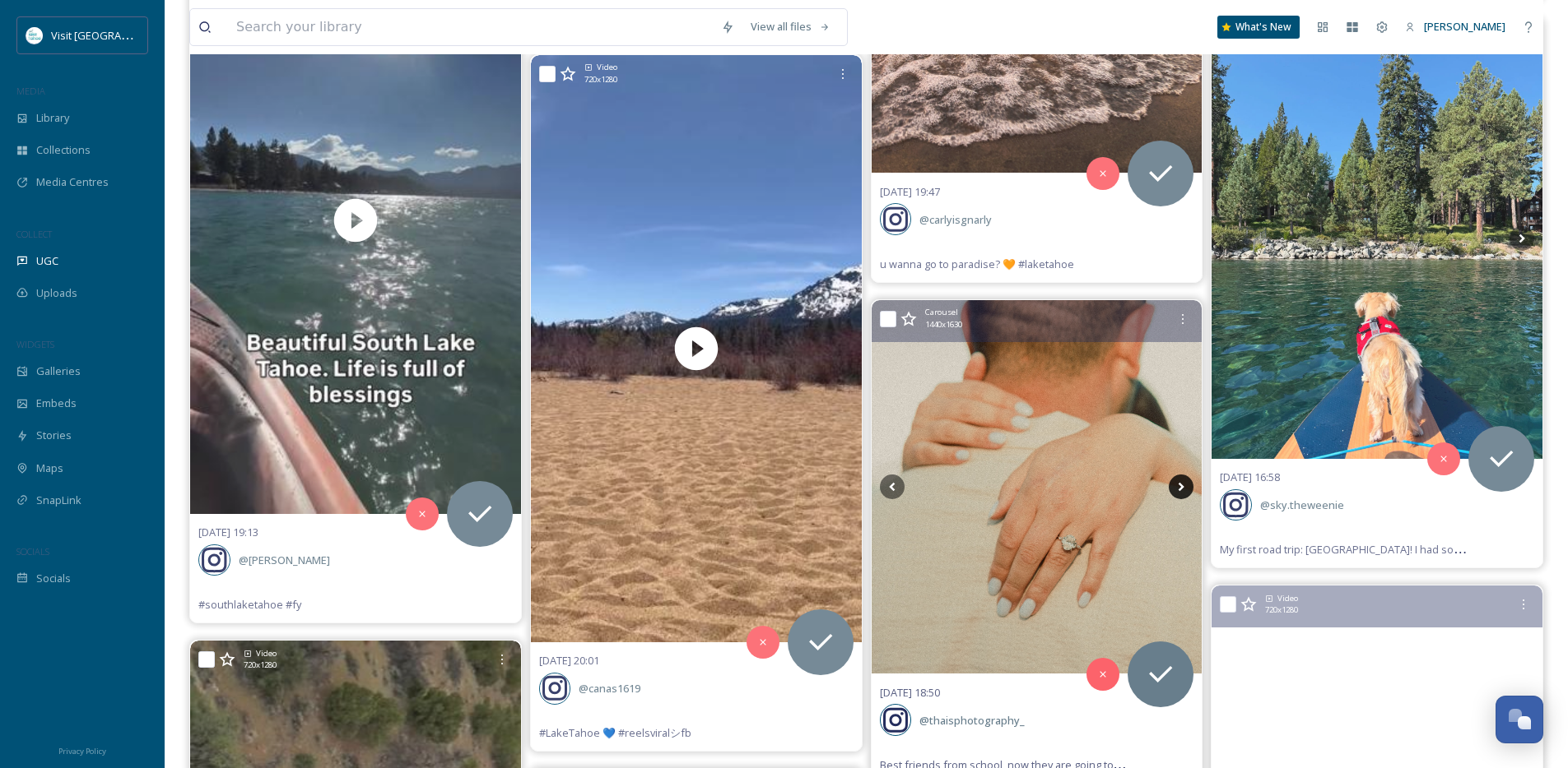
click at [1183, 486] on icon at bounding box center [1182, 487] width 25 height 25
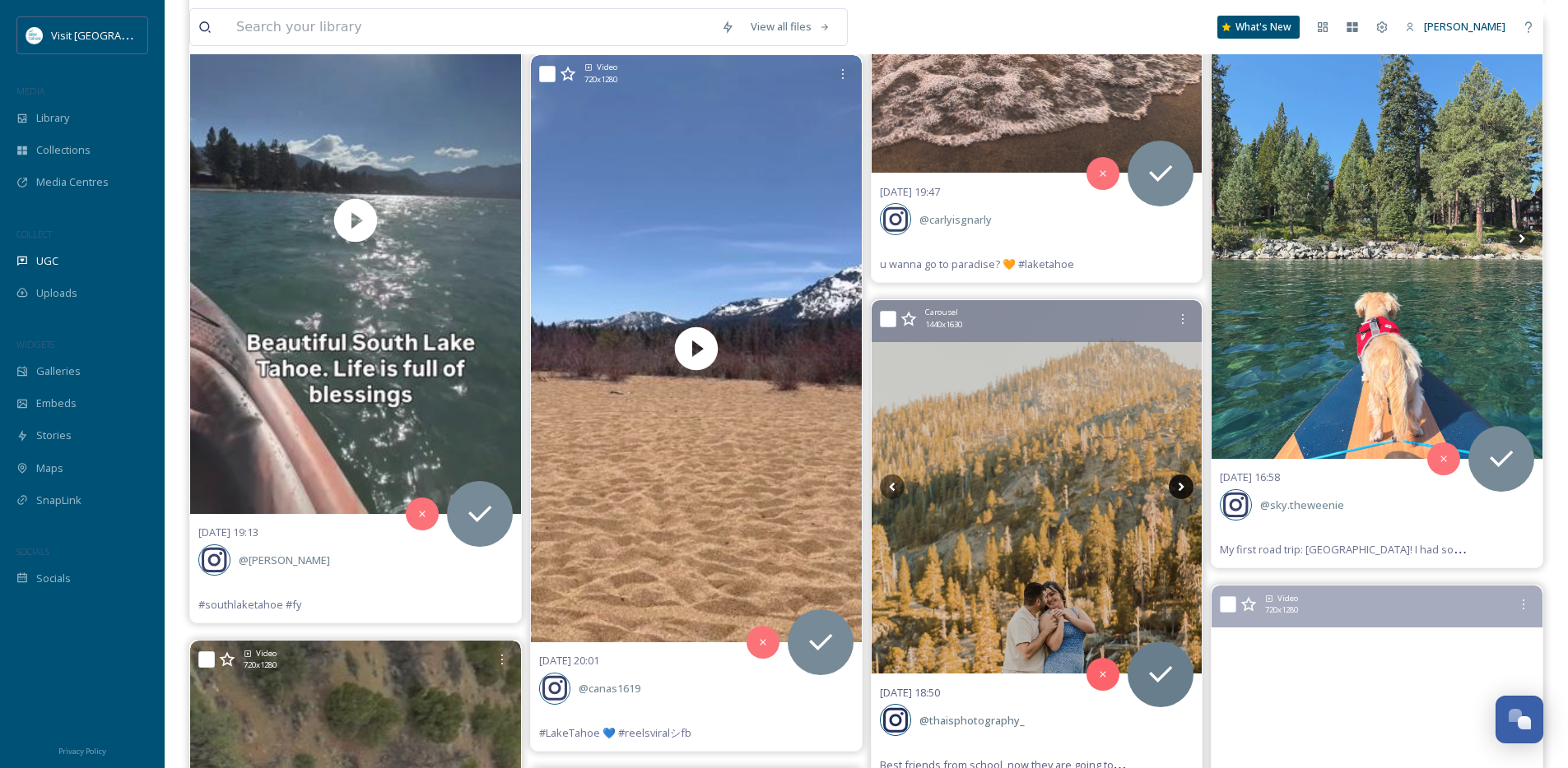
click at [1183, 486] on icon at bounding box center [1182, 487] width 25 height 25
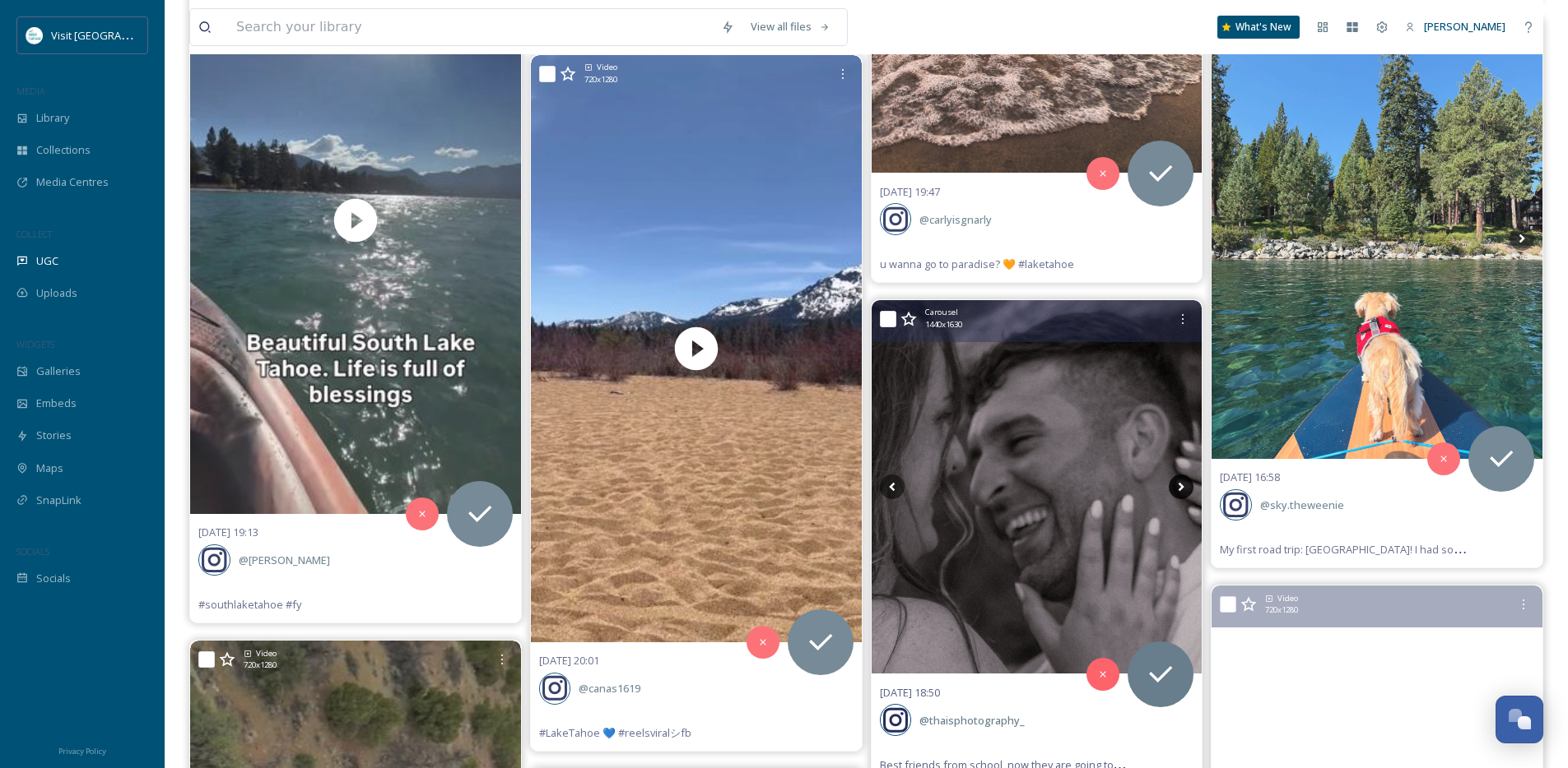
click at [1183, 486] on icon at bounding box center [1182, 487] width 25 height 25
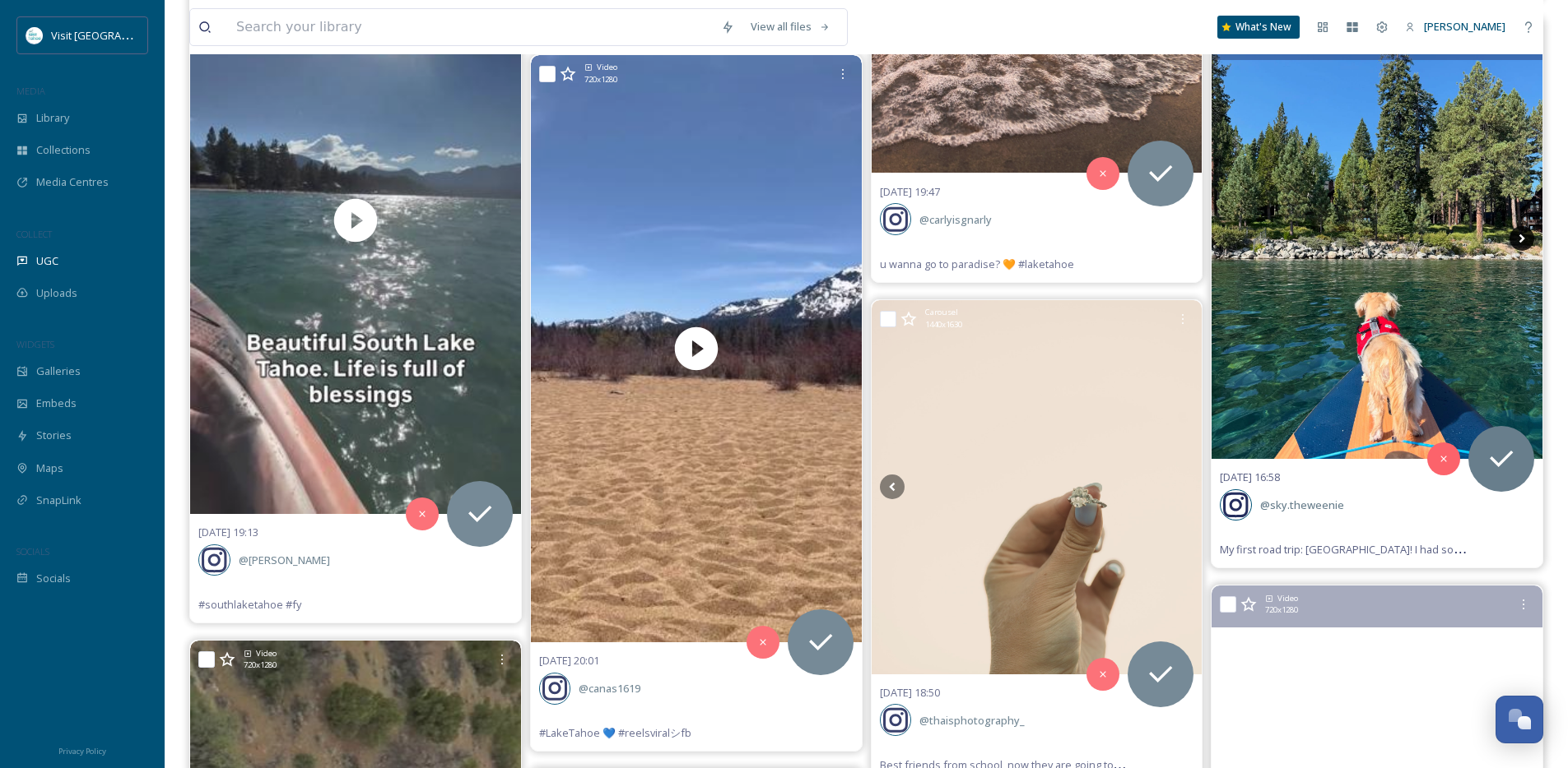
click at [1525, 232] on icon at bounding box center [1522, 239] width 25 height 25
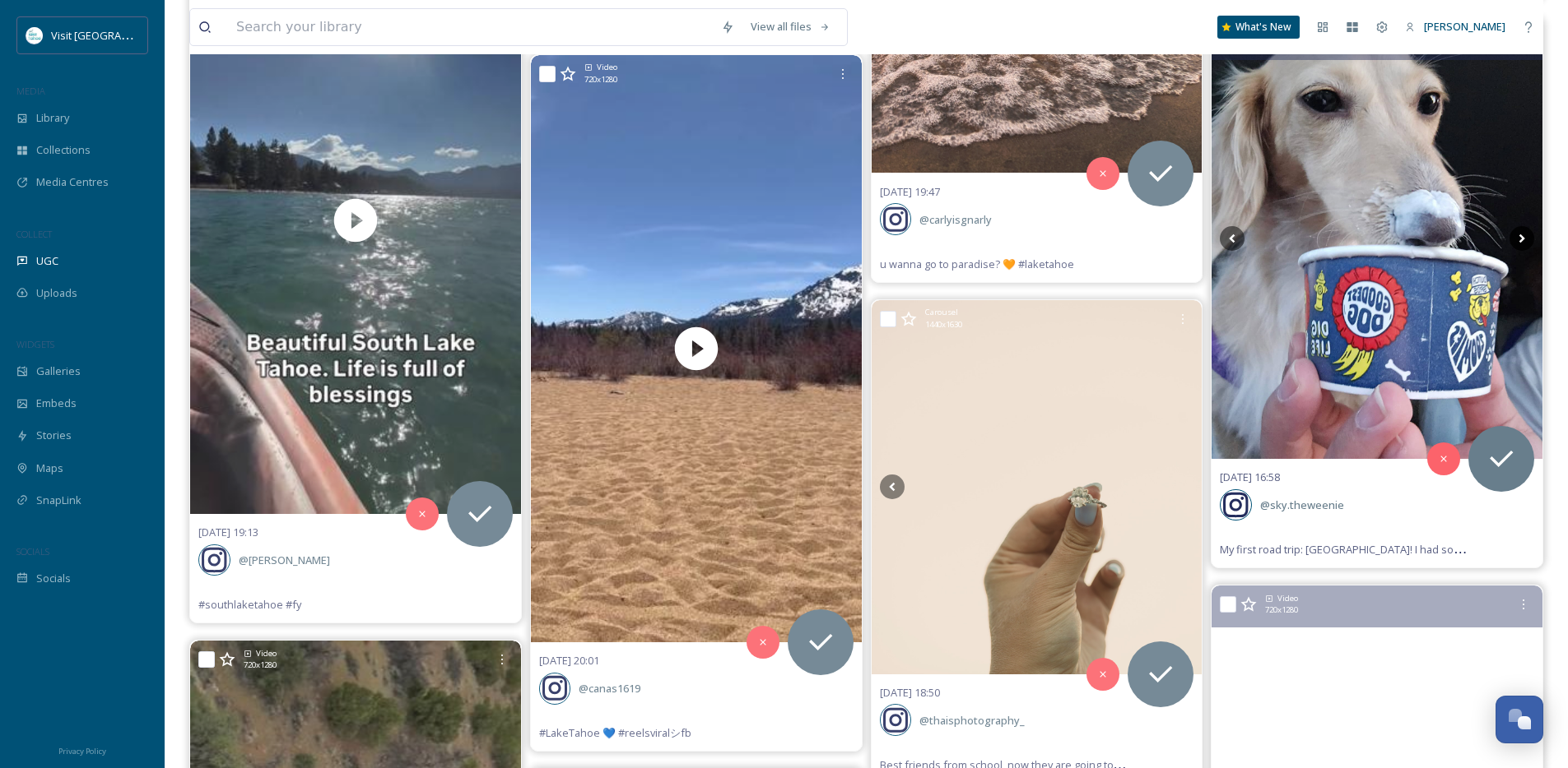
click at [1525, 232] on icon at bounding box center [1522, 239] width 25 height 25
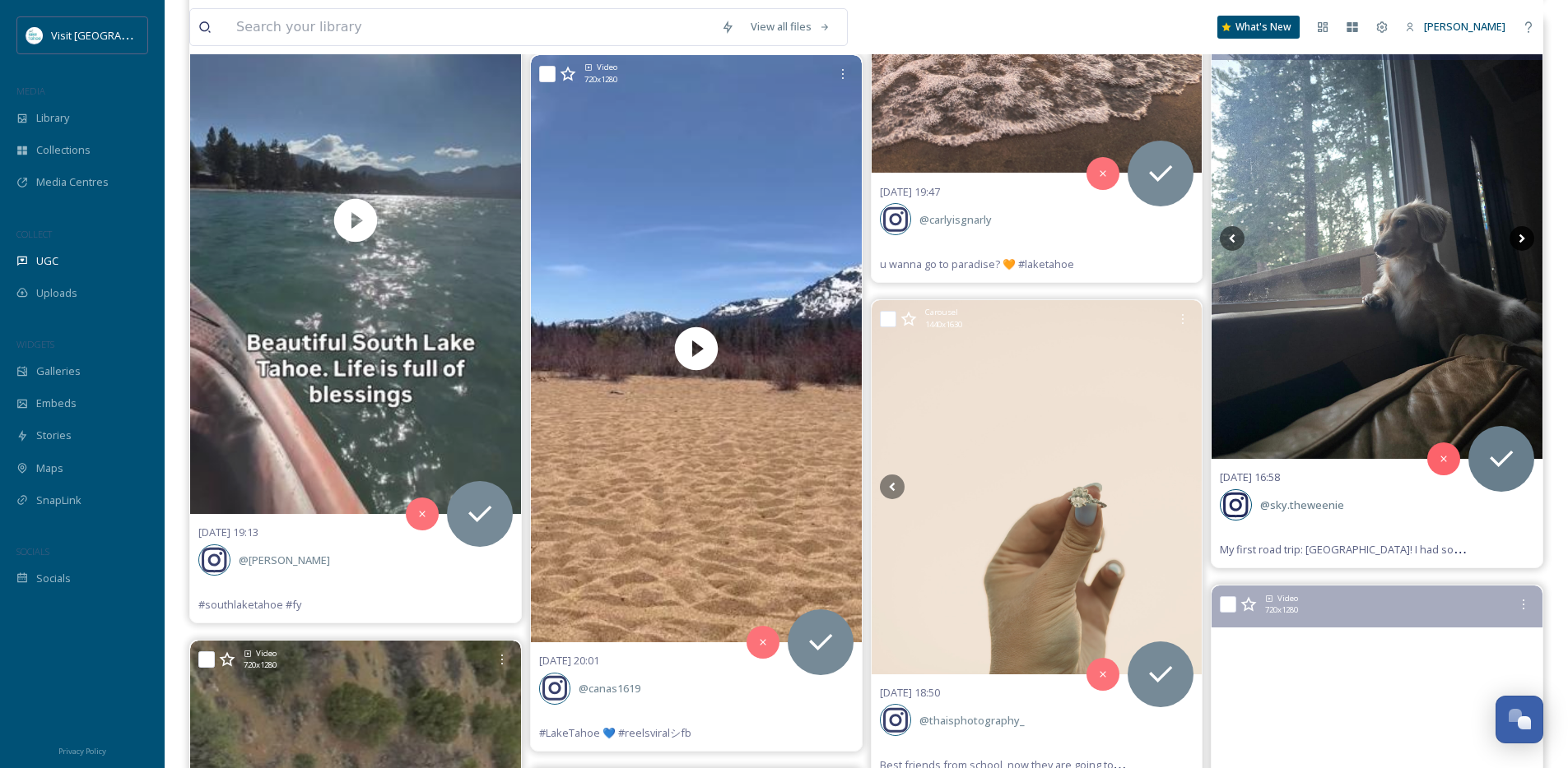
click at [1519, 238] on icon at bounding box center [1522, 239] width 25 height 25
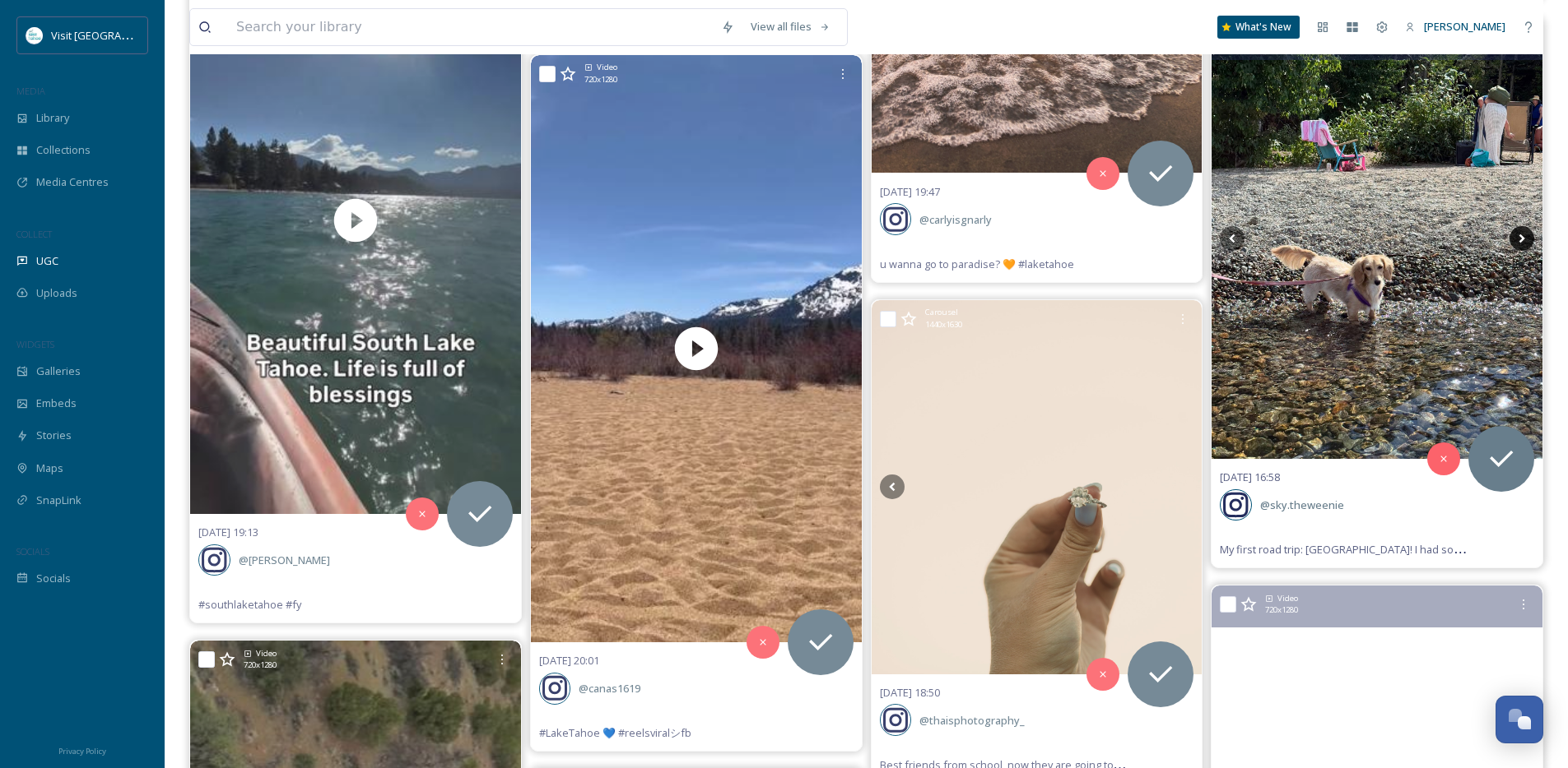
click at [1519, 238] on icon at bounding box center [1522, 239] width 25 height 25
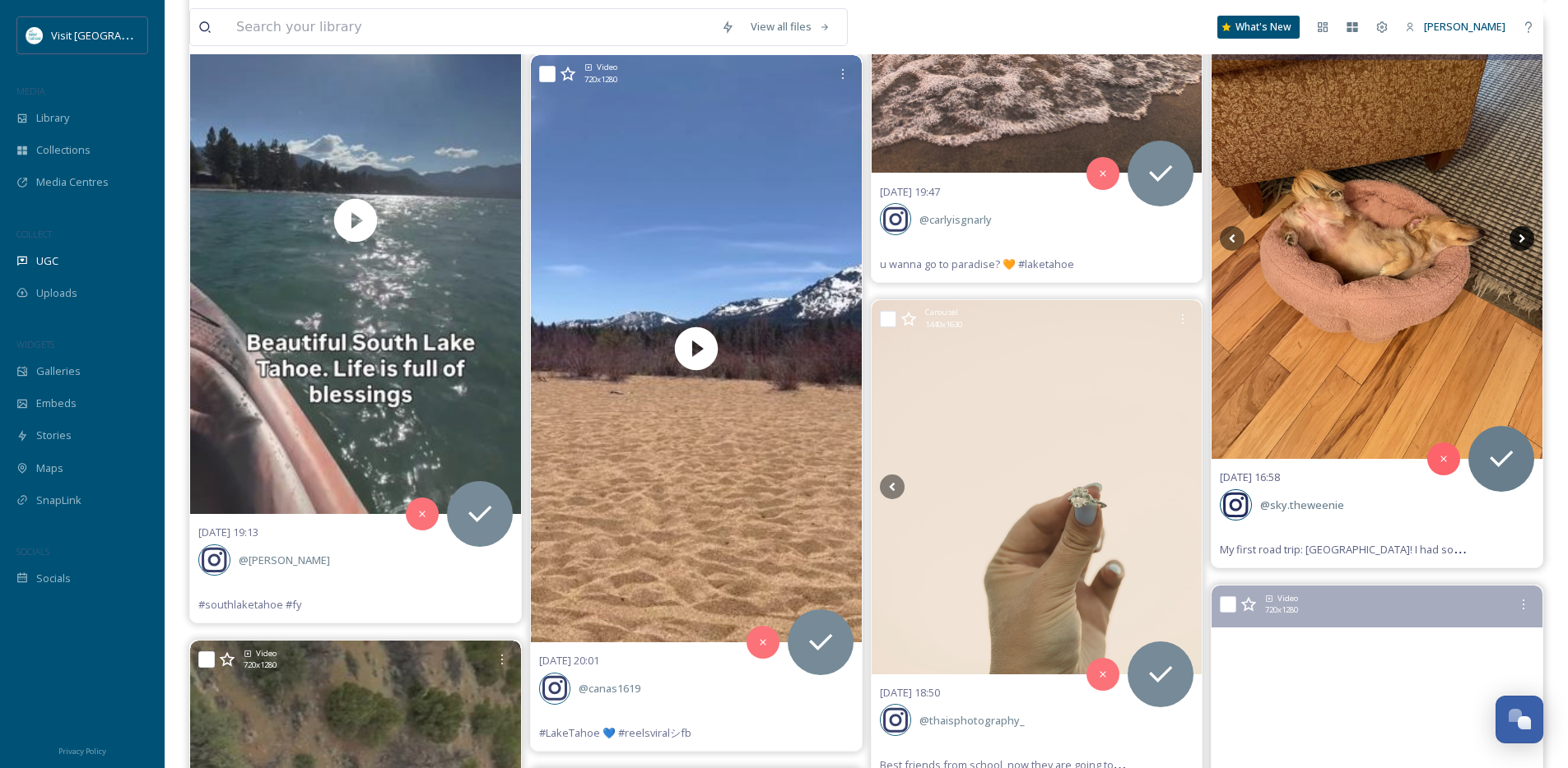
click at [1519, 238] on icon at bounding box center [1522, 239] width 25 height 25
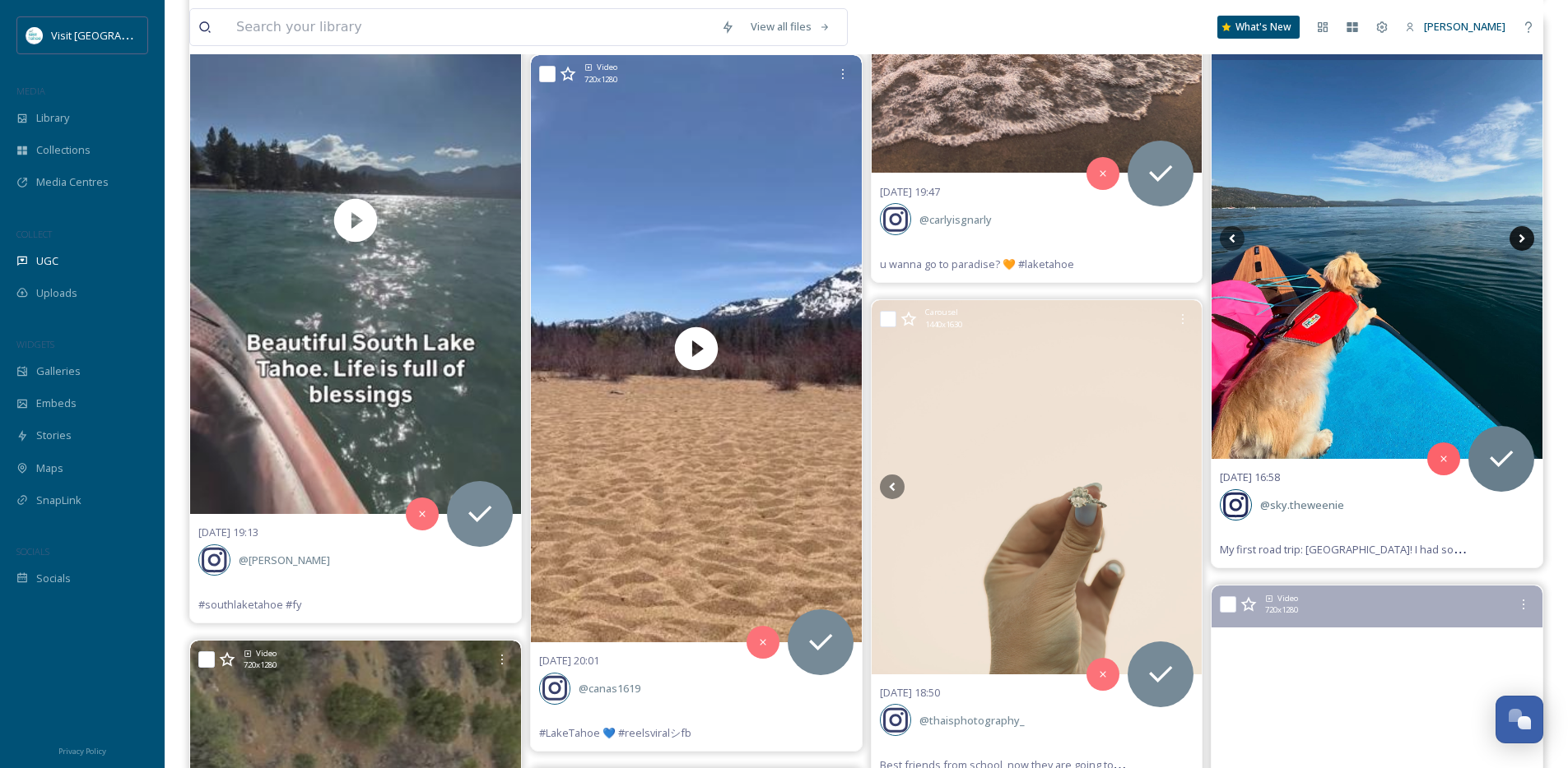
click at [1519, 238] on icon at bounding box center [1522, 239] width 25 height 25
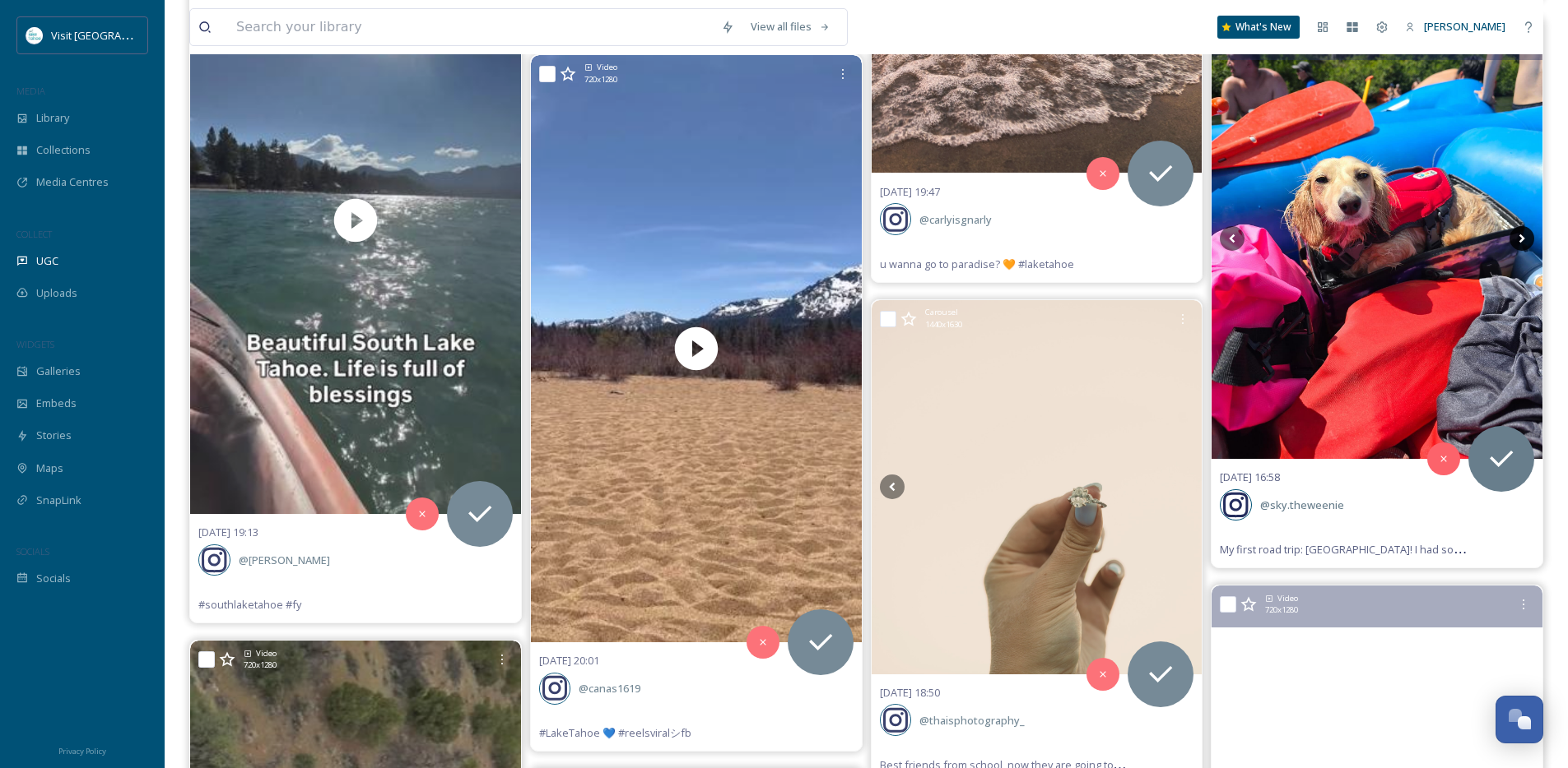
click at [1519, 238] on icon at bounding box center [1522, 239] width 25 height 25
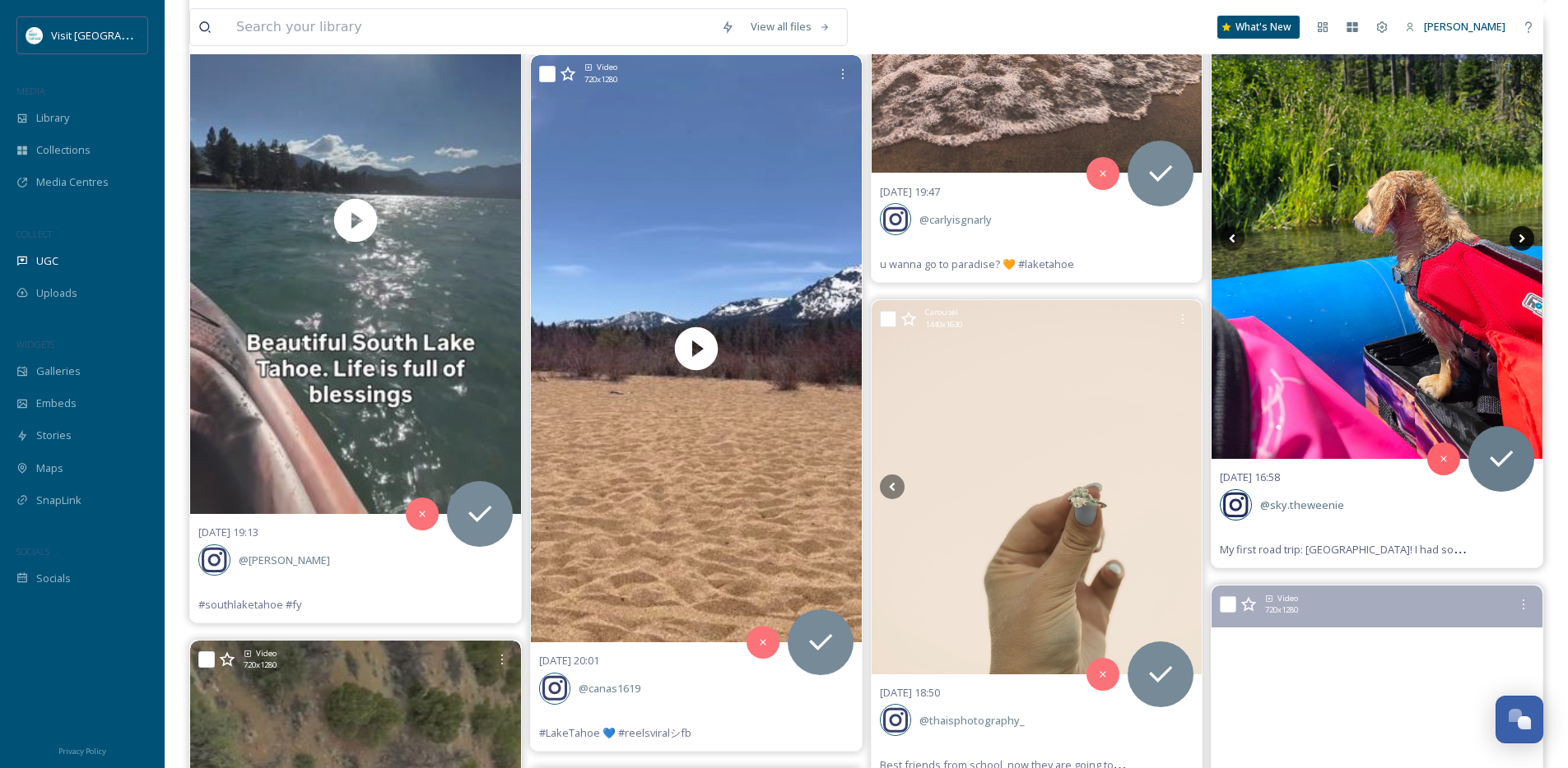
click at [1519, 238] on icon at bounding box center [1522, 239] width 25 height 25
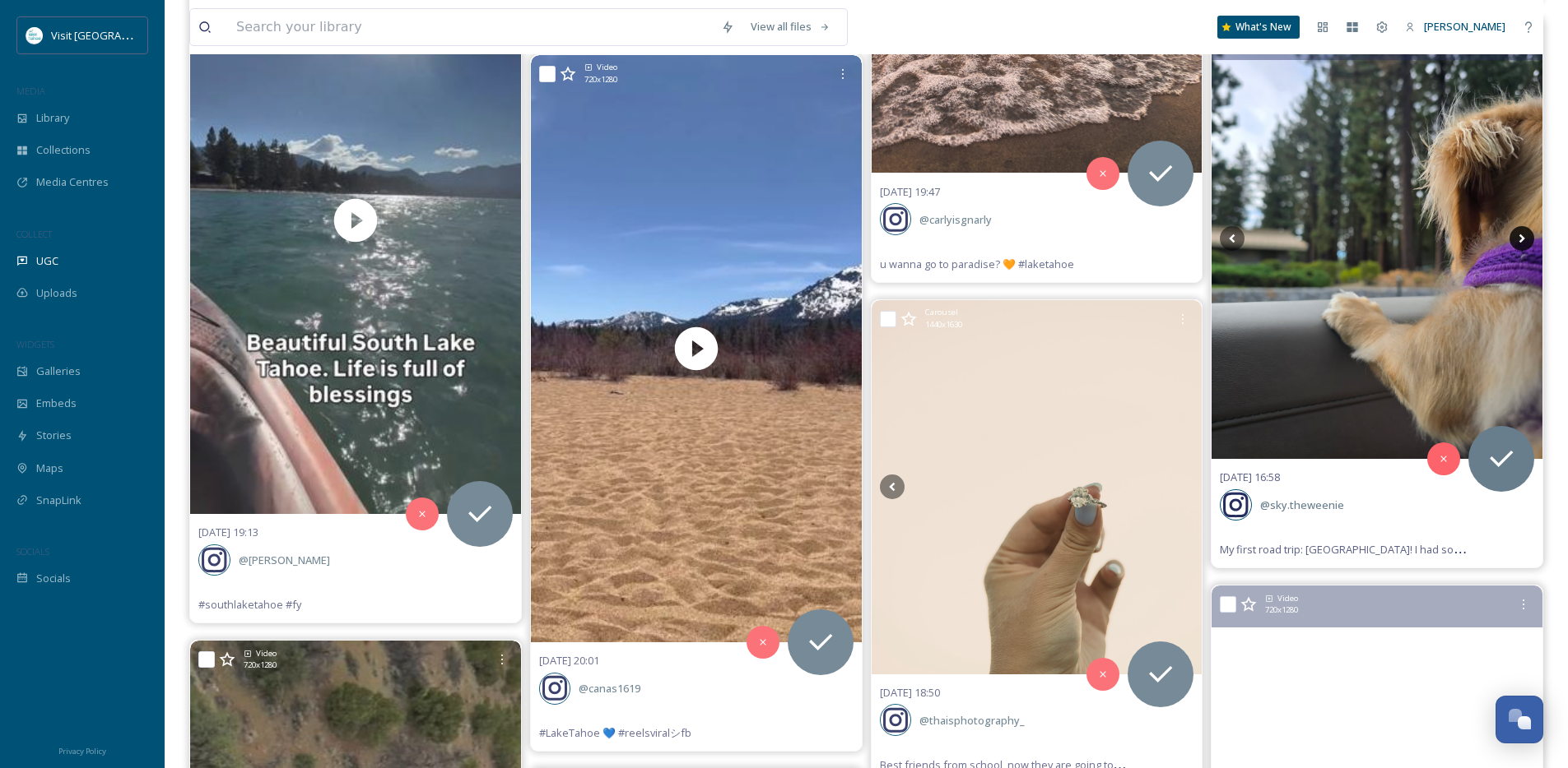
click at [1519, 238] on icon at bounding box center [1522, 239] width 25 height 25
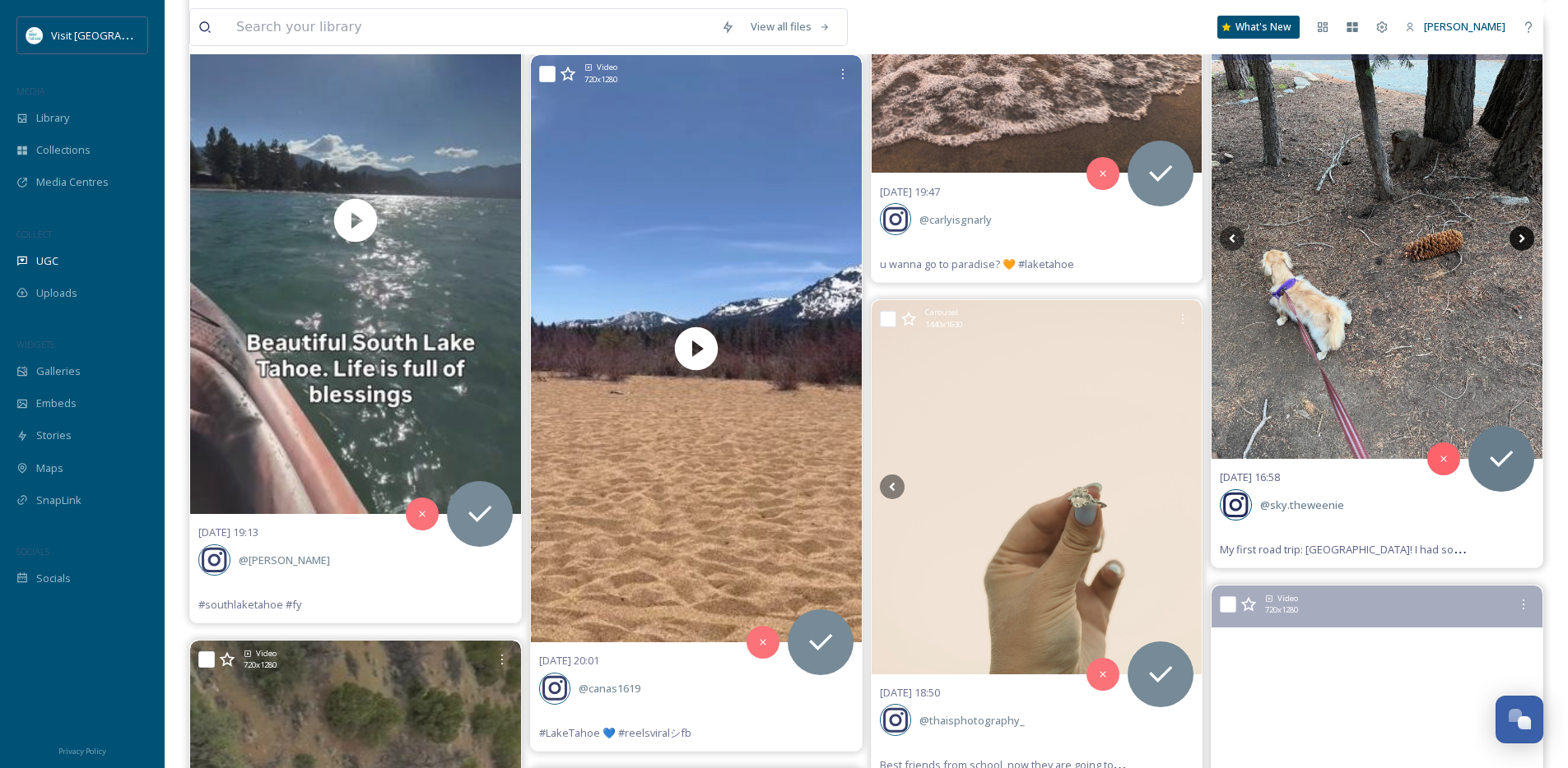
click at [1519, 238] on icon at bounding box center [1522, 239] width 25 height 25
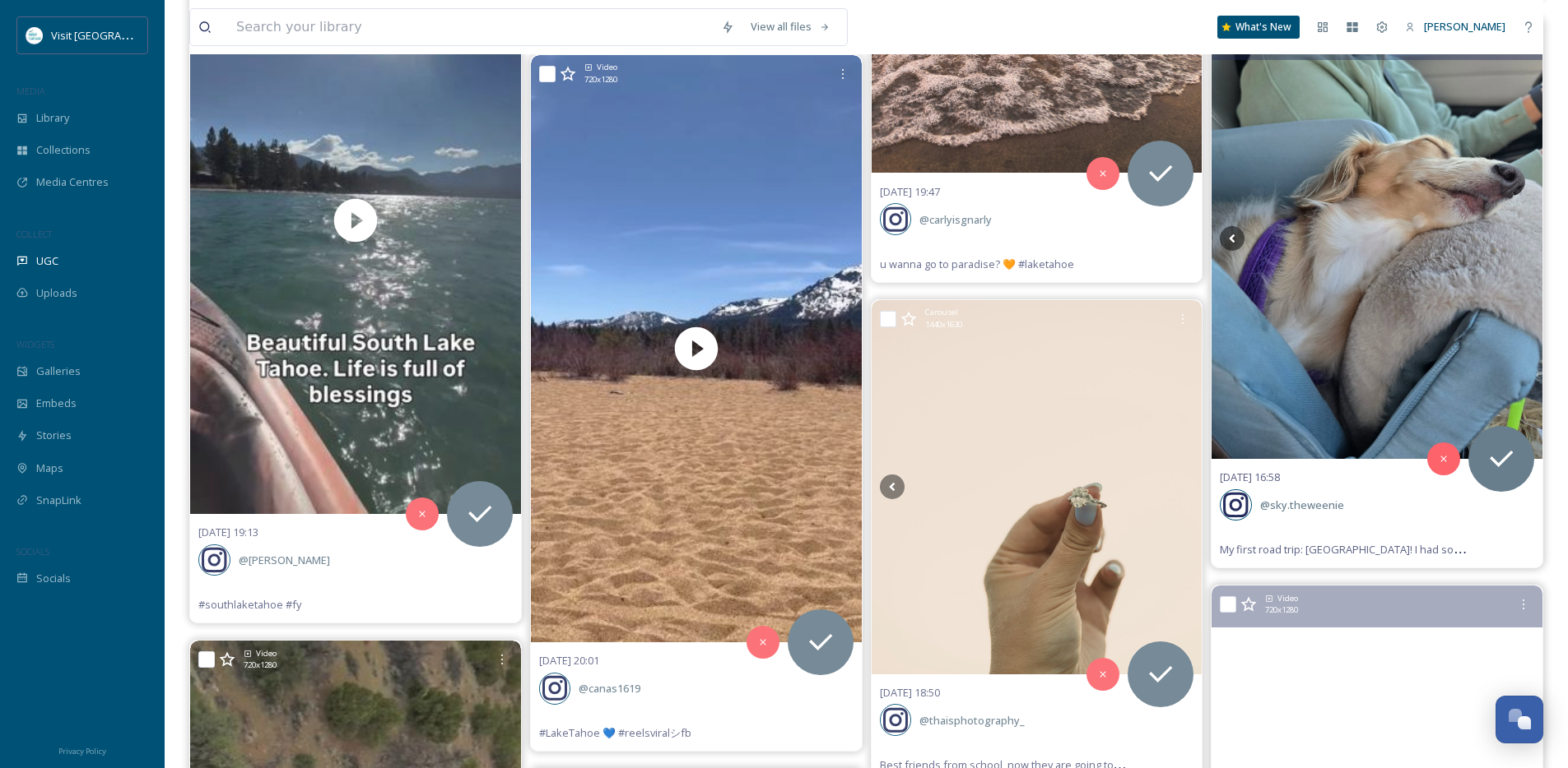
click at [1519, 238] on icon at bounding box center [1522, 239] width 25 height 25
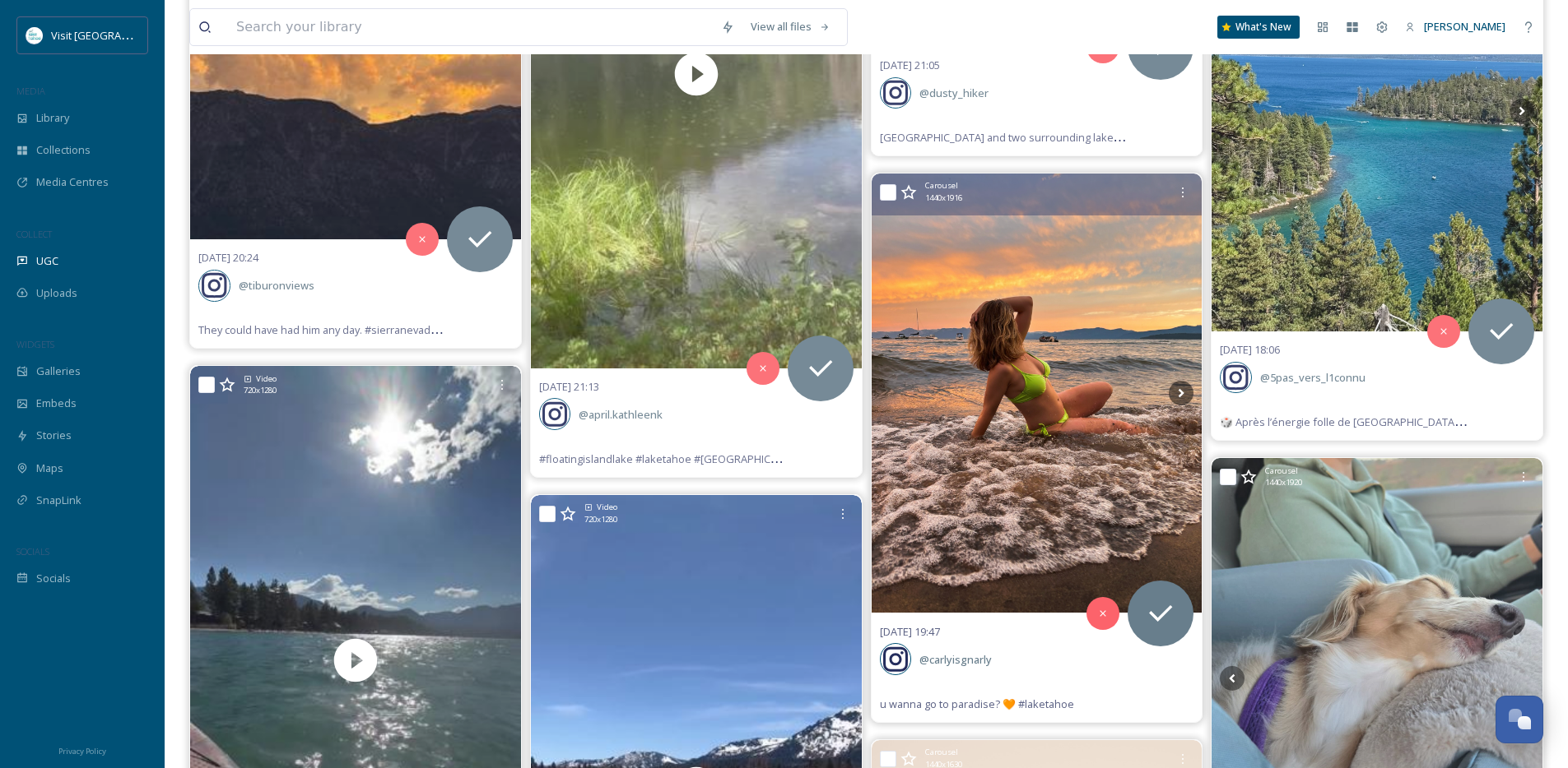
scroll to position [3647, 0]
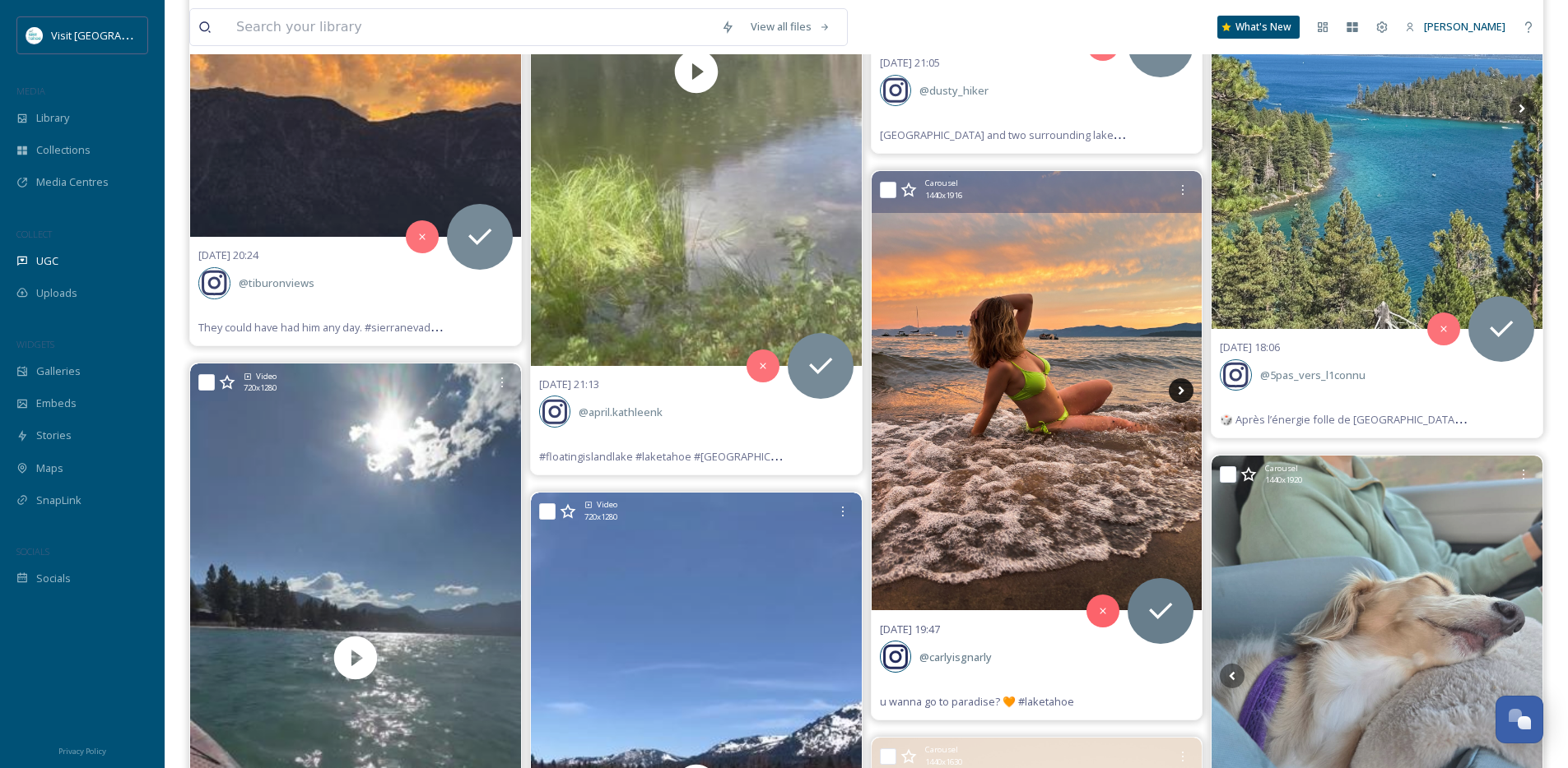
click at [1185, 385] on icon at bounding box center [1182, 391] width 25 height 25
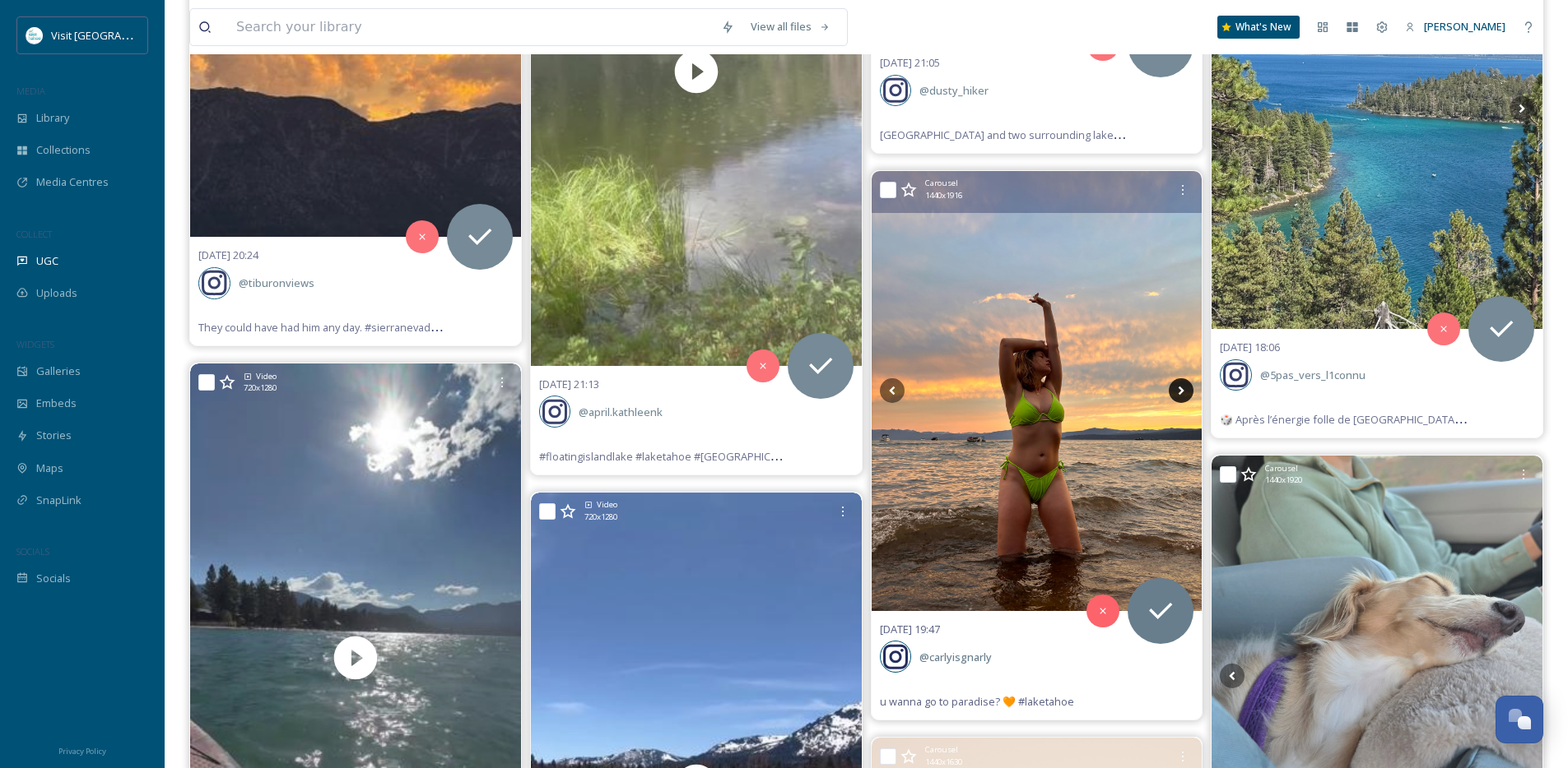
click at [1183, 386] on icon at bounding box center [1182, 391] width 25 height 25
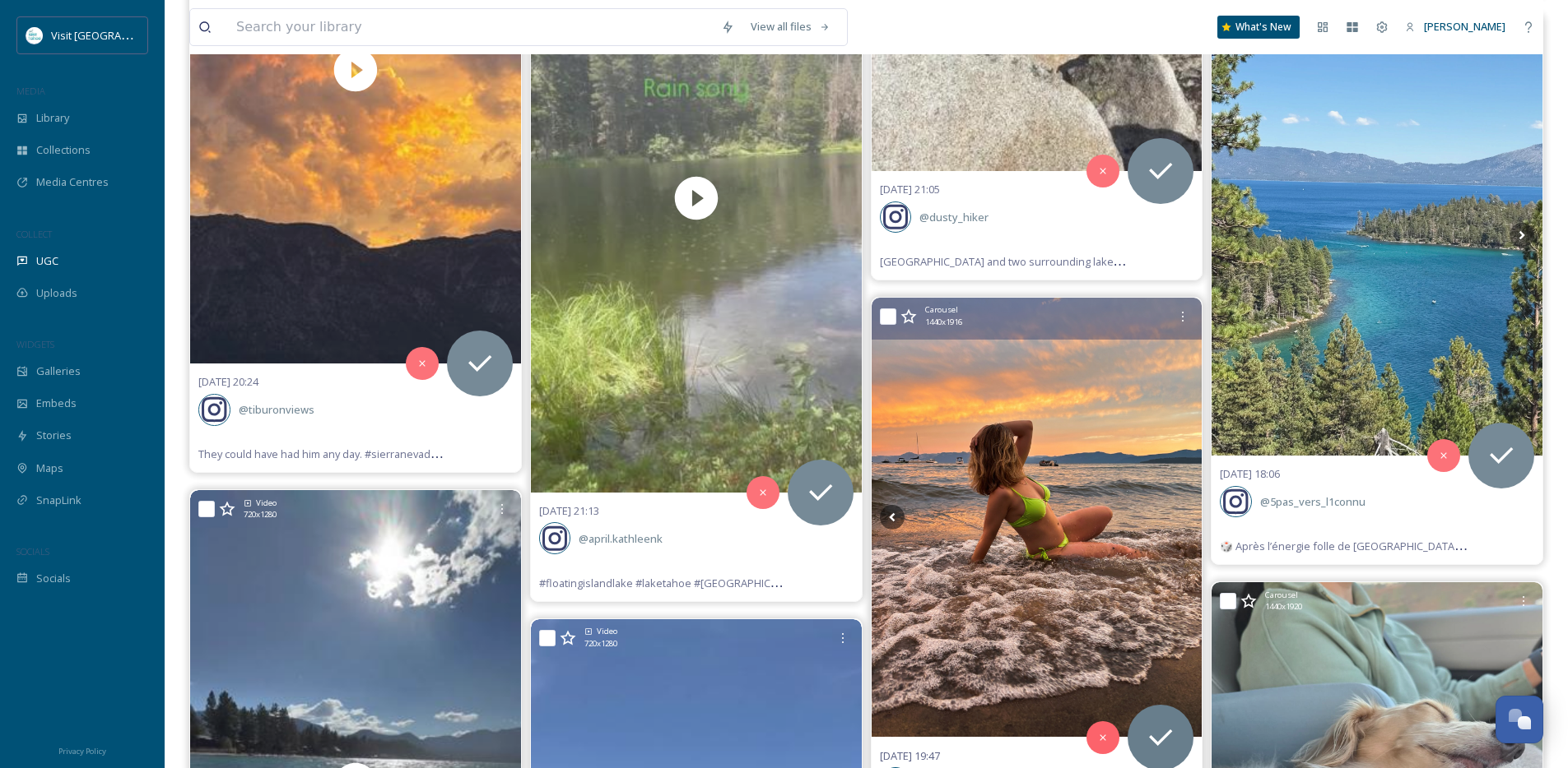
scroll to position [3487, 0]
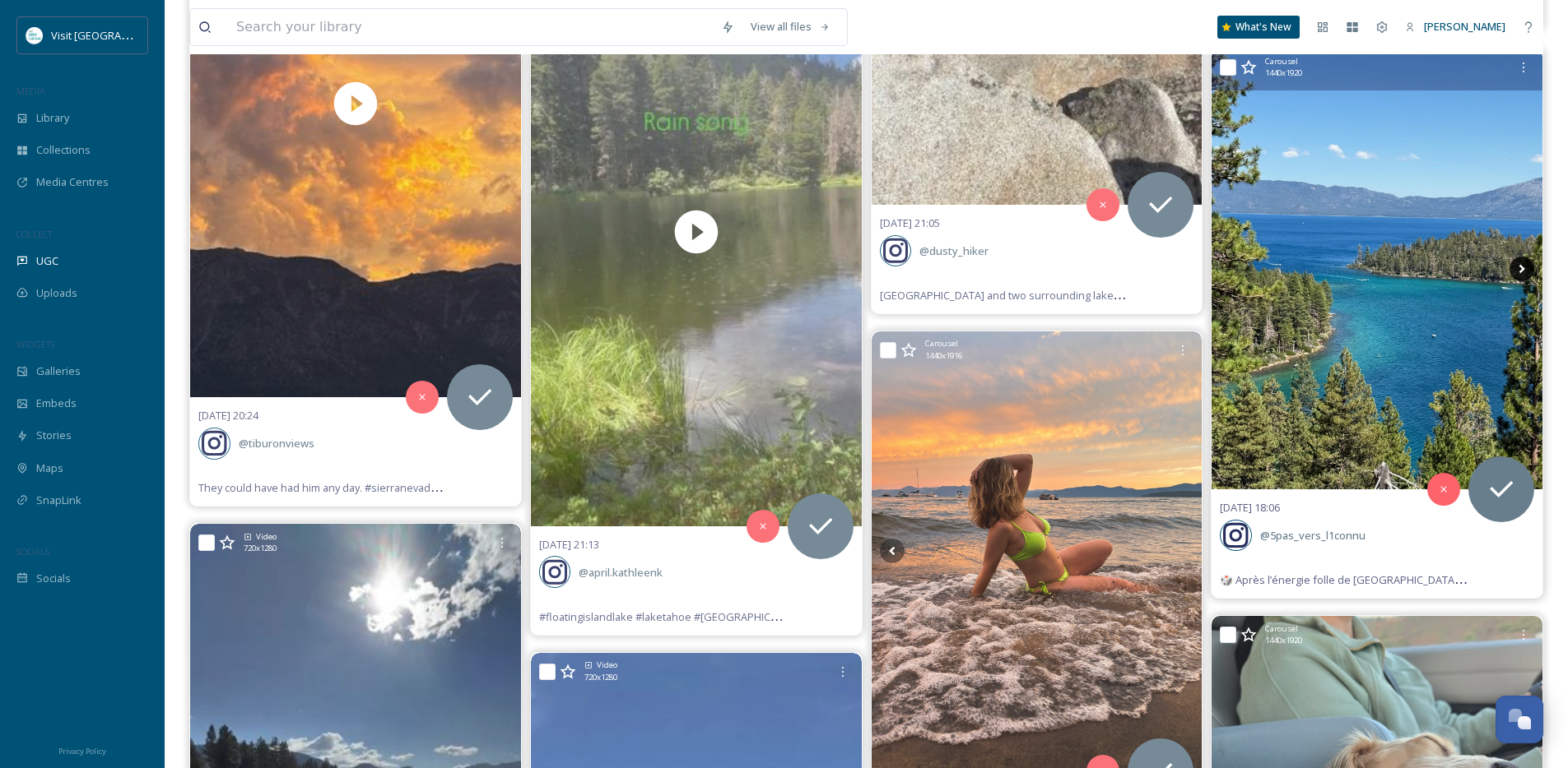
click at [1518, 266] on icon at bounding box center [1522, 269] width 25 height 25
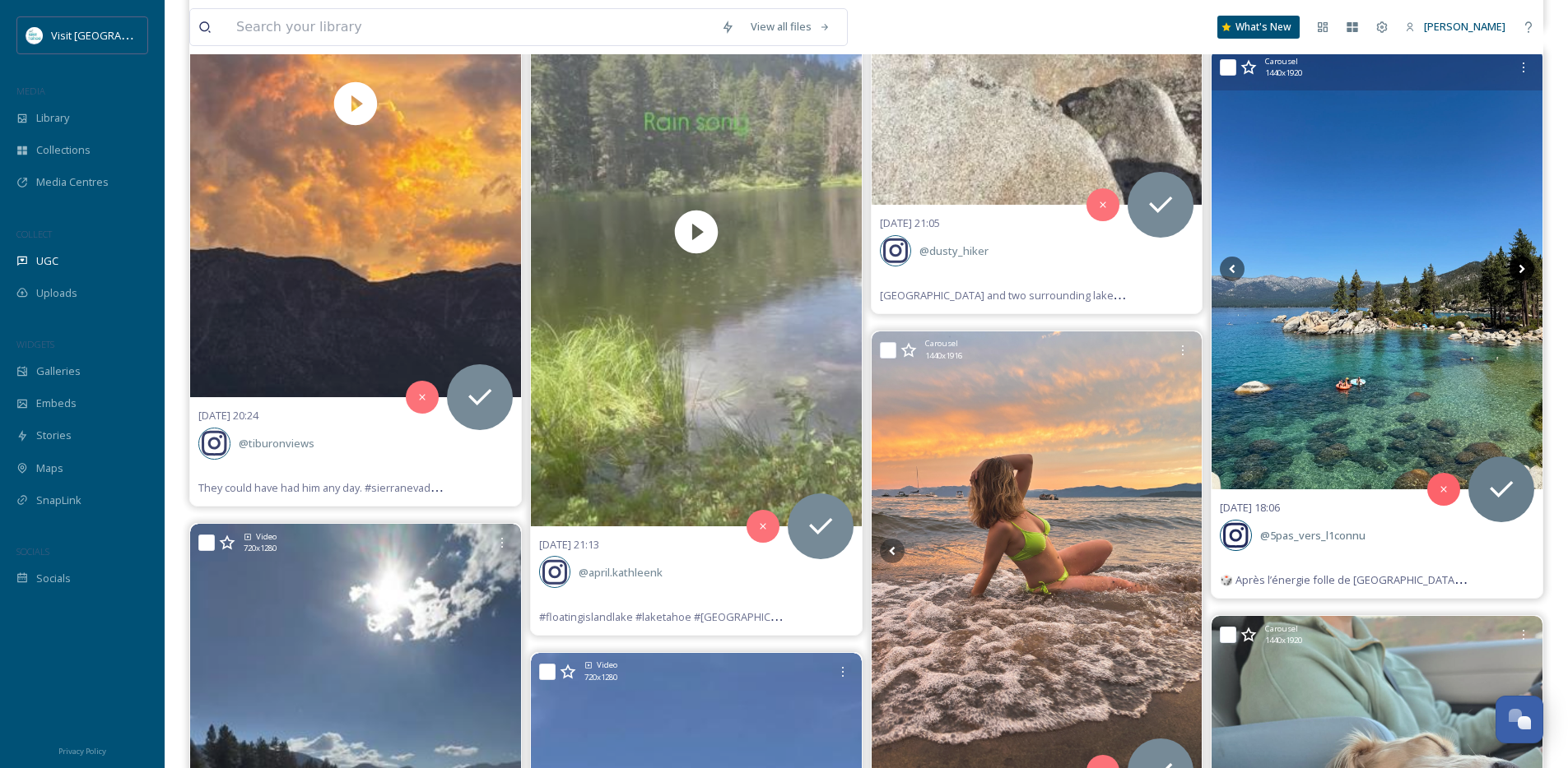
click at [1518, 266] on icon at bounding box center [1522, 269] width 25 height 25
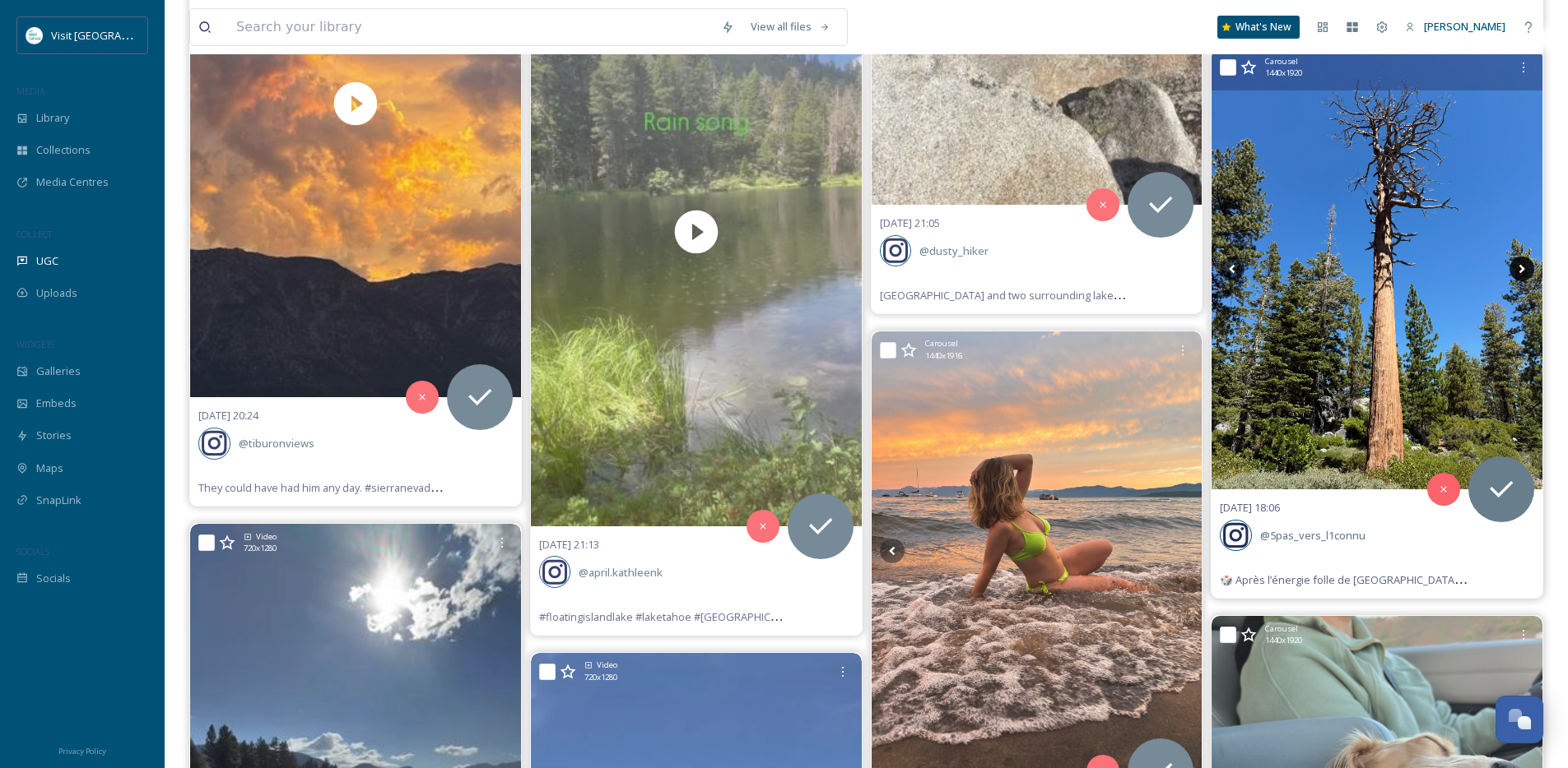
click at [1519, 268] on icon at bounding box center [1522, 269] width 25 height 25
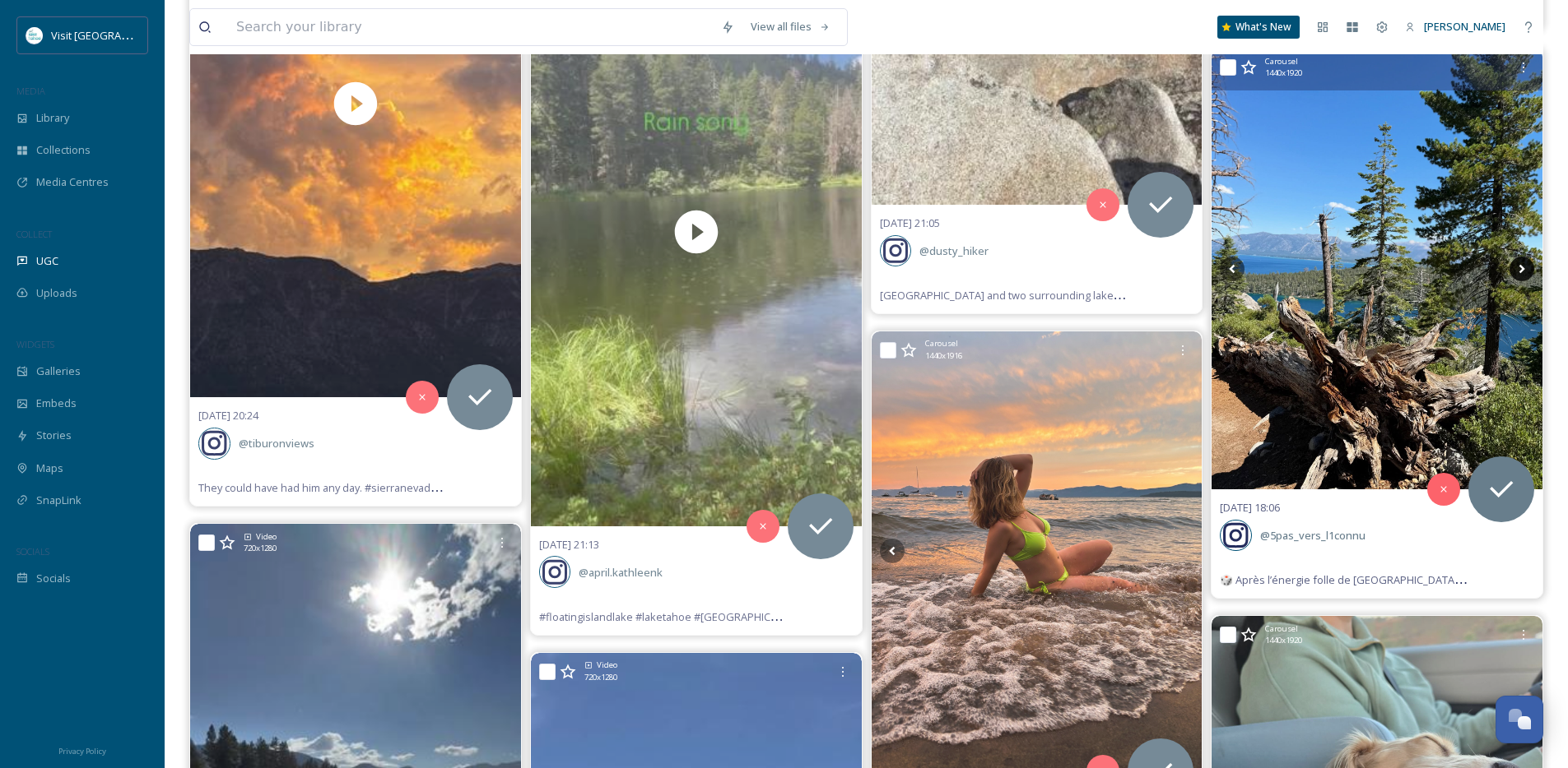
click at [1519, 268] on icon at bounding box center [1522, 269] width 25 height 25
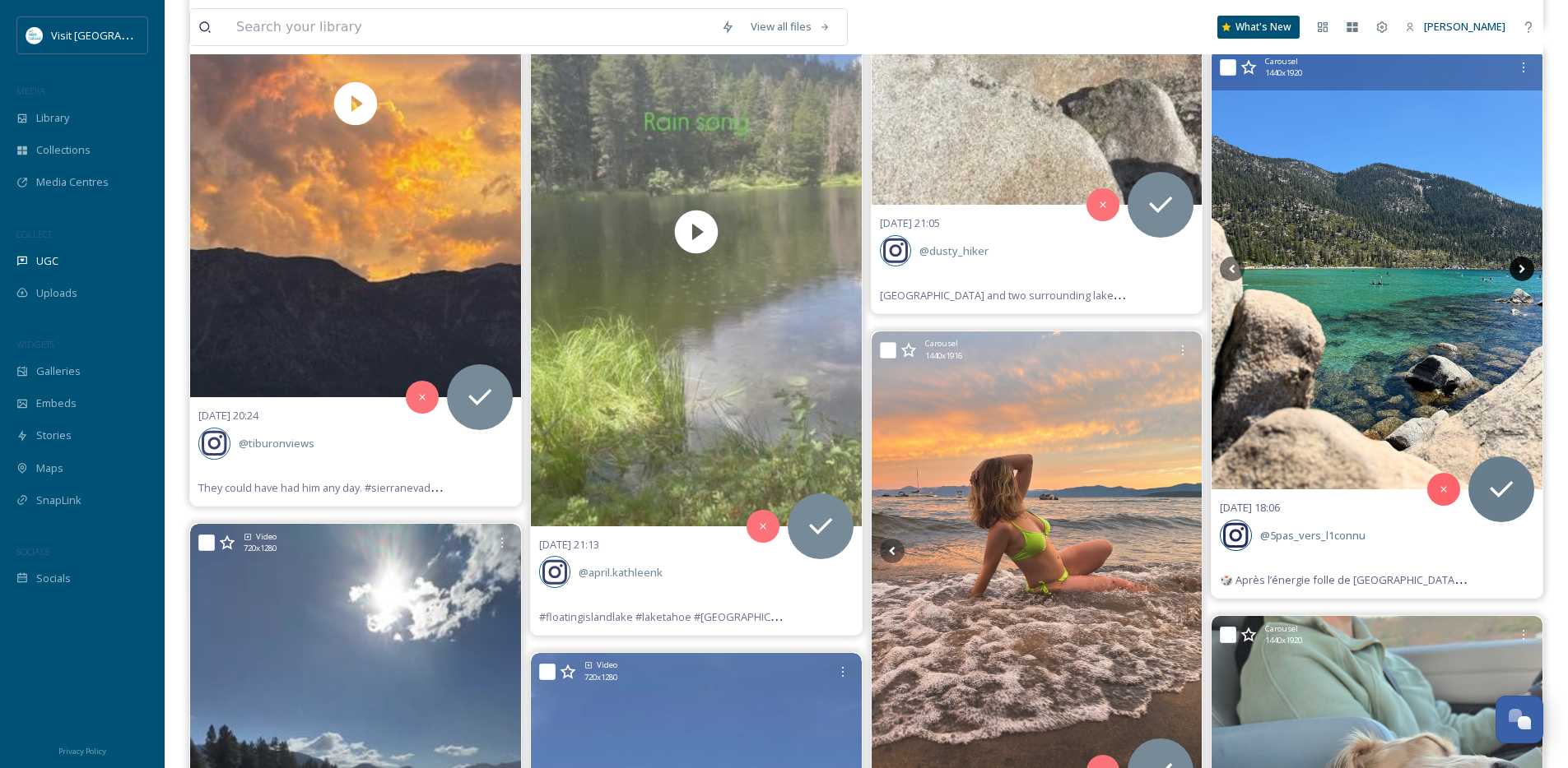
click at [1519, 268] on icon at bounding box center [1522, 269] width 25 height 25
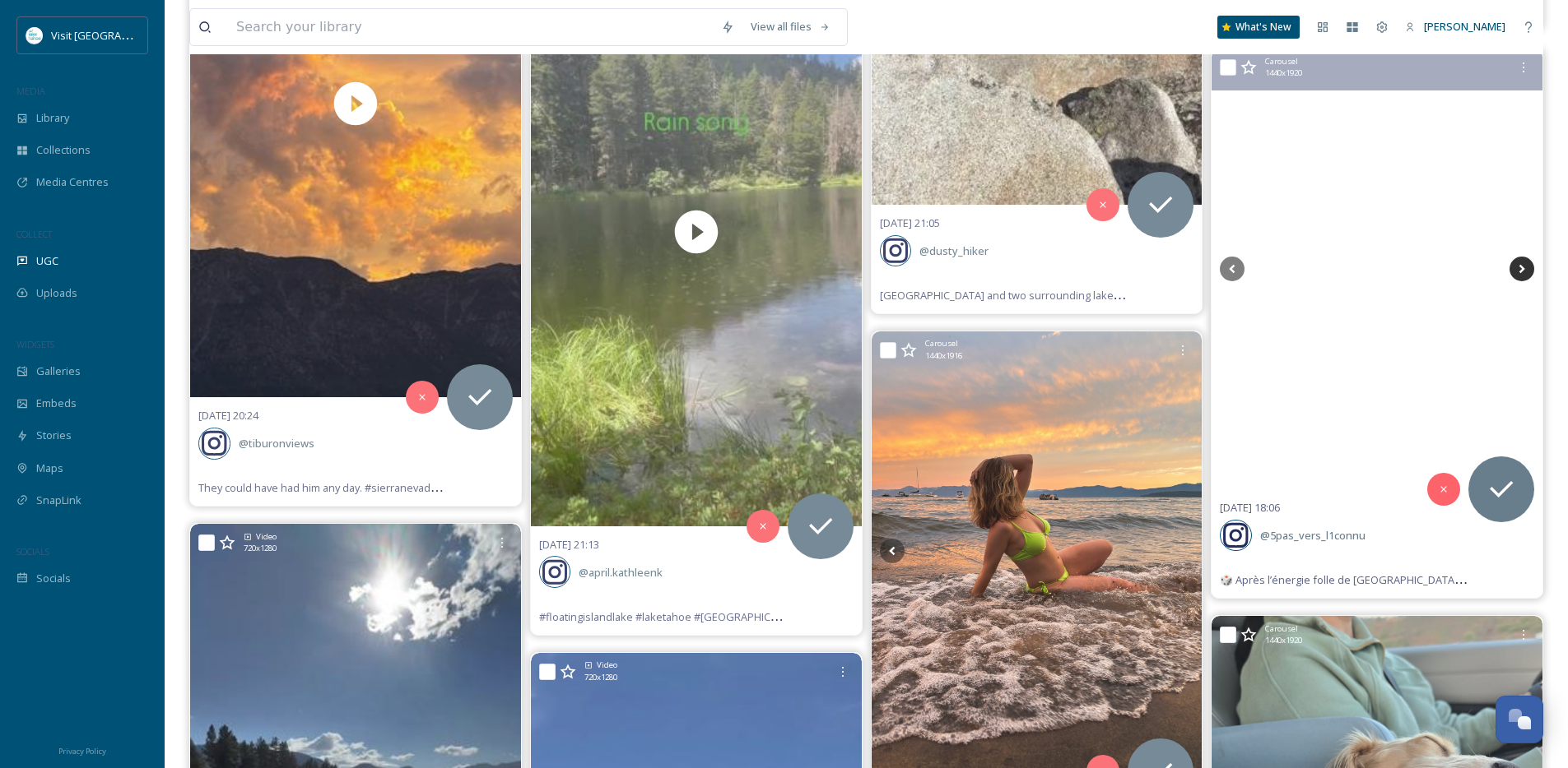
click at [1519, 268] on icon at bounding box center [1522, 269] width 25 height 25
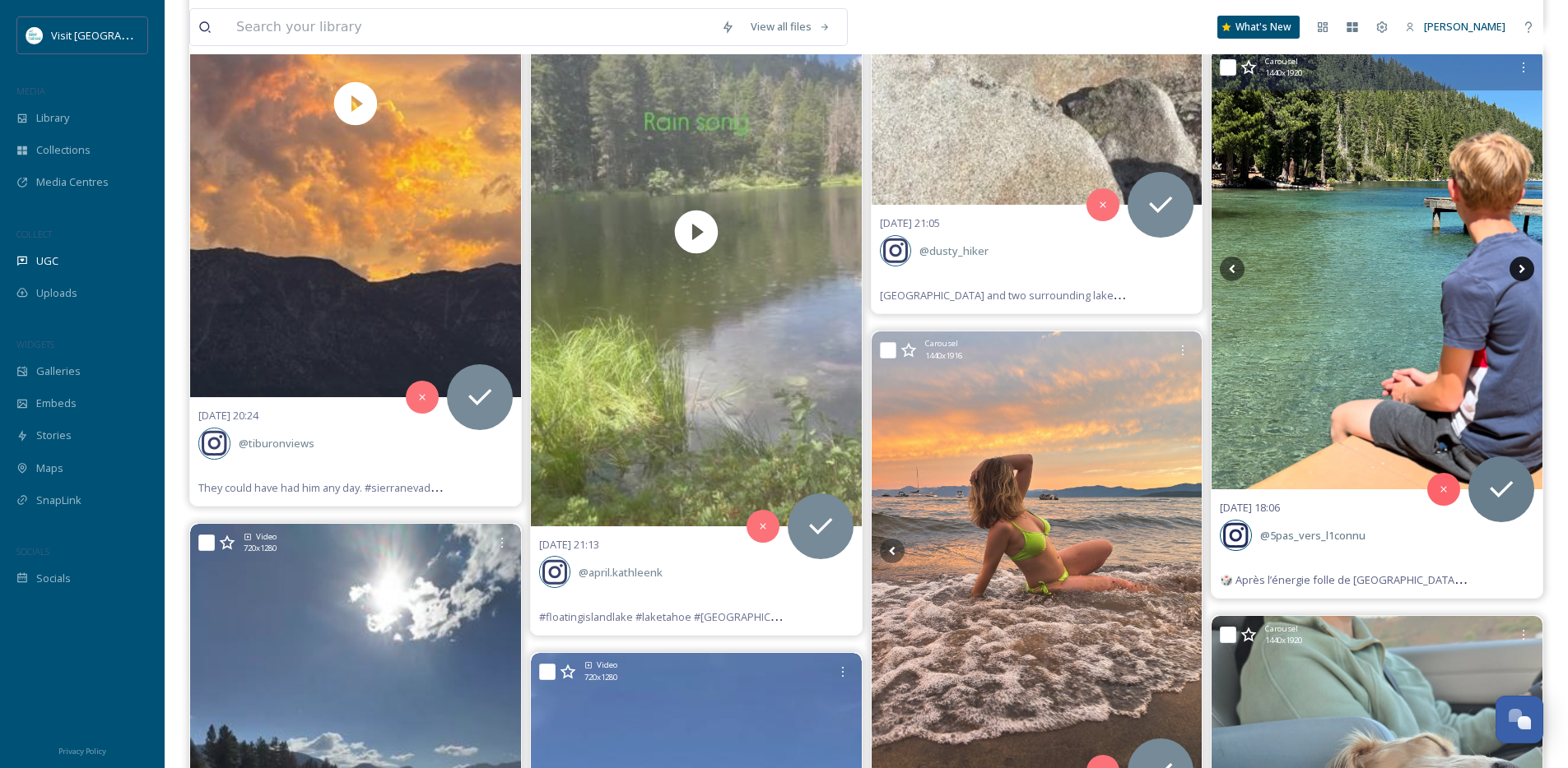
click at [1519, 268] on icon at bounding box center [1522, 269] width 25 height 25
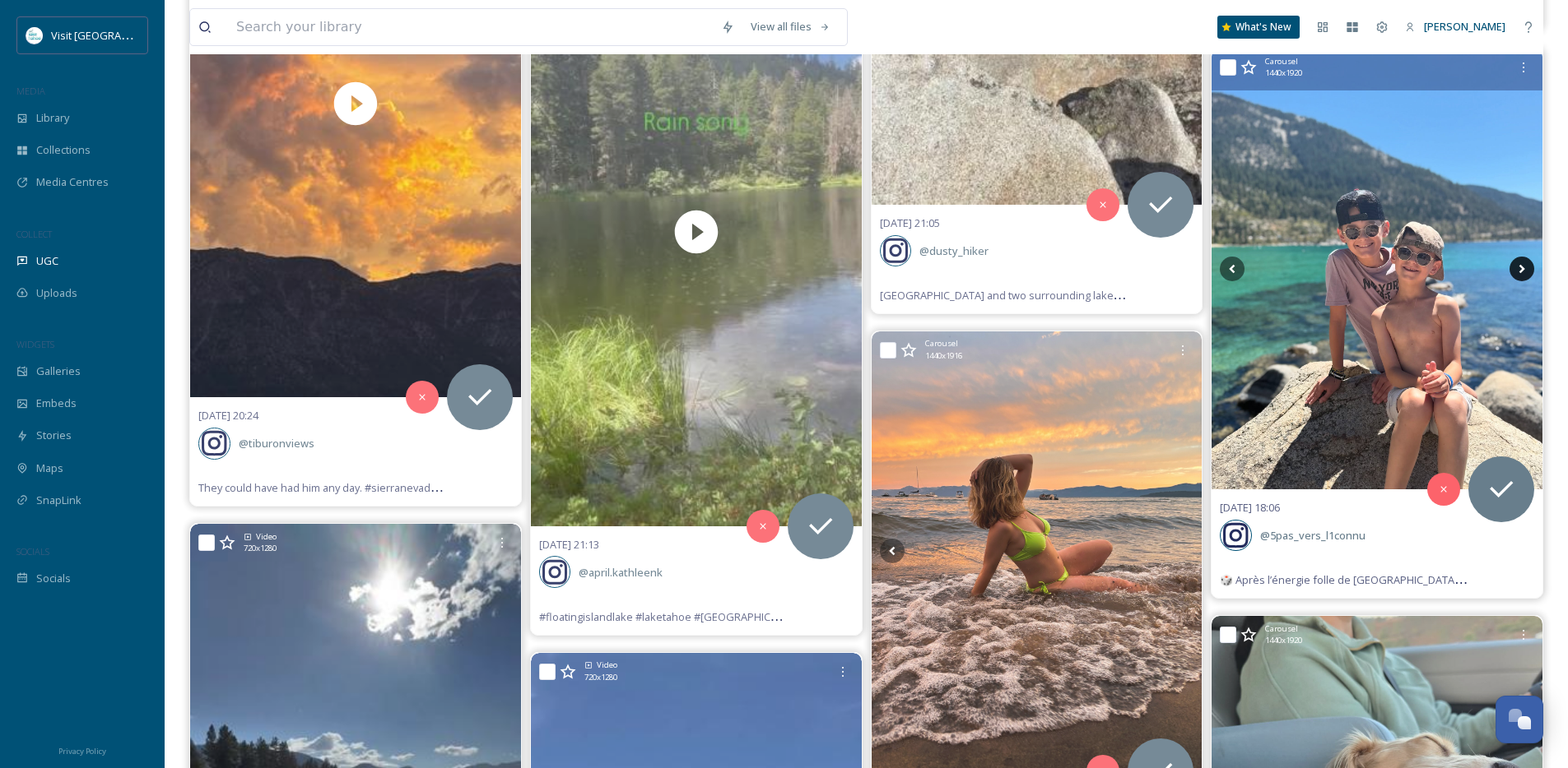
click at [1519, 268] on icon at bounding box center [1522, 269] width 25 height 25
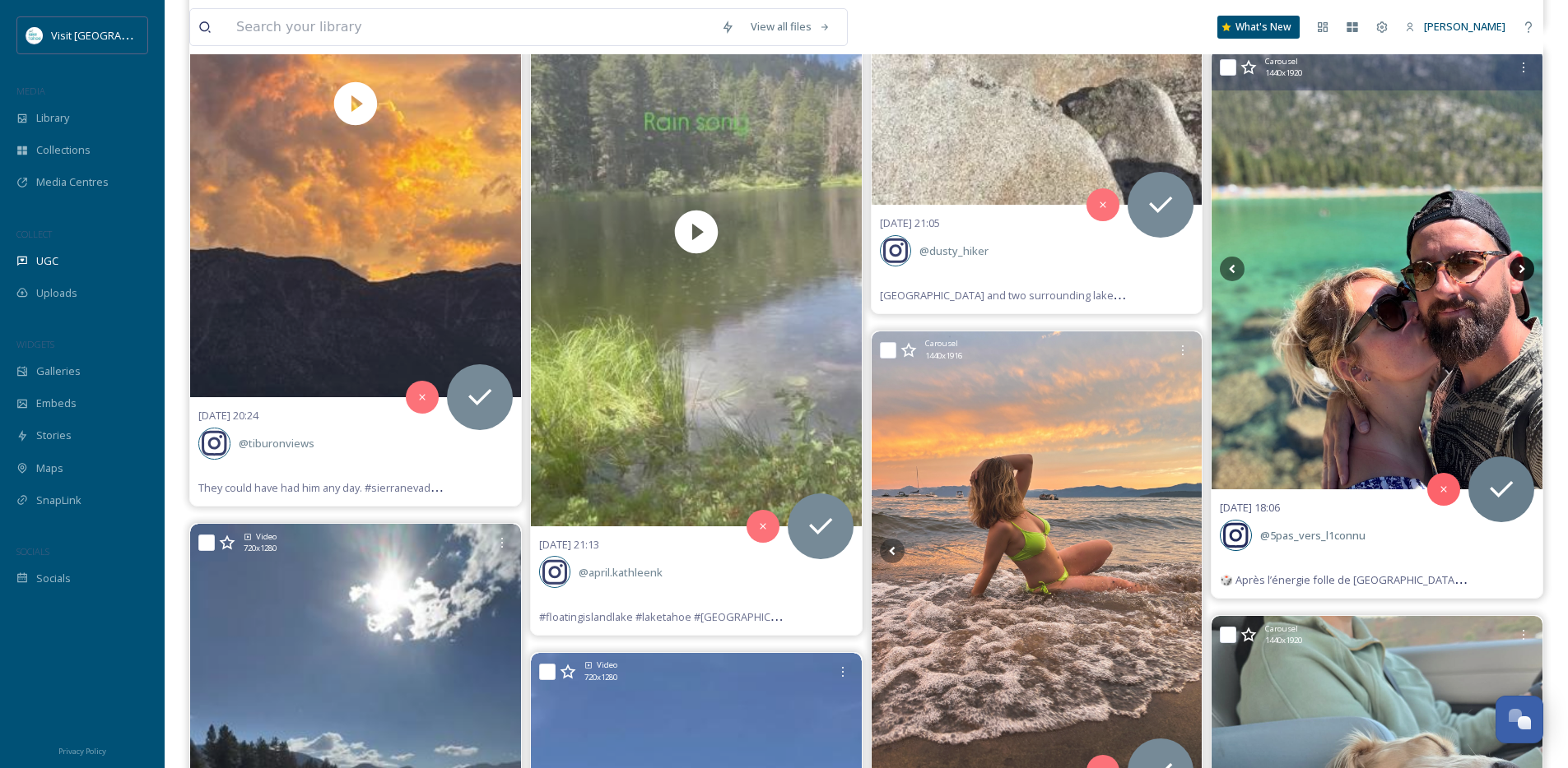
click at [1519, 268] on icon at bounding box center [1522, 269] width 25 height 25
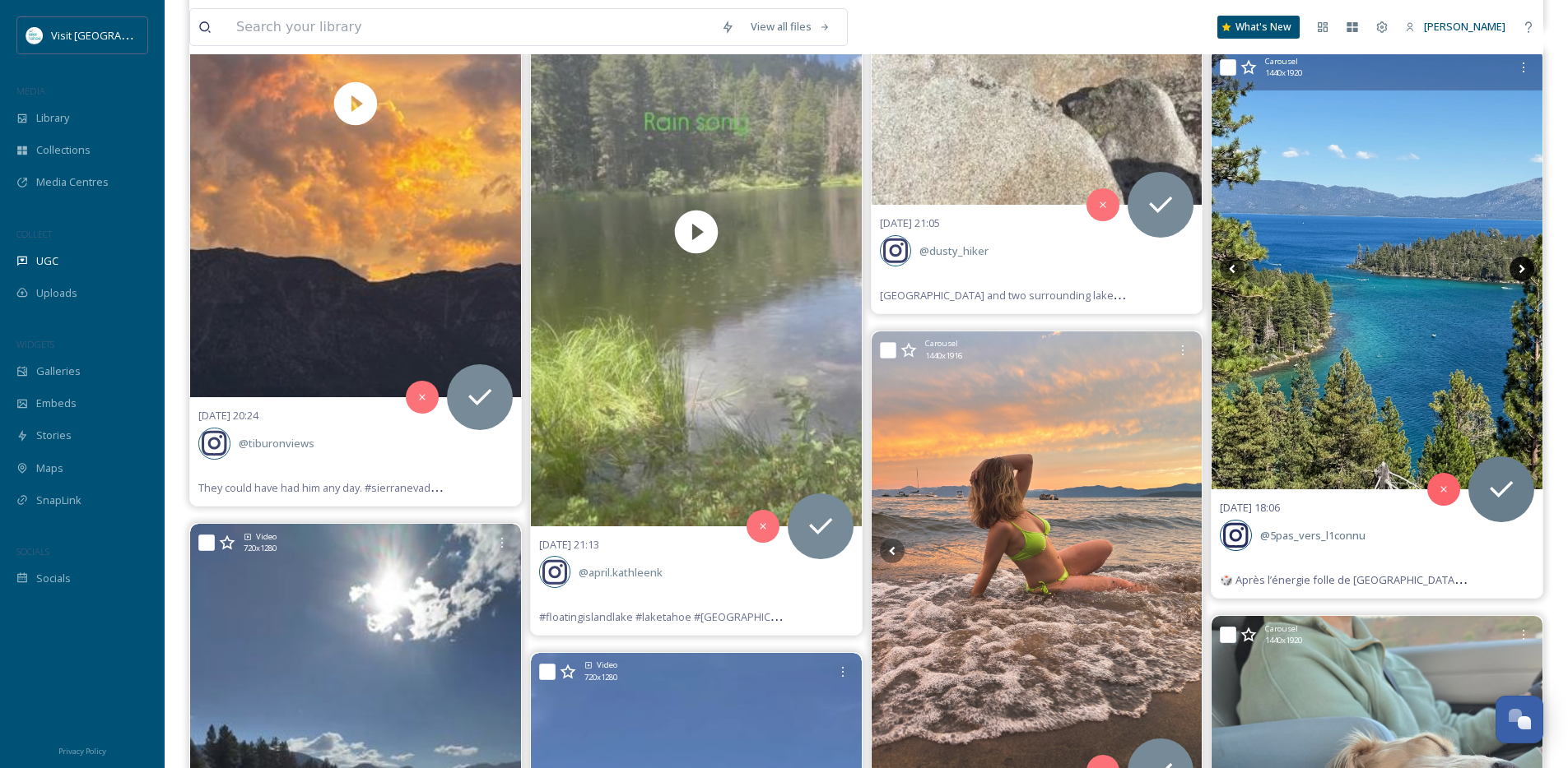
click at [1519, 268] on icon at bounding box center [1522, 269] width 25 height 25
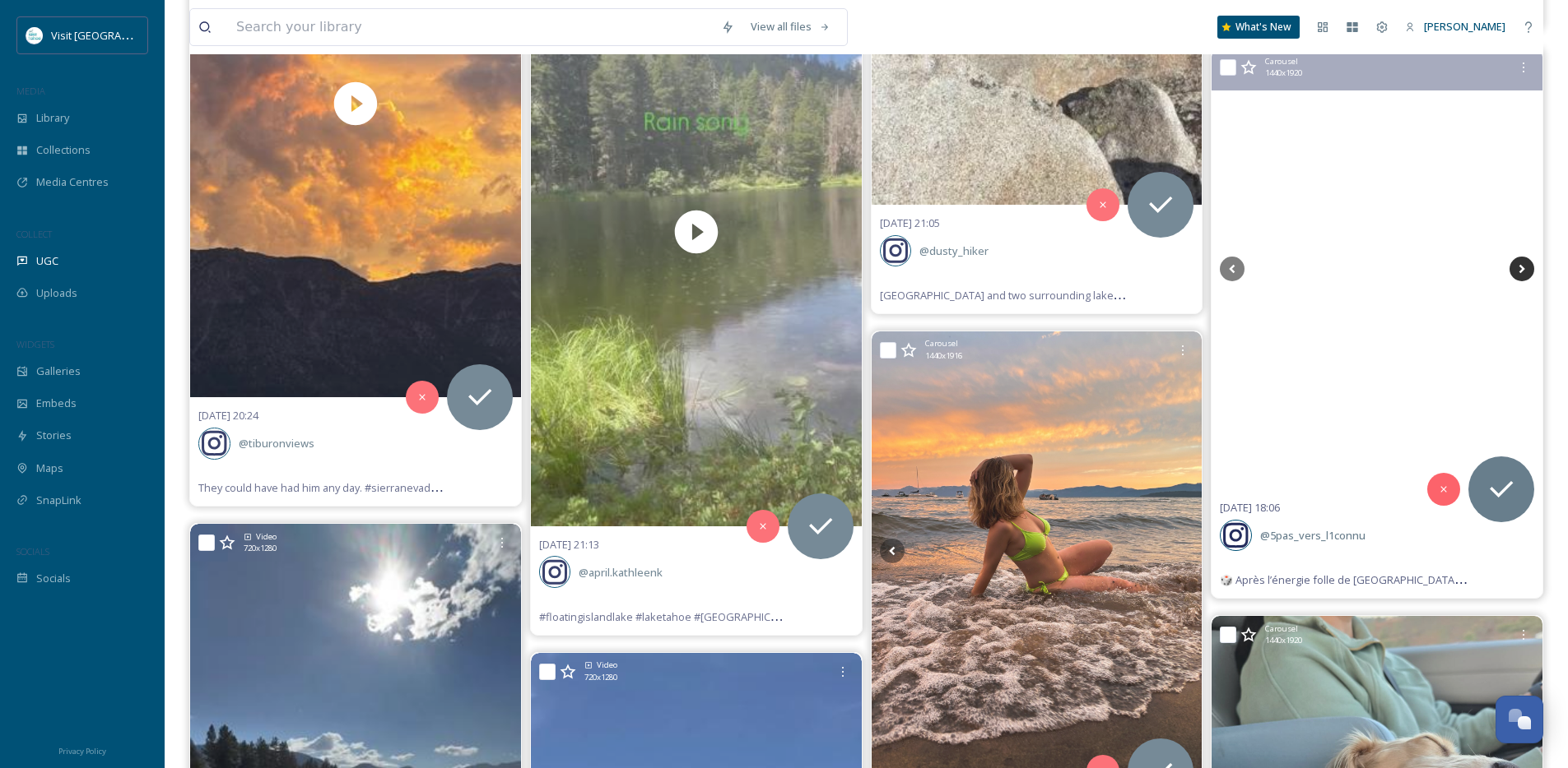
click at [1513, 265] on icon at bounding box center [1522, 269] width 25 height 25
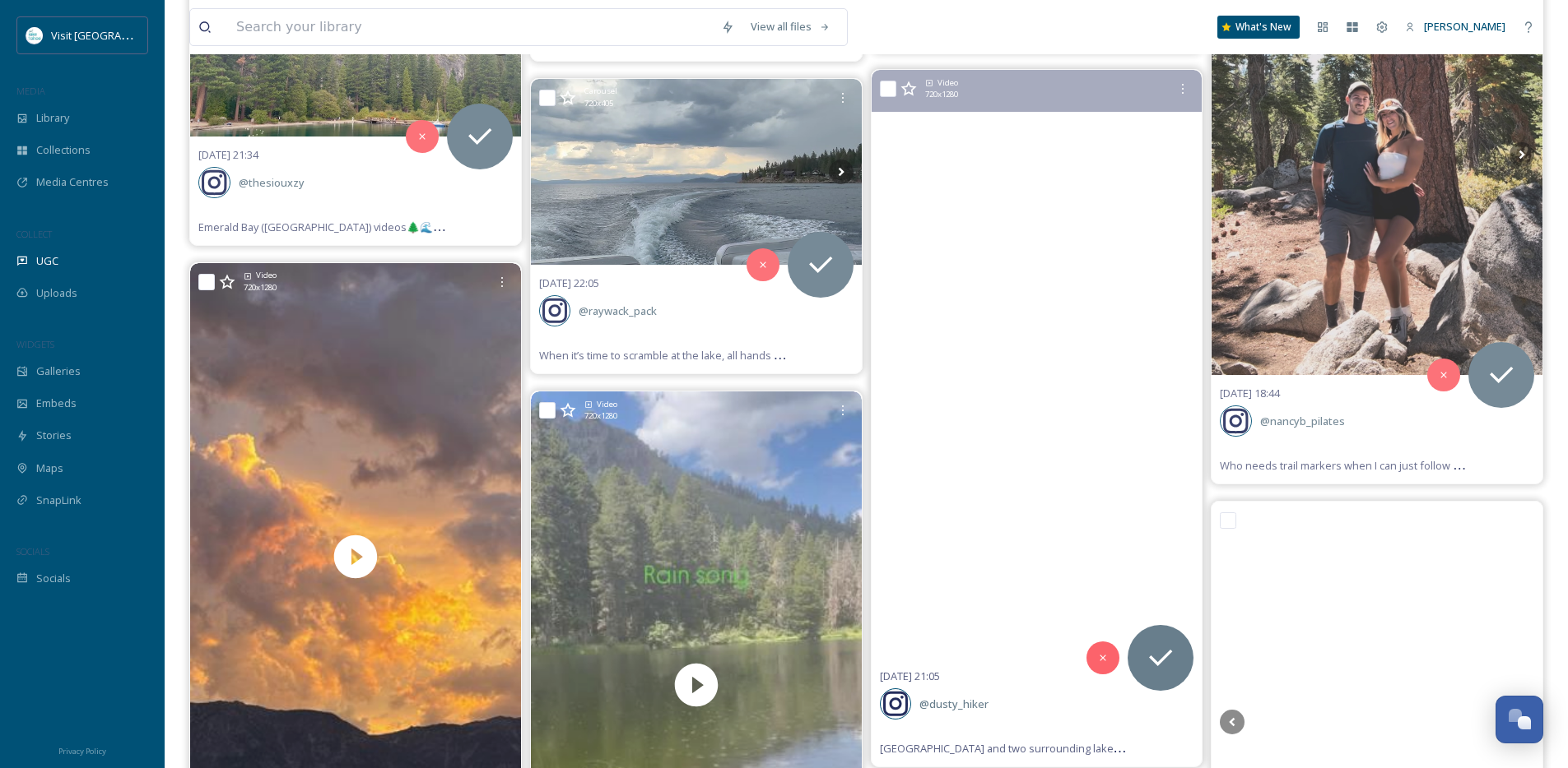
scroll to position [3013, 0]
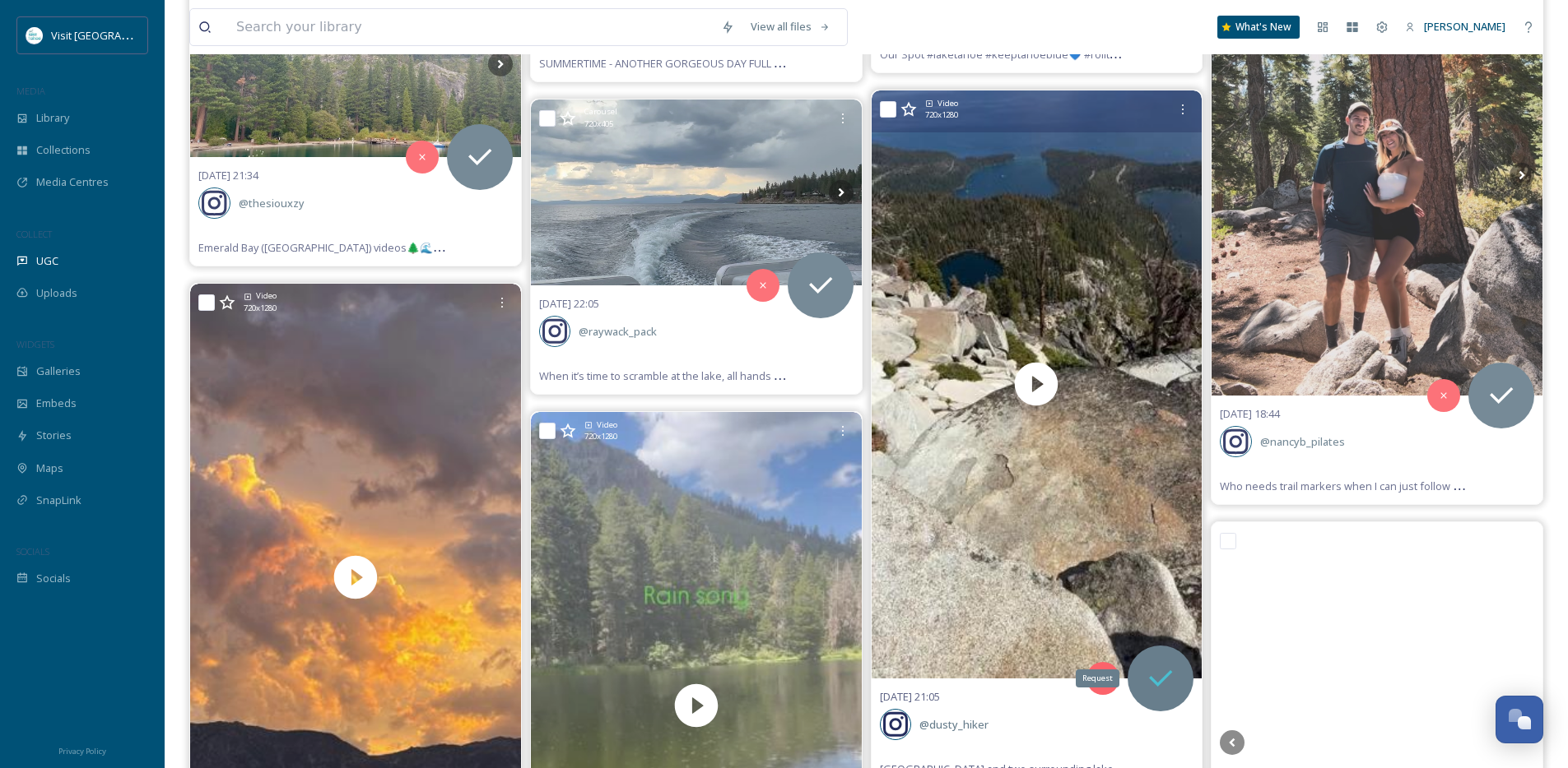
click at [1155, 661] on div "Request" at bounding box center [1160, 678] width 66 height 66
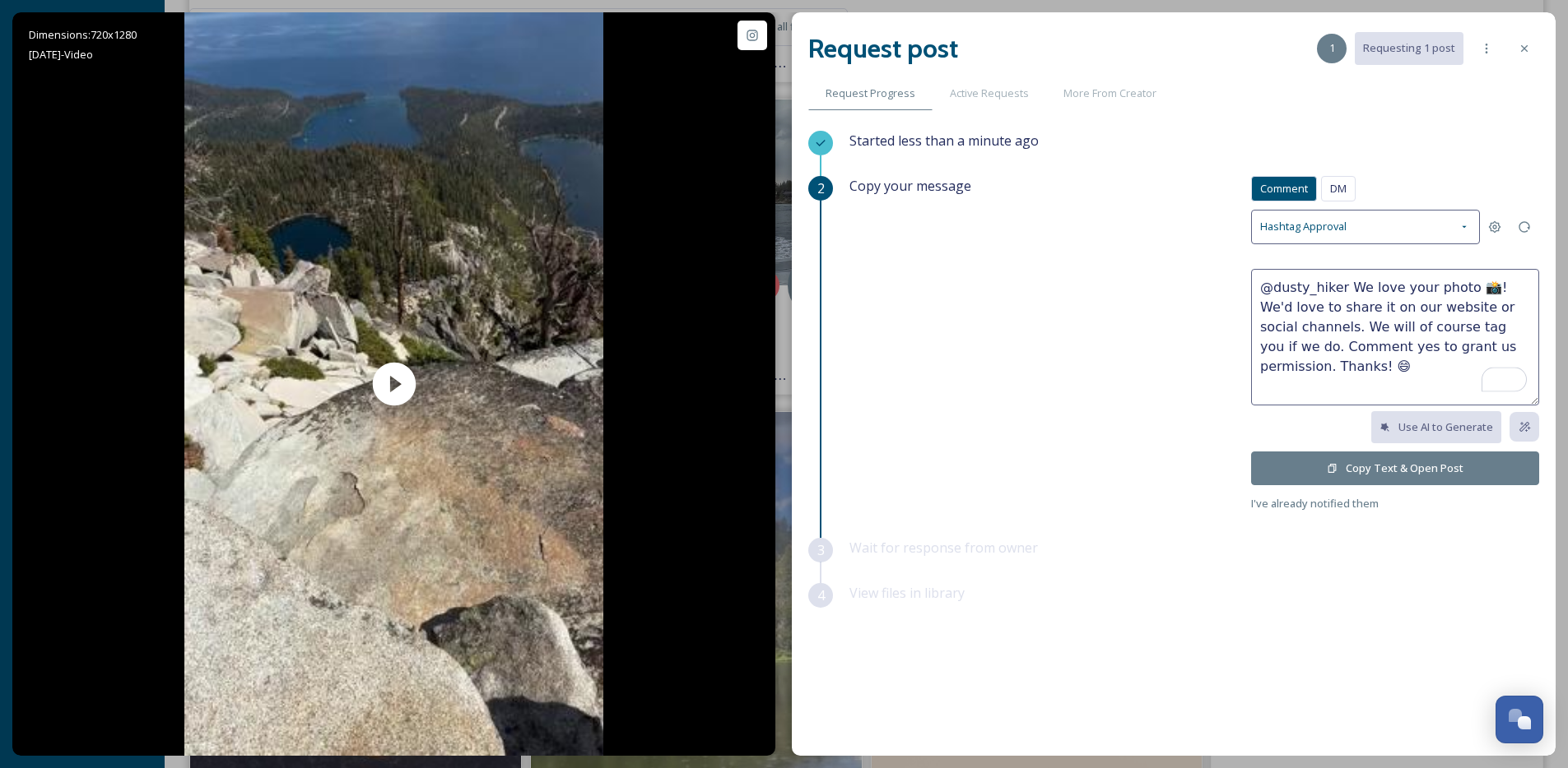
drag, startPoint x: 1475, startPoint y: 292, endPoint x: 1346, endPoint y: 288, distance: 129.1
click at [1346, 288] on textarea "@dusty_hiker We love your photo 📸! We'd love to share it on our website or soci…" at bounding box center [1395, 337] width 288 height 137
click at [1311, 307] on textarea "@dusty_hiker Look at that view!! We'd love to share it on our website or social…" at bounding box center [1395, 337] width 288 height 137
click at [1316, 307] on textarea "@dusty_hiker Look at that view!! We'd love to share it on our website or social…" at bounding box center [1395, 337] width 288 height 137
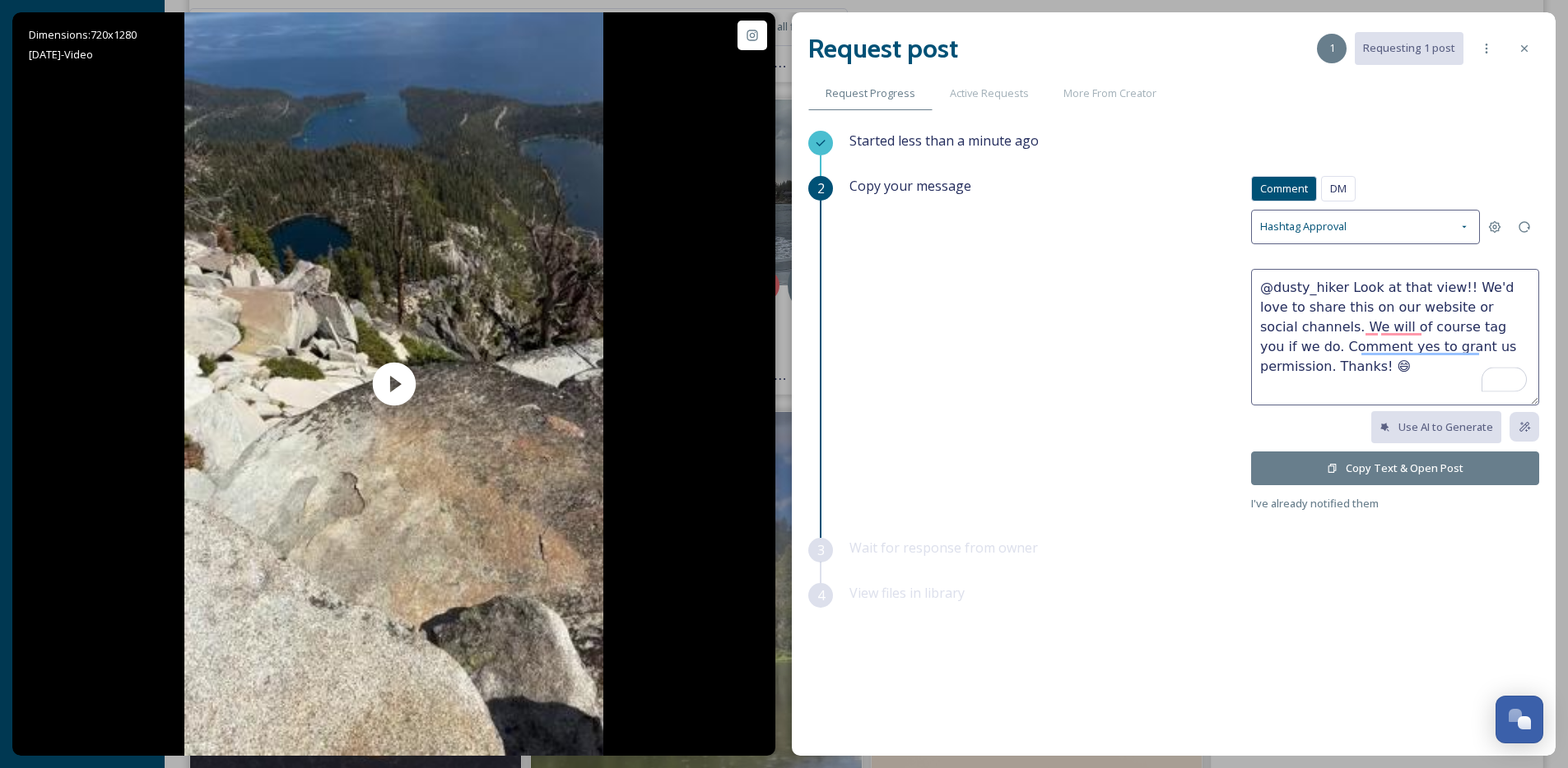
type textarea "@dusty_hiker Look at that view!! We'd love to share this on our website or soci…"
click at [1350, 461] on button "Copy Text & Open Post" at bounding box center [1395, 468] width 288 height 33
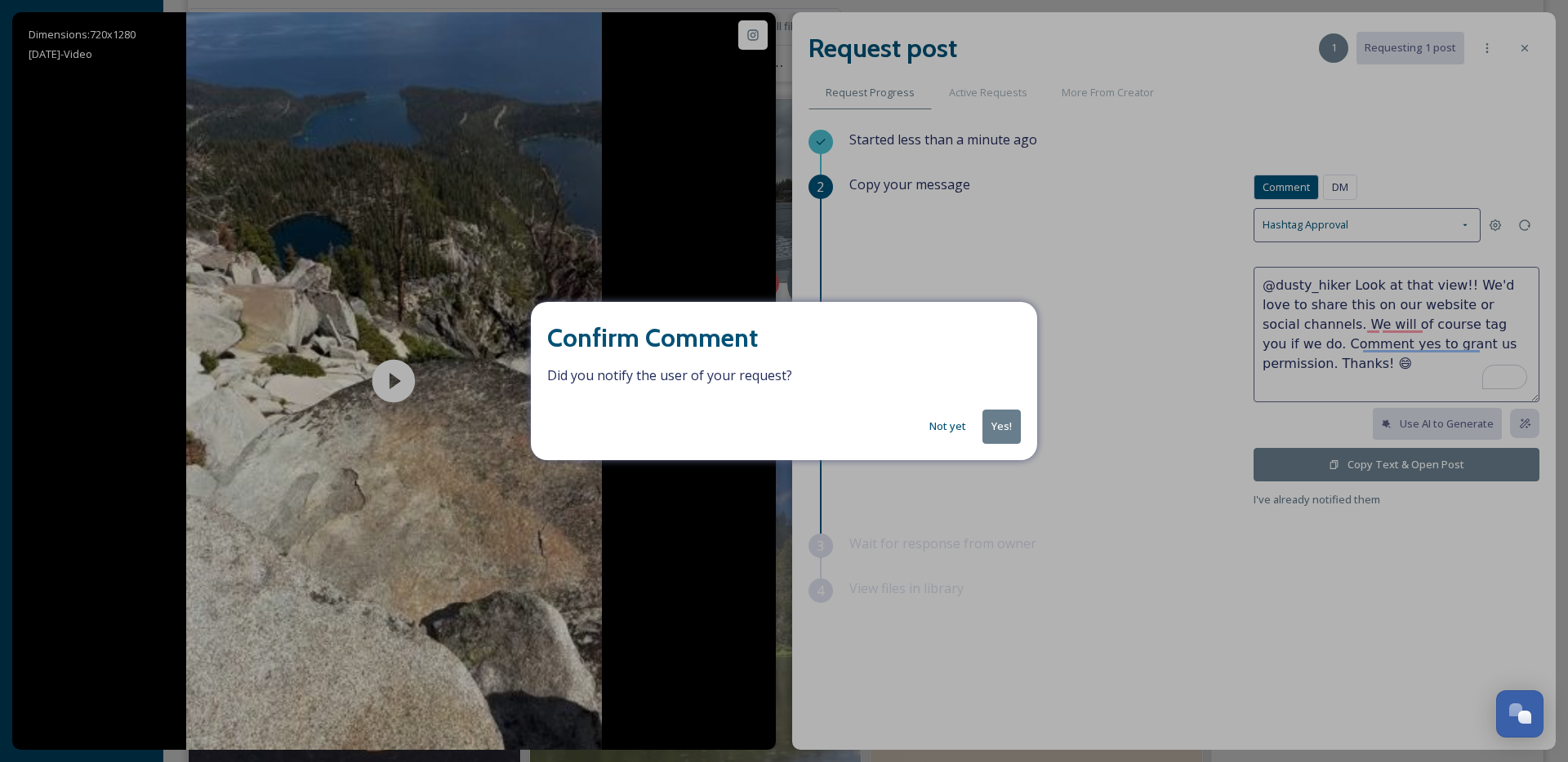
drag, startPoint x: 1015, startPoint y: 434, endPoint x: 1112, endPoint y: 340, distance: 135.1
click at [1014, 434] on button "Yes!" at bounding box center [1001, 426] width 38 height 33
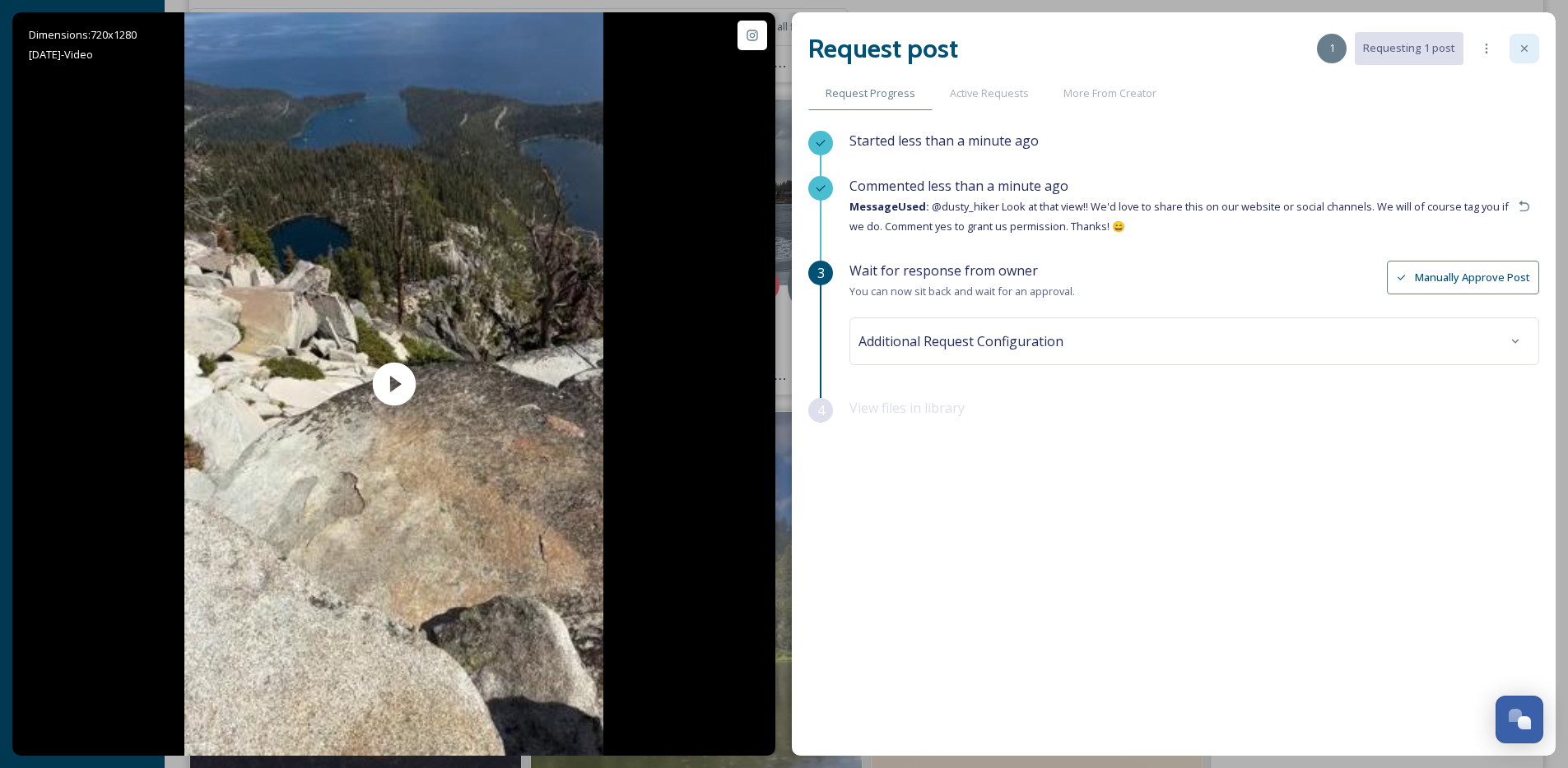
click at [1537, 48] on div at bounding box center [1524, 48] width 30 height 30
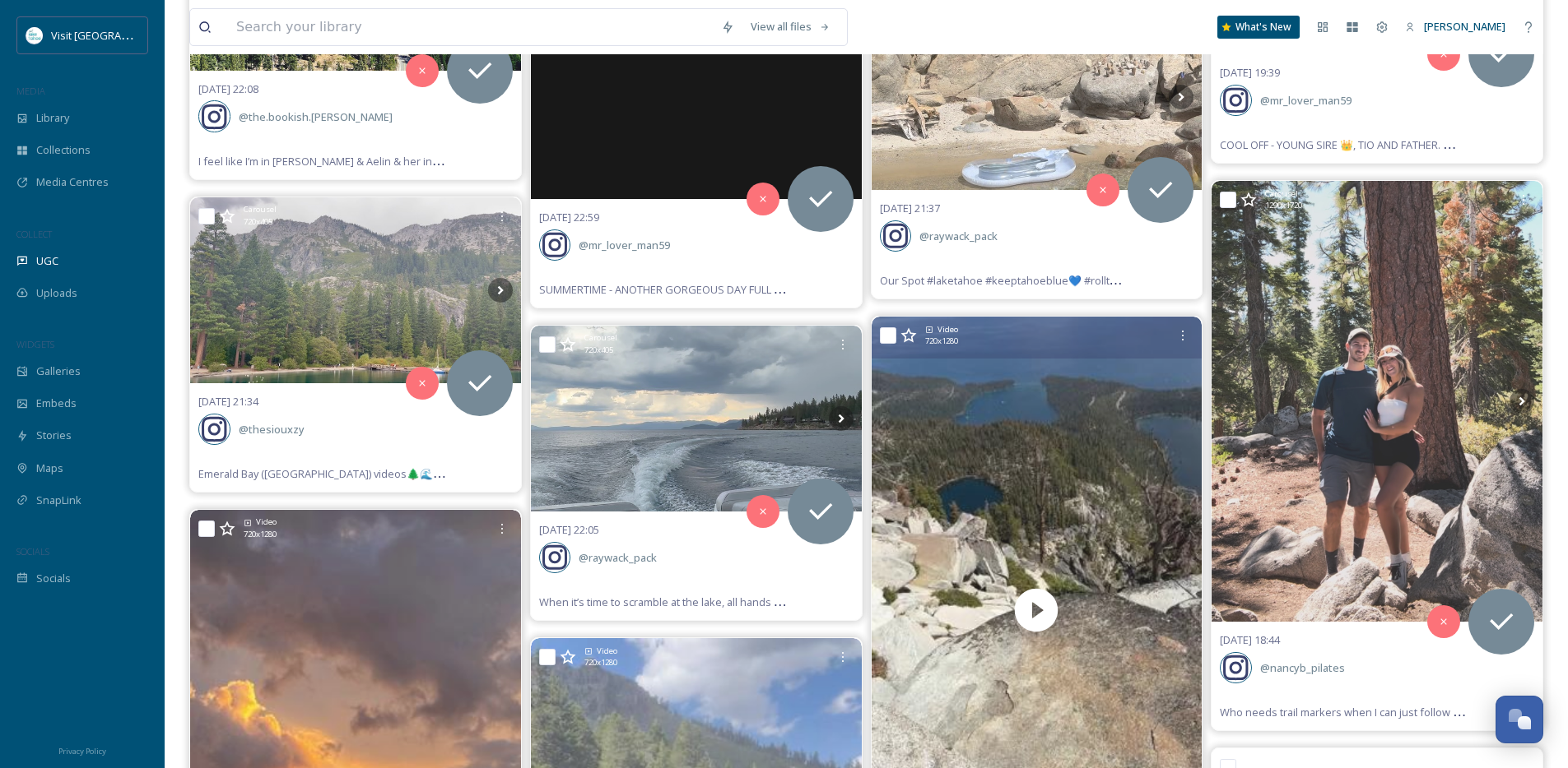
scroll to position [2776, 0]
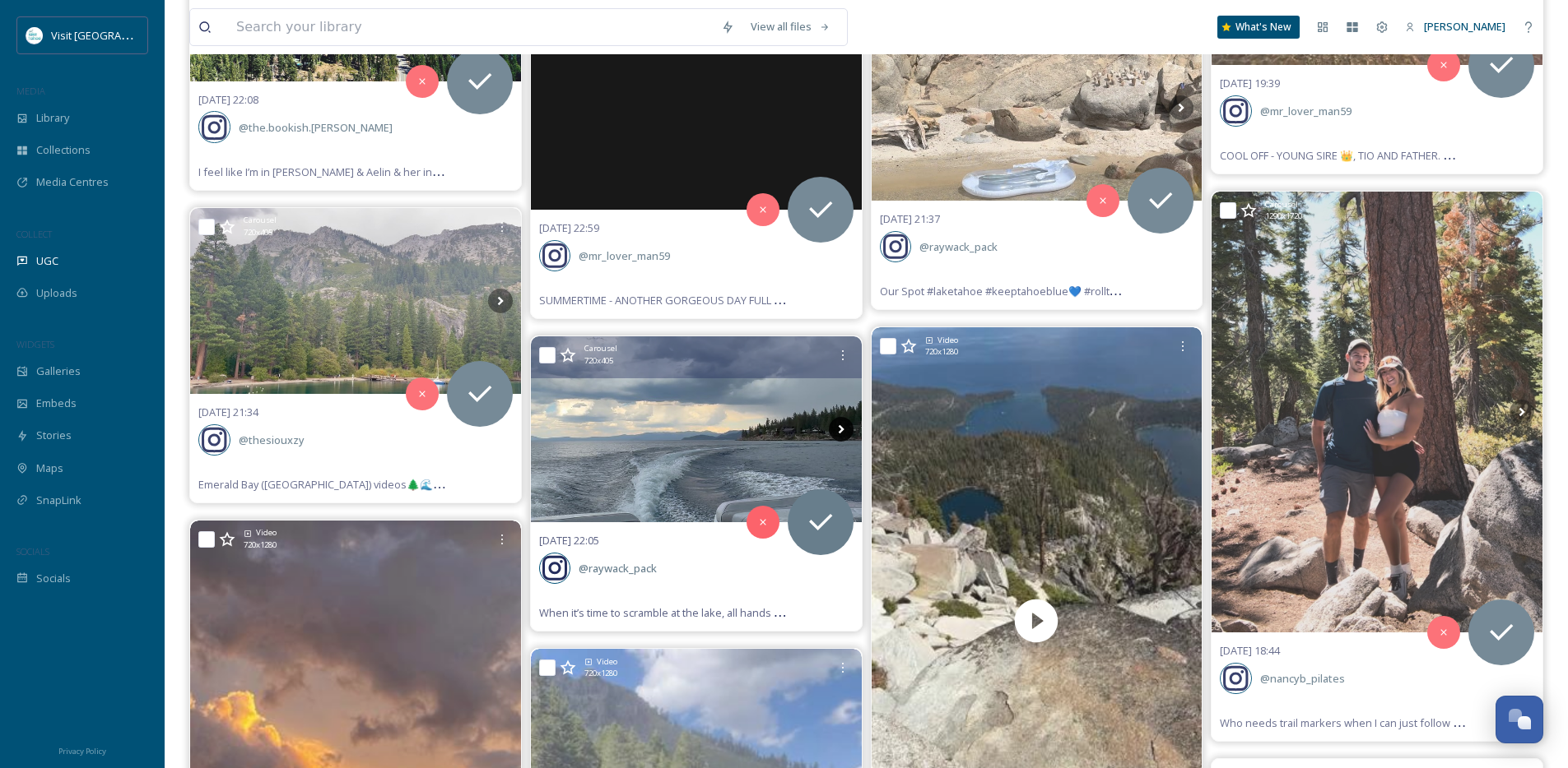
click at [843, 427] on icon at bounding box center [841, 429] width 25 height 25
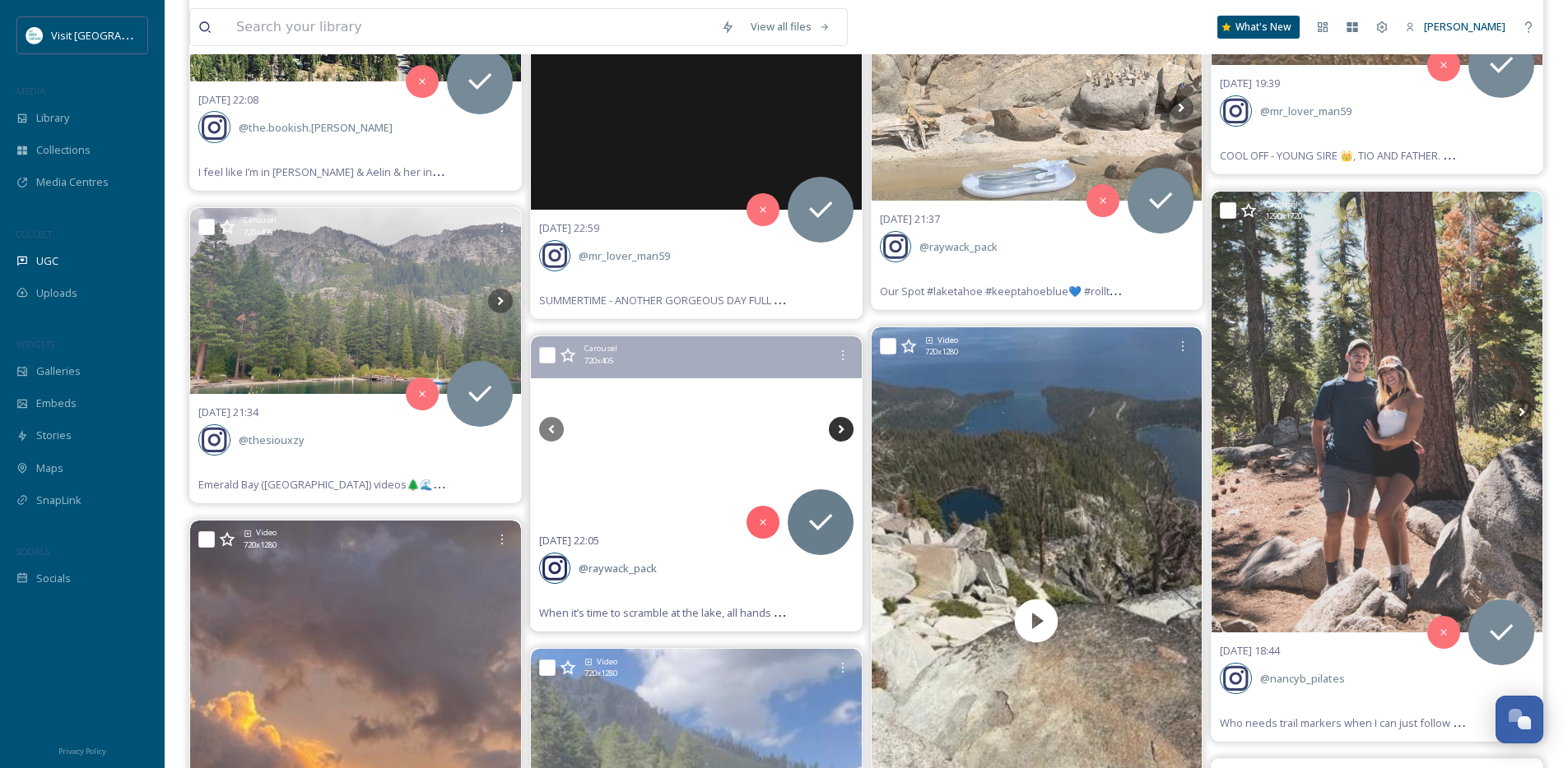
click at [839, 427] on icon at bounding box center [841, 429] width 6 height 9
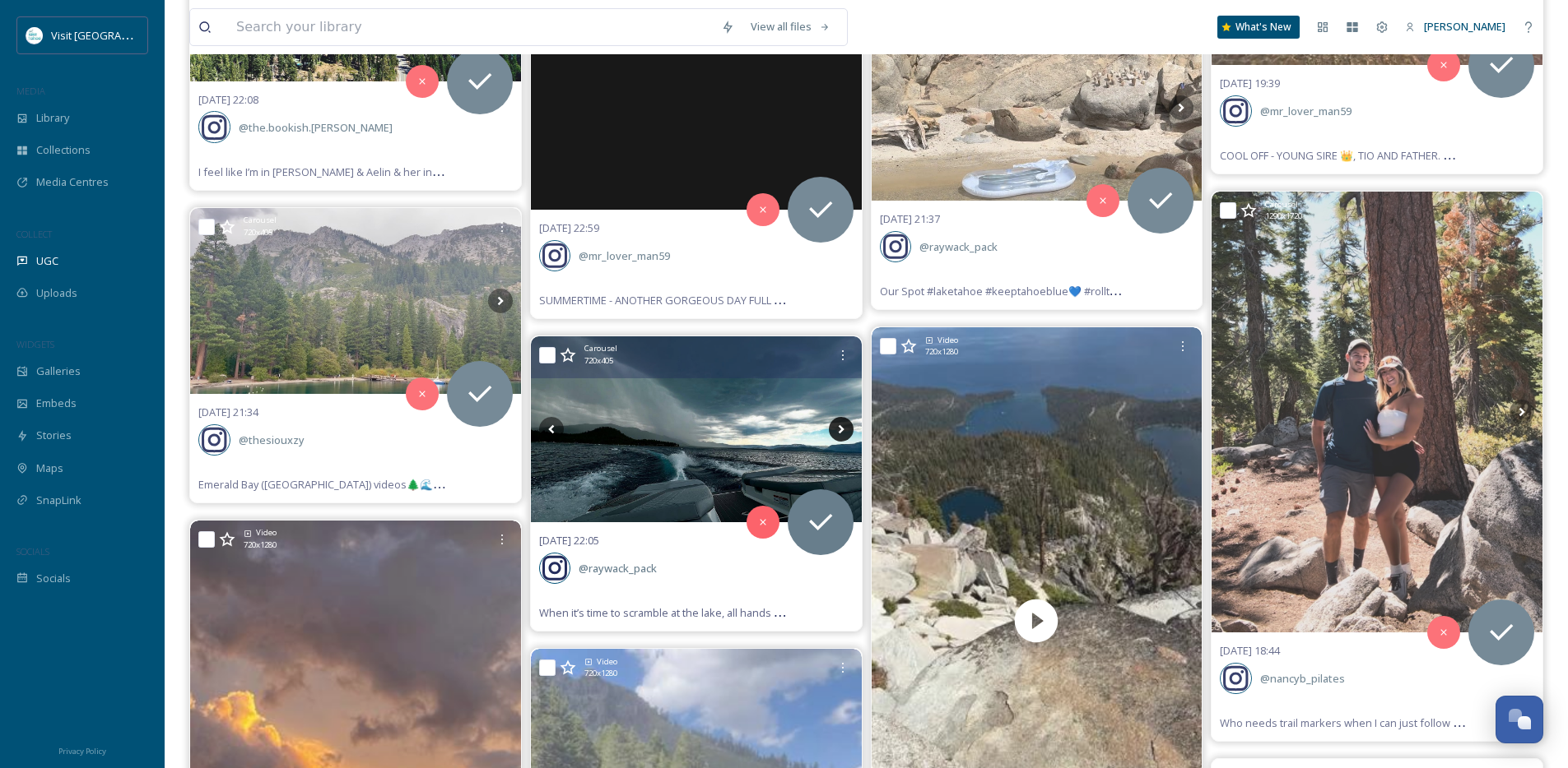
click at [839, 428] on icon at bounding box center [841, 429] width 25 height 25
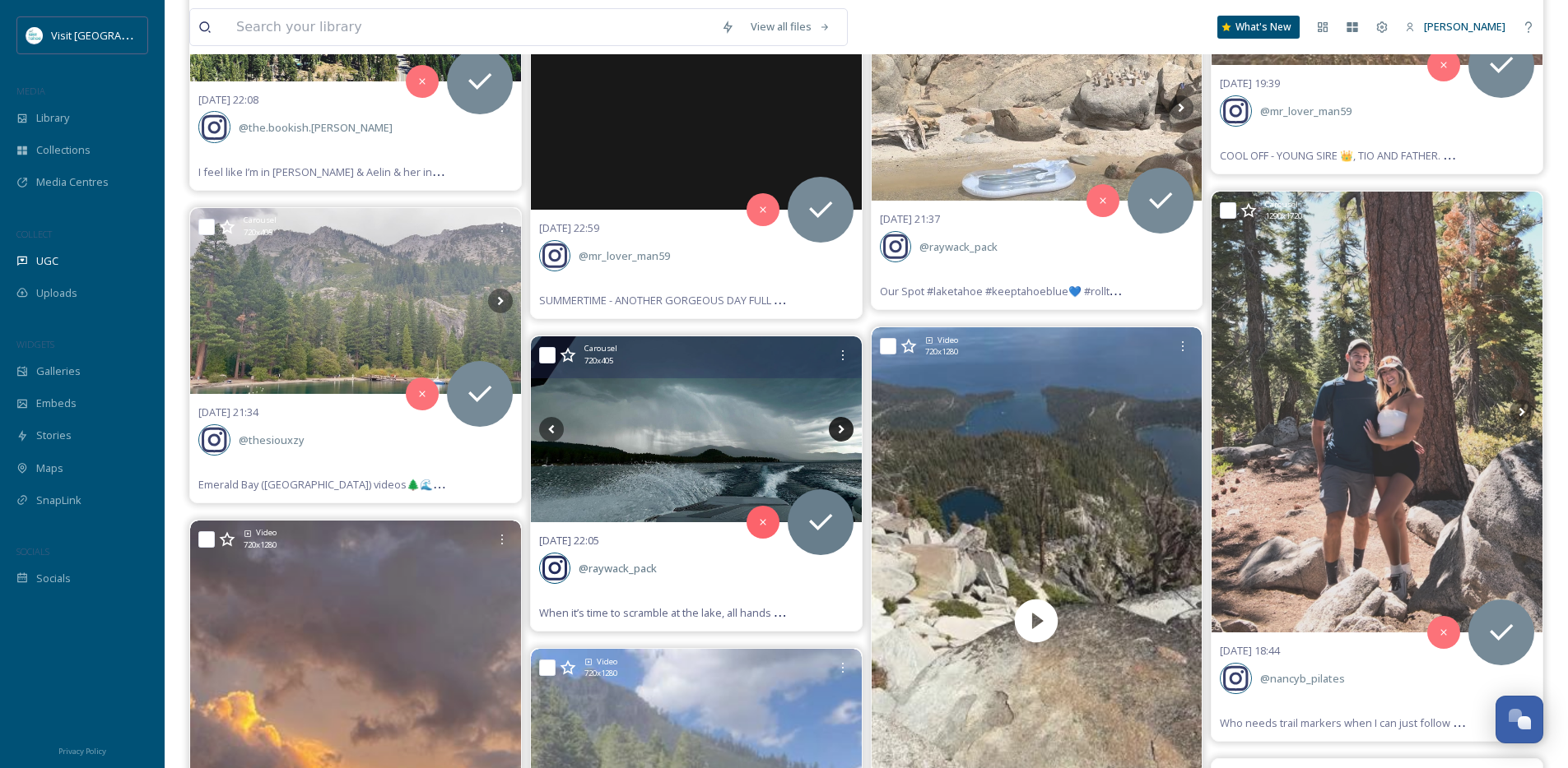
click at [839, 428] on icon at bounding box center [841, 429] width 25 height 25
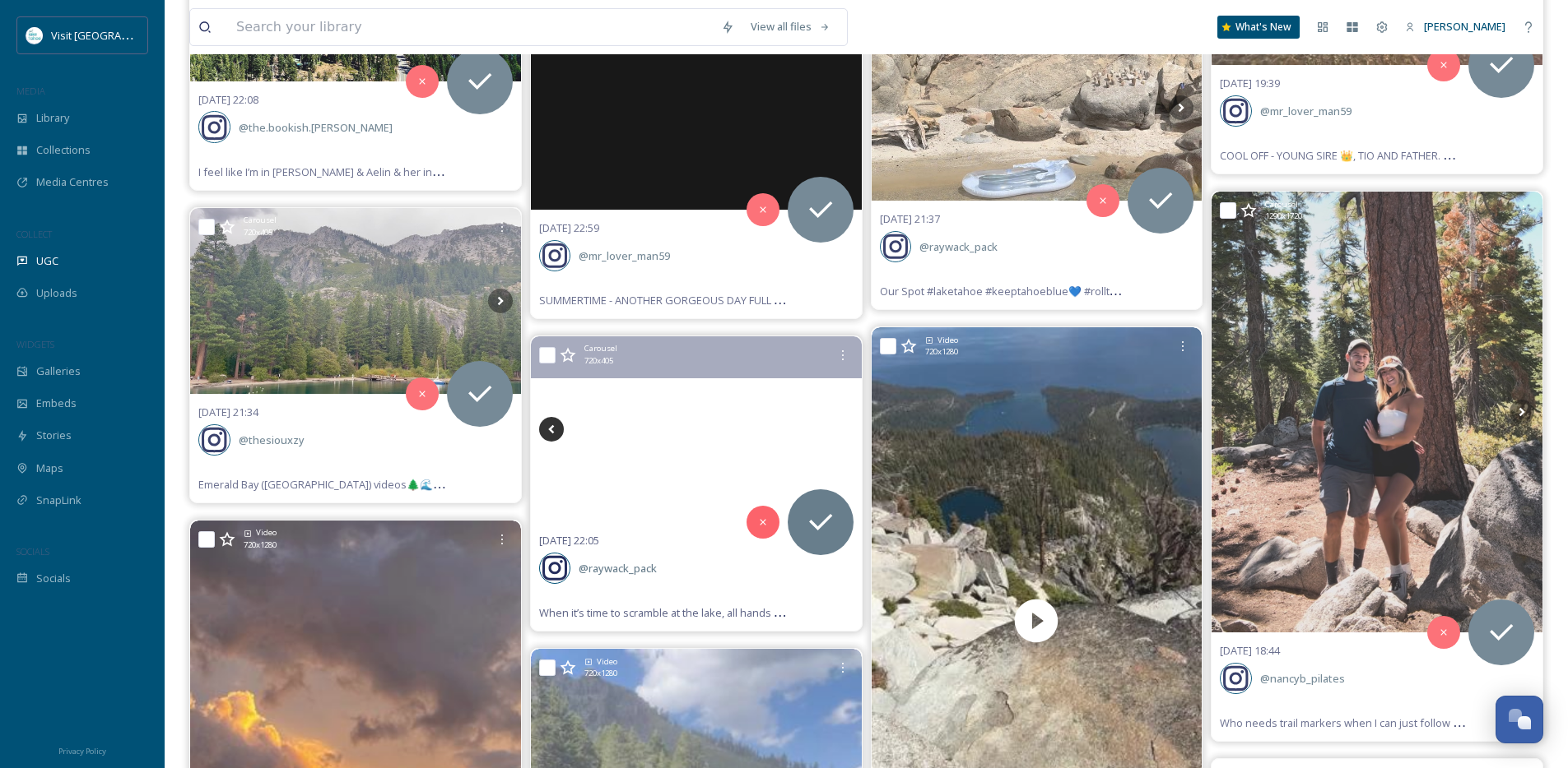
click at [563, 428] on icon at bounding box center [551, 429] width 25 height 25
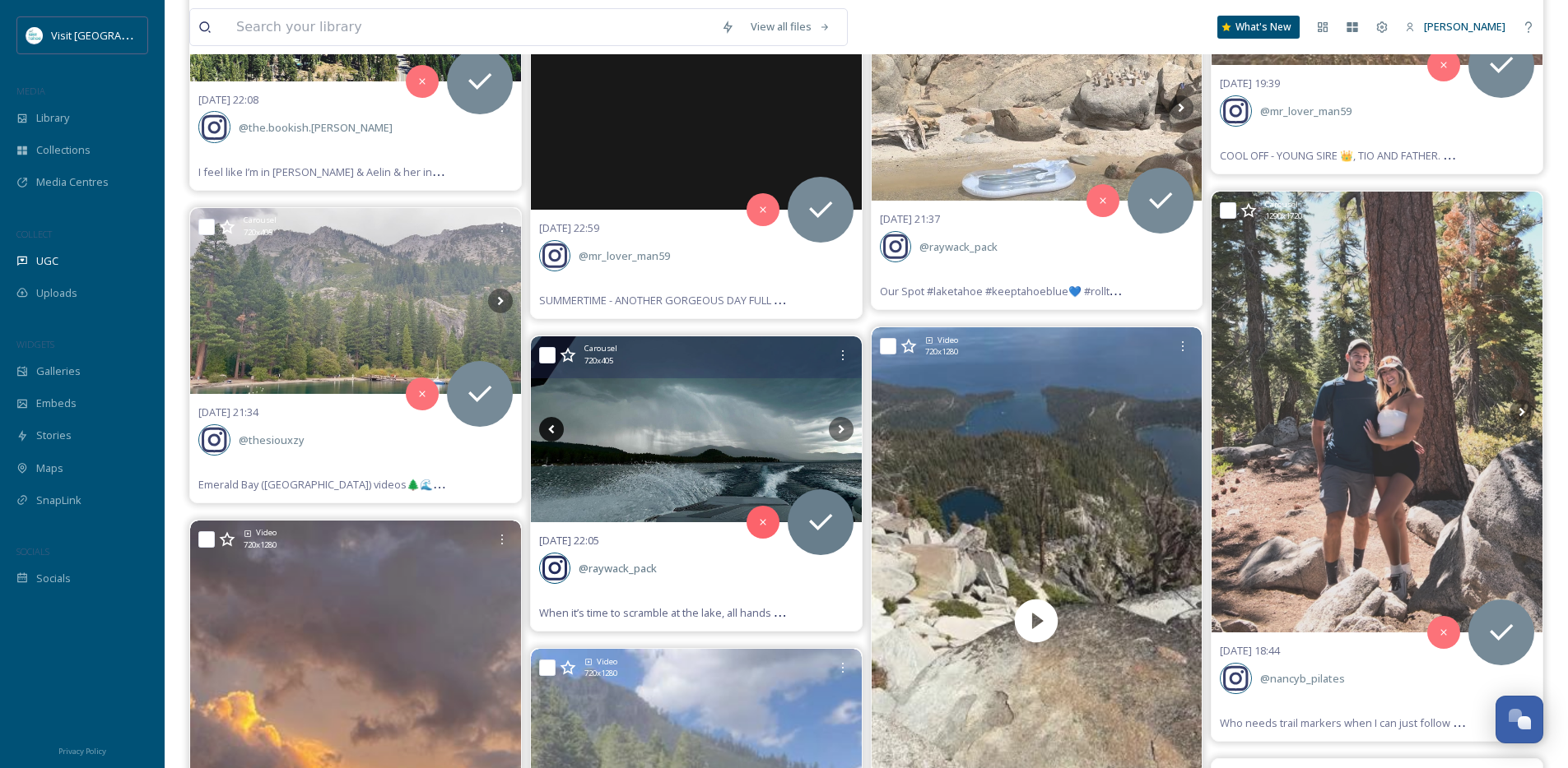
click at [562, 427] on icon at bounding box center [551, 429] width 25 height 25
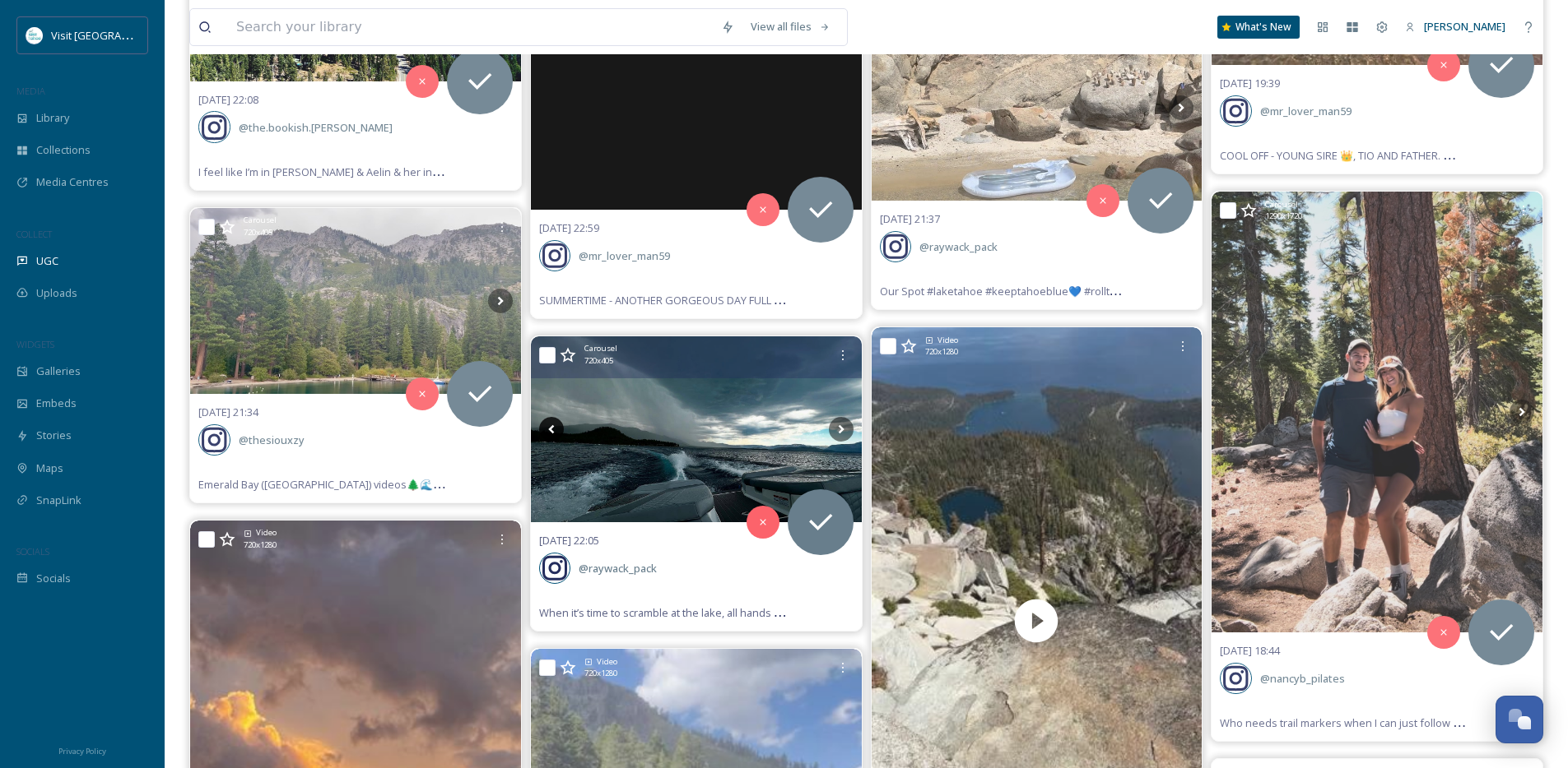
click at [562, 427] on icon at bounding box center [551, 429] width 25 height 25
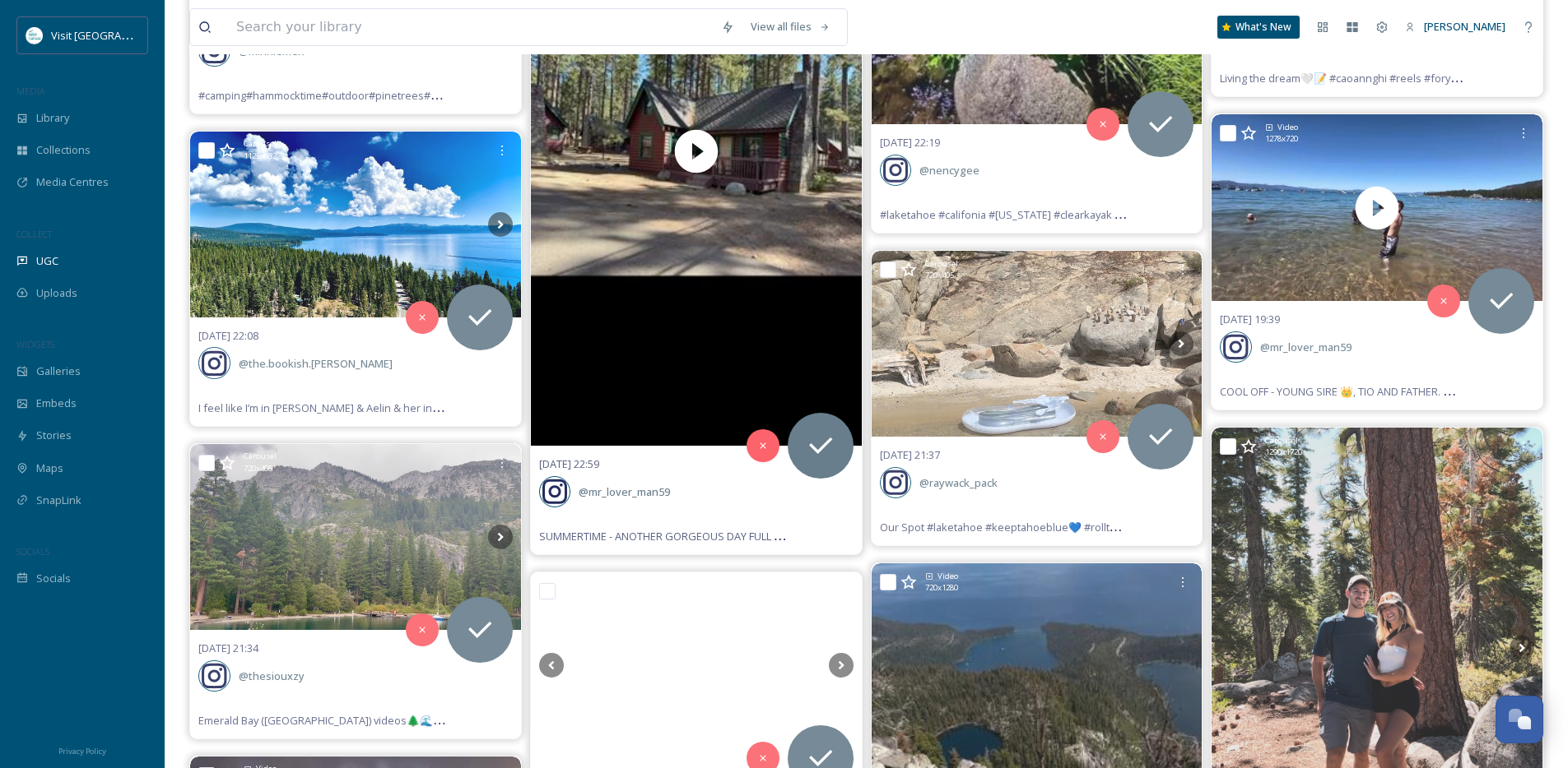
scroll to position [2539, 0]
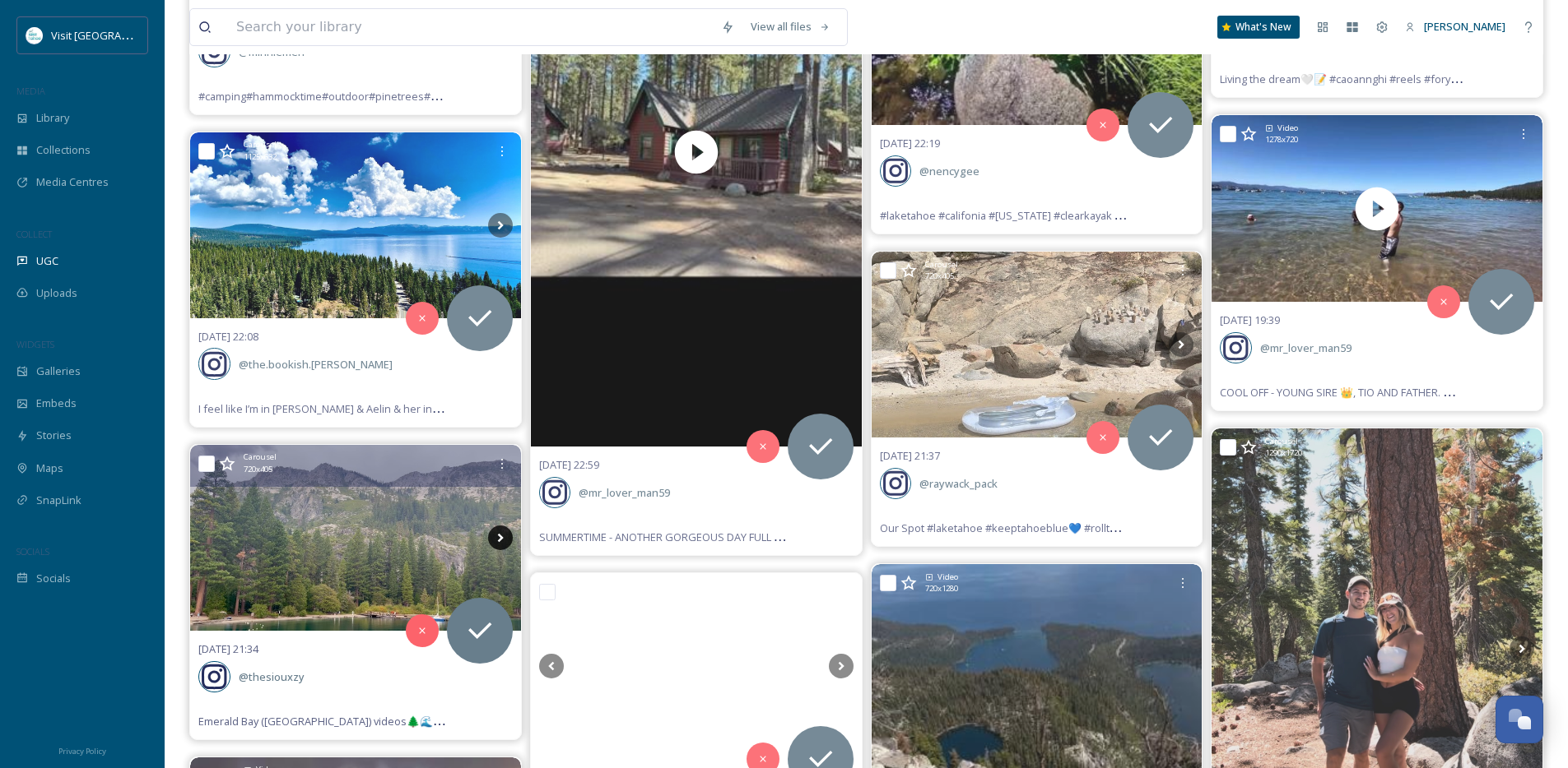
click at [492, 543] on icon at bounding box center [500, 538] width 25 height 25
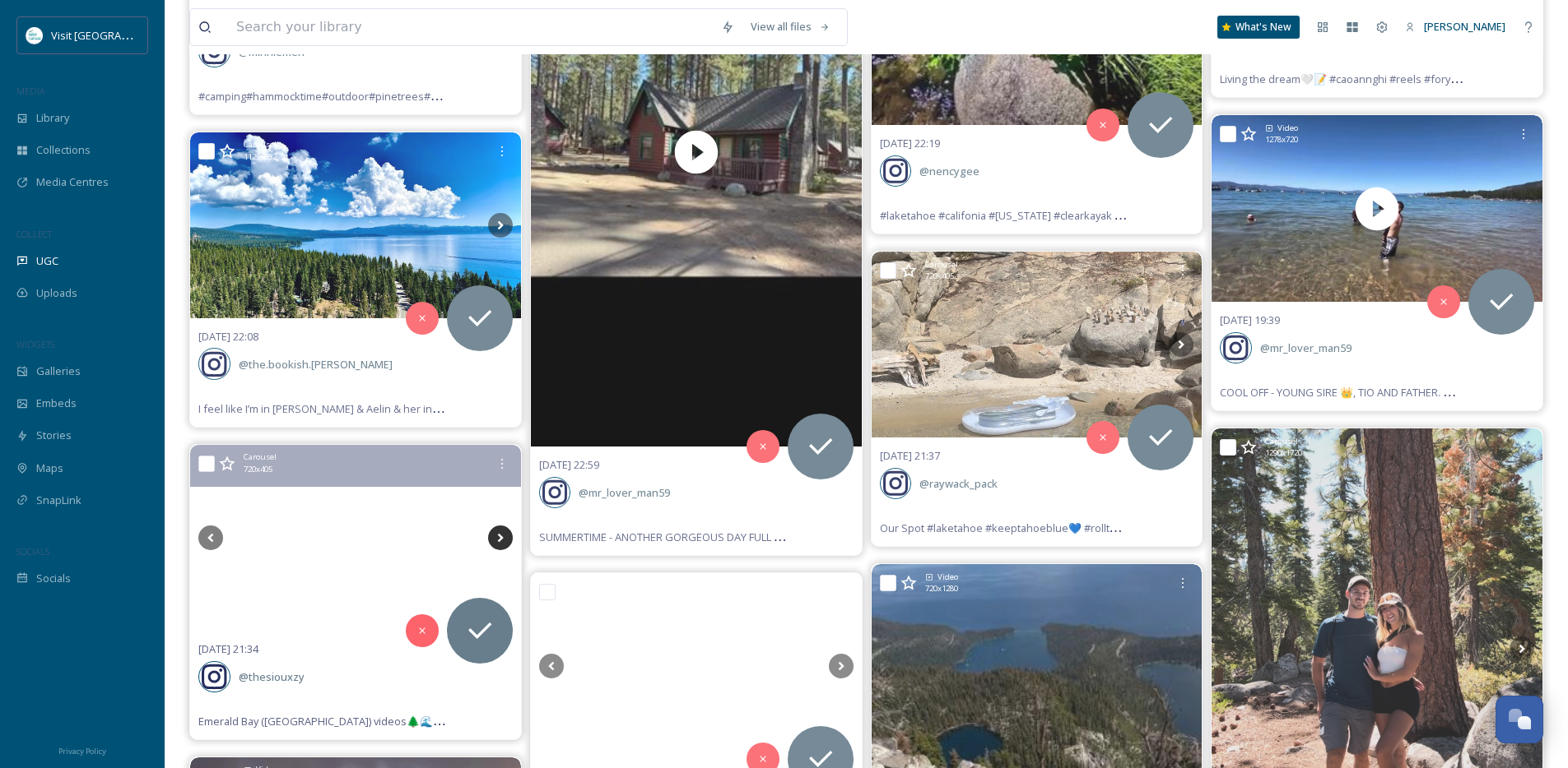
click at [493, 543] on icon at bounding box center [500, 538] width 25 height 25
click at [495, 542] on icon at bounding box center [500, 538] width 25 height 25
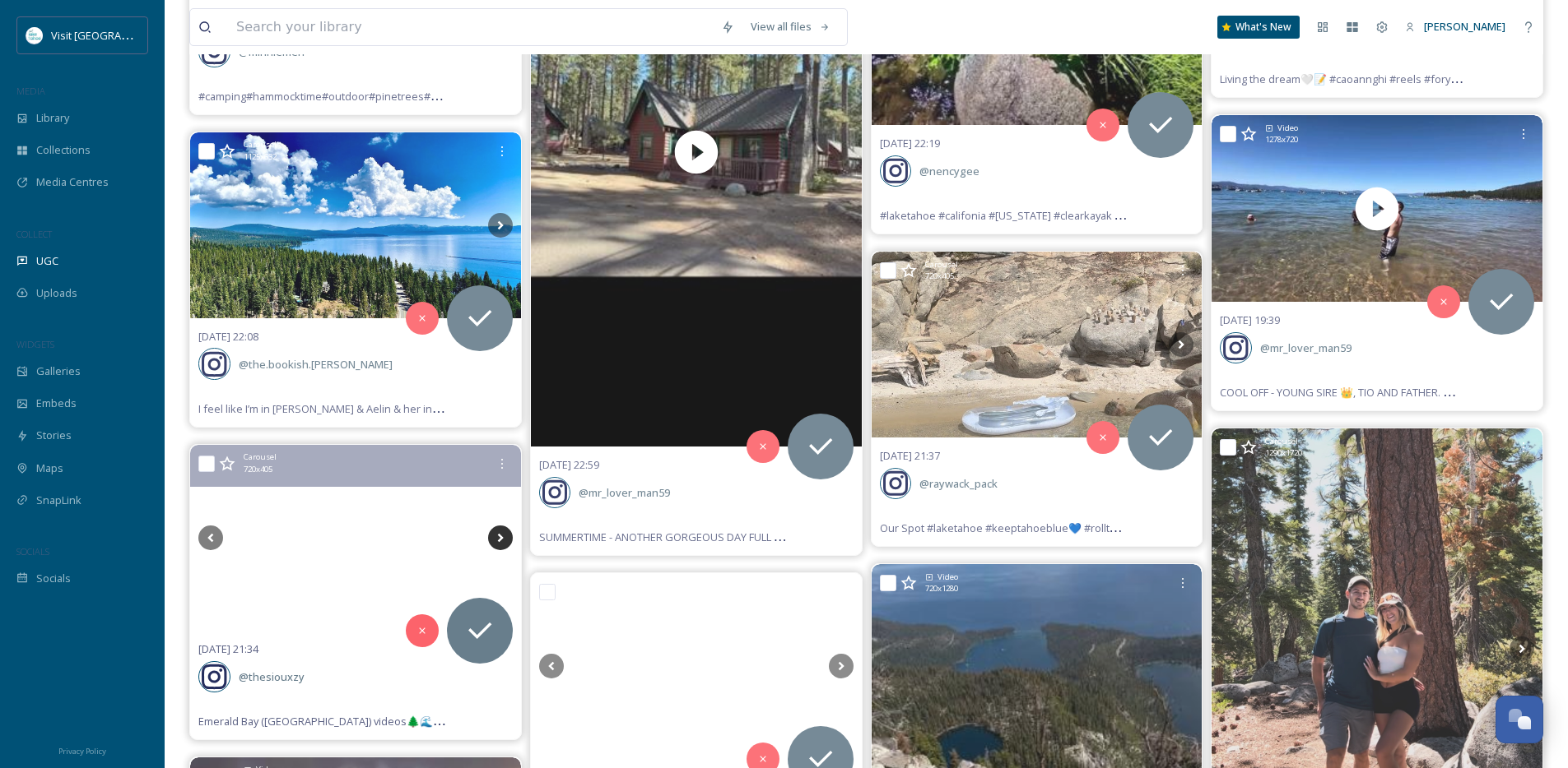
click at [495, 542] on icon at bounding box center [500, 538] width 25 height 25
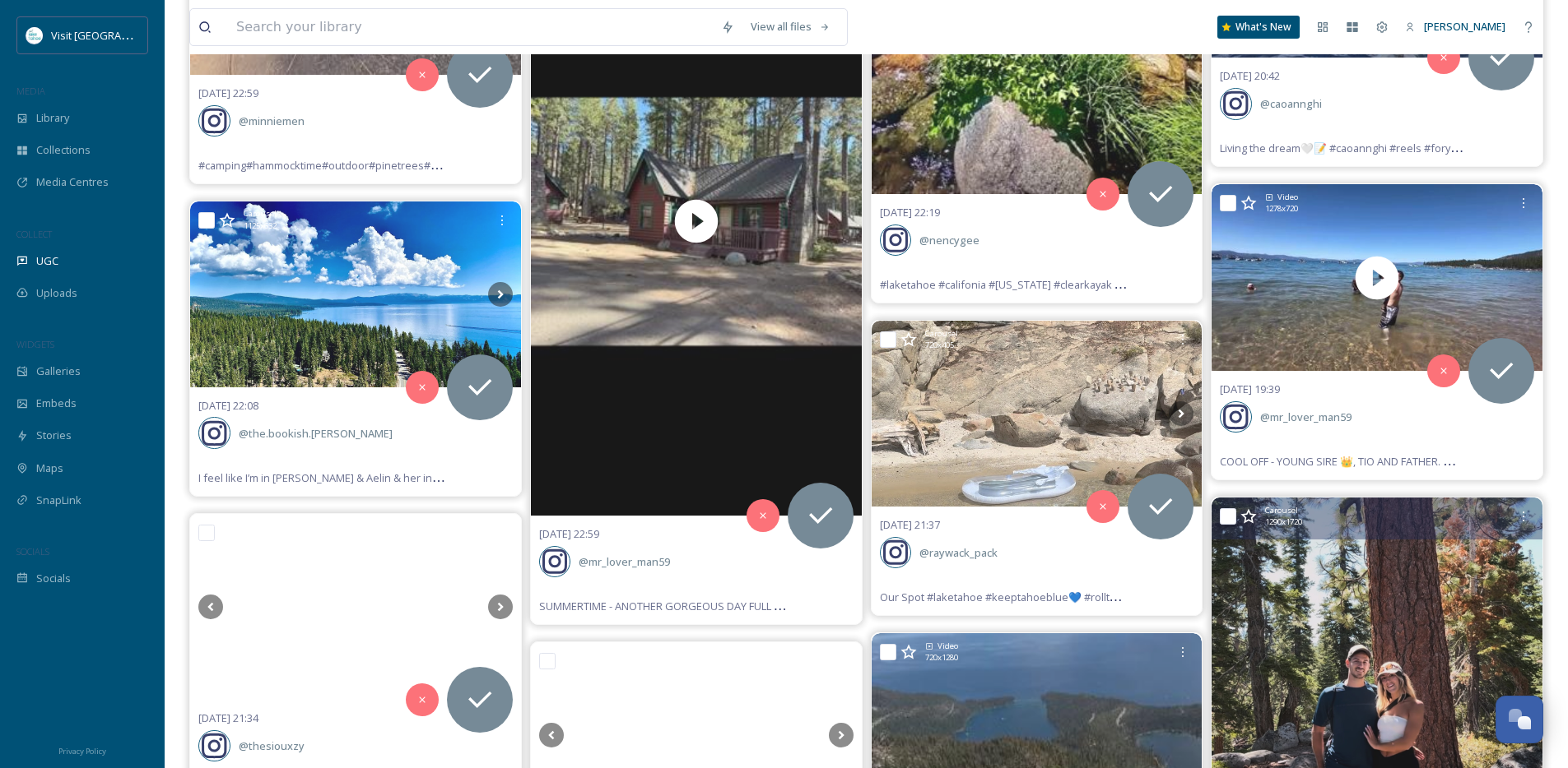
scroll to position [2391, 0]
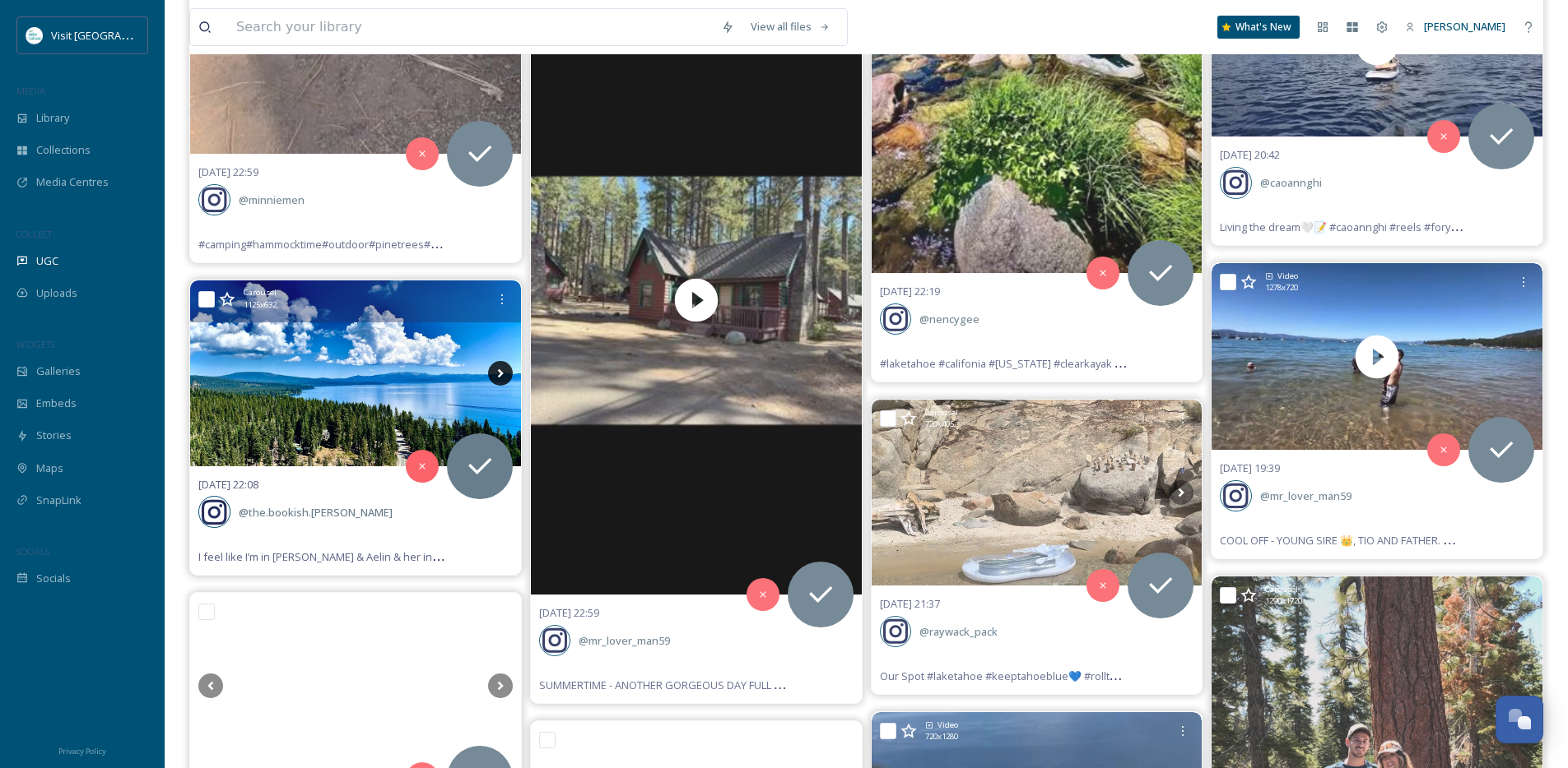
click at [499, 370] on icon at bounding box center [500, 372] width 6 height 9
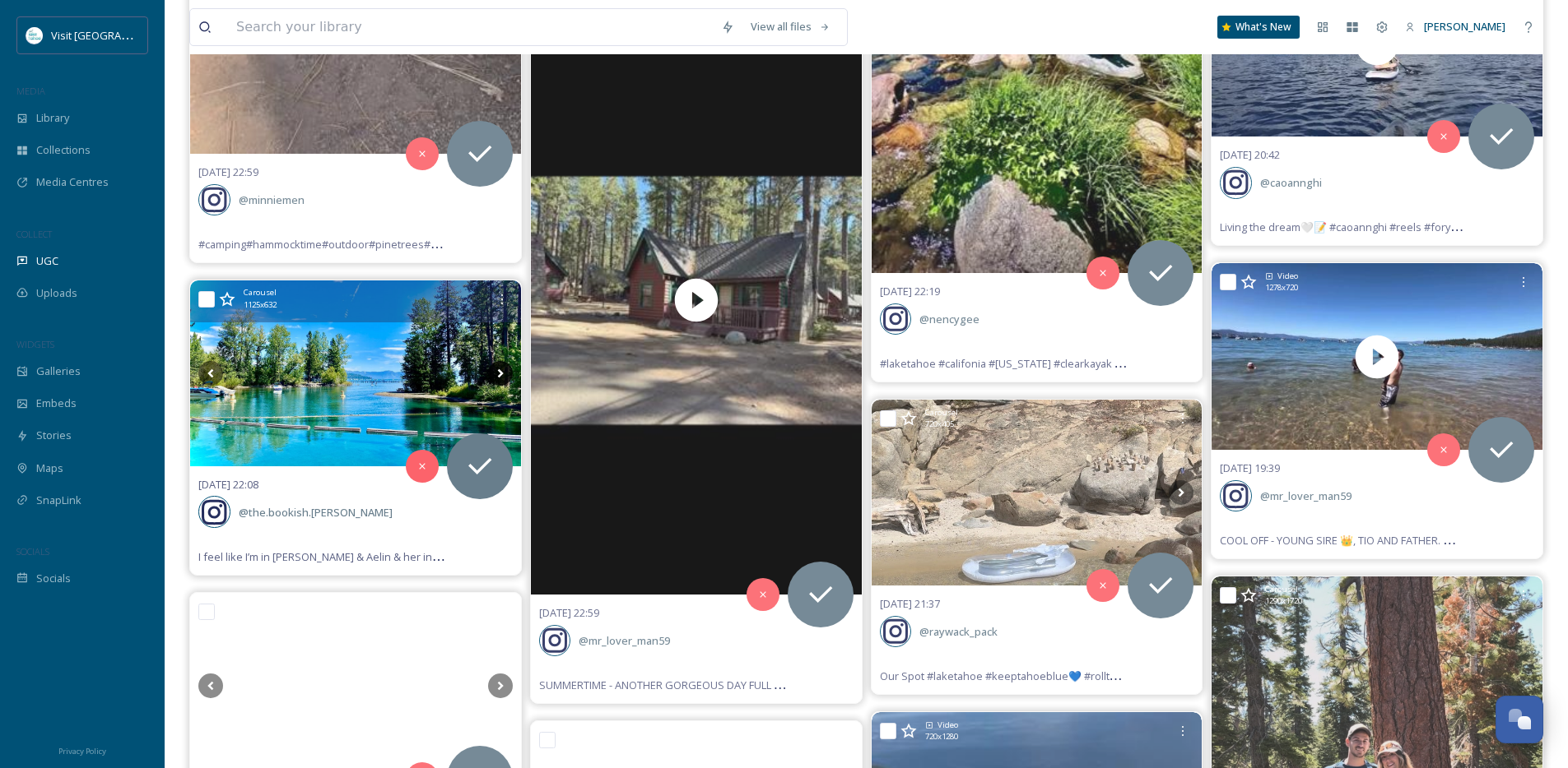
click at [499, 370] on icon at bounding box center [500, 372] width 6 height 9
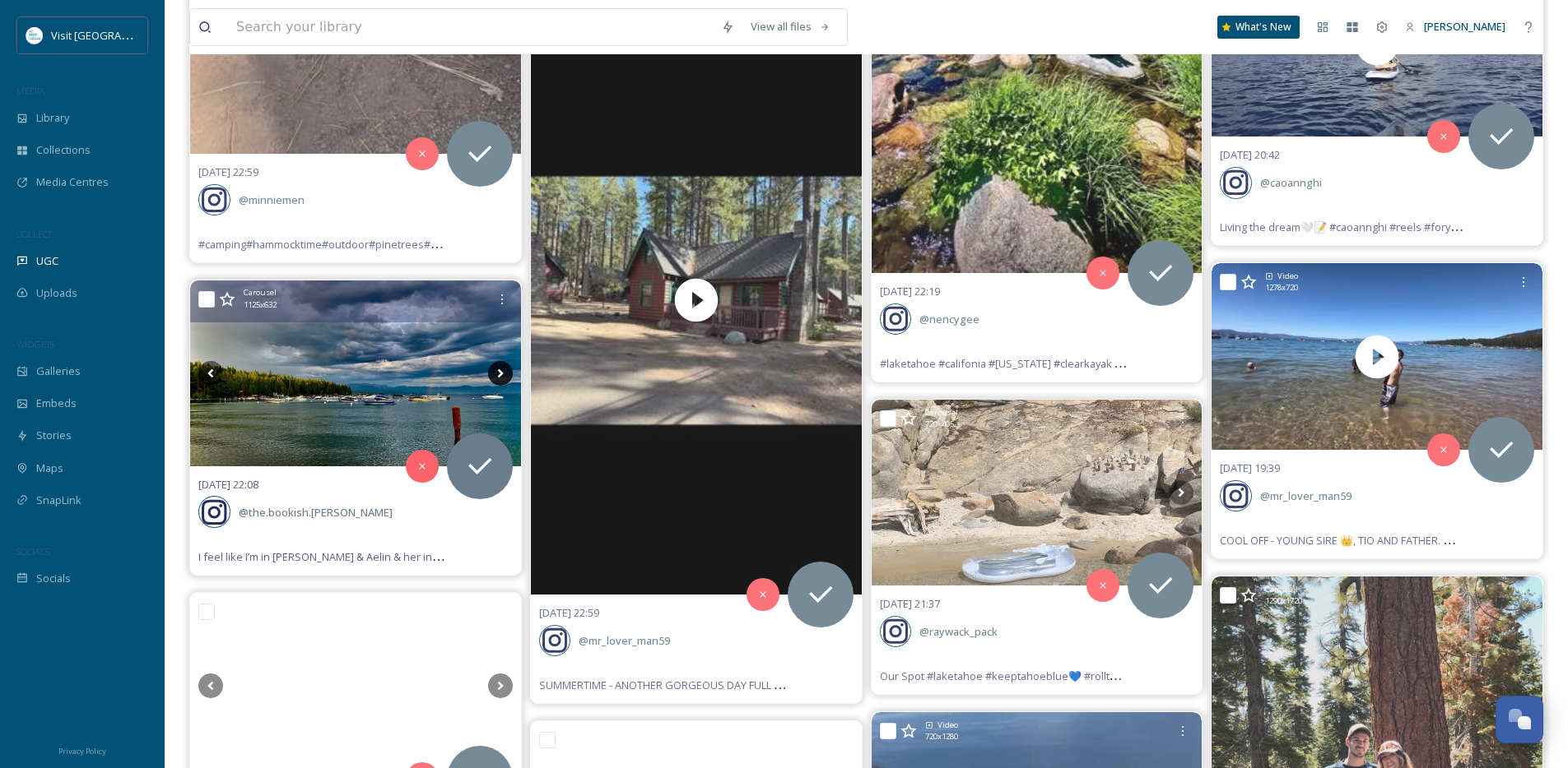
click at [499, 370] on icon at bounding box center [500, 372] width 6 height 9
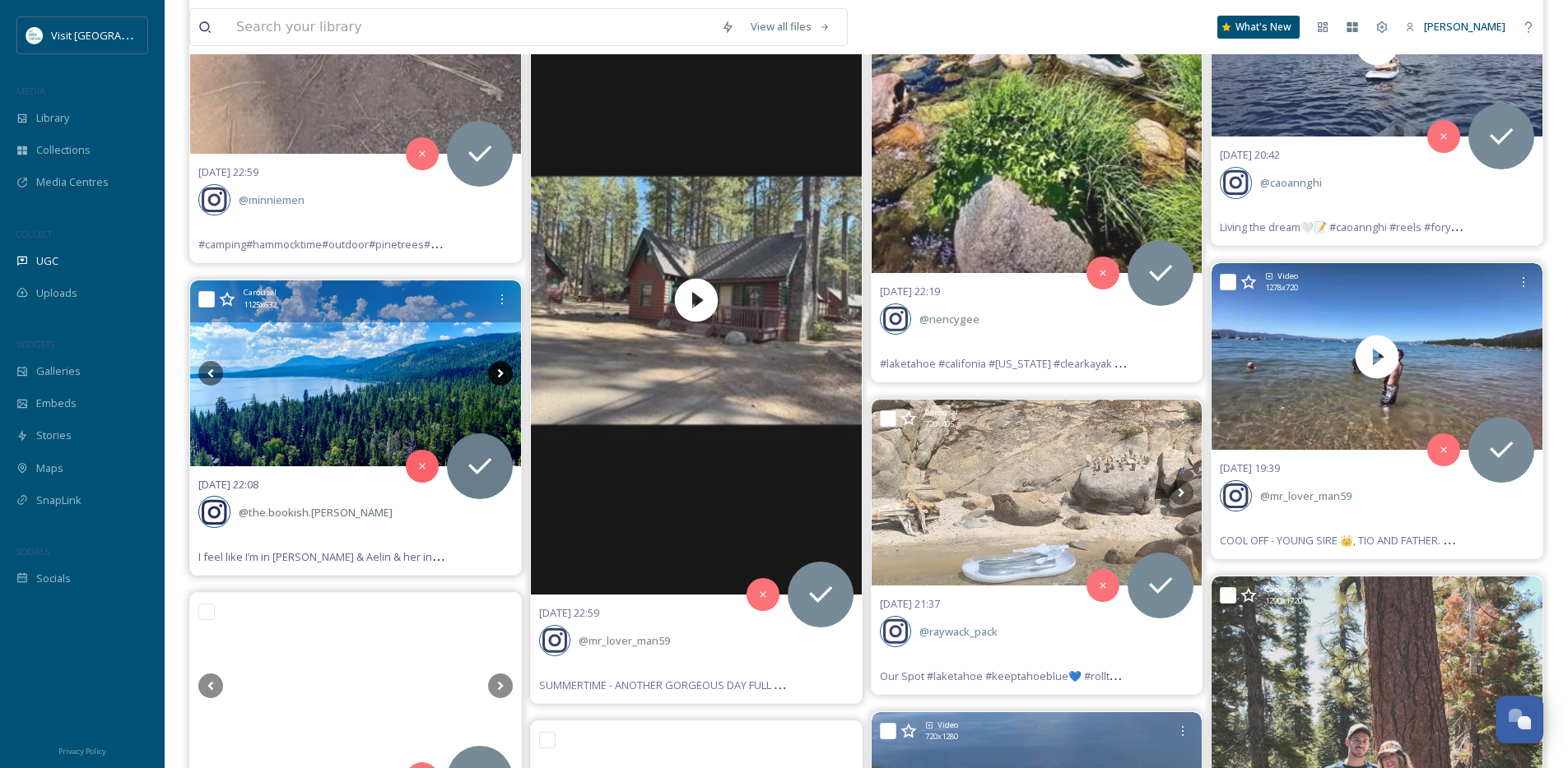
click at [499, 370] on icon at bounding box center [500, 372] width 6 height 9
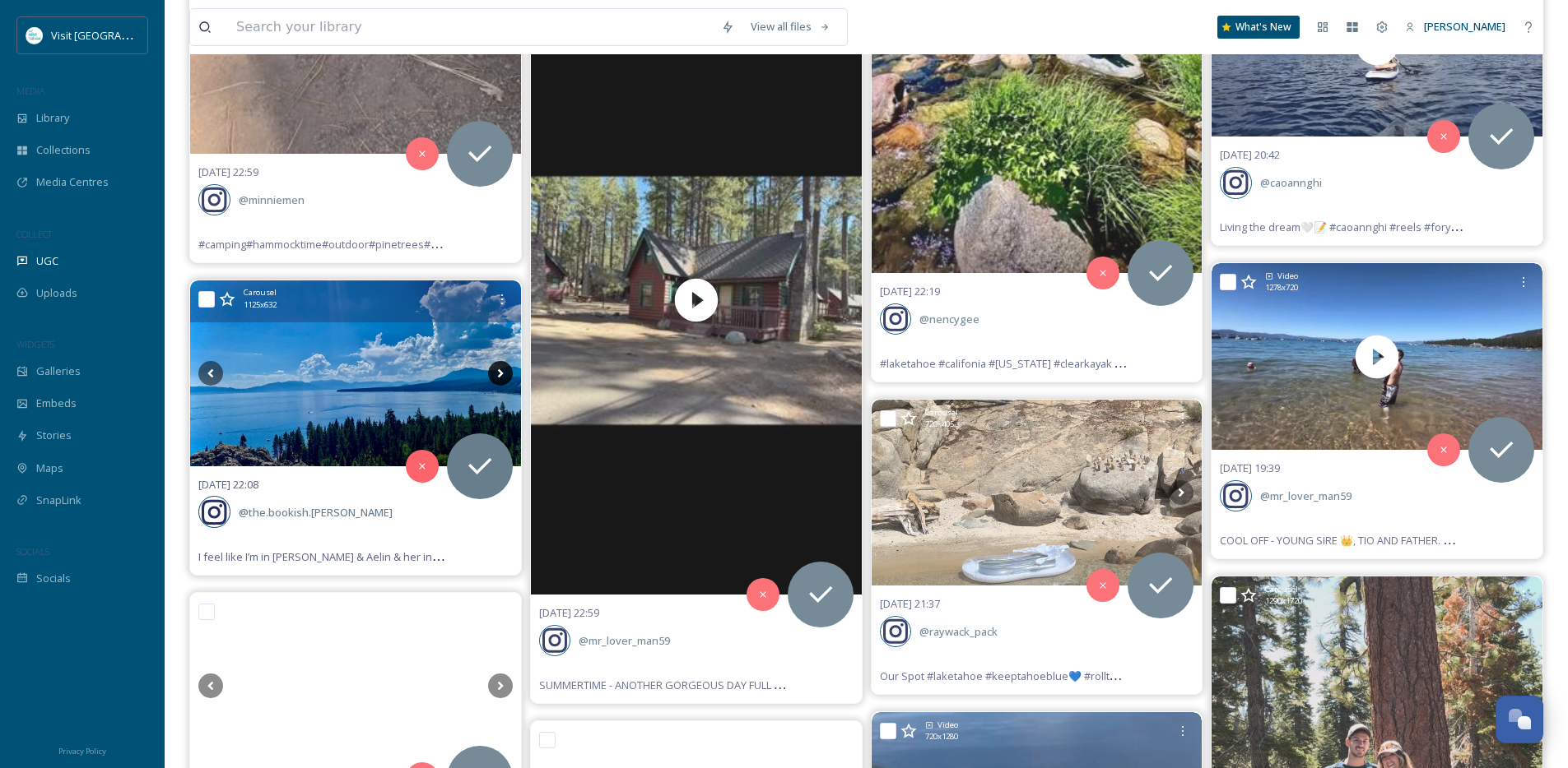
click at [499, 370] on icon at bounding box center [500, 372] width 6 height 9
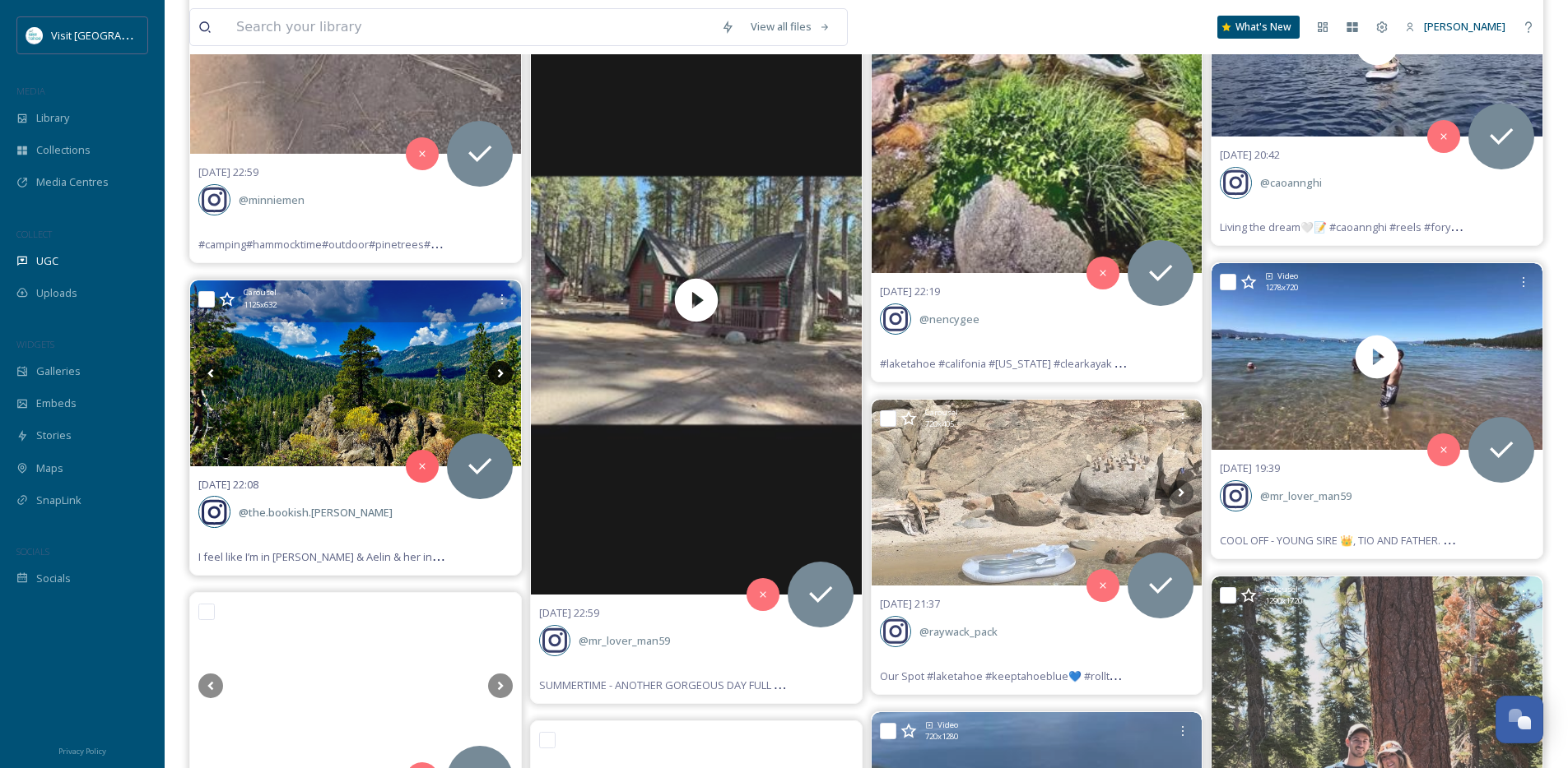
click at [499, 370] on icon at bounding box center [500, 372] width 6 height 9
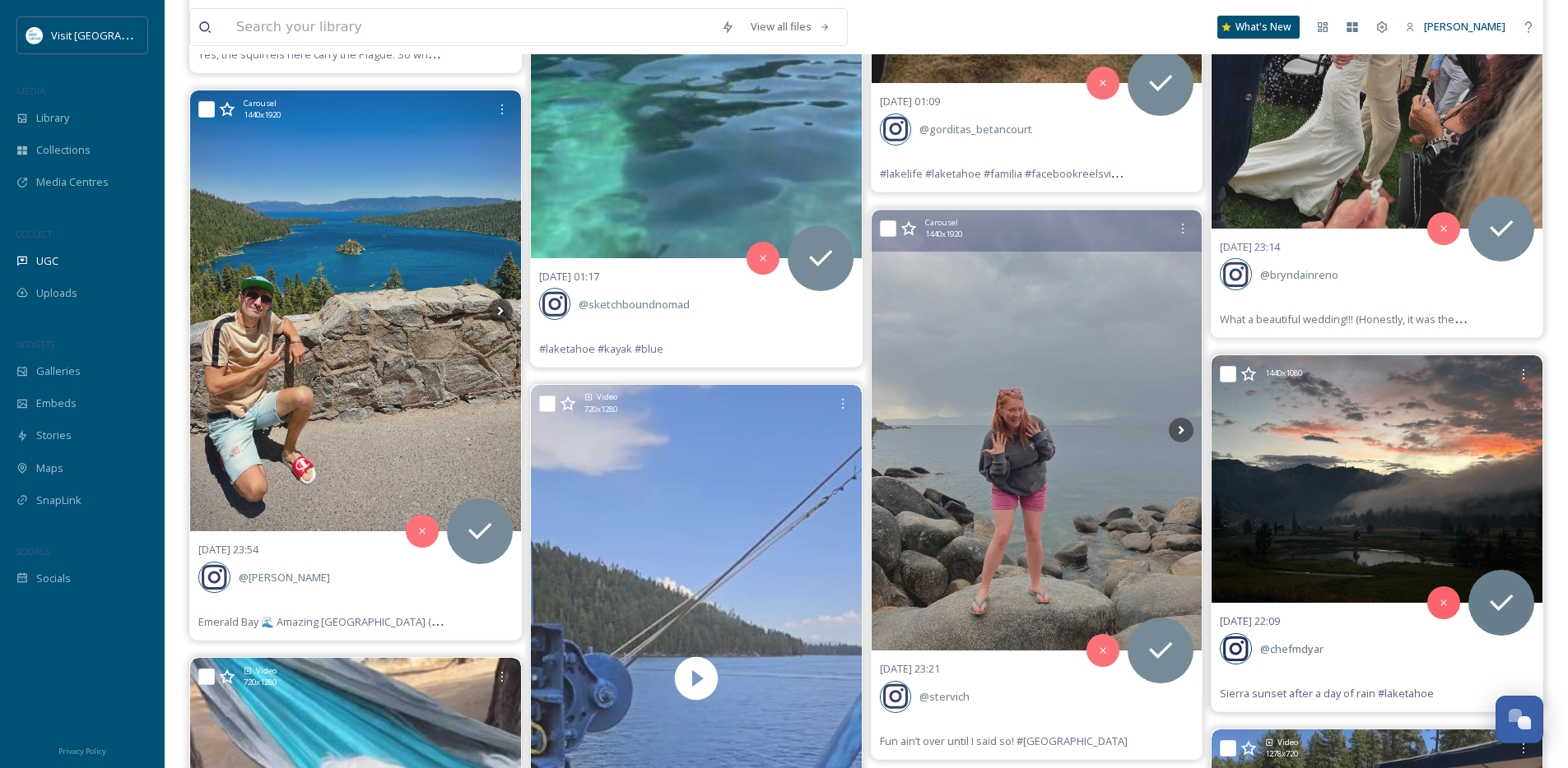
scroll to position [1293, 0]
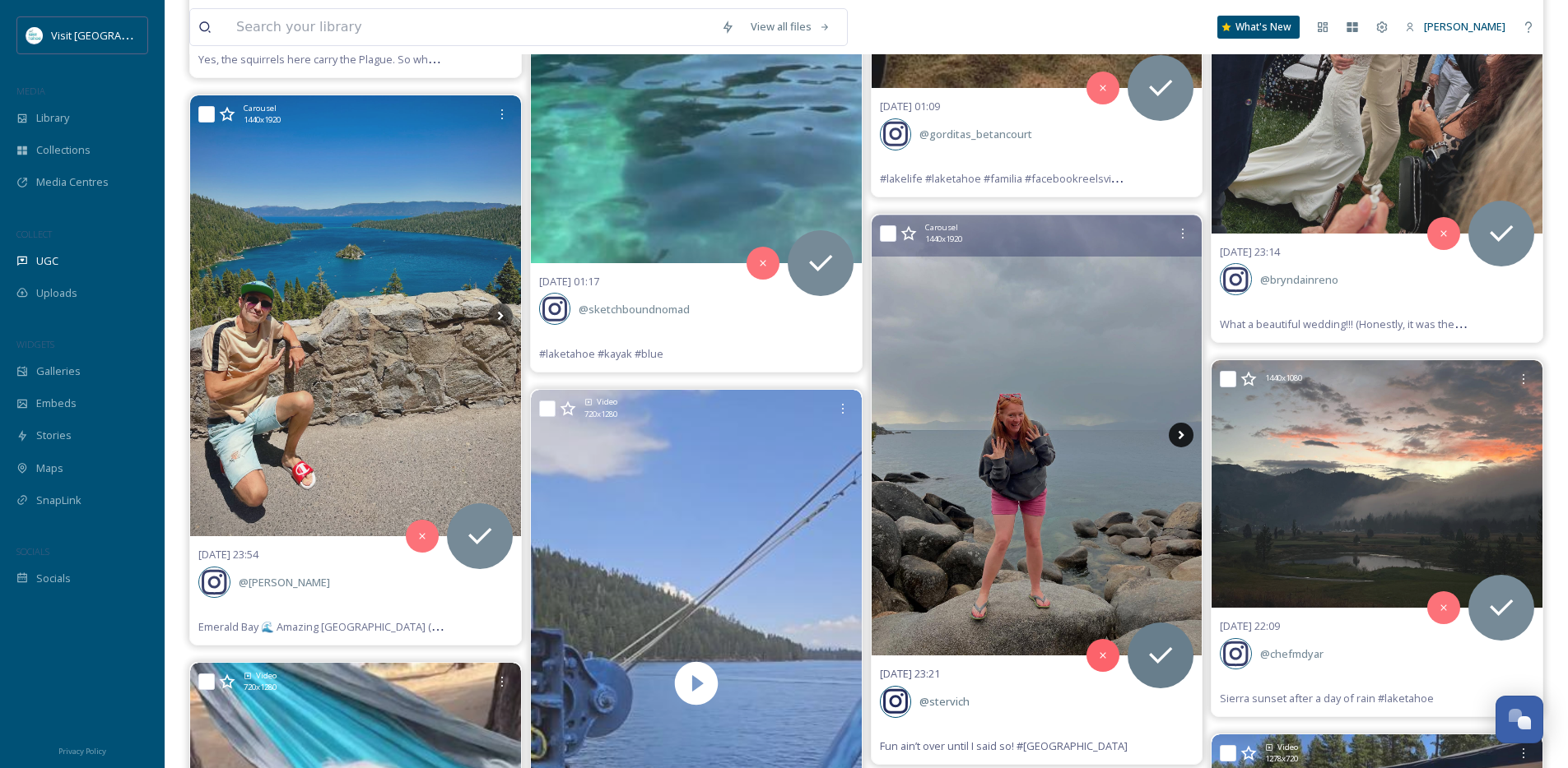
click at [1183, 438] on icon at bounding box center [1182, 435] width 25 height 25
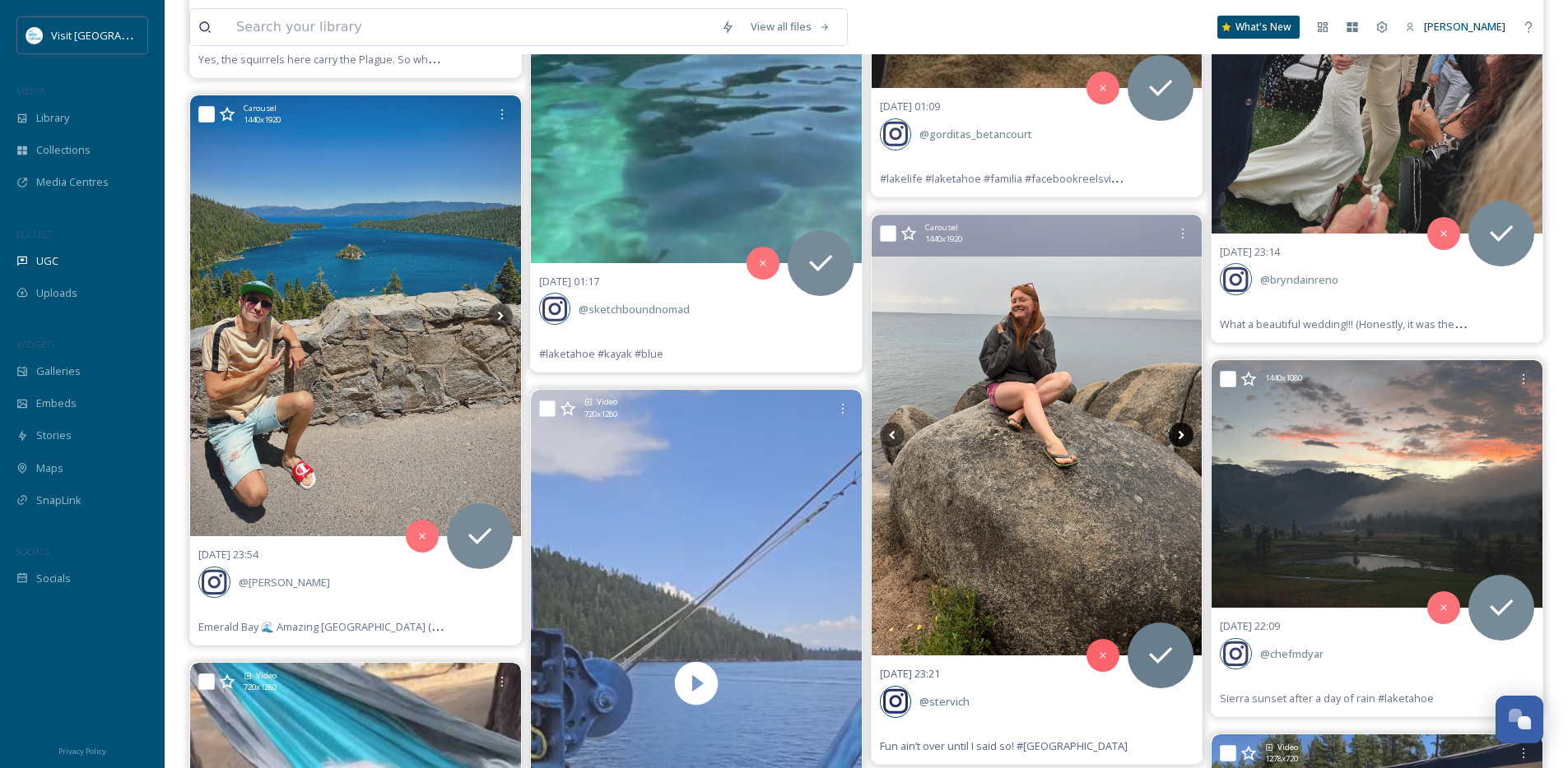
click at [1183, 438] on icon at bounding box center [1182, 435] width 25 height 25
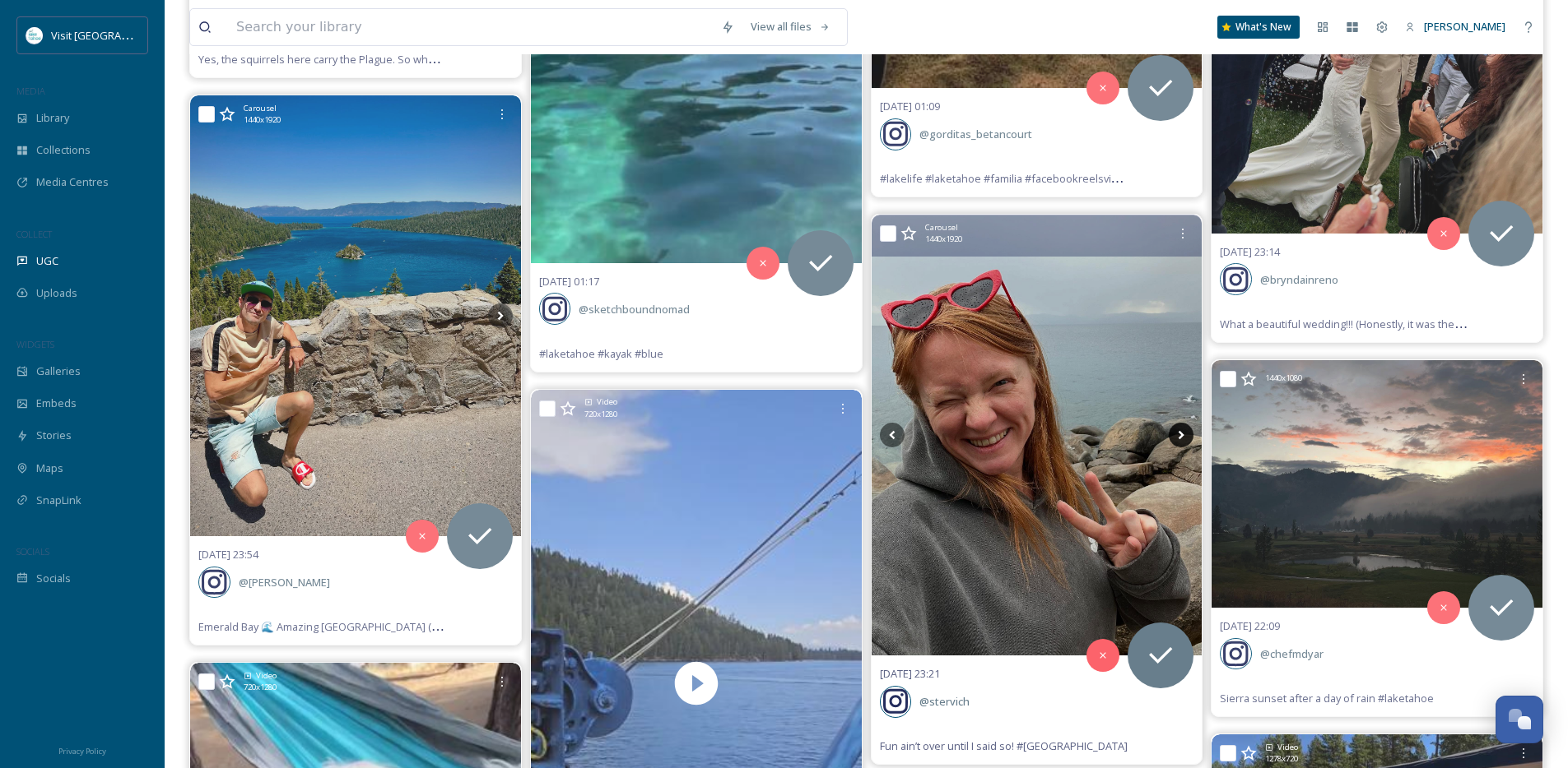
click at [1183, 438] on icon at bounding box center [1182, 435] width 25 height 25
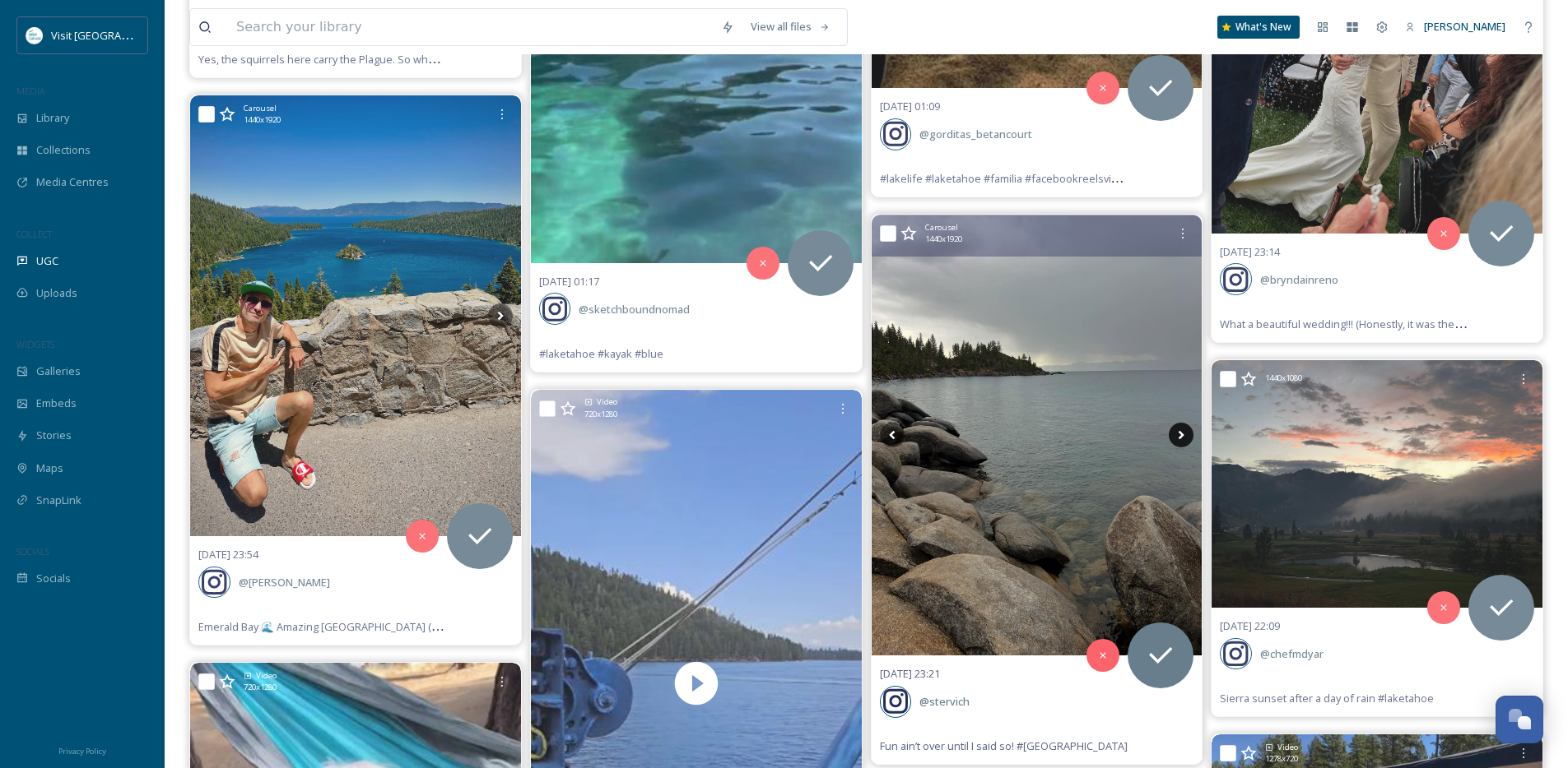
click at [1183, 438] on icon at bounding box center [1182, 435] width 25 height 25
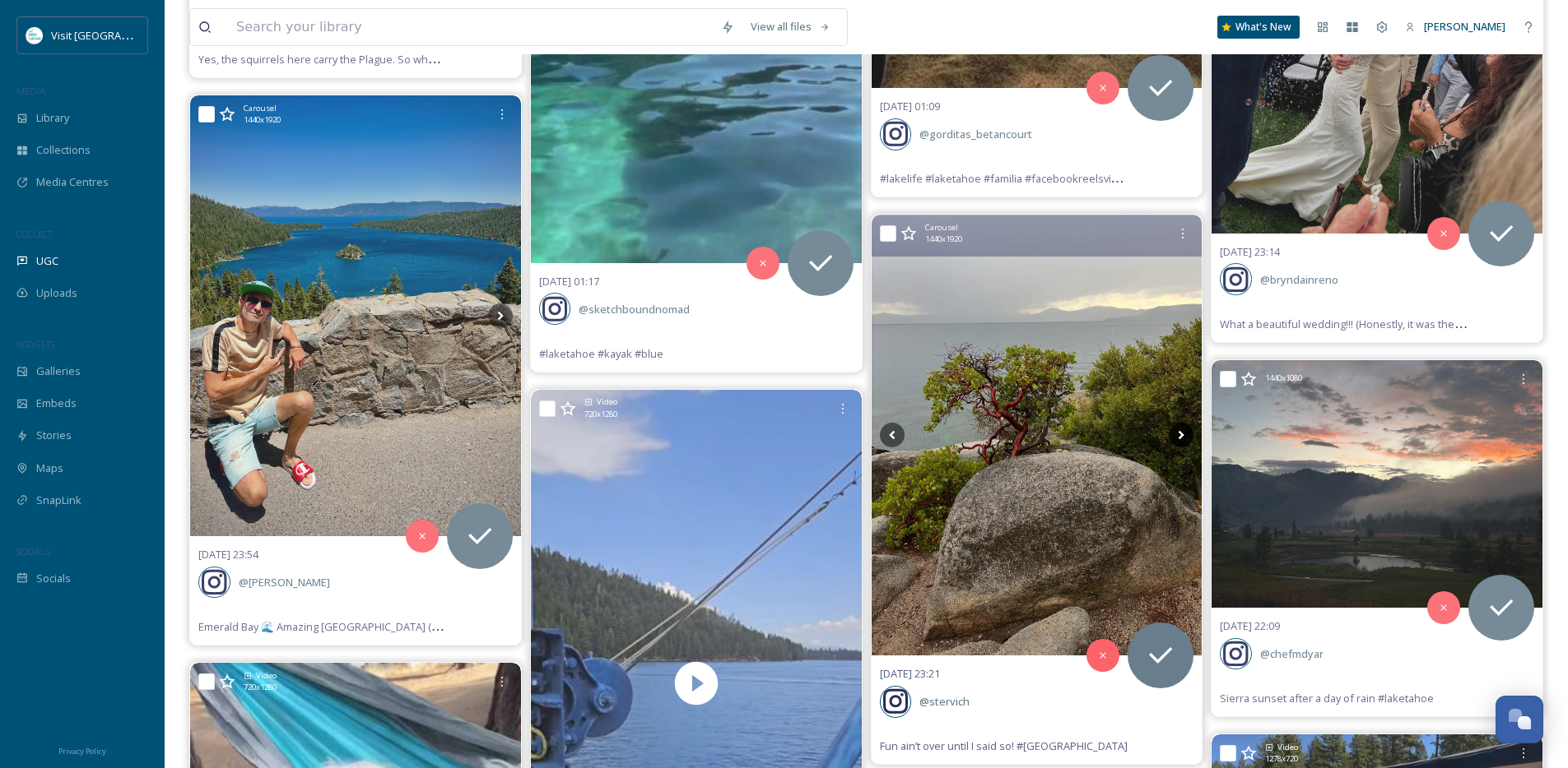
click at [1183, 438] on icon at bounding box center [1182, 435] width 25 height 25
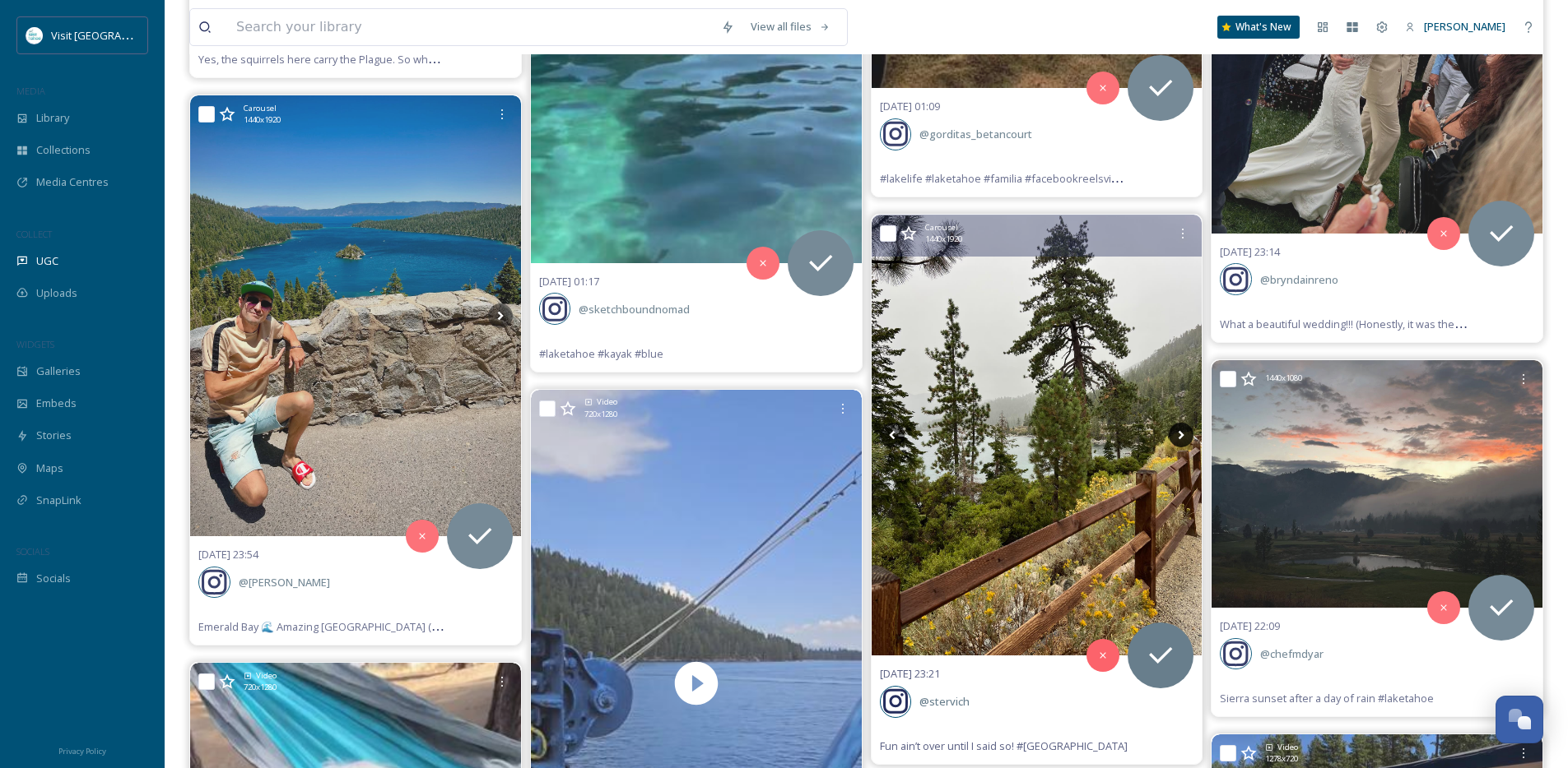
click at [1183, 438] on icon at bounding box center [1182, 435] width 25 height 25
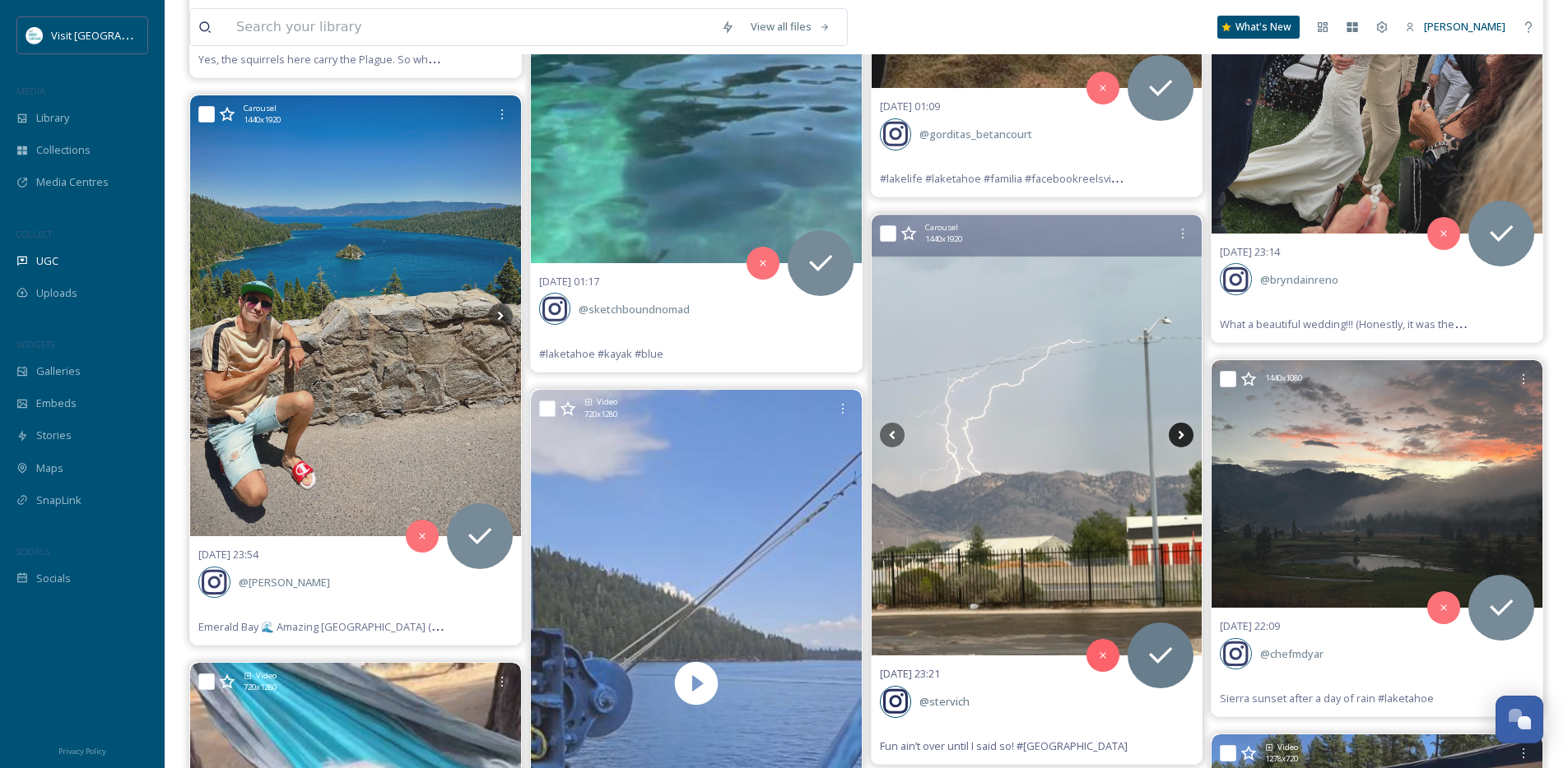
click at [1183, 438] on icon at bounding box center [1182, 435] width 25 height 25
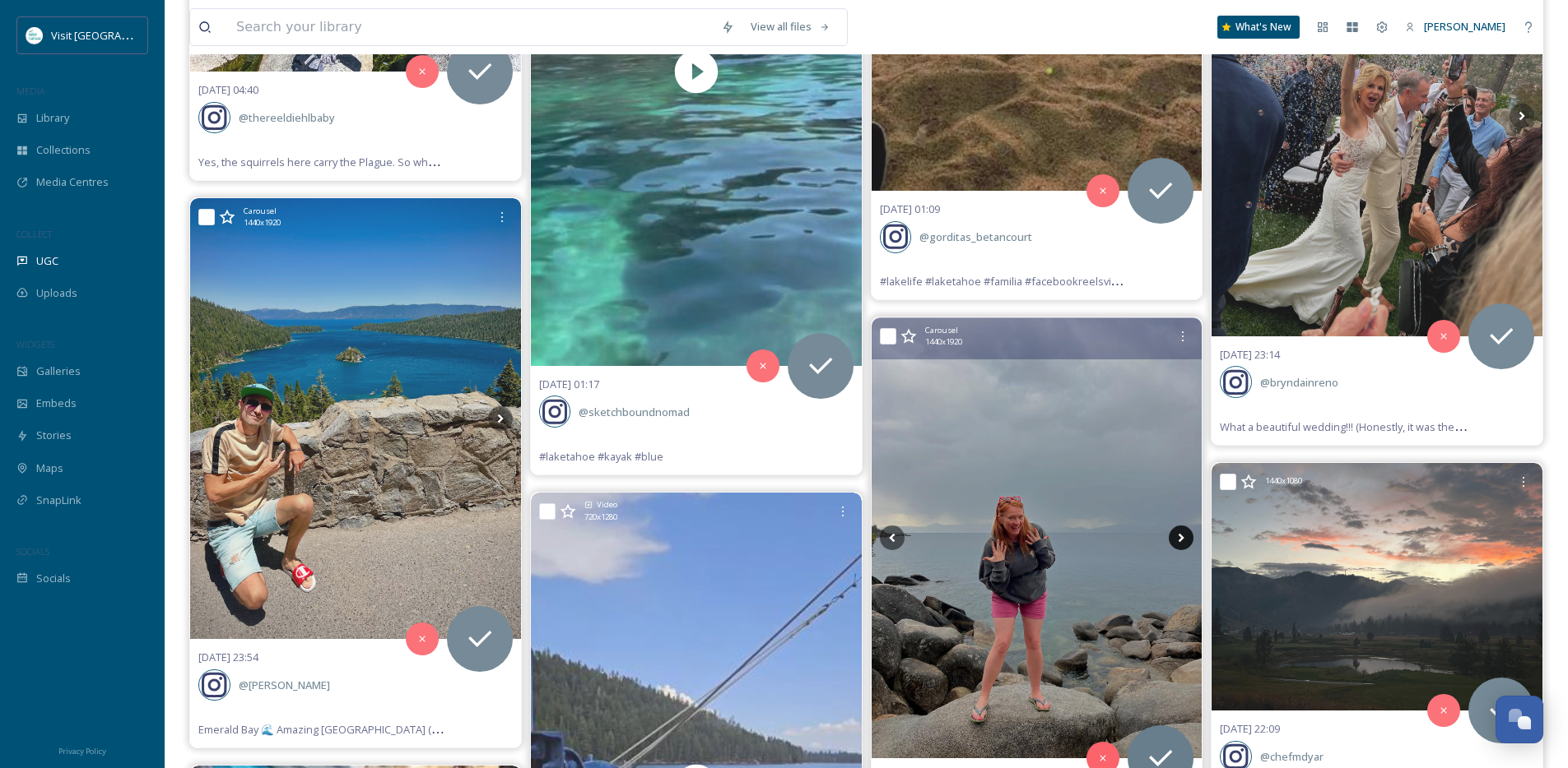
scroll to position [1163, 0]
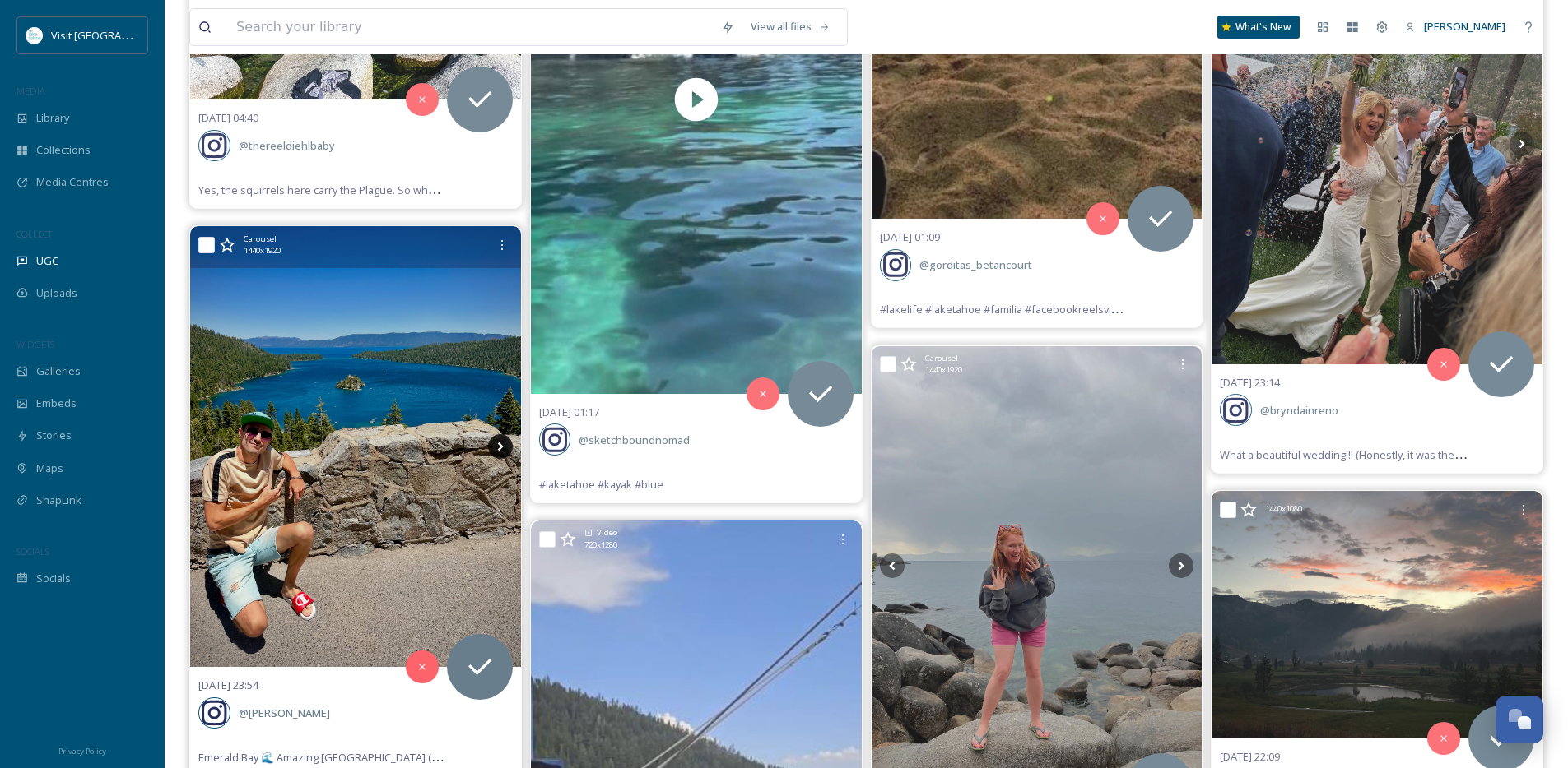
click at [502, 445] on icon at bounding box center [500, 447] width 25 height 25
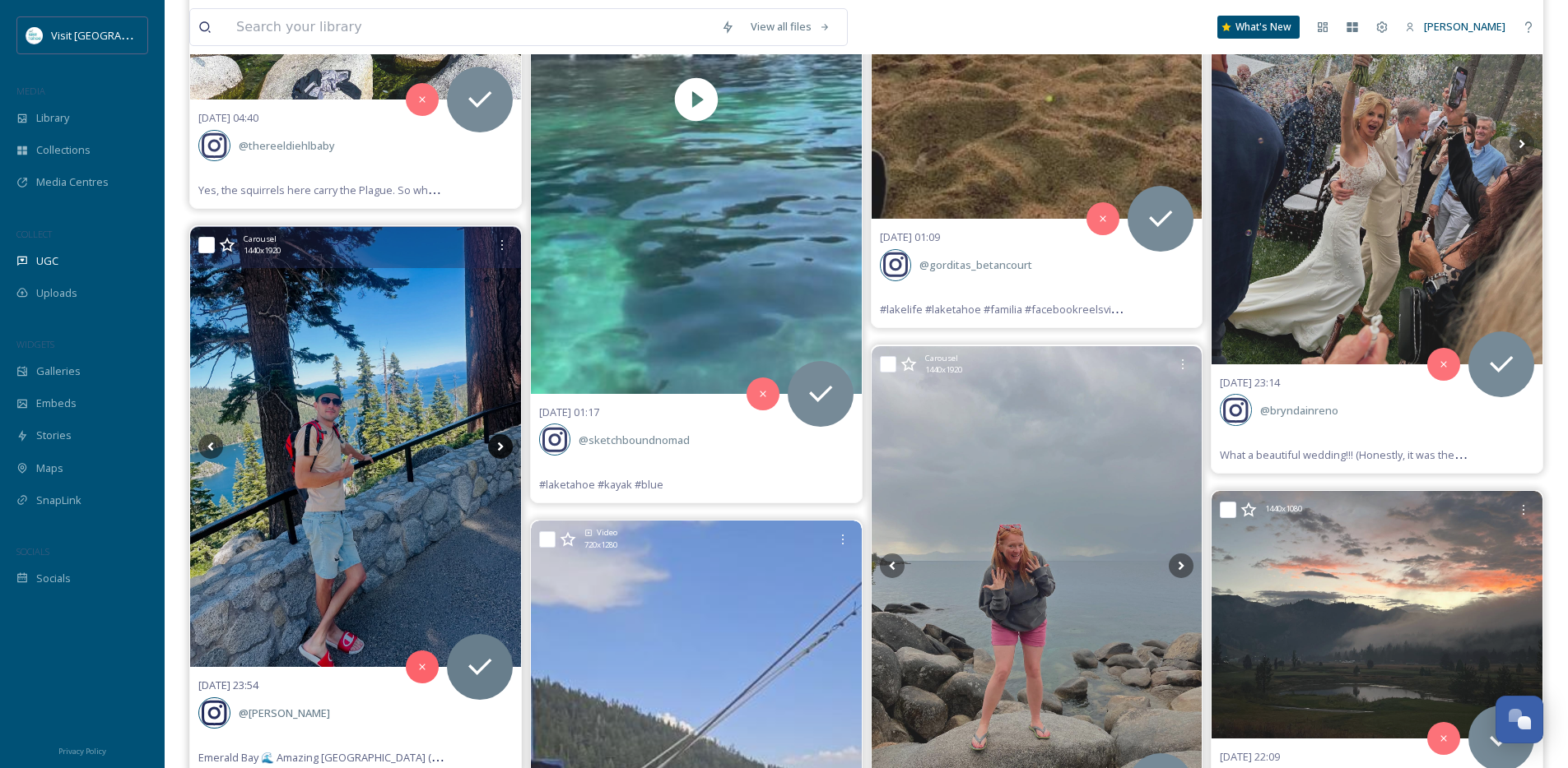
click at [502, 445] on icon at bounding box center [500, 447] width 25 height 25
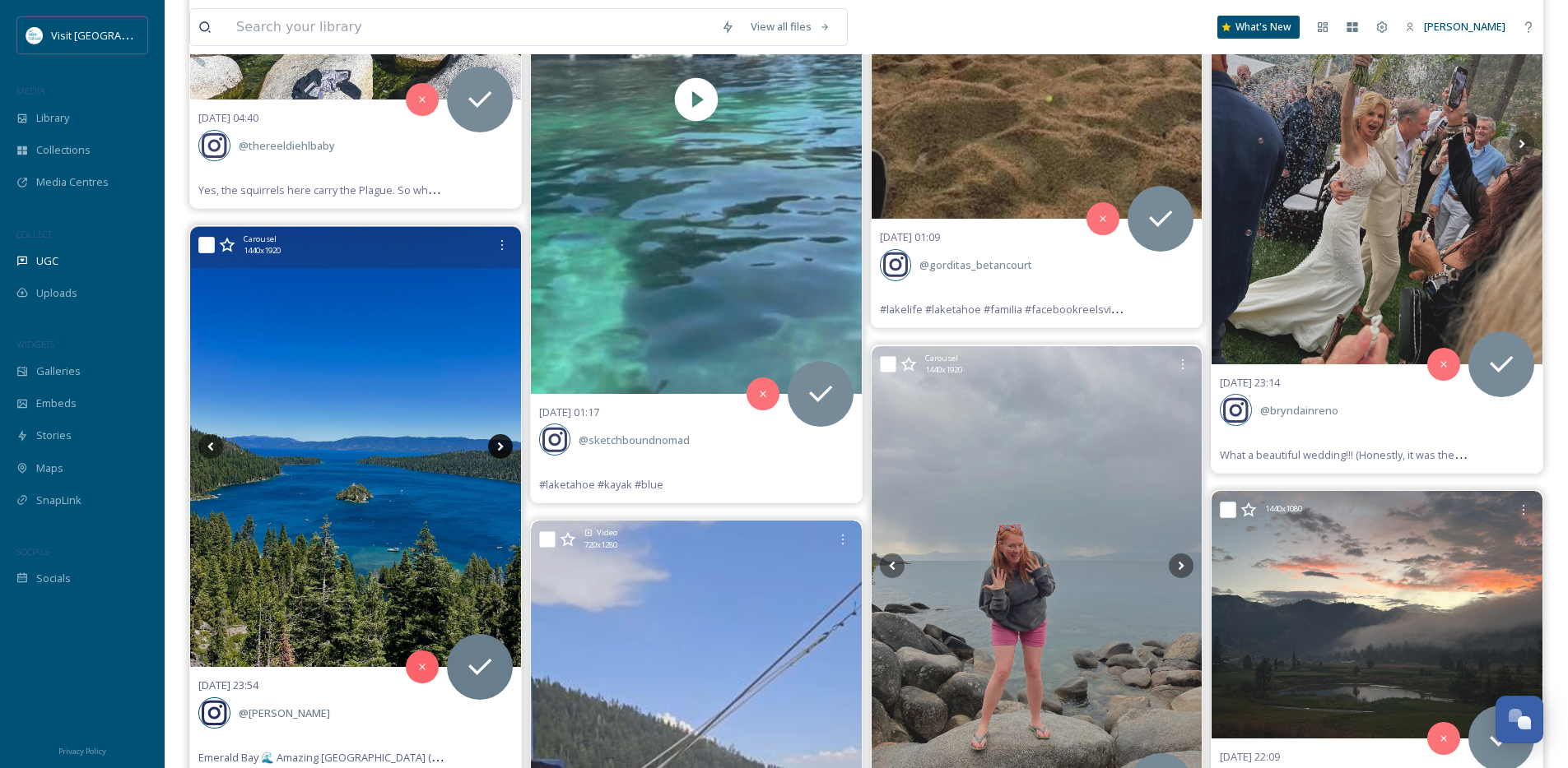
click at [502, 445] on icon at bounding box center [500, 447] width 25 height 25
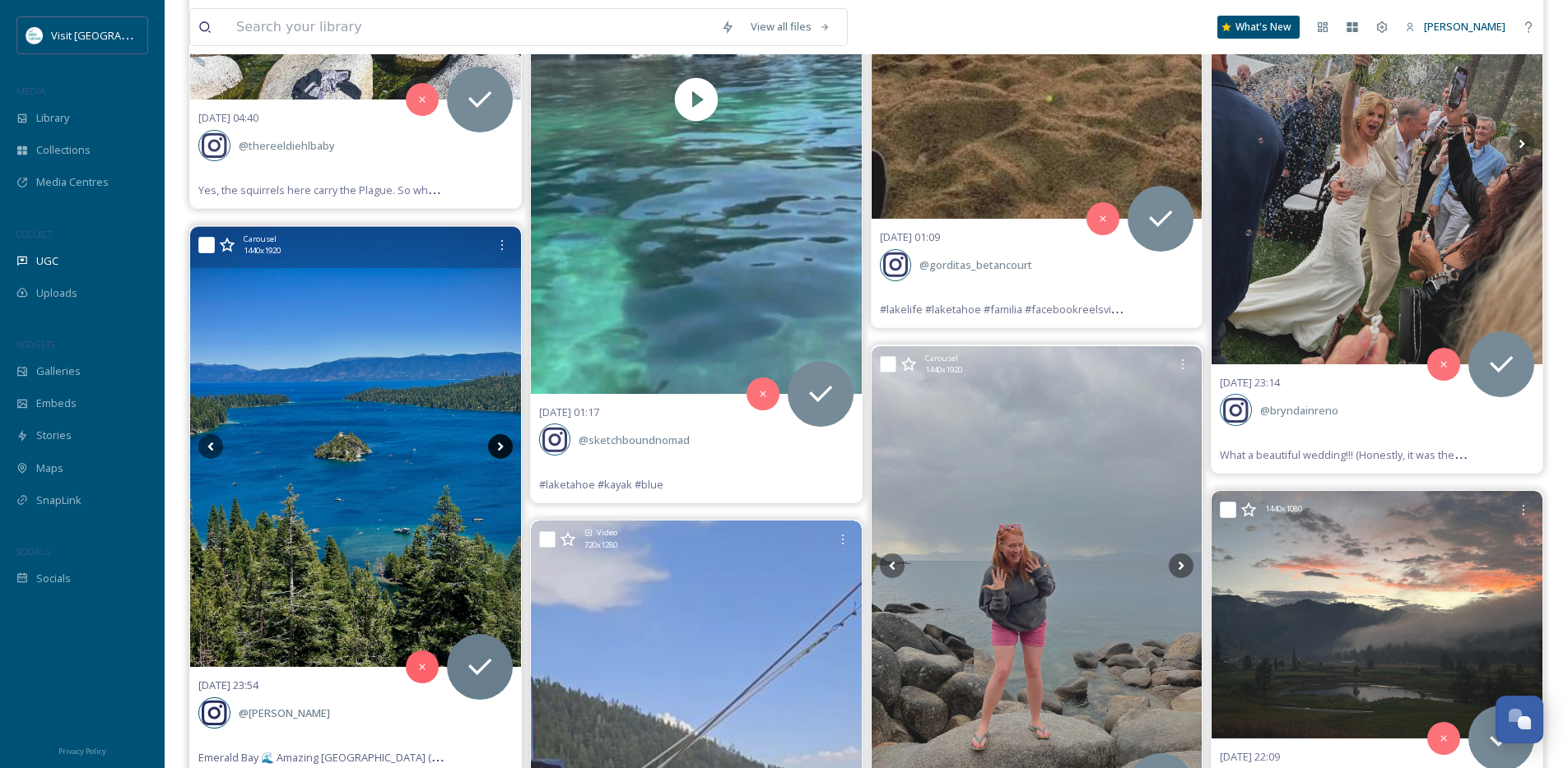
click at [502, 445] on icon at bounding box center [500, 447] width 25 height 25
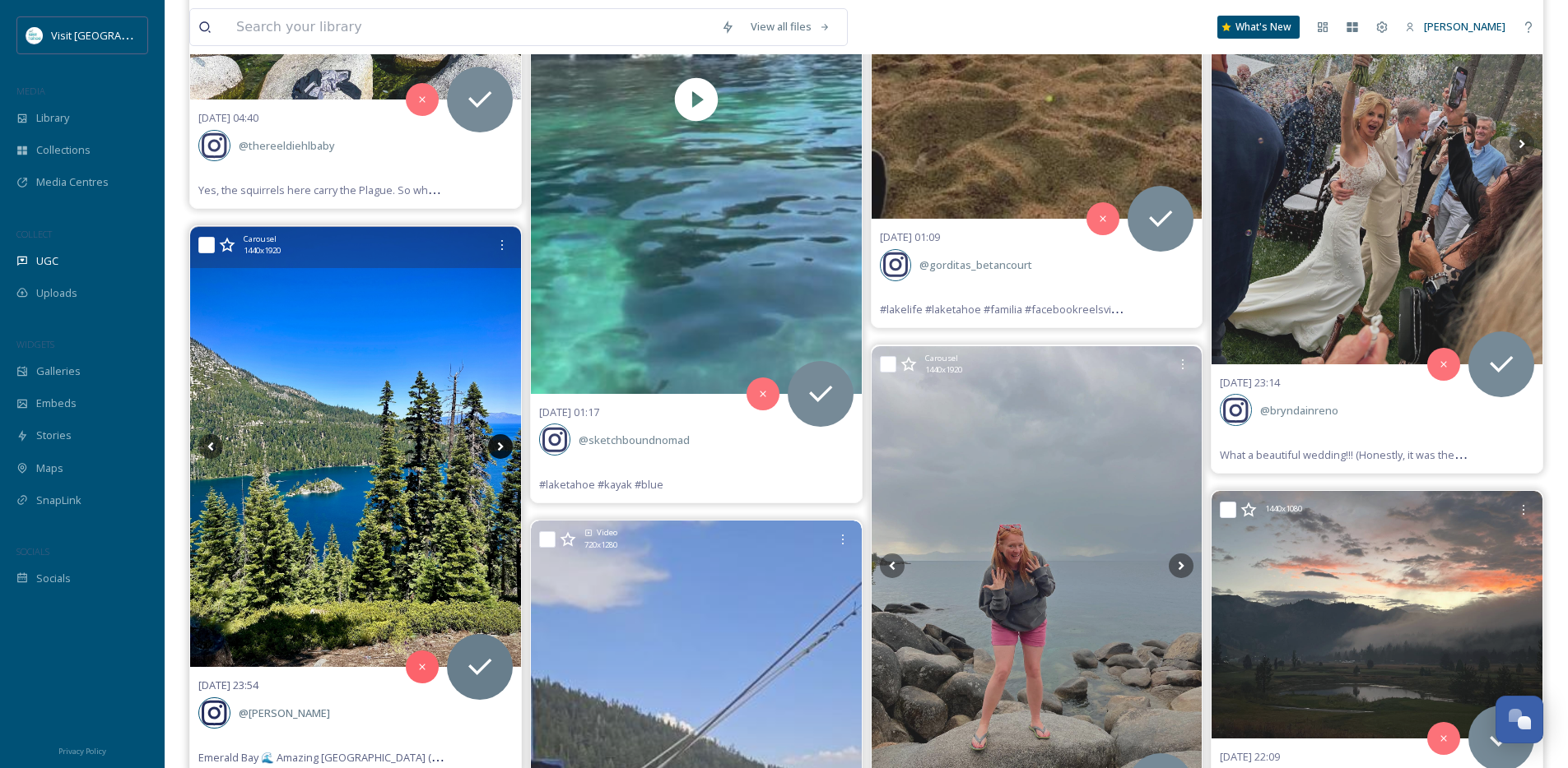
click at [502, 445] on icon at bounding box center [500, 447] width 25 height 25
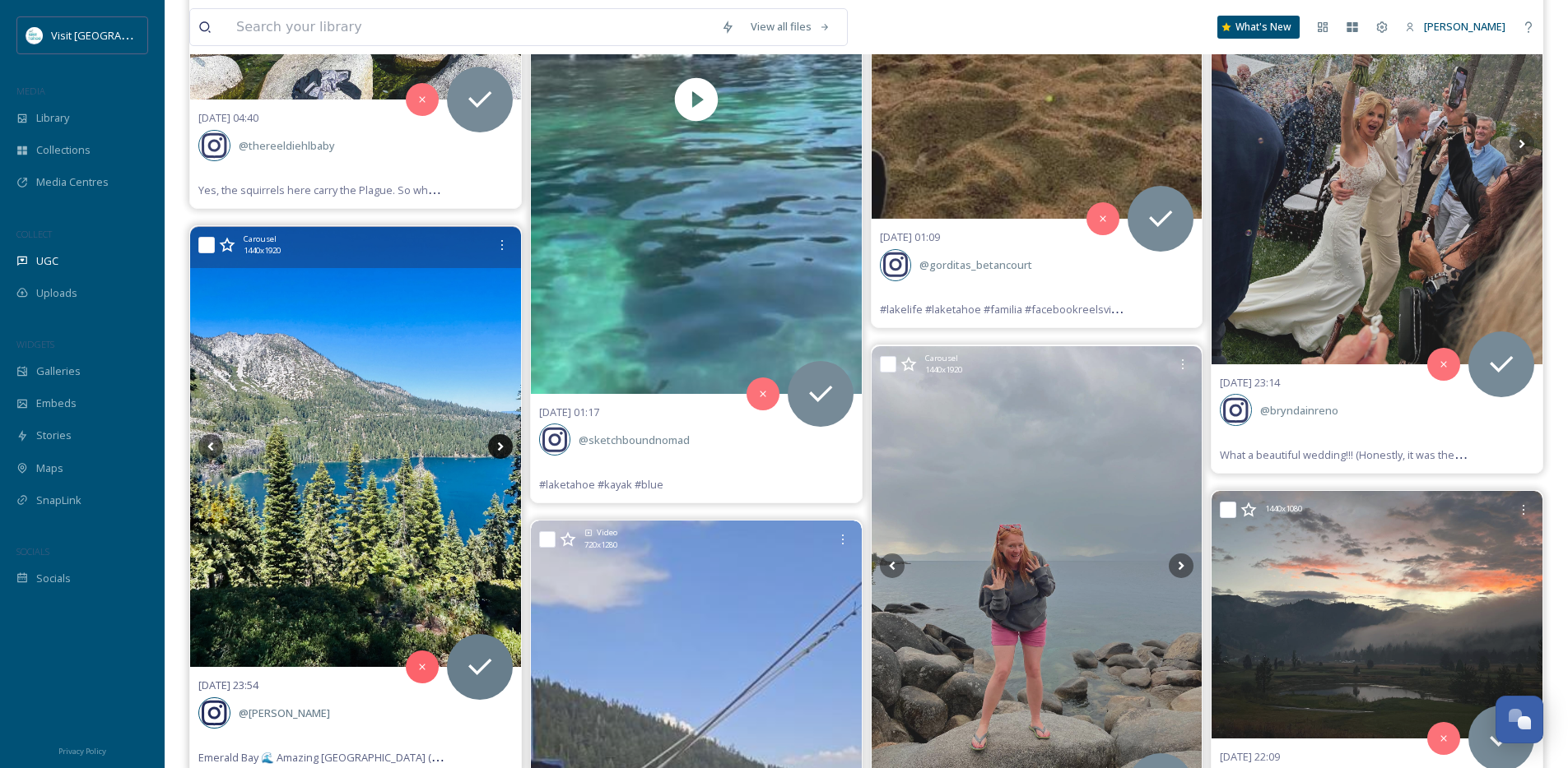
click at [502, 445] on icon at bounding box center [500, 447] width 25 height 25
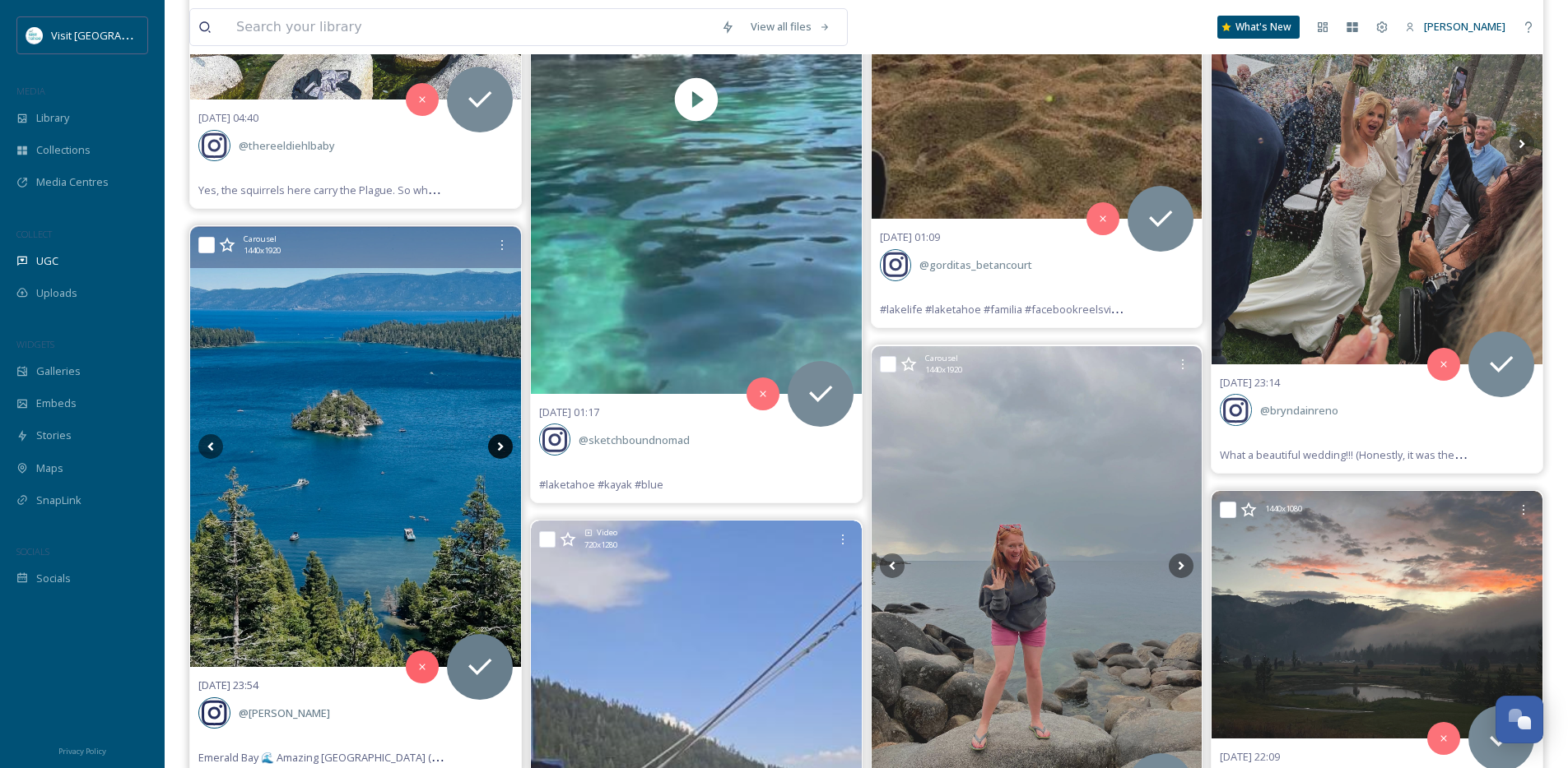
click at [502, 445] on icon at bounding box center [500, 447] width 25 height 25
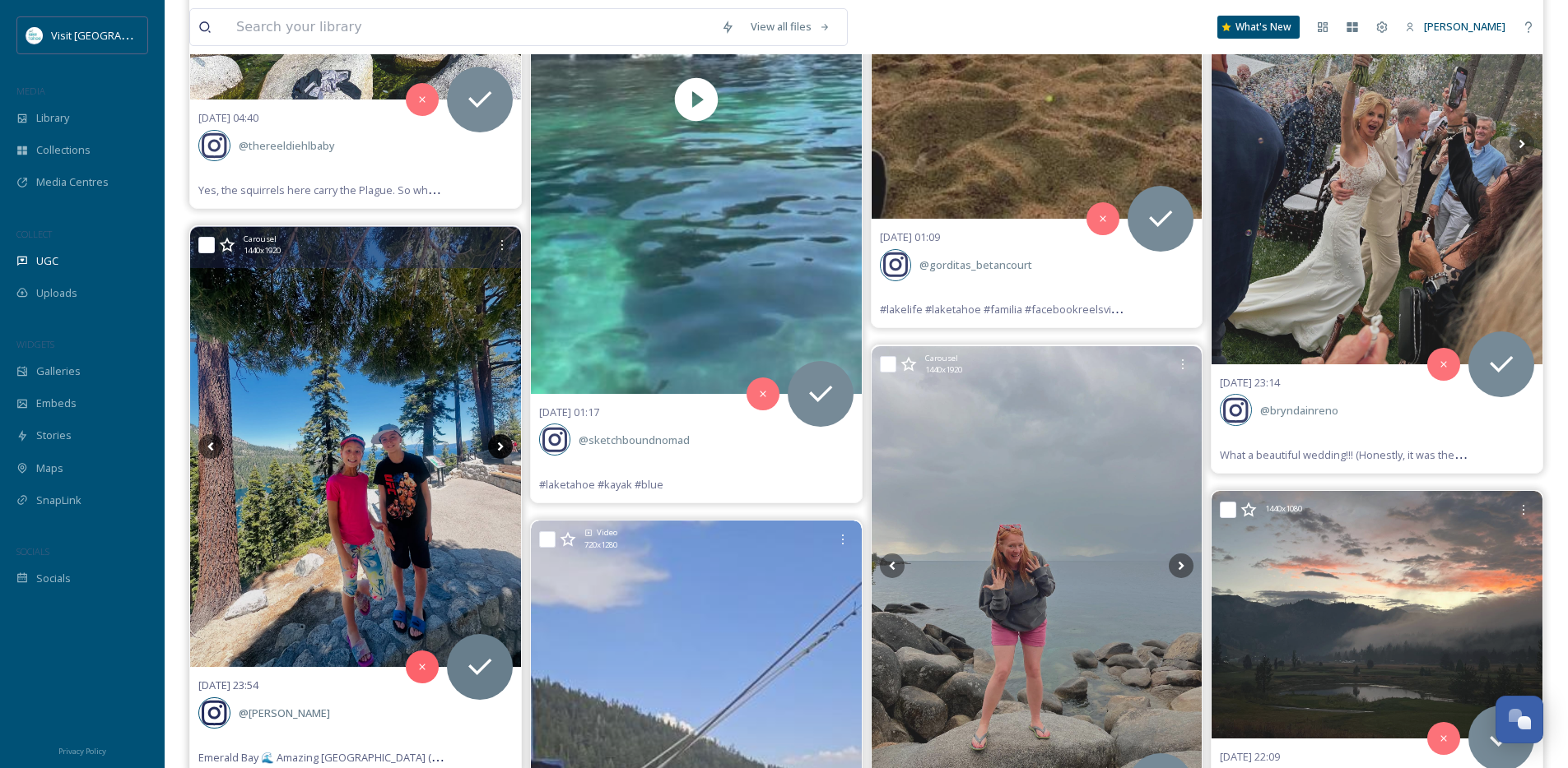
click at [502, 445] on icon at bounding box center [500, 447] width 25 height 25
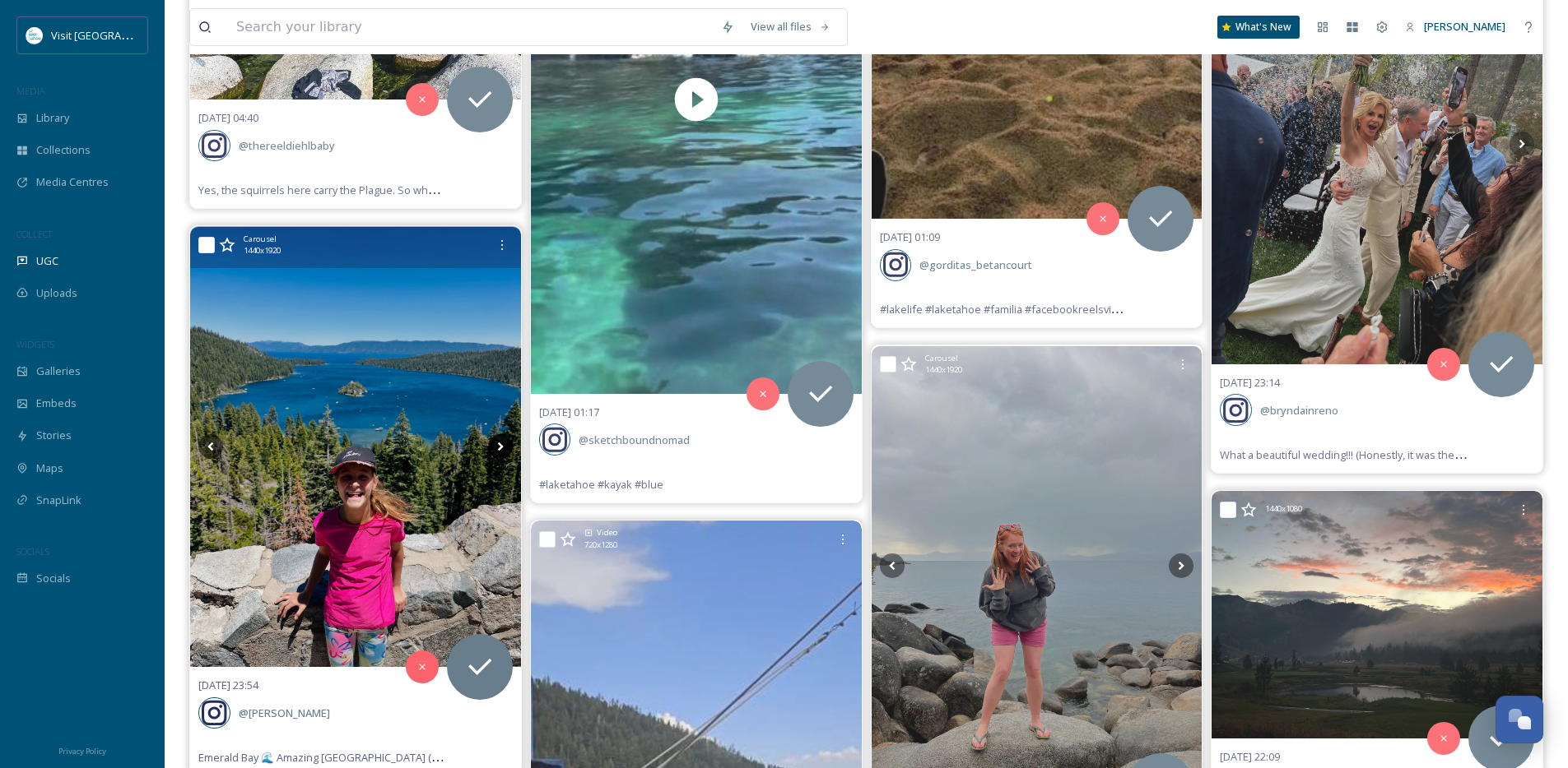
click at [502, 445] on icon at bounding box center [500, 447] width 25 height 25
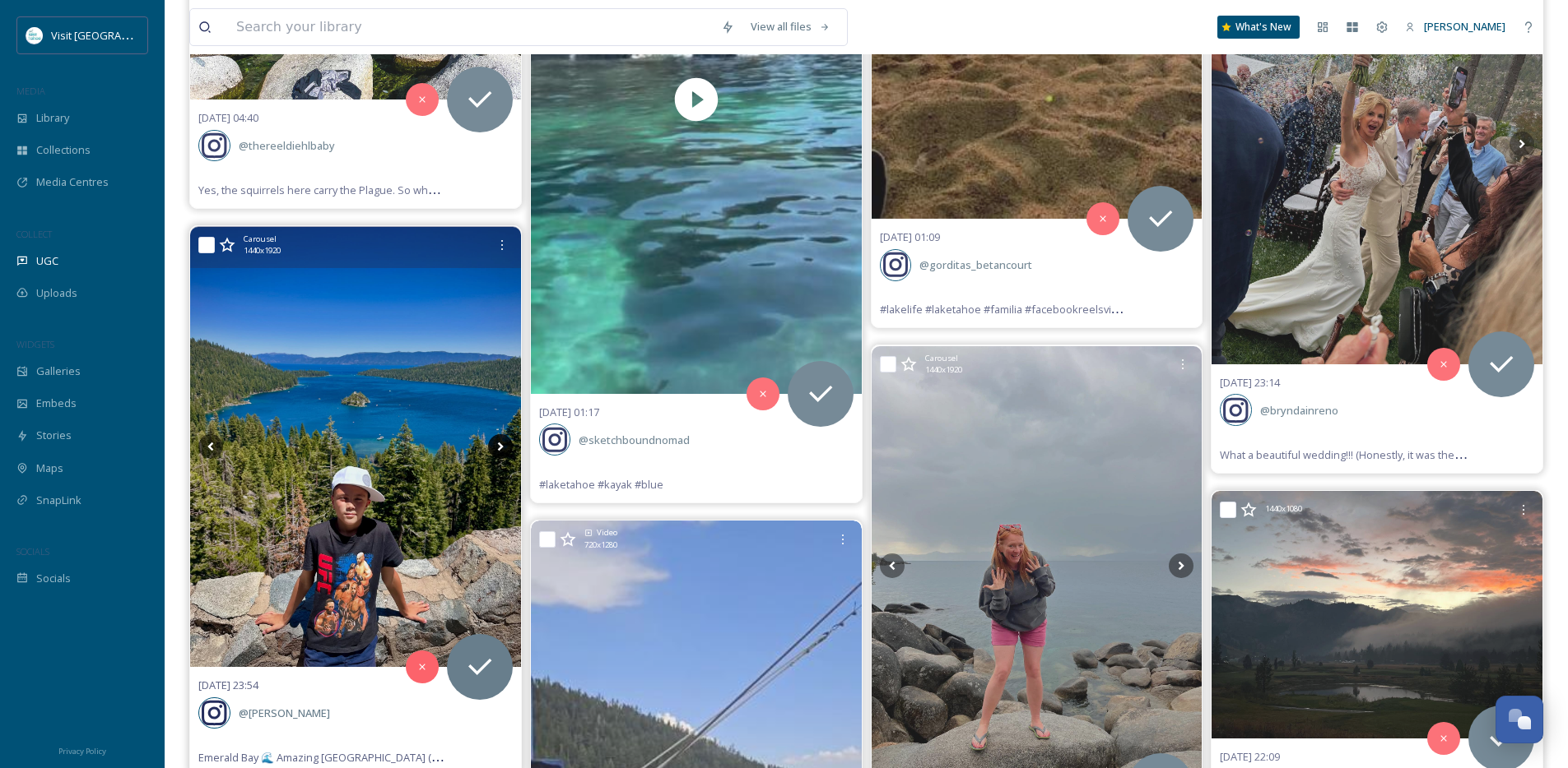
click at [502, 445] on icon at bounding box center [500, 447] width 25 height 25
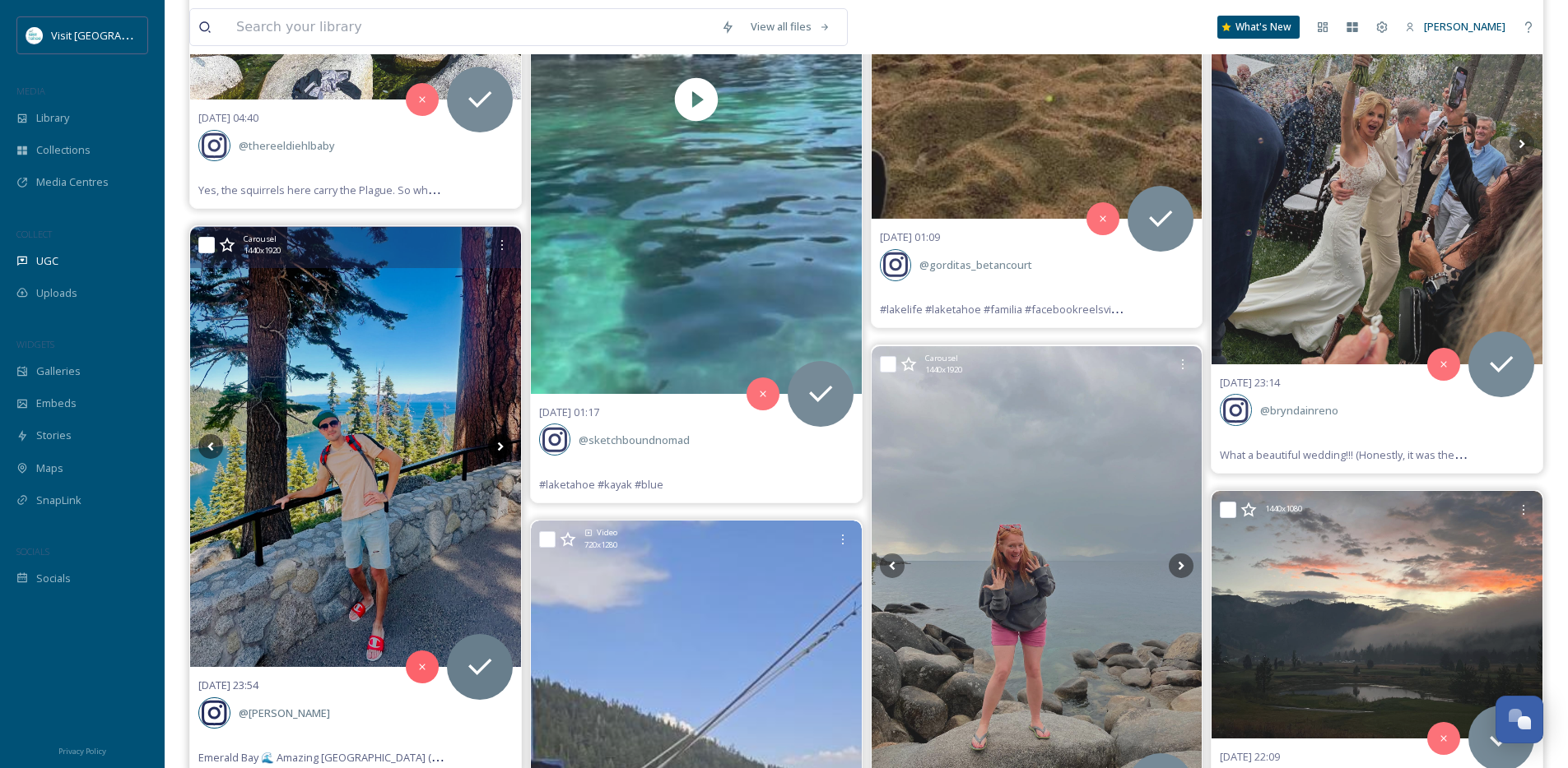
click at [502, 445] on icon at bounding box center [500, 447] width 25 height 25
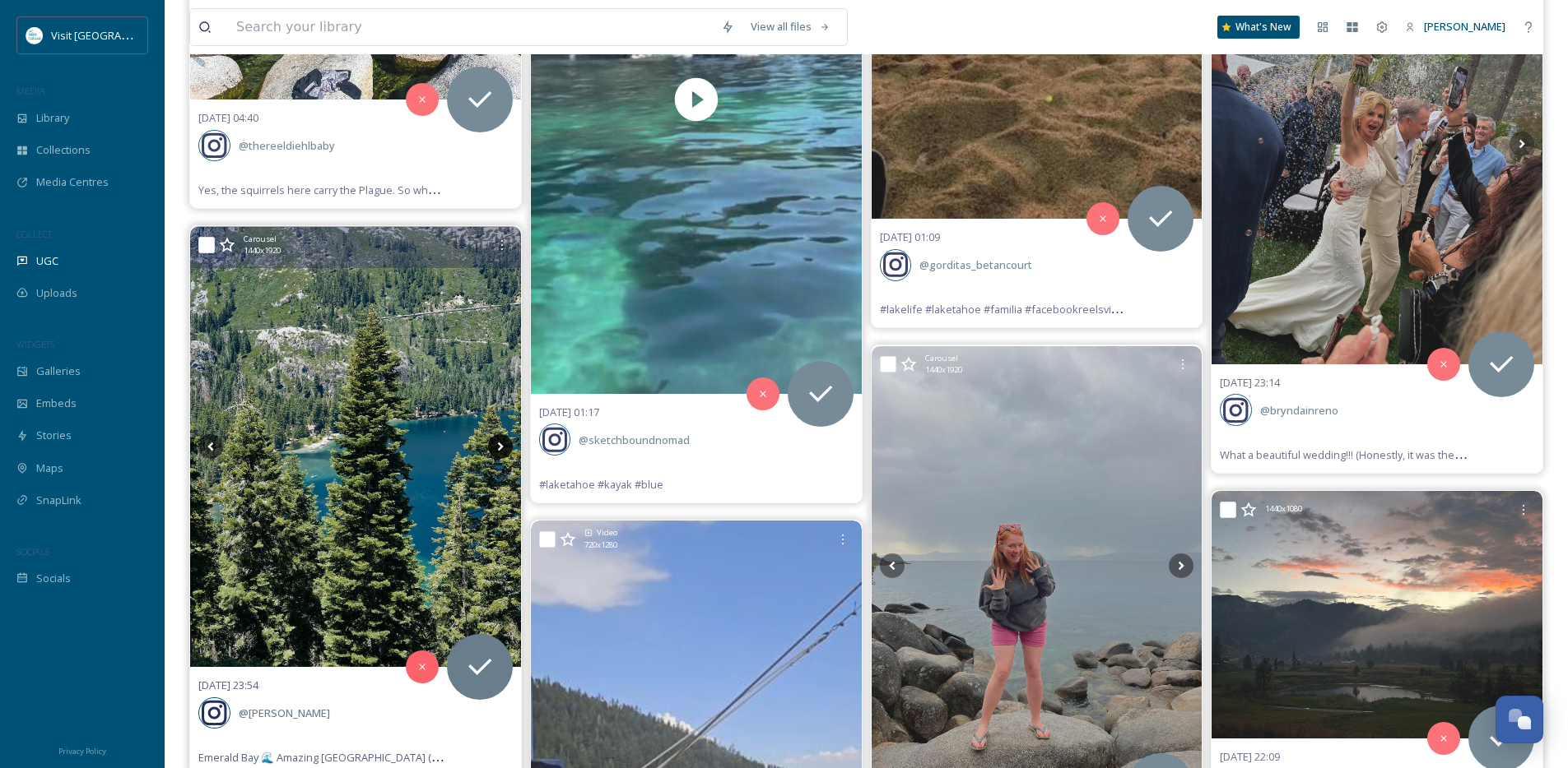
click at [503, 442] on icon at bounding box center [500, 447] width 25 height 25
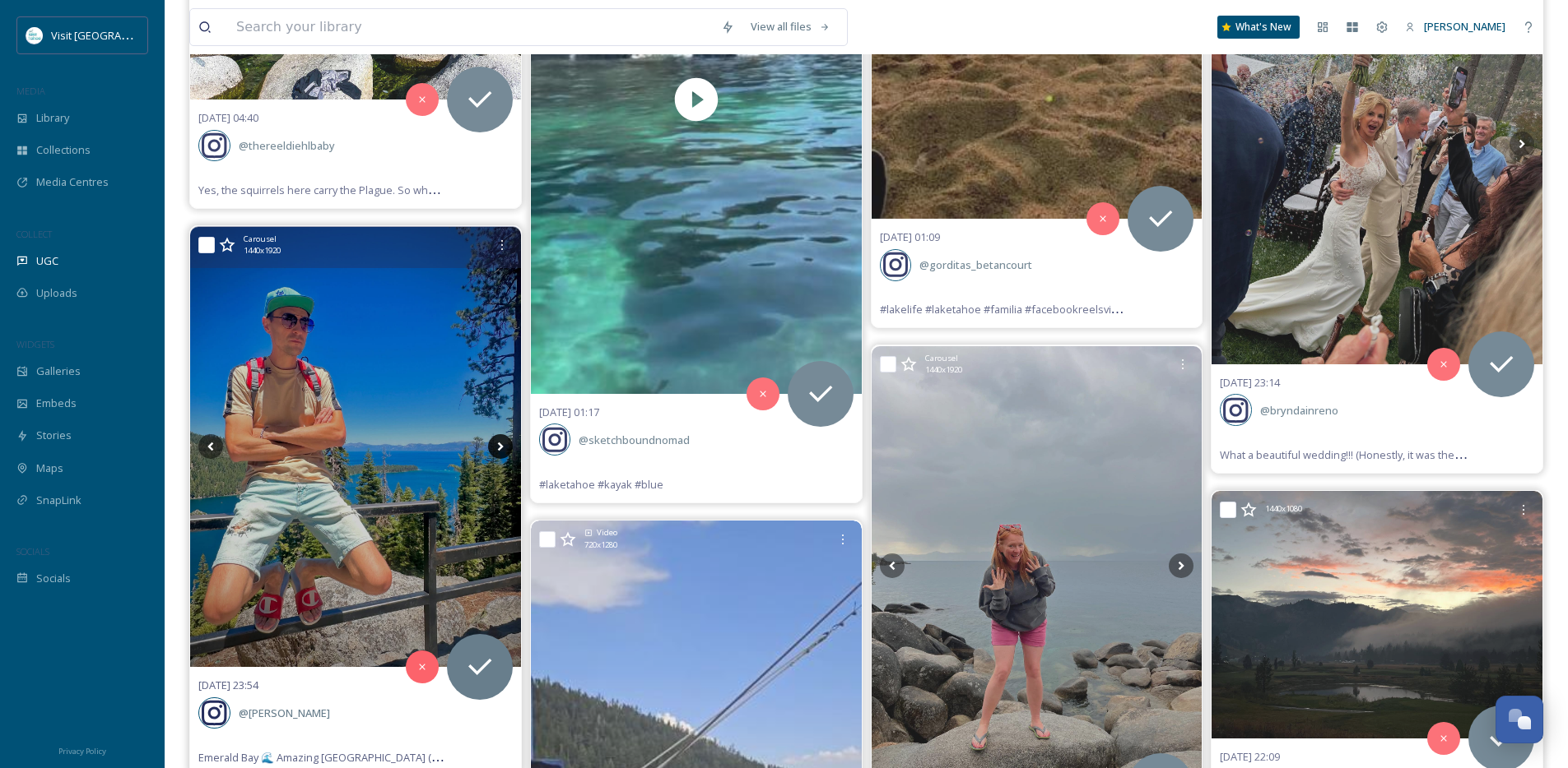
click at [503, 442] on icon at bounding box center [500, 447] width 25 height 25
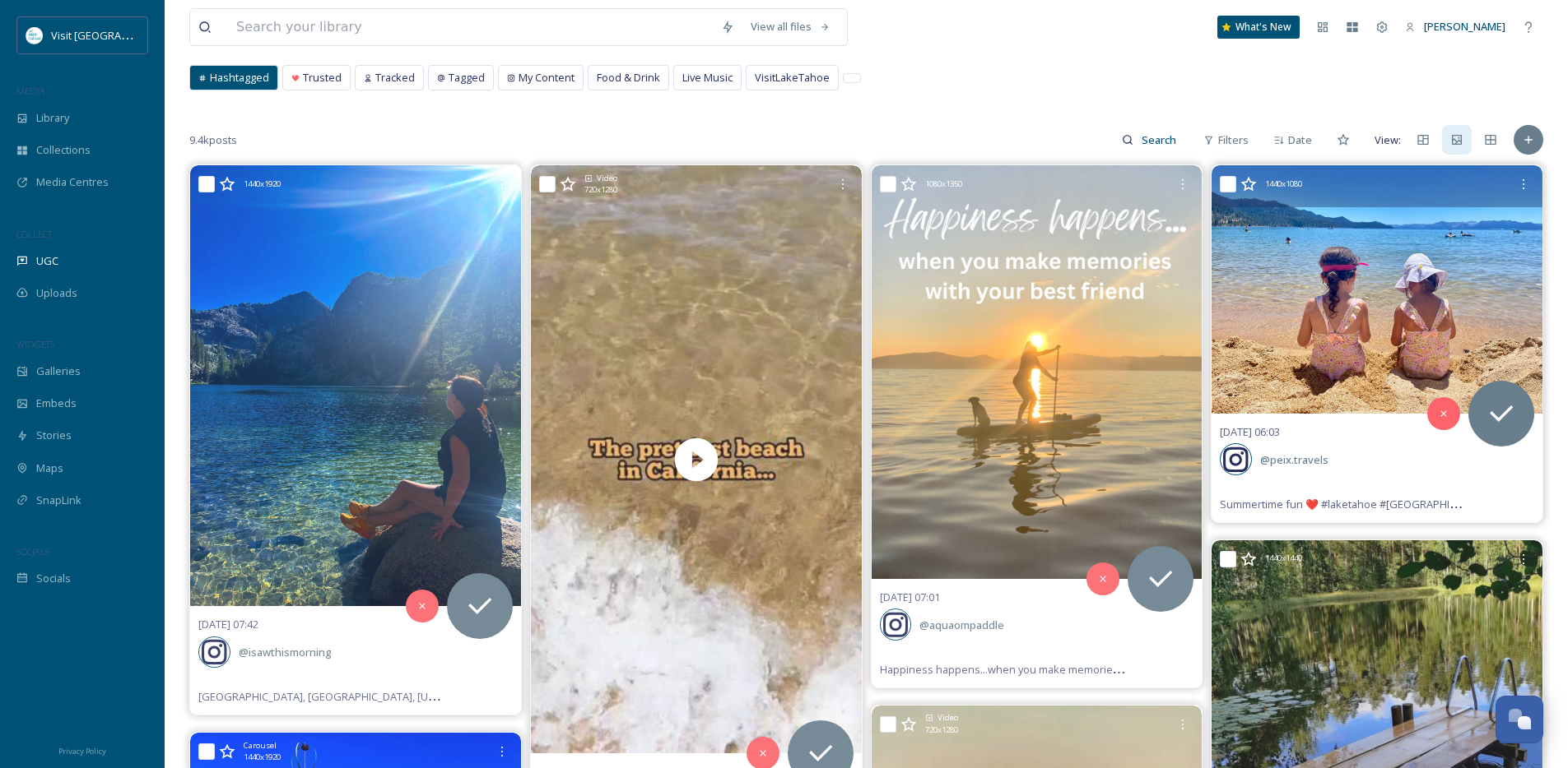
scroll to position [28, 0]
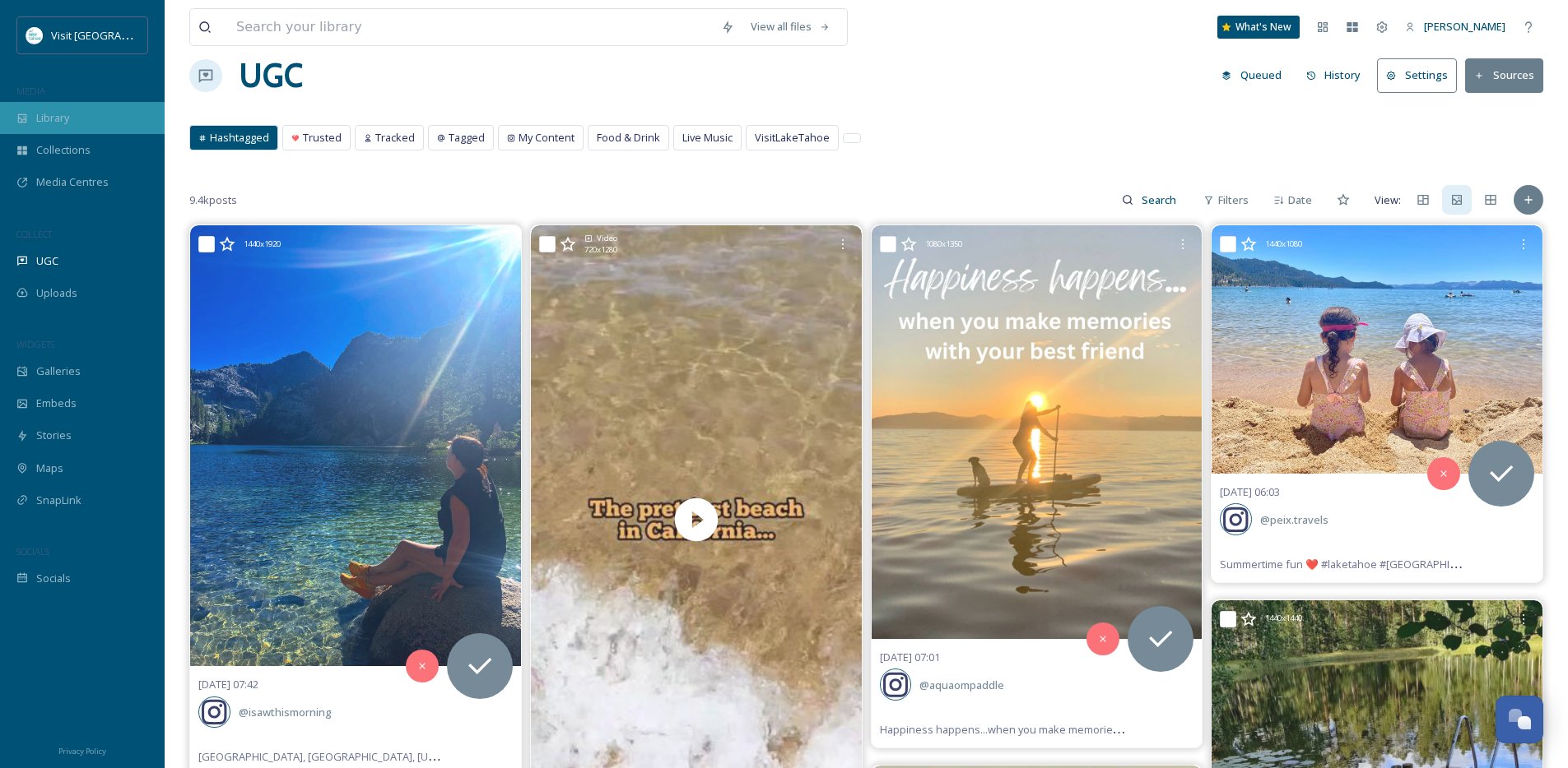
click at [43, 110] on span "Library" at bounding box center [53, 118] width 33 height 15
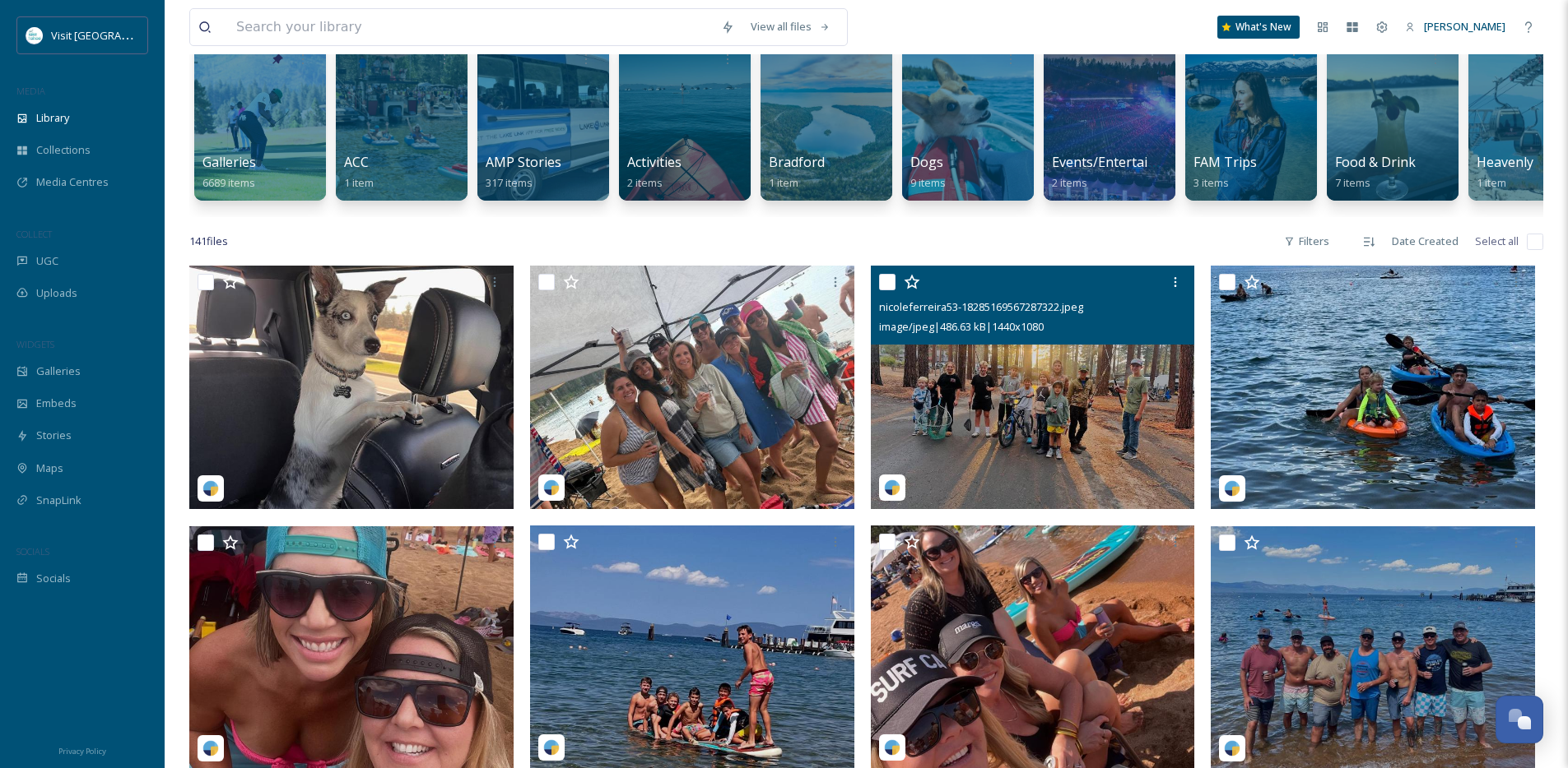
scroll to position [174, 0]
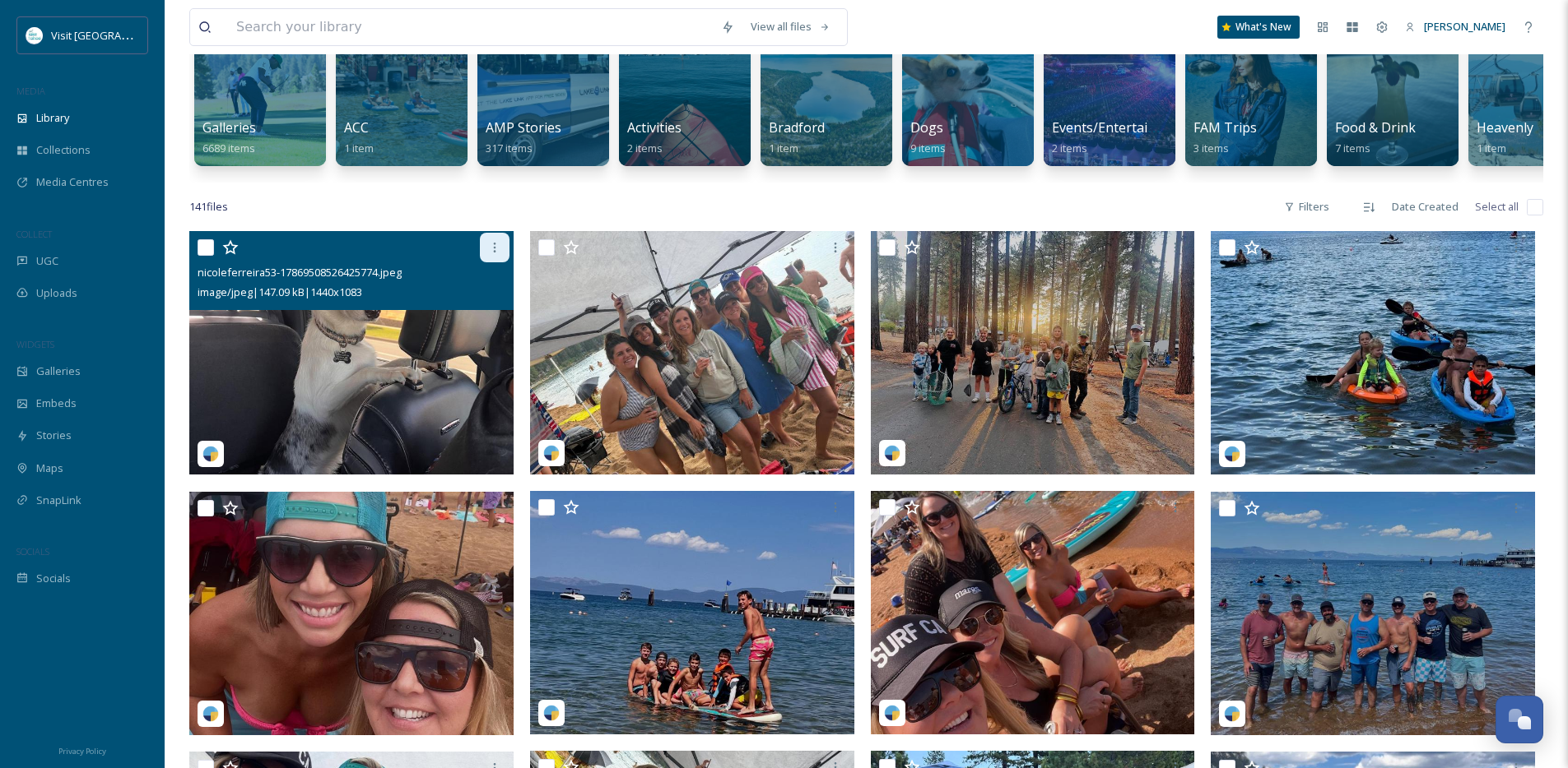
click at [480, 262] on div at bounding box center [495, 247] width 30 height 30
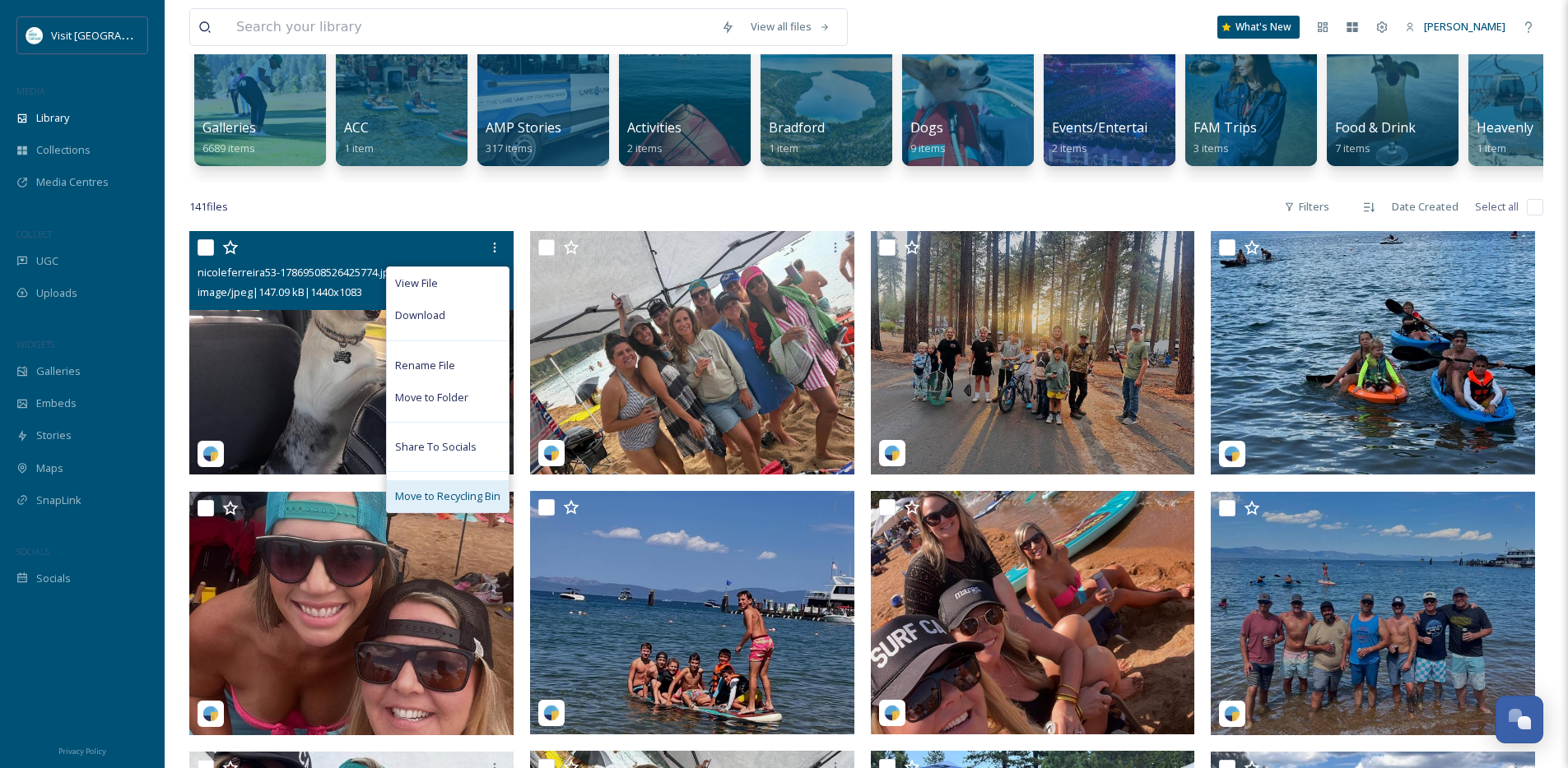
click at [486, 504] on span "Move to Recycling Bin" at bounding box center [448, 496] width 105 height 15
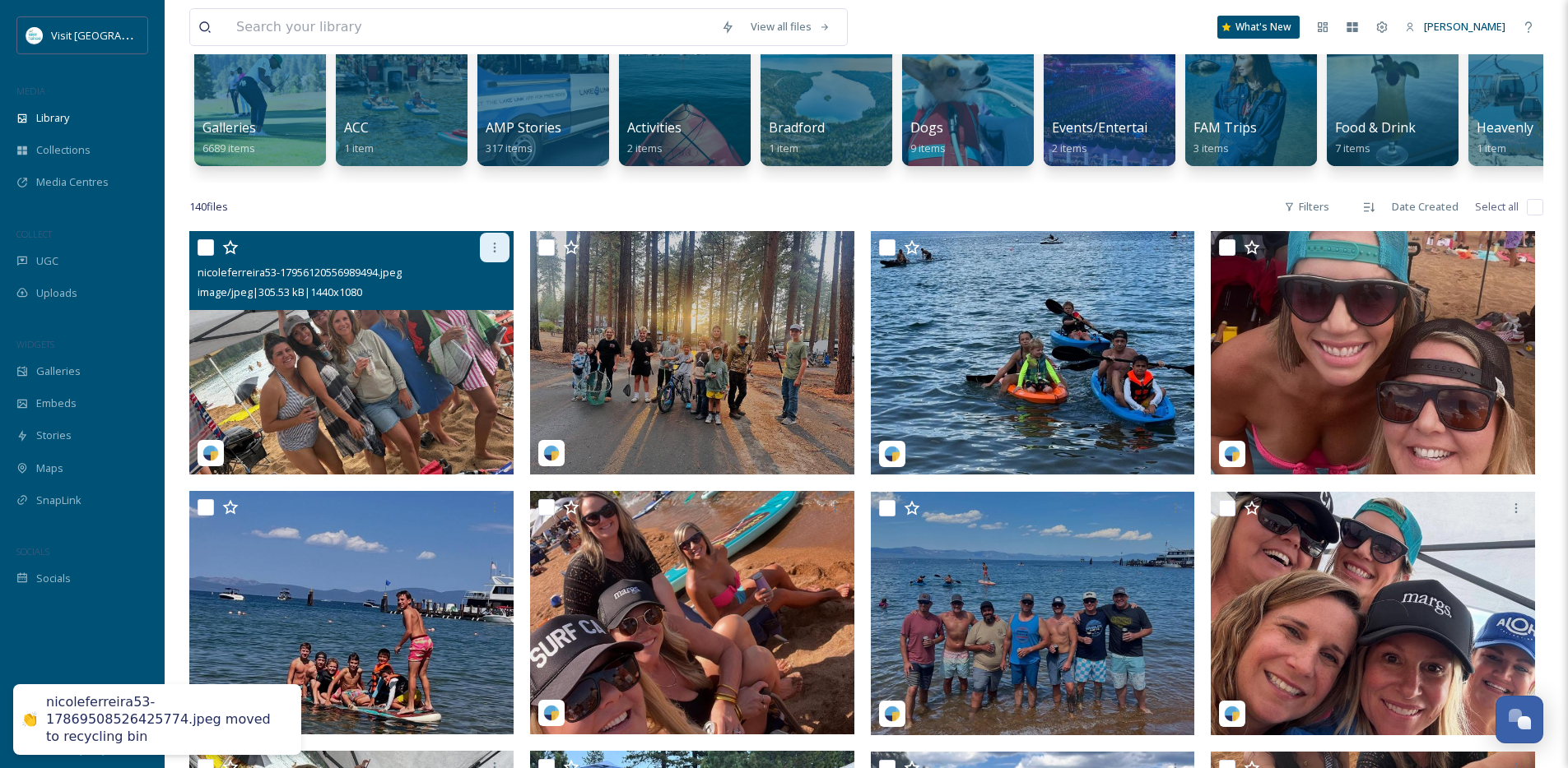
click at [503, 251] on div at bounding box center [495, 247] width 30 height 30
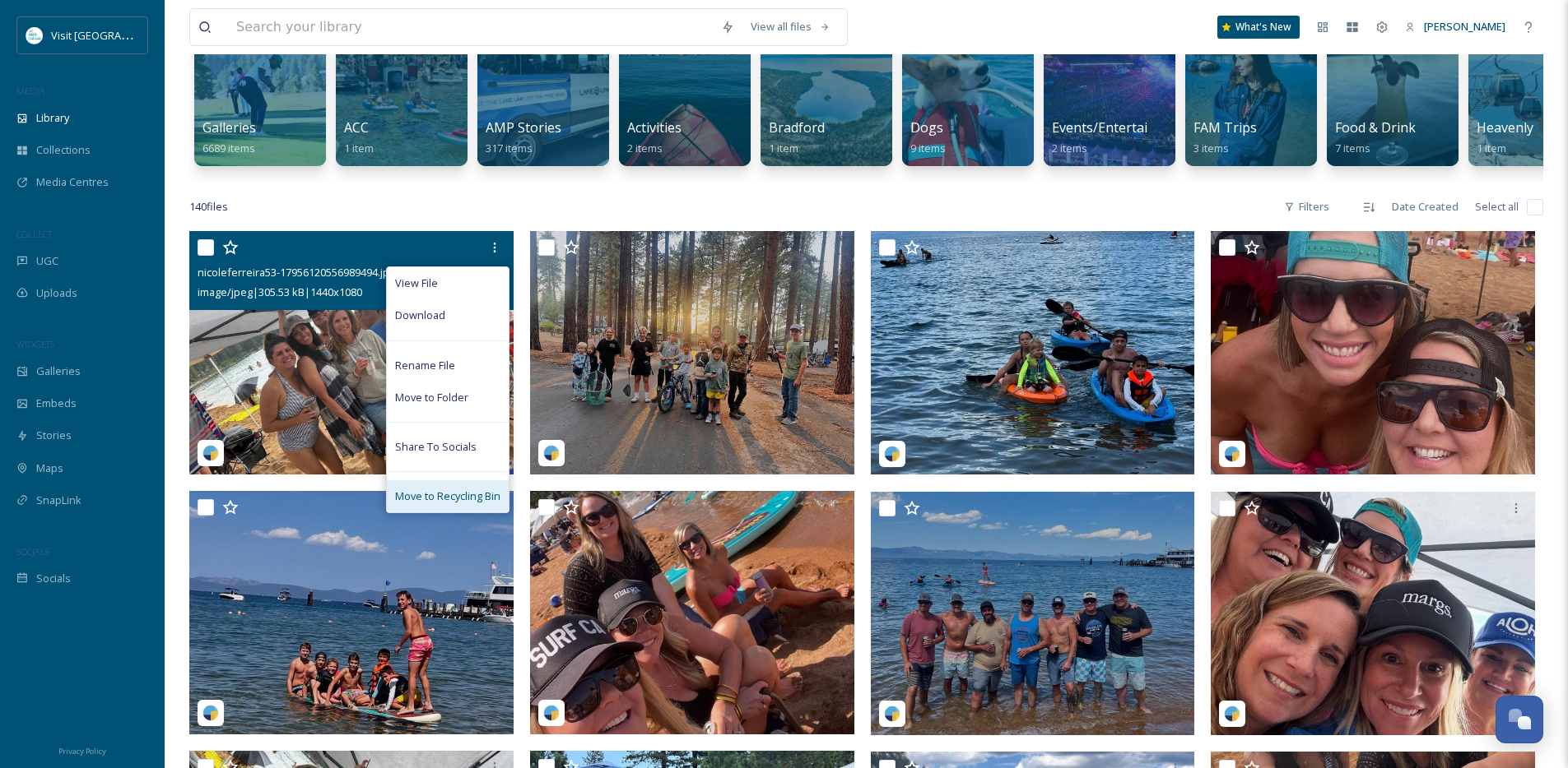
click at [486, 502] on span "Move to Recycling Bin" at bounding box center [448, 496] width 105 height 15
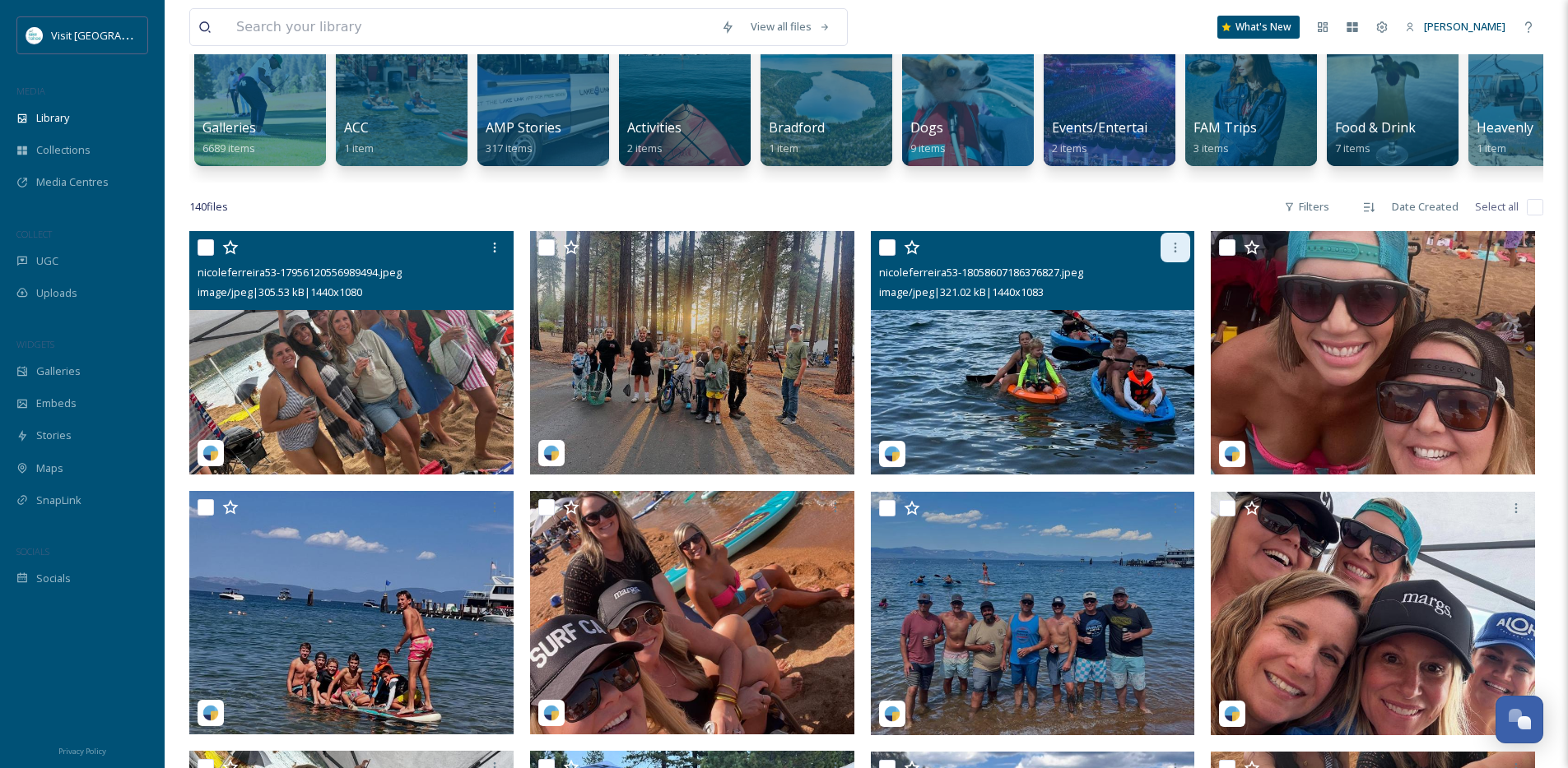
drag, startPoint x: 1175, startPoint y: 254, endPoint x: 1169, endPoint y: 263, distance: 10.8
click at [1175, 254] on icon at bounding box center [1176, 248] width 13 height 13
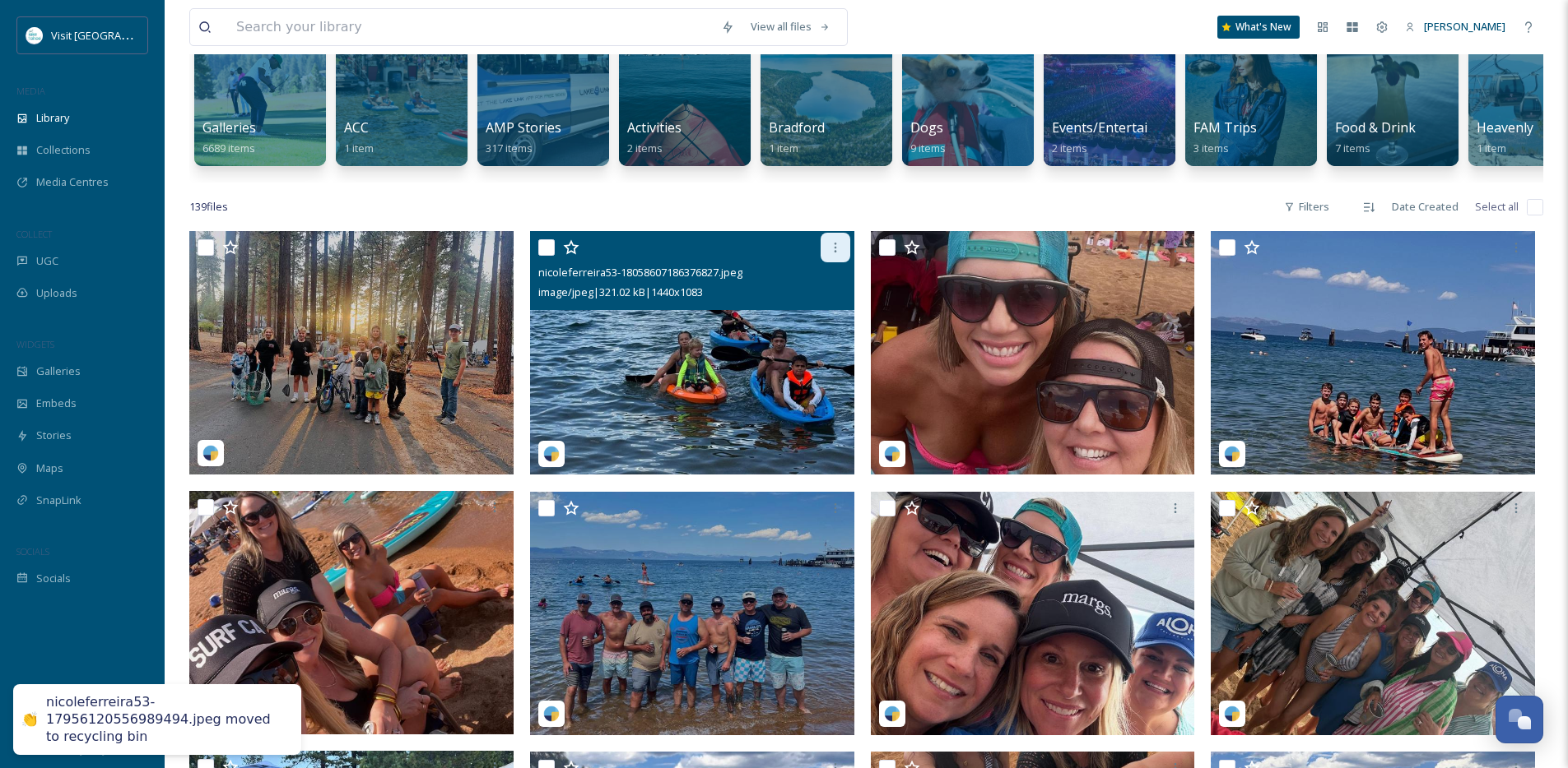
click at [828, 254] on icon at bounding box center [835, 248] width 13 height 13
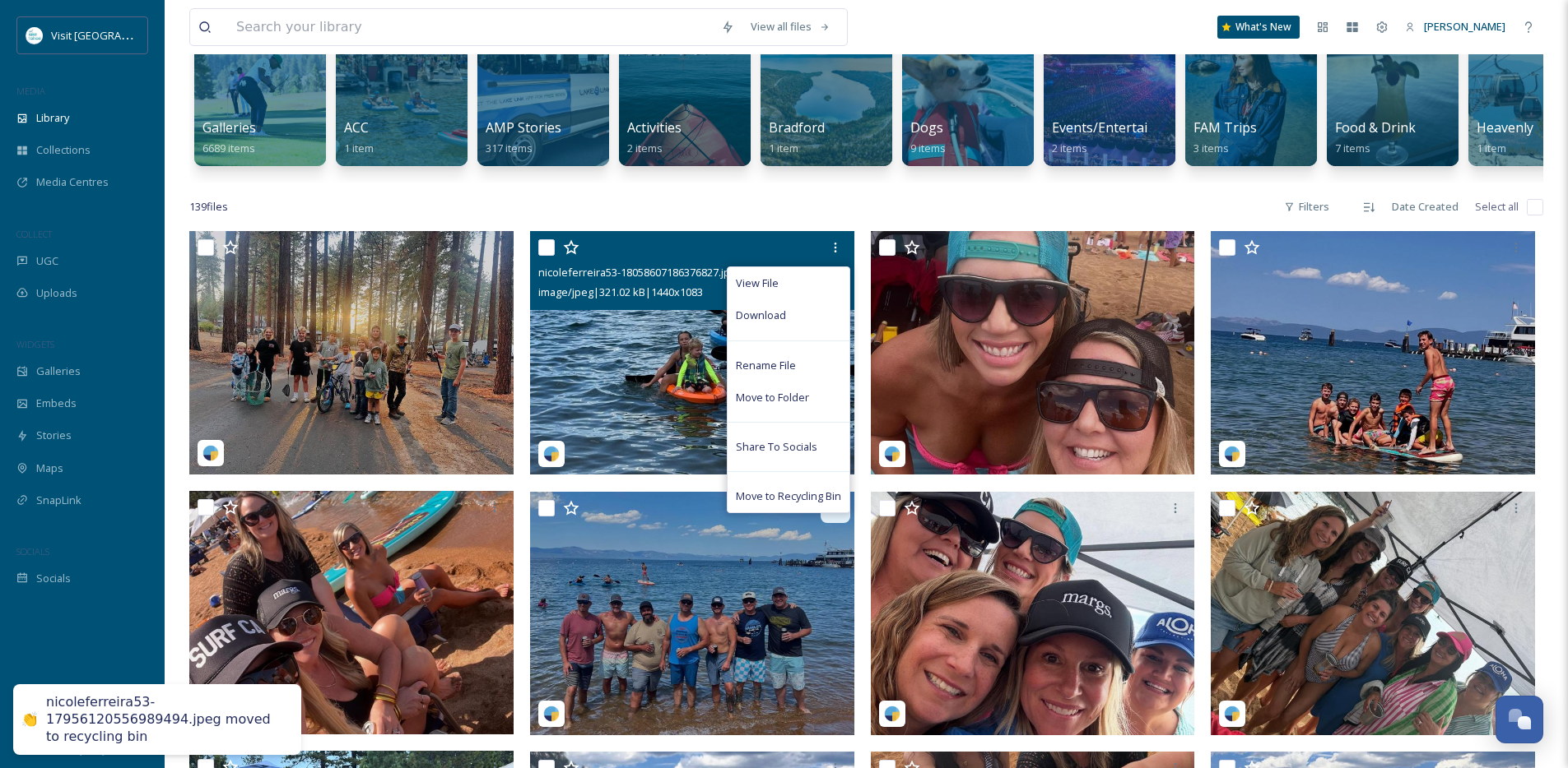
click at [817, 504] on span "Move to Recycling Bin" at bounding box center [788, 496] width 105 height 15
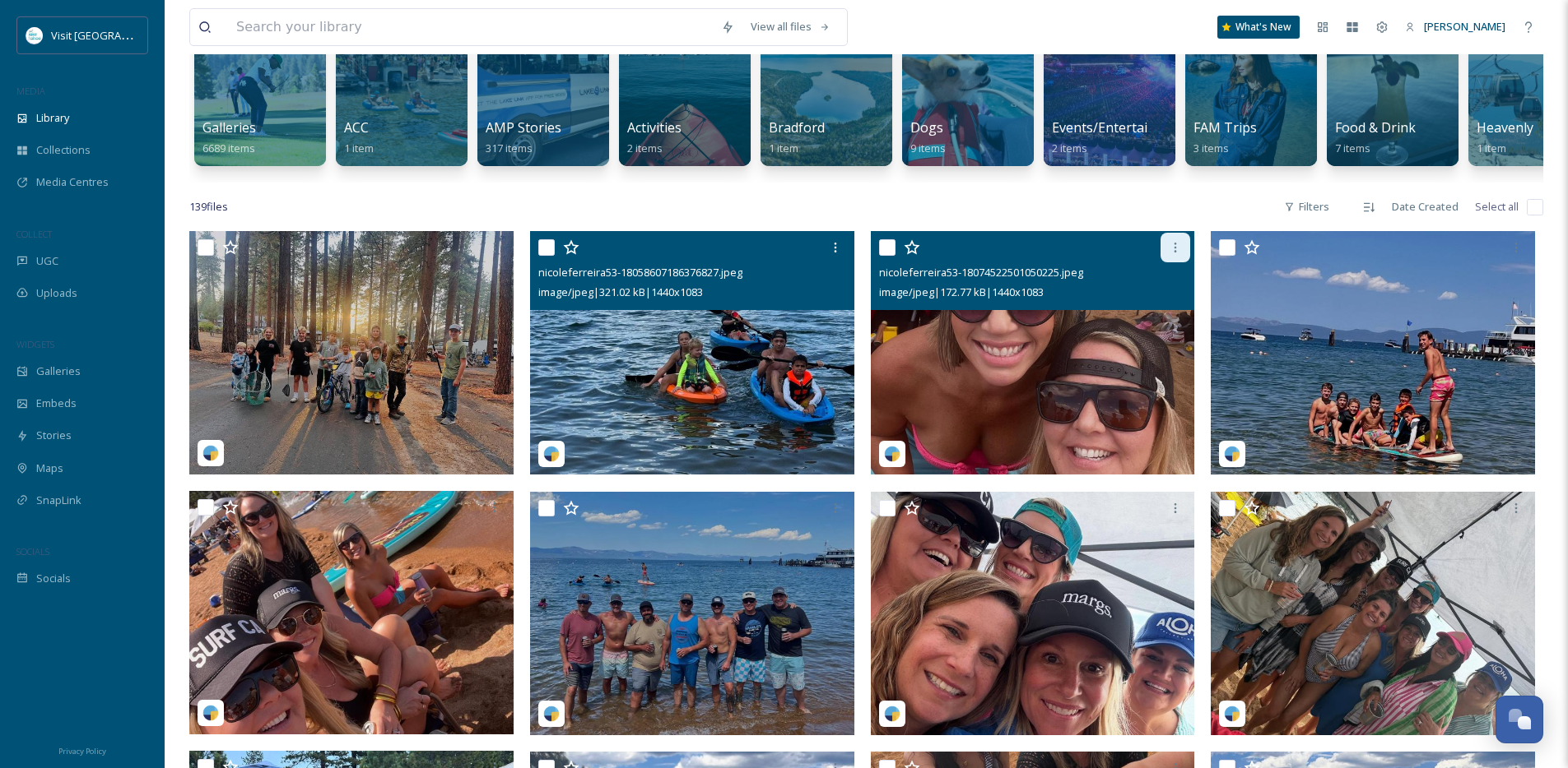
click at [1181, 254] on icon at bounding box center [1176, 248] width 13 height 13
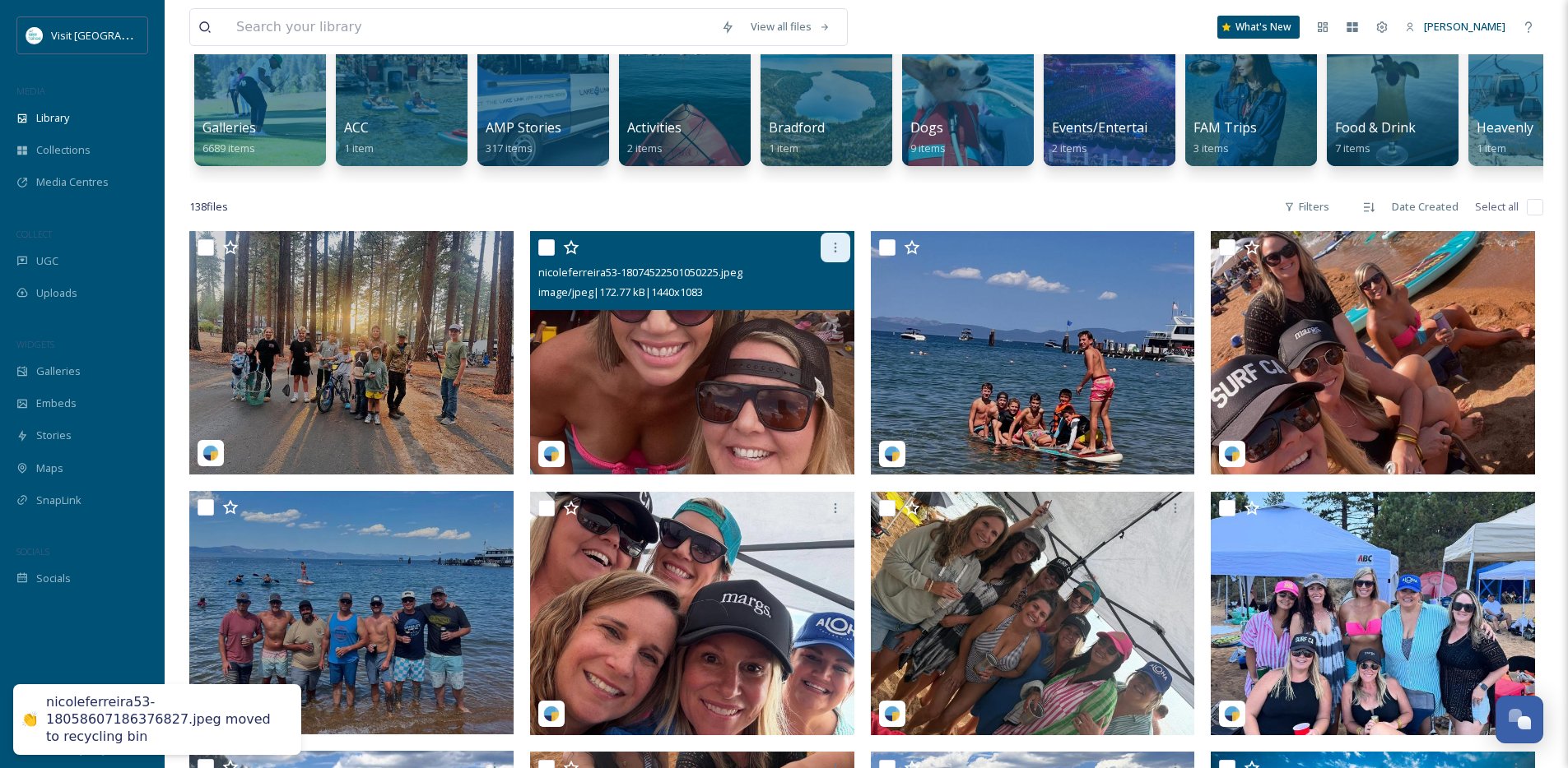
click at [840, 254] on icon at bounding box center [835, 248] width 13 height 13
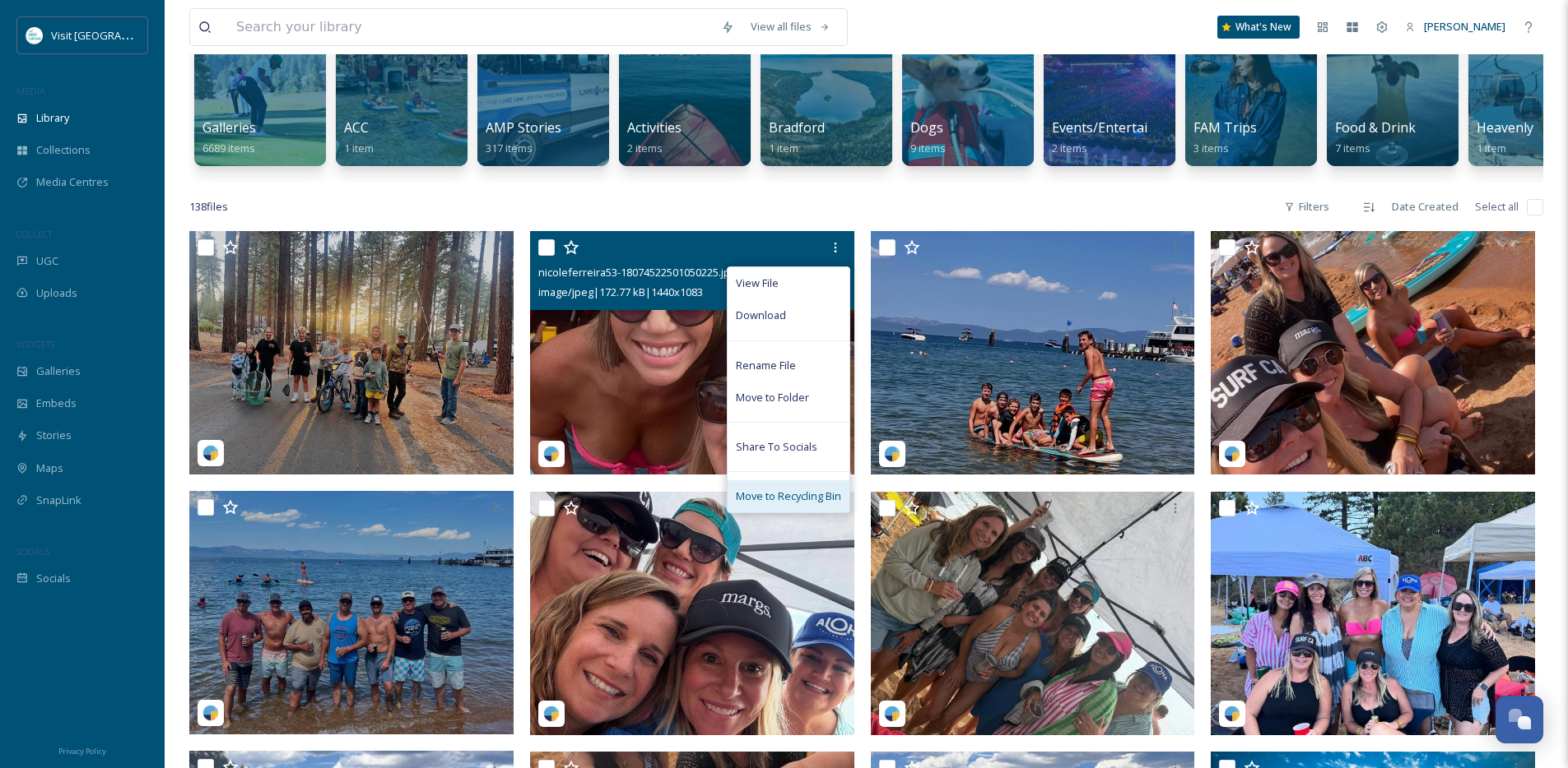
click at [804, 504] on span "Move to Recycling Bin" at bounding box center [788, 496] width 105 height 15
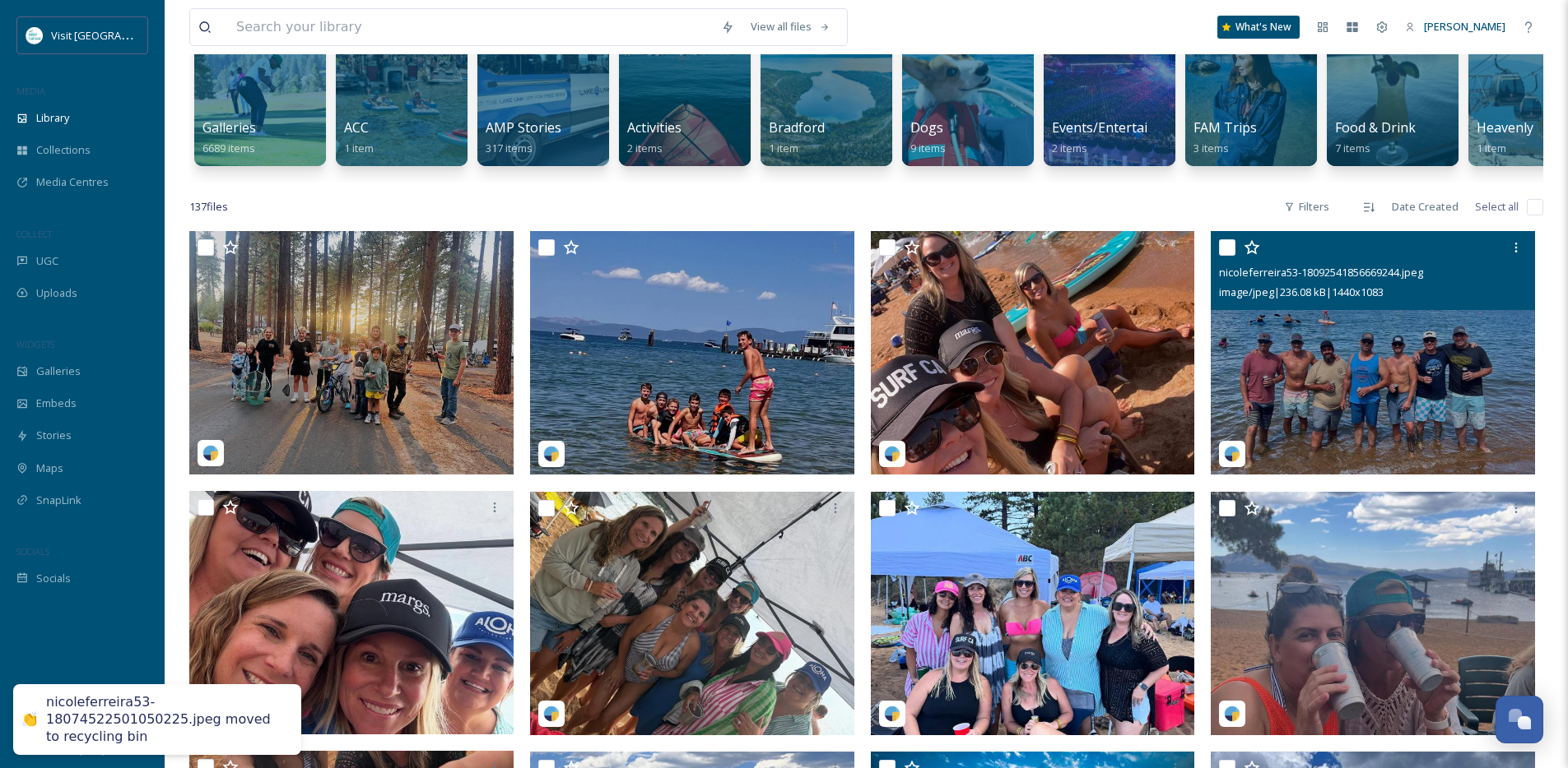
click at [1508, 262] on div at bounding box center [1515, 247] width 30 height 30
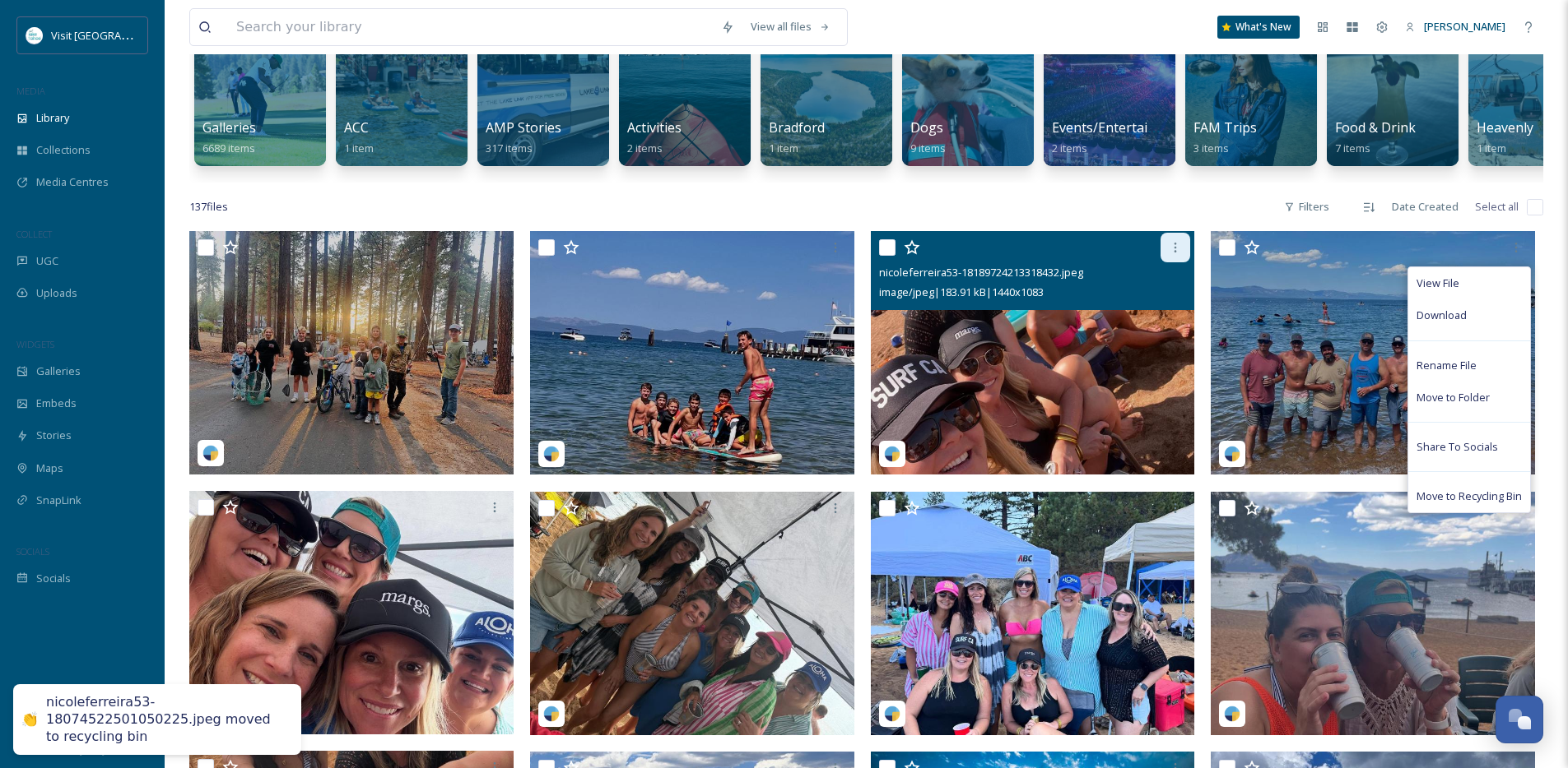
click at [1162, 262] on div at bounding box center [1175, 247] width 30 height 30
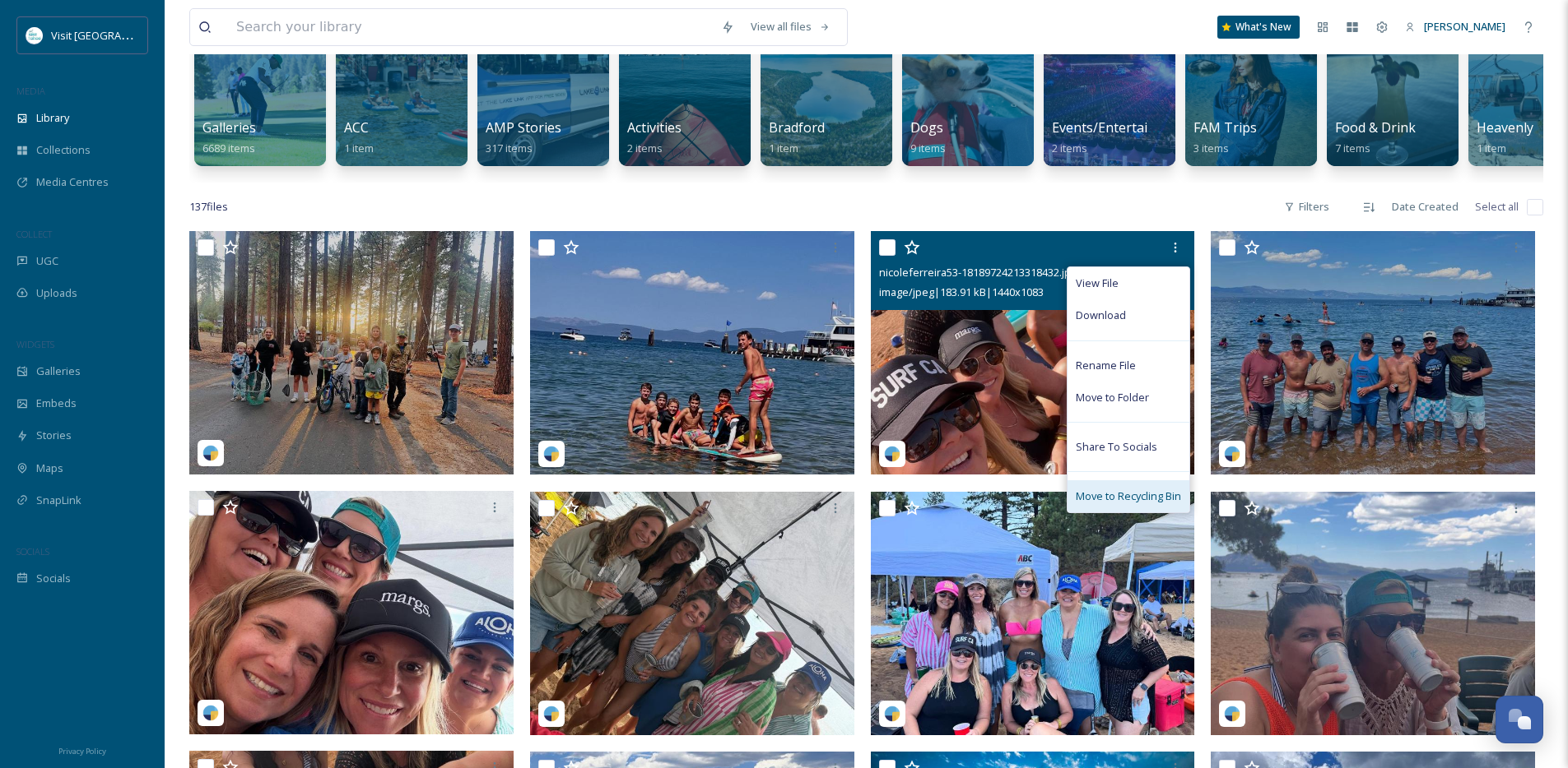
click at [1115, 504] on span "Move to Recycling Bin" at bounding box center [1128, 496] width 105 height 15
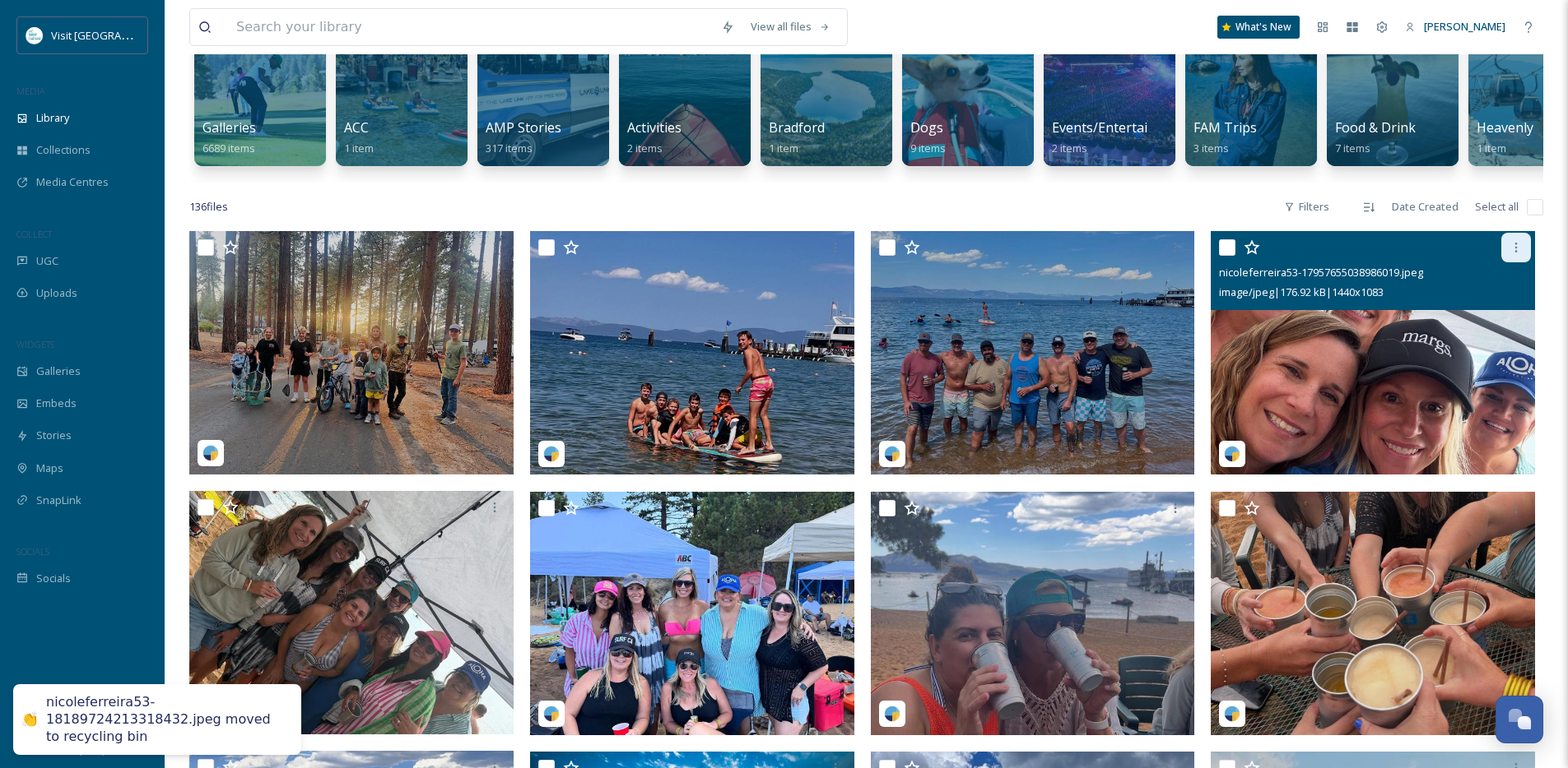
click at [1523, 262] on div at bounding box center [1515, 247] width 30 height 30
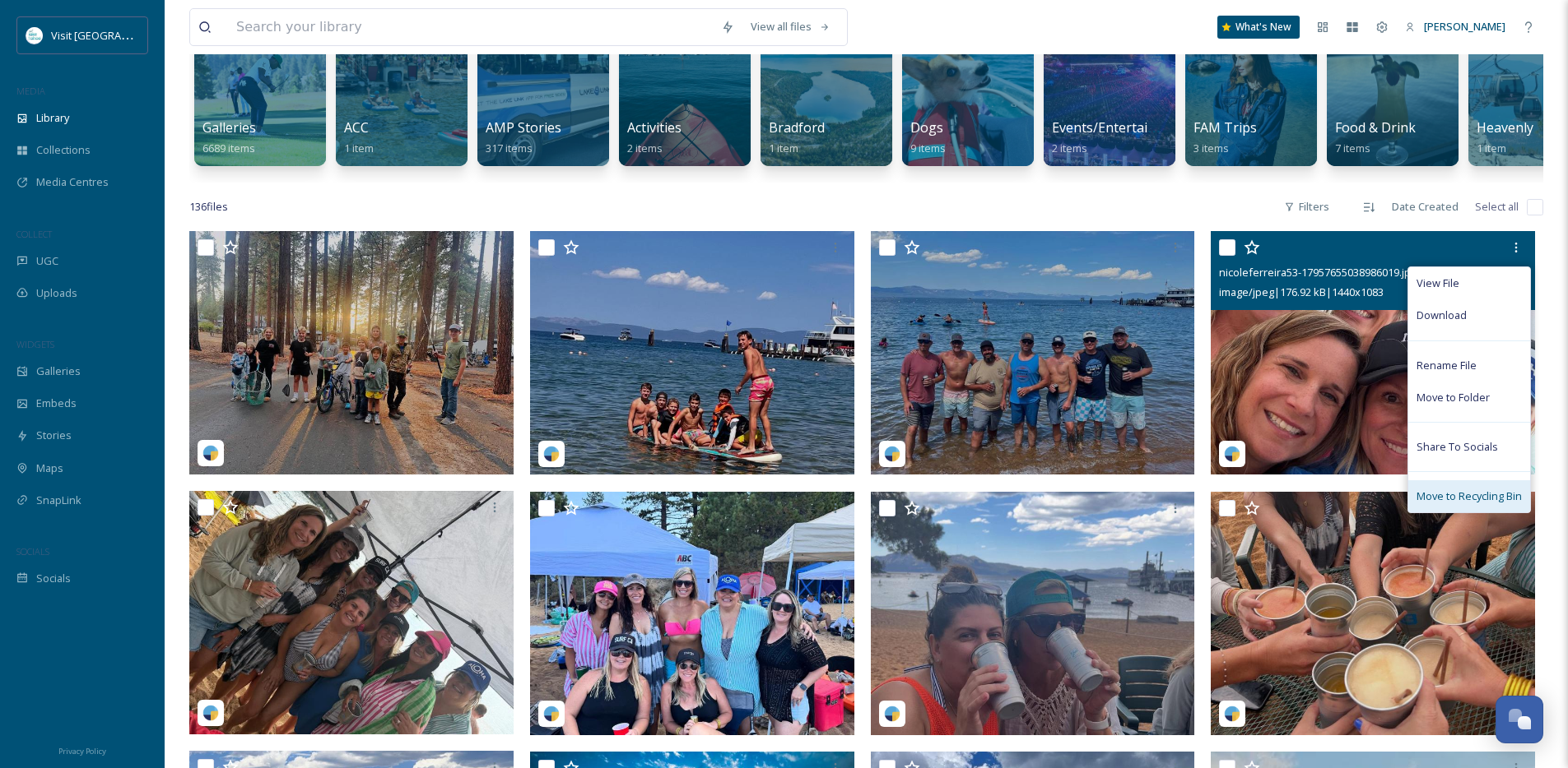
click at [1452, 504] on span "Move to Recycling Bin" at bounding box center [1469, 496] width 105 height 15
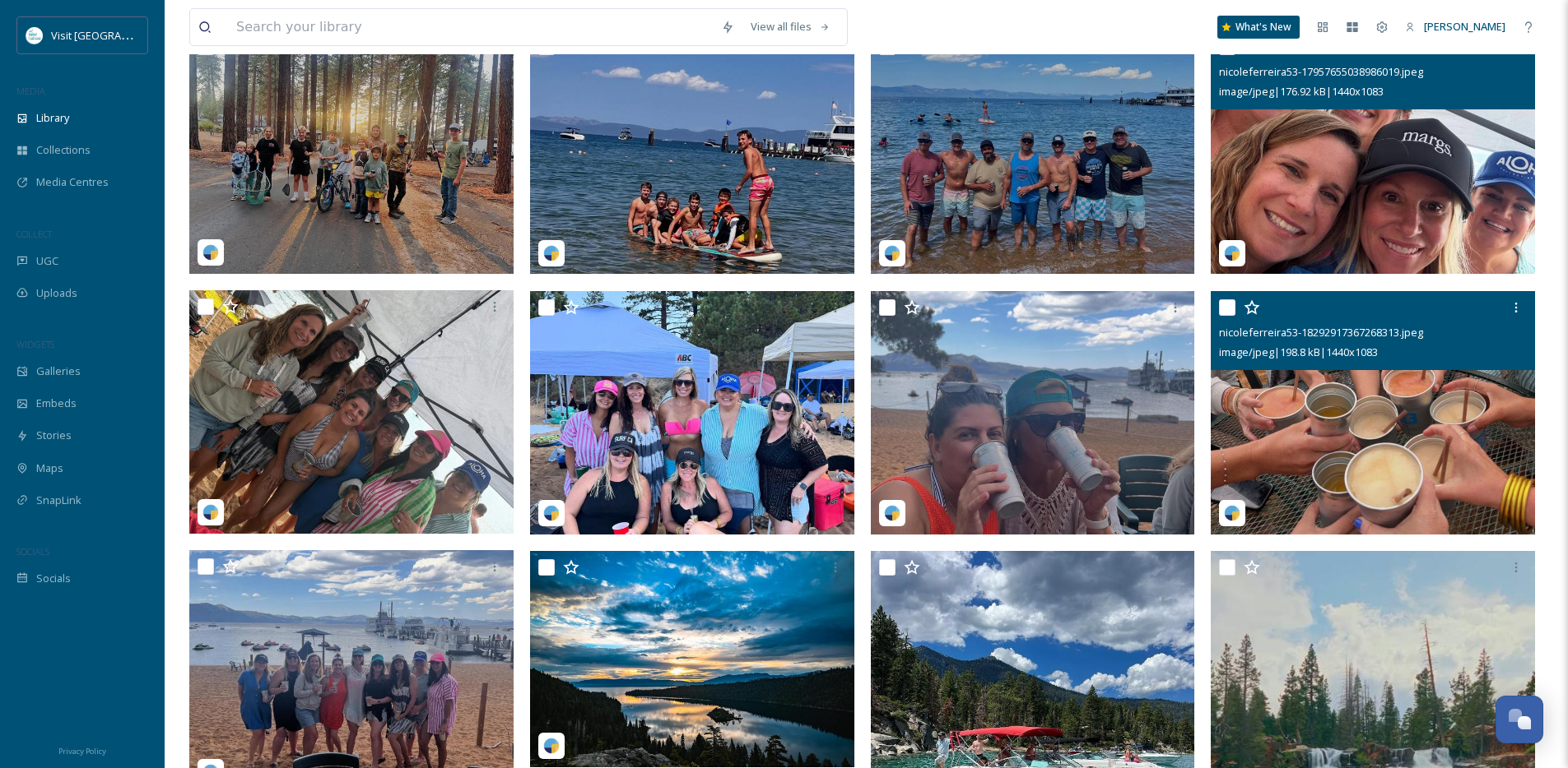
scroll to position [402, 0]
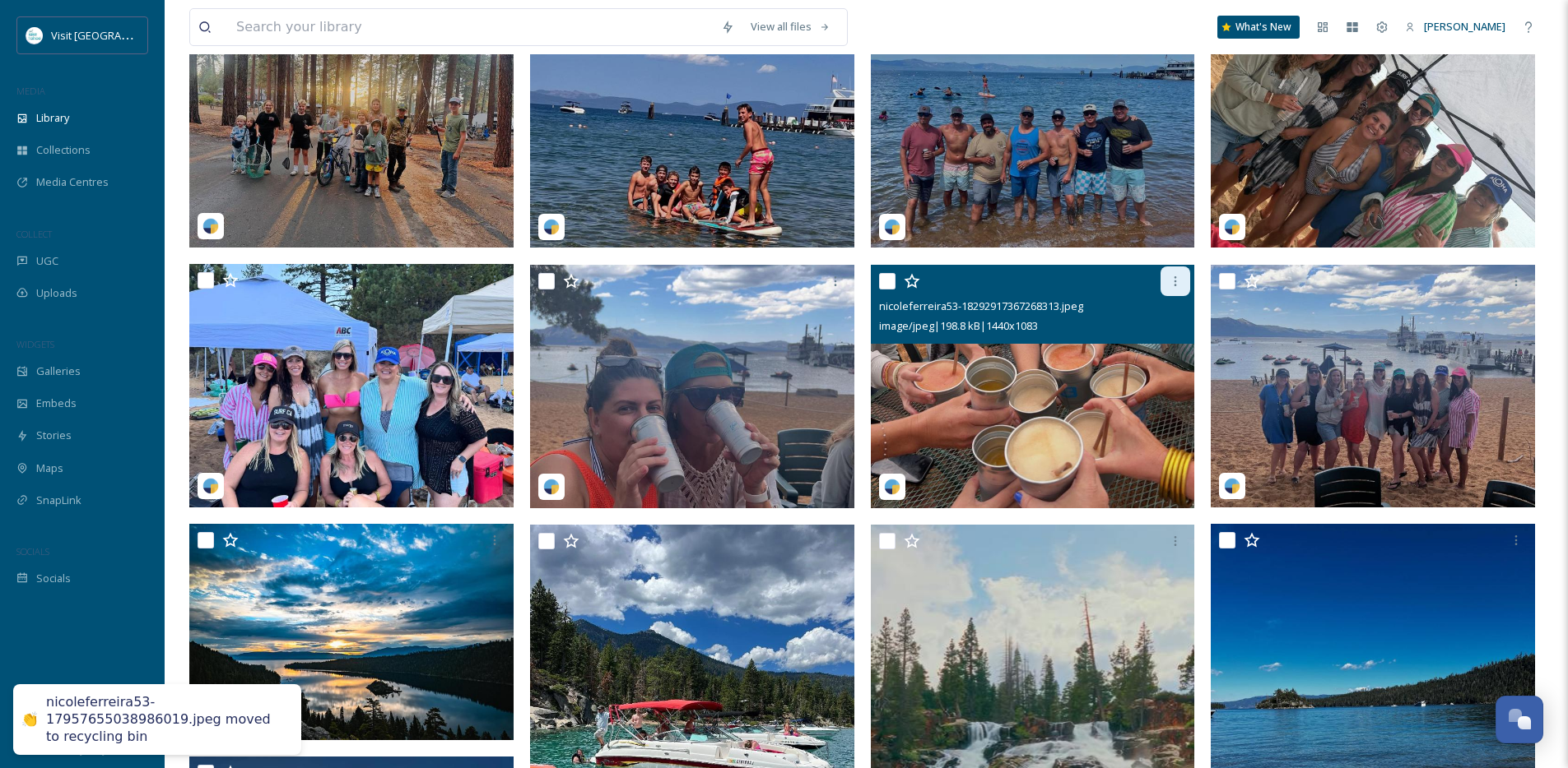
click at [1187, 289] on div at bounding box center [1175, 281] width 30 height 30
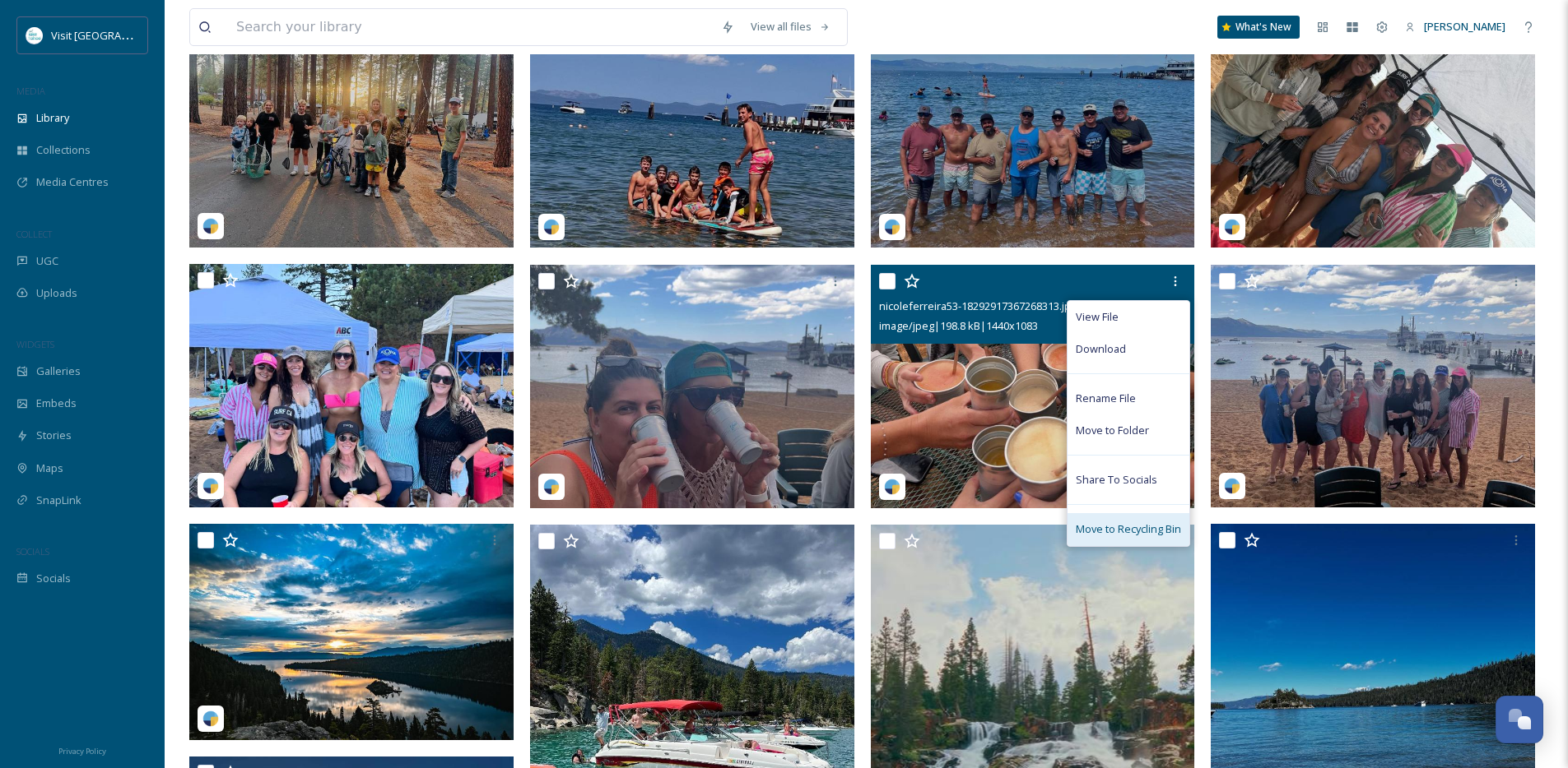
click at [1123, 537] on span "Move to Recycling Bin" at bounding box center [1128, 529] width 105 height 15
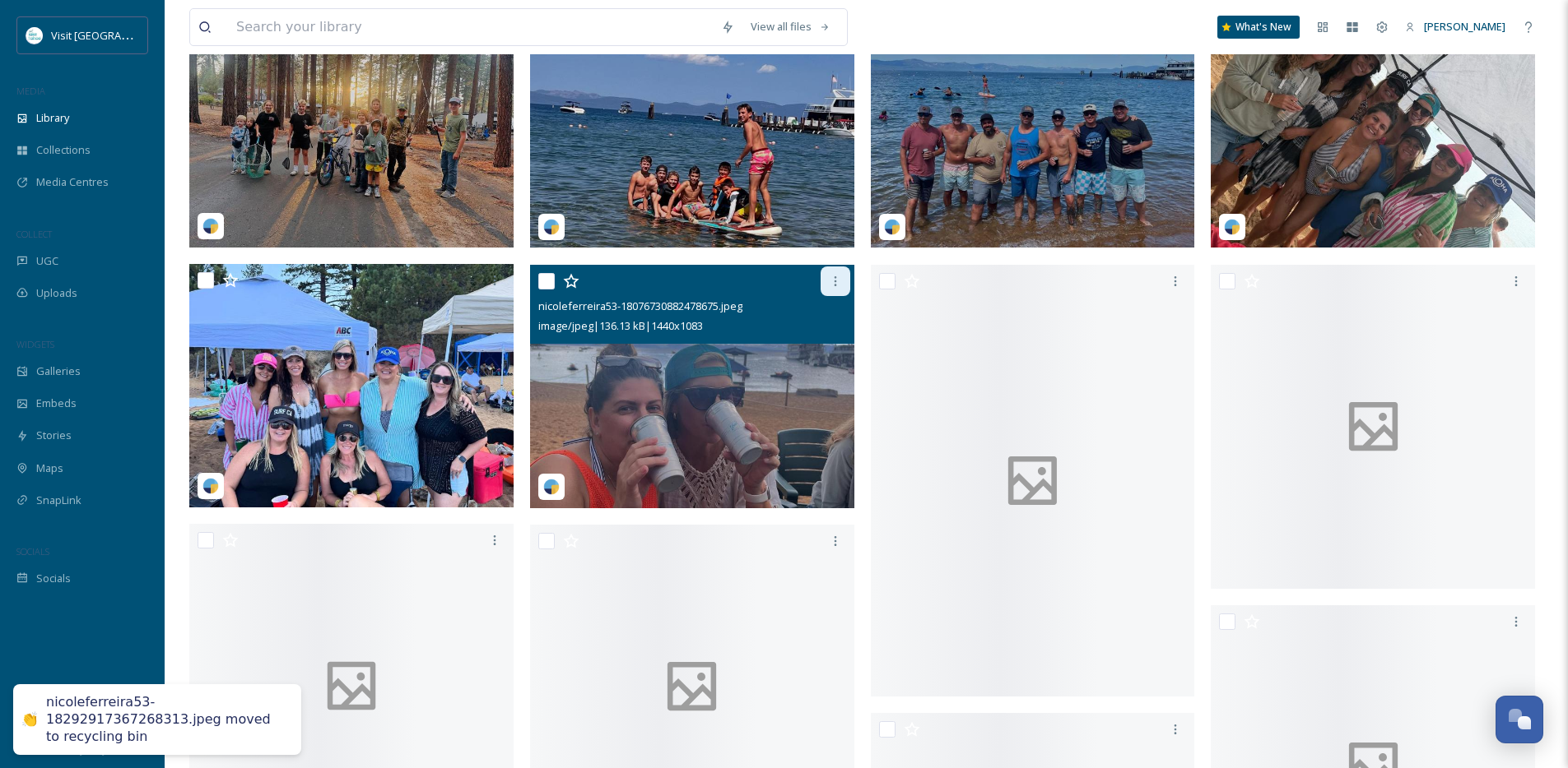
click at [834, 288] on icon at bounding box center [835, 281] width 13 height 13
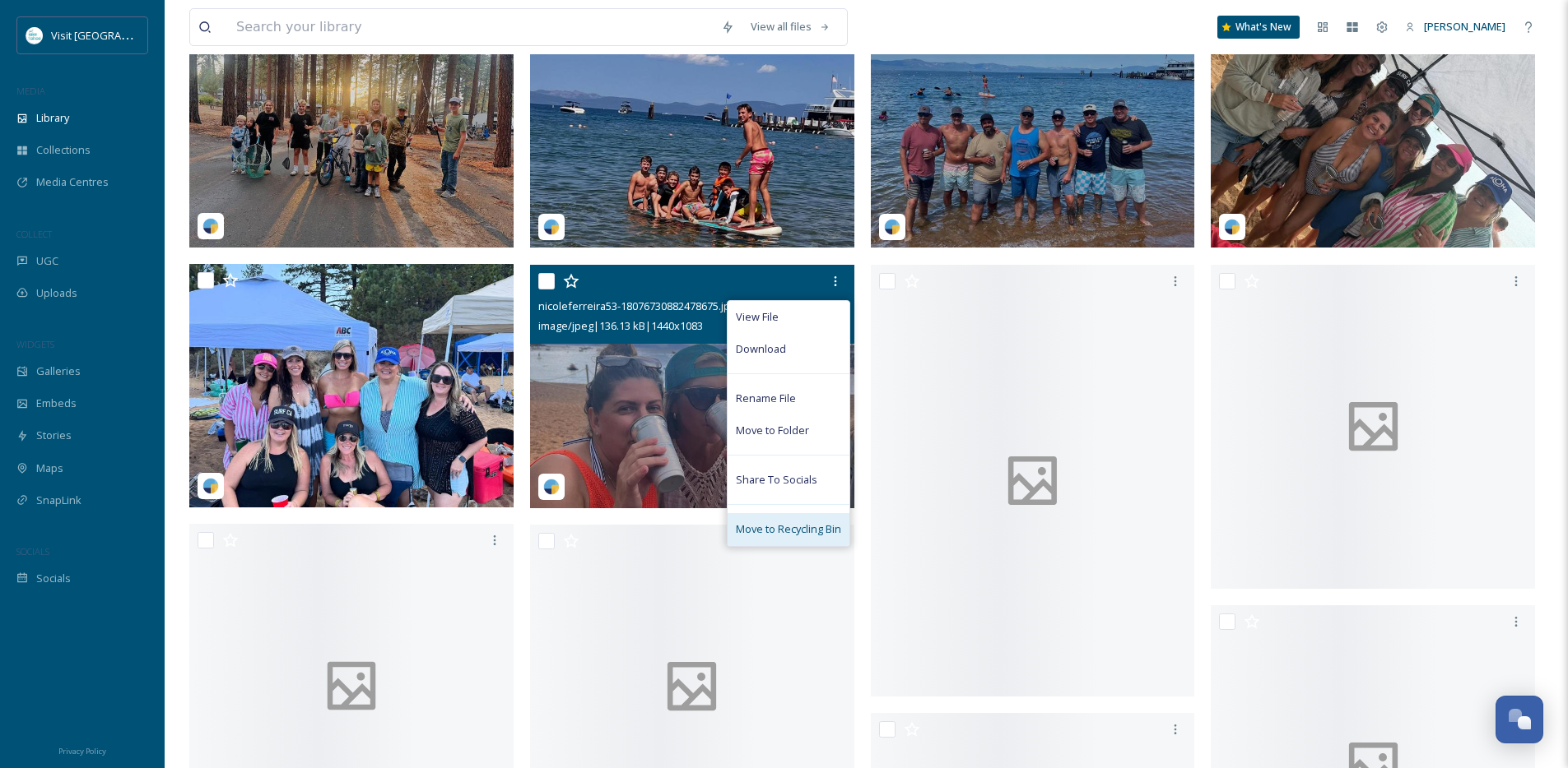
click at [787, 534] on span "Move to Recycling Bin" at bounding box center [788, 529] width 105 height 15
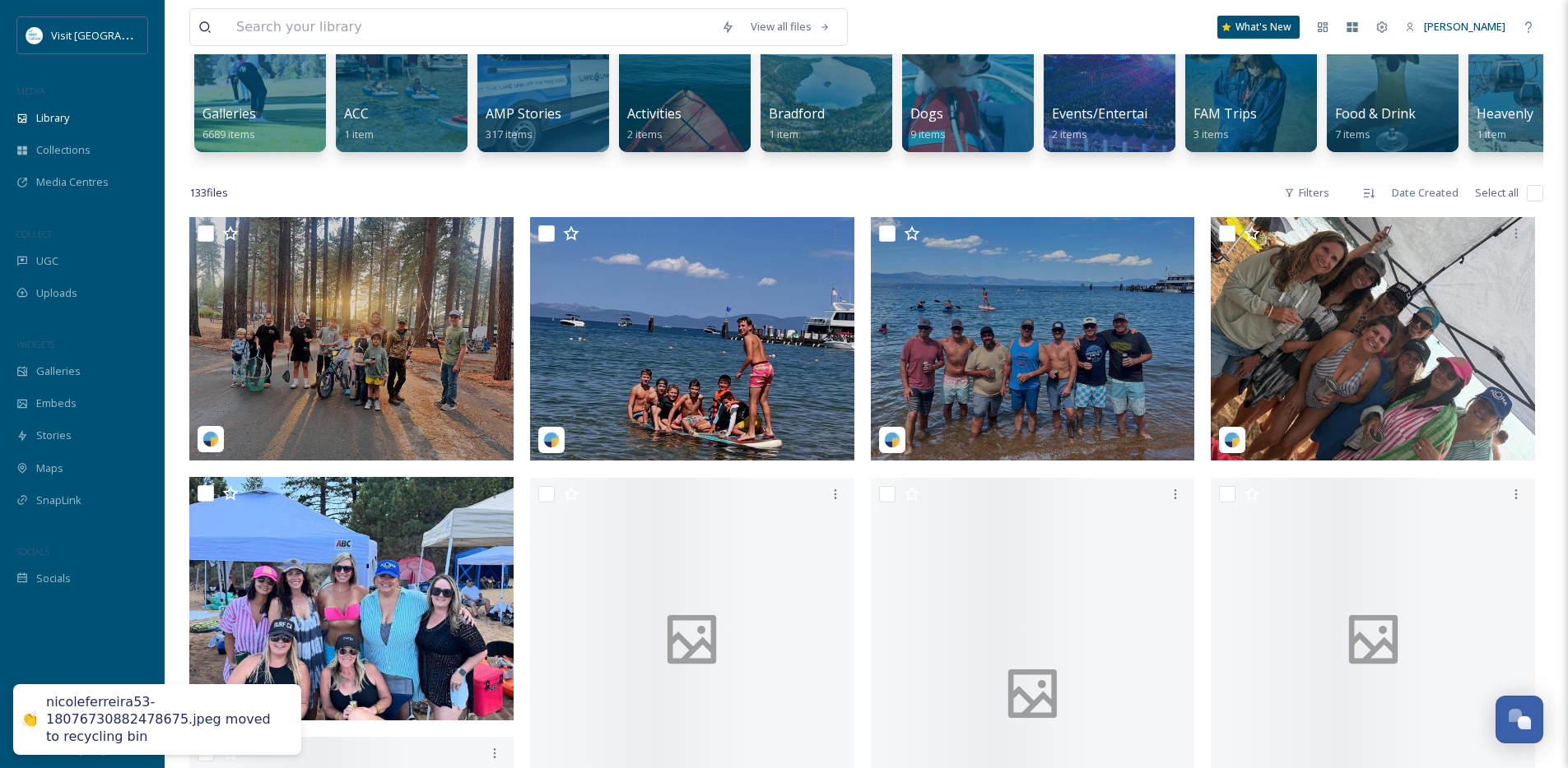
scroll to position [0, 0]
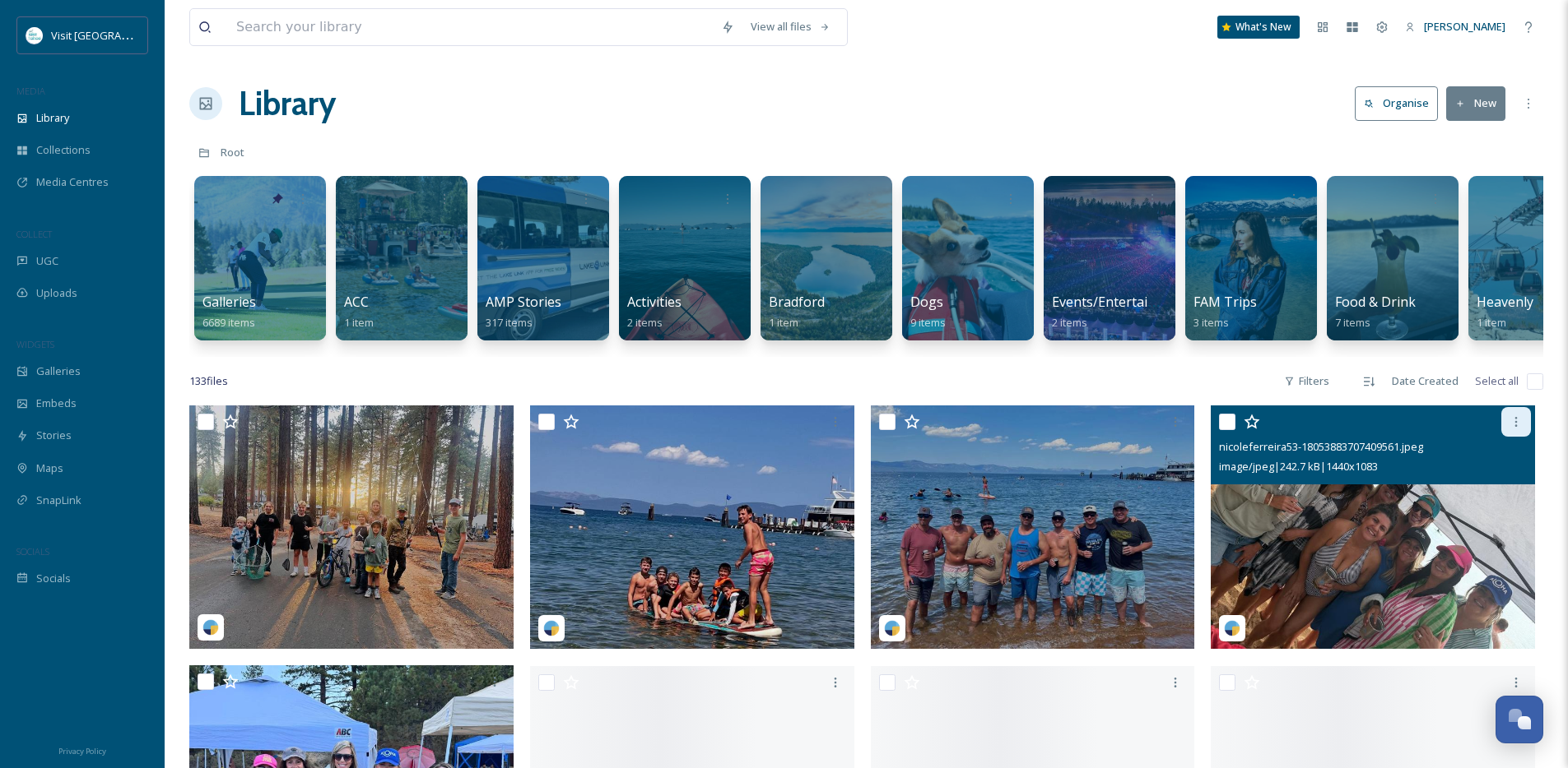
click at [1522, 433] on div at bounding box center [1515, 422] width 30 height 30
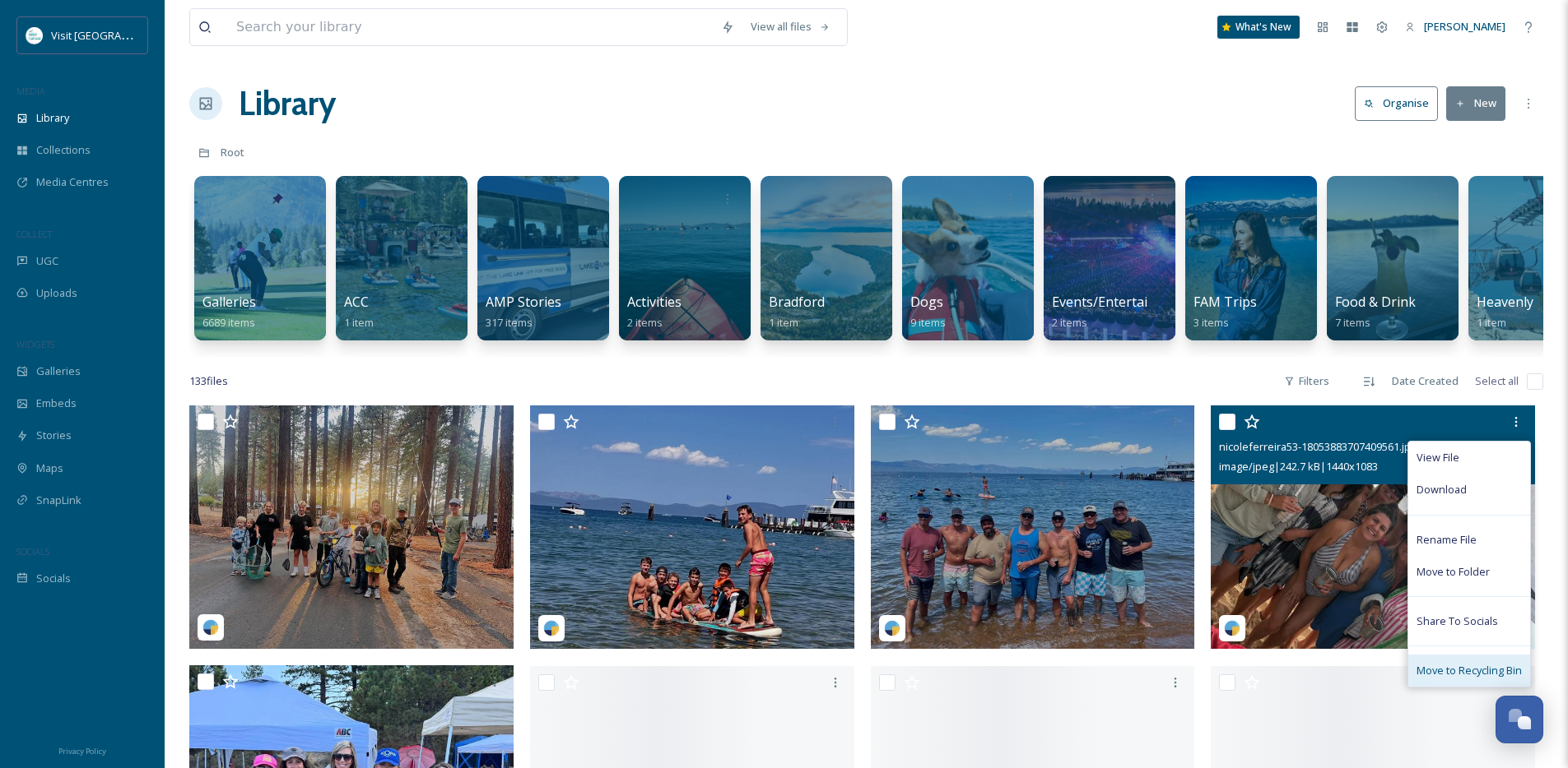
click at [1431, 675] on span "Move to Recycling Bin" at bounding box center [1469, 670] width 105 height 15
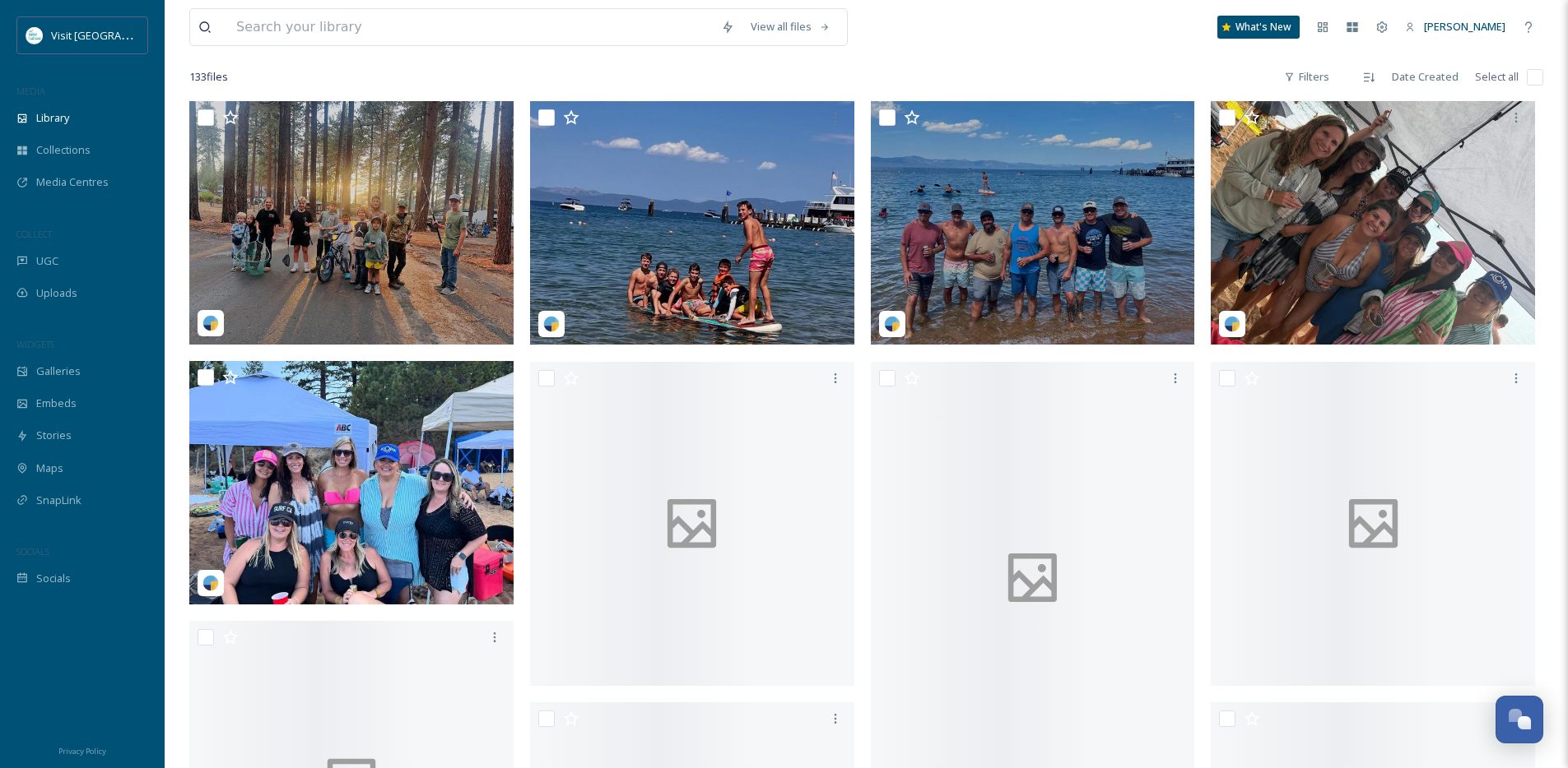
scroll to position [318, 0]
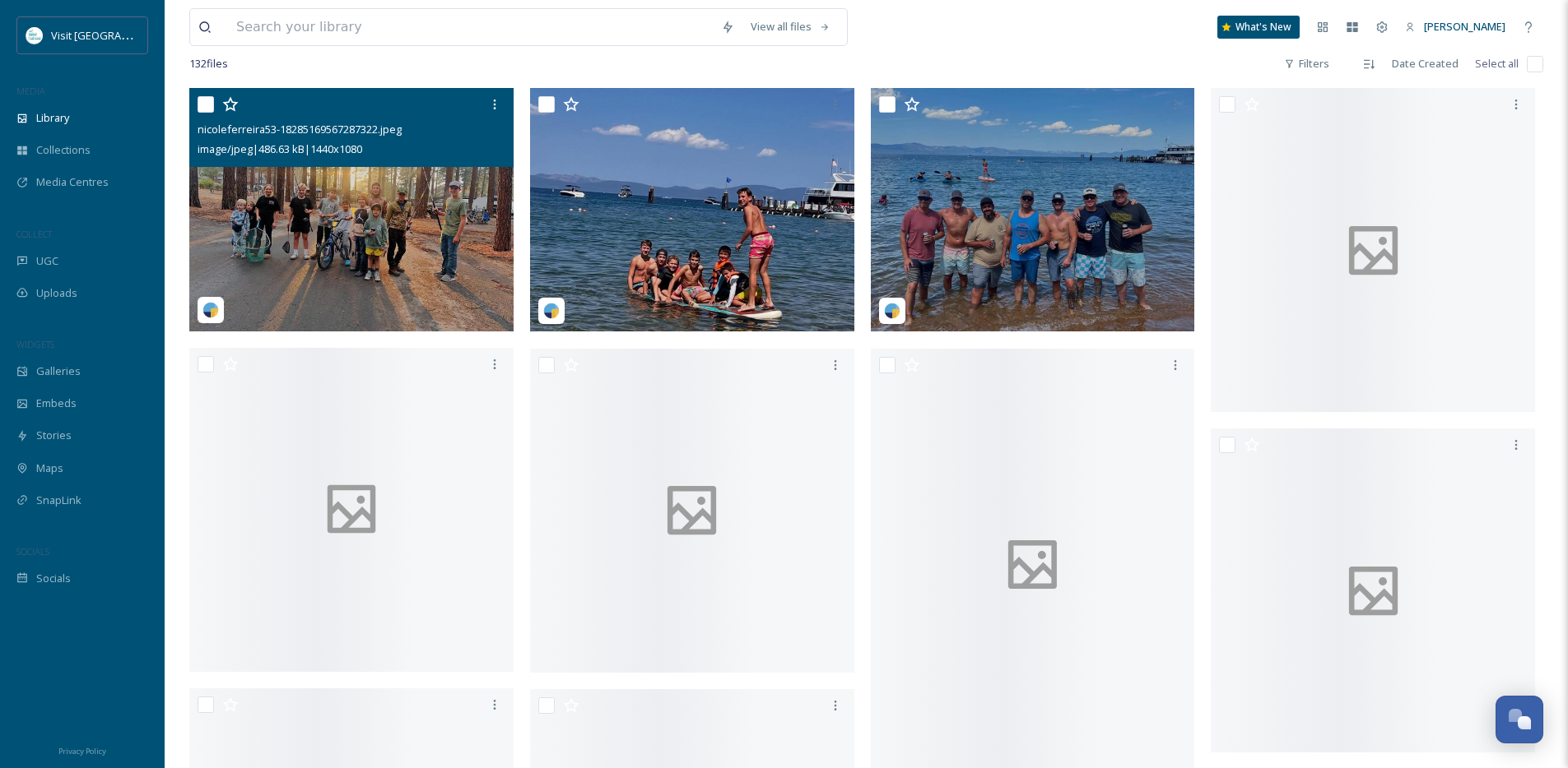
click at [425, 238] on img at bounding box center [351, 209] width 324 height 244
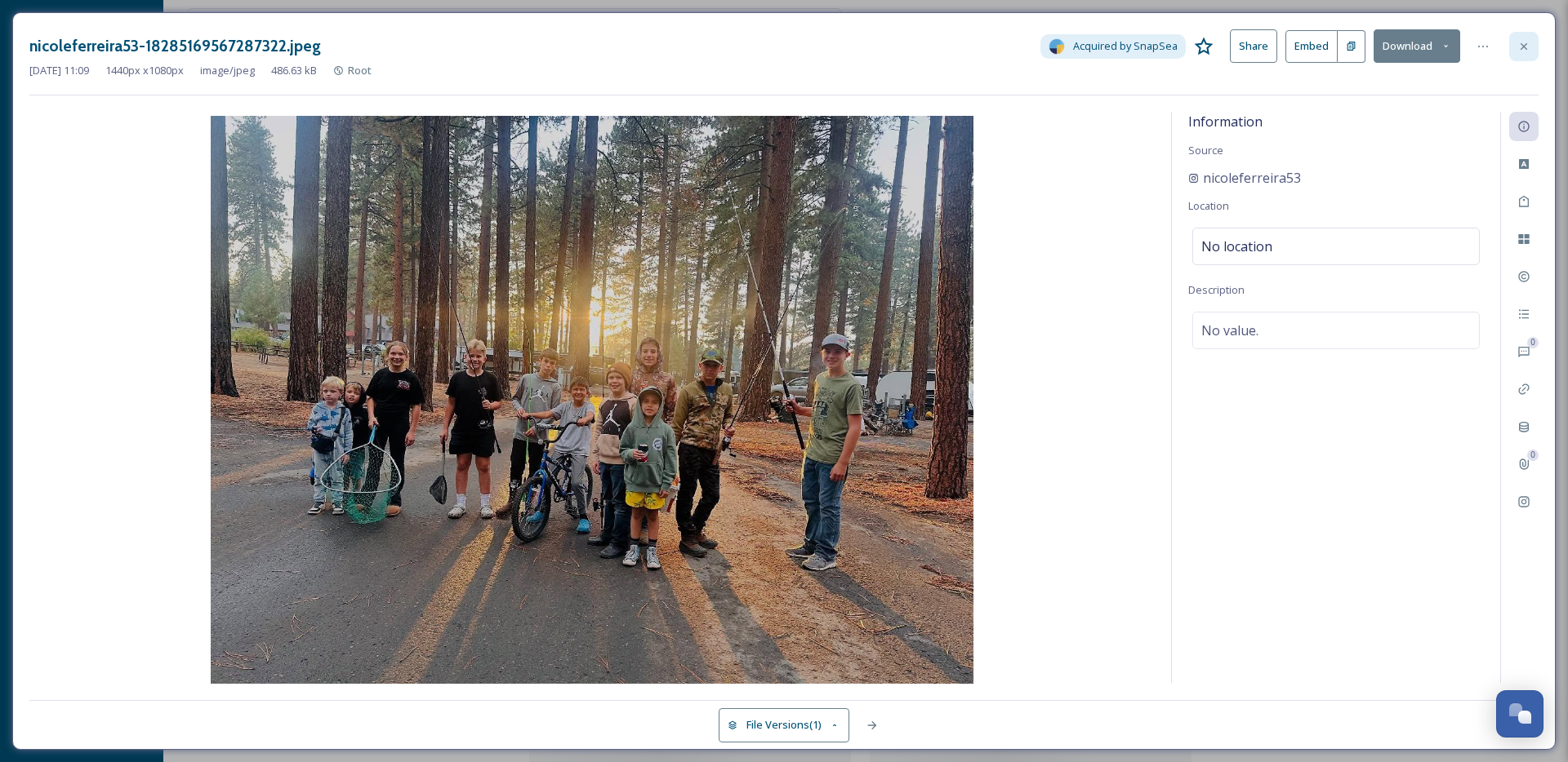
click at [1530, 44] on div at bounding box center [1523, 46] width 29 height 29
